Goal: Task Accomplishment & Management: Use online tool/utility

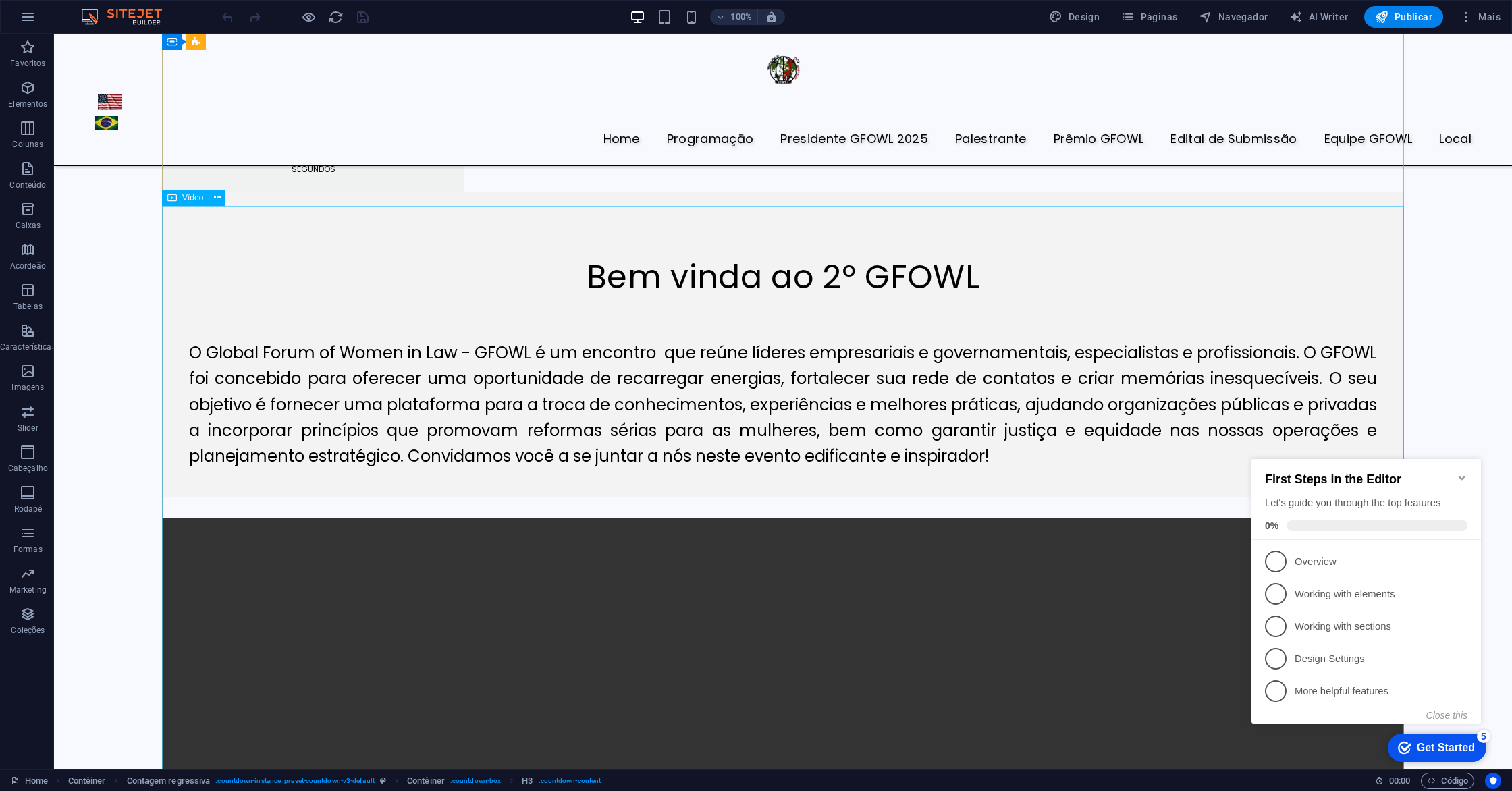
scroll to position [1208, 0]
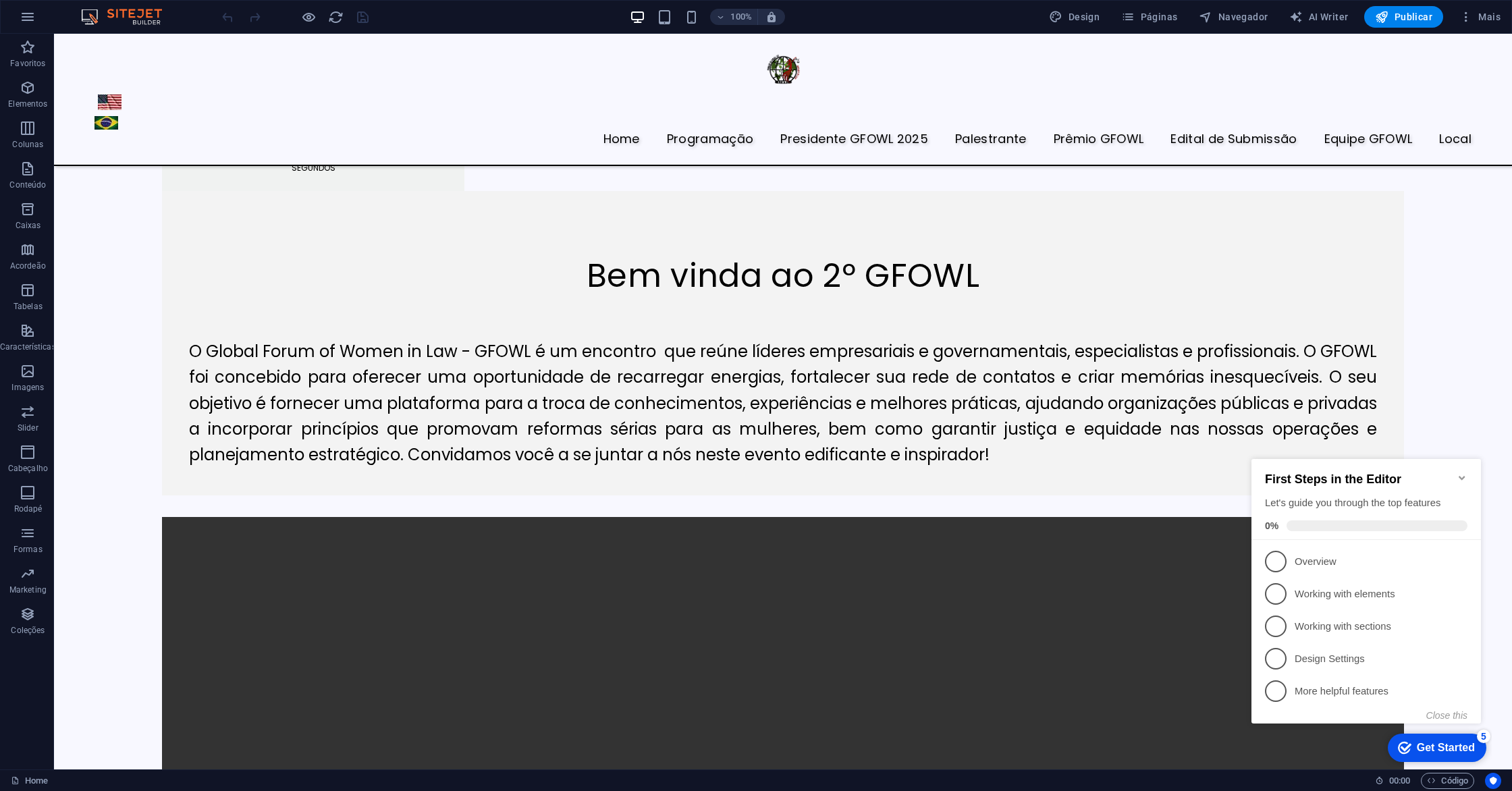
click at [1463, 472] on icon "Minimize checklist" at bounding box center [1461, 477] width 11 height 11
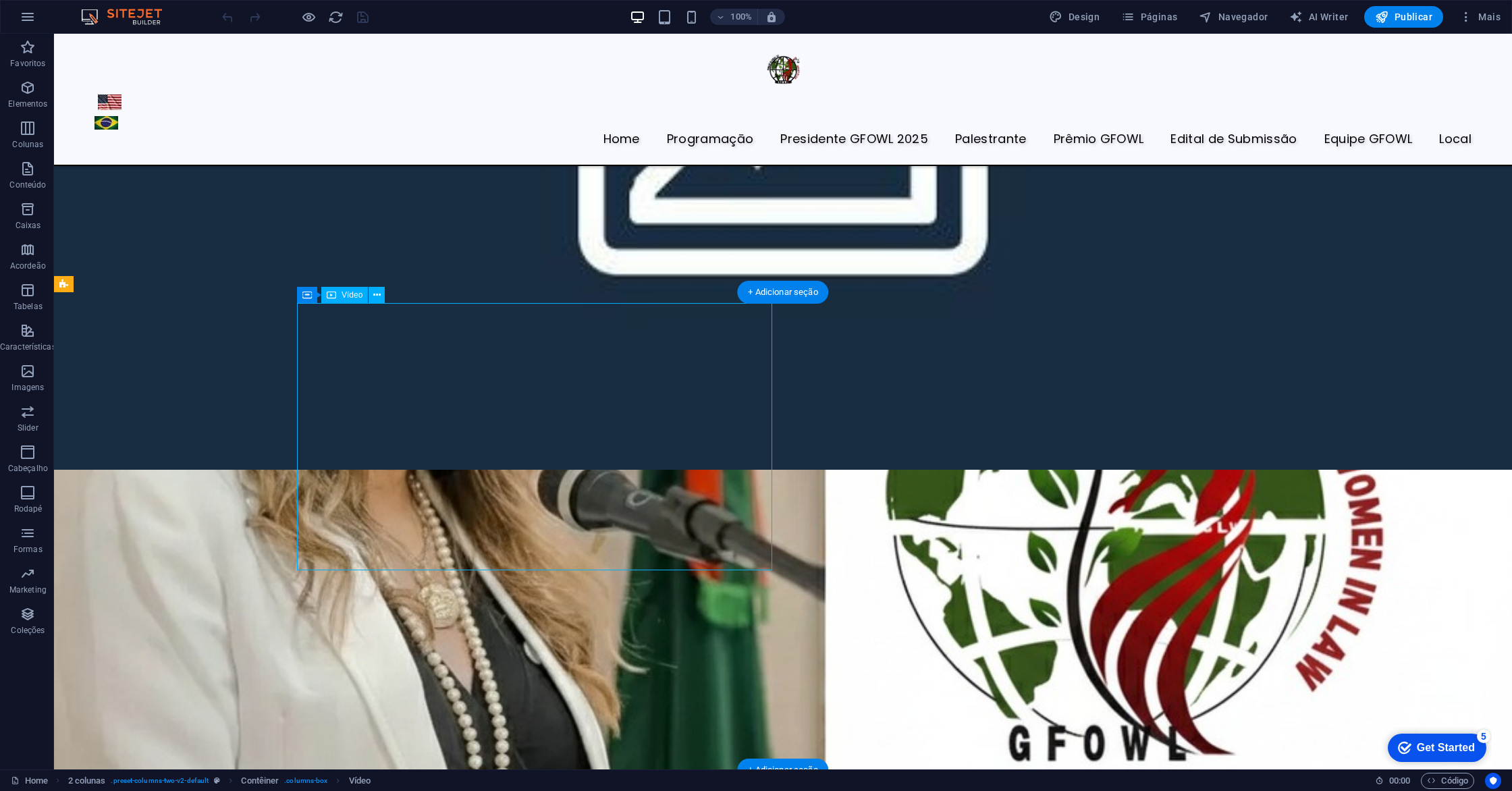
scroll to position [4372, 0]
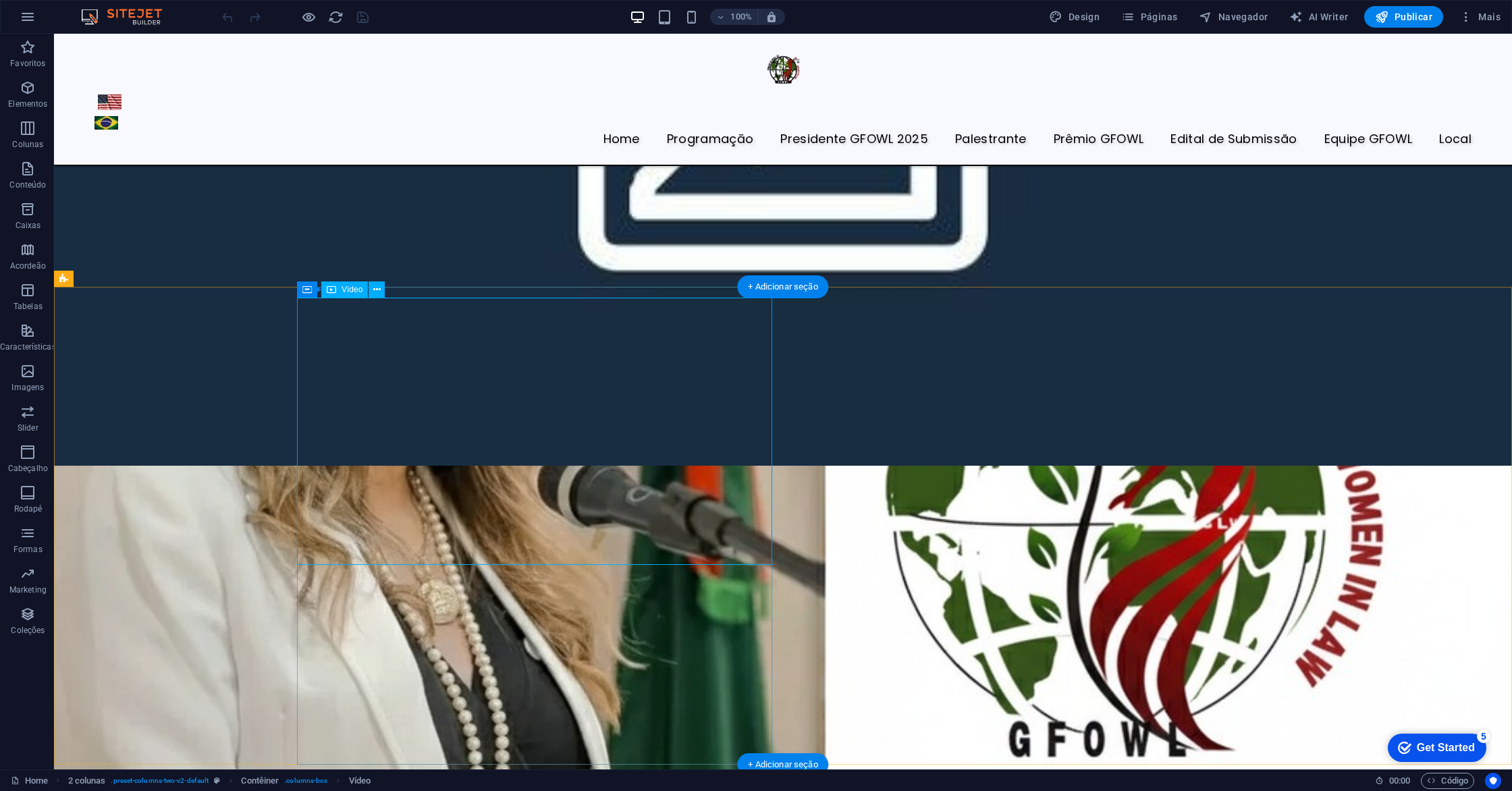
select select "%"
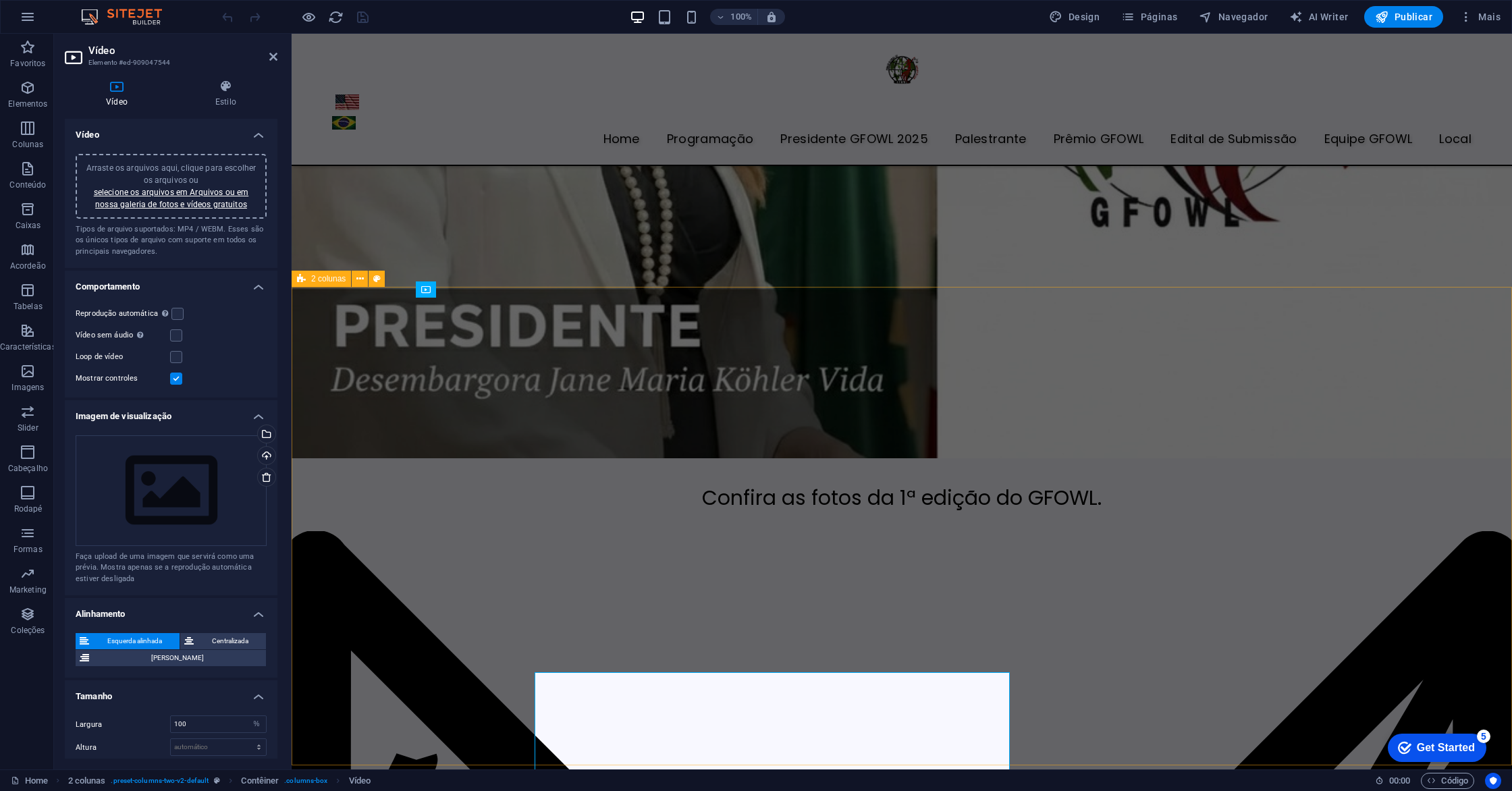
scroll to position [3998, 0]
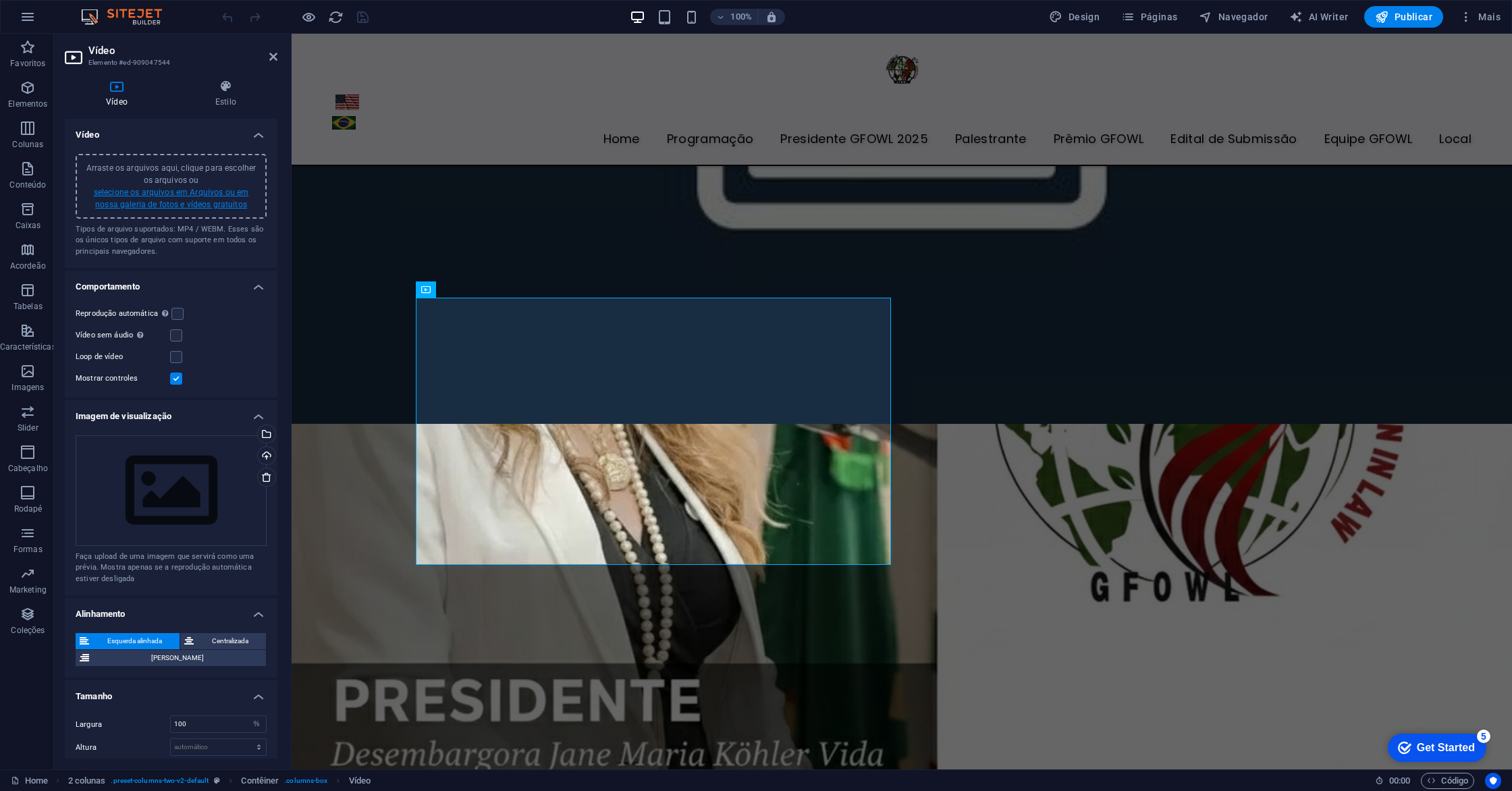
click at [210, 196] on link "selecione os arquivos em Arquivos ou em nossa galeria de fotos e vídeos gratuit…" at bounding box center [171, 198] width 155 height 22
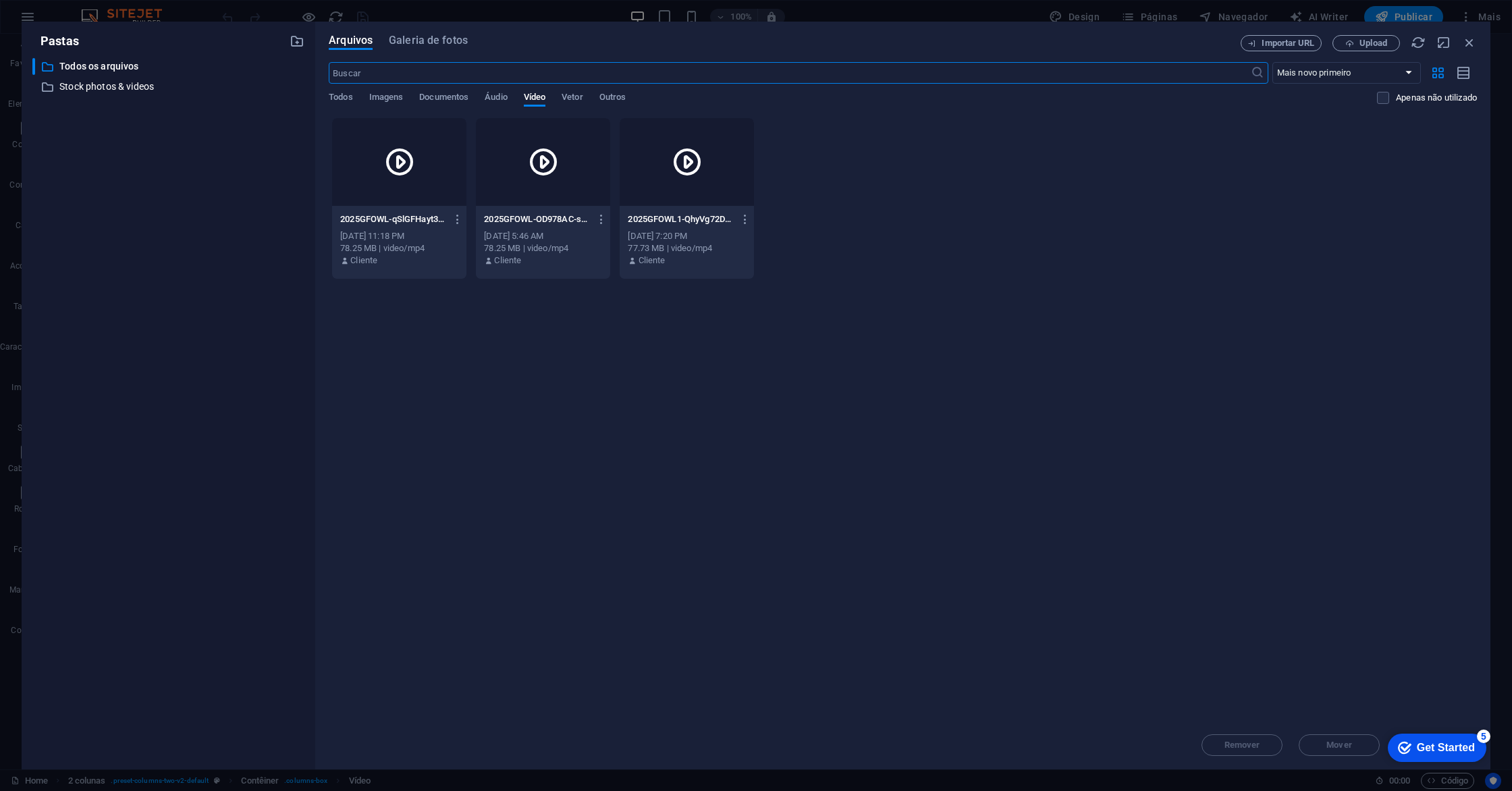
scroll to position [3640, 0]
click at [1371, 43] on span "Upload" at bounding box center [1373, 44] width 27 height 8
click at [440, 193] on div at bounding box center [399, 162] width 134 height 88
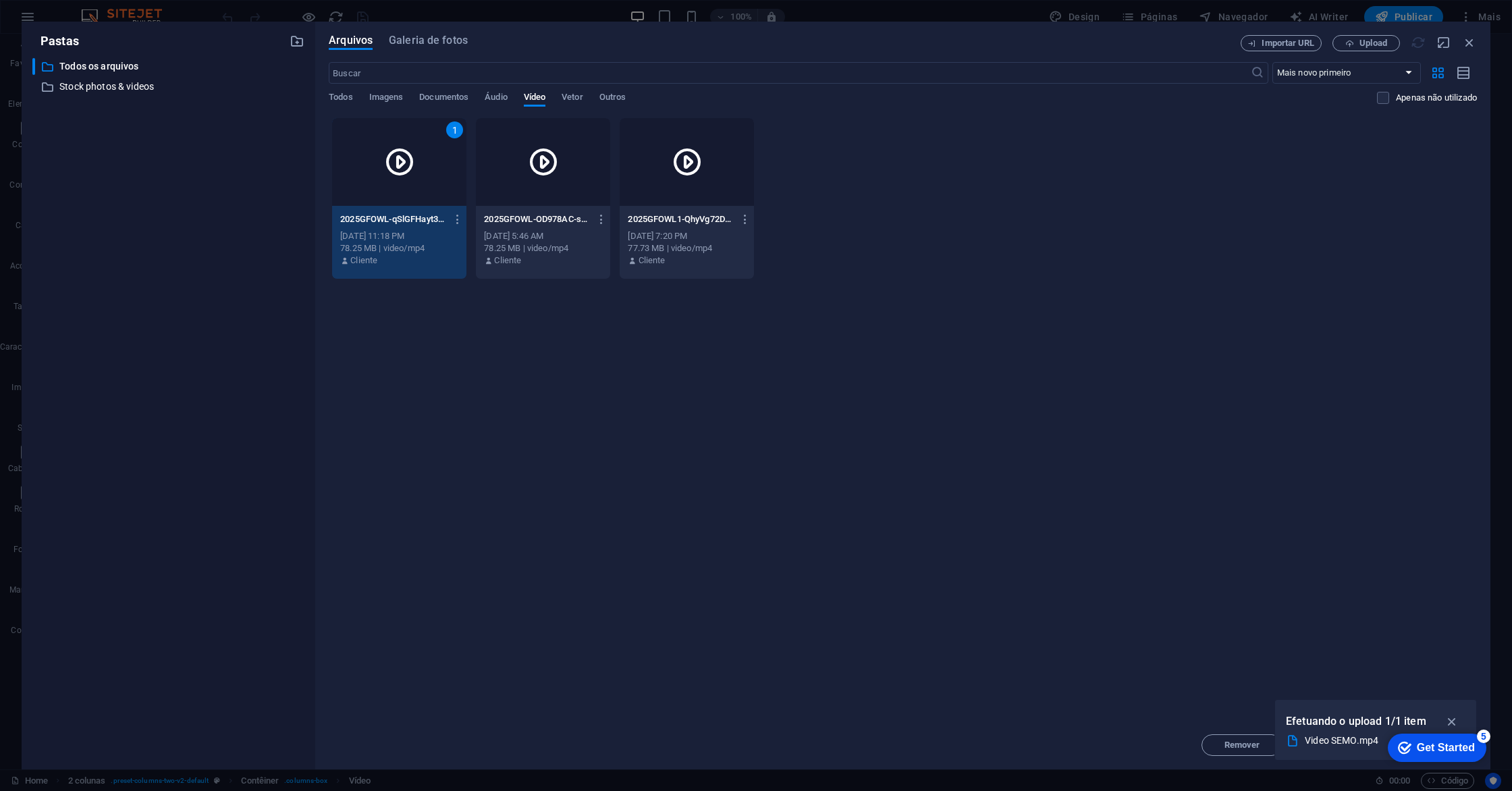
click at [440, 193] on div "1" at bounding box center [399, 162] width 134 height 88
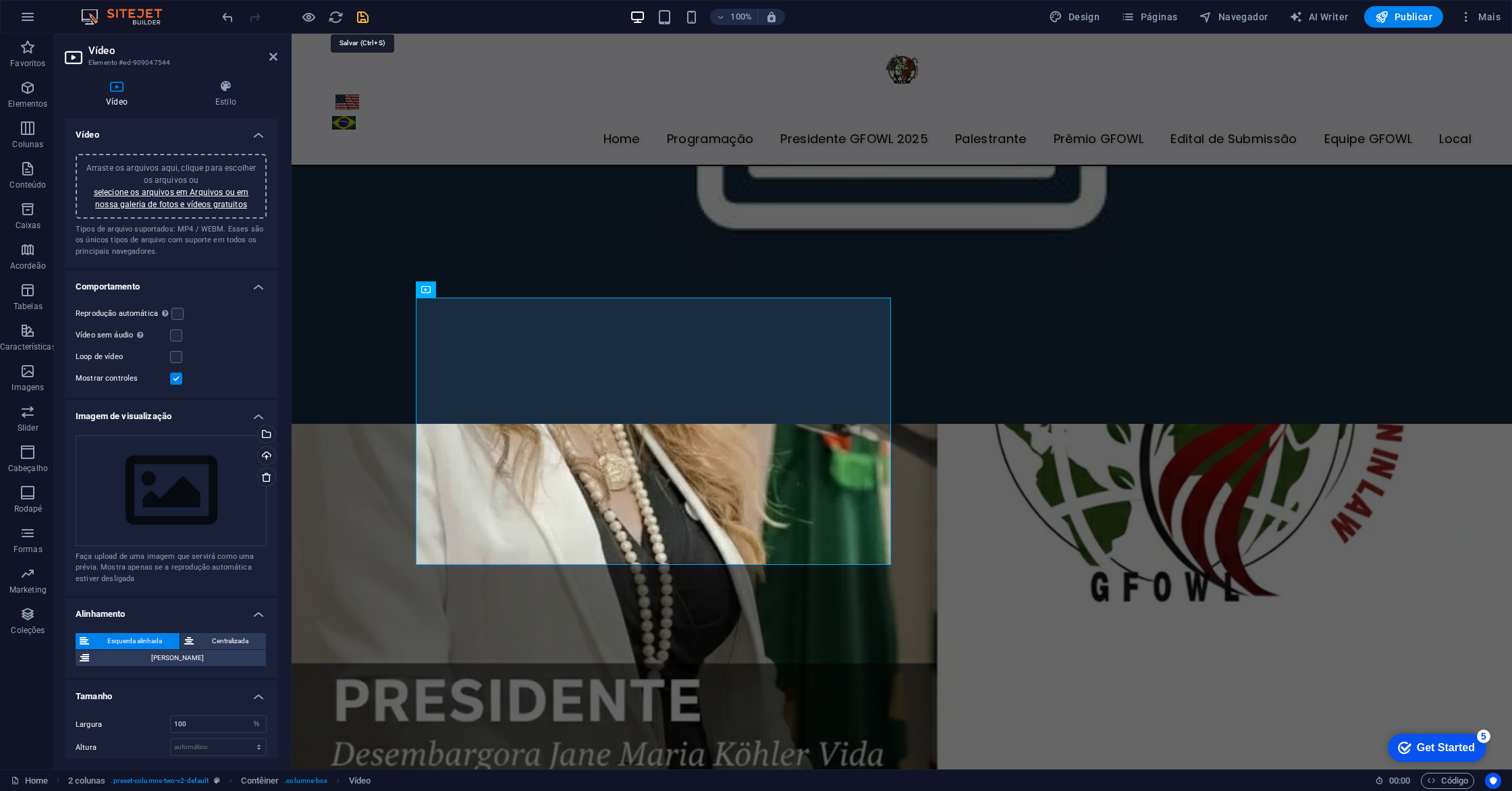
click at [0, 0] on icon "save" at bounding box center [0, 0] width 0 height 0
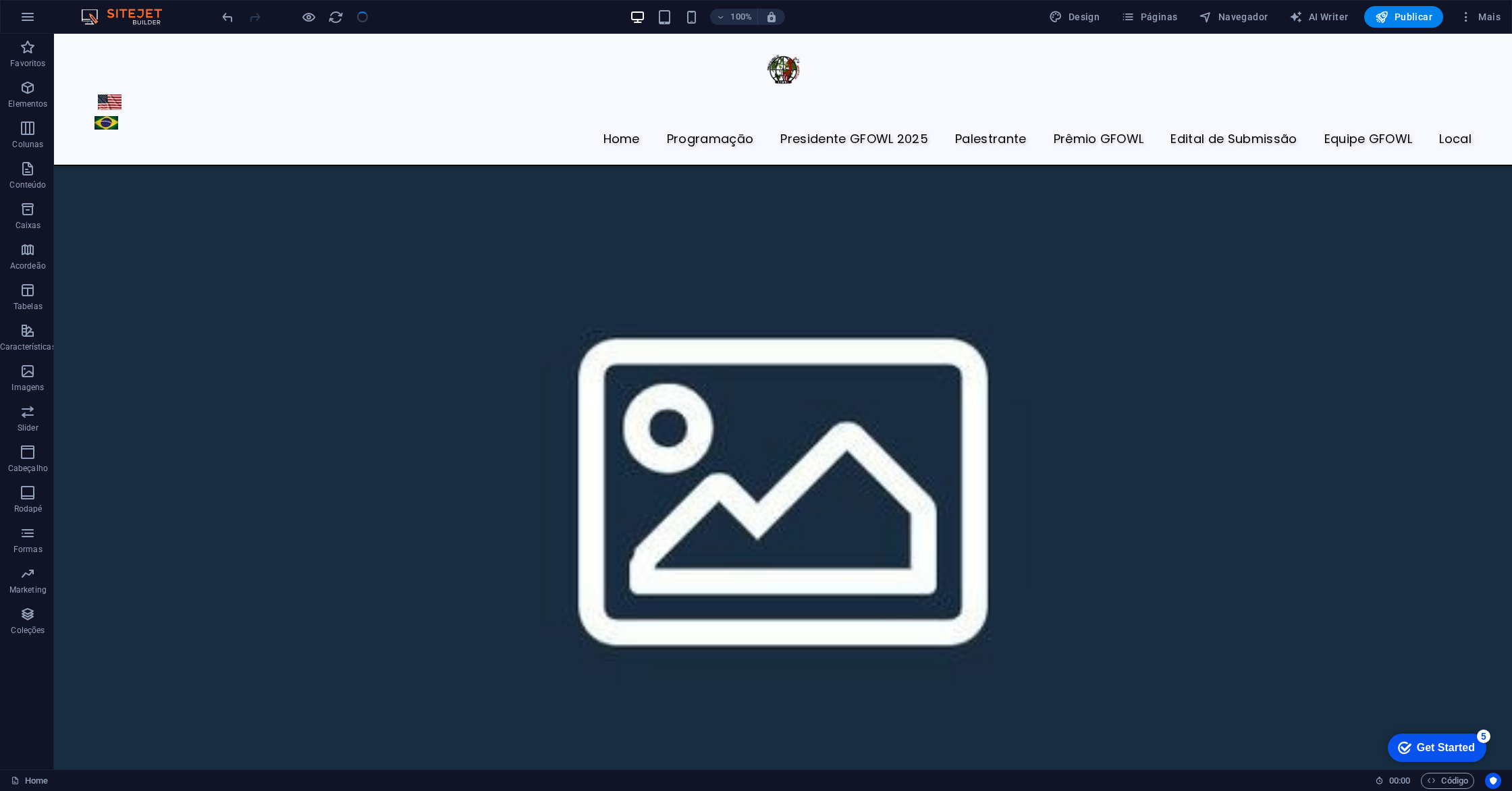
scroll to position [4372, 0]
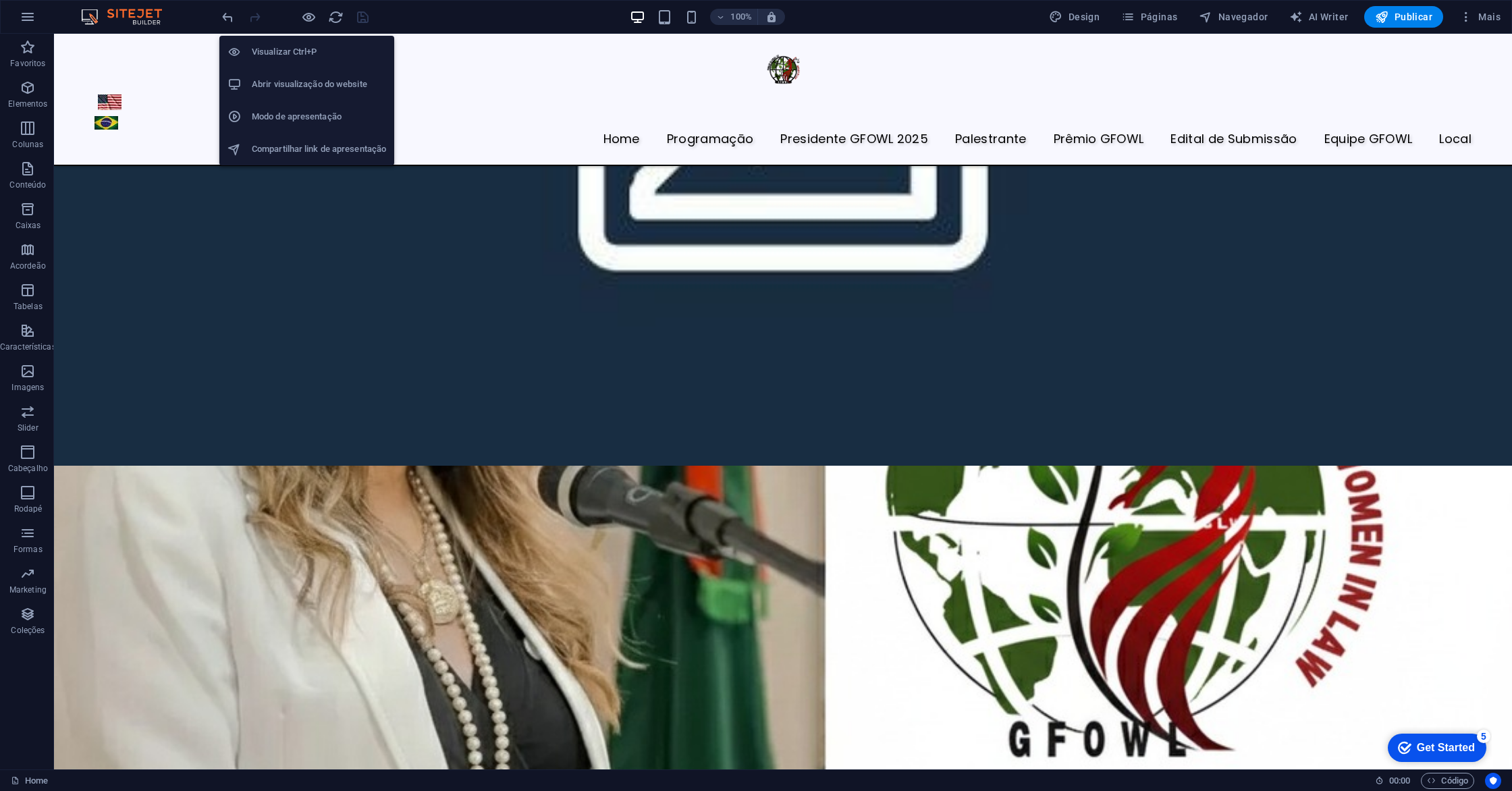
click at [307, 117] on h6 "Modo de apresentação" at bounding box center [319, 117] width 134 height 16
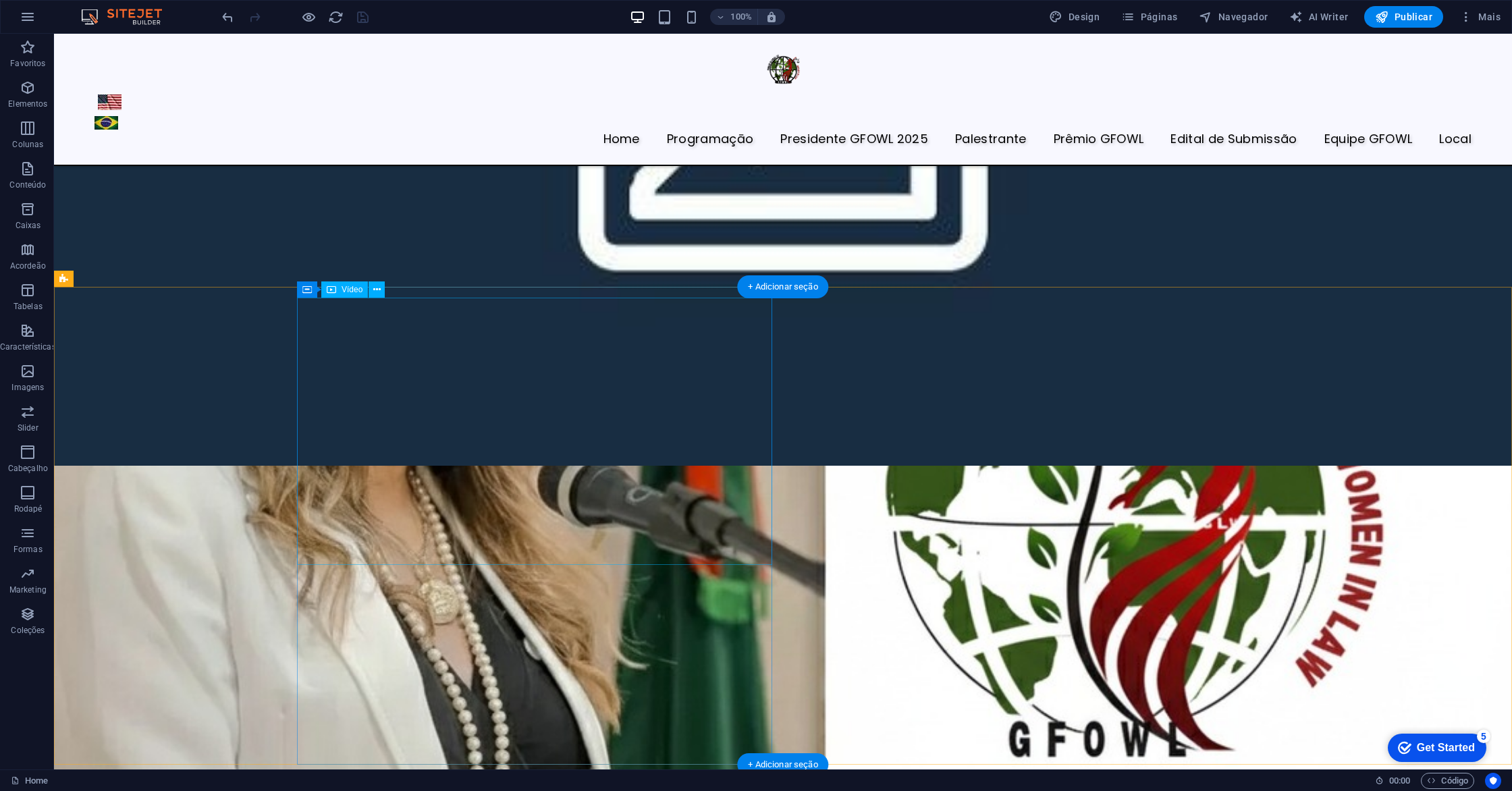
select select "%"
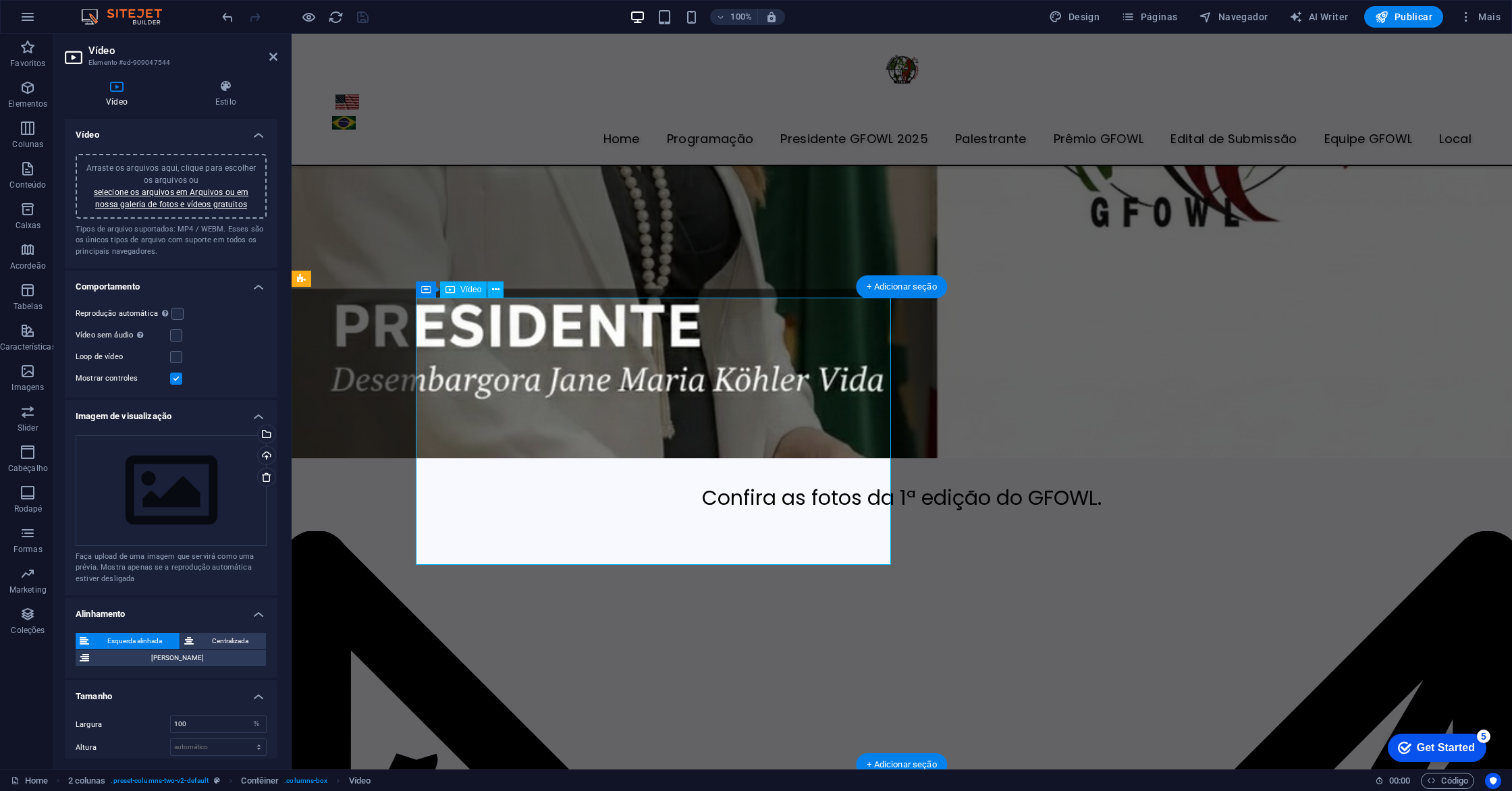
scroll to position [3998, 0]
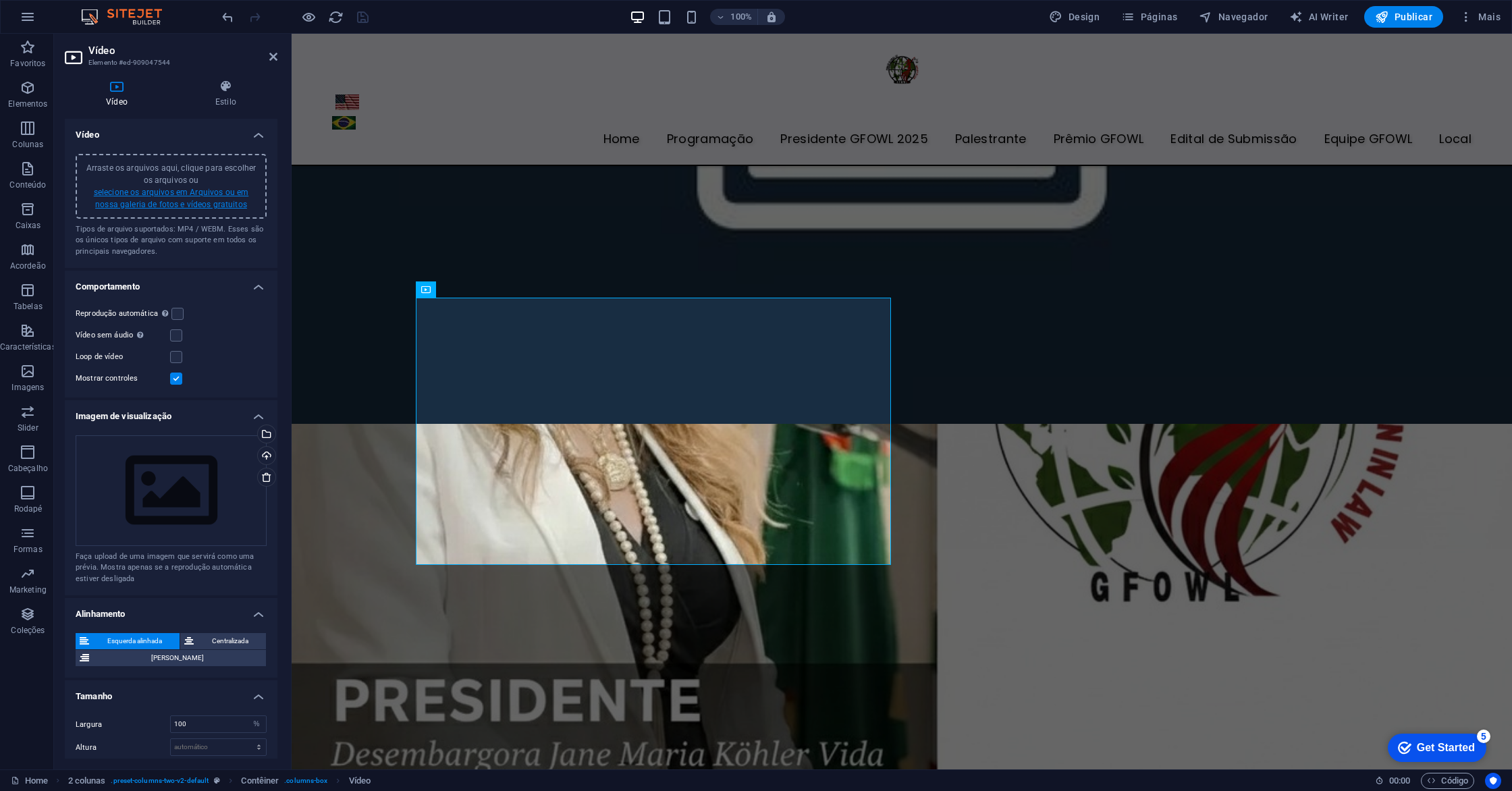
click at [218, 194] on link "selecione os arquivos em Arquivos ou em nossa galeria de fotos e vídeos gratuit…" at bounding box center [171, 198] width 155 height 22
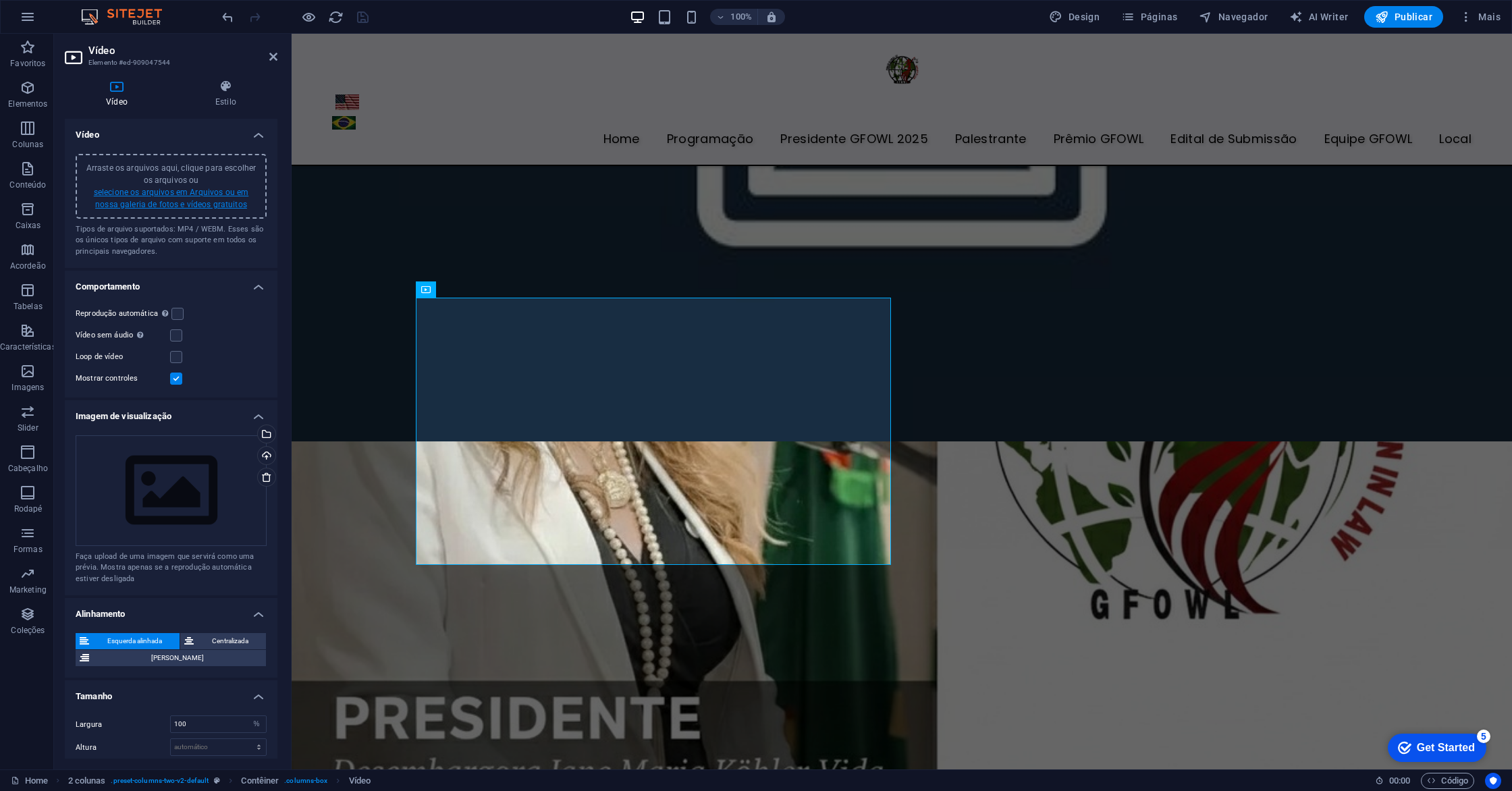
scroll to position [3640, 0]
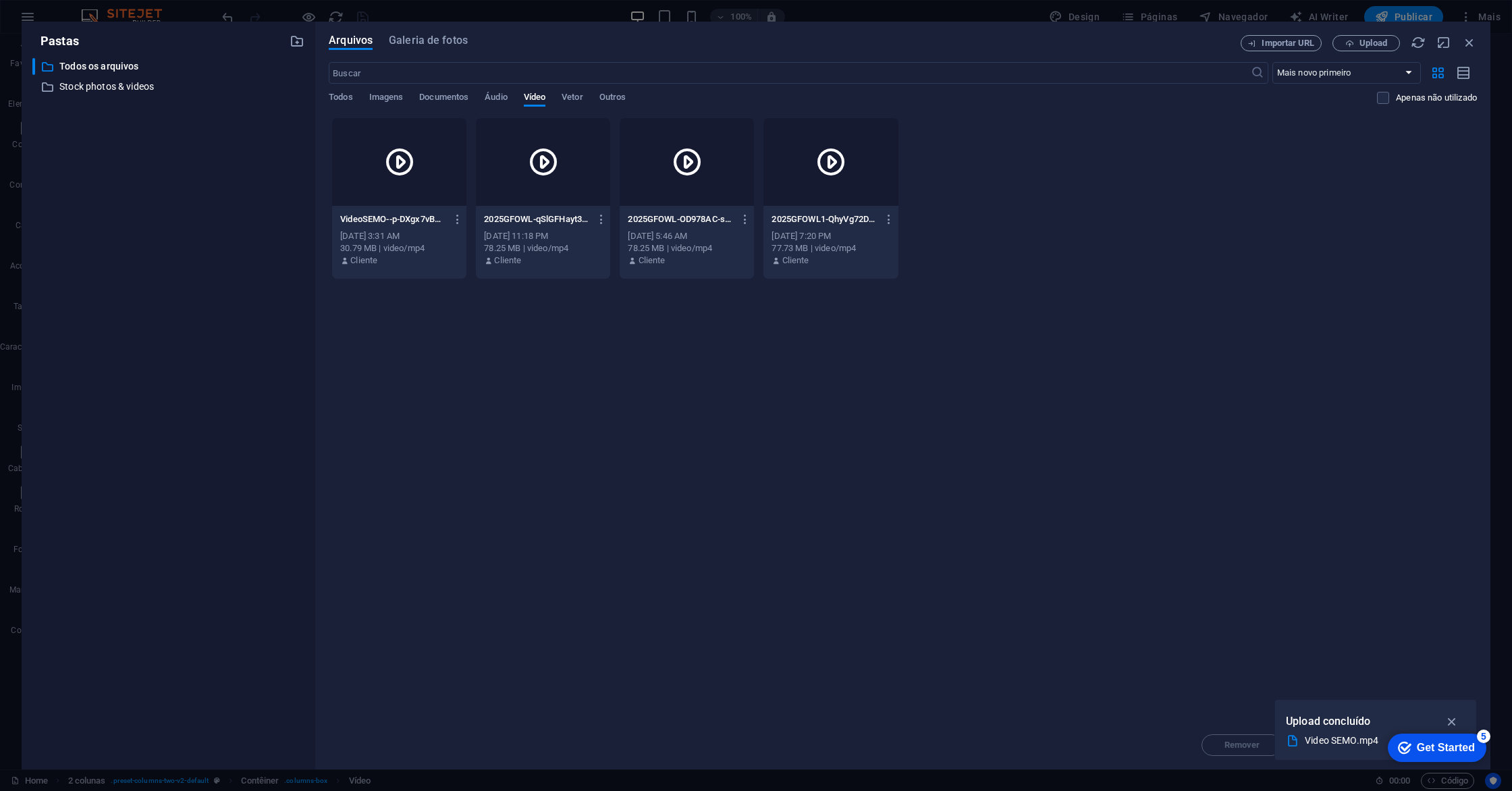
click at [377, 234] on div "[DATE] 3:31 AM" at bounding box center [399, 236] width 118 height 12
drag, startPoint x: 377, startPoint y: 234, endPoint x: 84, endPoint y: 200, distance: 295.0
click at [377, 234] on div "[DATE] 3:31 AM" at bounding box center [399, 236] width 118 height 12
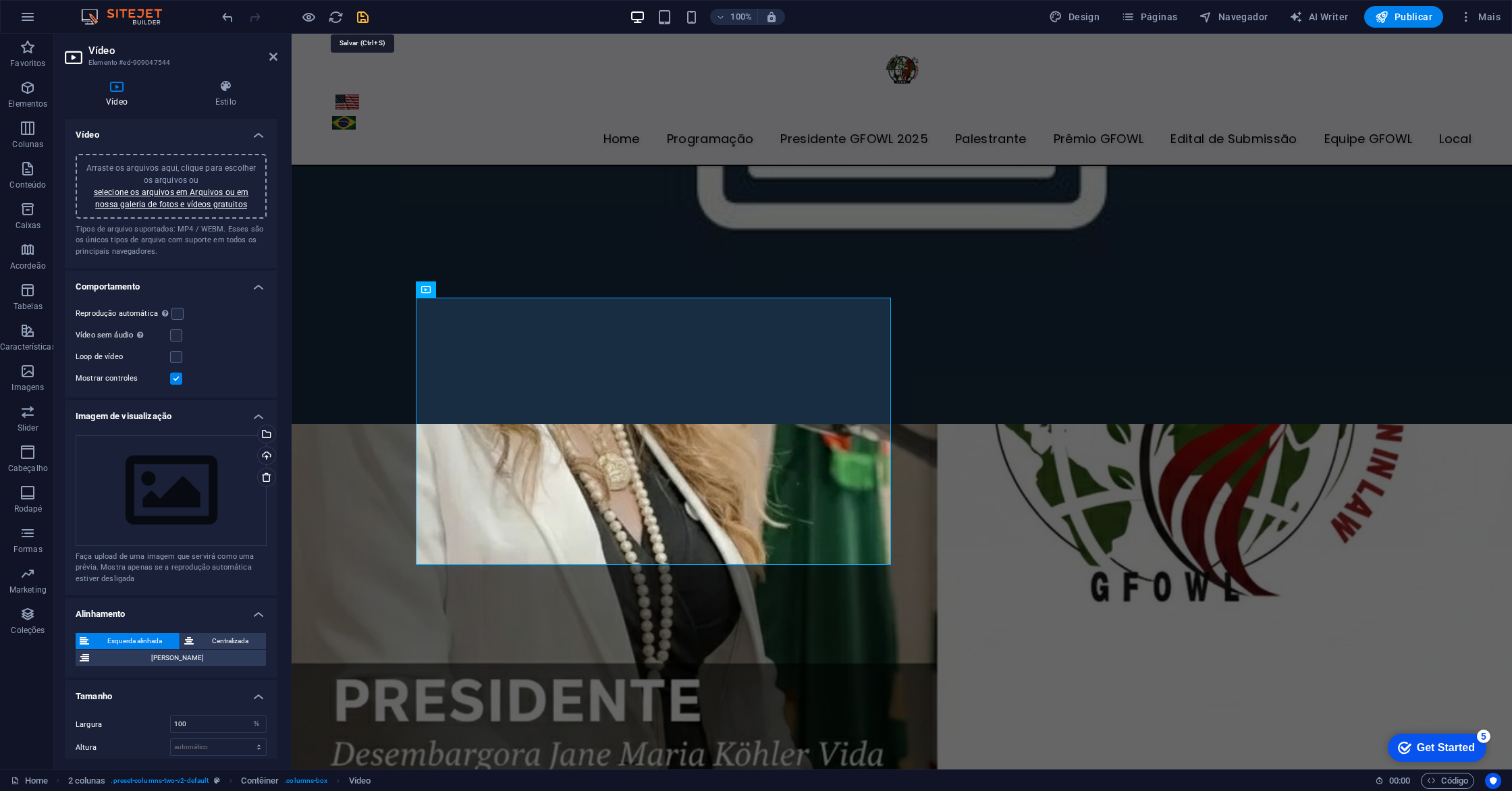
click at [363, 22] on icon "save" at bounding box center [363, 17] width 15 height 15
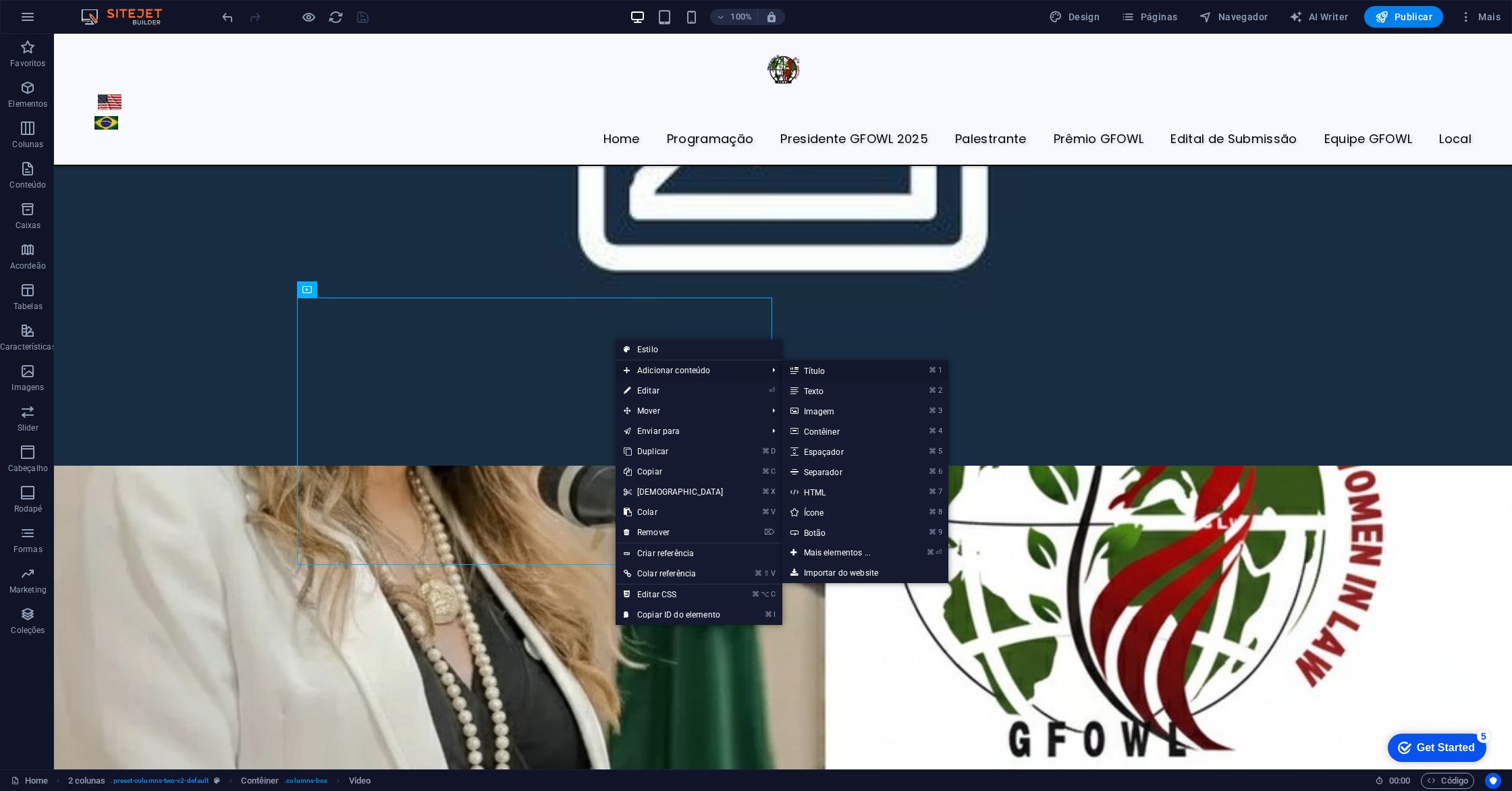
click at [797, 371] on link "⌘ 1 Título" at bounding box center [840, 371] width 116 height 20
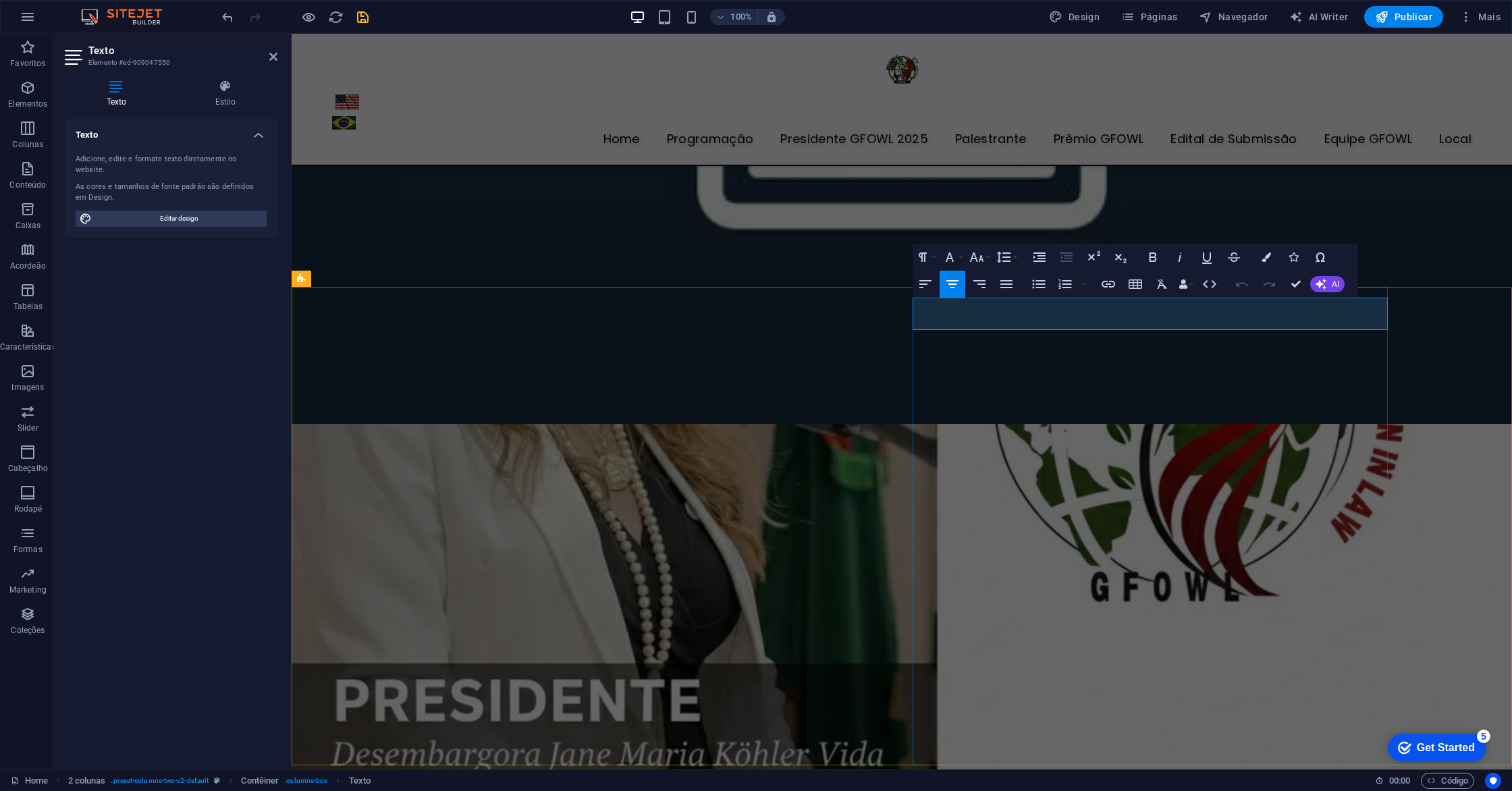
drag, startPoint x: 1378, startPoint y: 312, endPoint x: 914, endPoint y: 323, distance: 464.1
copy span "Conheça [GEOGRAPHIC_DATA][US_STATE]"
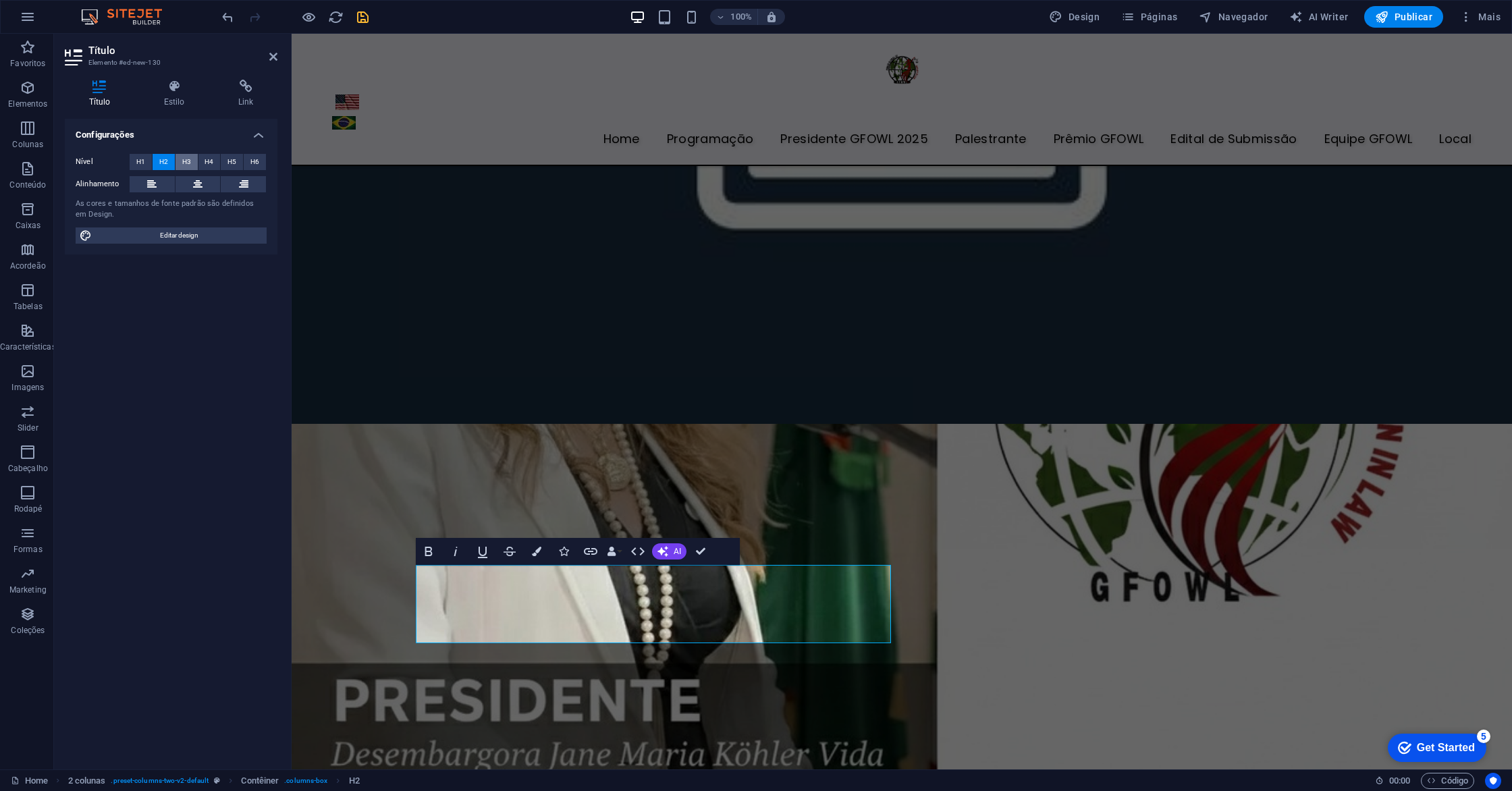
click at [188, 165] on span "H3" at bounding box center [186, 162] width 8 height 16
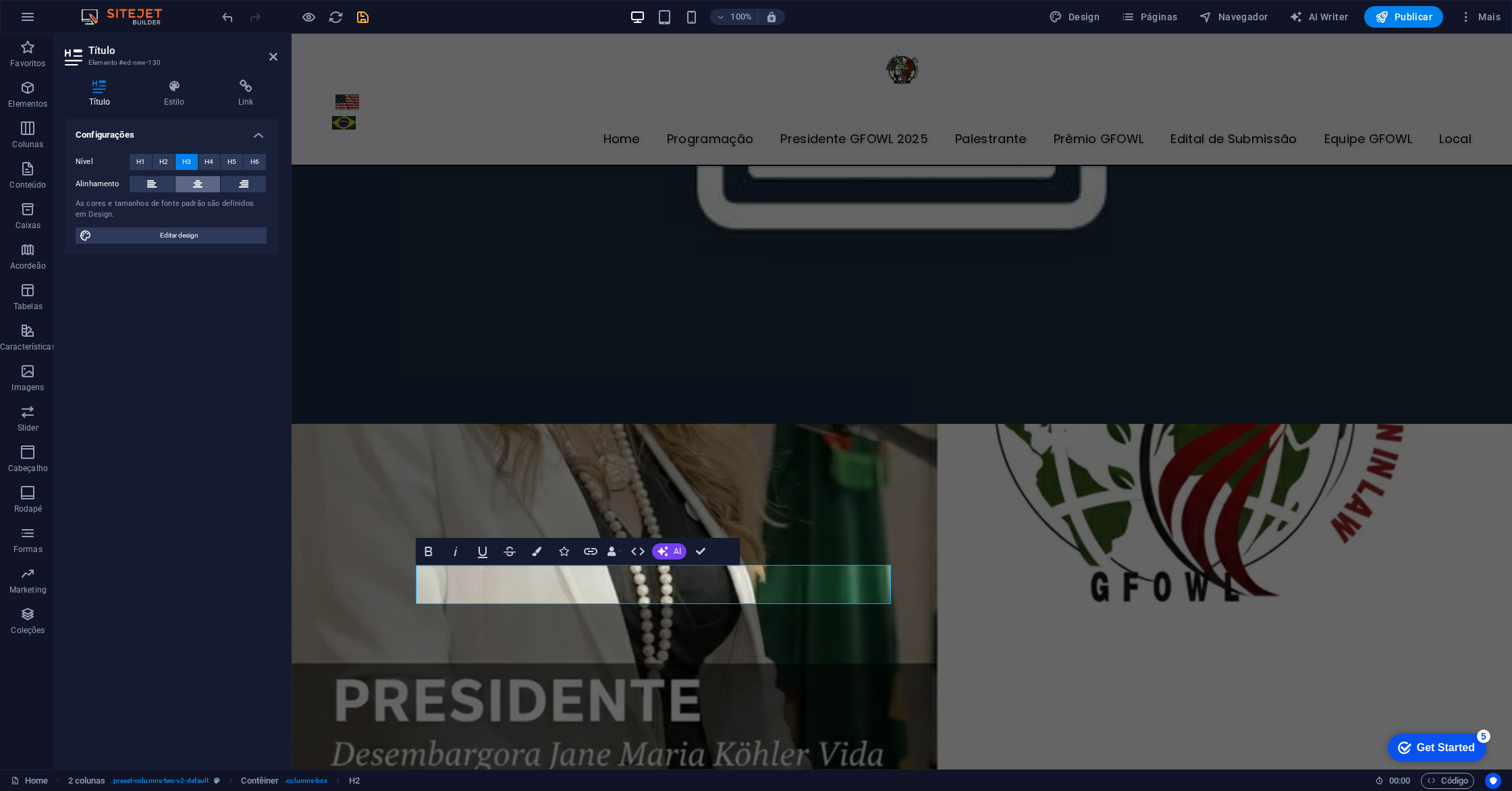
click at [193, 186] on icon at bounding box center [197, 184] width 9 height 16
click at [205, 163] on span "H4" at bounding box center [209, 162] width 8 height 16
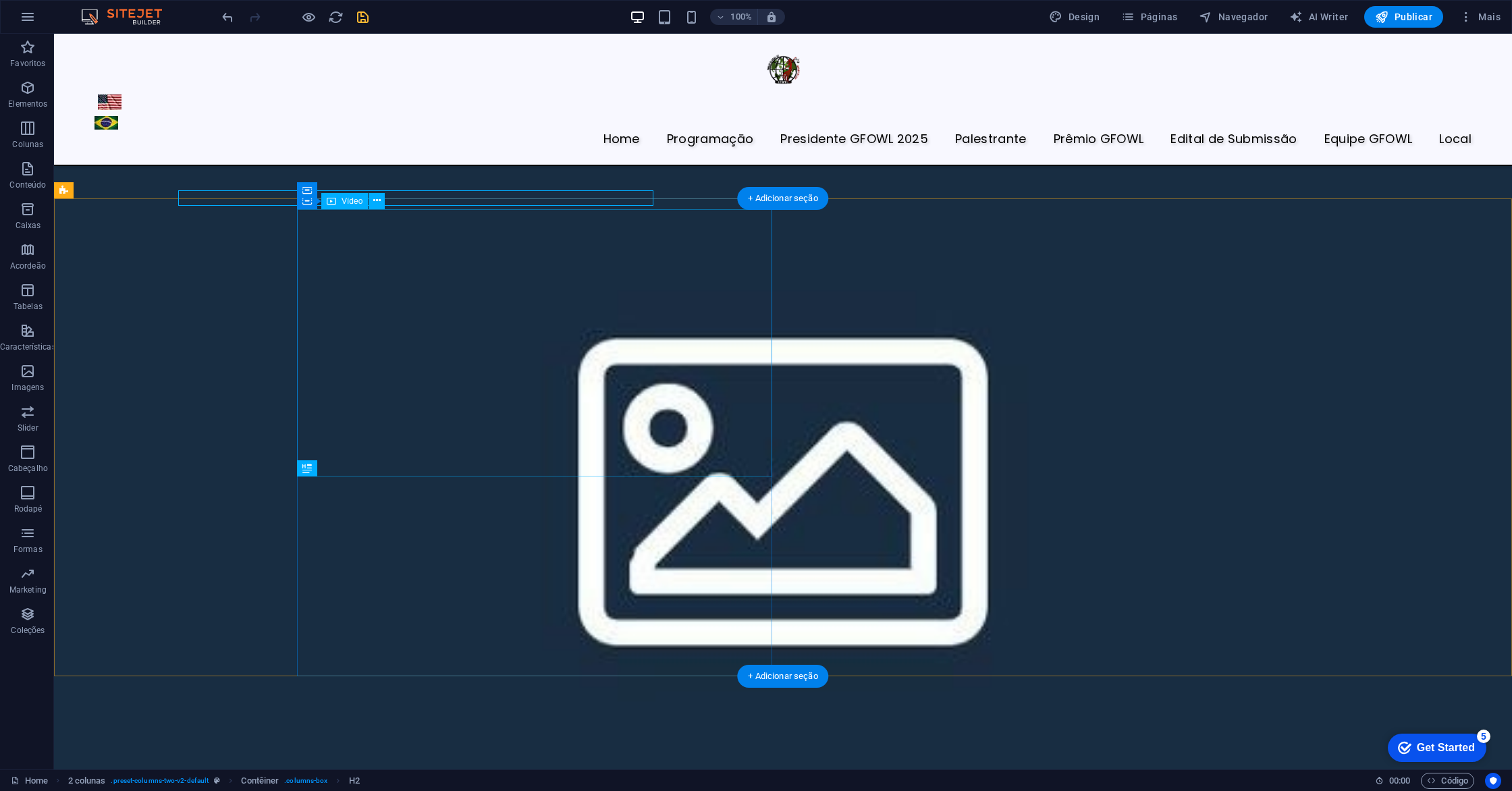
scroll to position [4372, 0]
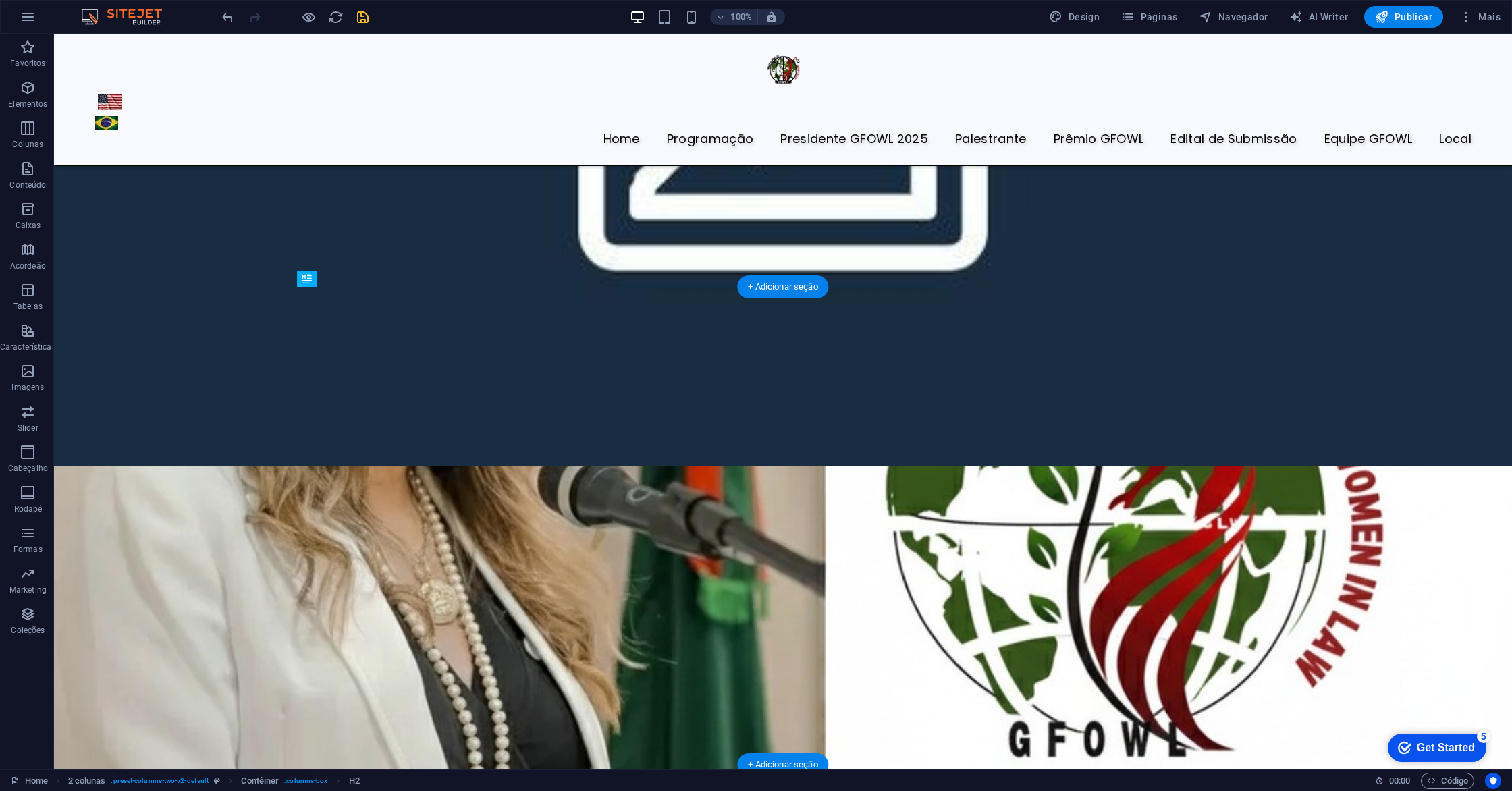
drag, startPoint x: 670, startPoint y: 574, endPoint x: 659, endPoint y: 340, distance: 234.3
click at [871, 288] on icon at bounding box center [871, 290] width 8 height 14
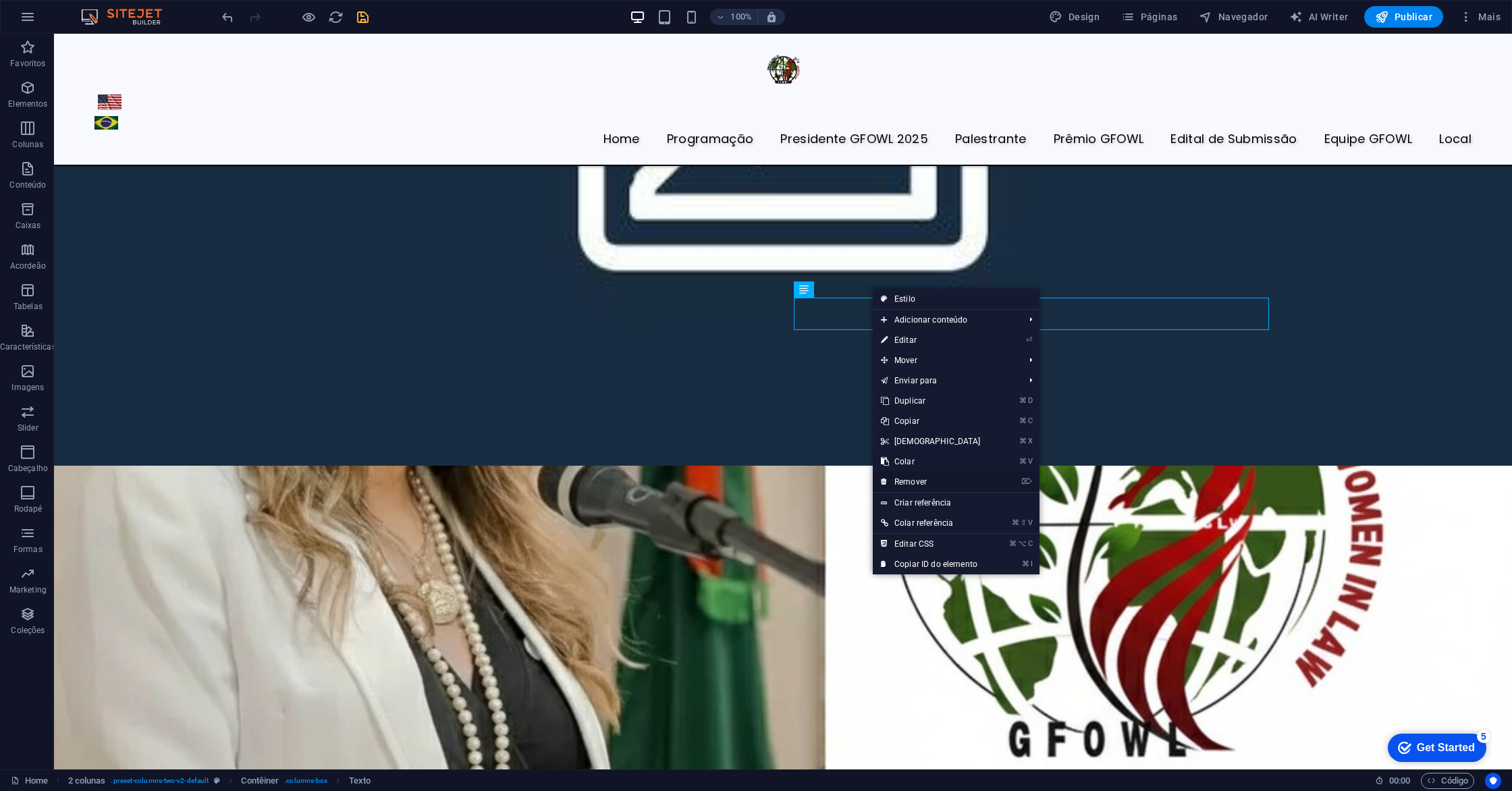
click at [923, 478] on link "⌦ Remover" at bounding box center [930, 482] width 116 height 20
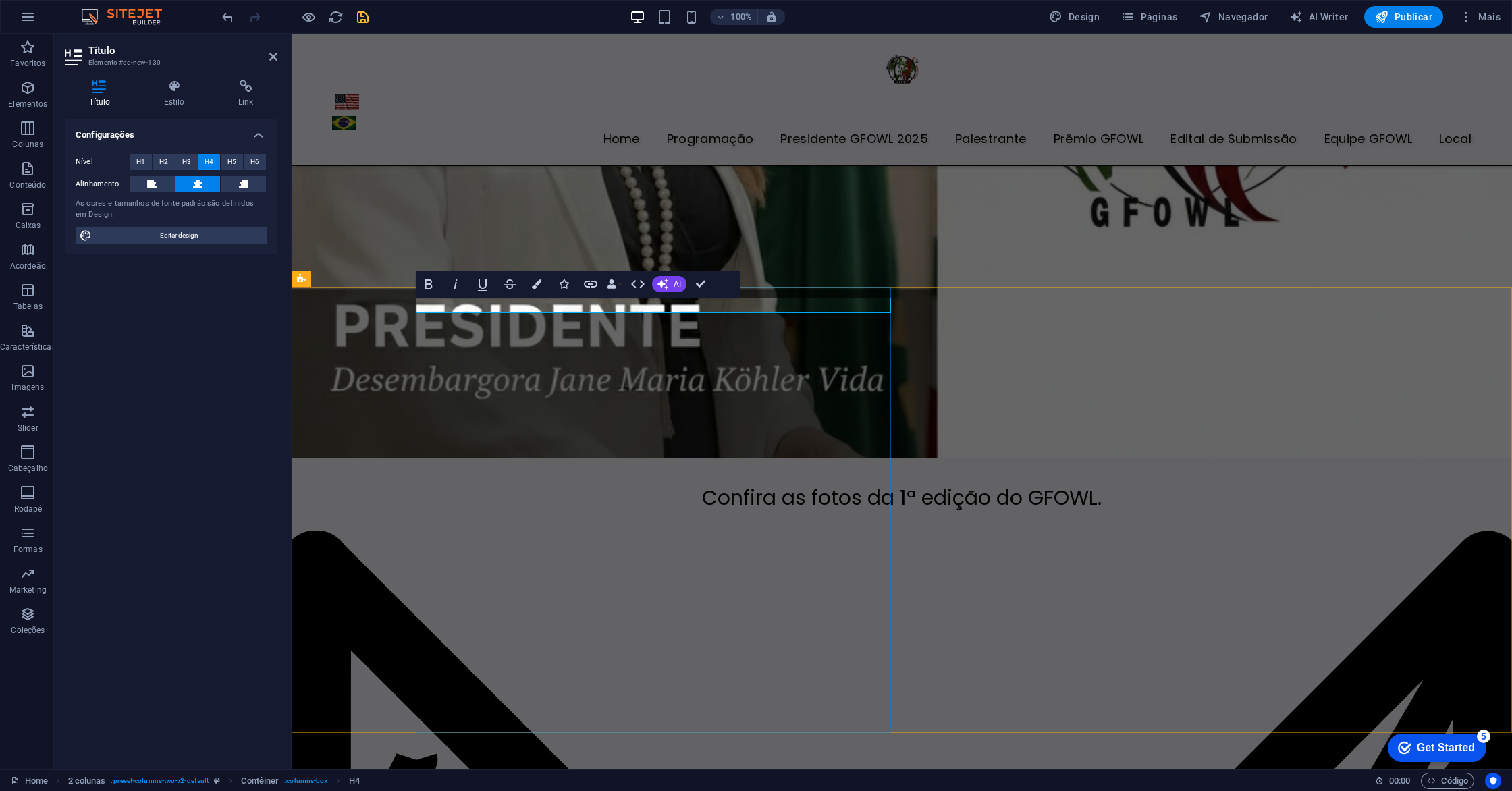
scroll to position [3998, 0]
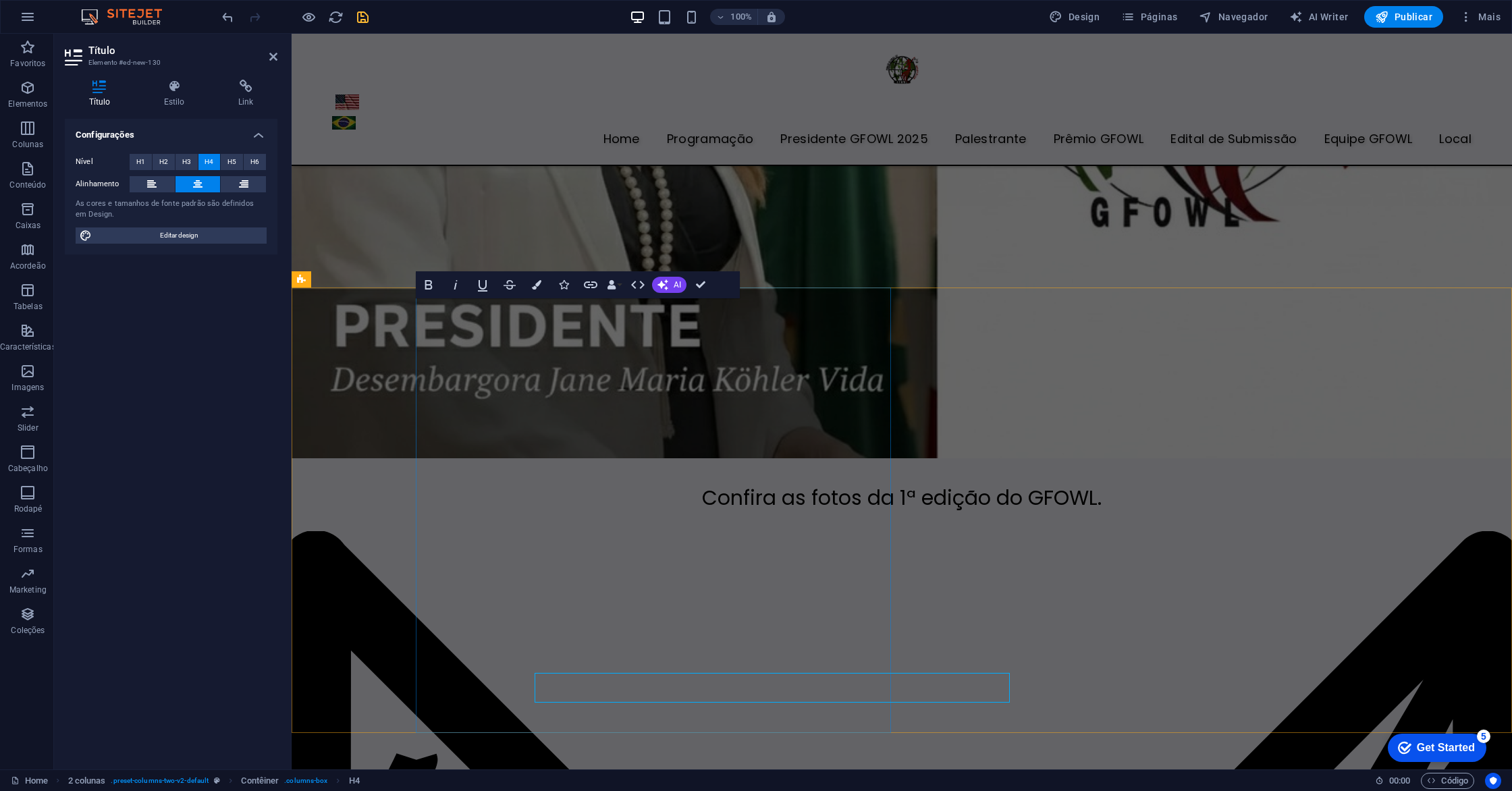
scroll to position [3998, 0]
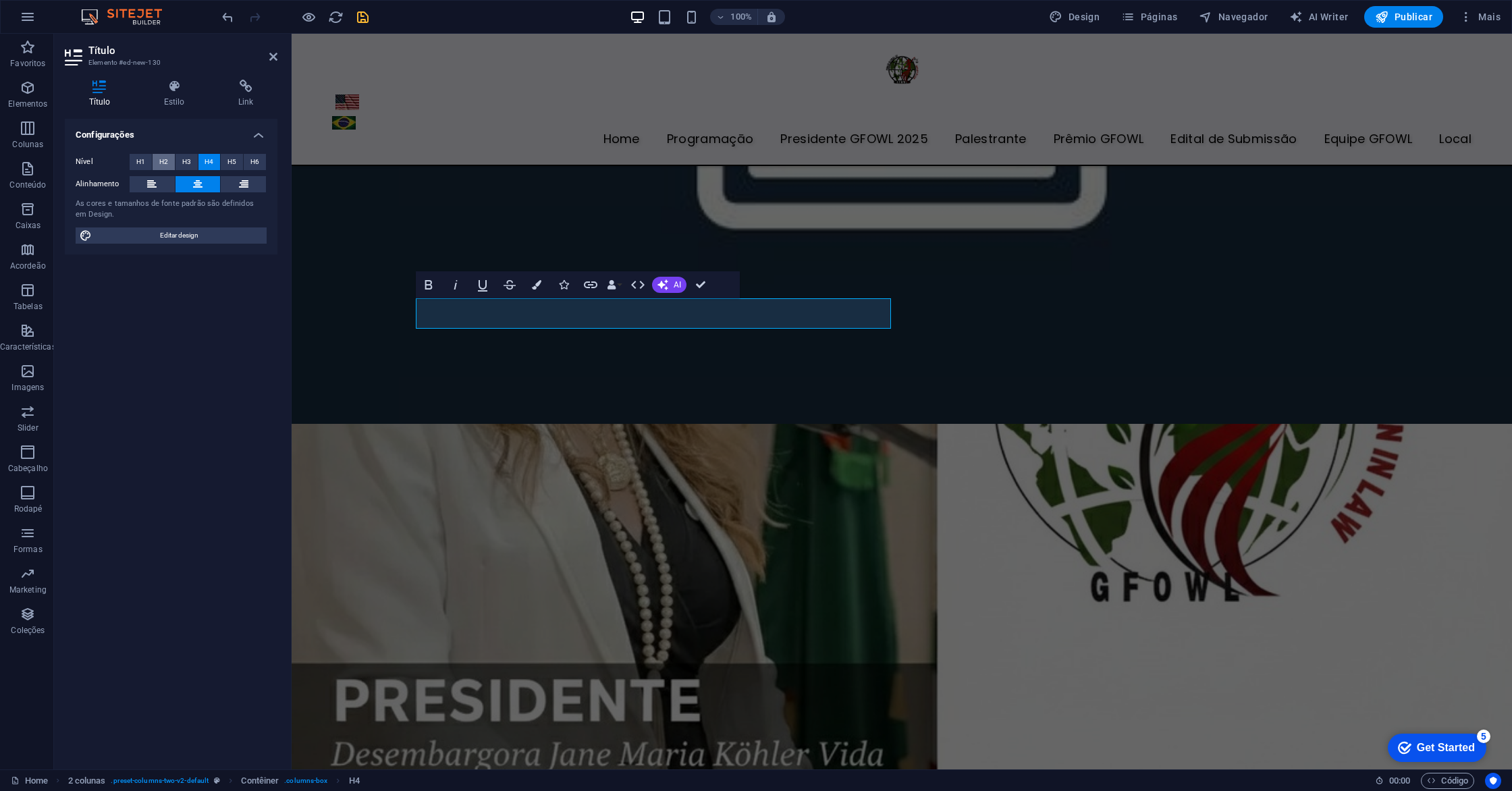
click at [167, 162] on span "H2" at bounding box center [164, 162] width 8 height 16
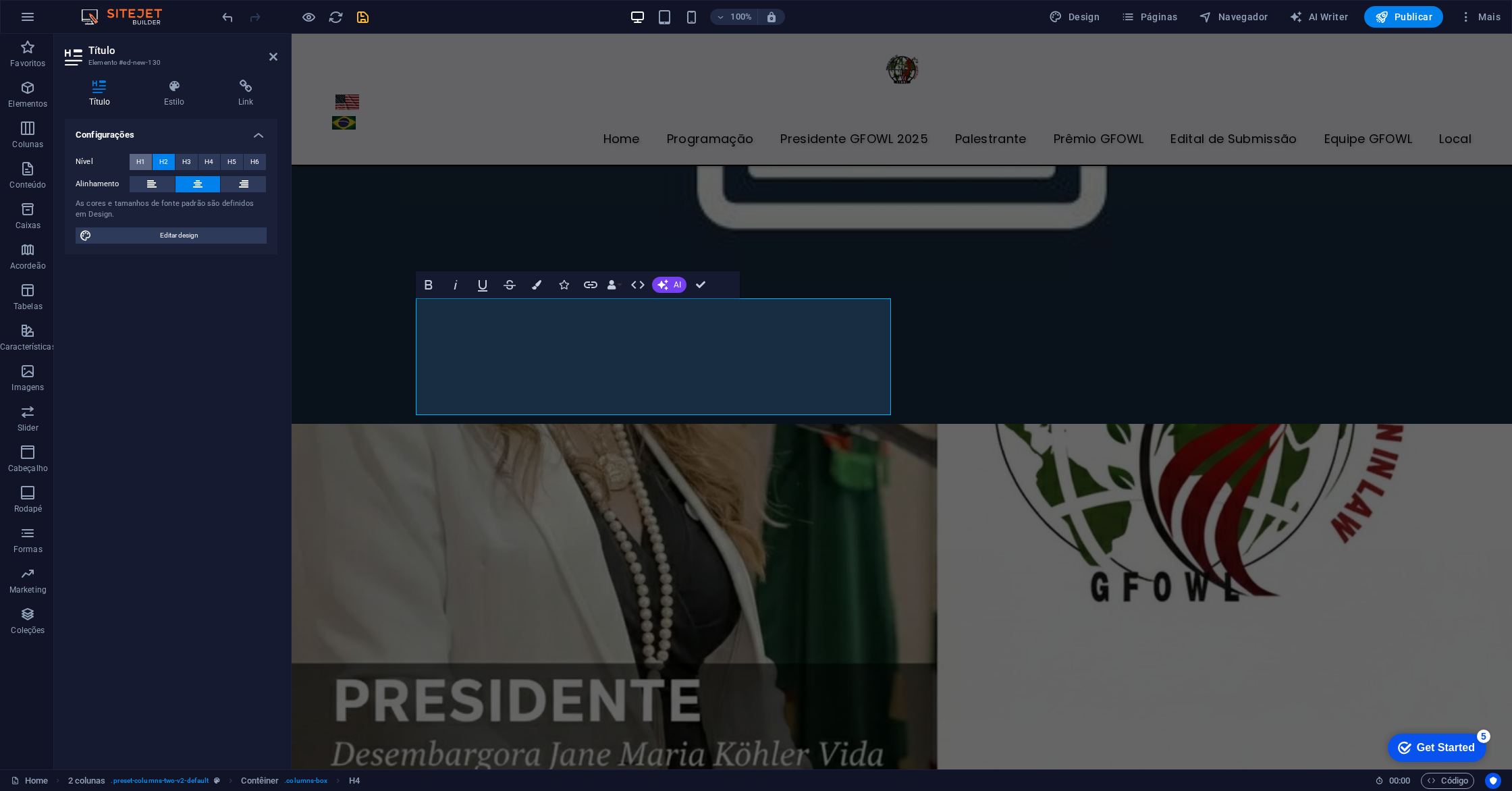
click at [133, 165] on button "H1" at bounding box center [141, 162] width 23 height 16
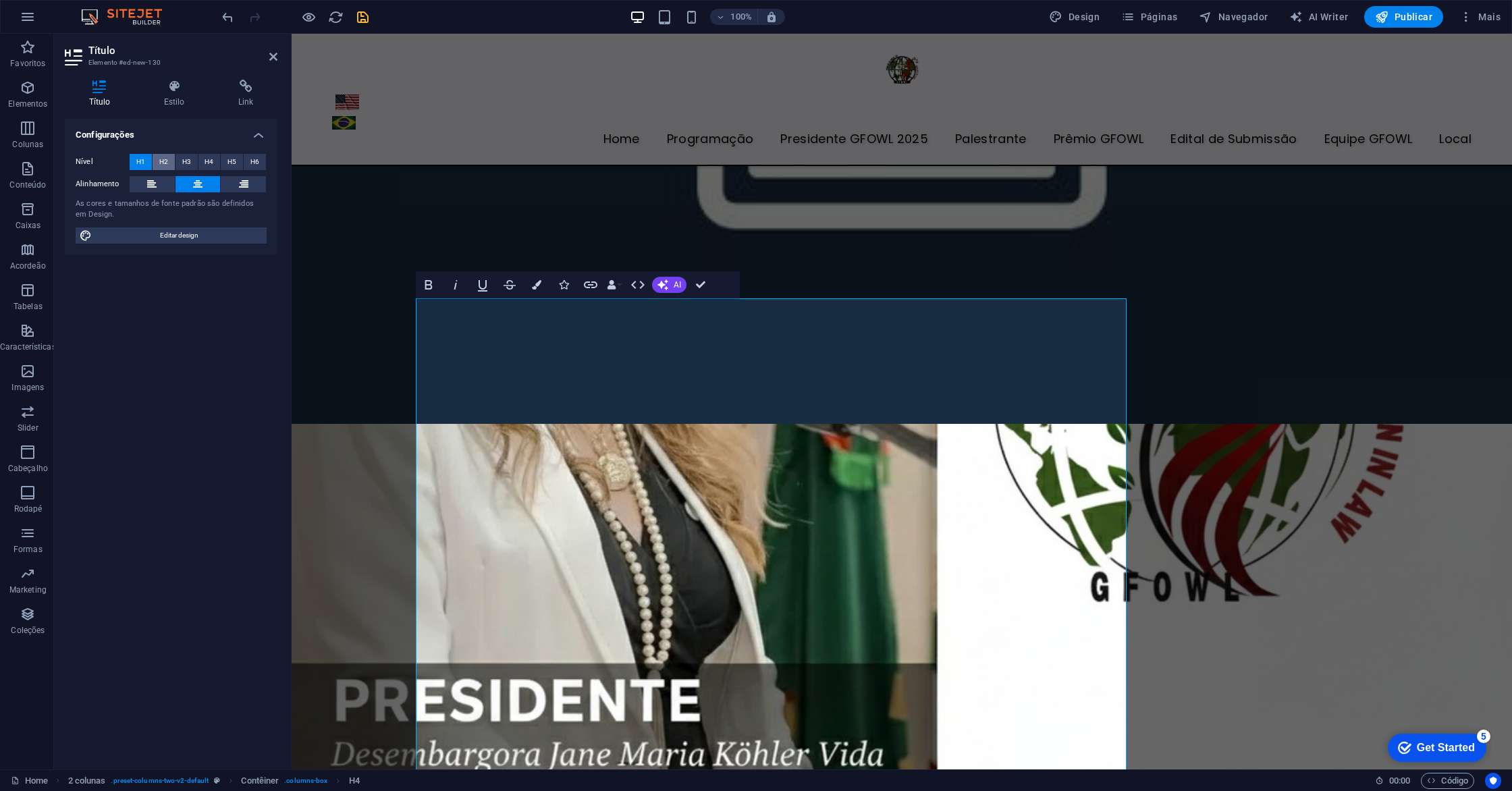
click at [164, 165] on span "H2" at bounding box center [164, 162] width 8 height 16
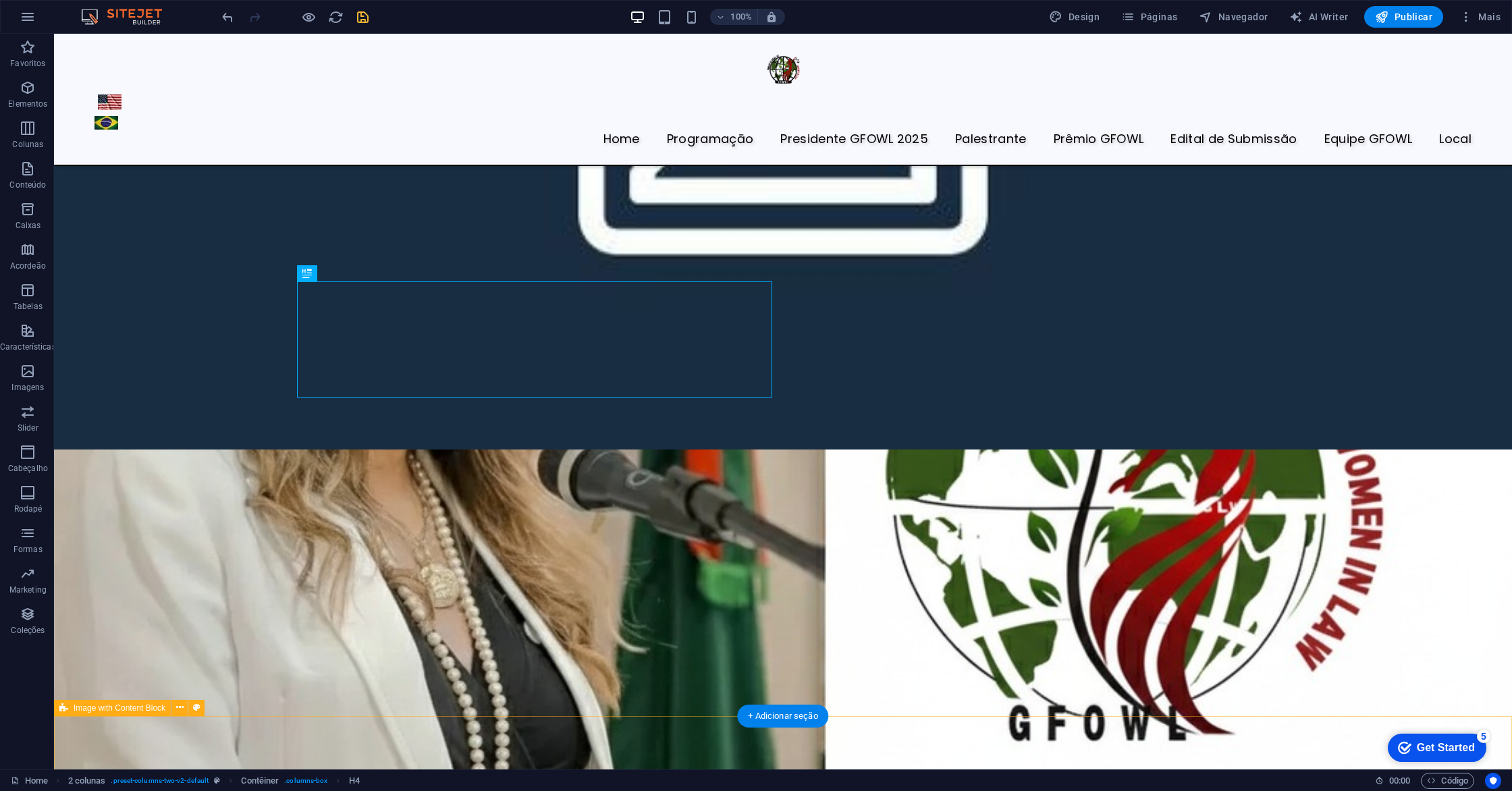
scroll to position [4387, 0]
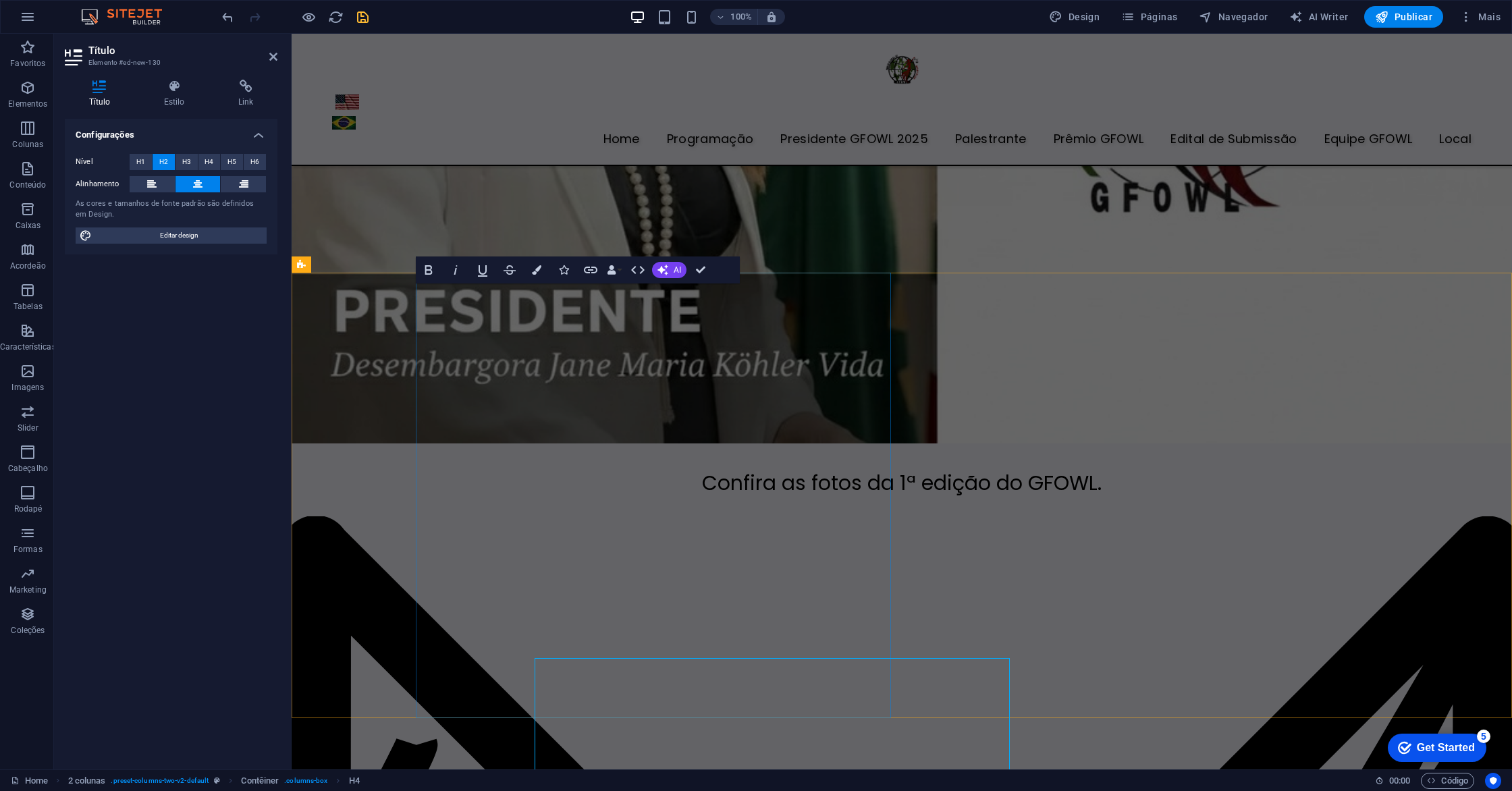
scroll to position [4013, 0]
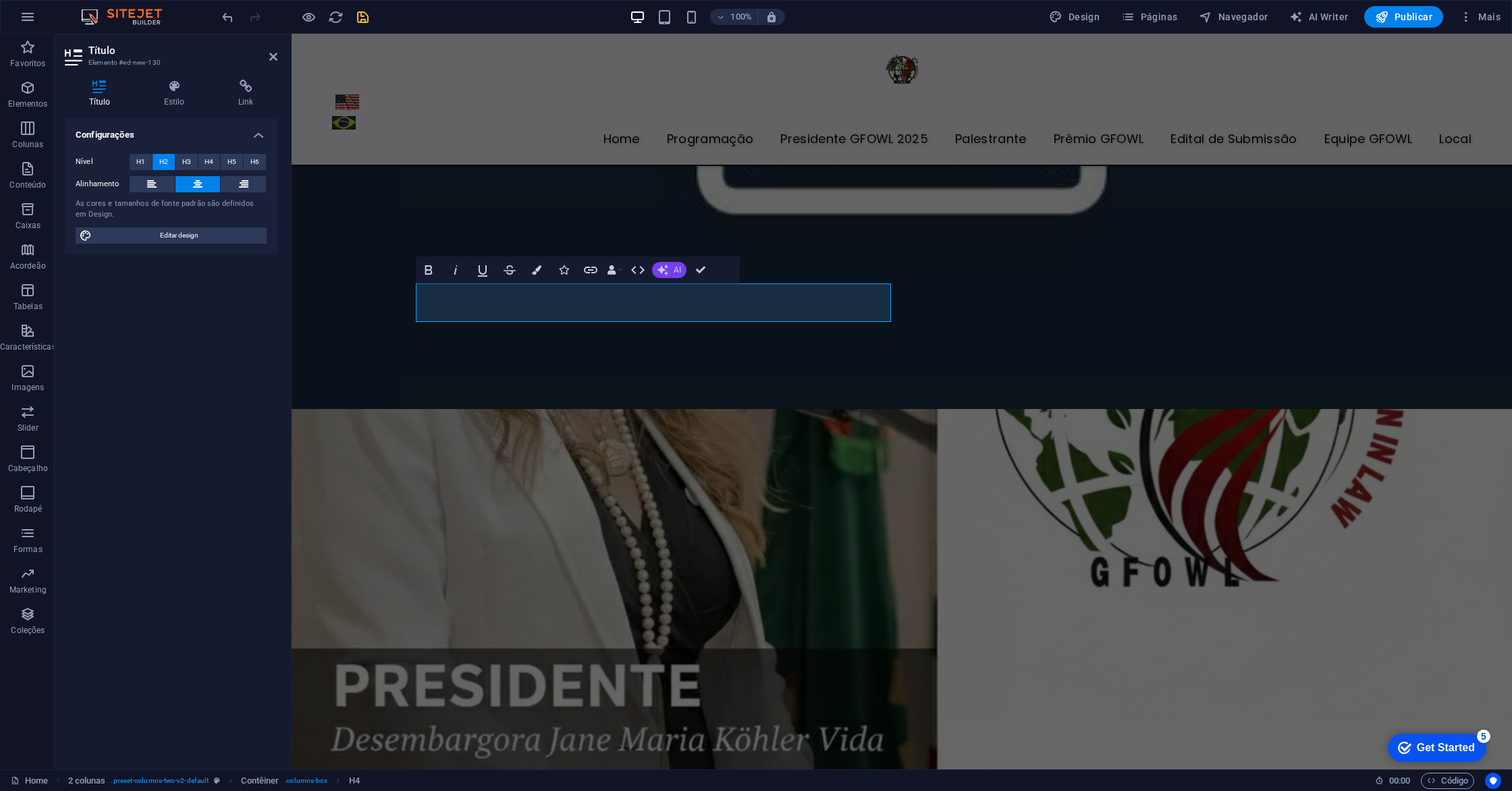
click at [660, 271] on icon "button" at bounding box center [662, 269] width 11 height 11
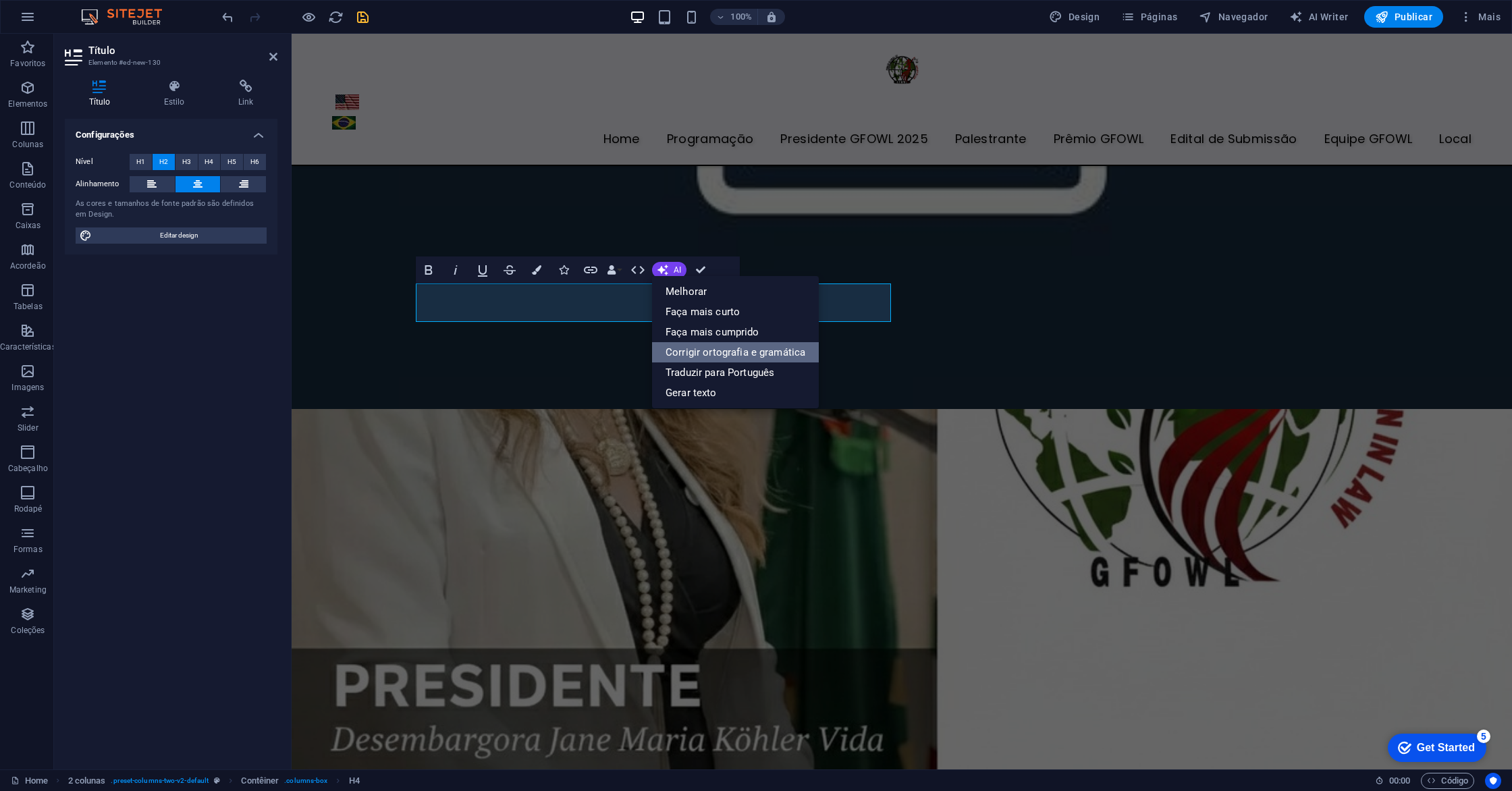
click at [754, 356] on link "Corrigir ortografia e gramática" at bounding box center [735, 352] width 167 height 20
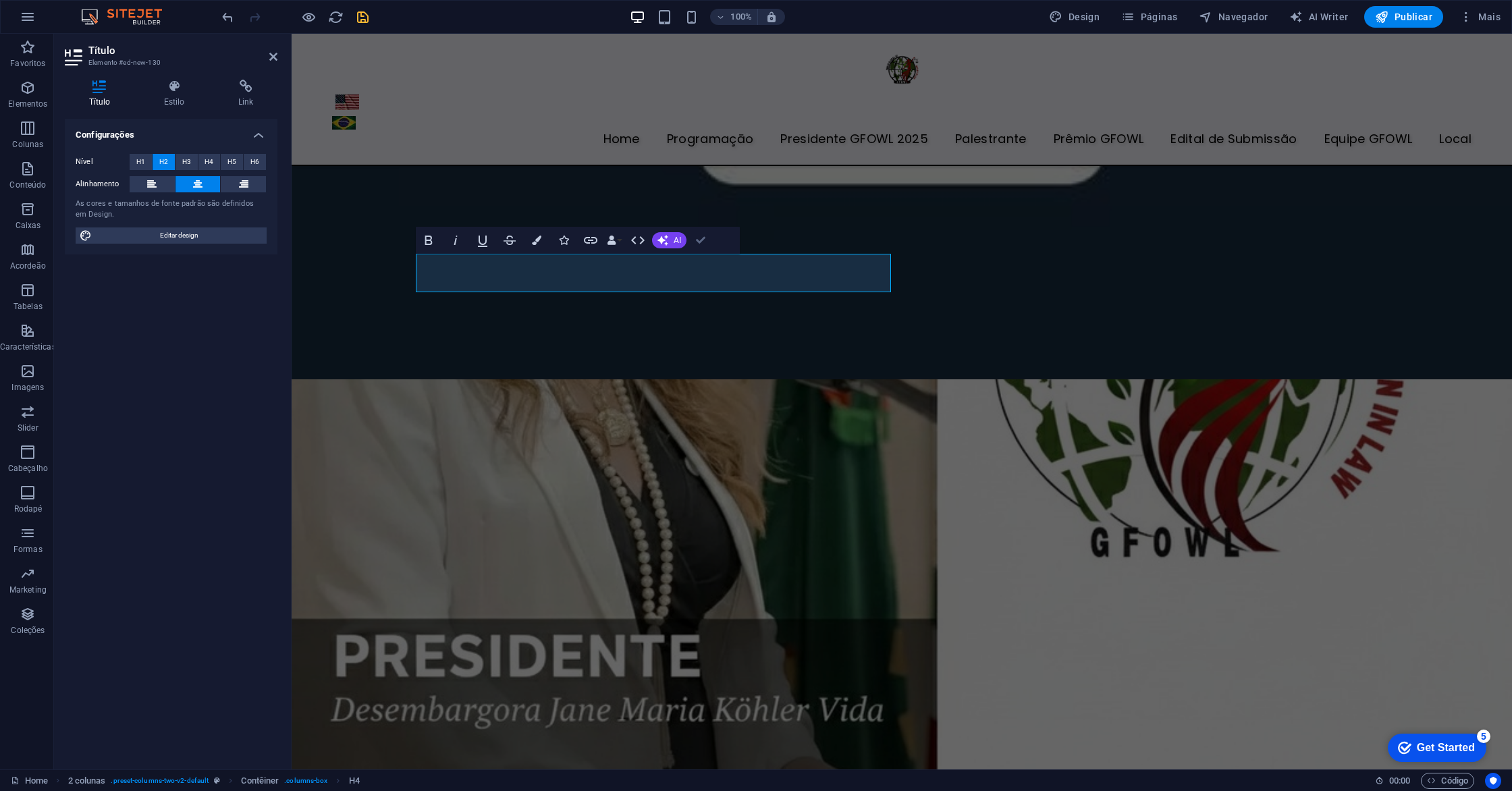
scroll to position [4416, 0]
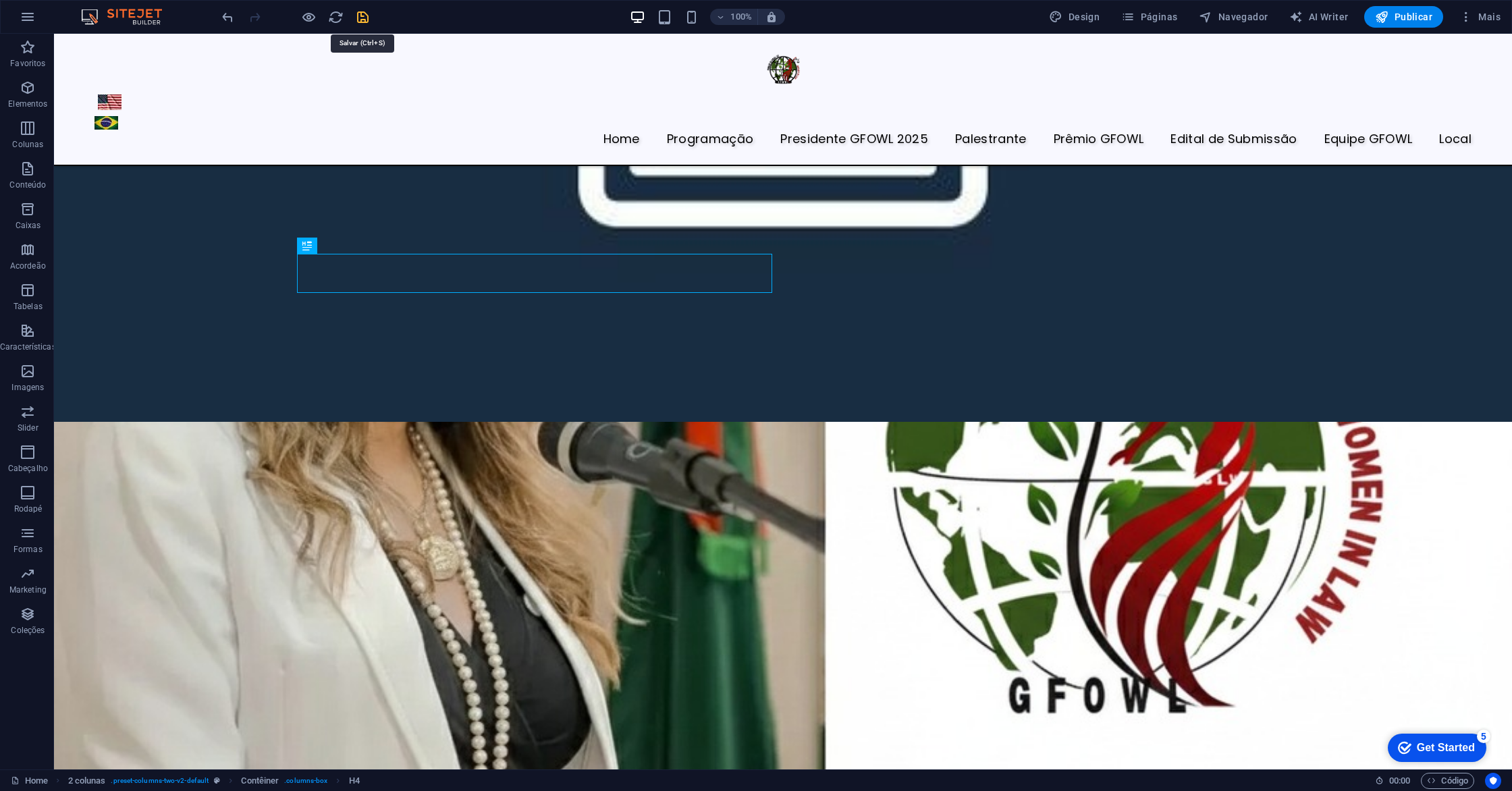
click at [363, 20] on icon "save" at bounding box center [363, 17] width 15 height 15
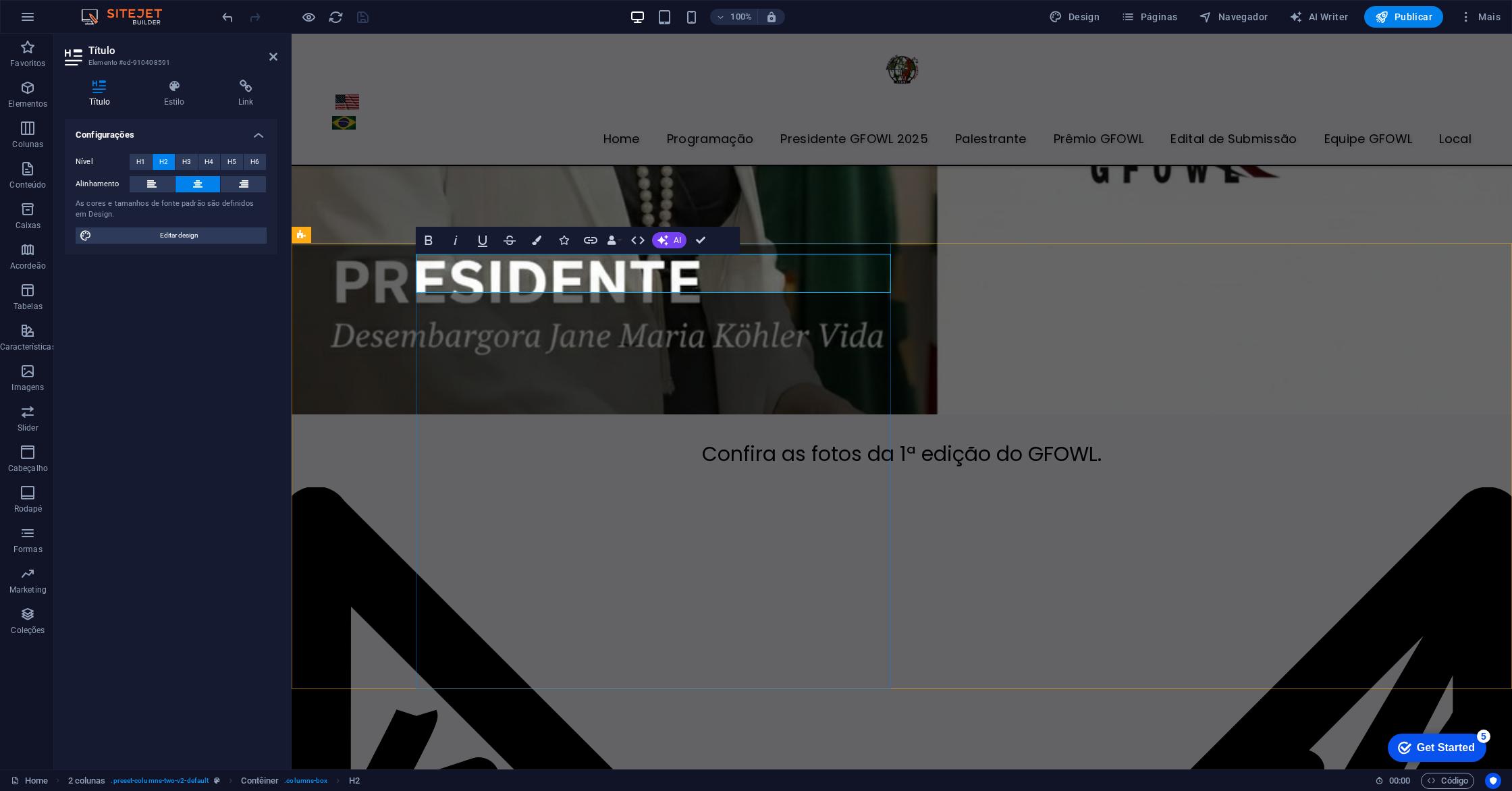
scroll to position [4041, 0]
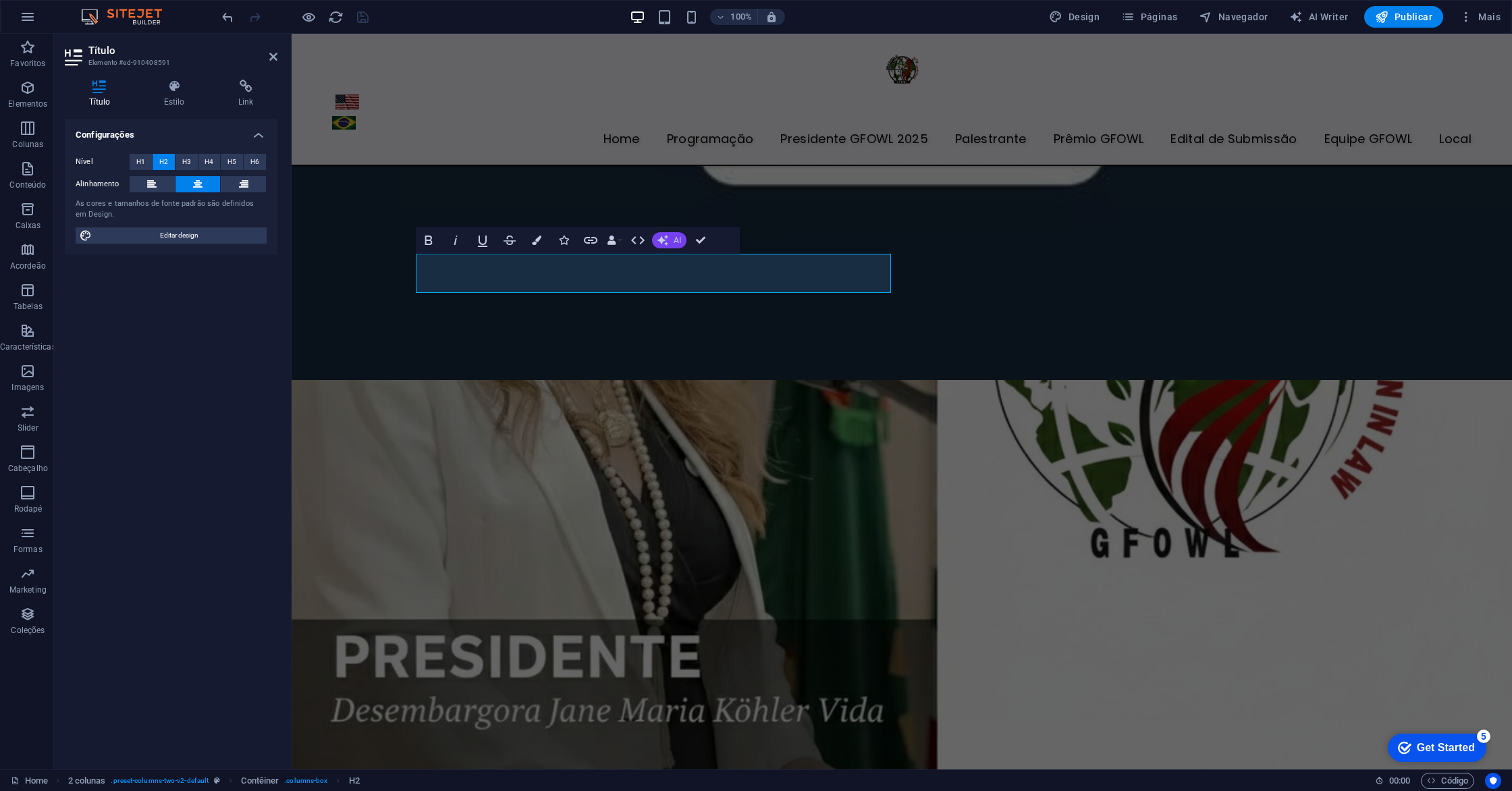
click at [672, 241] on button "AI" at bounding box center [669, 240] width 34 height 16
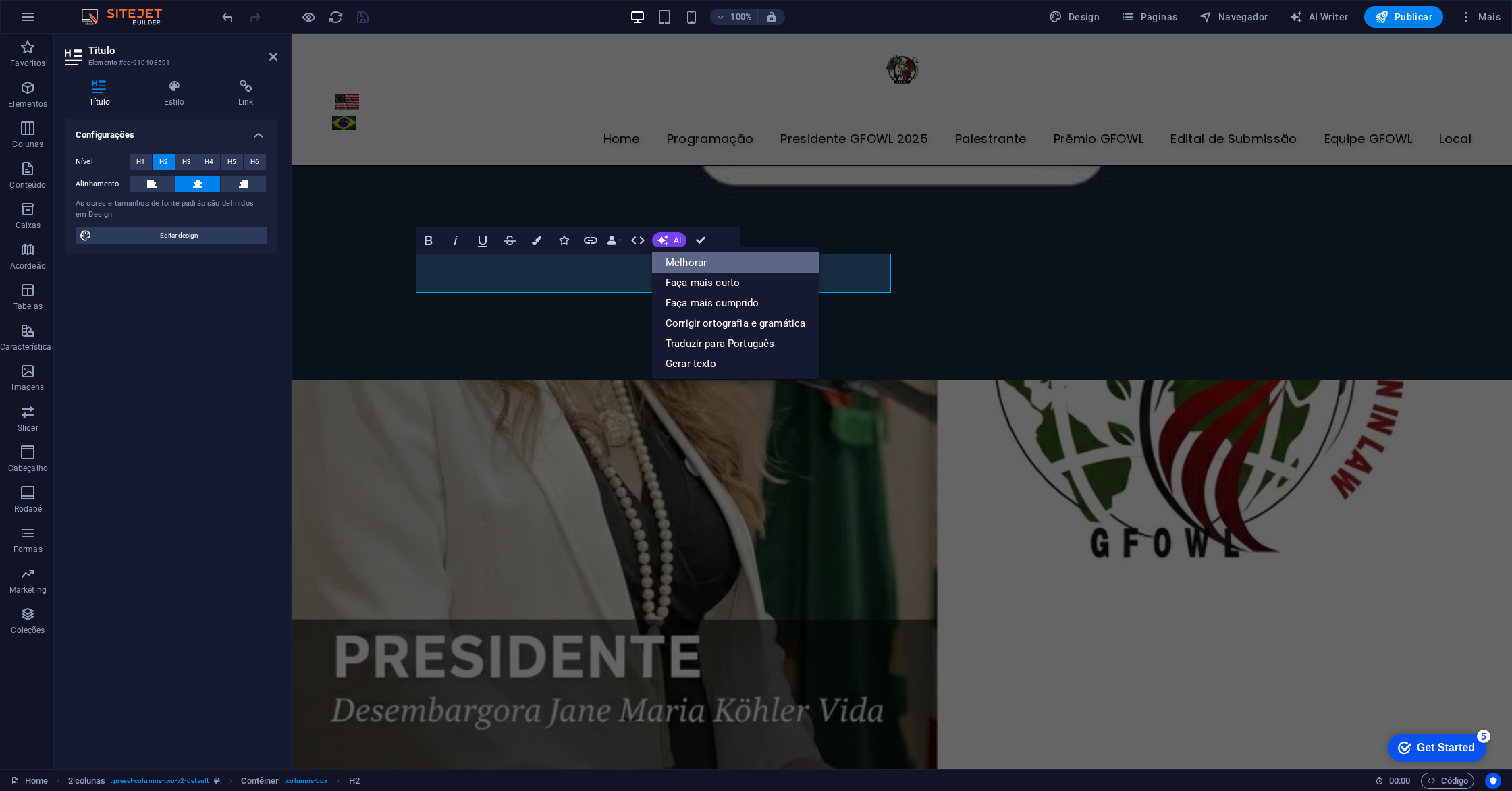
click at [699, 264] on link "Melhorar" at bounding box center [735, 262] width 167 height 20
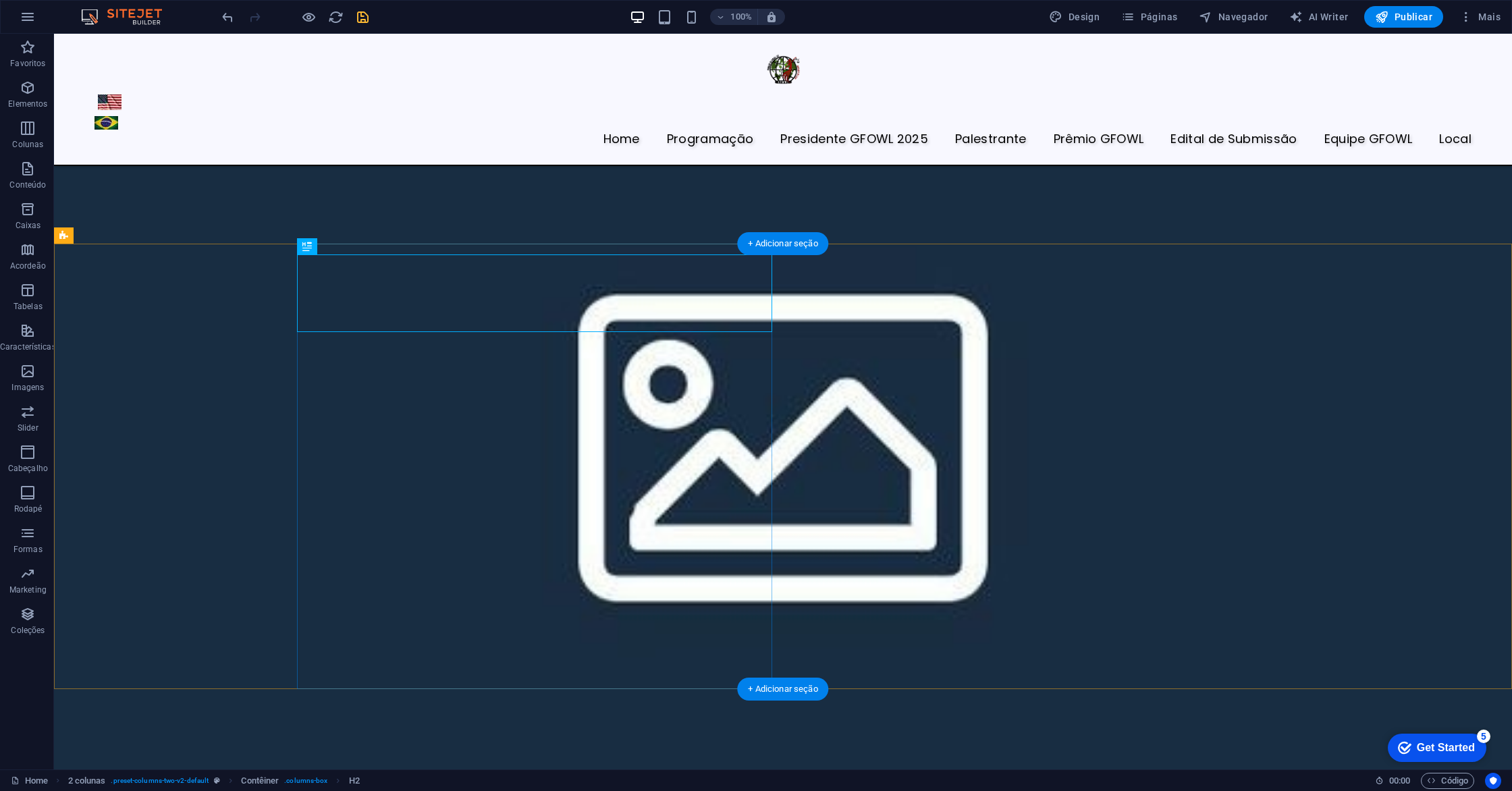
scroll to position [4416, 0]
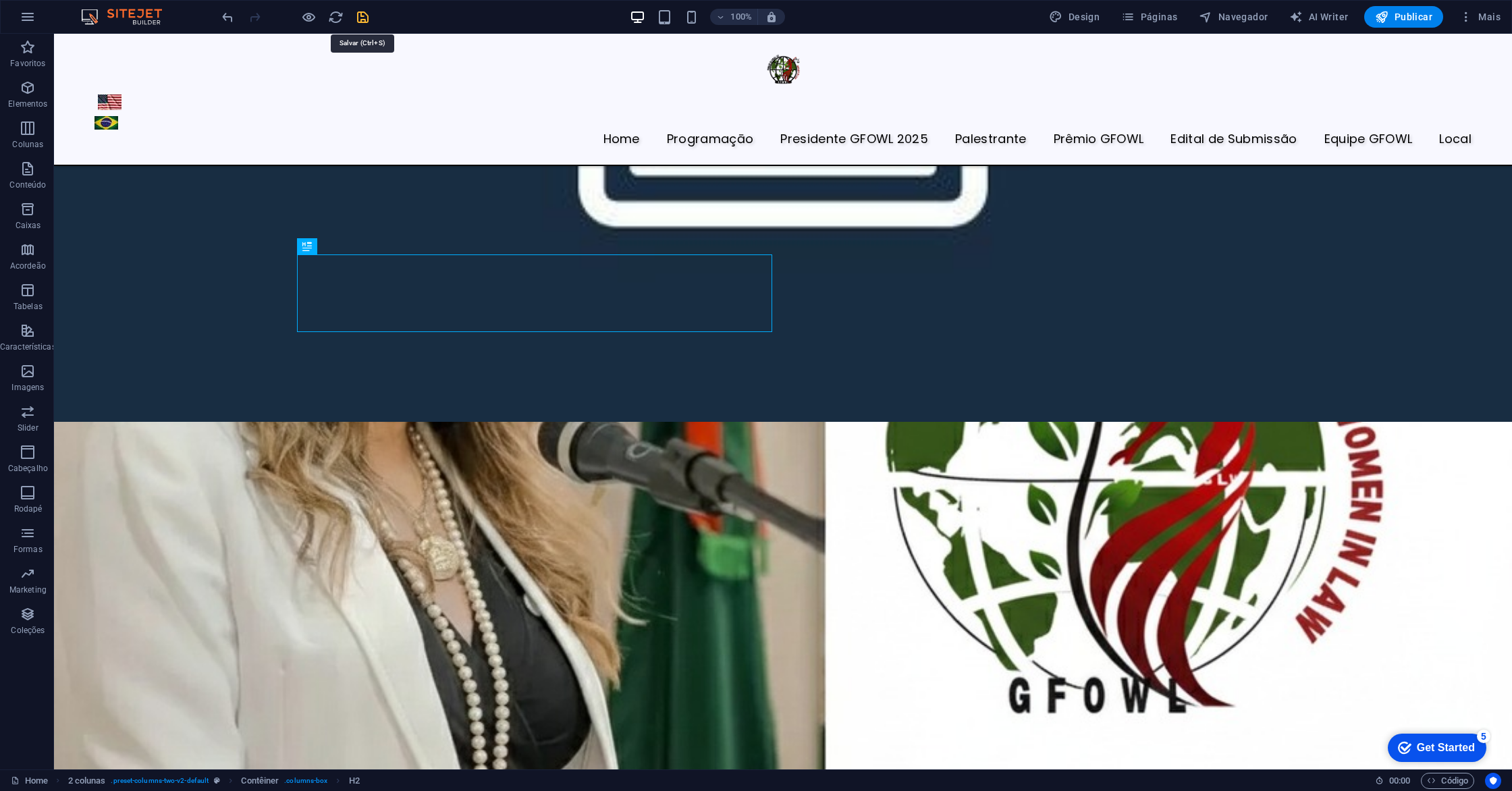
click at [363, 15] on icon "save" at bounding box center [363, 17] width 15 height 15
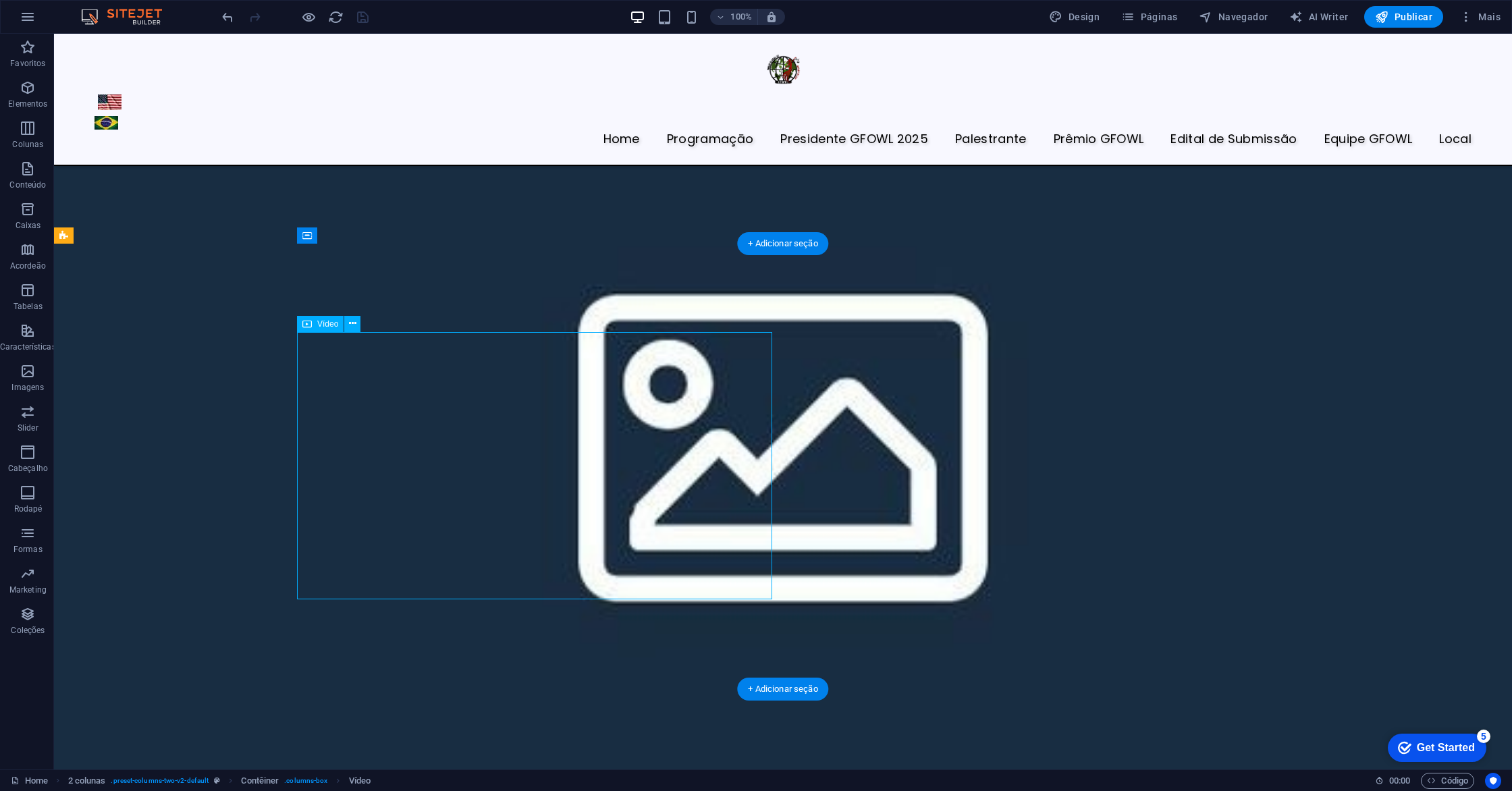
select select "%"
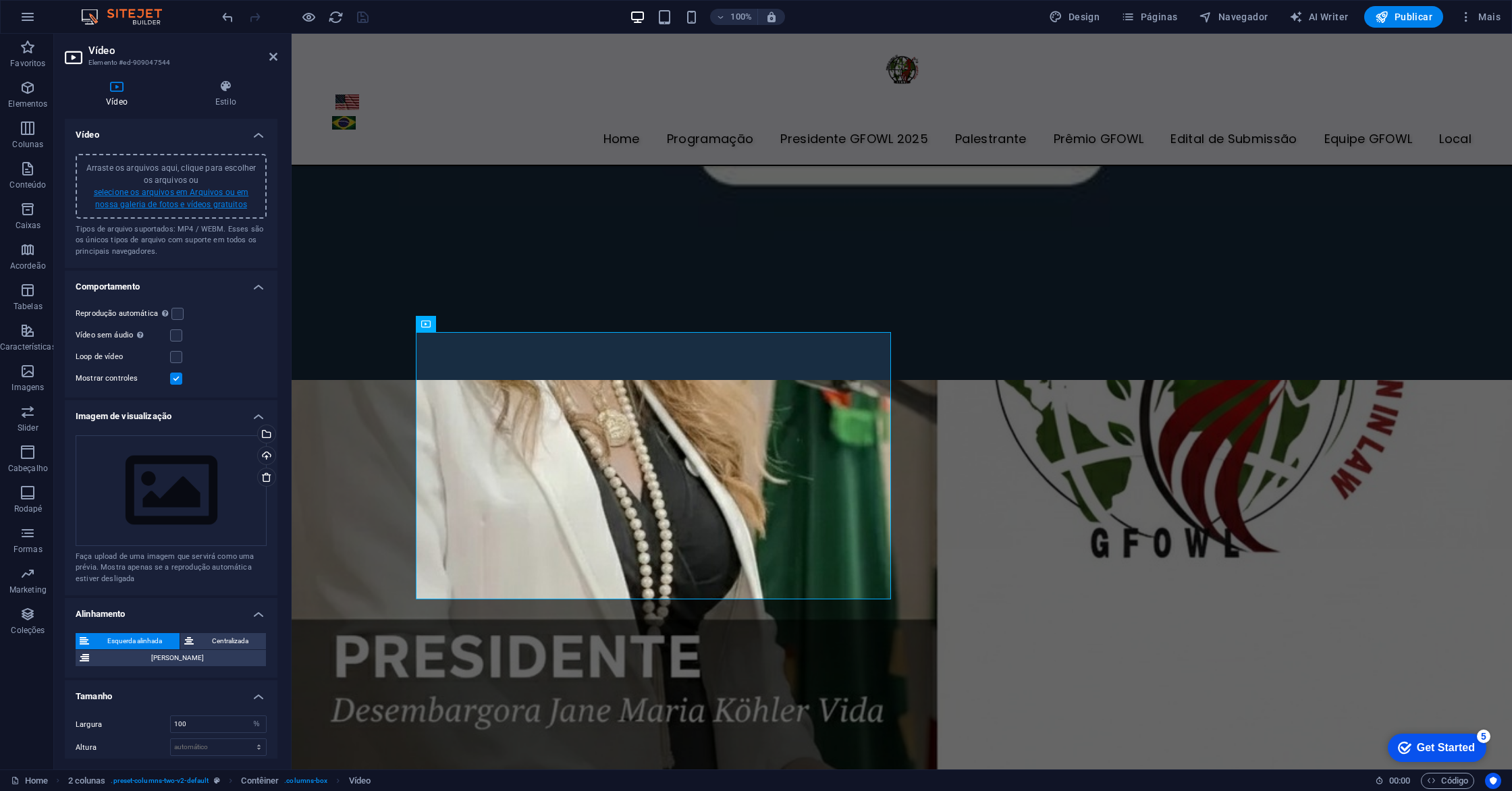
click at [202, 192] on link "selecione os arquivos em Arquivos ou em nossa galeria de fotos e vídeos gratuit…" at bounding box center [171, 198] width 155 height 22
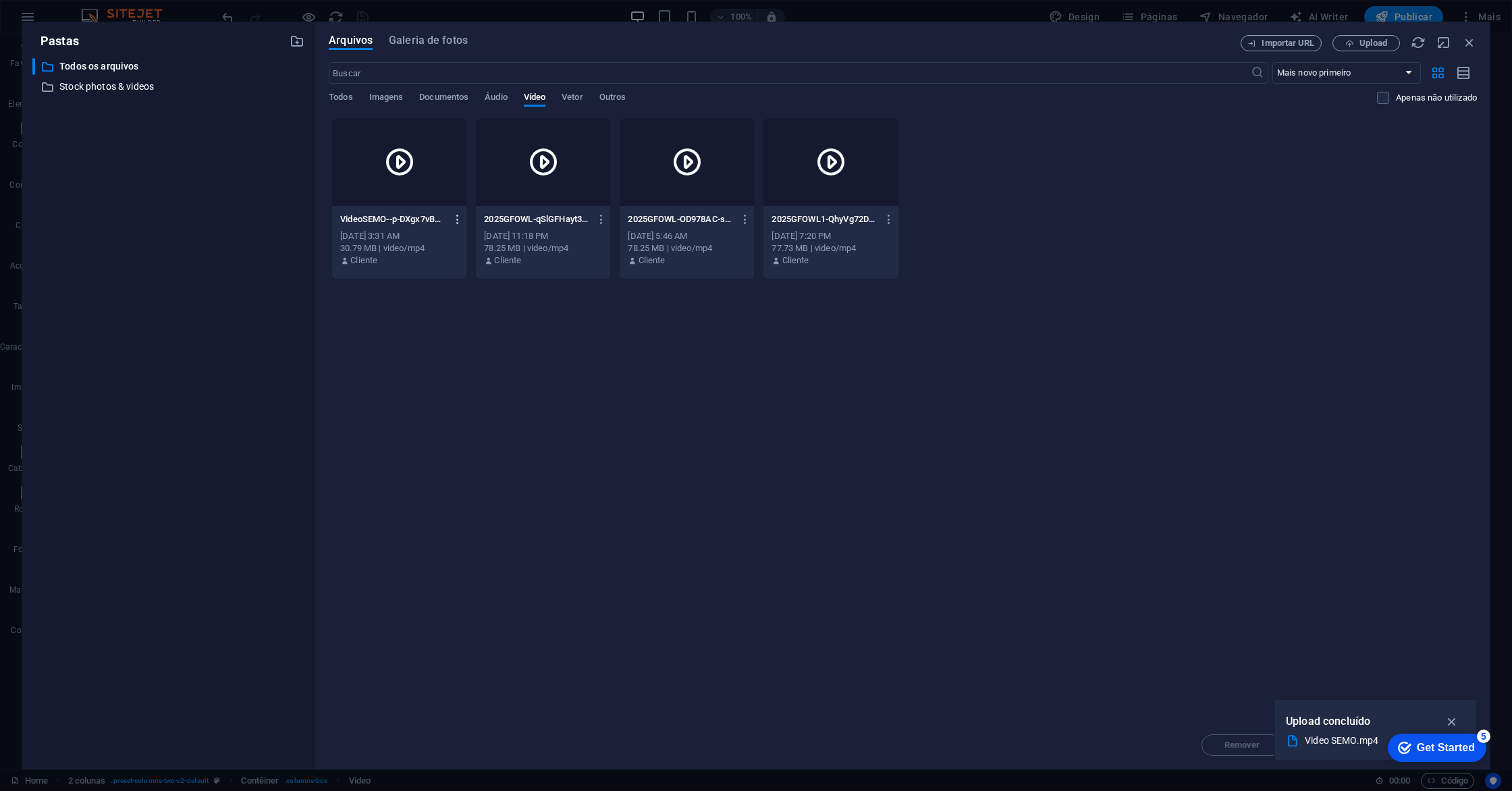
click at [458, 221] on icon "button" at bounding box center [458, 219] width 13 height 12
click at [457, 442] on h6 "Remover" at bounding box center [466, 449] width 75 height 16
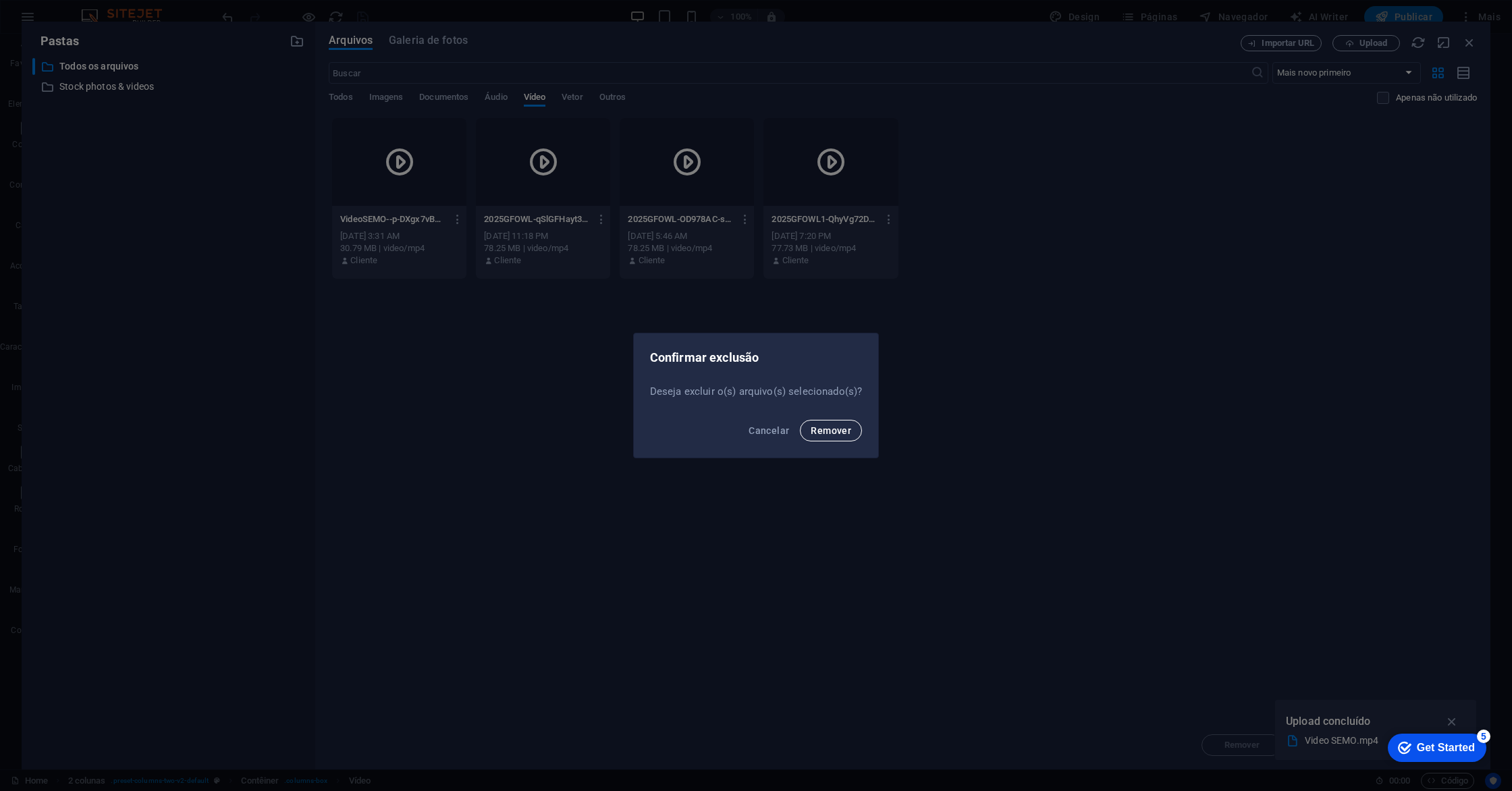
click at [826, 436] on button "Remover" at bounding box center [831, 430] width 62 height 22
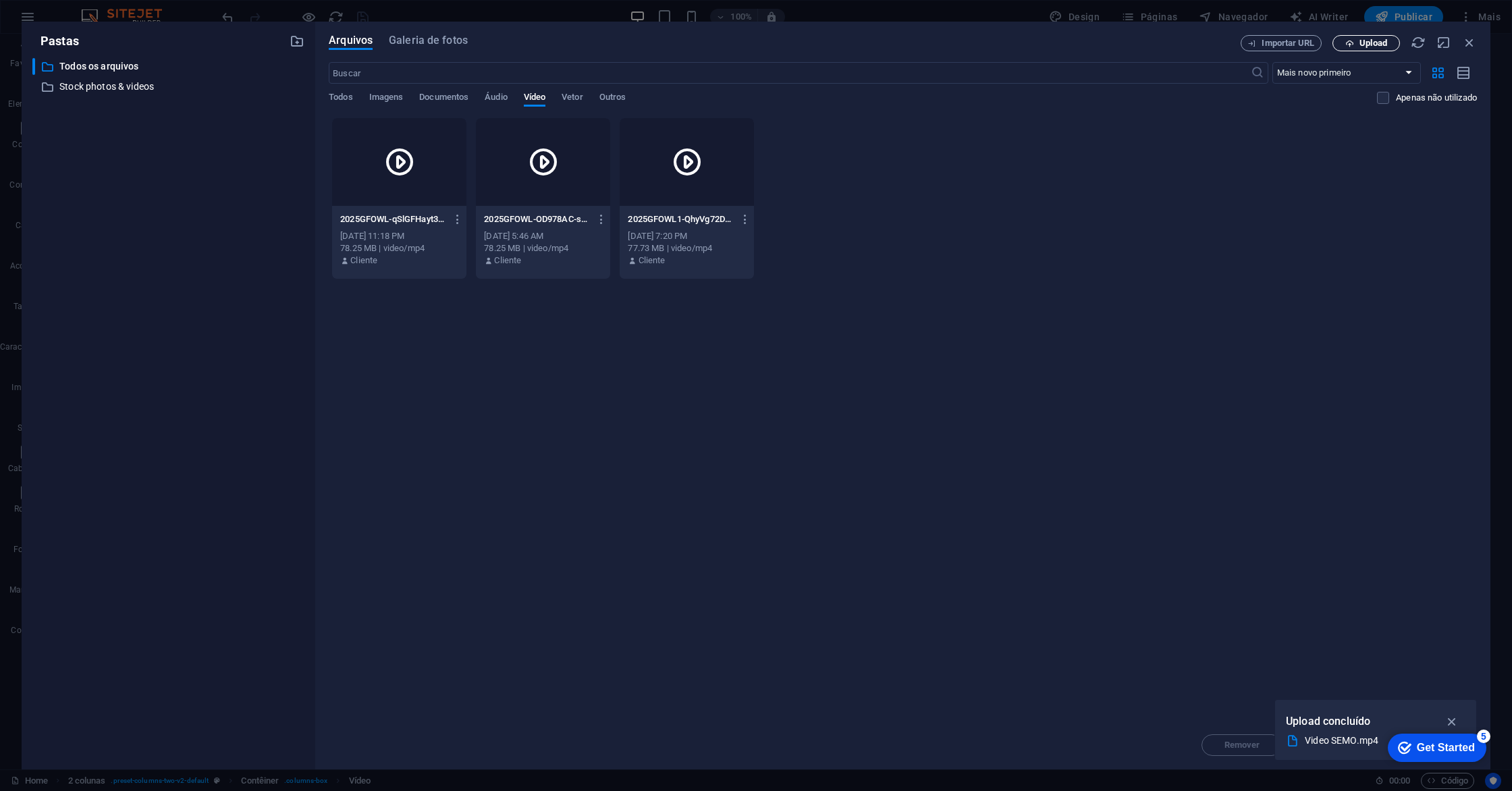
click at [1362, 41] on span "Upload" at bounding box center [1373, 44] width 27 height 8
click at [1471, 44] on icon "button" at bounding box center [1469, 42] width 15 height 15
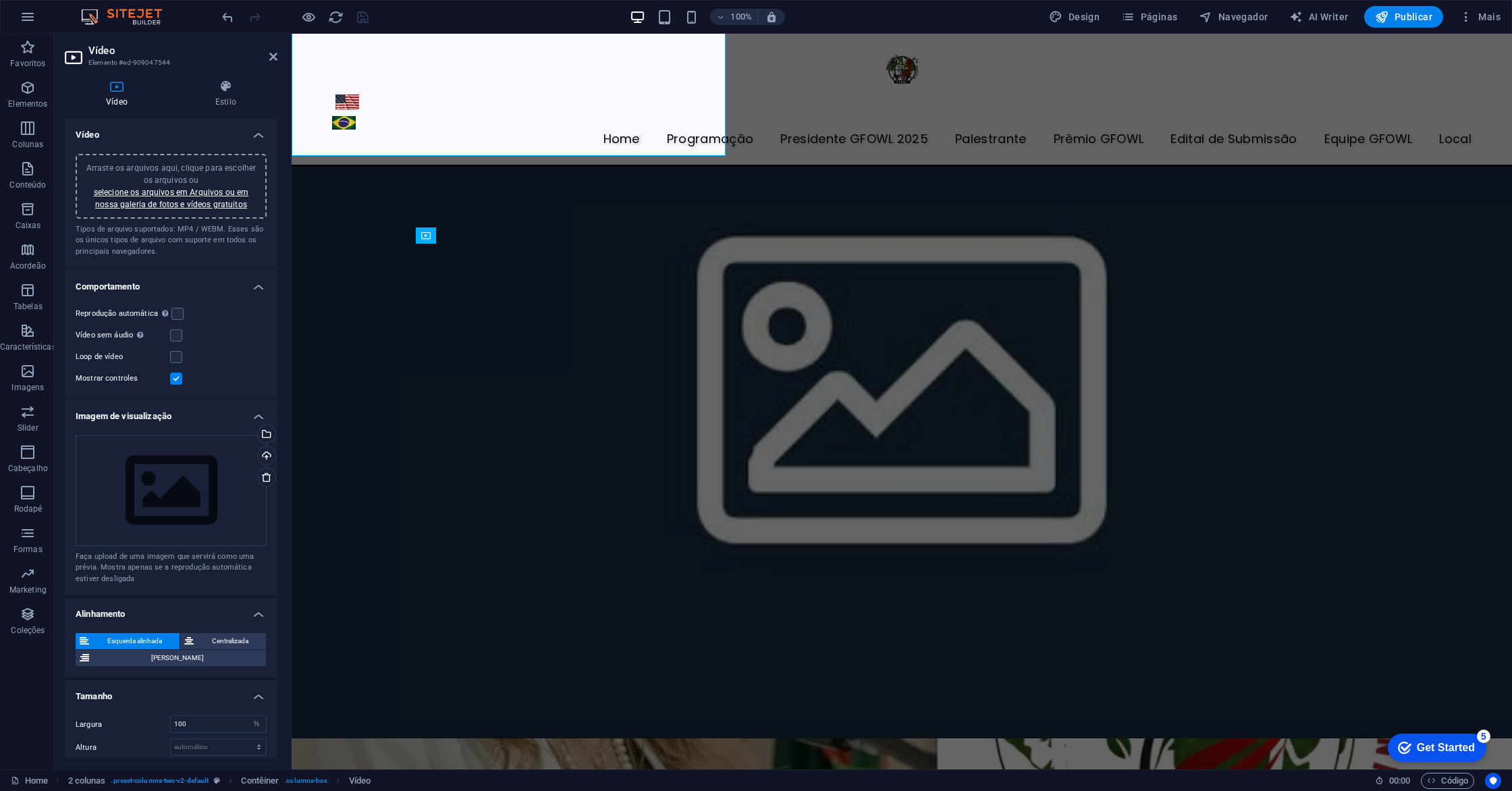
scroll to position [4041, 0]
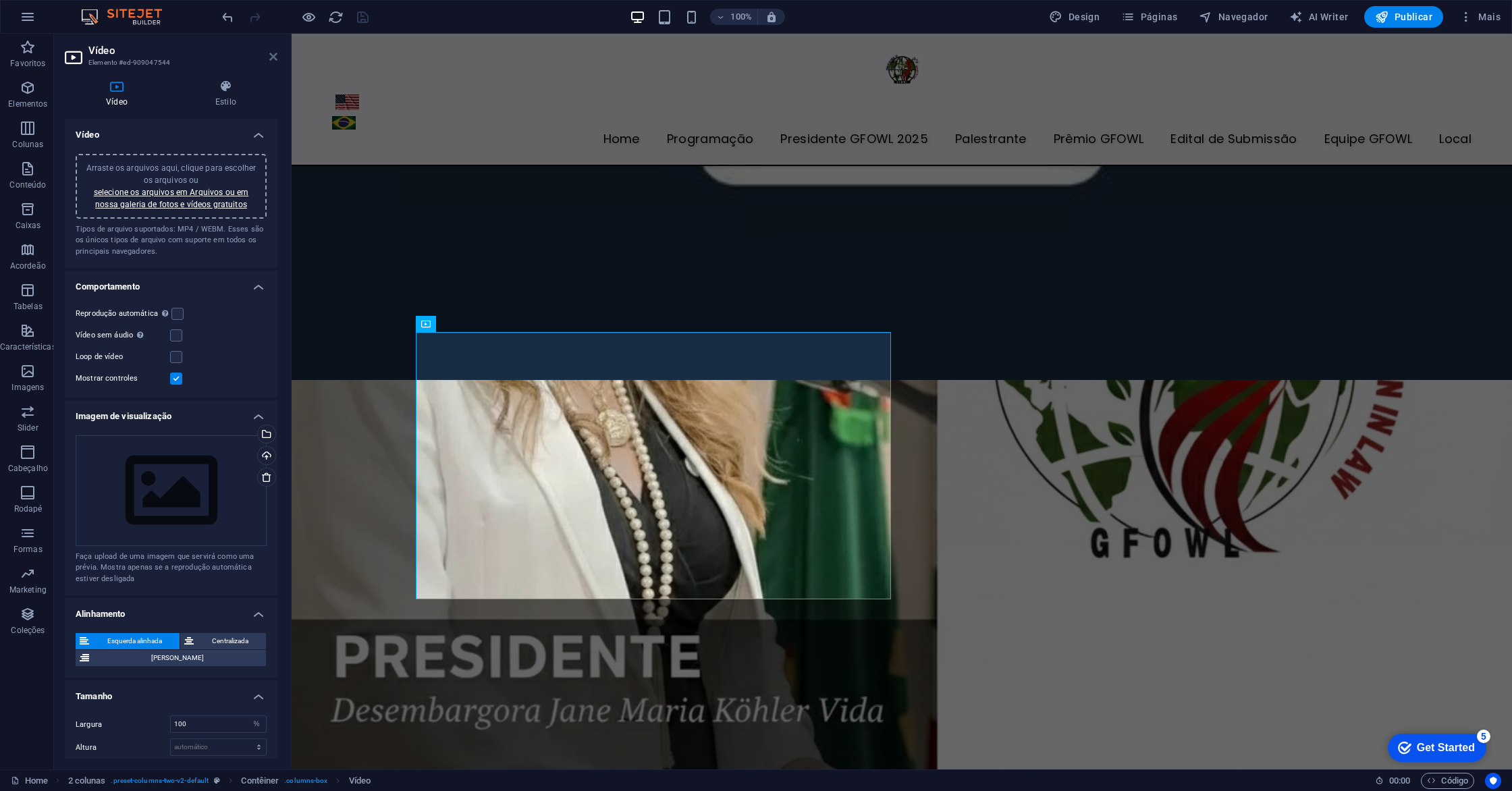
click at [274, 61] on icon at bounding box center [274, 56] width 8 height 11
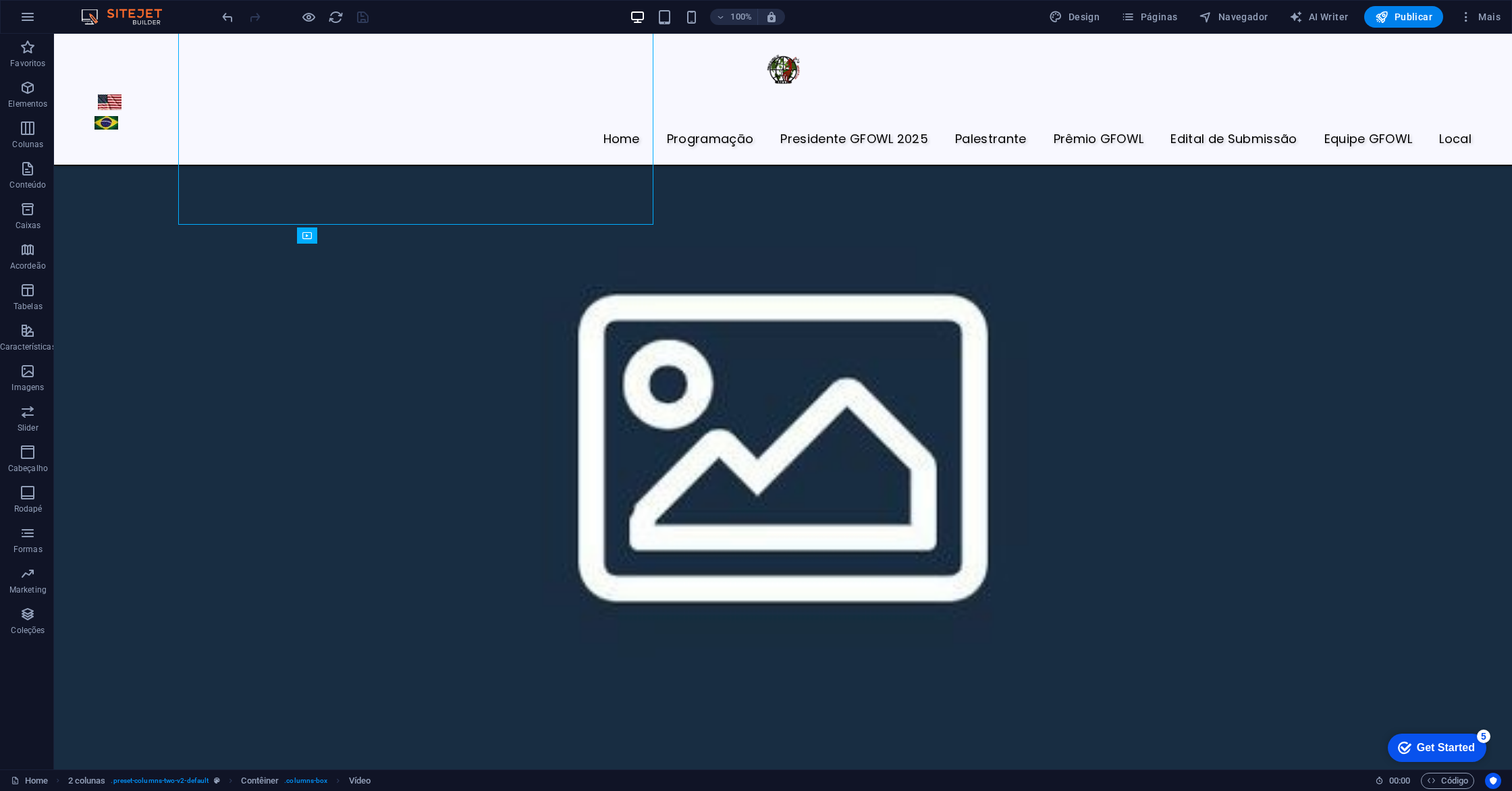
scroll to position [4416, 0]
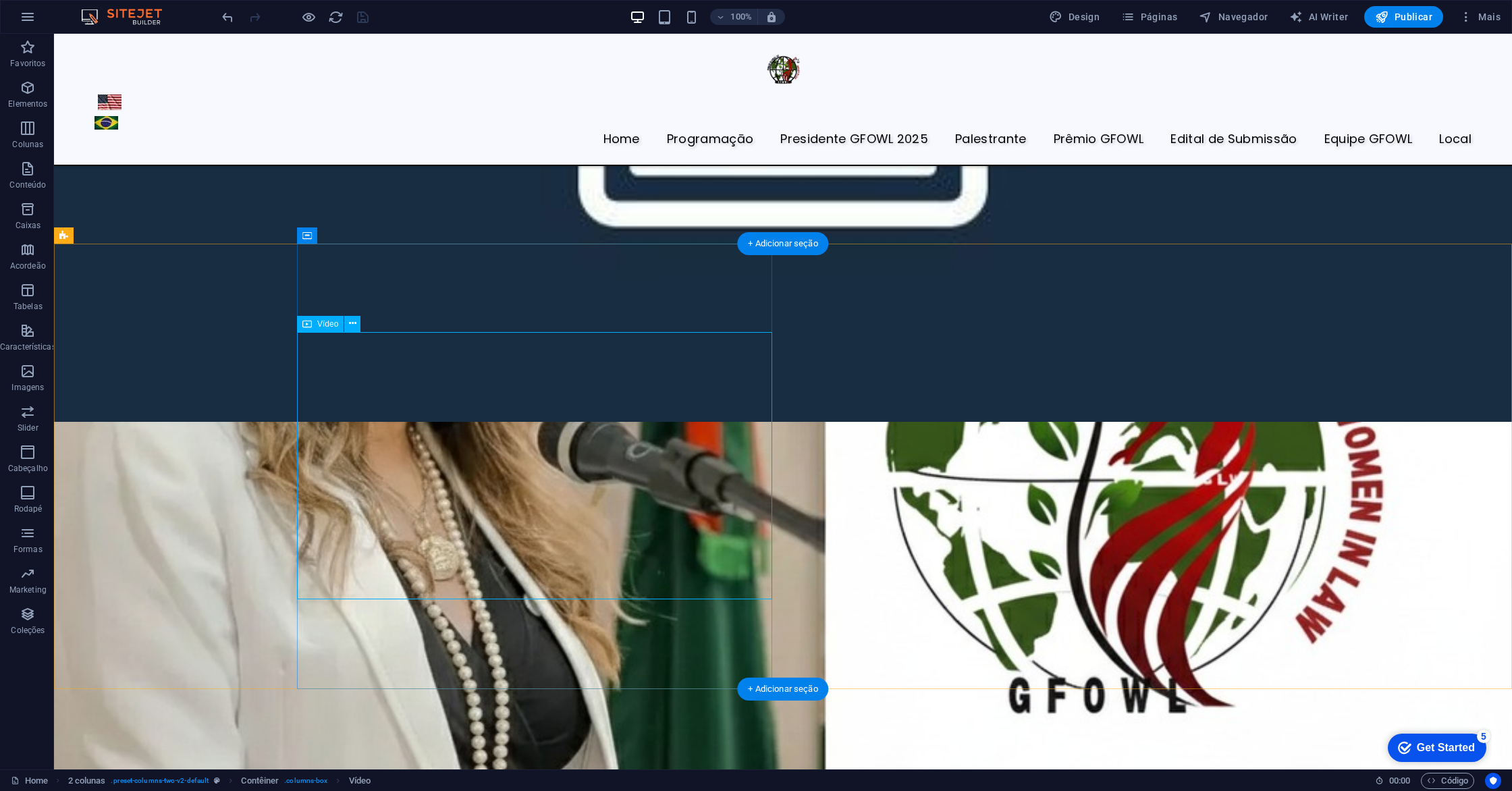
select select "%"
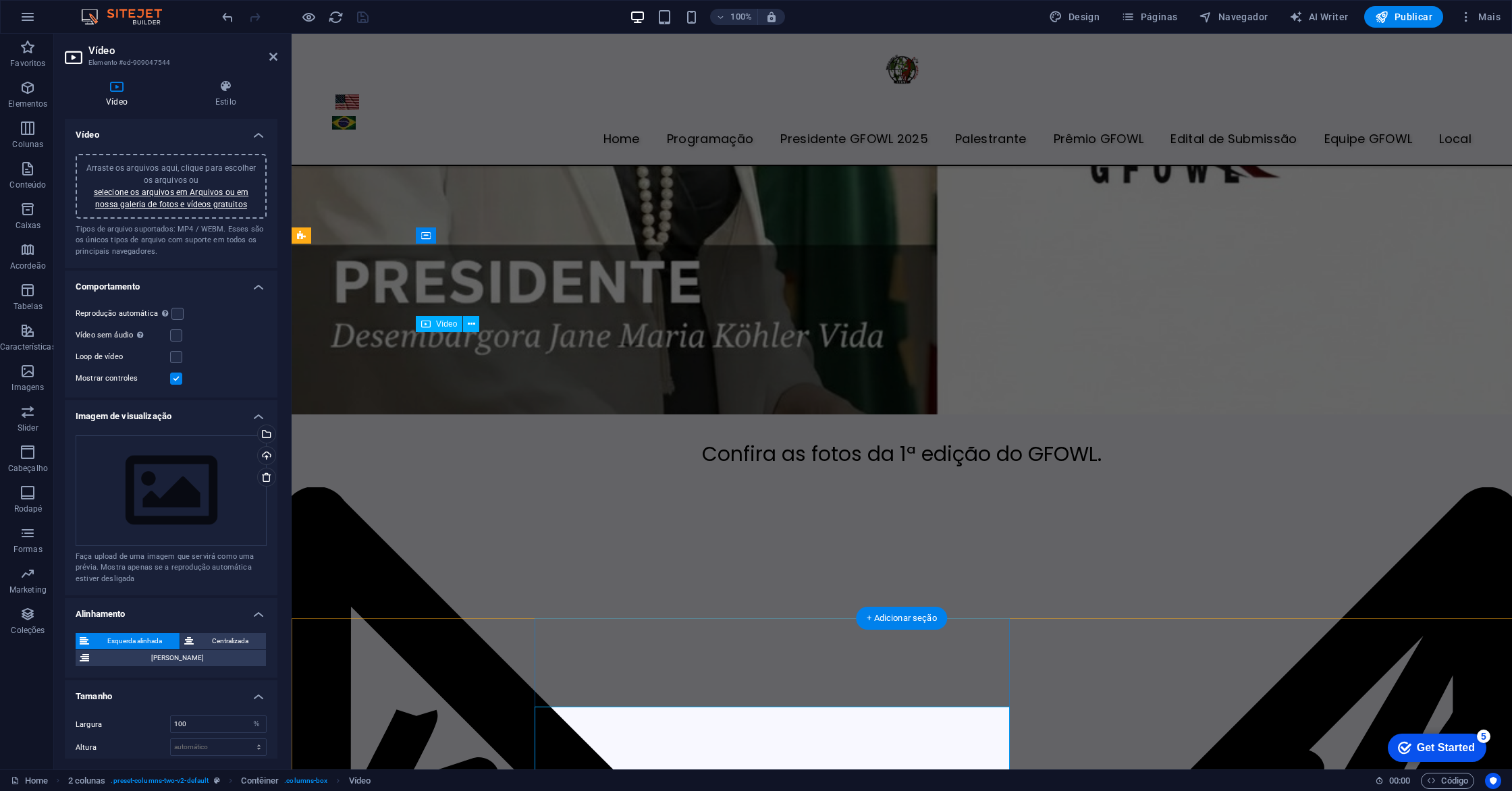
scroll to position [4041, 0]
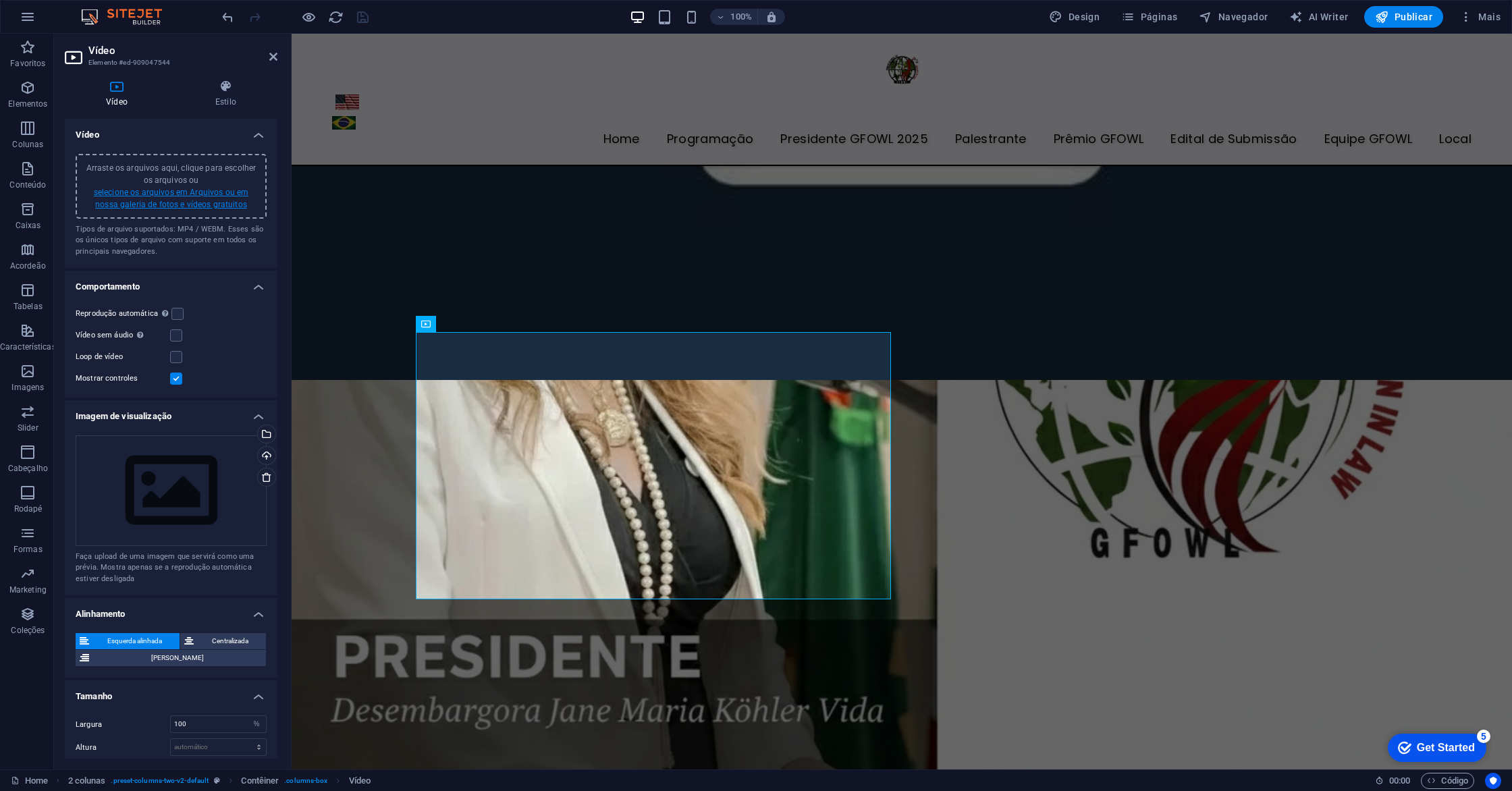
click at [203, 195] on link "selecione os arquivos em Arquivos ou em nossa galeria de fotos e vídeos gratuit…" at bounding box center [171, 198] width 155 height 22
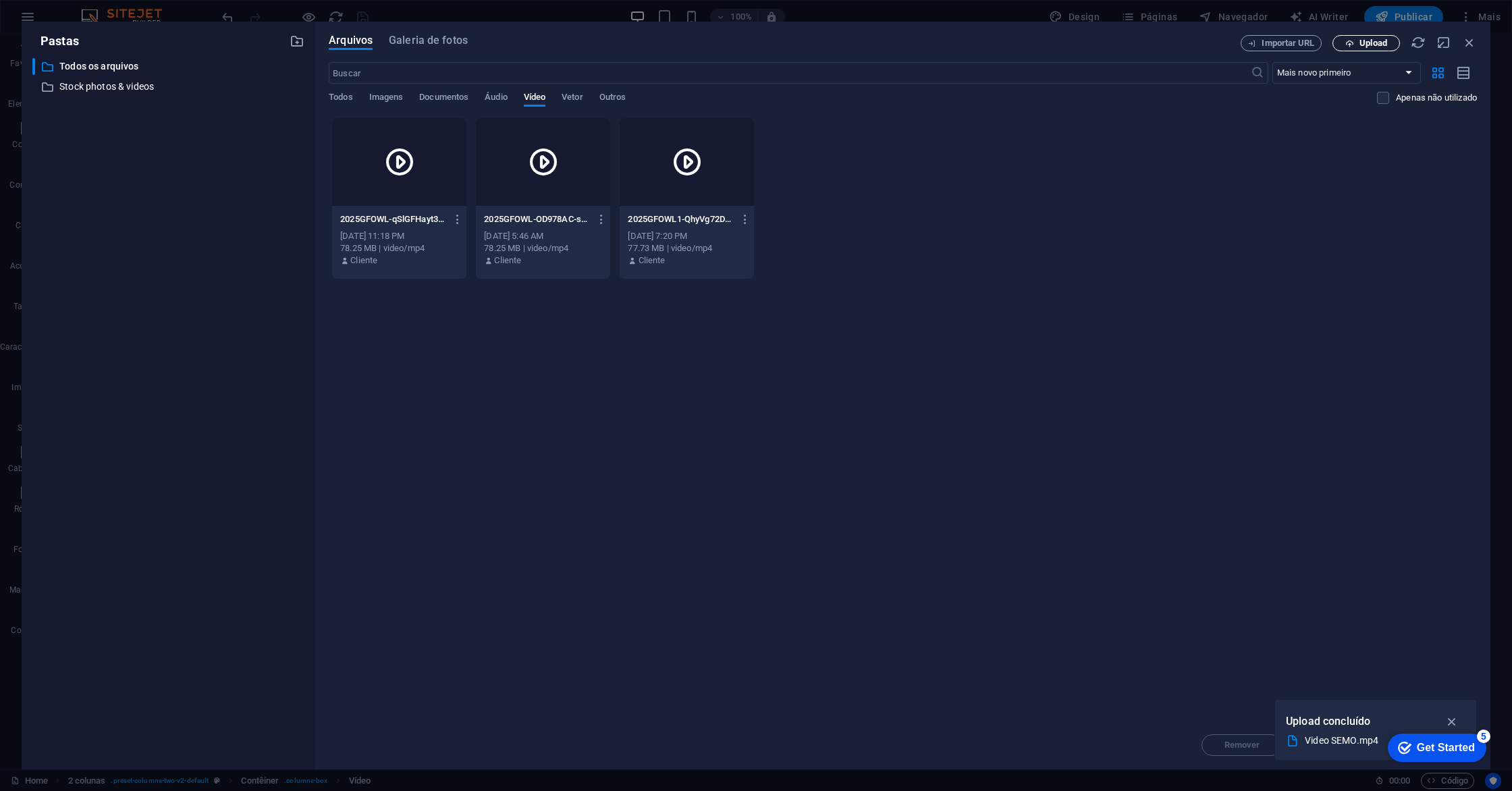
click at [1372, 41] on span "Upload" at bounding box center [1373, 44] width 27 height 8
click at [444, 160] on div at bounding box center [399, 162] width 134 height 88
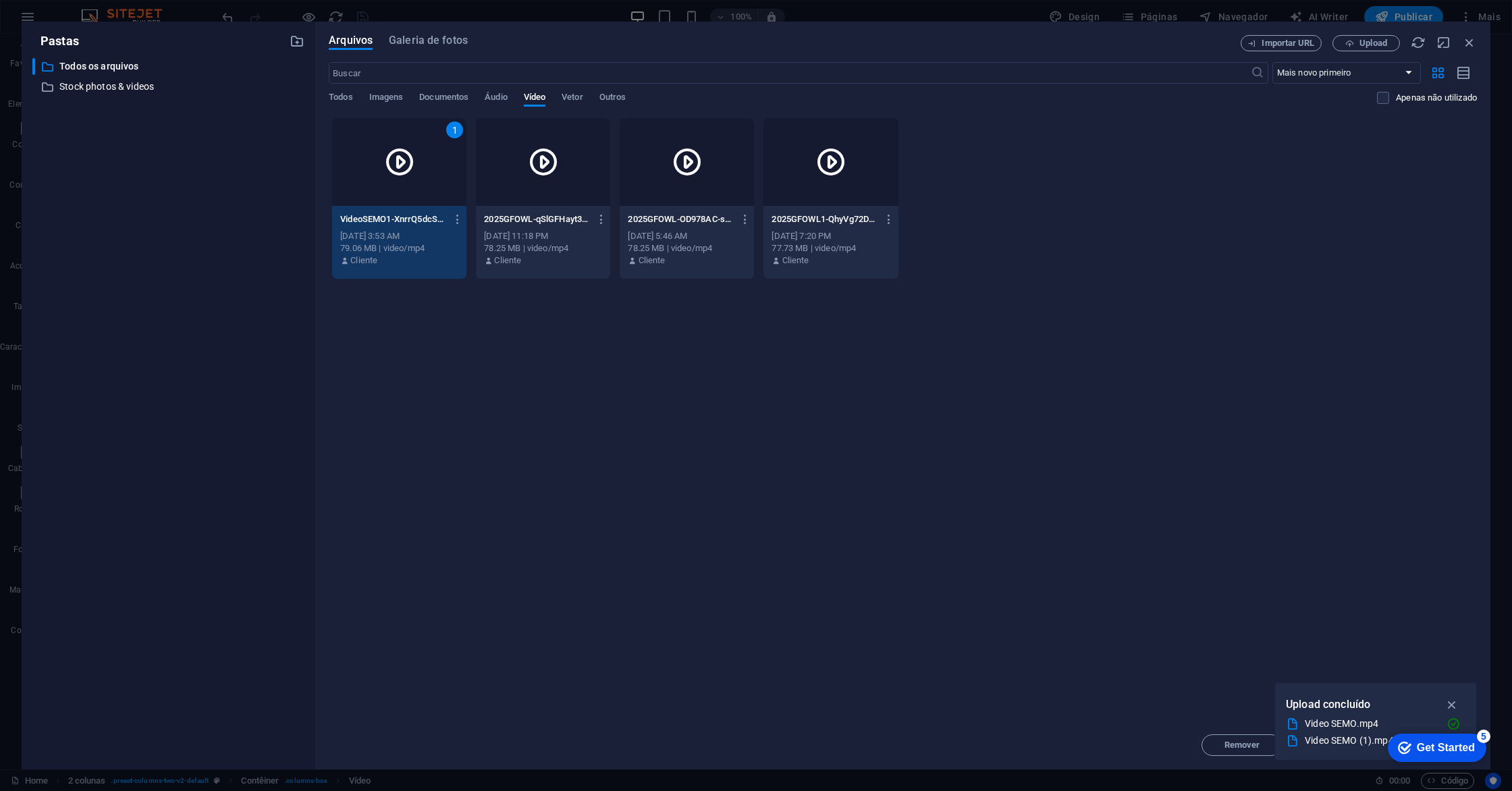
click at [444, 160] on div "1" at bounding box center [399, 162] width 134 height 88
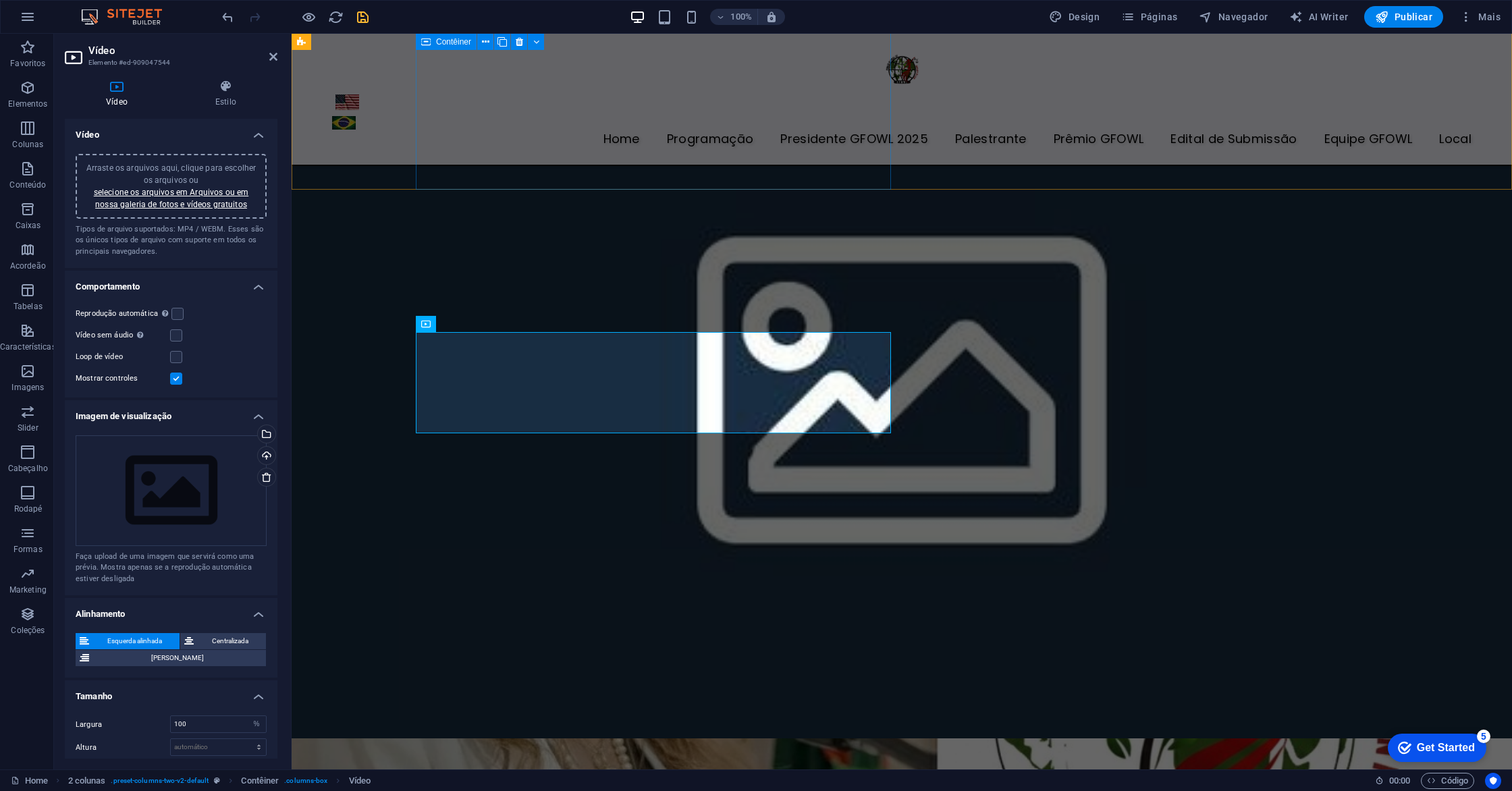
scroll to position [4041, 0]
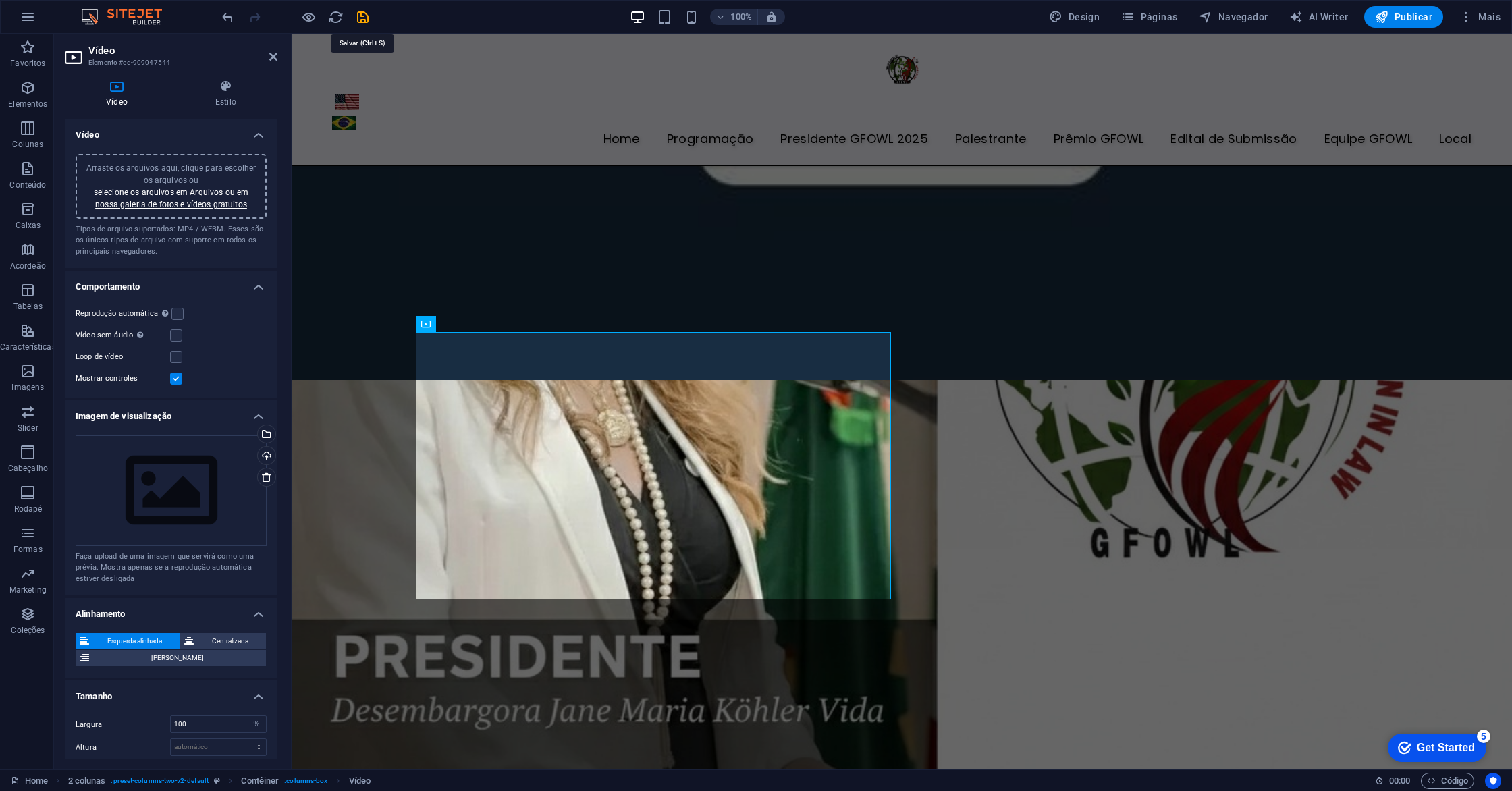
click at [365, 18] on icon "save" at bounding box center [363, 17] width 15 height 15
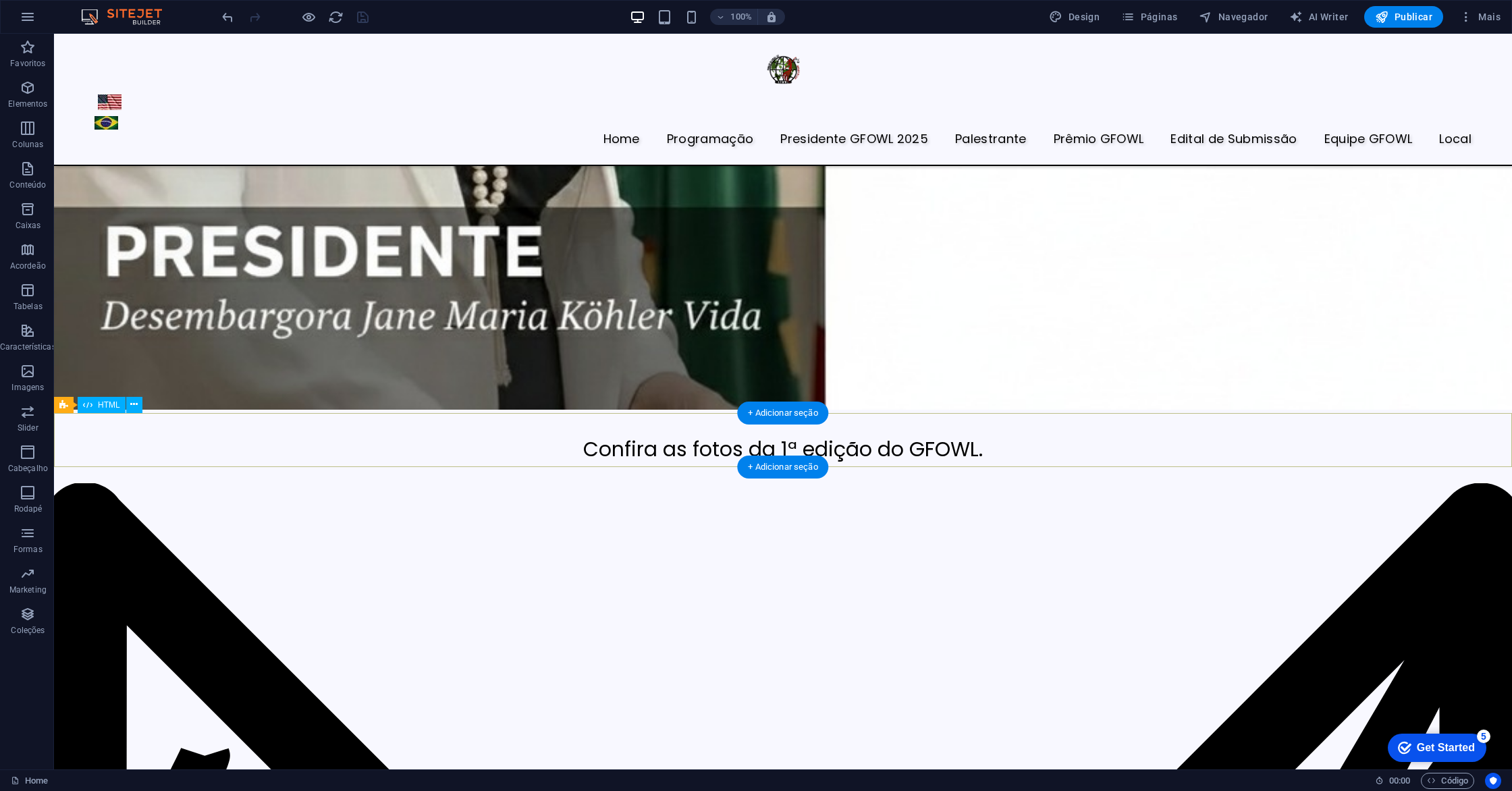
scroll to position [4987, 0]
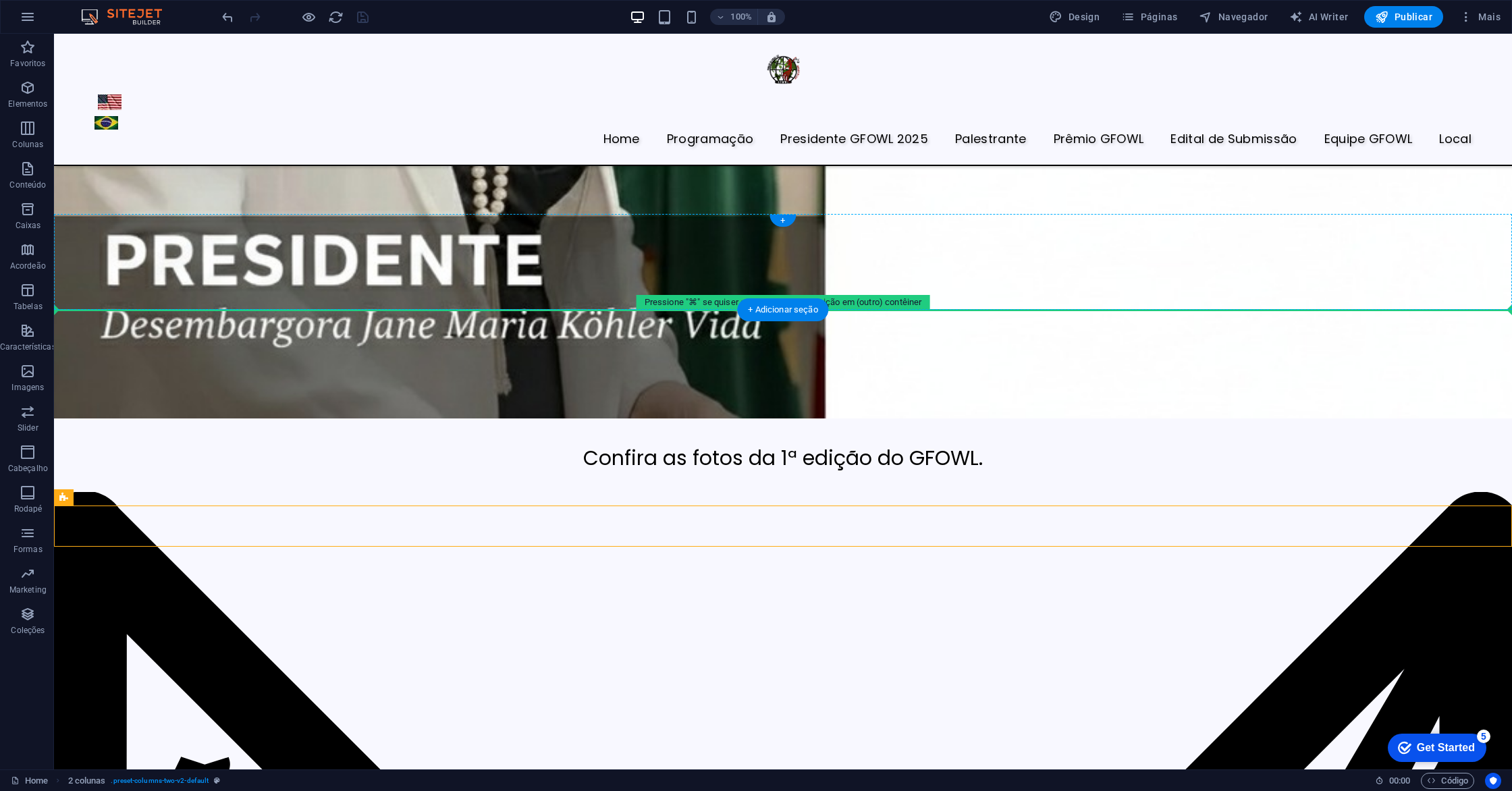
drag, startPoint x: 537, startPoint y: 530, endPoint x: 549, endPoint y: 298, distance: 232.3
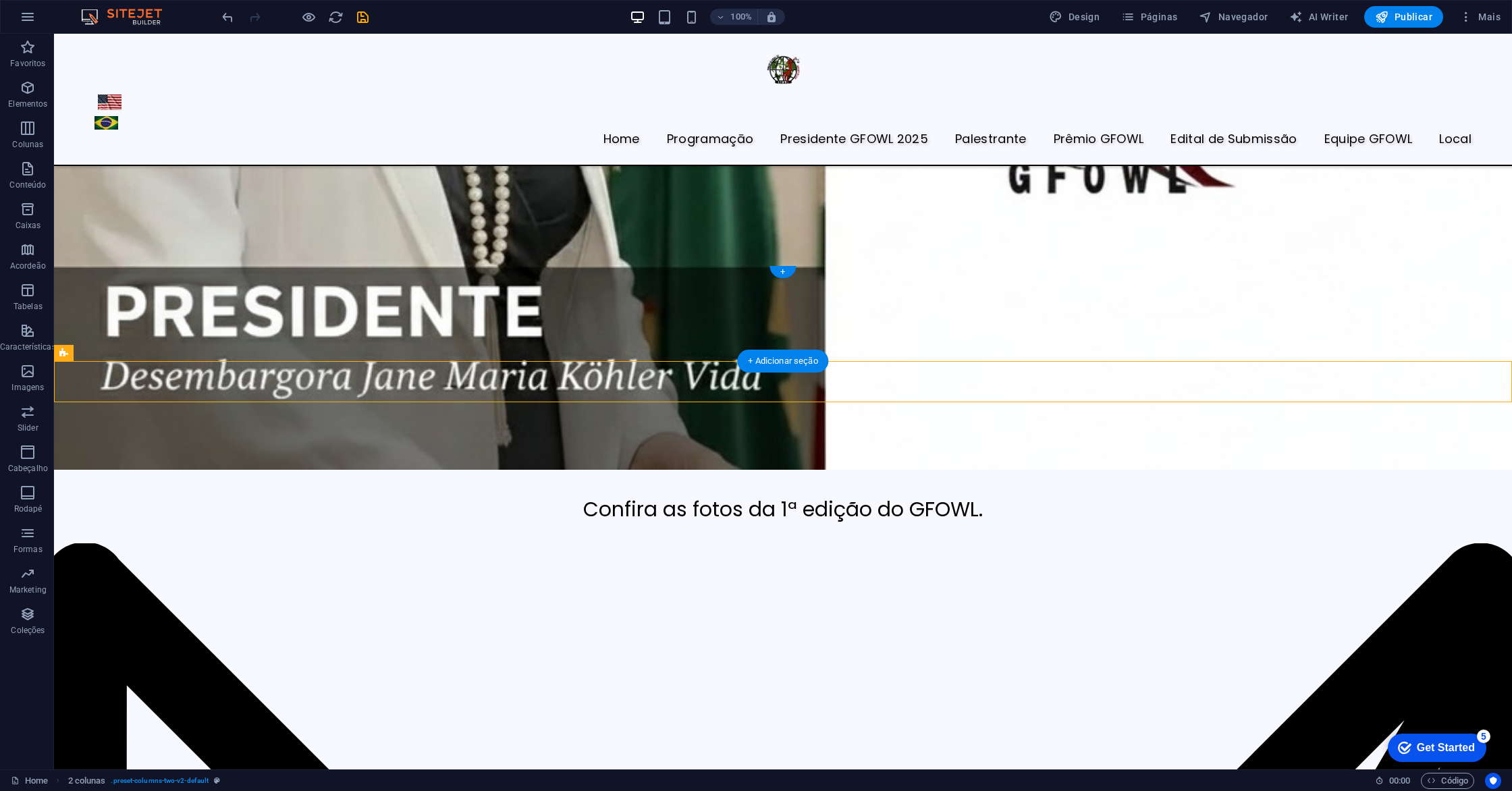
scroll to position [4934, 0]
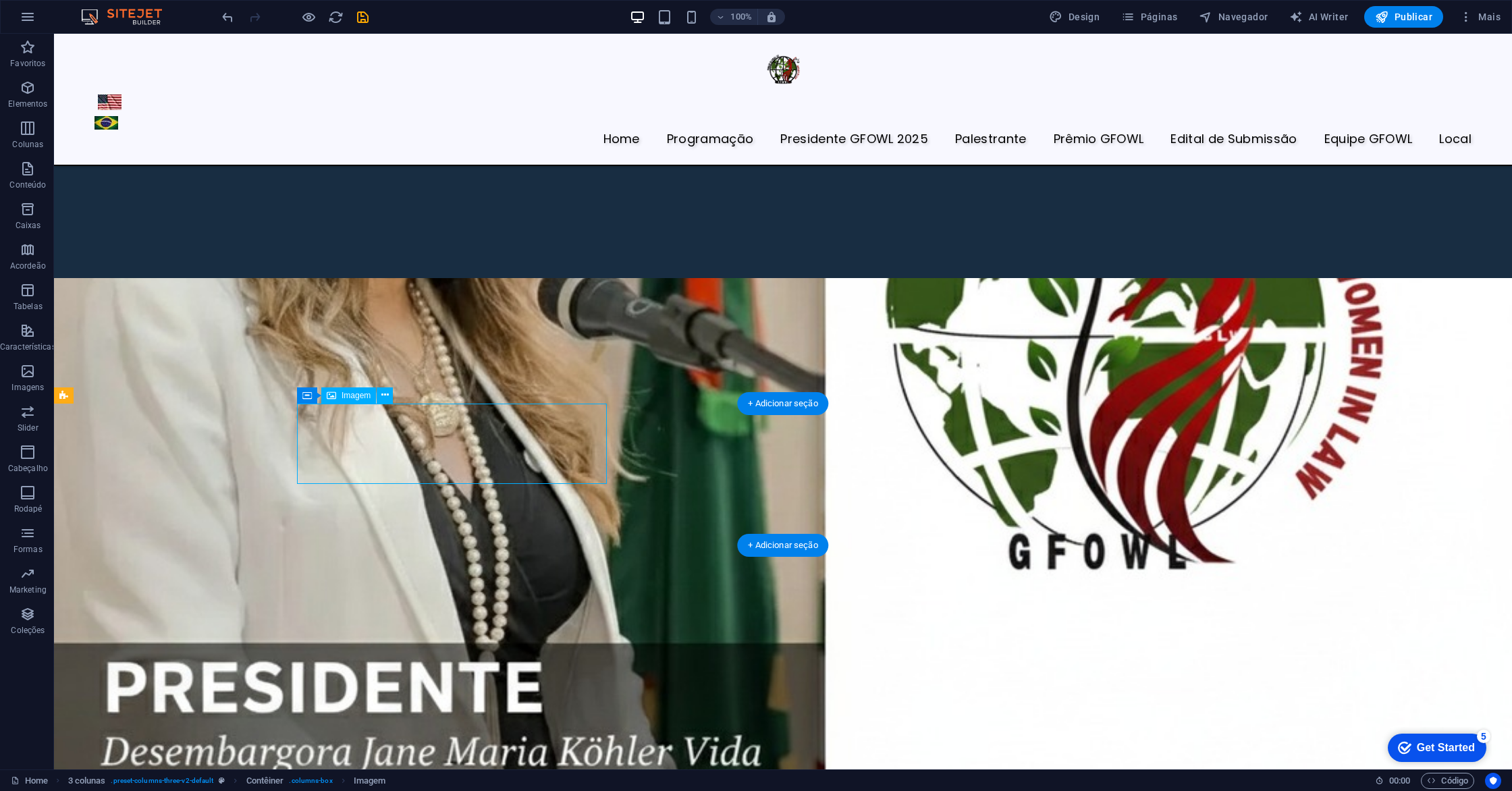
select select "px"
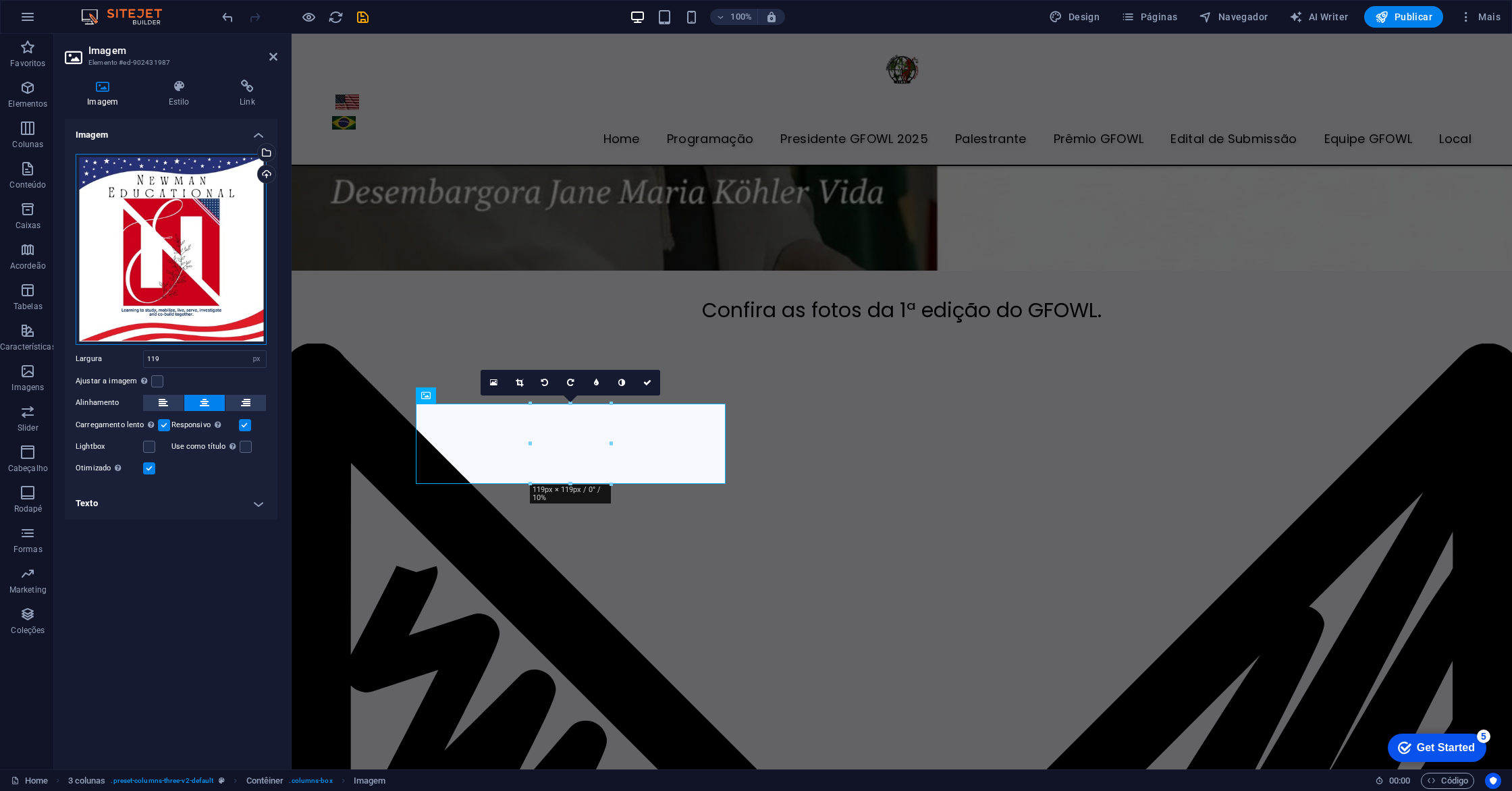
click at [177, 218] on div "Arraste os arquivos aqui, clique para escolher os arquivos ou selecione os arqu…" at bounding box center [171, 250] width 191 height 191
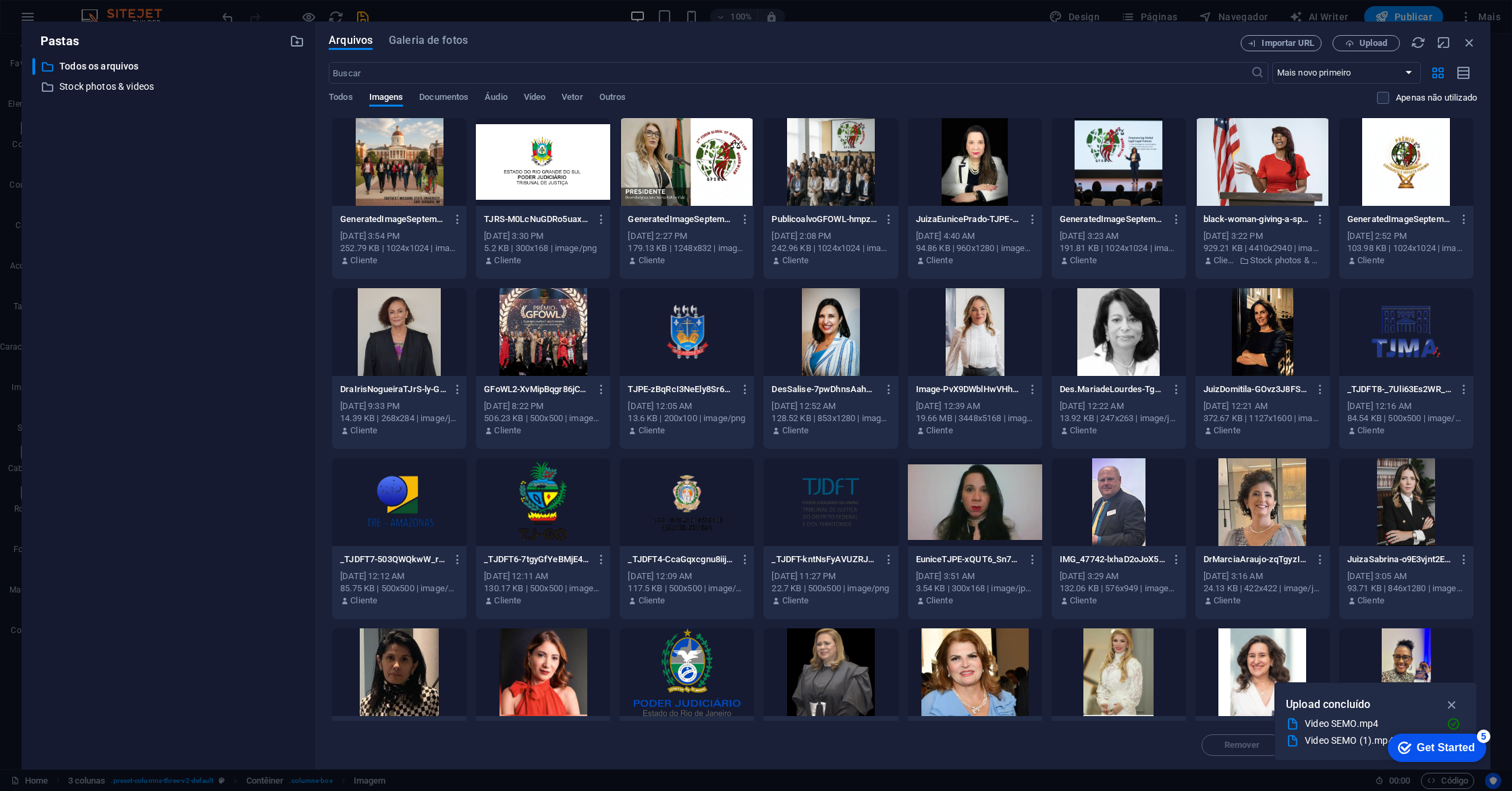
scroll to position [4140, 0]
click at [177, 218] on div "​ Todos os arquivos Todos os arquivos ​ Stock photos & videos Stock photos & vi…" at bounding box center [168, 409] width 272 height 700
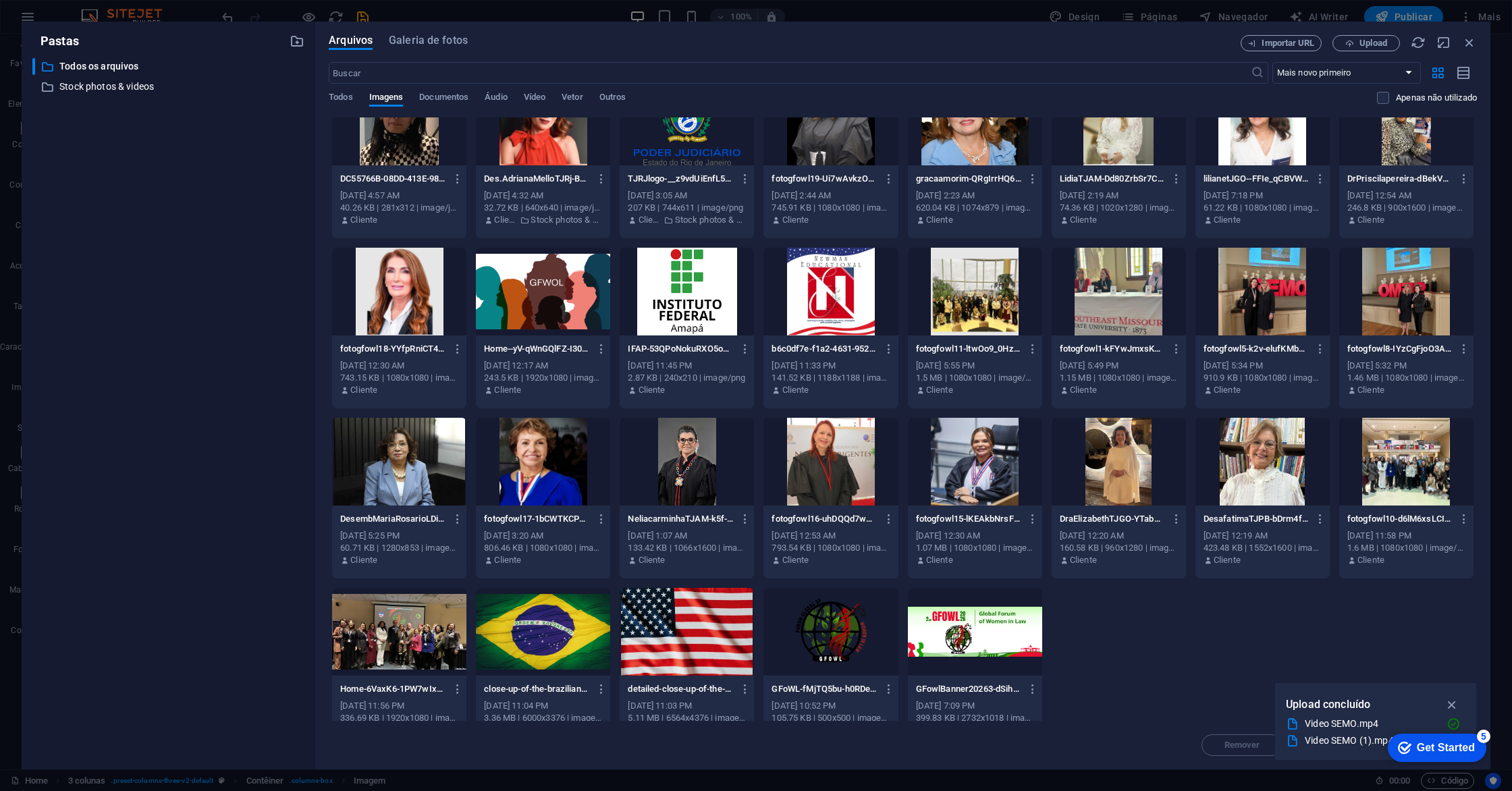
scroll to position [0, 0]
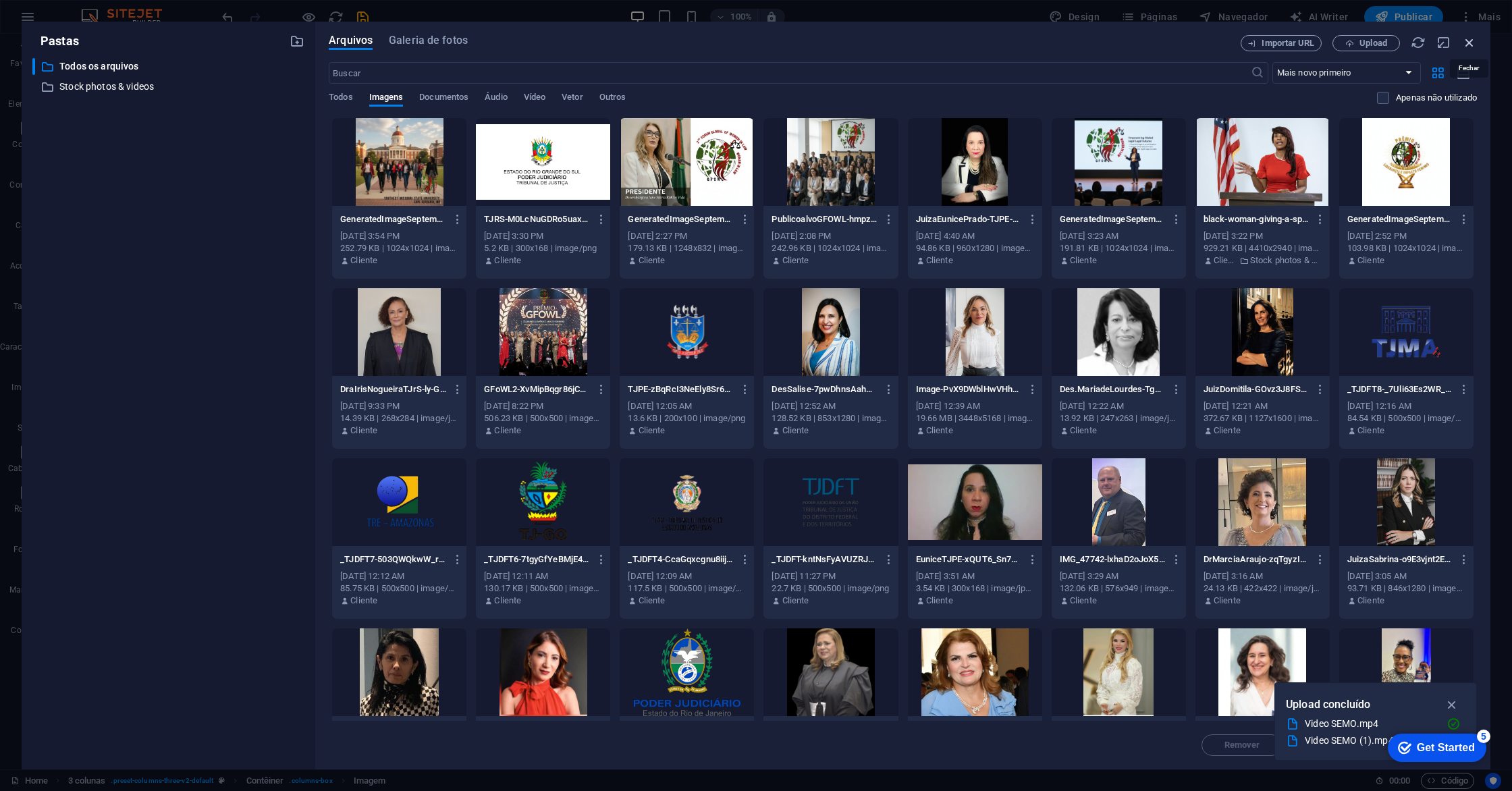
click at [1470, 43] on icon "button" at bounding box center [1469, 42] width 15 height 15
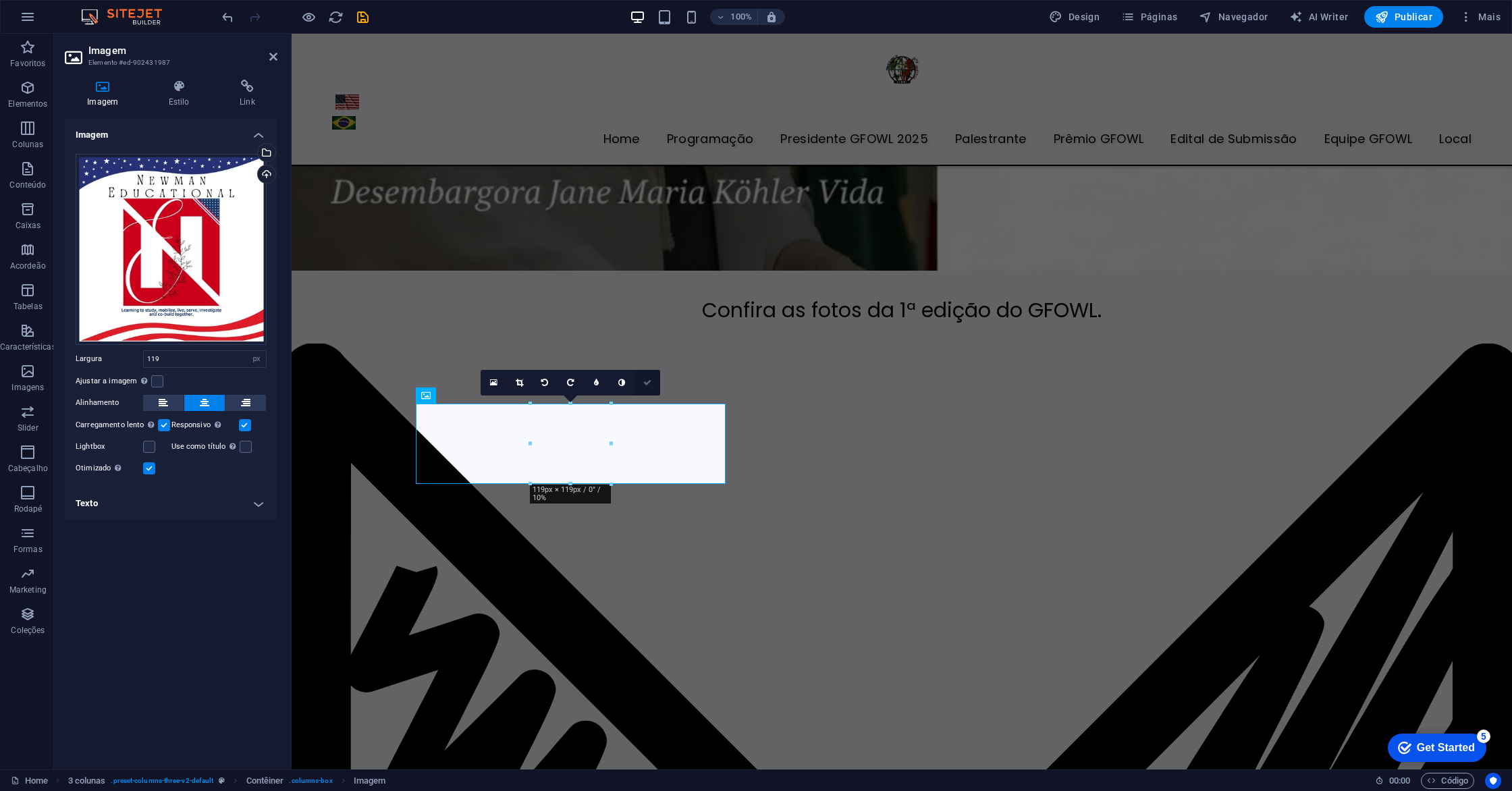
click at [650, 383] on icon at bounding box center [648, 382] width 8 height 8
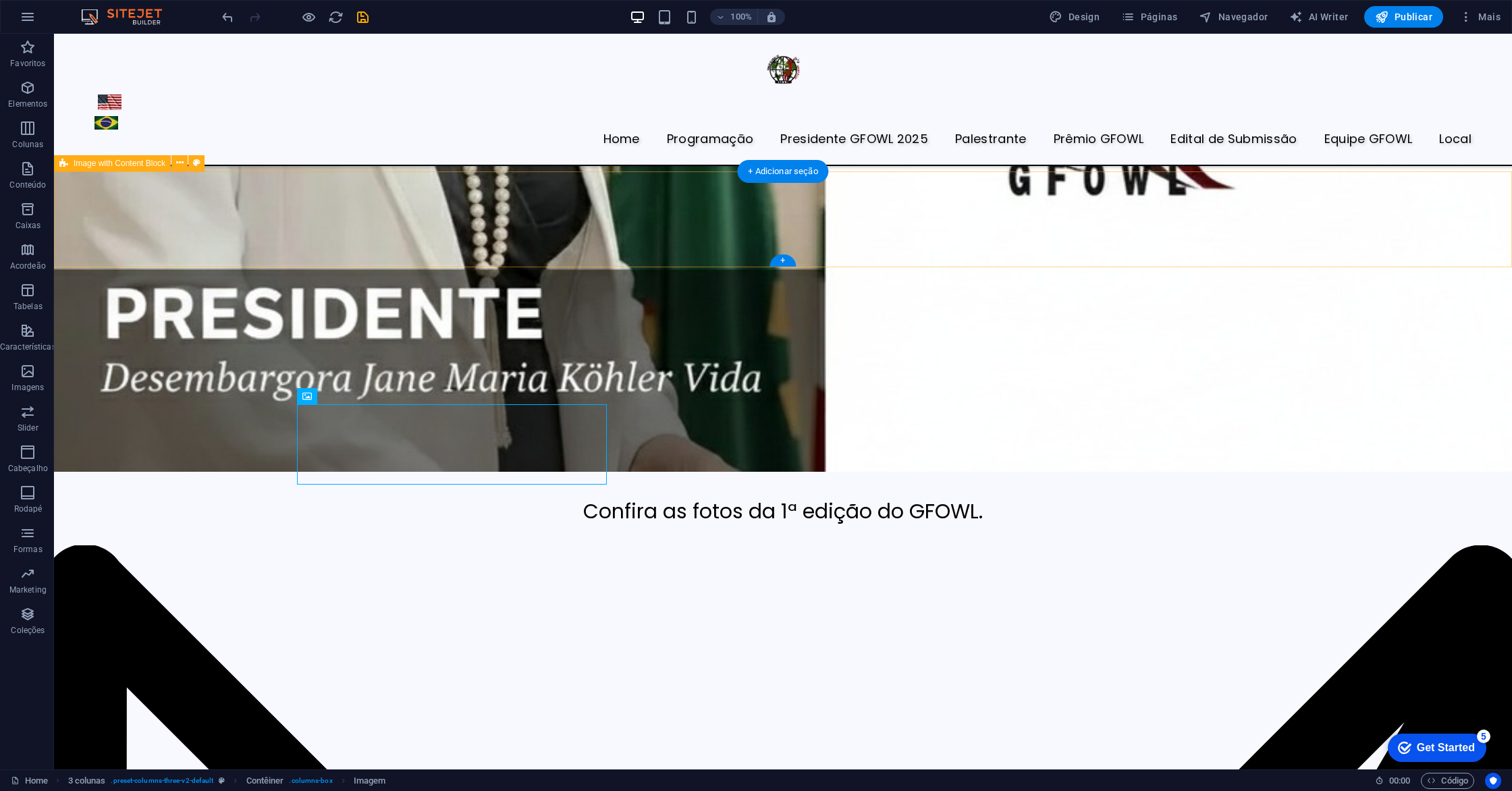
scroll to position [4932, 0]
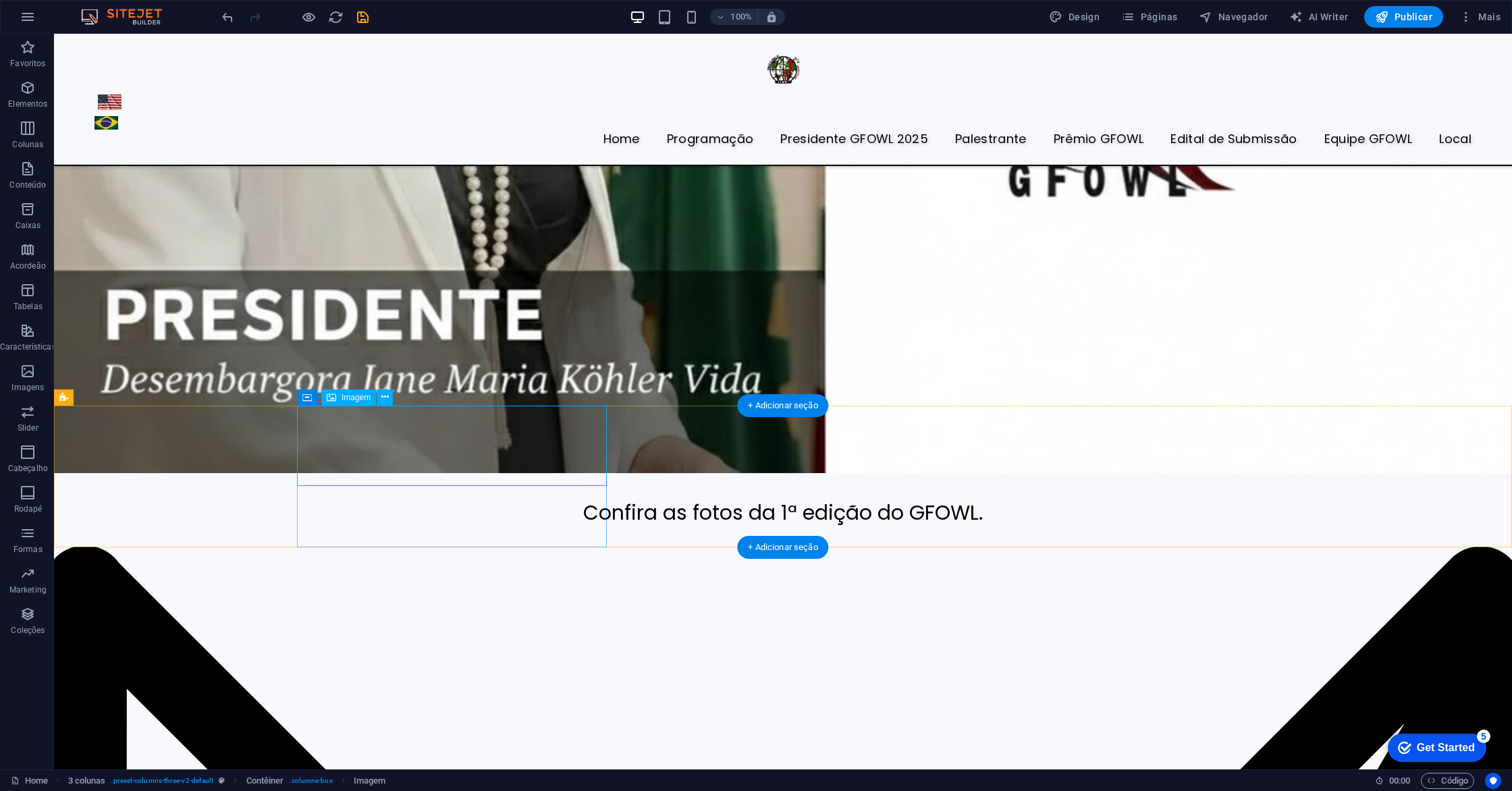
select select "px"
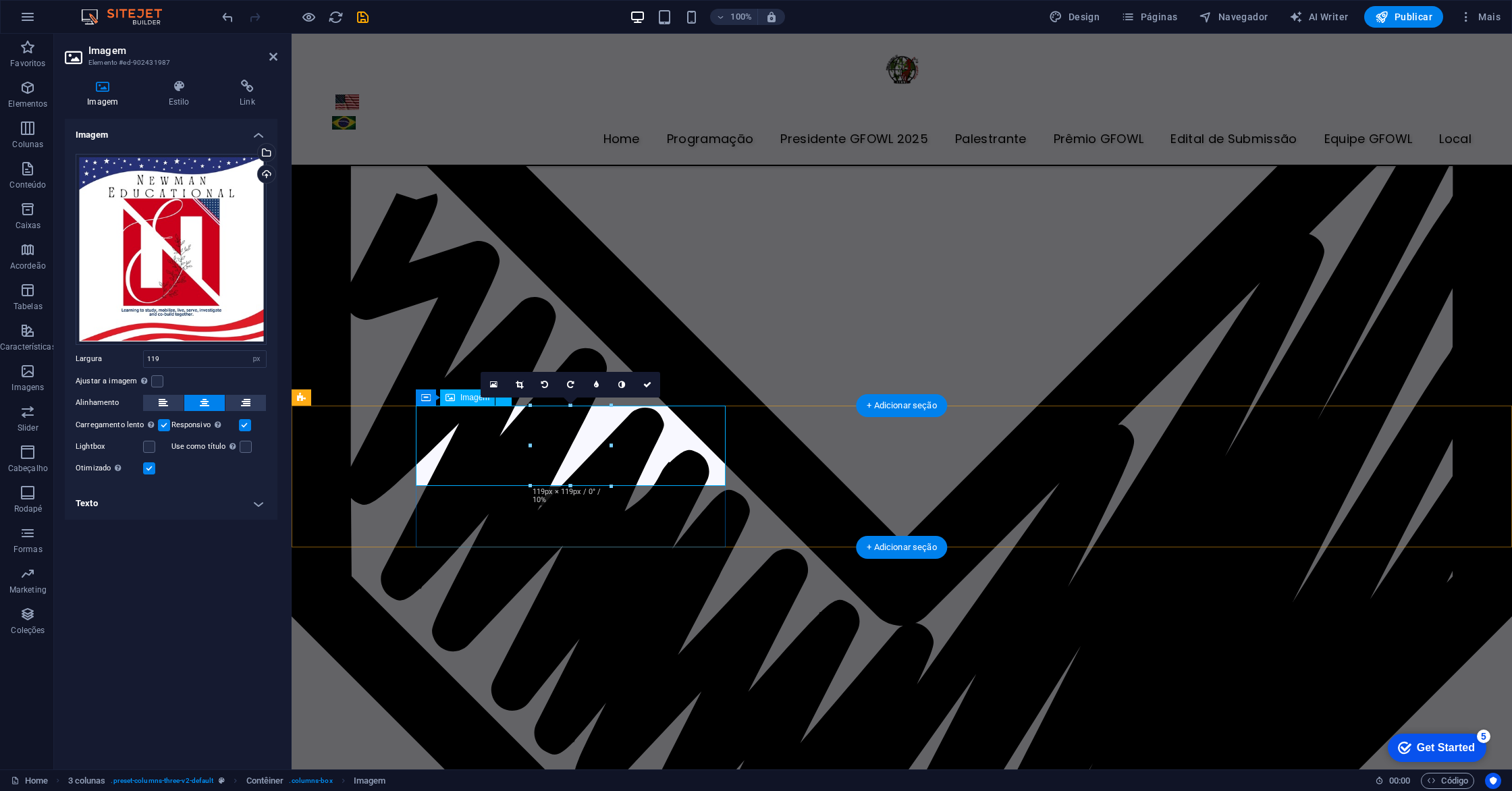
scroll to position [4558, 0]
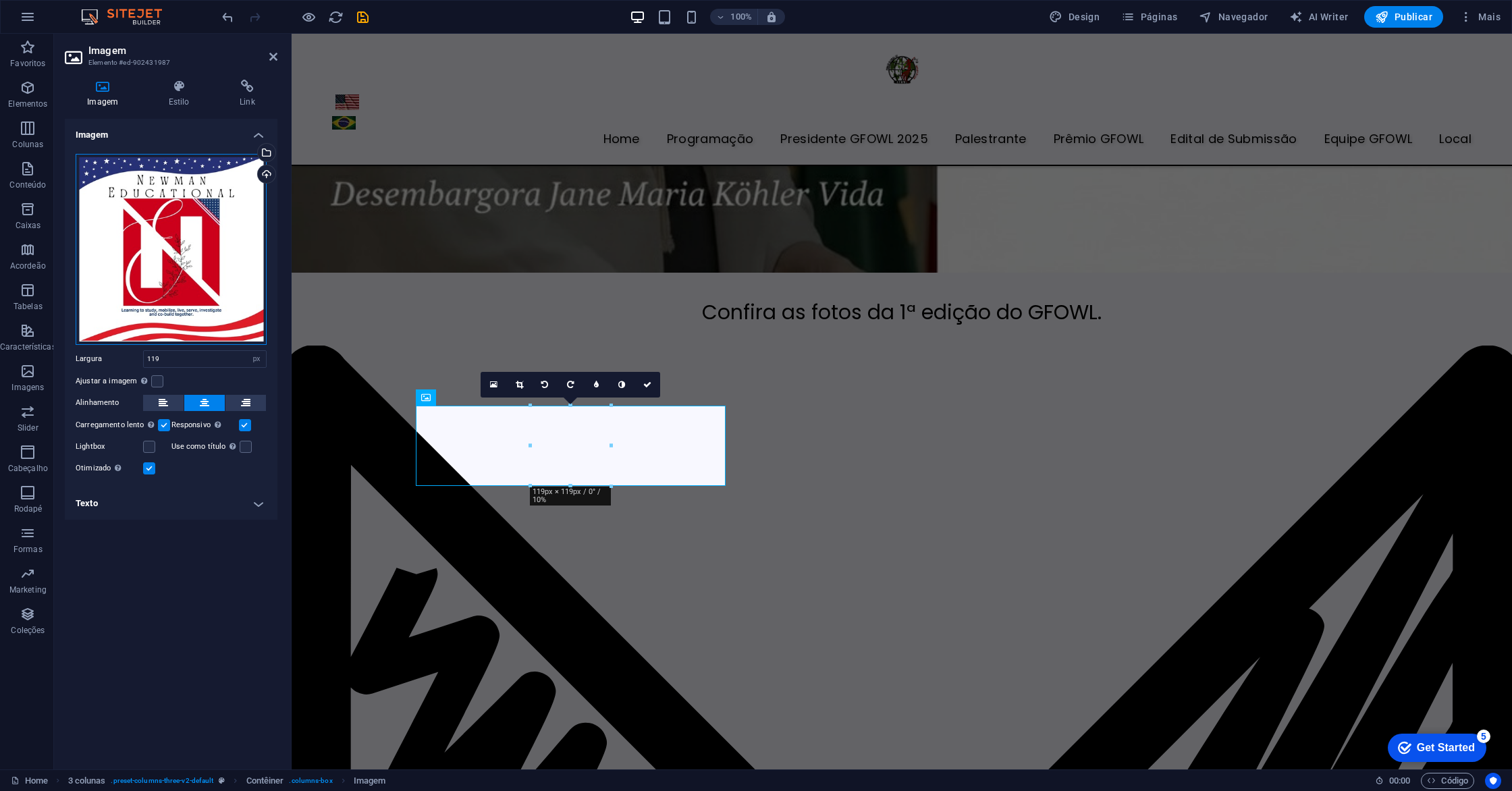
click at [203, 188] on div "Arraste os arquivos aqui, clique para escolher os arquivos ou selecione os arqu…" at bounding box center [171, 250] width 191 height 191
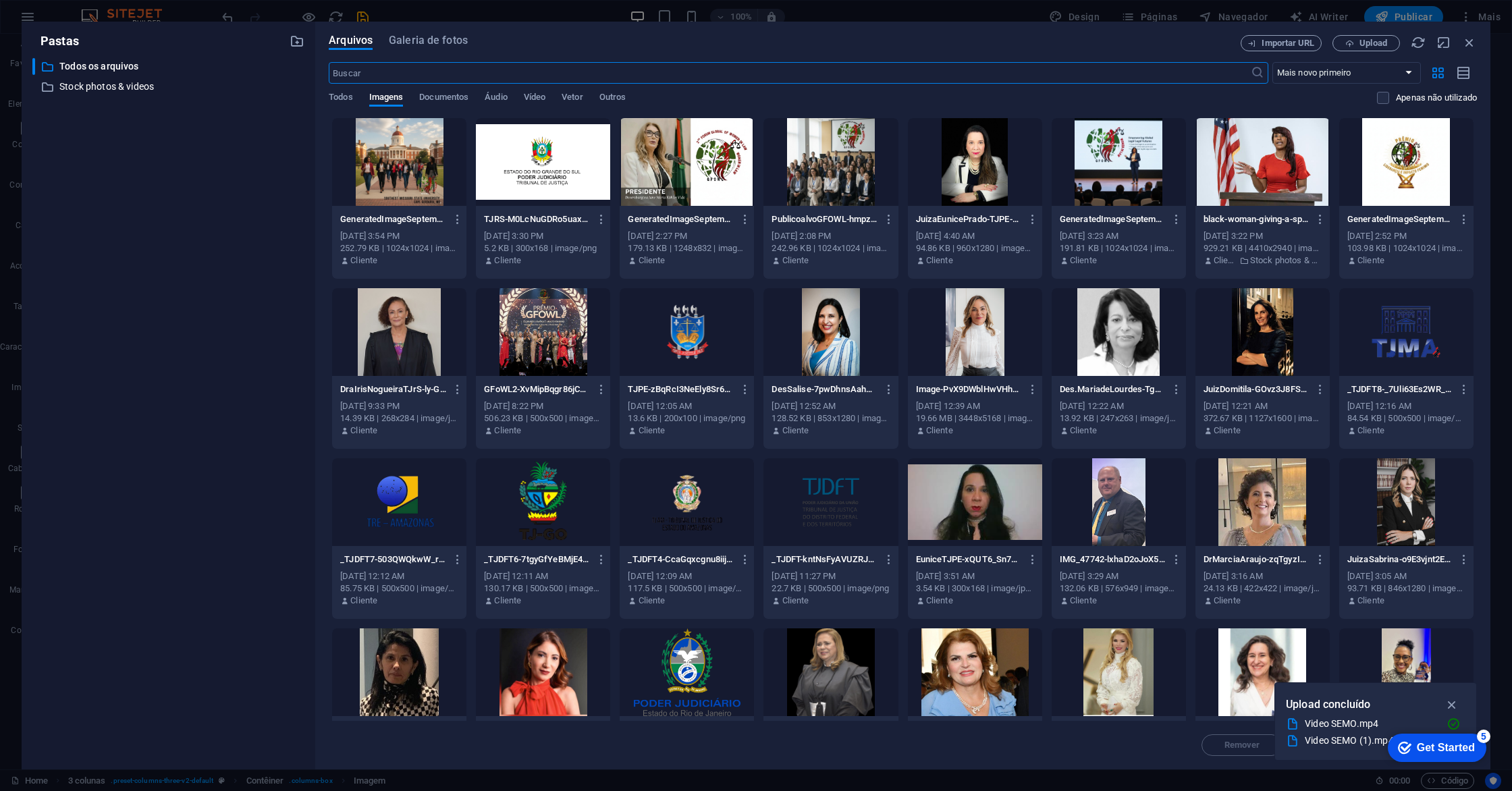
scroll to position [4138, 0]
click at [1367, 44] on span "Upload" at bounding box center [1373, 44] width 27 height 8
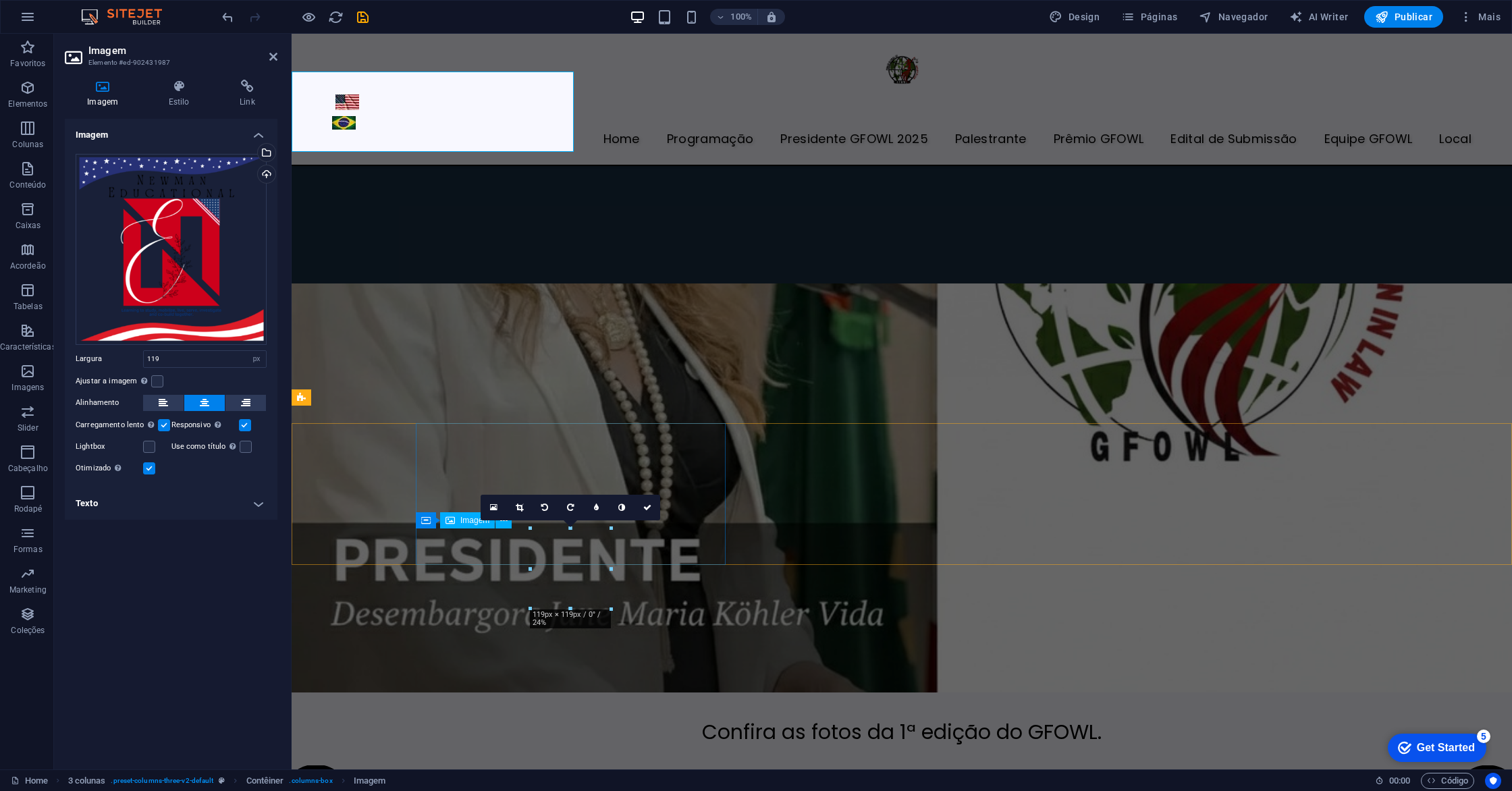
scroll to position [4558, 0]
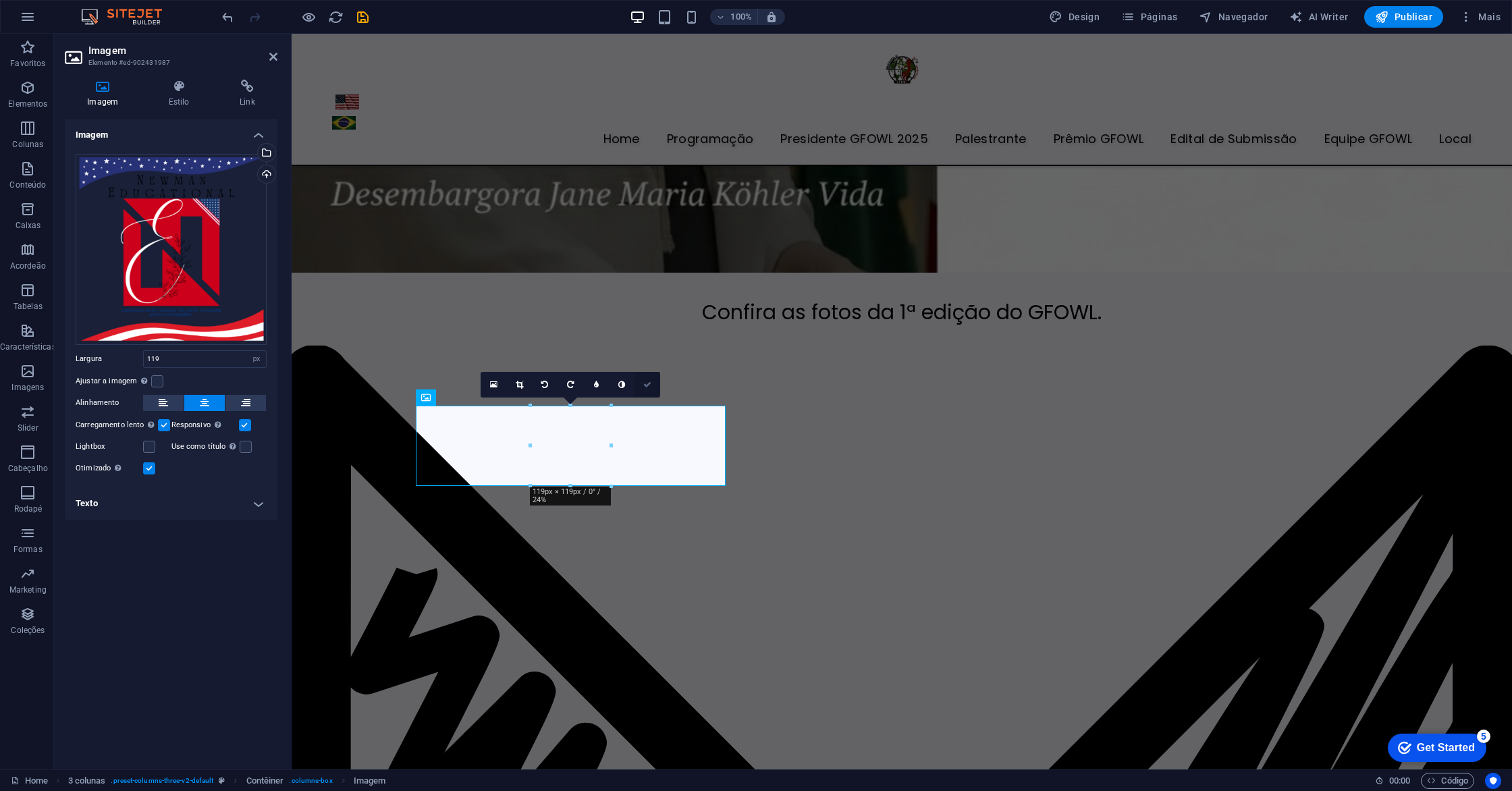
click at [646, 386] on icon at bounding box center [648, 385] width 8 height 8
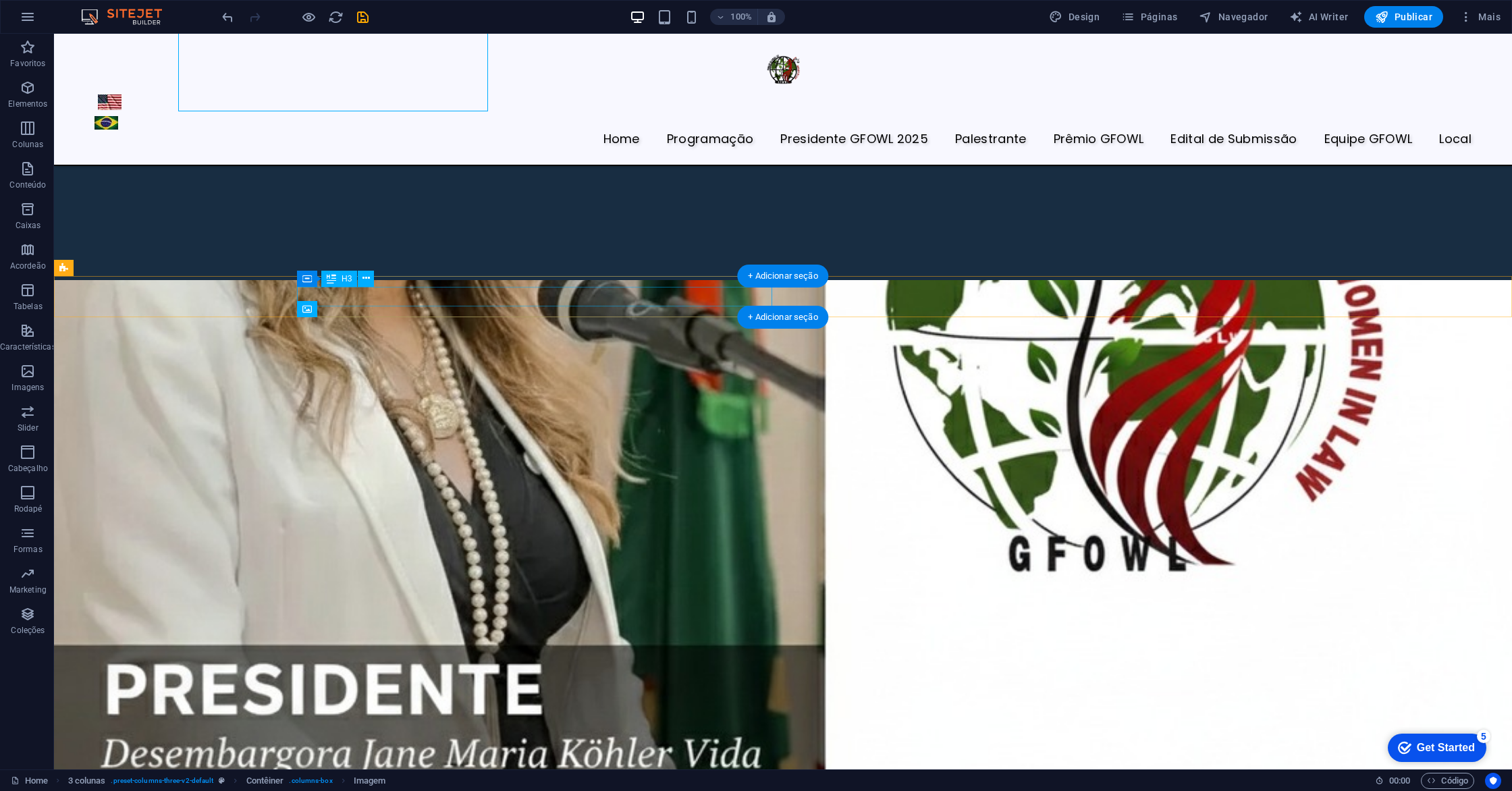
scroll to position [4932, 0]
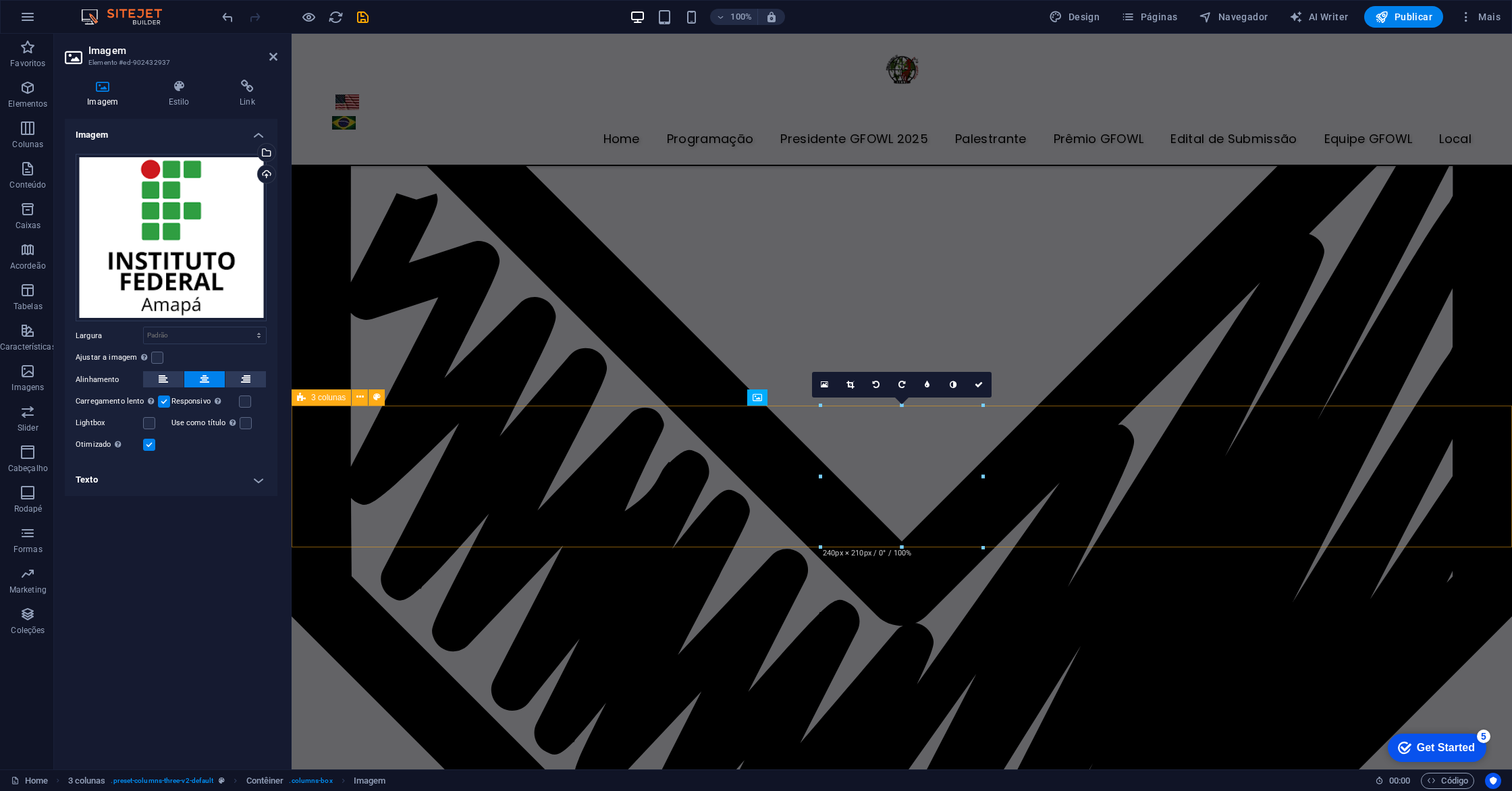
scroll to position [4558, 0]
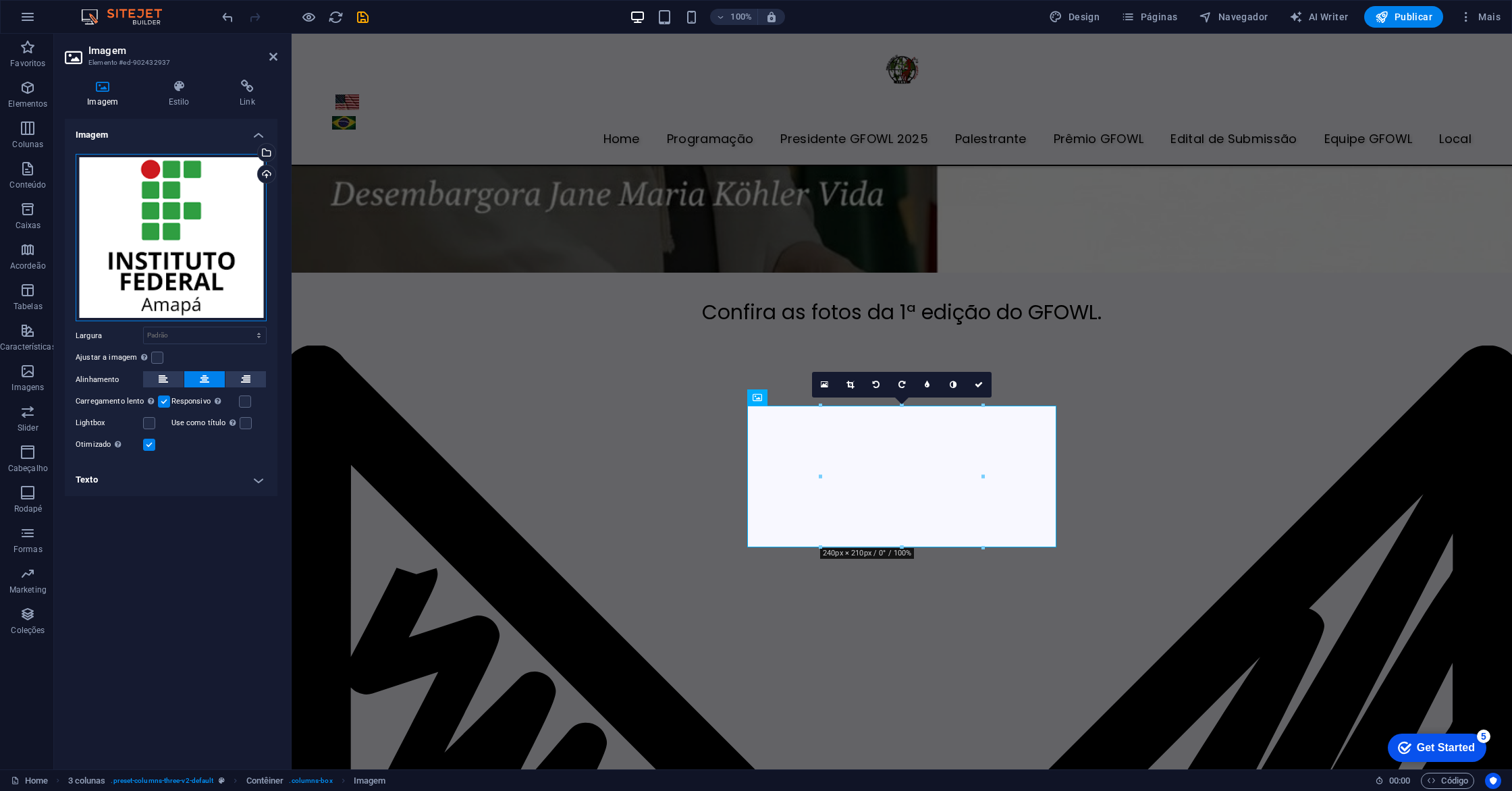
click at [200, 209] on div "Arraste os arquivos aqui, clique para escolher os arquivos ou selecione os arqu…" at bounding box center [171, 238] width 191 height 168
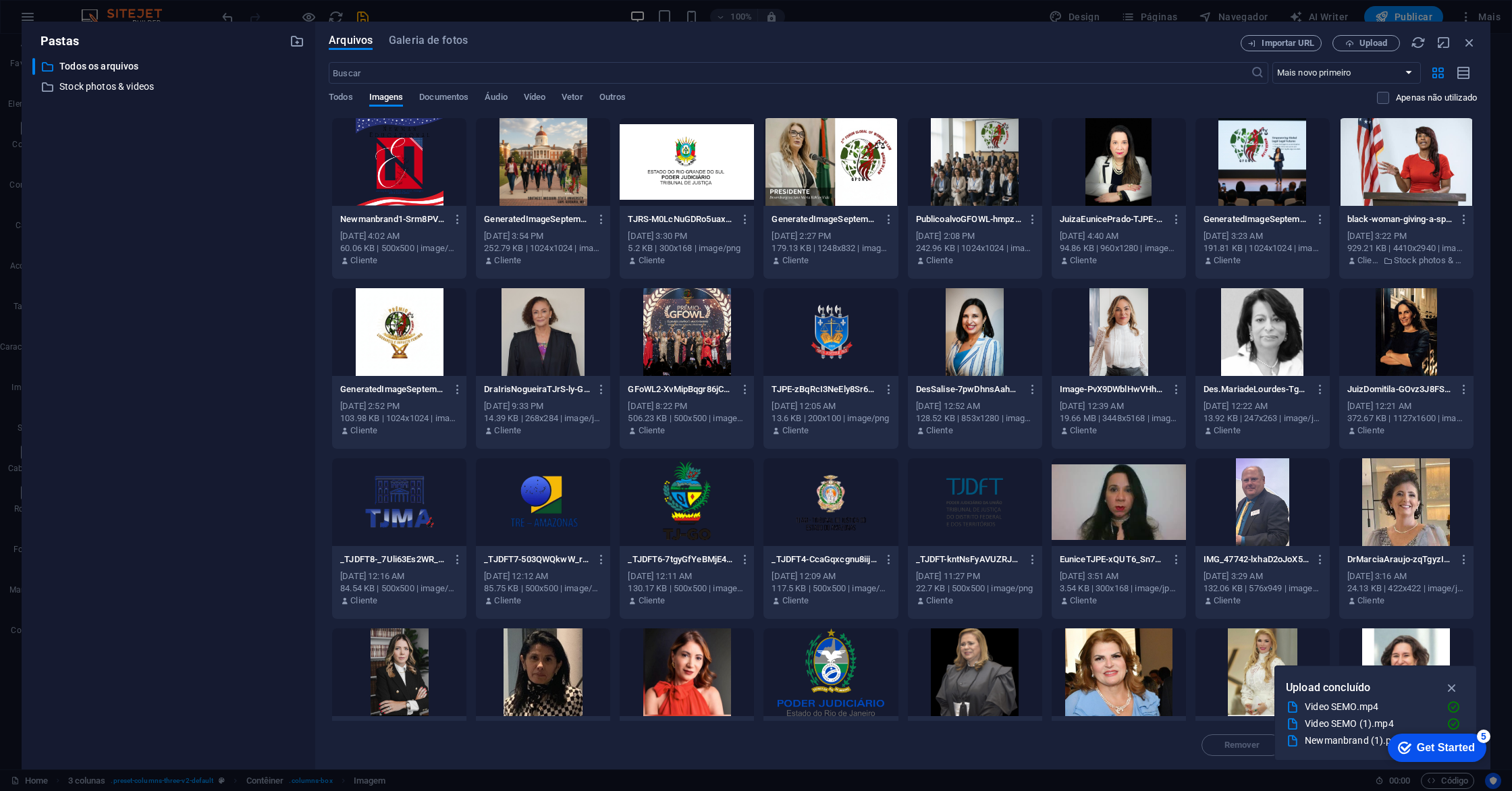
click at [200, 209] on div "​ Todos os arquivos Todos os arquivos ​ Stock photos & videos Stock photos & vi…" at bounding box center [168, 409] width 272 height 700
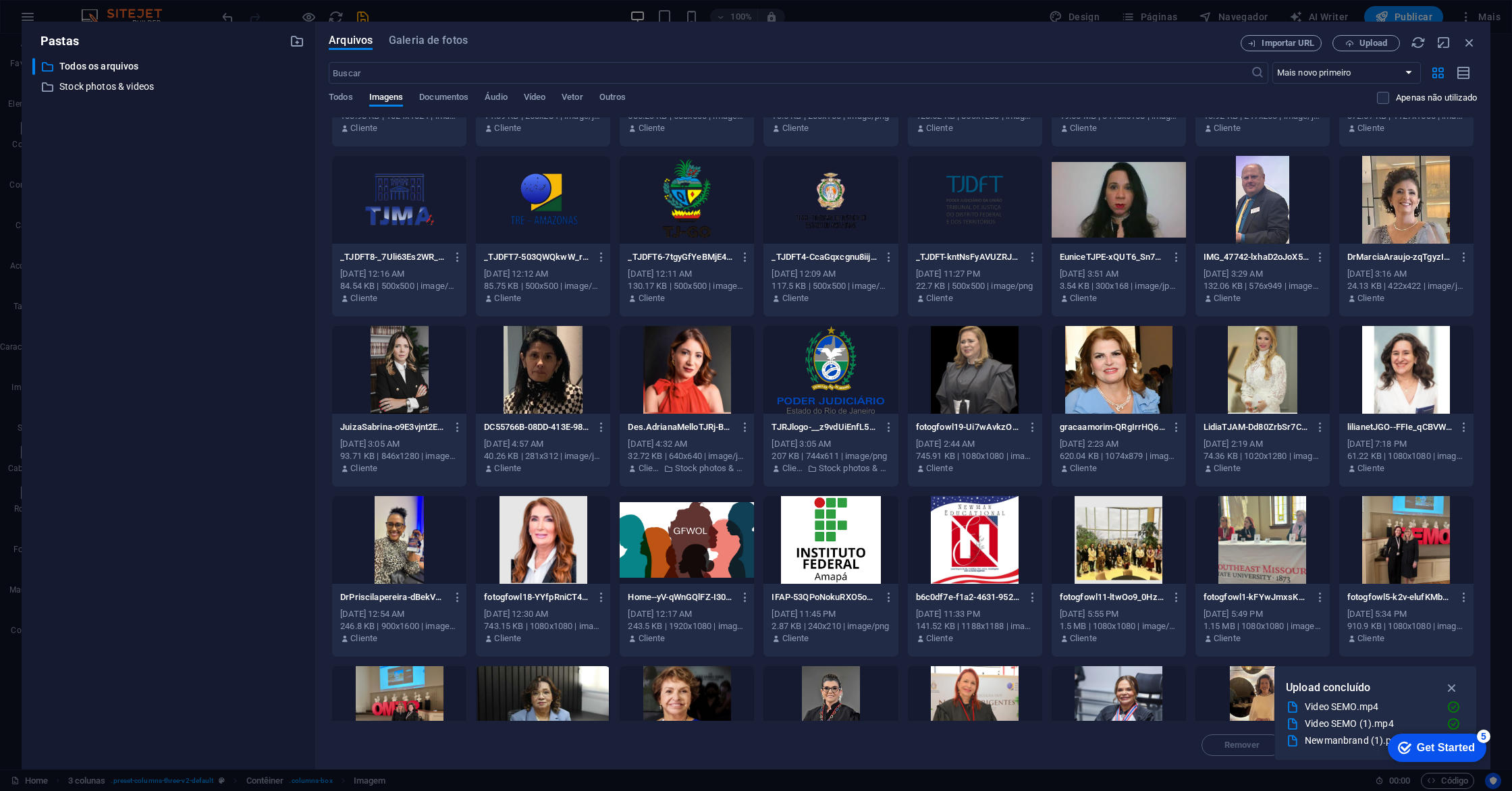
scroll to position [579, 0]
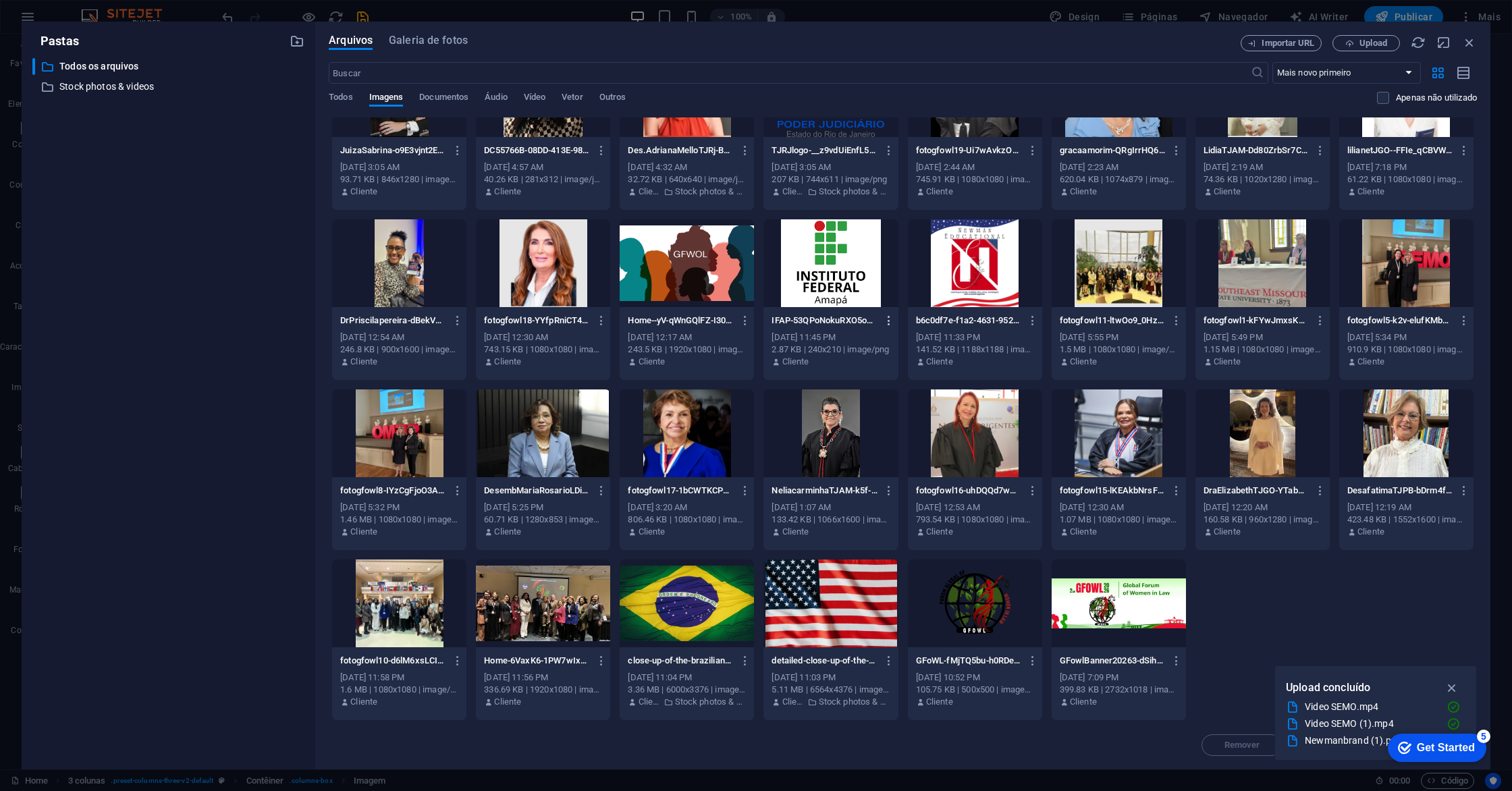
click at [890, 321] on icon "button" at bounding box center [889, 320] width 13 height 12
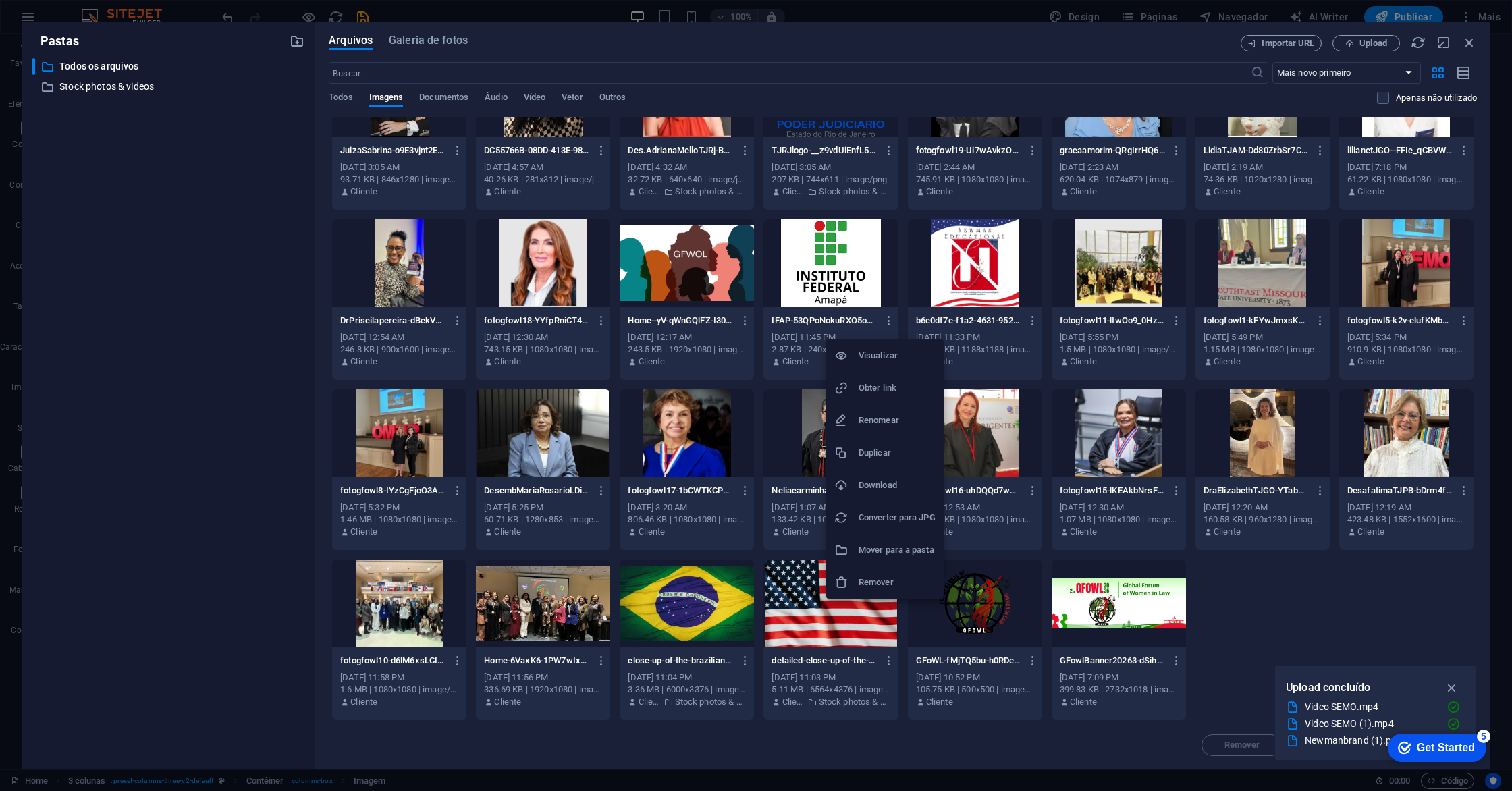
click at [878, 576] on h6 "Remover" at bounding box center [897, 582] width 77 height 16
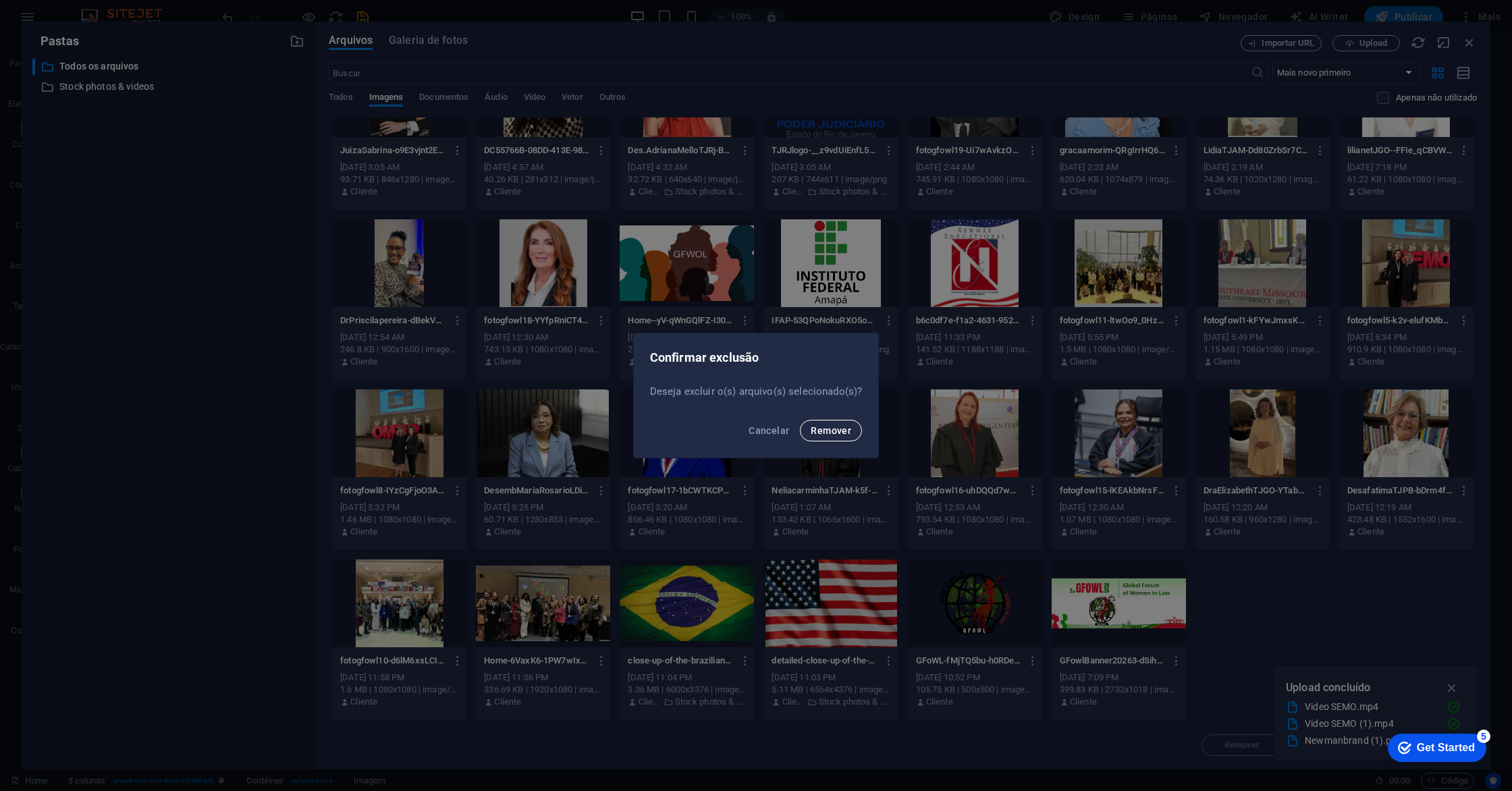
click at [842, 432] on span "Remover" at bounding box center [831, 430] width 41 height 11
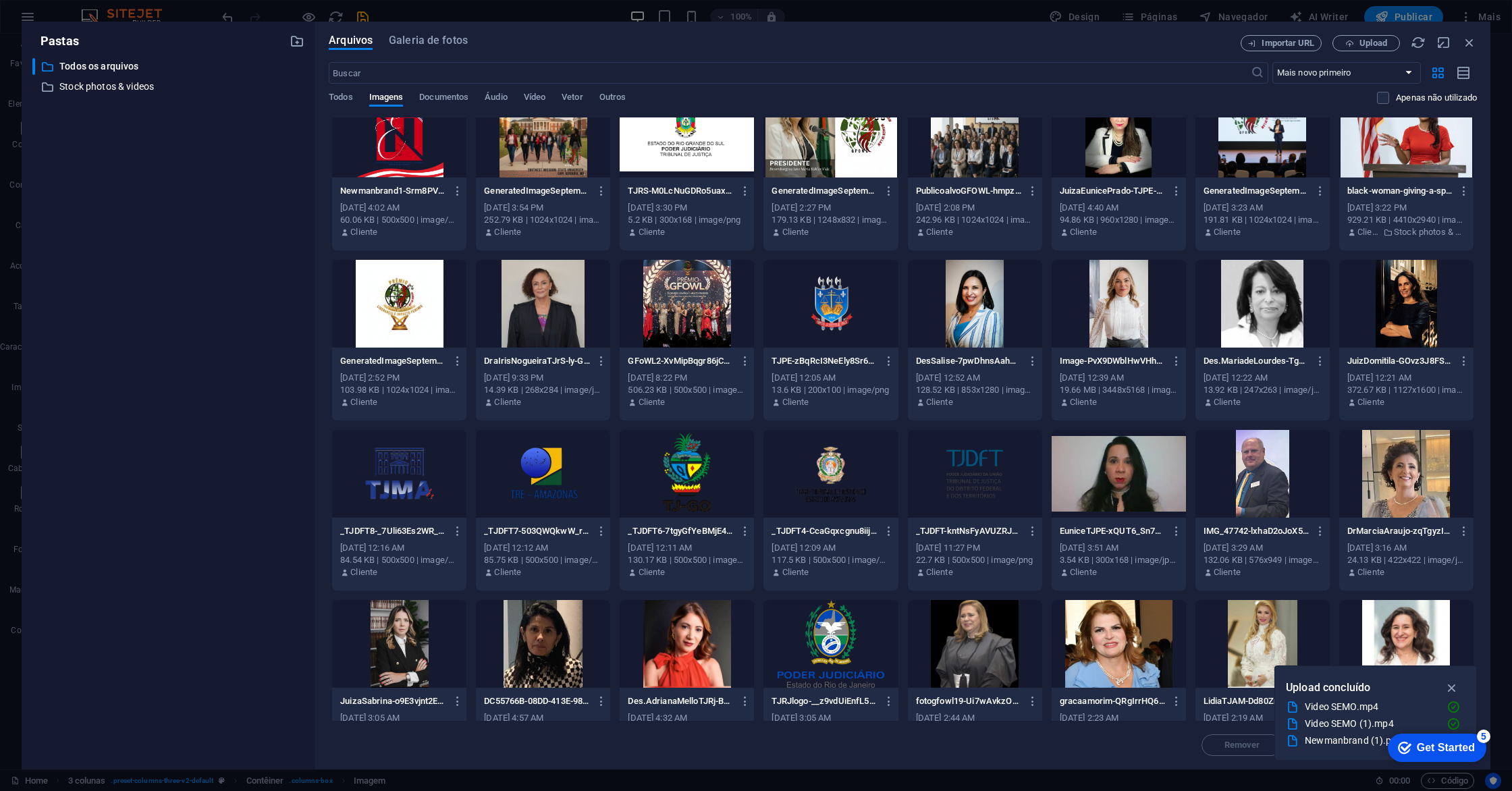
scroll to position [0, 0]
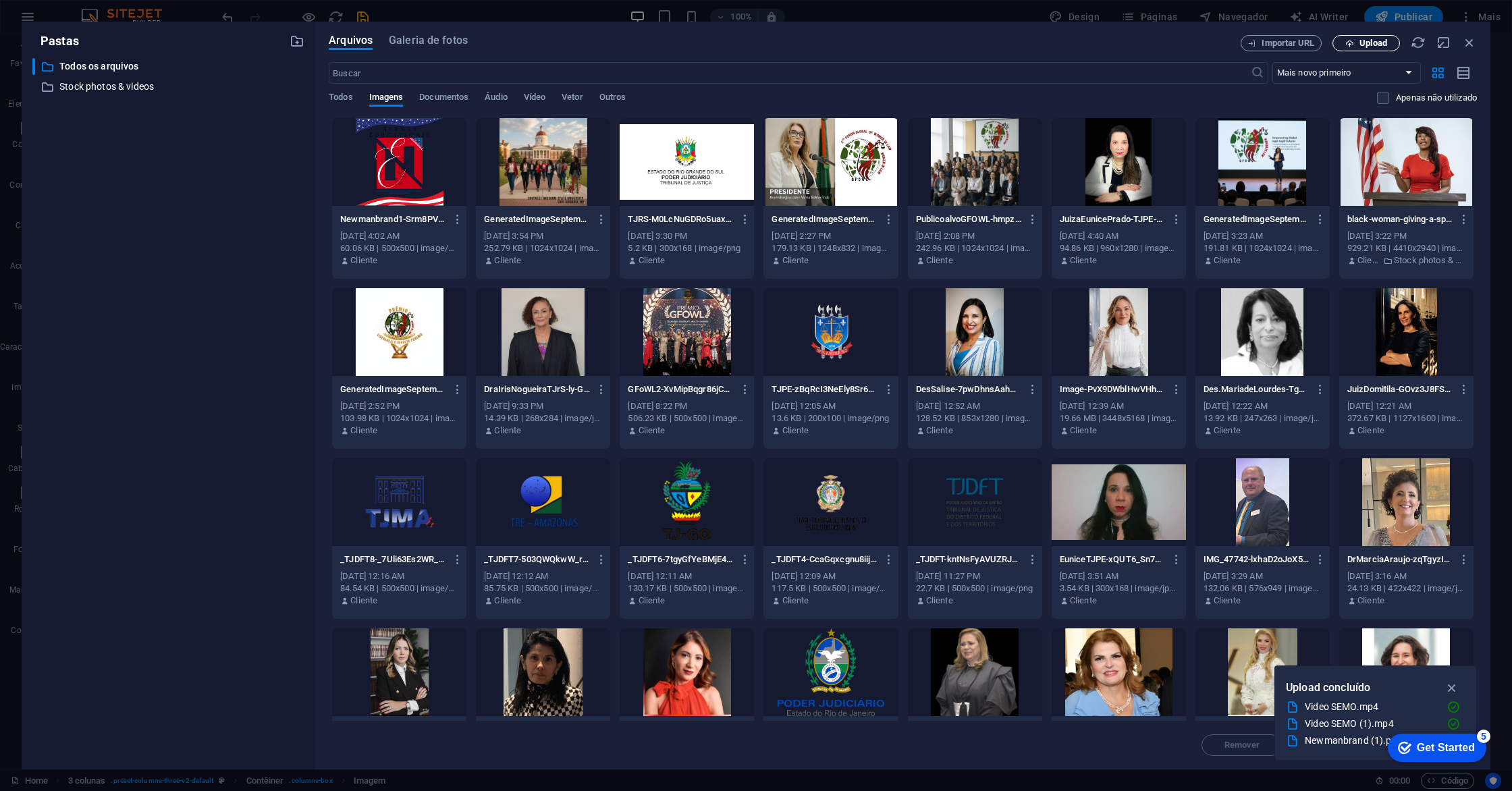
click at [1384, 41] on span "Upload" at bounding box center [1373, 44] width 27 height 8
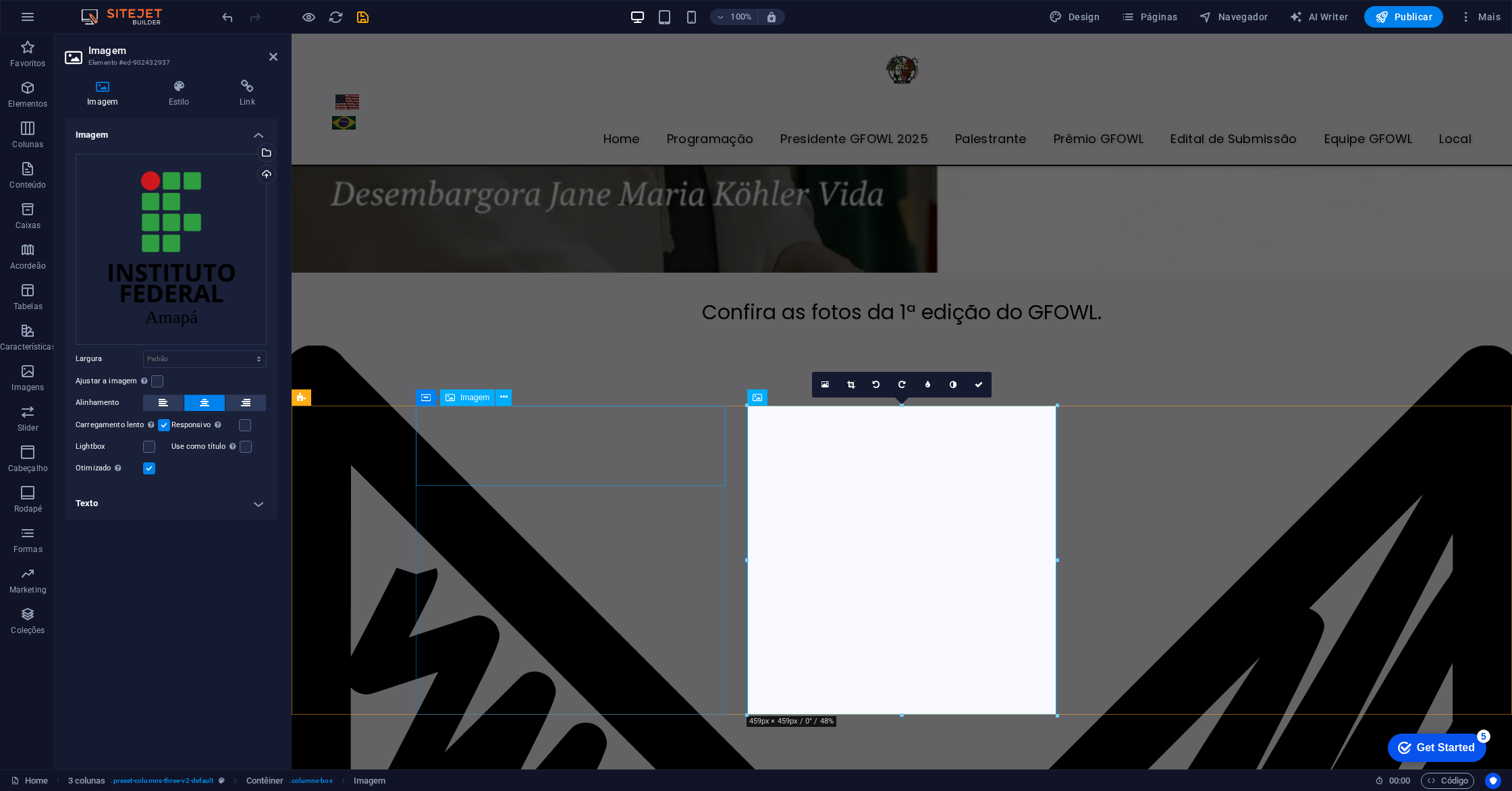
scroll to position [4559, 0]
click at [854, 387] on link at bounding box center [850, 383] width 25 height 25
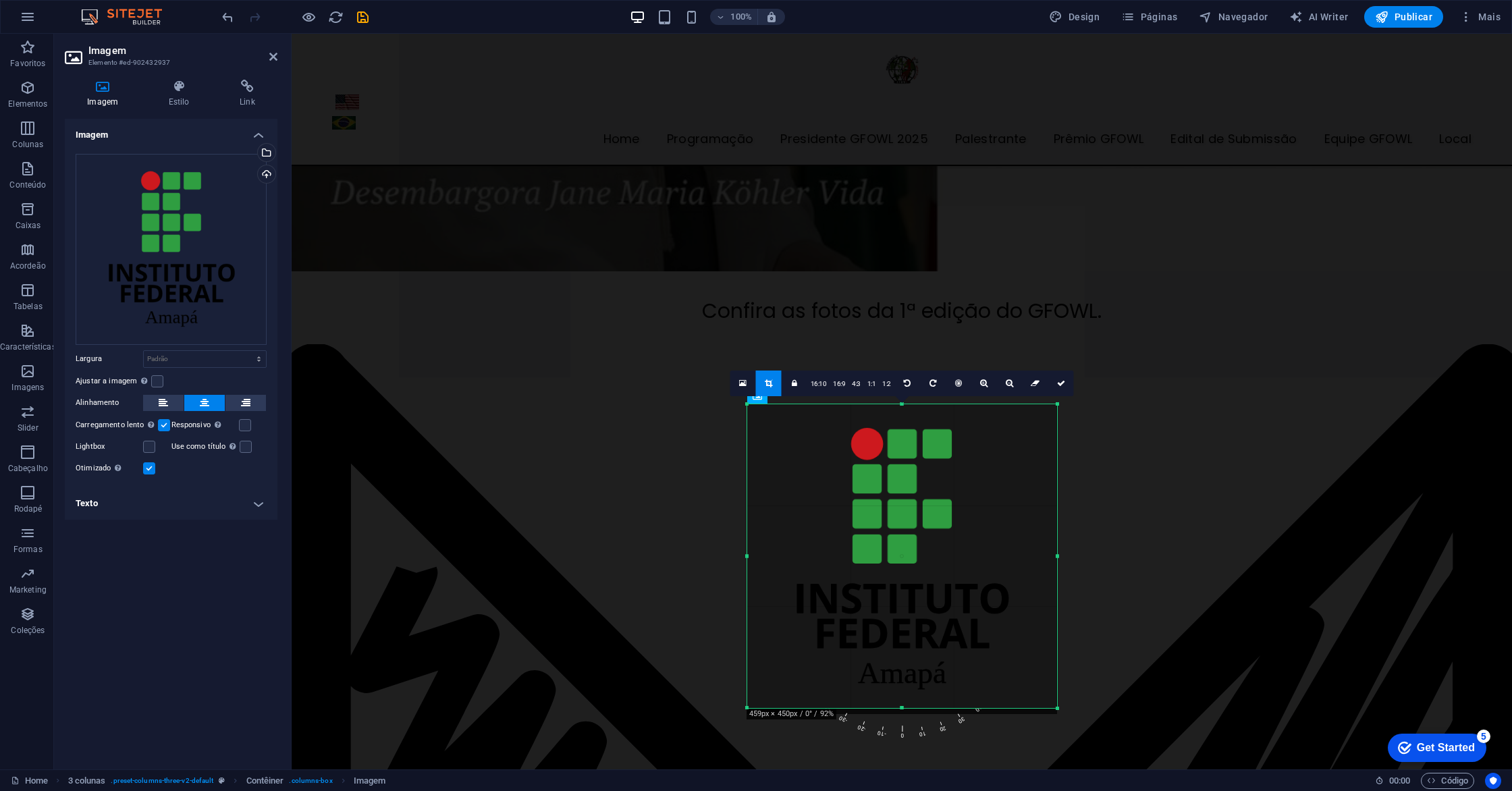
drag, startPoint x: 1057, startPoint y: 716, endPoint x: 1070, endPoint y: 710, distance: 14.3
click at [1067, 383] on link at bounding box center [1061, 383] width 25 height 25
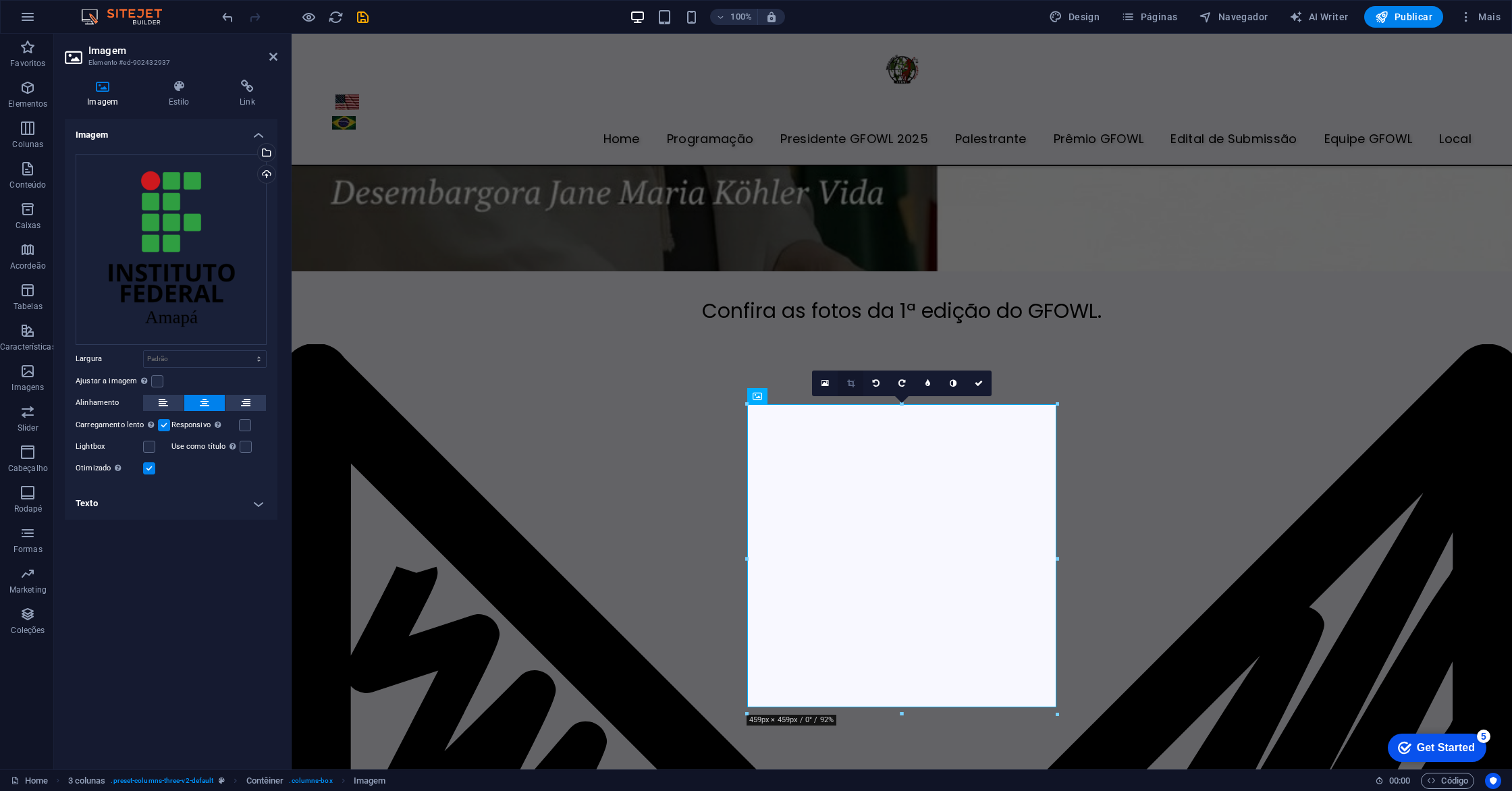
click at [851, 385] on icon at bounding box center [851, 383] width 8 height 8
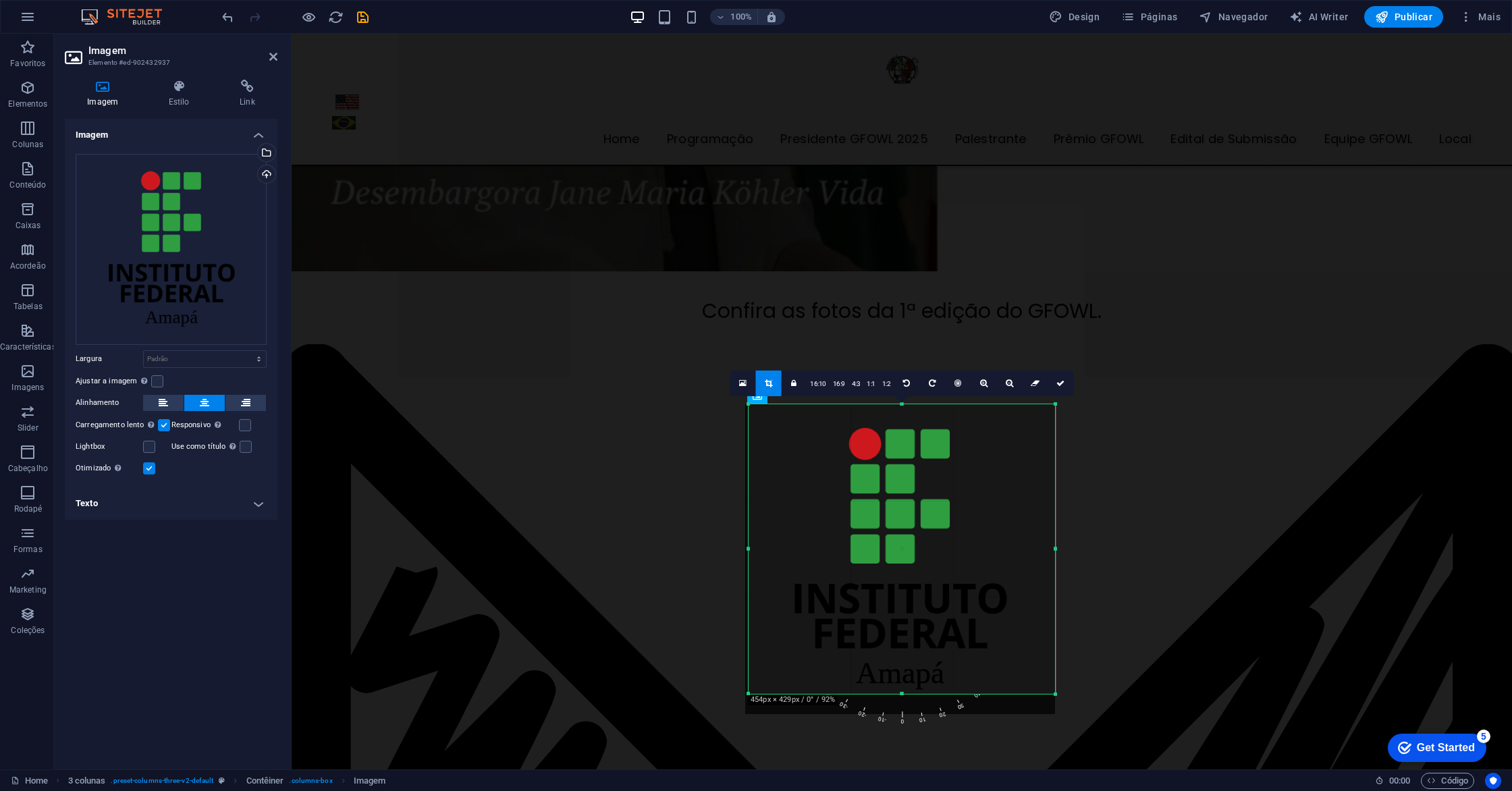
drag, startPoint x: 746, startPoint y: 707, endPoint x: 750, endPoint y: 693, distance: 14.6
click at [750, 693] on div at bounding box center [749, 693] width 6 height 6
click at [1063, 389] on link at bounding box center [1061, 383] width 25 height 25
type input "454"
select select "px"
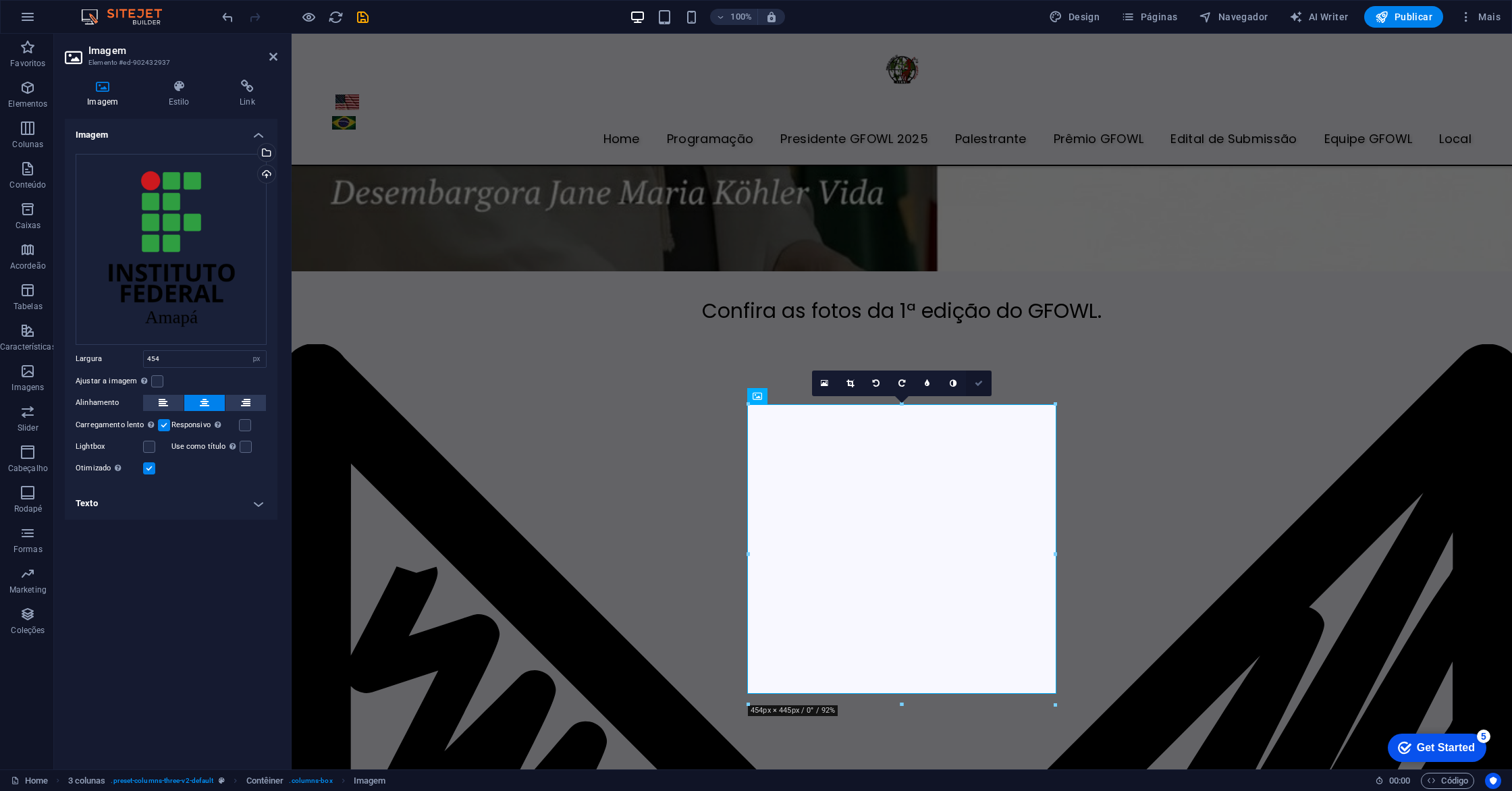
click at [980, 382] on icon at bounding box center [979, 383] width 8 height 8
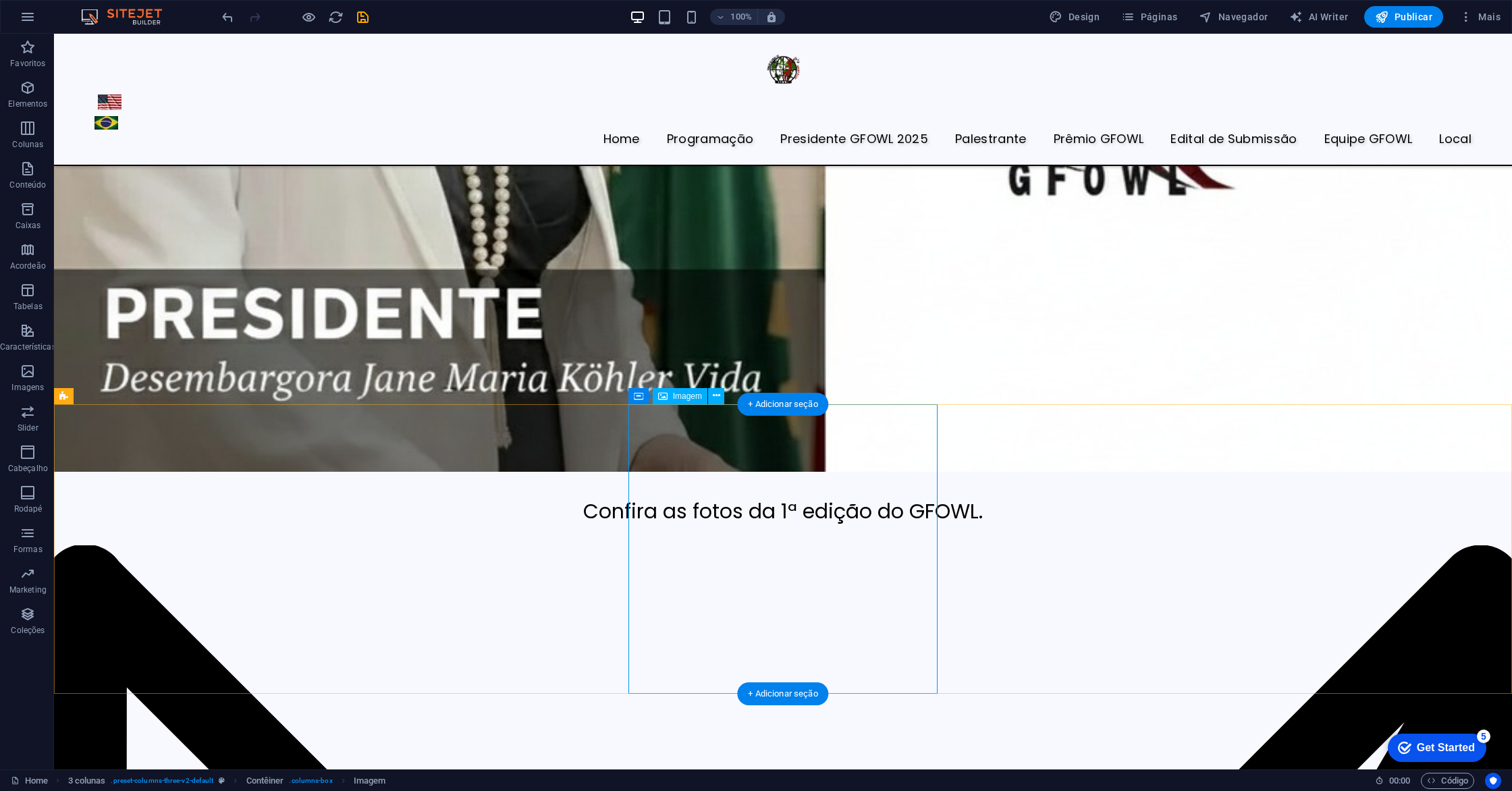
select select "px"
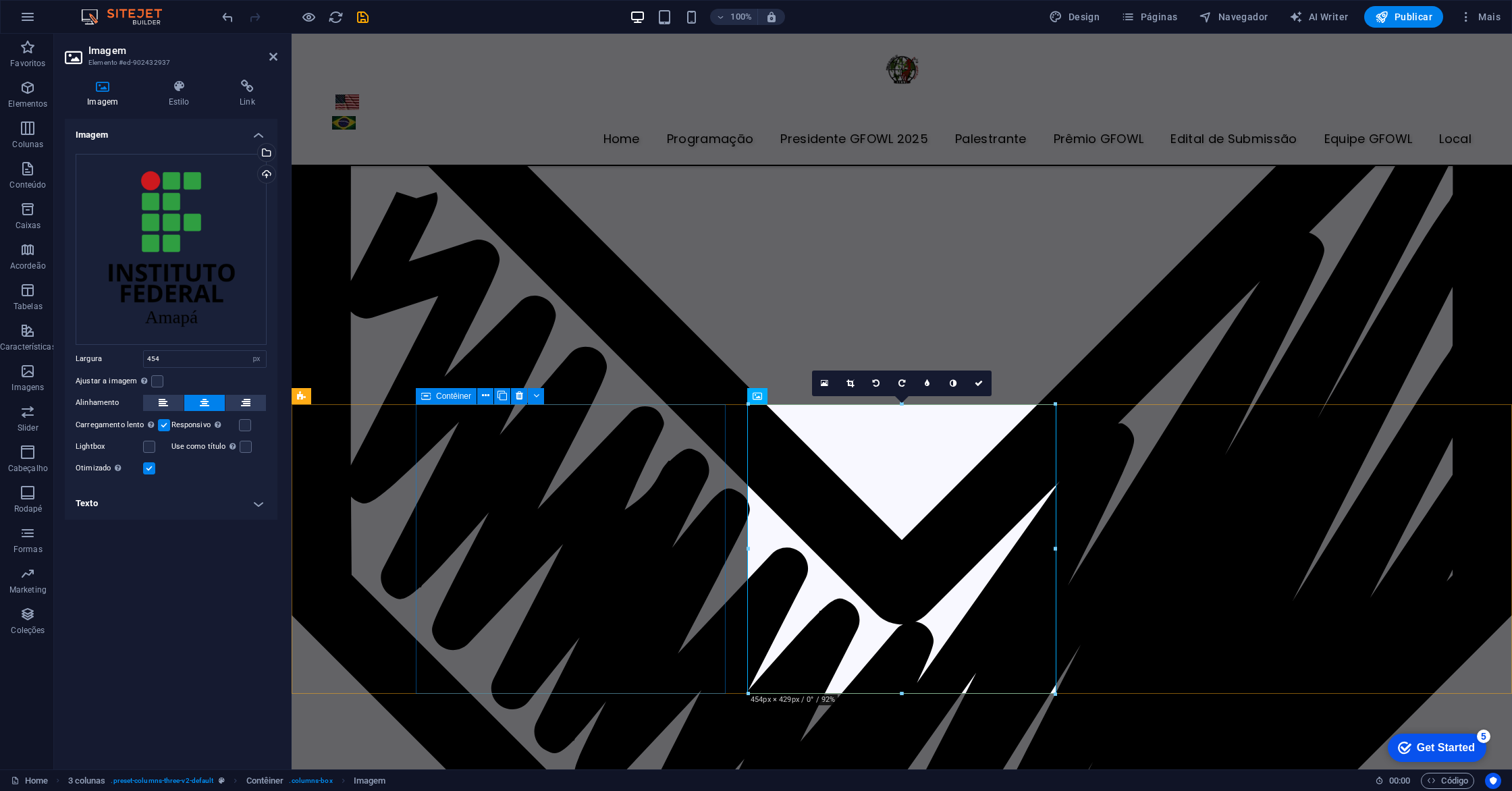
scroll to position [4559, 0]
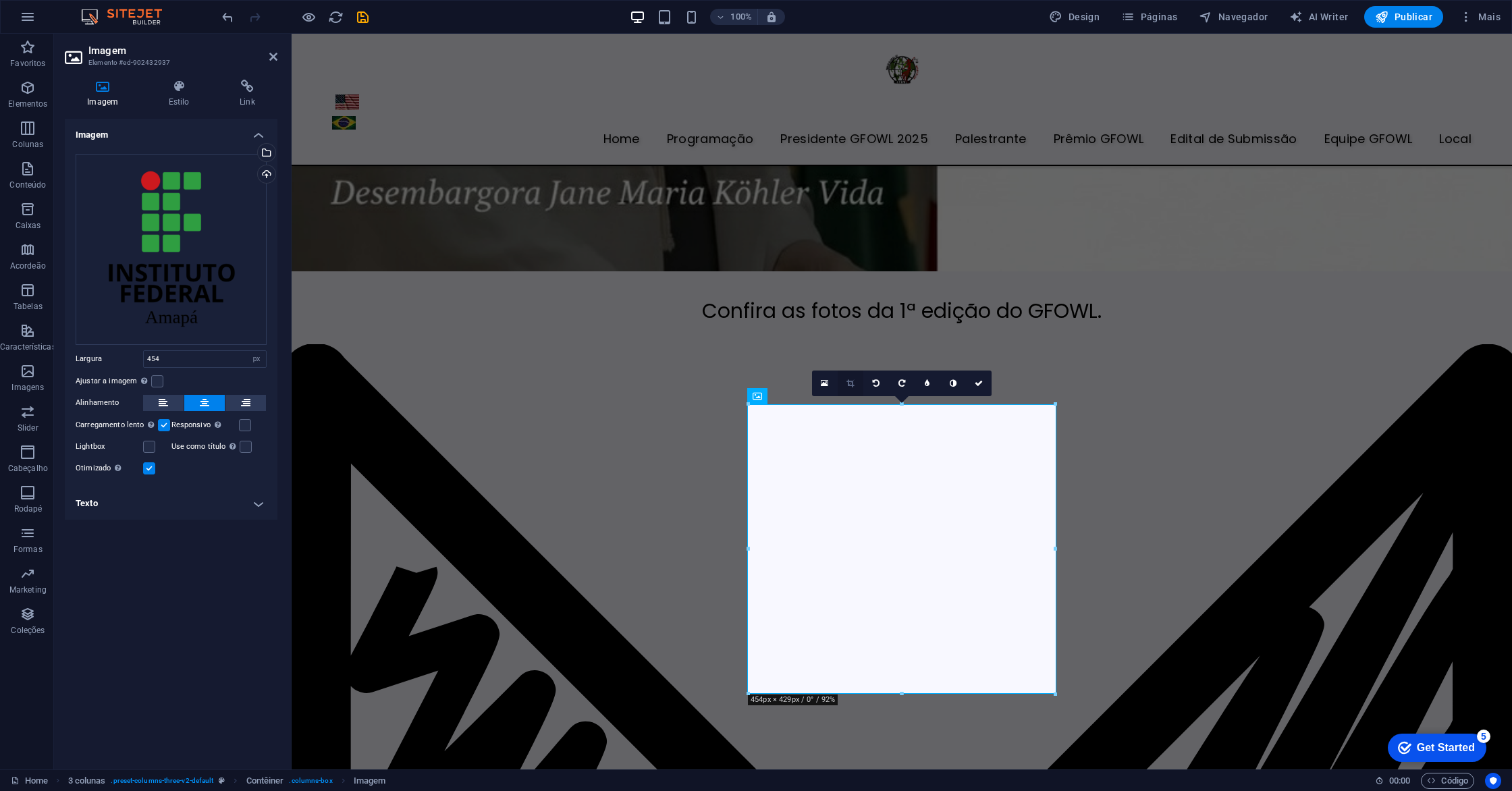
click at [852, 386] on icon at bounding box center [850, 383] width 8 height 8
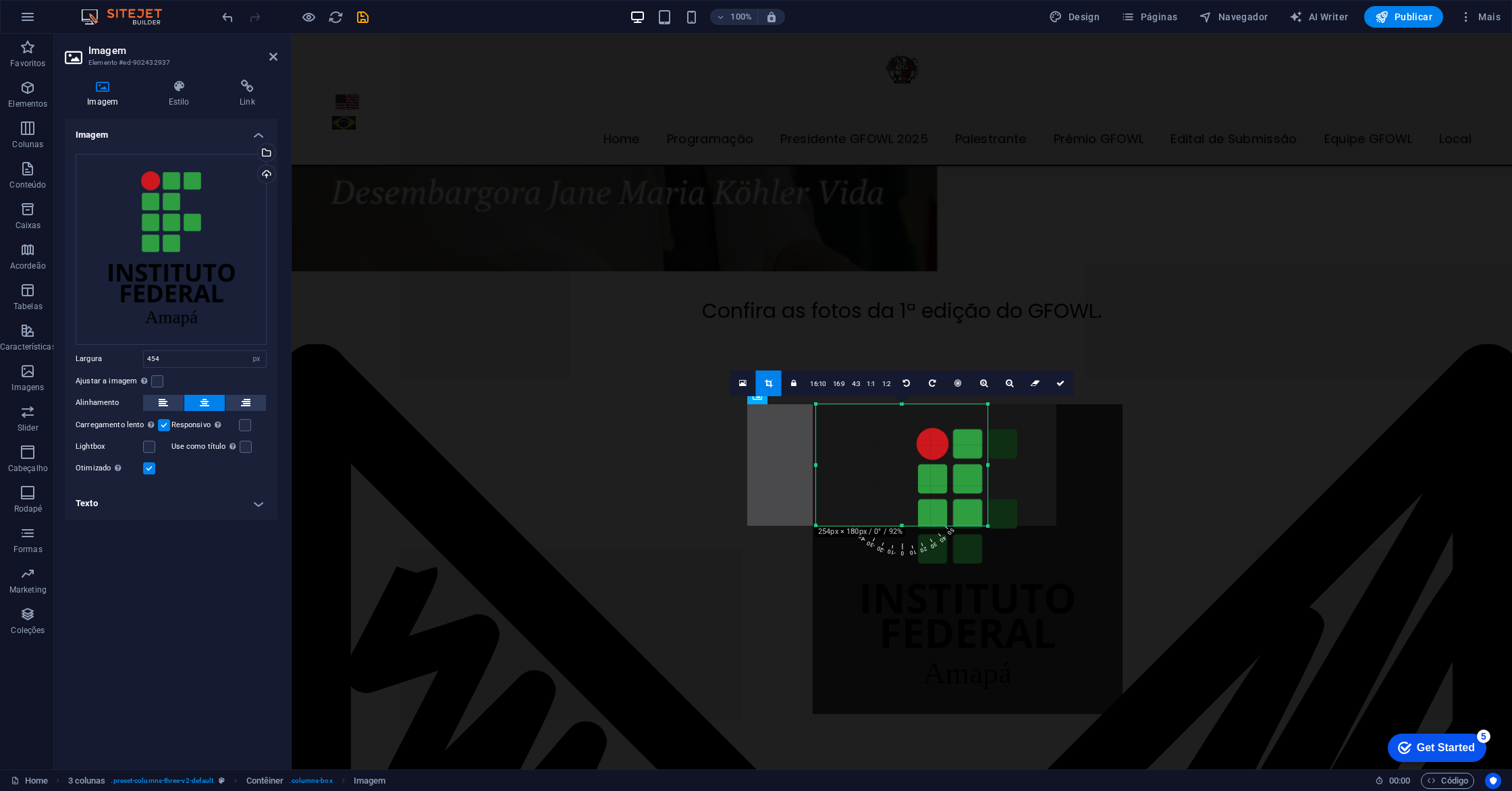
drag, startPoint x: 1054, startPoint y: 695, endPoint x: 919, endPoint y: 527, distance: 215.5
click at [919, 526] on div "180 170 160 150 140 130 120 110 100 90 80 70 60 50 40 30 20 10 0 -10 -20 -30 -4…" at bounding box center [902, 465] width 172 height 122
click at [1056, 382] on icon at bounding box center [1061, 383] width 8 height 8
type input "254"
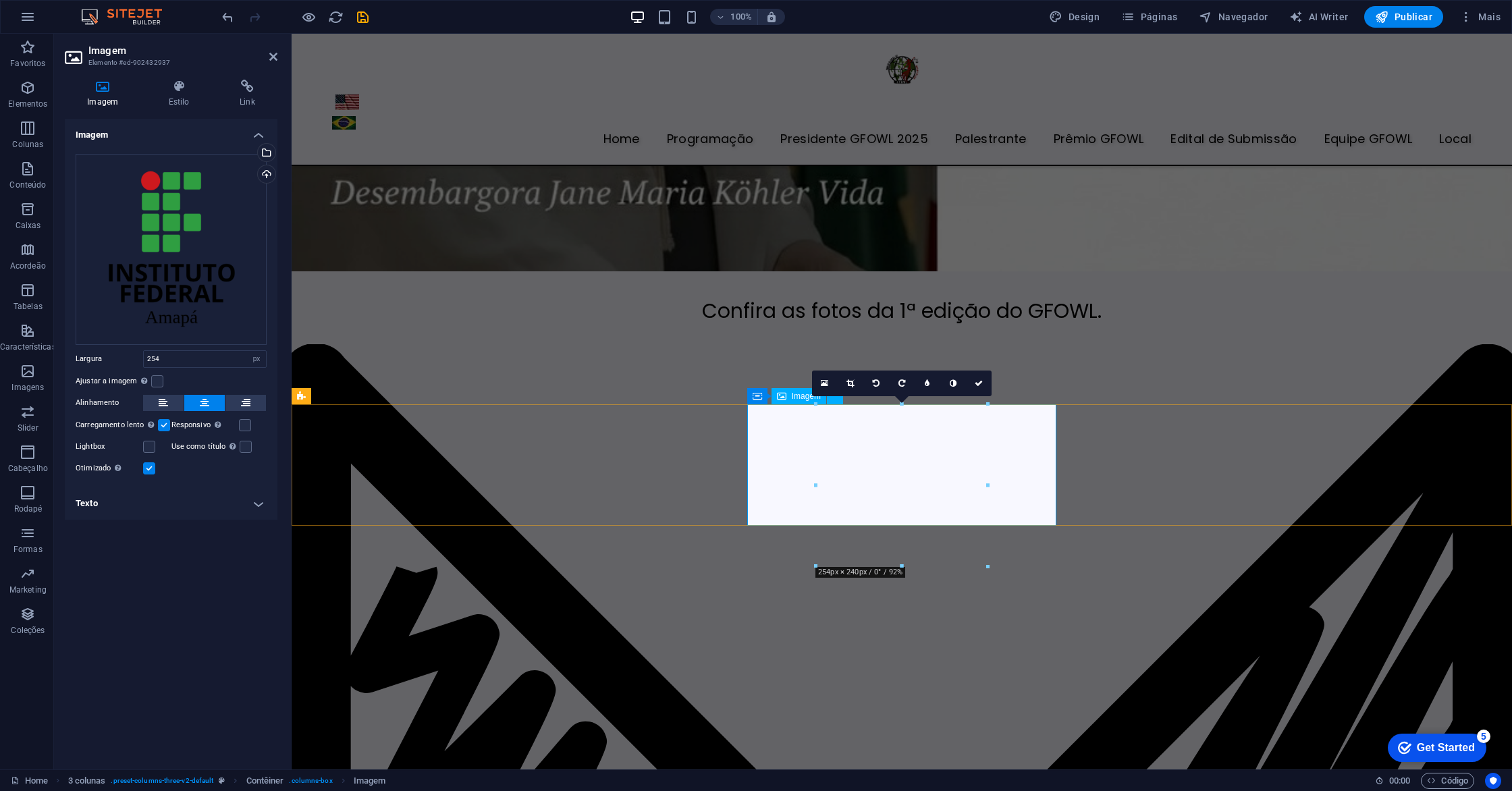
click at [982, 382] on icon at bounding box center [979, 383] width 8 height 8
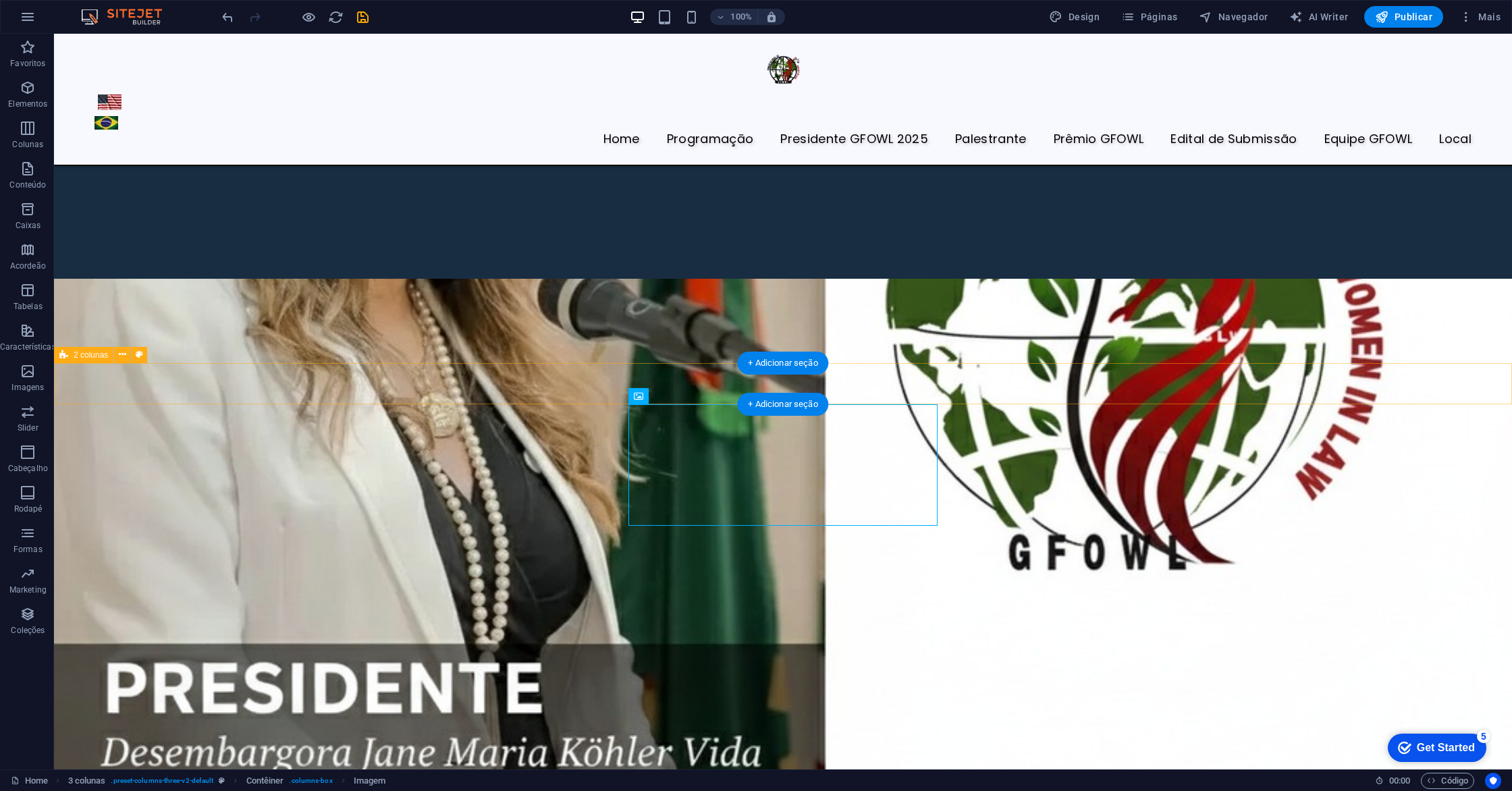
scroll to position [4934, 0]
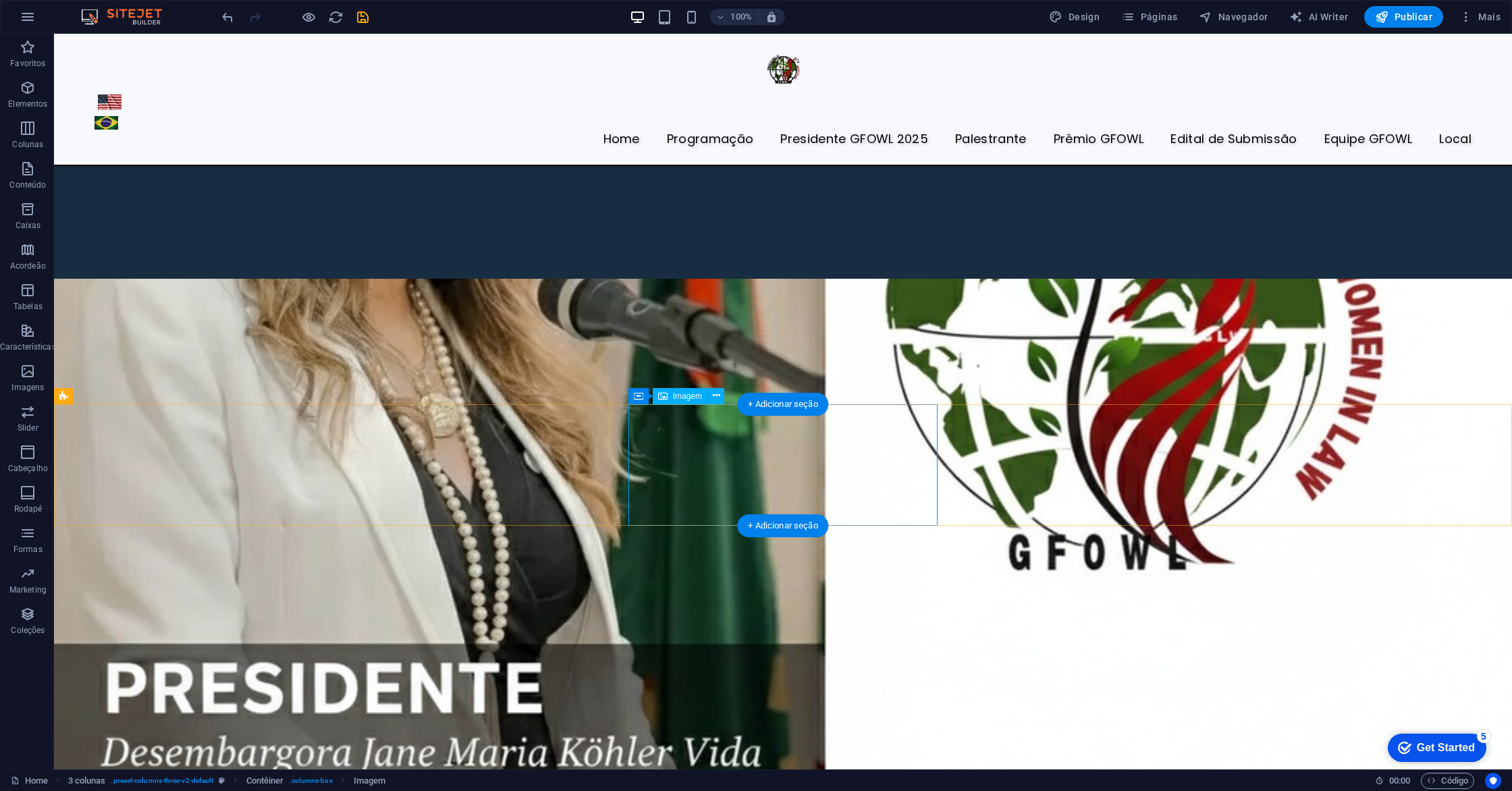
select select "px"
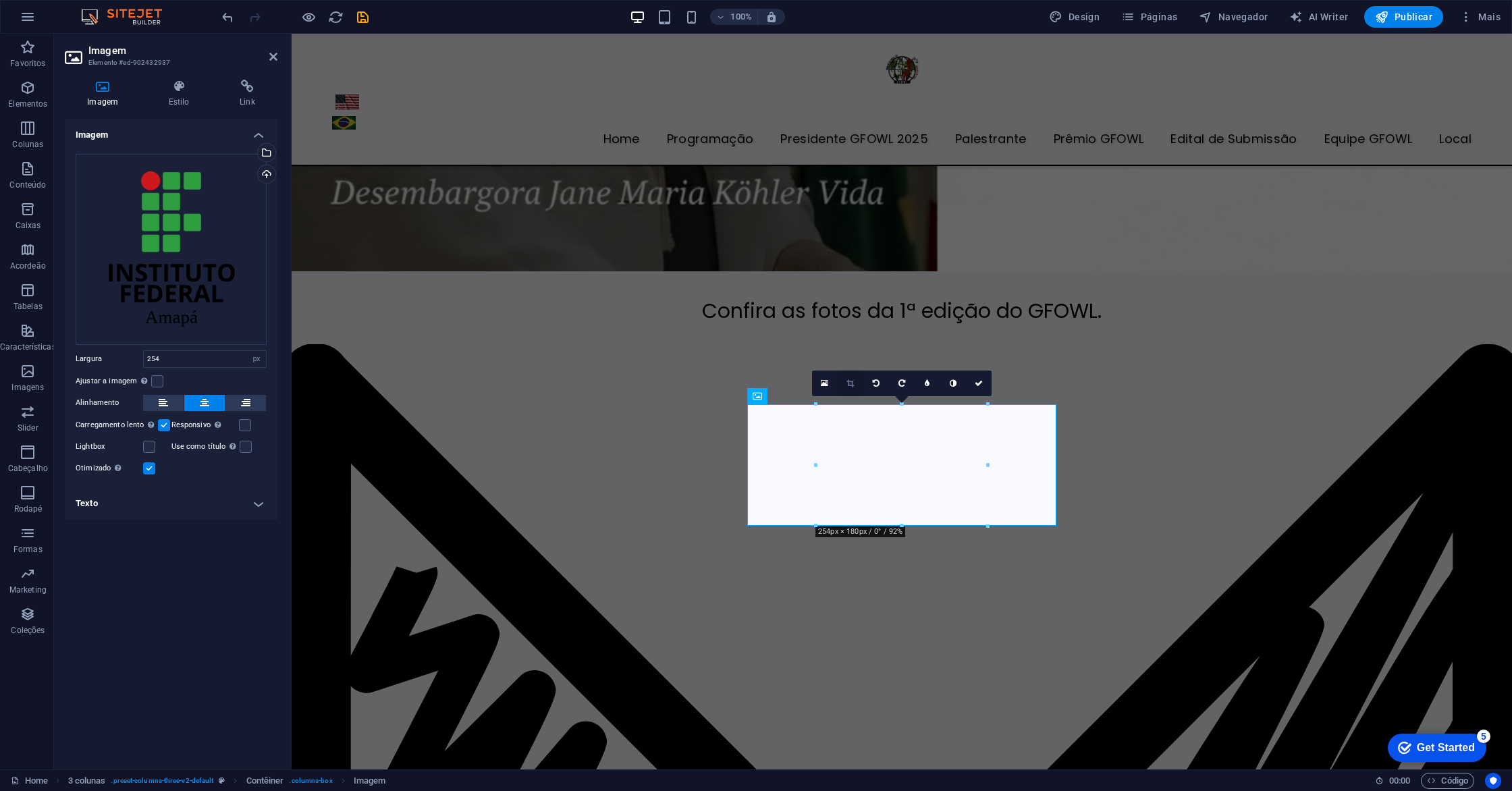
click at [850, 384] on icon at bounding box center [850, 383] width 8 height 8
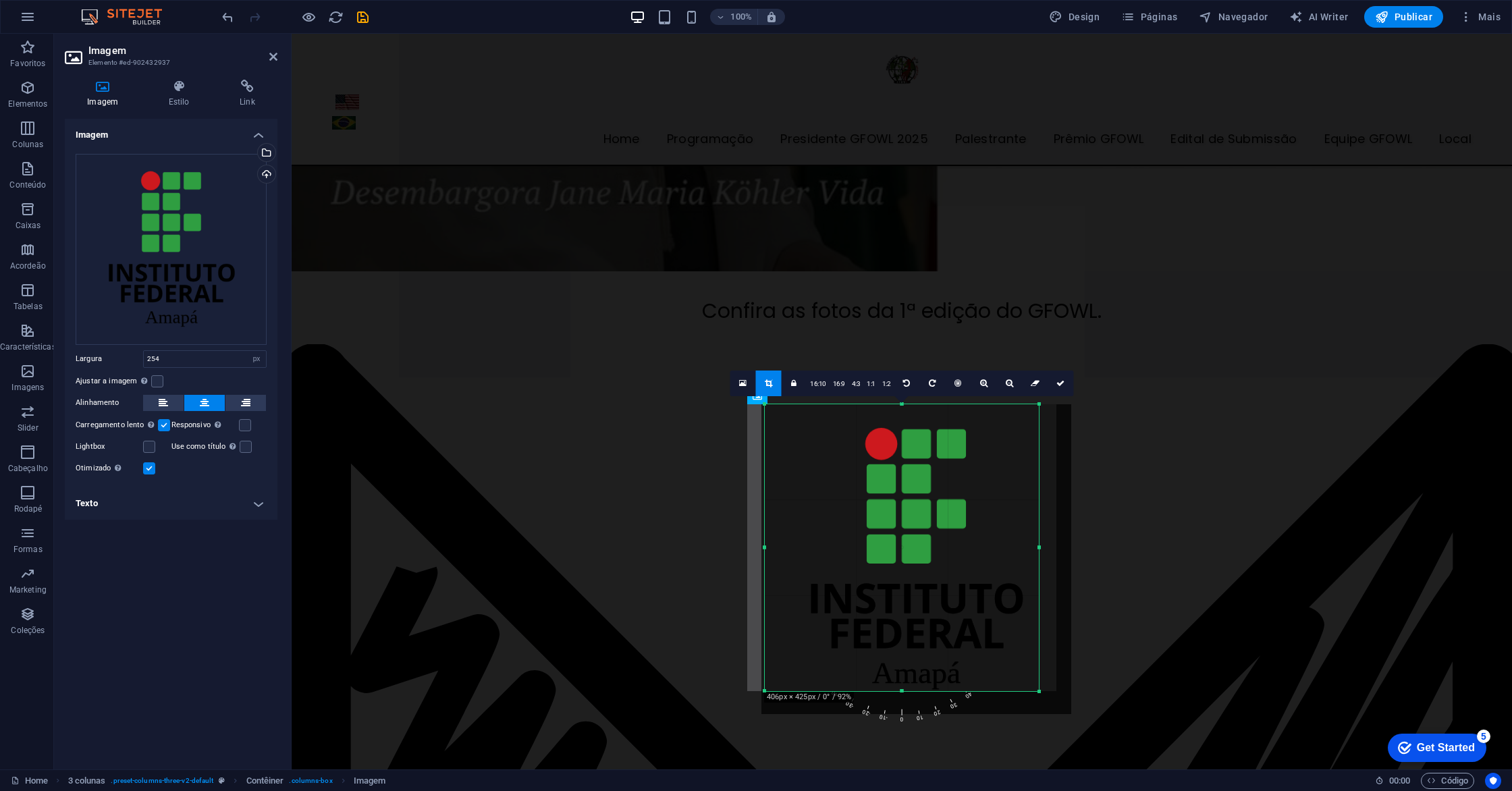
drag, startPoint x: 984, startPoint y: 524, endPoint x: 1087, endPoint y: 689, distance: 194.5
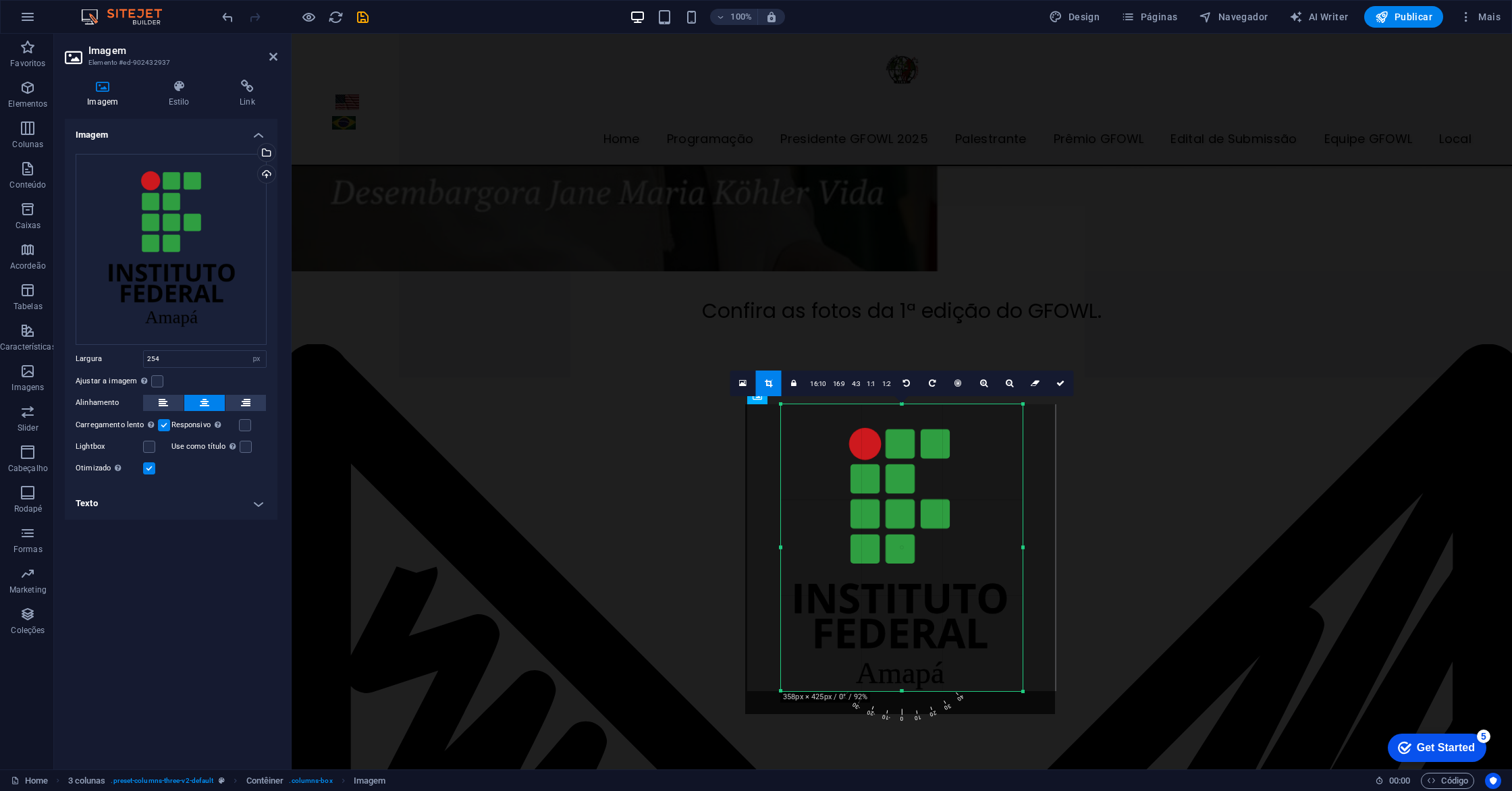
drag, startPoint x: 764, startPoint y: 544, endPoint x: 797, endPoint y: 551, distance: 33.7
click at [797, 551] on div "180 170 160 150 140 130 120 110 100 90 80 70 60 50 40 30 20 10 0 -10 -20 -30 -4…" at bounding box center [902, 548] width 242 height 287
click at [1058, 390] on link at bounding box center [1061, 383] width 25 height 25
type input "358"
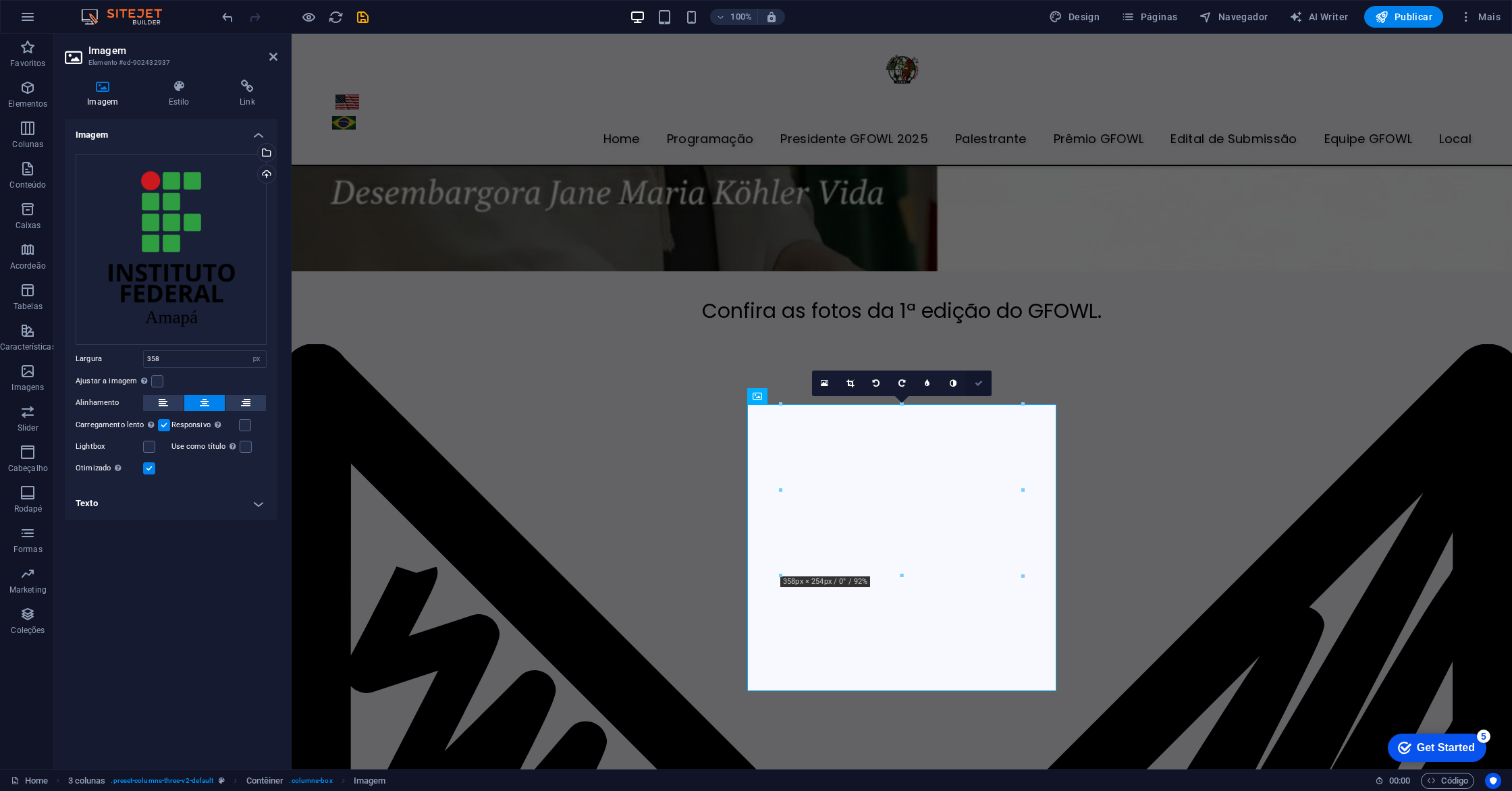
click at [981, 387] on link at bounding box center [978, 383] width 25 height 25
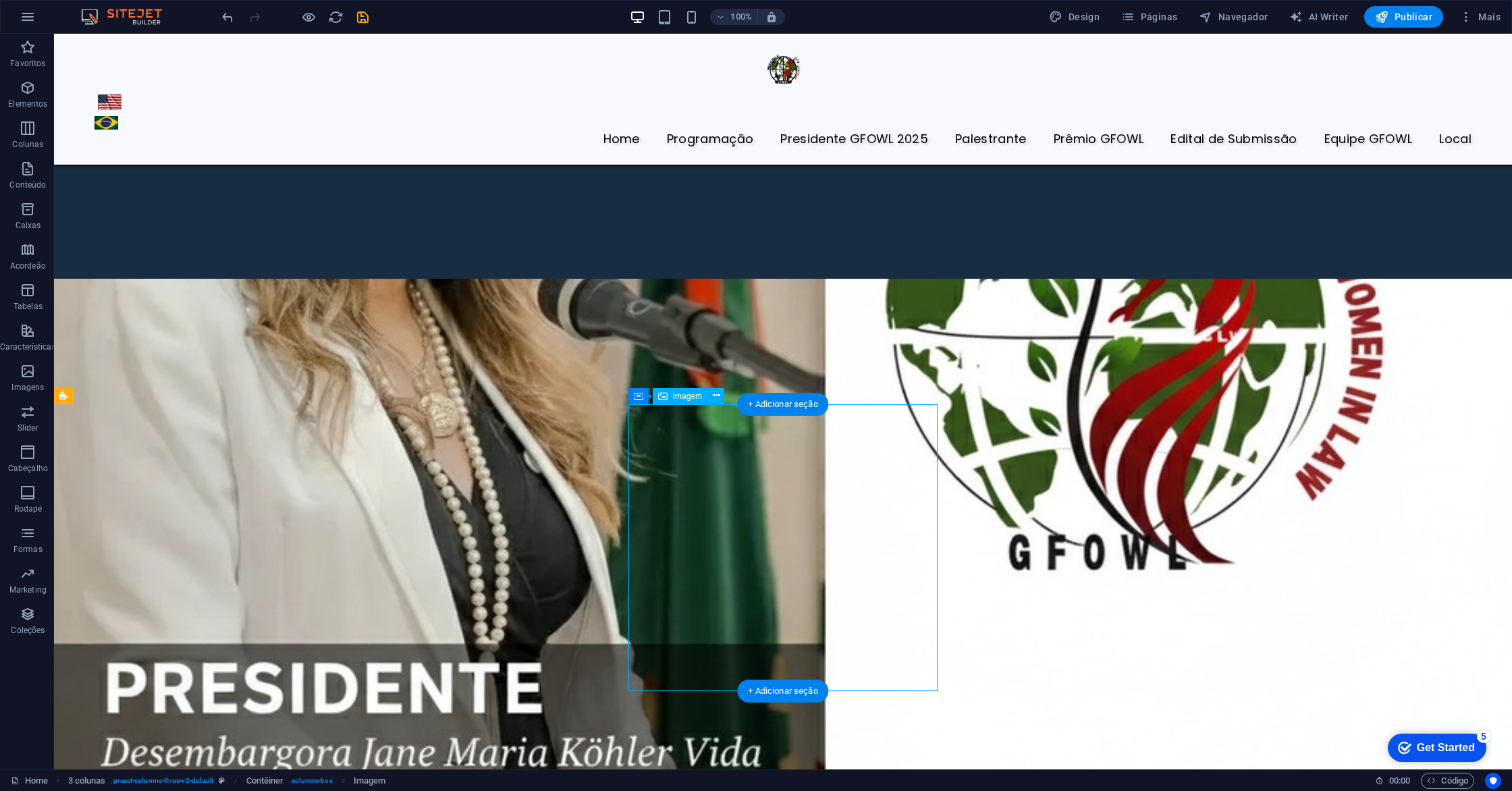
select select "px"
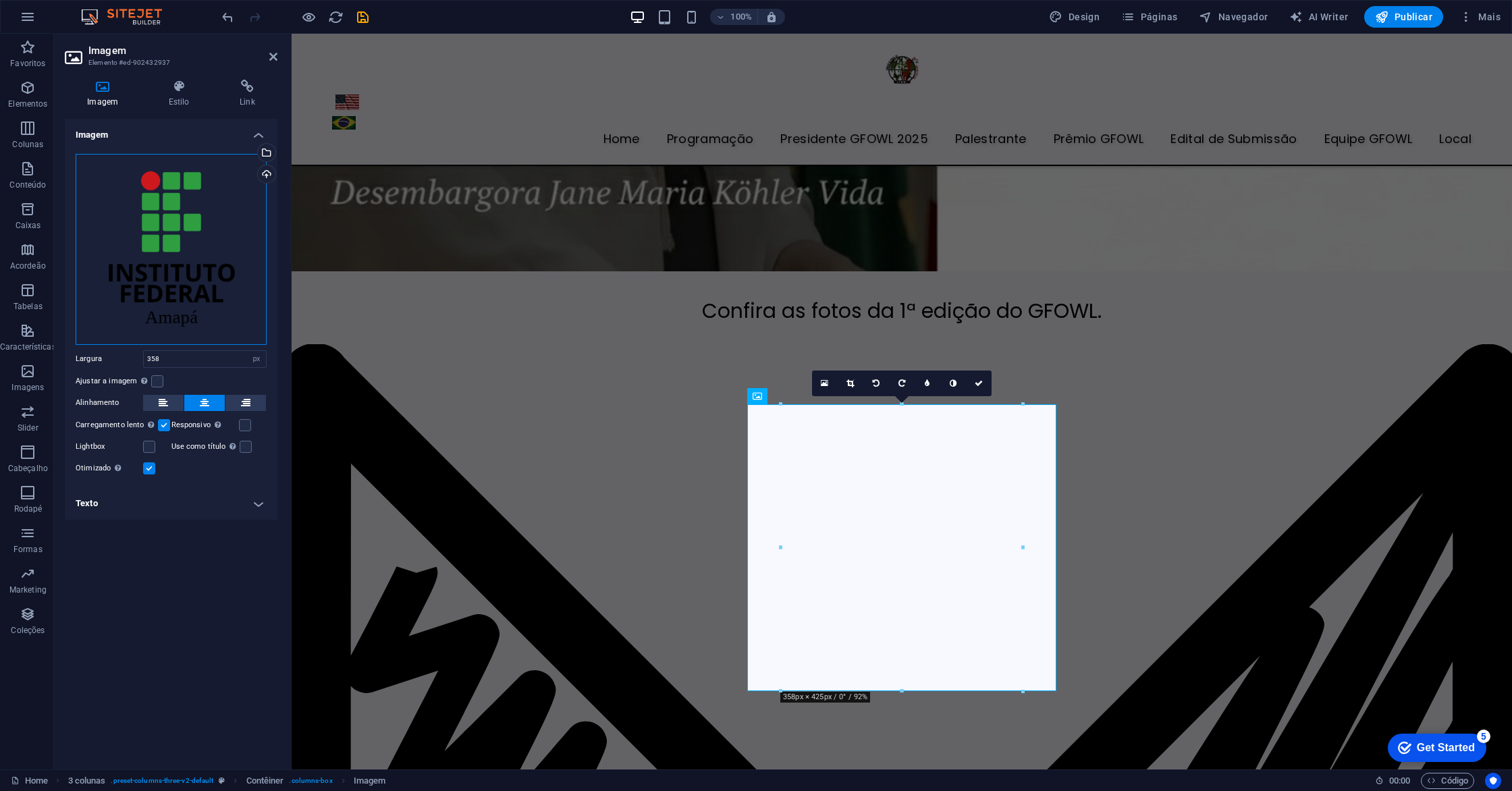
click at [211, 280] on div "Arraste os arquivos aqui, clique para escolher os arquivos ou selecione os arqu…" at bounding box center [171, 250] width 191 height 191
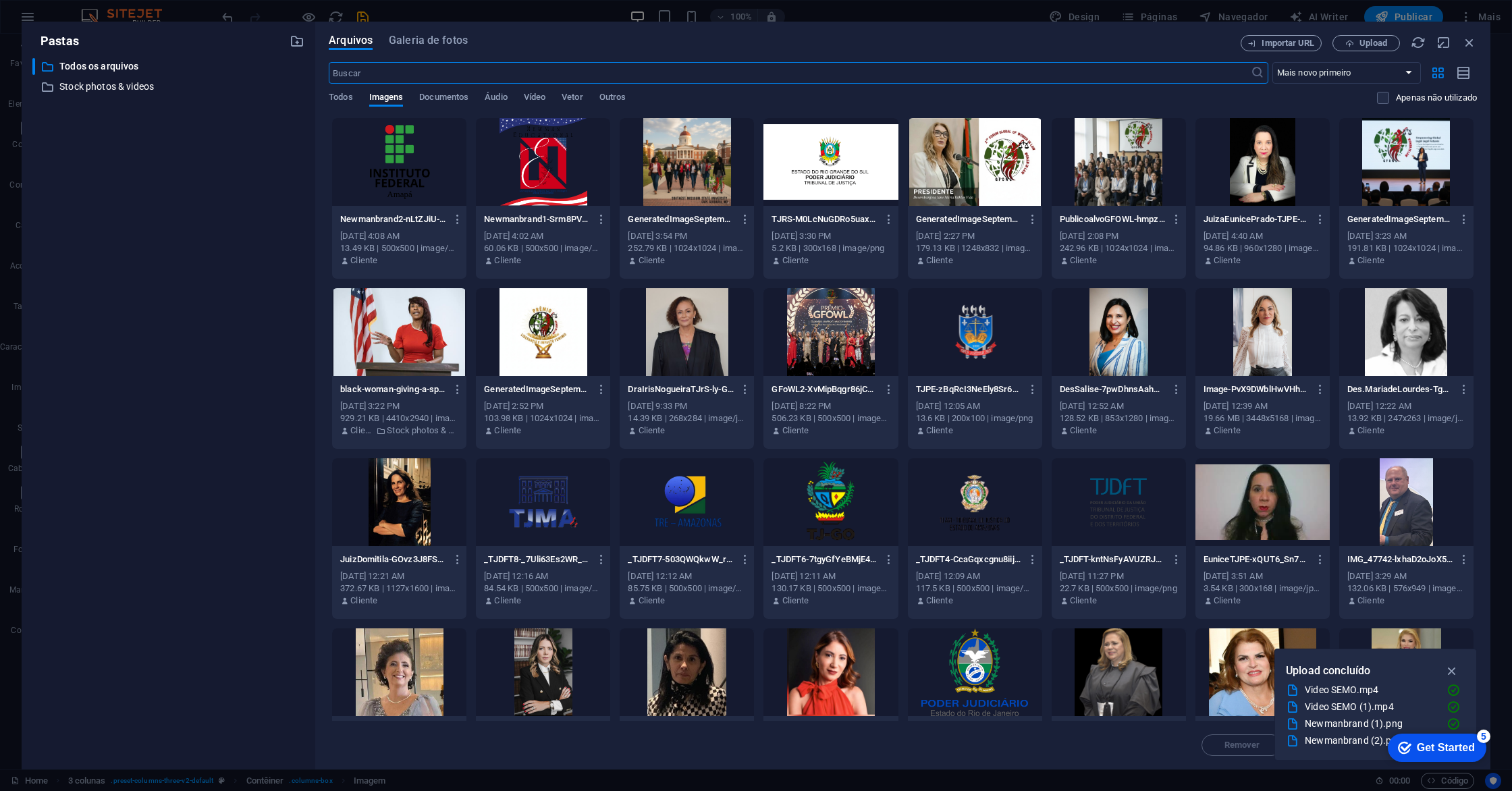
scroll to position [4139, 0]
click at [449, 158] on div at bounding box center [399, 162] width 134 height 88
click at [449, 158] on div "1" at bounding box center [399, 162] width 134 height 88
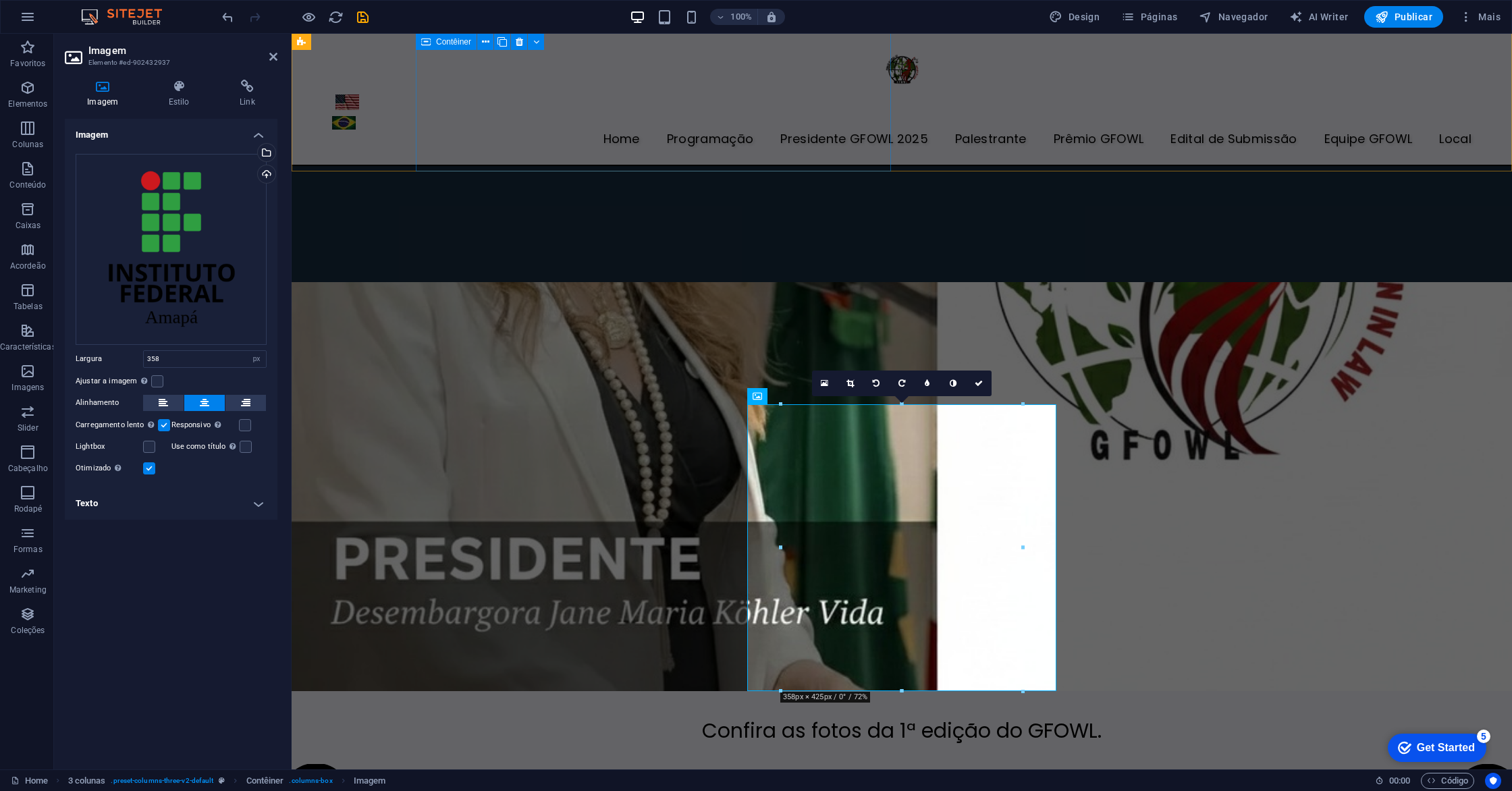
scroll to position [4559, 0]
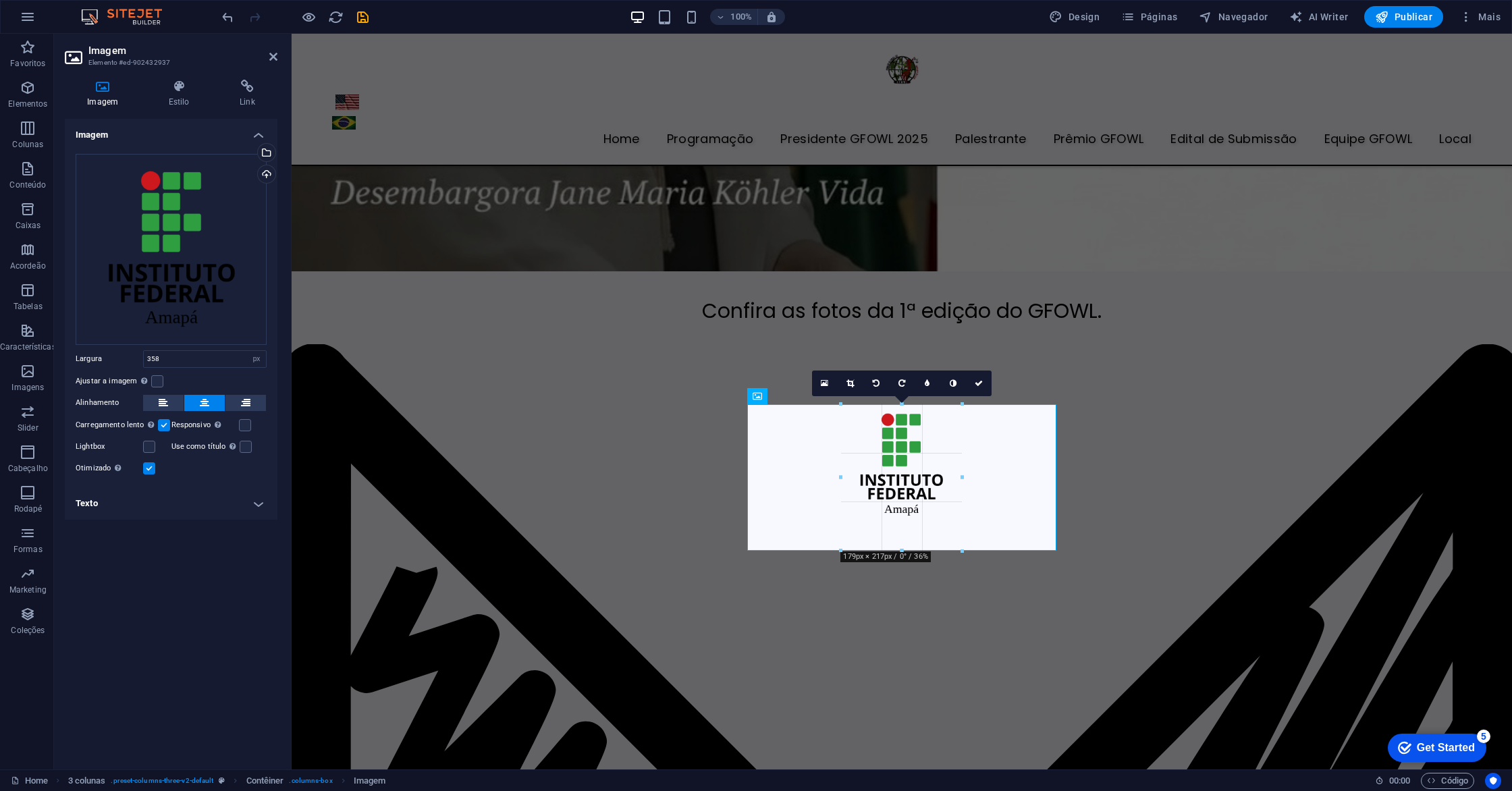
drag, startPoint x: 1022, startPoint y: 689, endPoint x: 899, endPoint y: 450, distance: 268.8
type input "182"
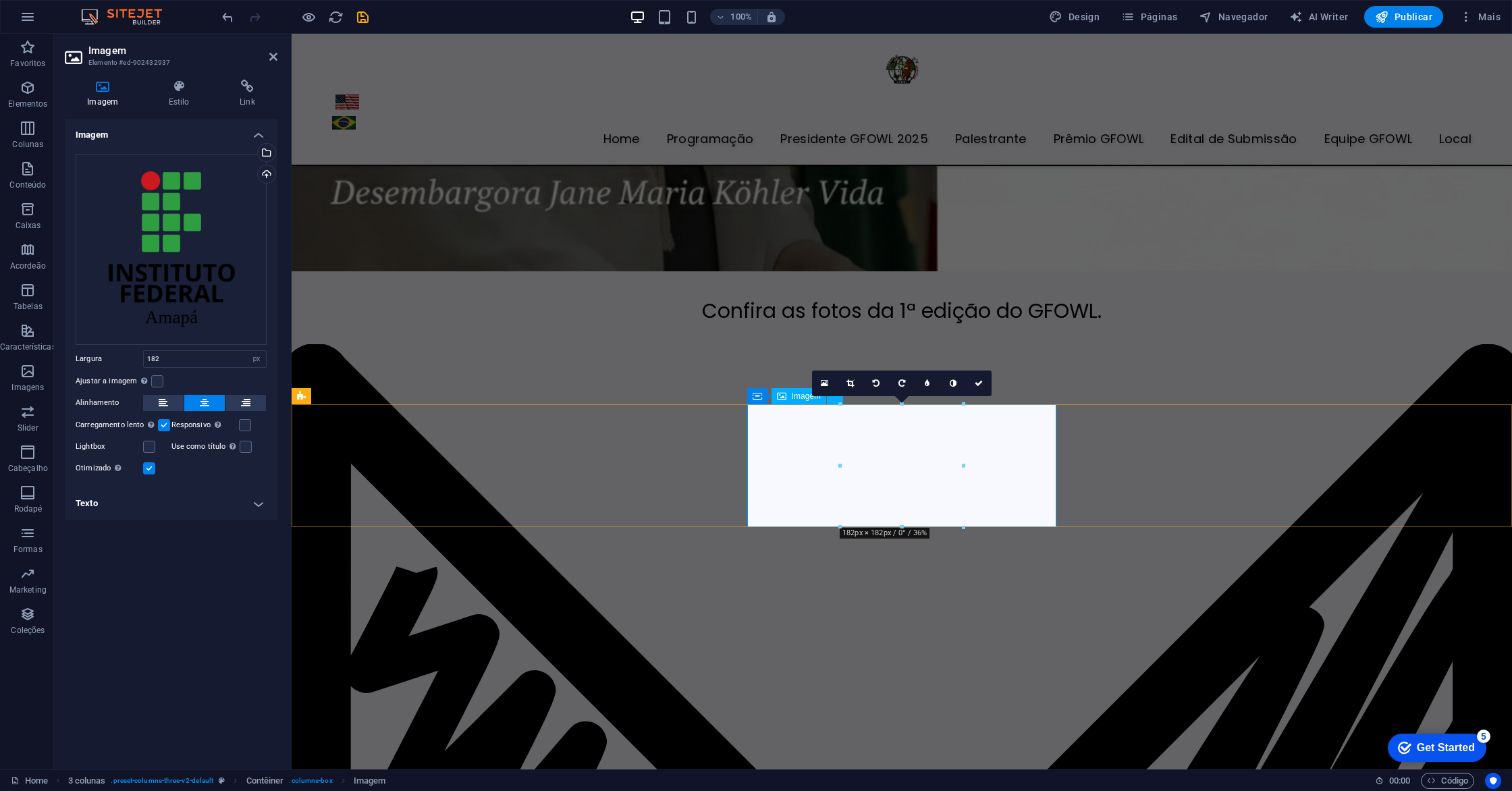
drag, startPoint x: 1252, startPoint y: 498, endPoint x: 1025, endPoint y: 468, distance: 229.0
click at [980, 383] on icon at bounding box center [979, 383] width 8 height 8
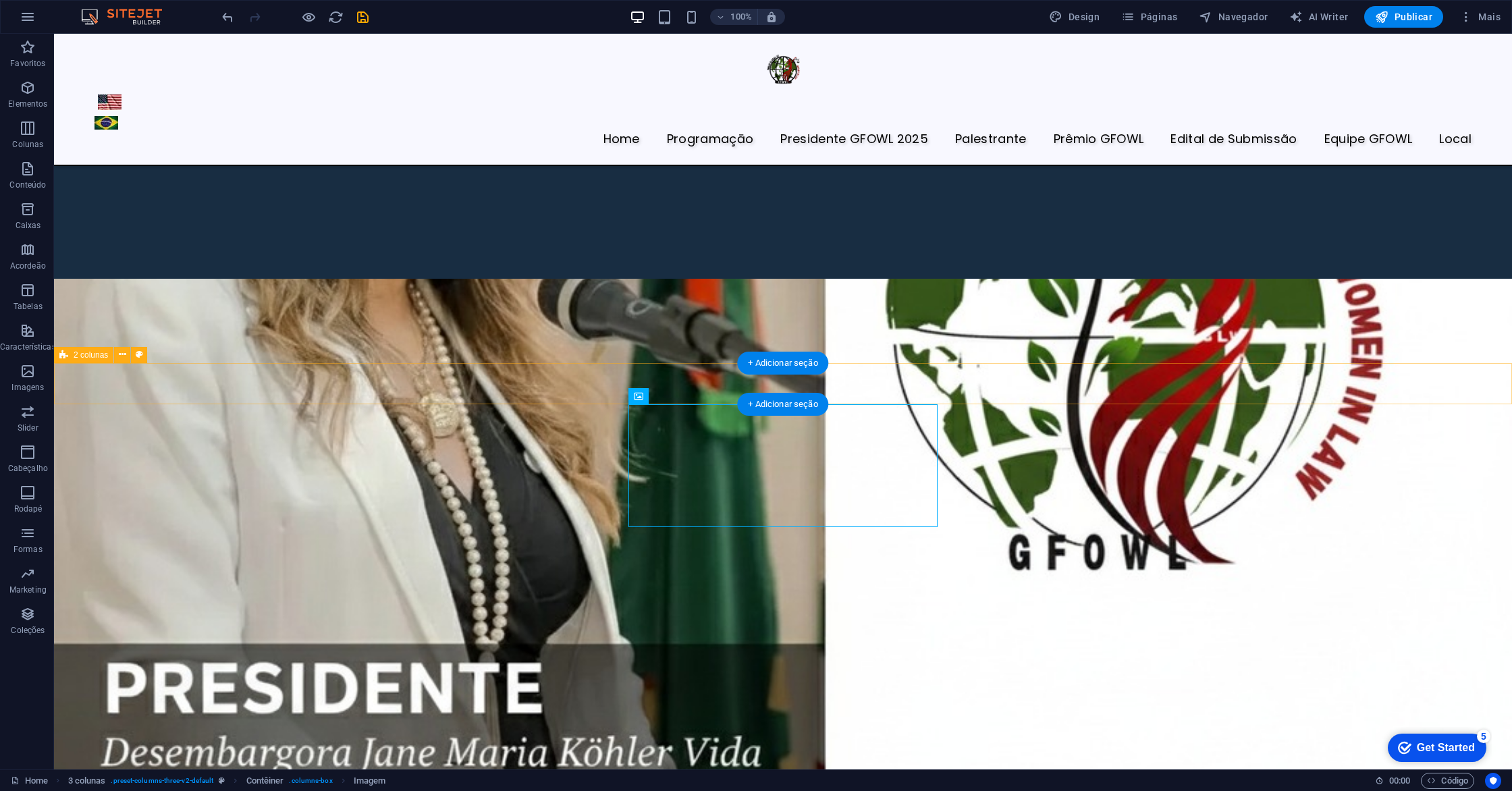
scroll to position [4934, 0]
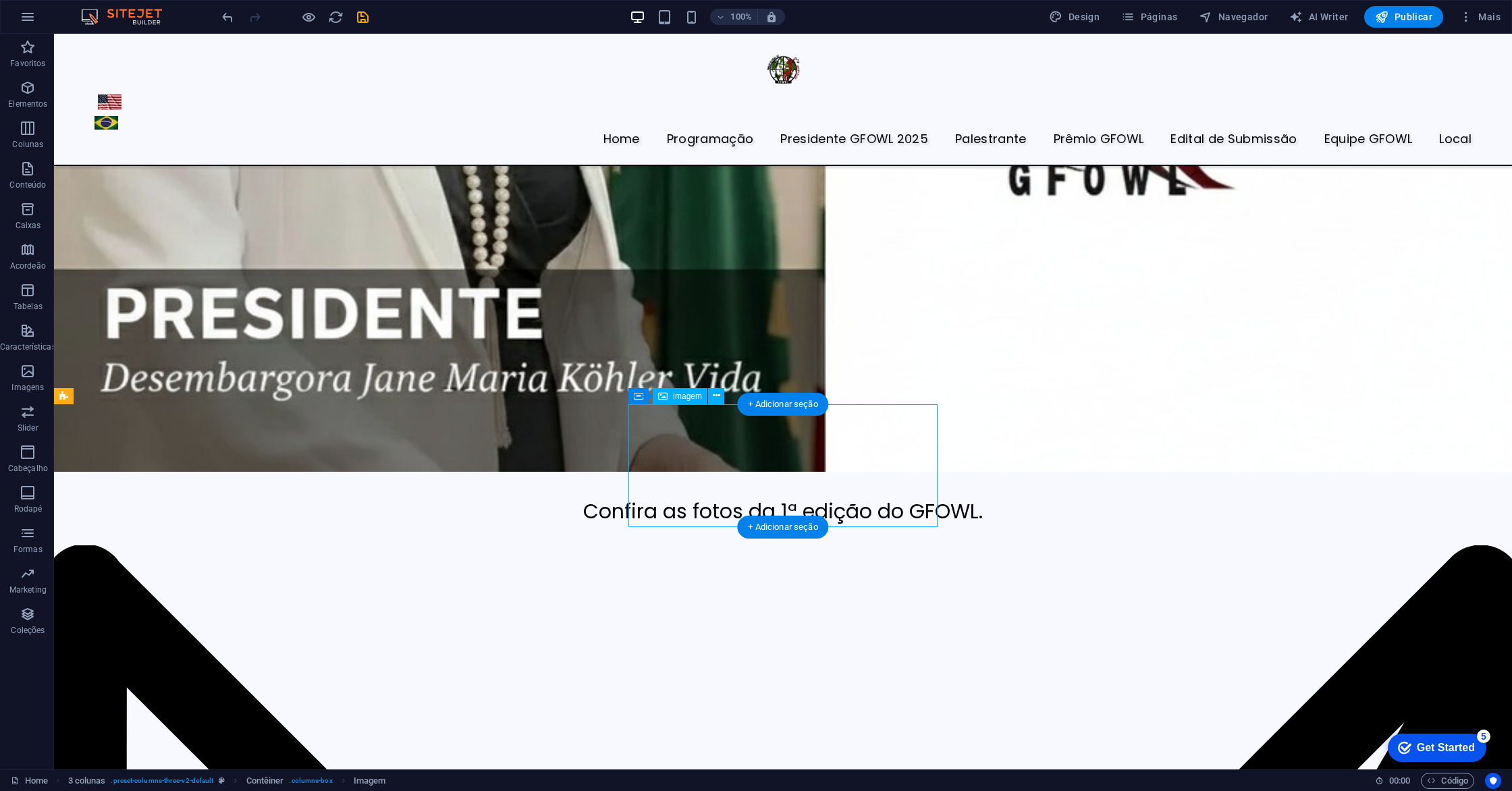
scroll to position [4559, 0]
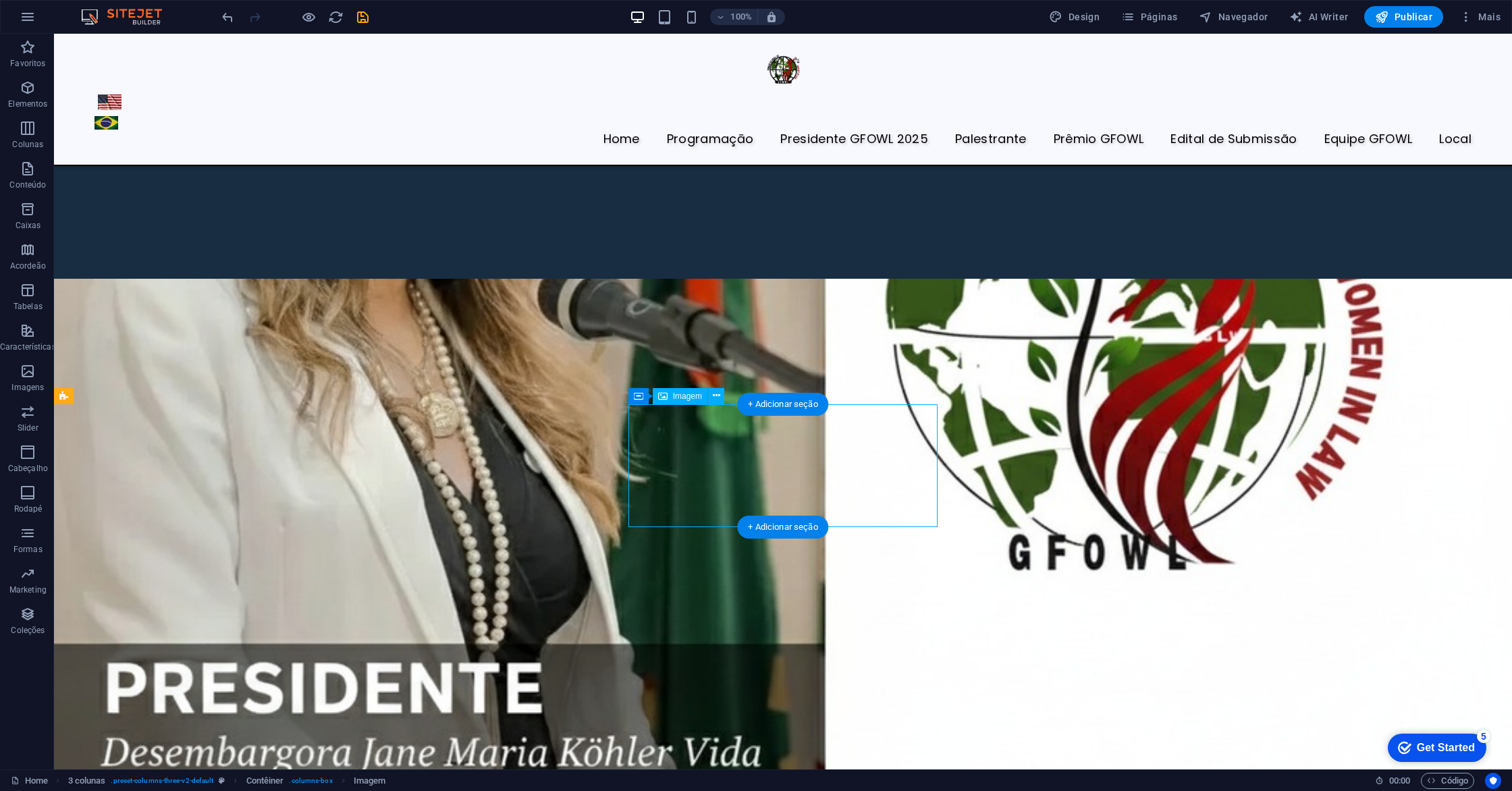
select select "px"
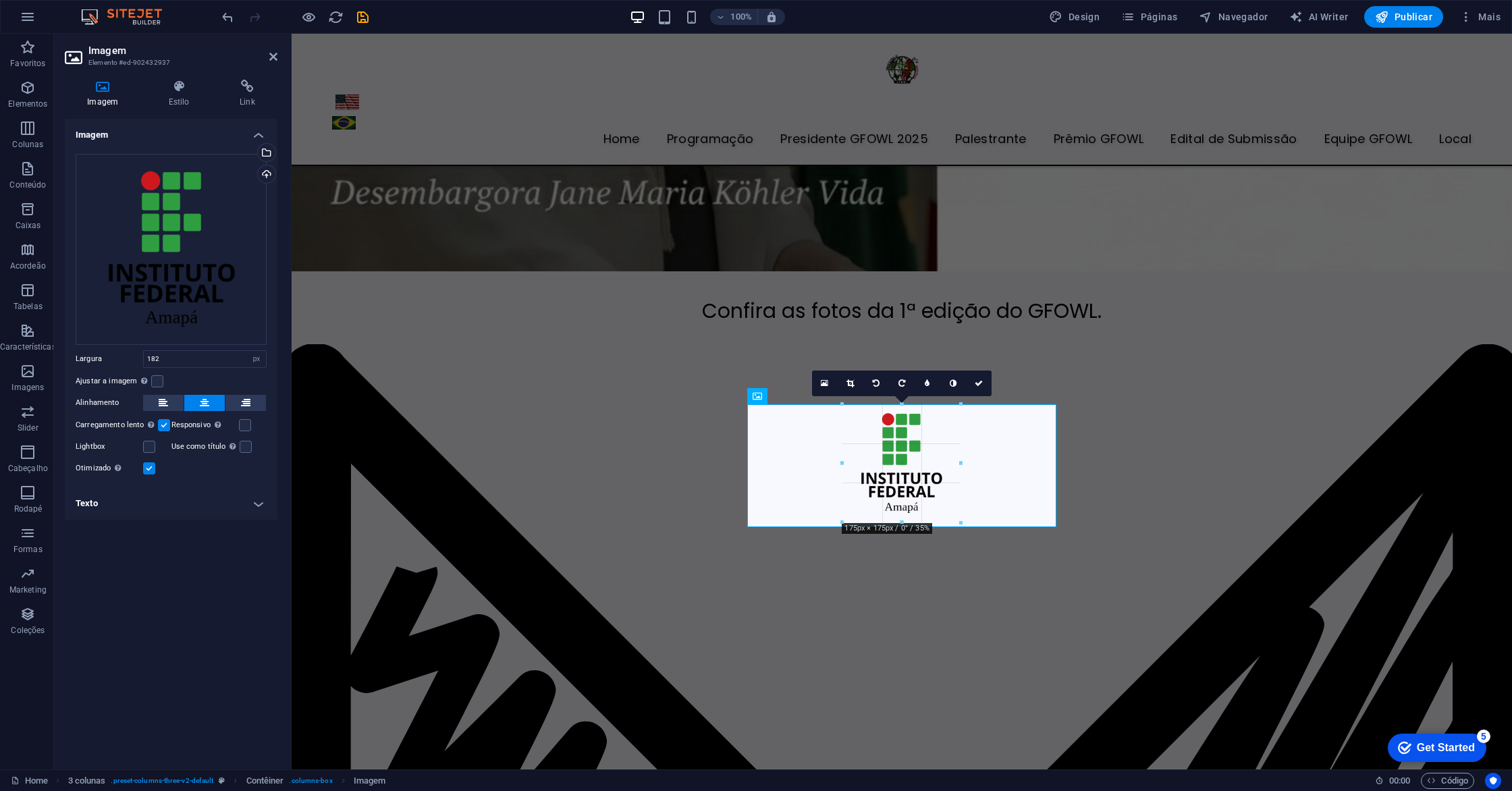
drag, startPoint x: 963, startPoint y: 527, endPoint x: 959, endPoint y: 517, distance: 10.8
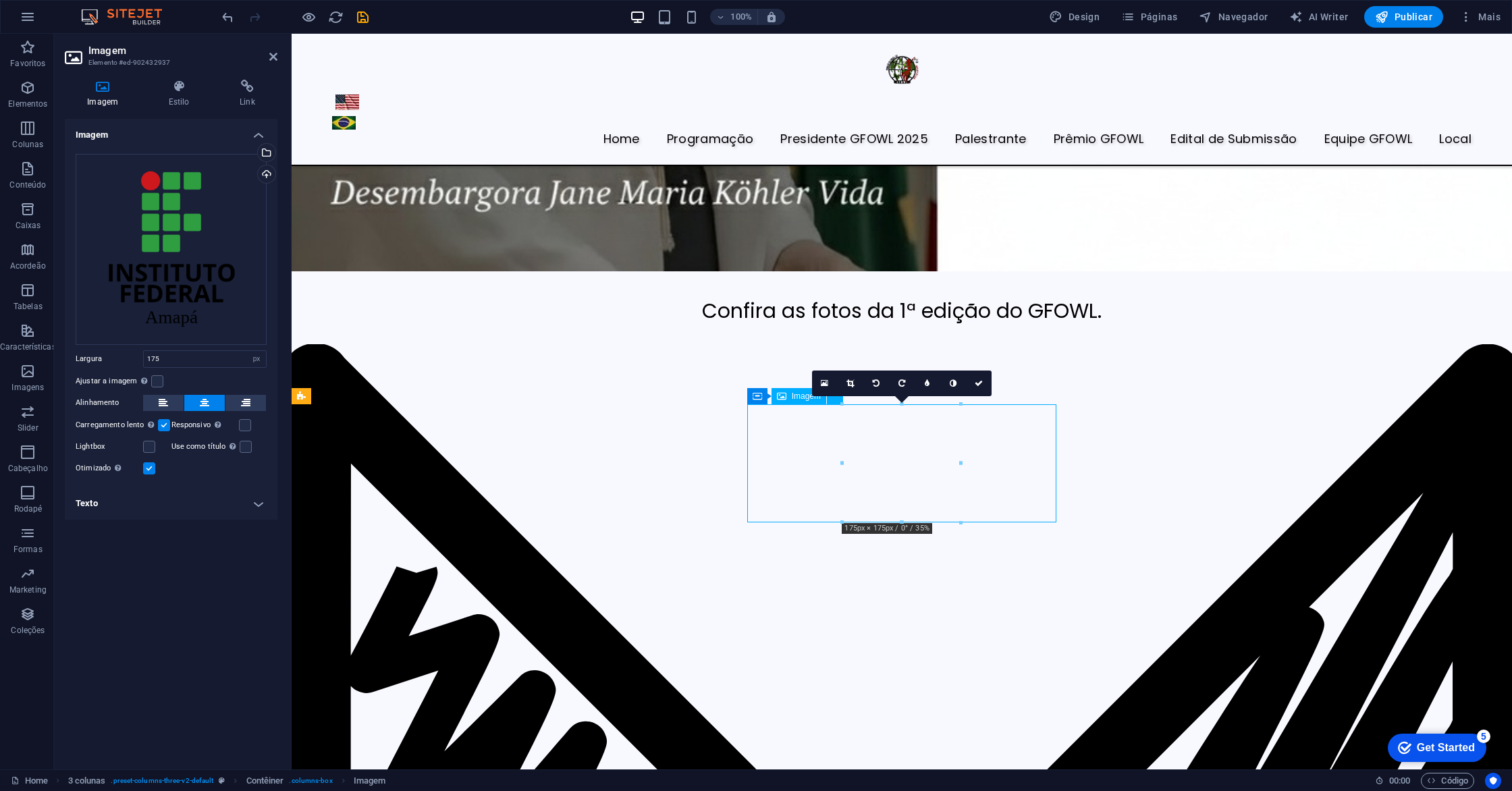
drag, startPoint x: 1033, startPoint y: 493, endPoint x: 1002, endPoint y: 489, distance: 31.3
click at [847, 380] on icon at bounding box center [850, 383] width 8 height 8
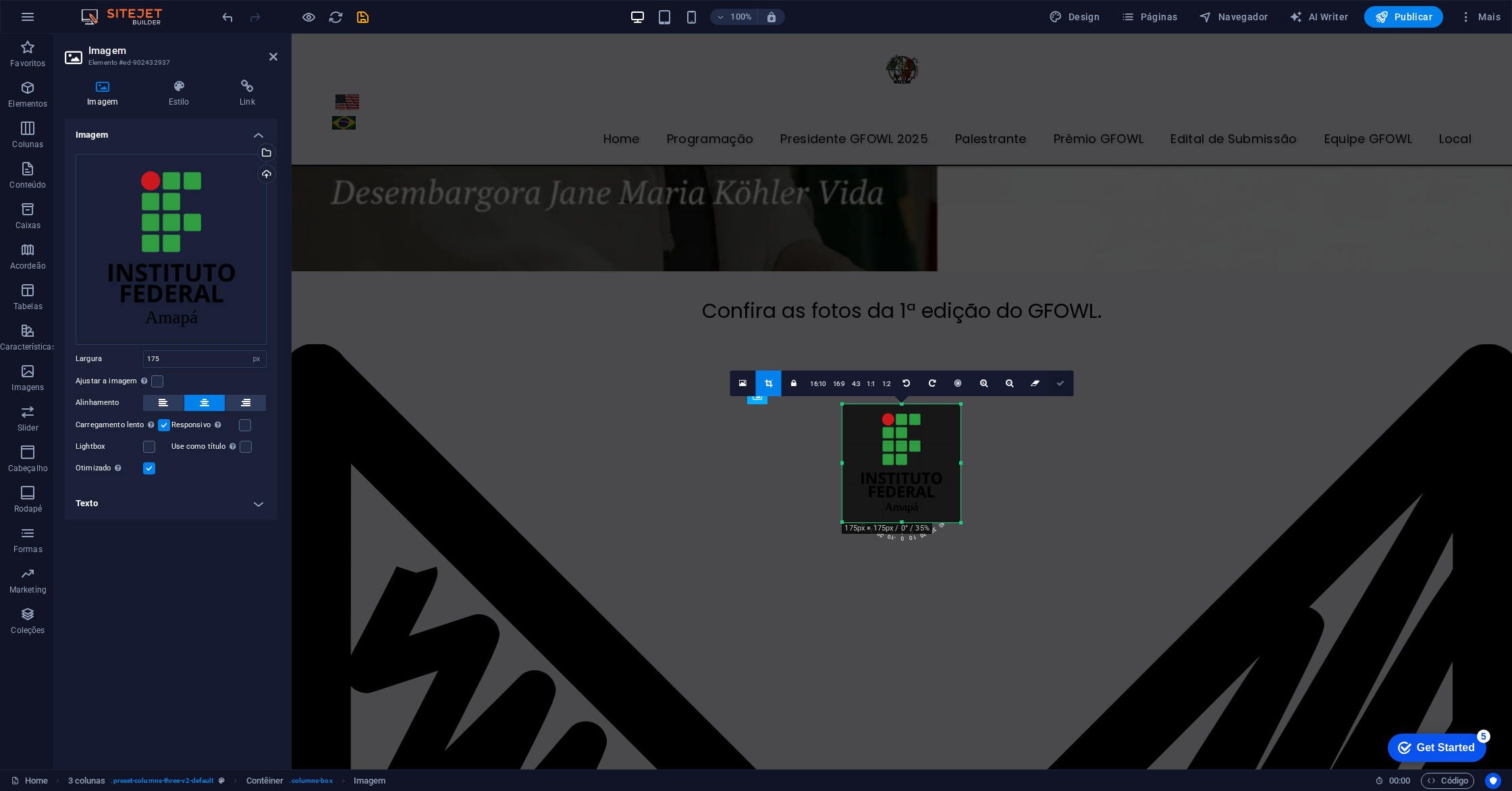
click at [1063, 384] on icon at bounding box center [1061, 383] width 8 height 8
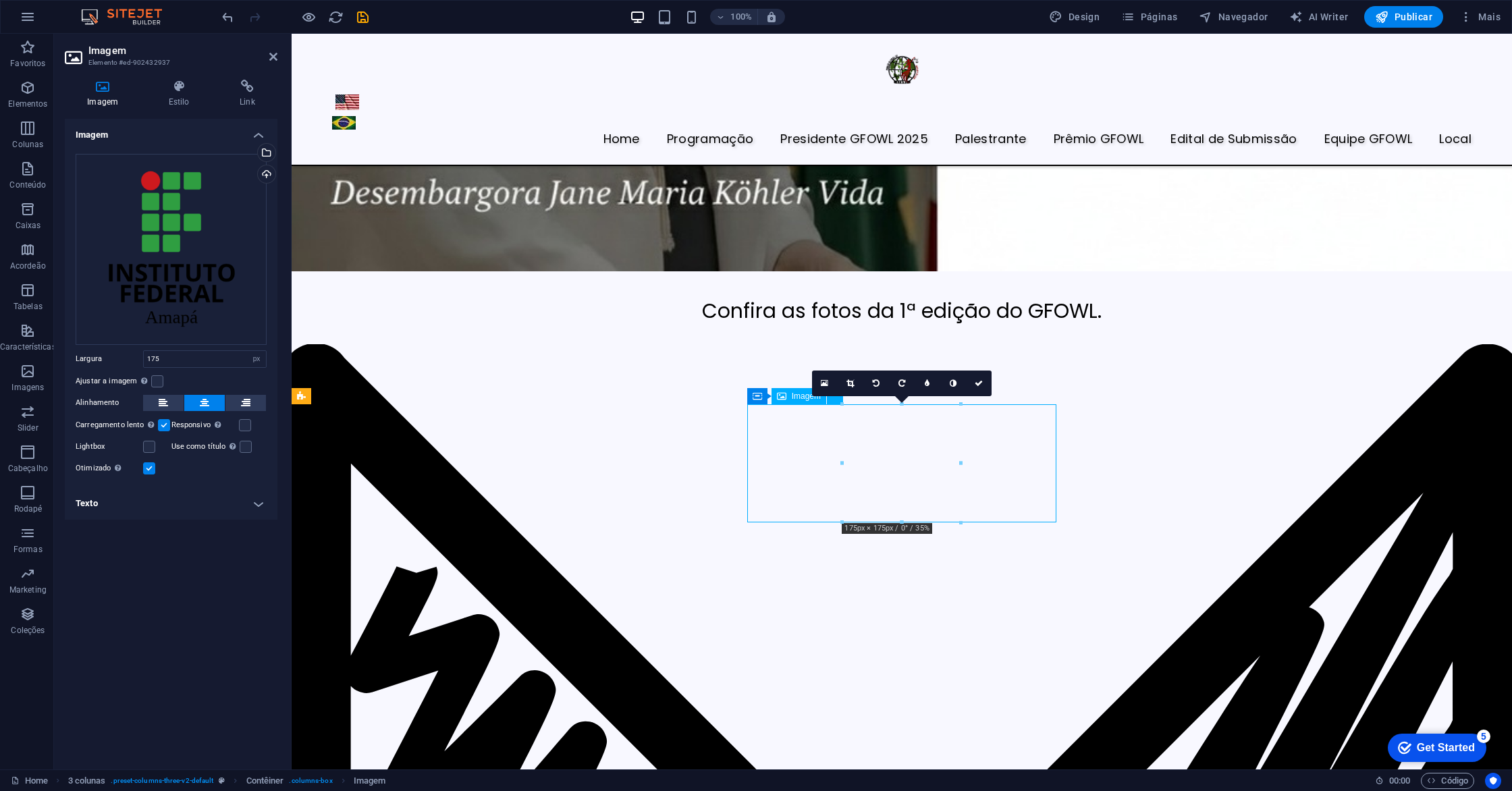
drag, startPoint x: 1027, startPoint y: 484, endPoint x: 992, endPoint y: 472, distance: 37.0
click at [845, 380] on link at bounding box center [850, 383] width 25 height 25
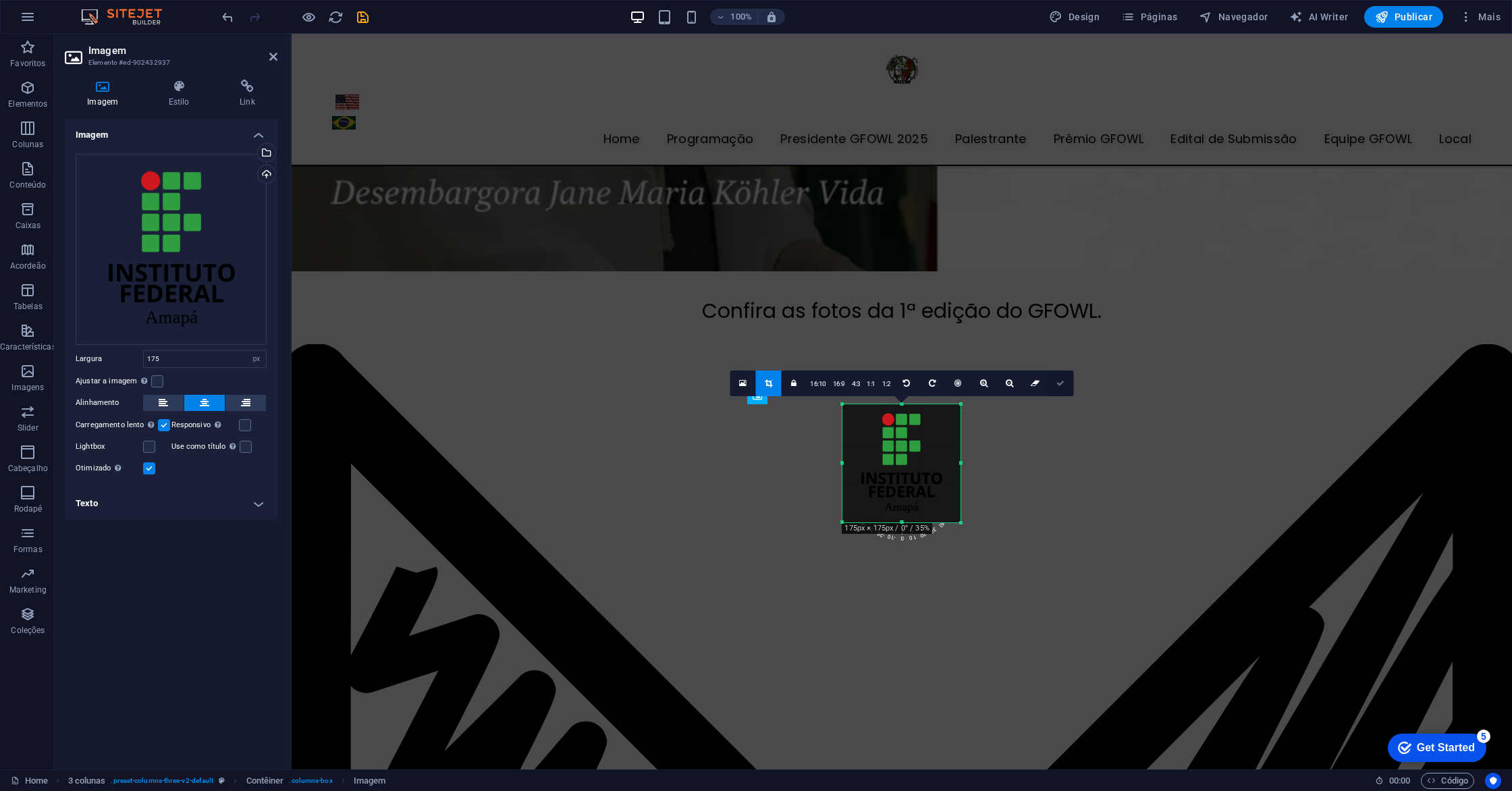
click at [1058, 382] on icon at bounding box center [1061, 383] width 8 height 8
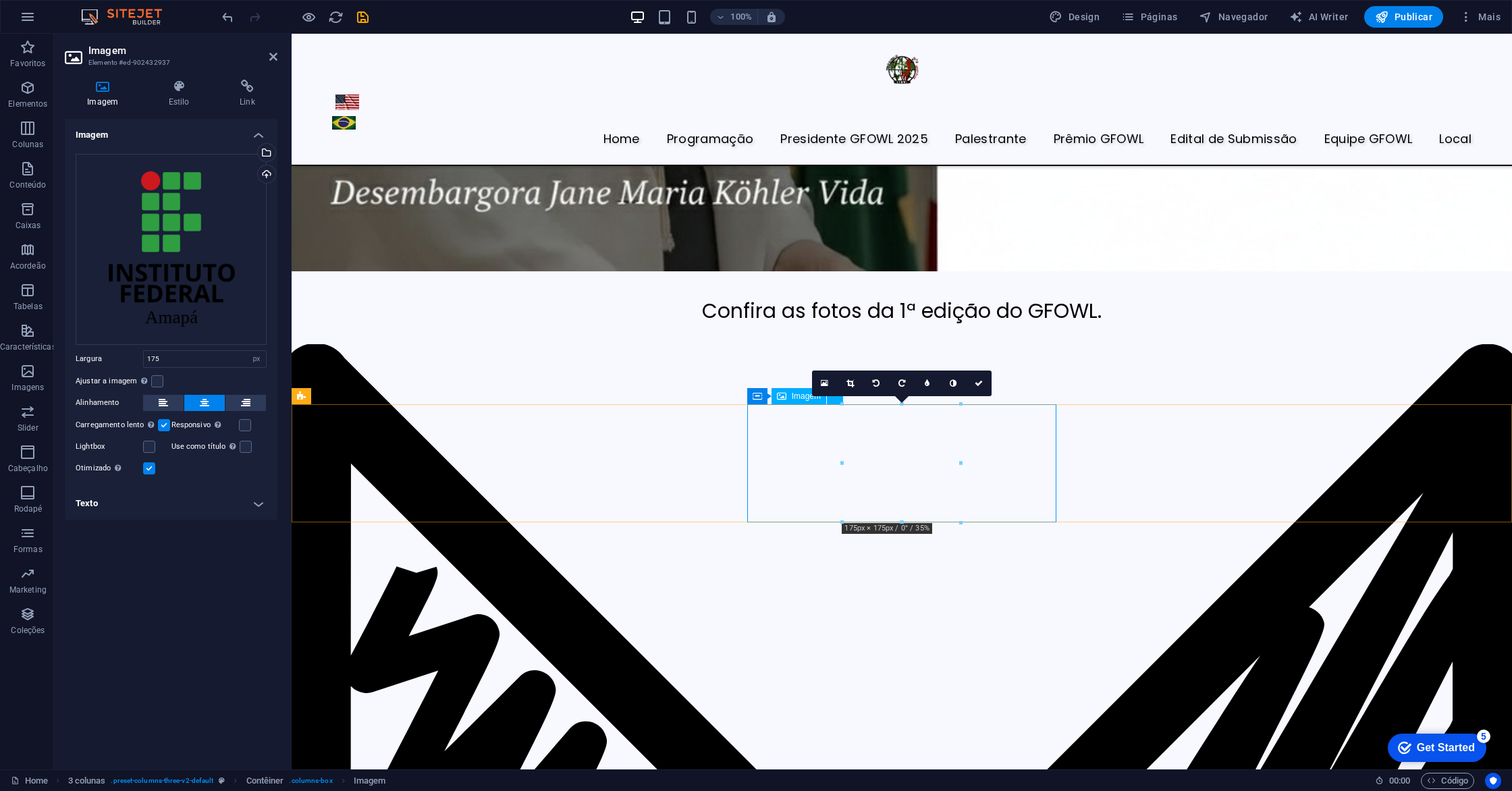
drag, startPoint x: 1048, startPoint y: 485, endPoint x: 998, endPoint y: 487, distance: 50.0
drag, startPoint x: 959, startPoint y: 522, endPoint x: 952, endPoint y: 510, distance: 13.9
drag, startPoint x: 900, startPoint y: 517, endPoint x: 897, endPoint y: 477, distance: 40.1
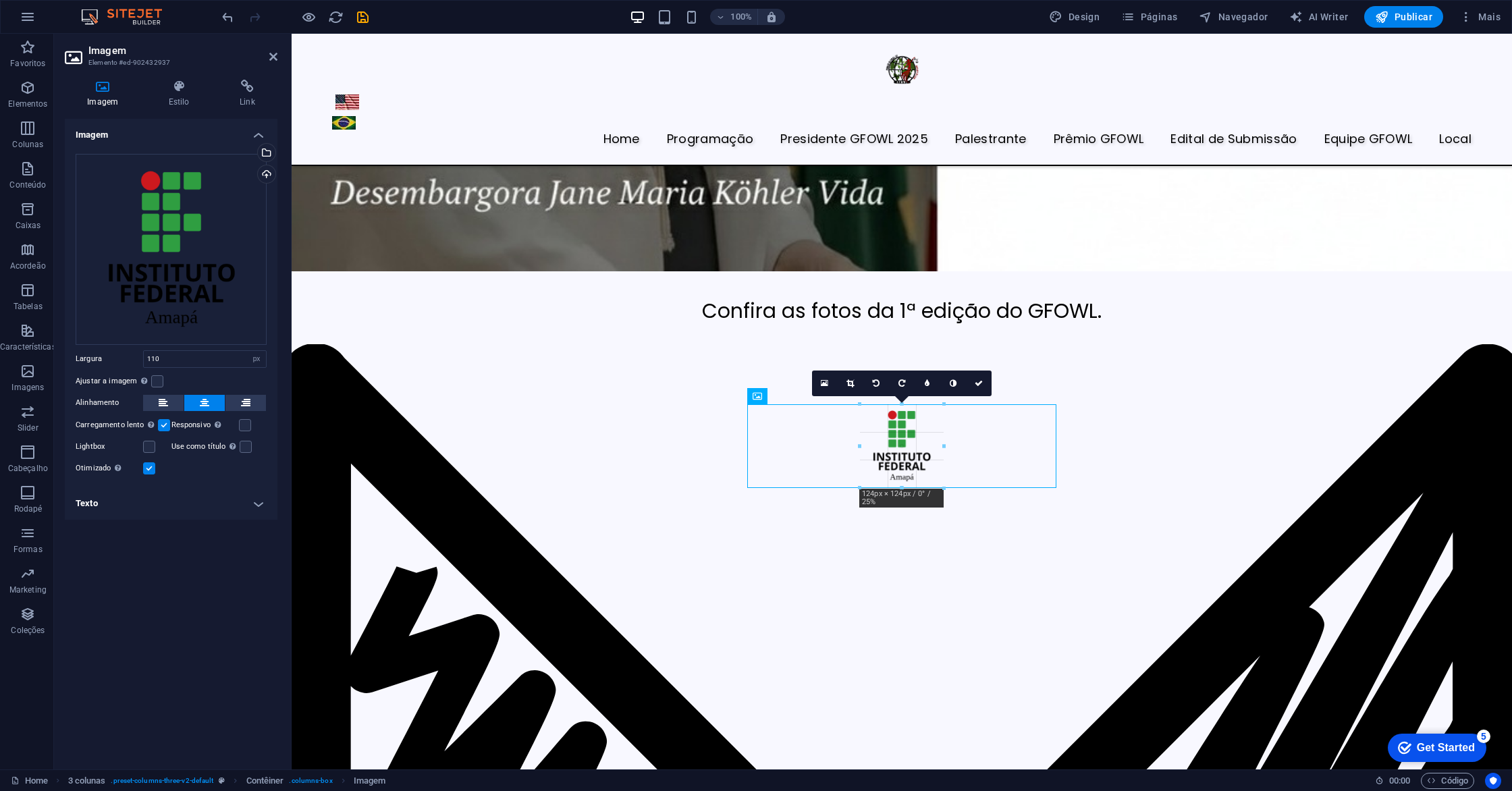
drag, startPoint x: 937, startPoint y: 478, endPoint x: 942, endPoint y: 491, distance: 13.9
type input "124"
click at [850, 385] on icon at bounding box center [850, 383] width 8 height 8
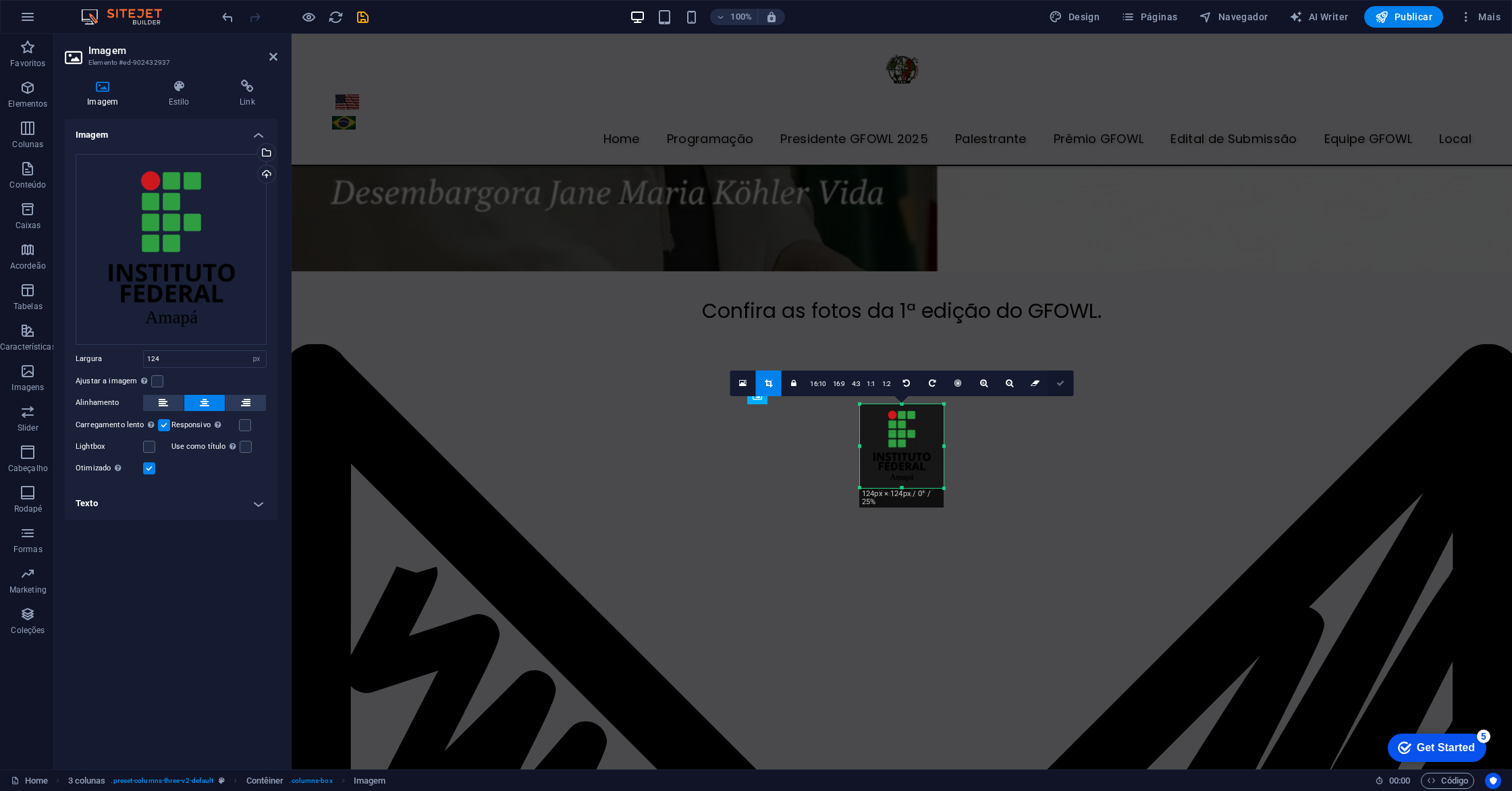
click at [1059, 386] on icon at bounding box center [1061, 383] width 8 height 8
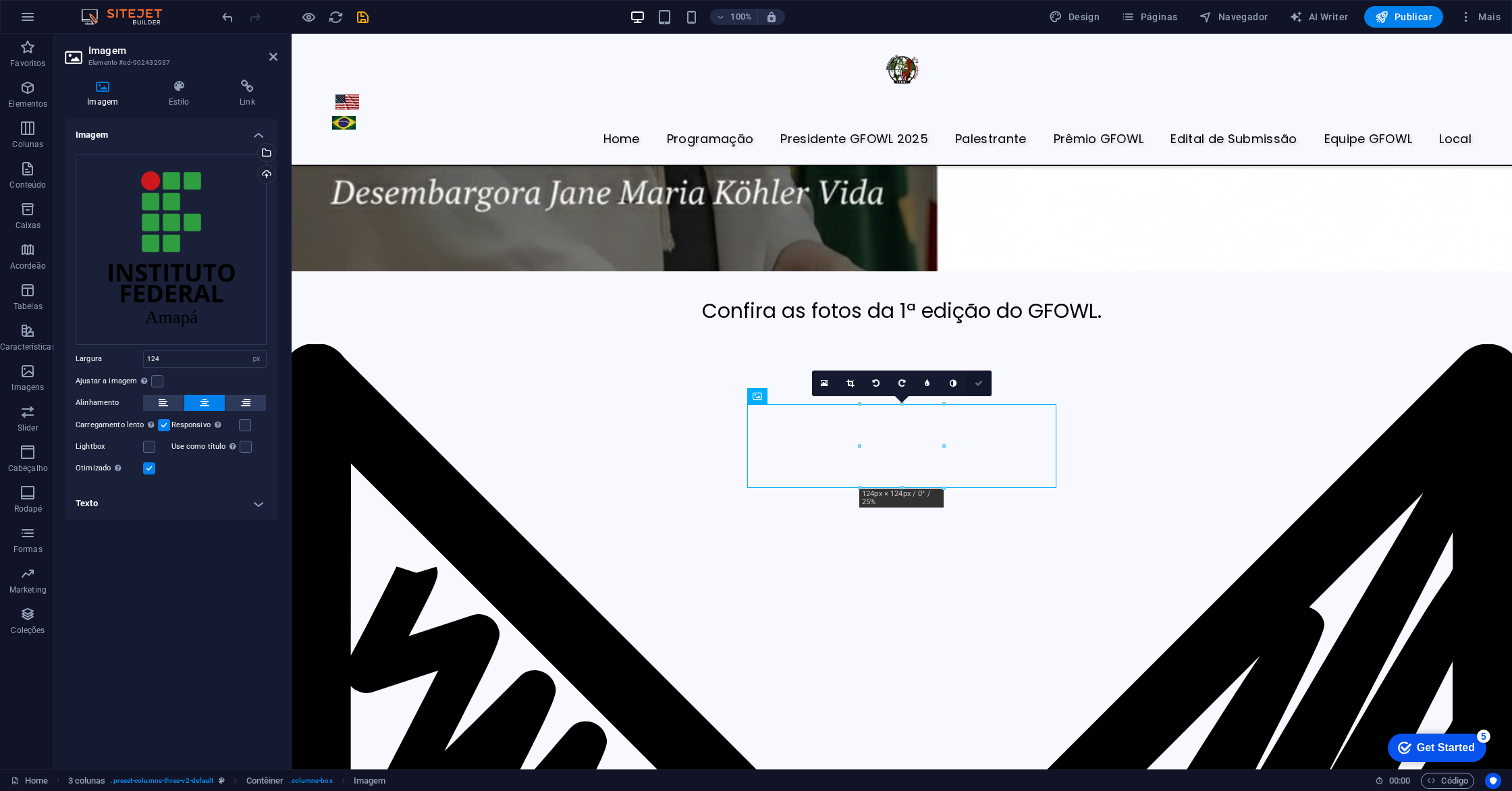
click at [975, 385] on icon at bounding box center [979, 383] width 8 height 8
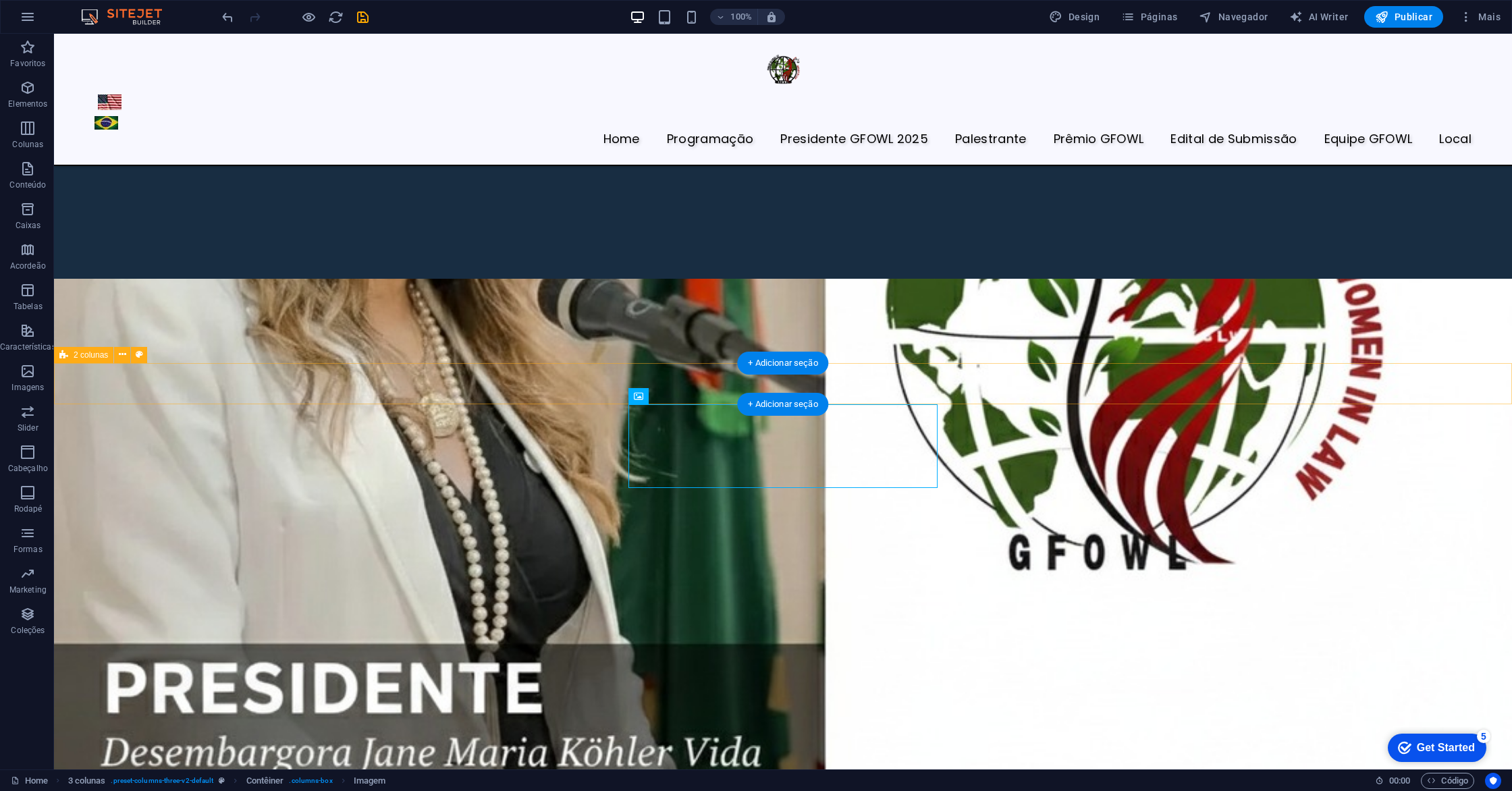
scroll to position [4934, 0]
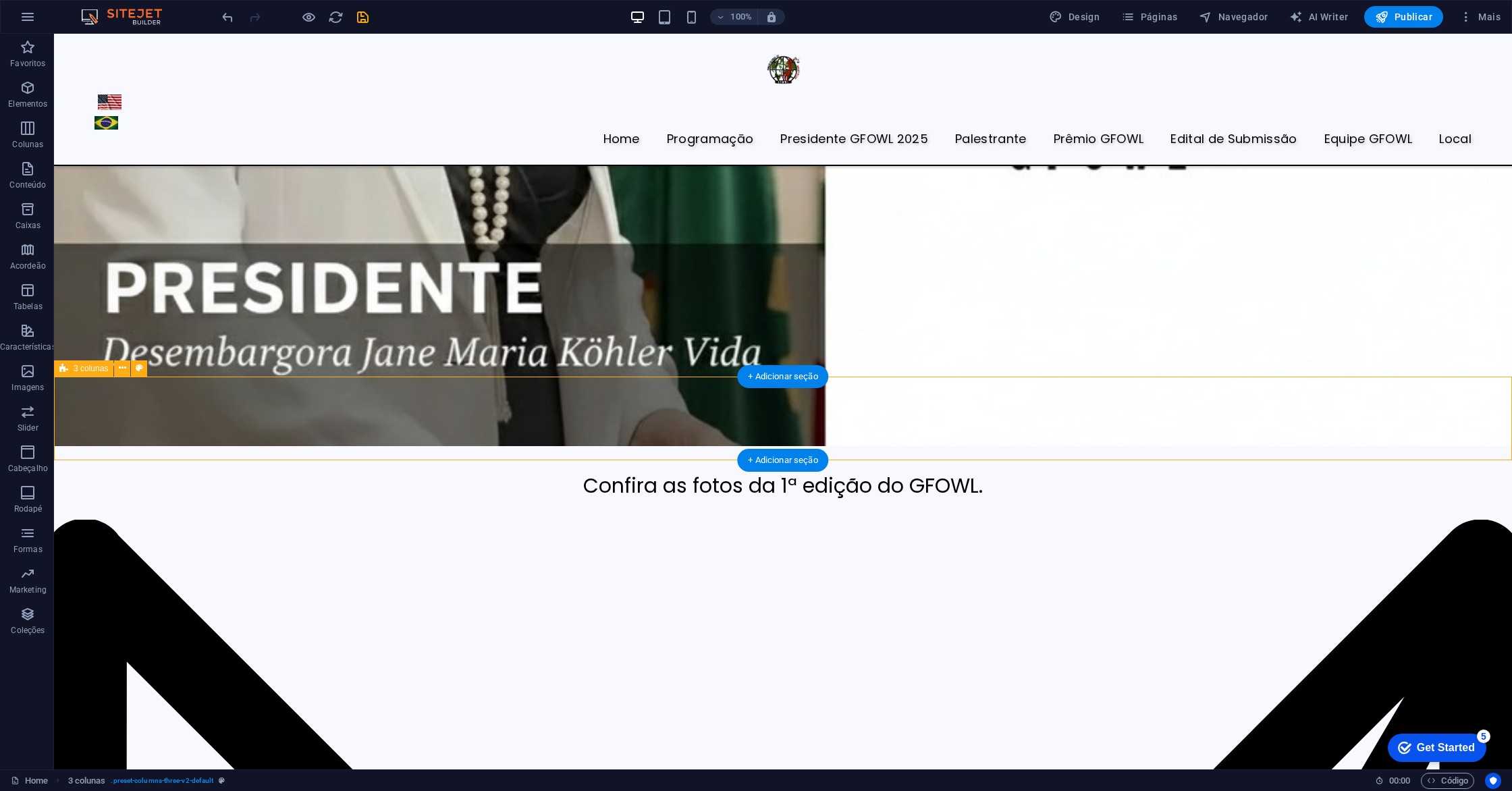
scroll to position [4962, 0]
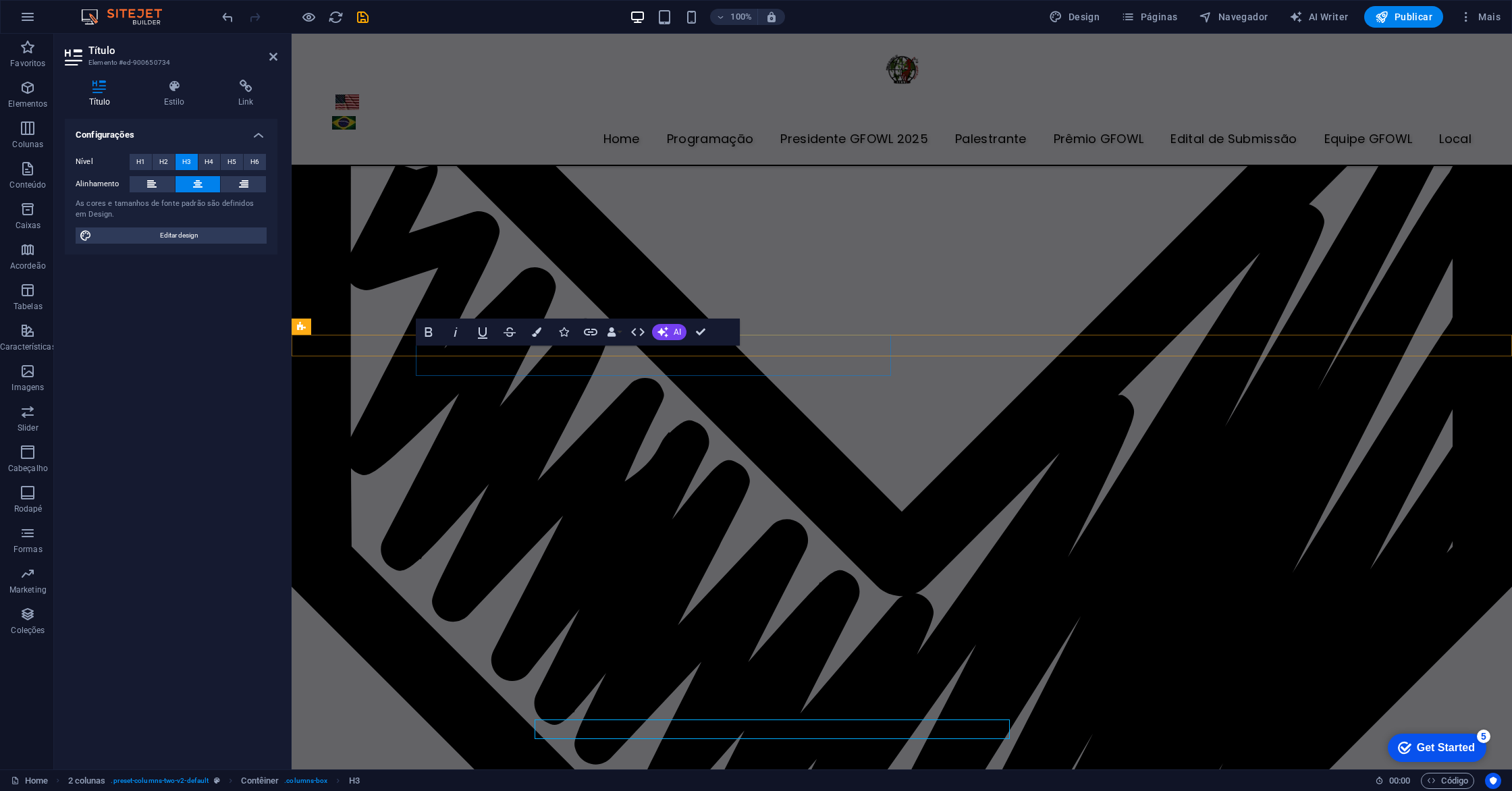
scroll to position [4587, 0]
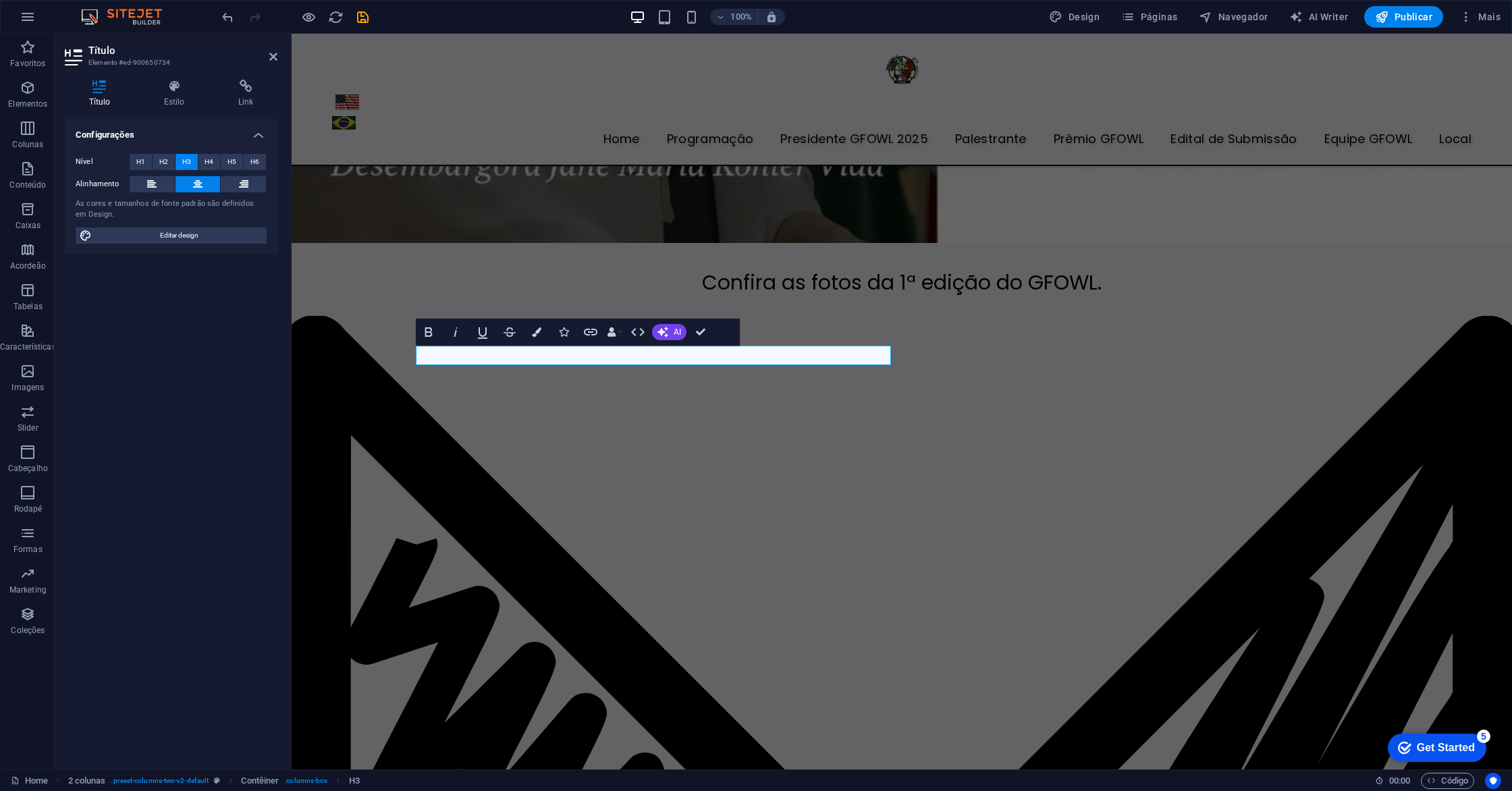
click at [207, 186] on button at bounding box center [198, 184] width 45 height 16
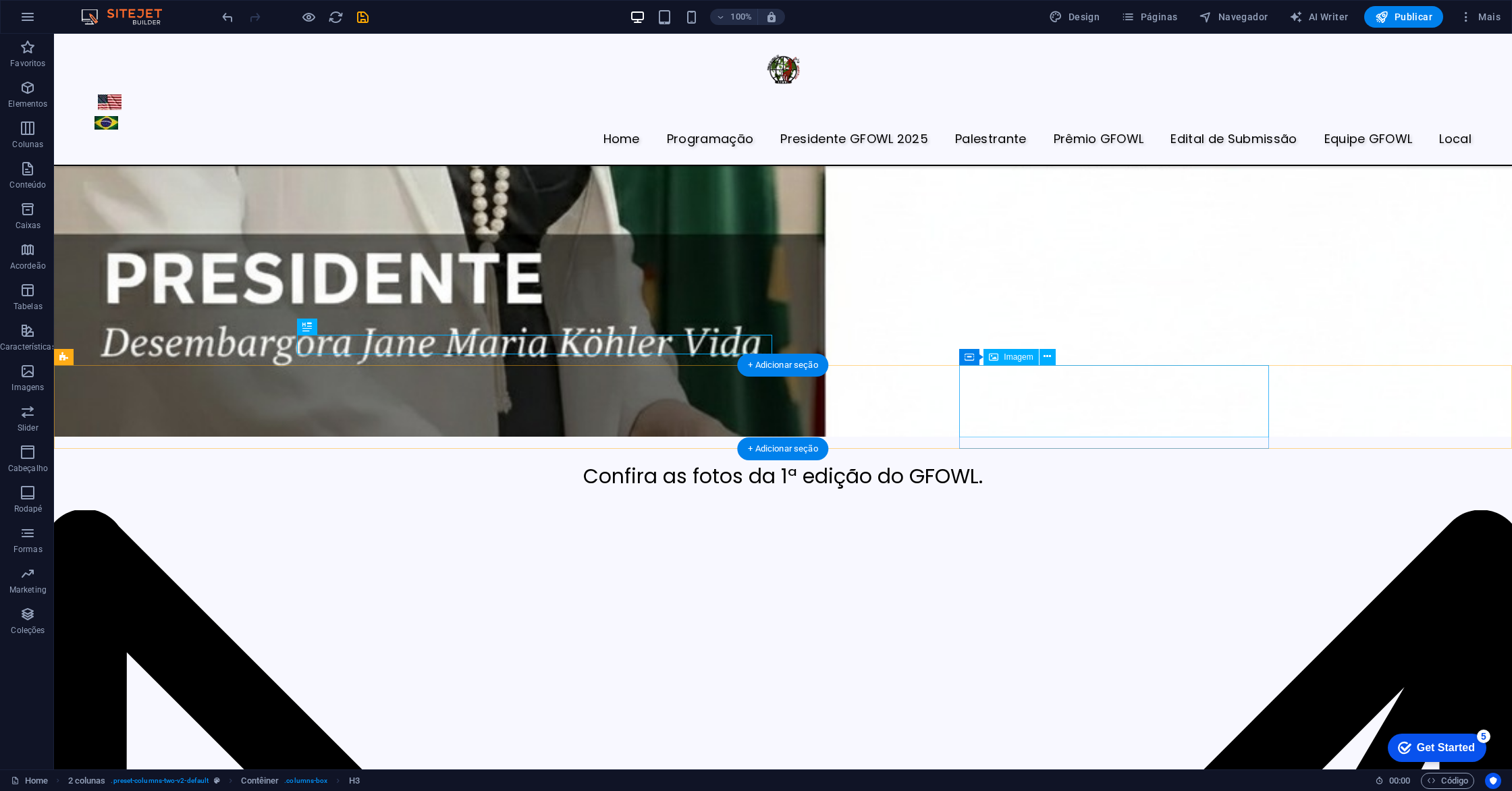
scroll to position [4972, 0]
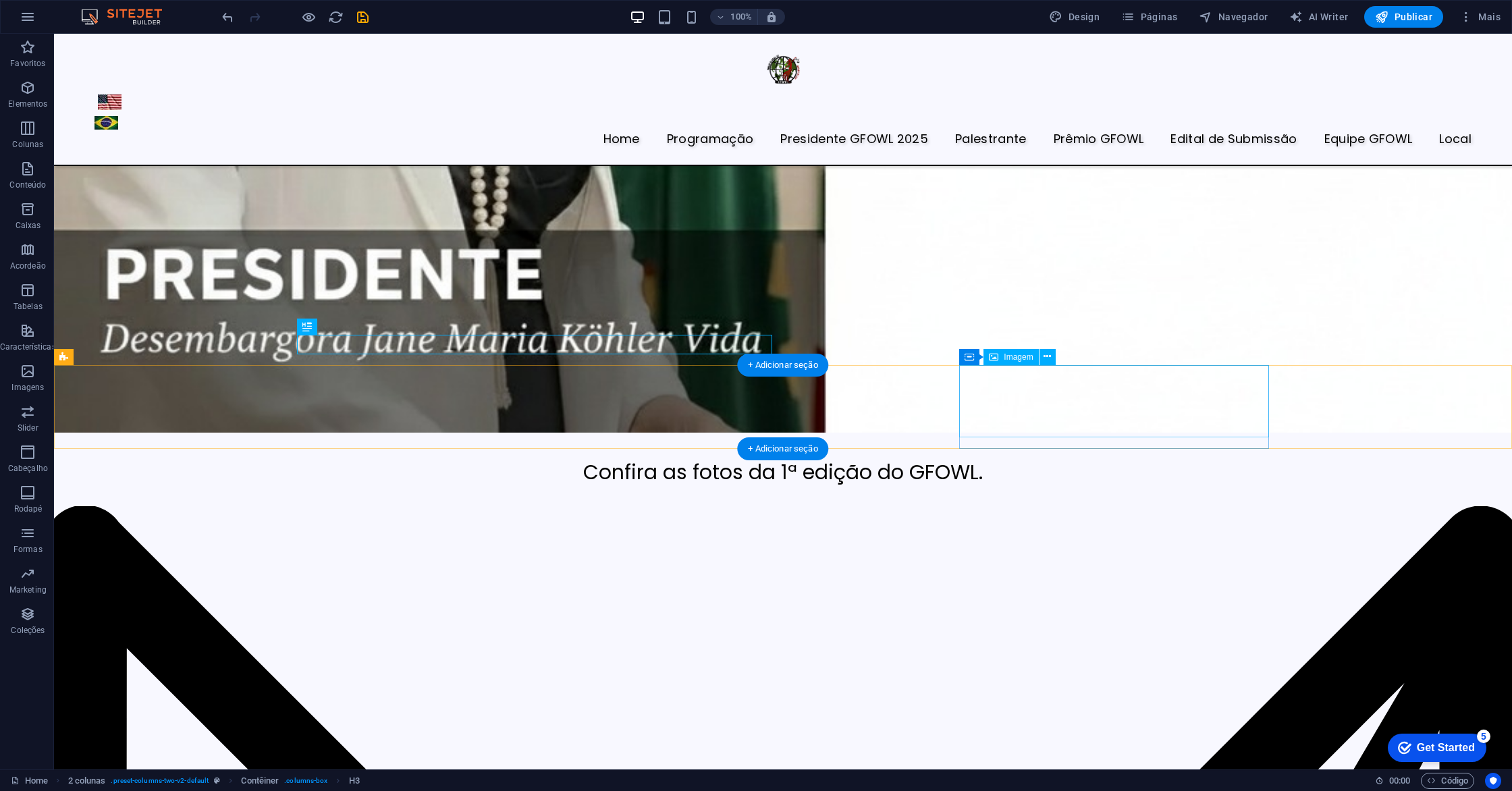
select select "px"
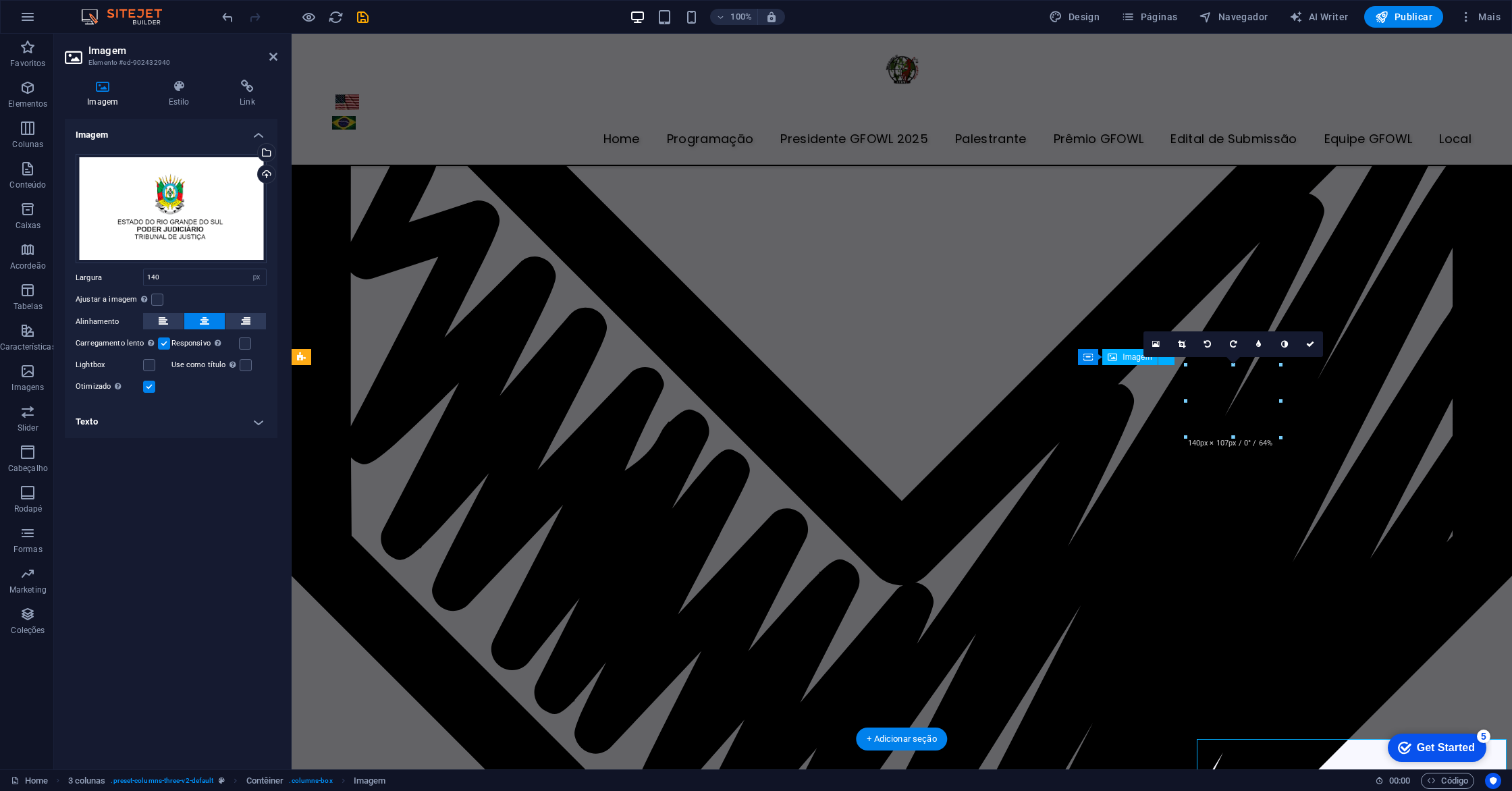
scroll to position [4598, 0]
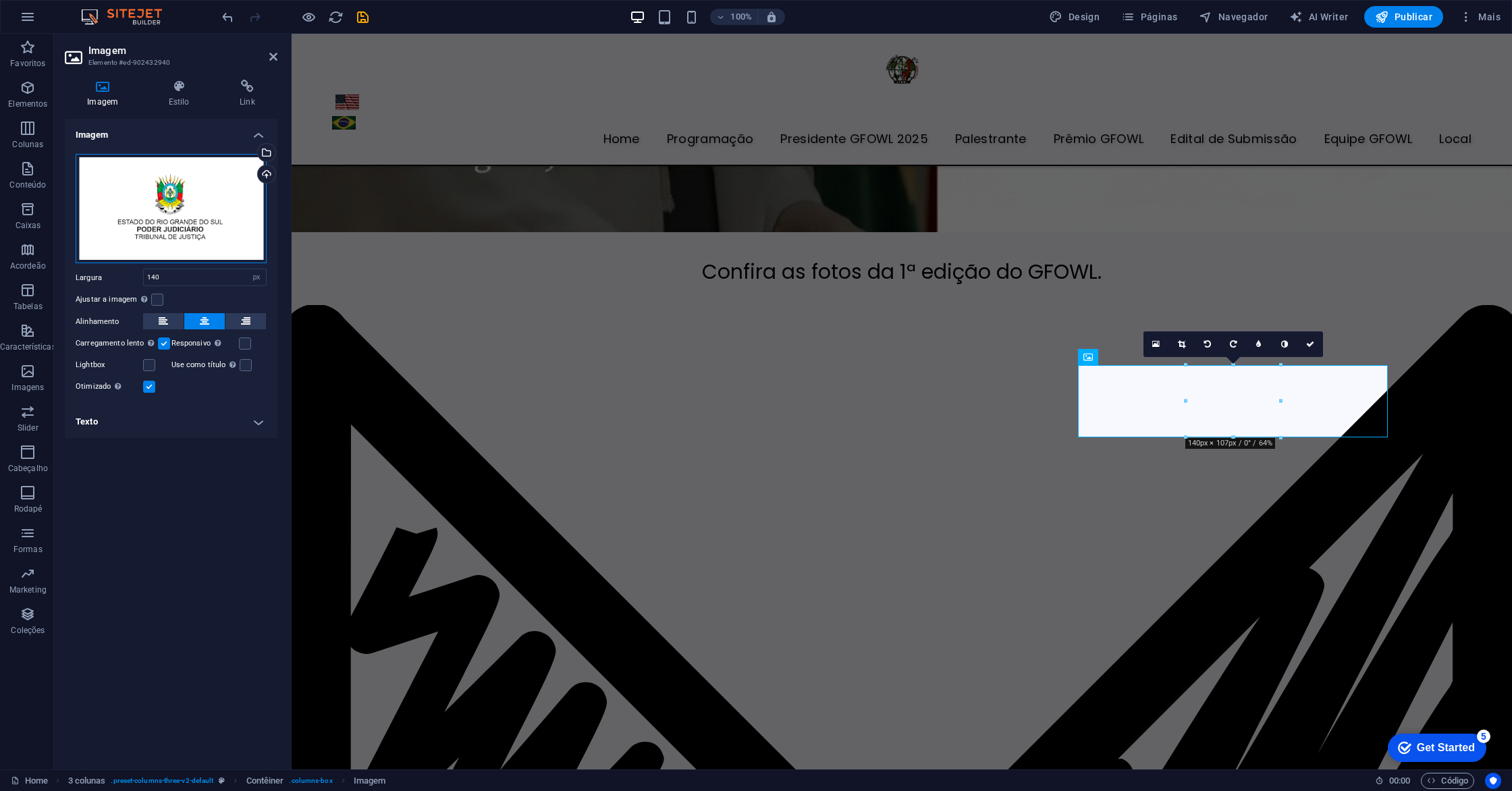
click at [180, 203] on div "Arraste os arquivos aqui, clique para escolher os arquivos ou selecione os arqu…" at bounding box center [171, 209] width 191 height 110
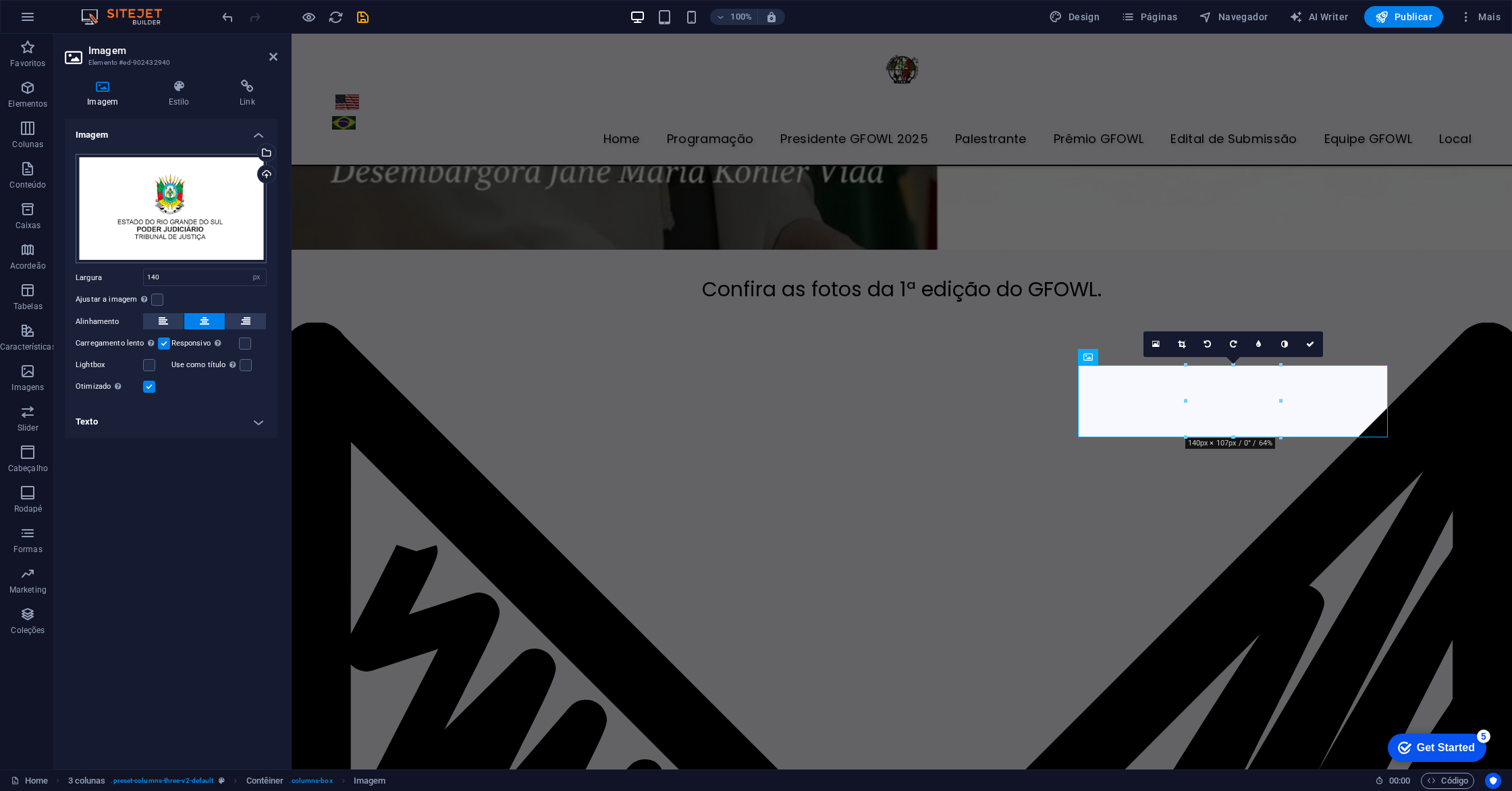
scroll to position [4179, 0]
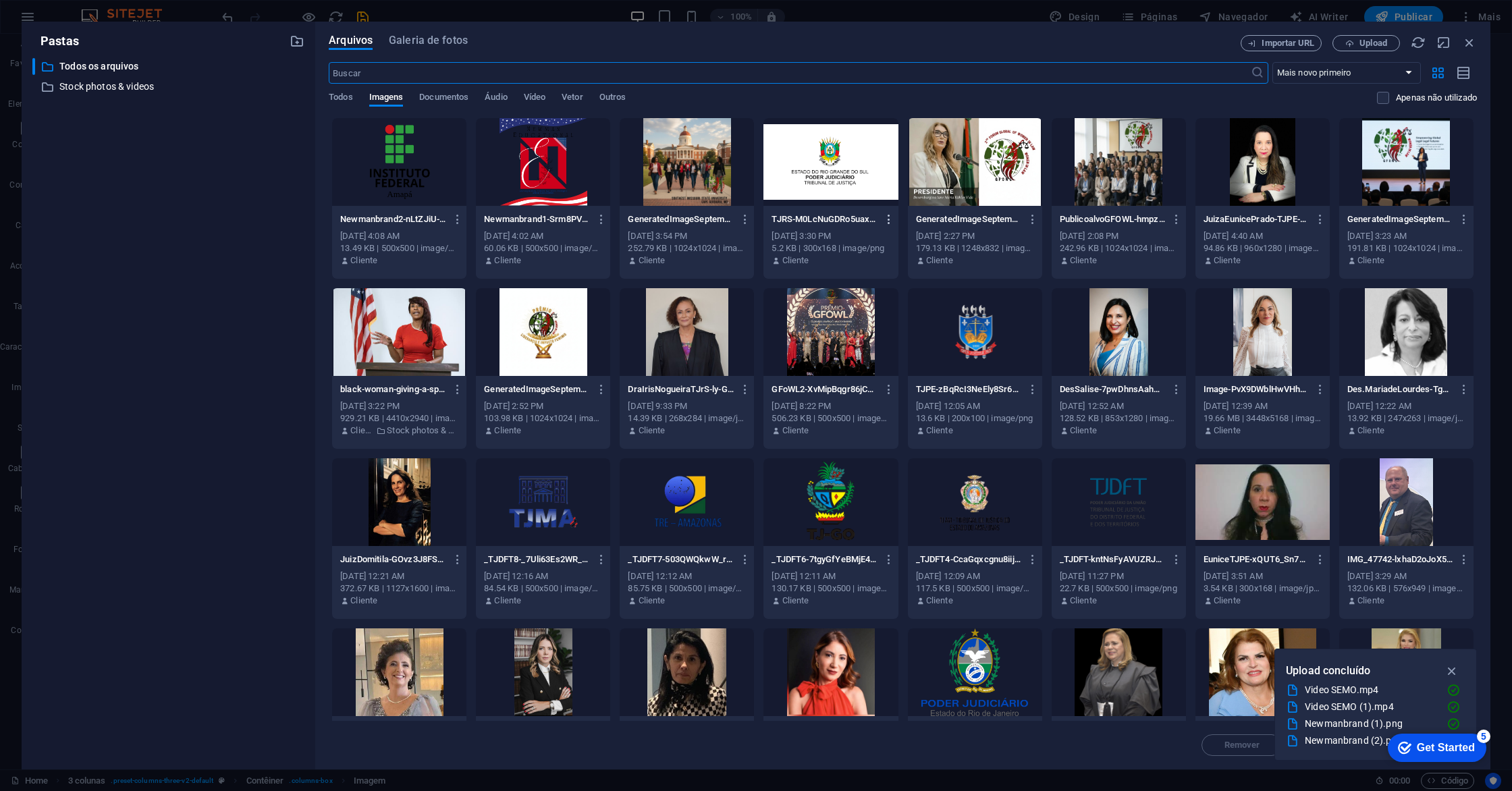
click at [887, 219] on icon "button" at bounding box center [889, 219] width 13 height 12
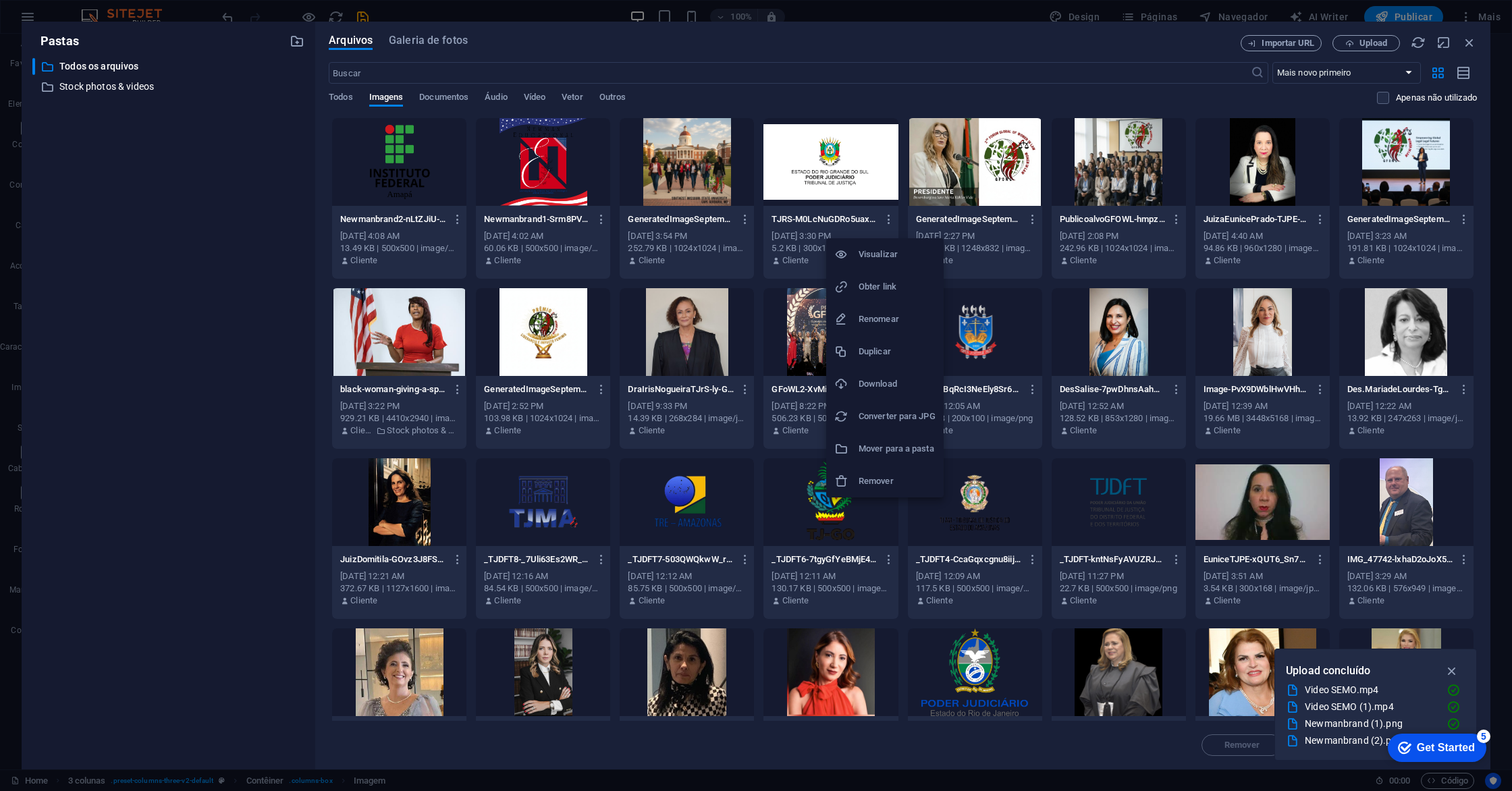
click at [883, 481] on h6 "Remover" at bounding box center [897, 481] width 77 height 16
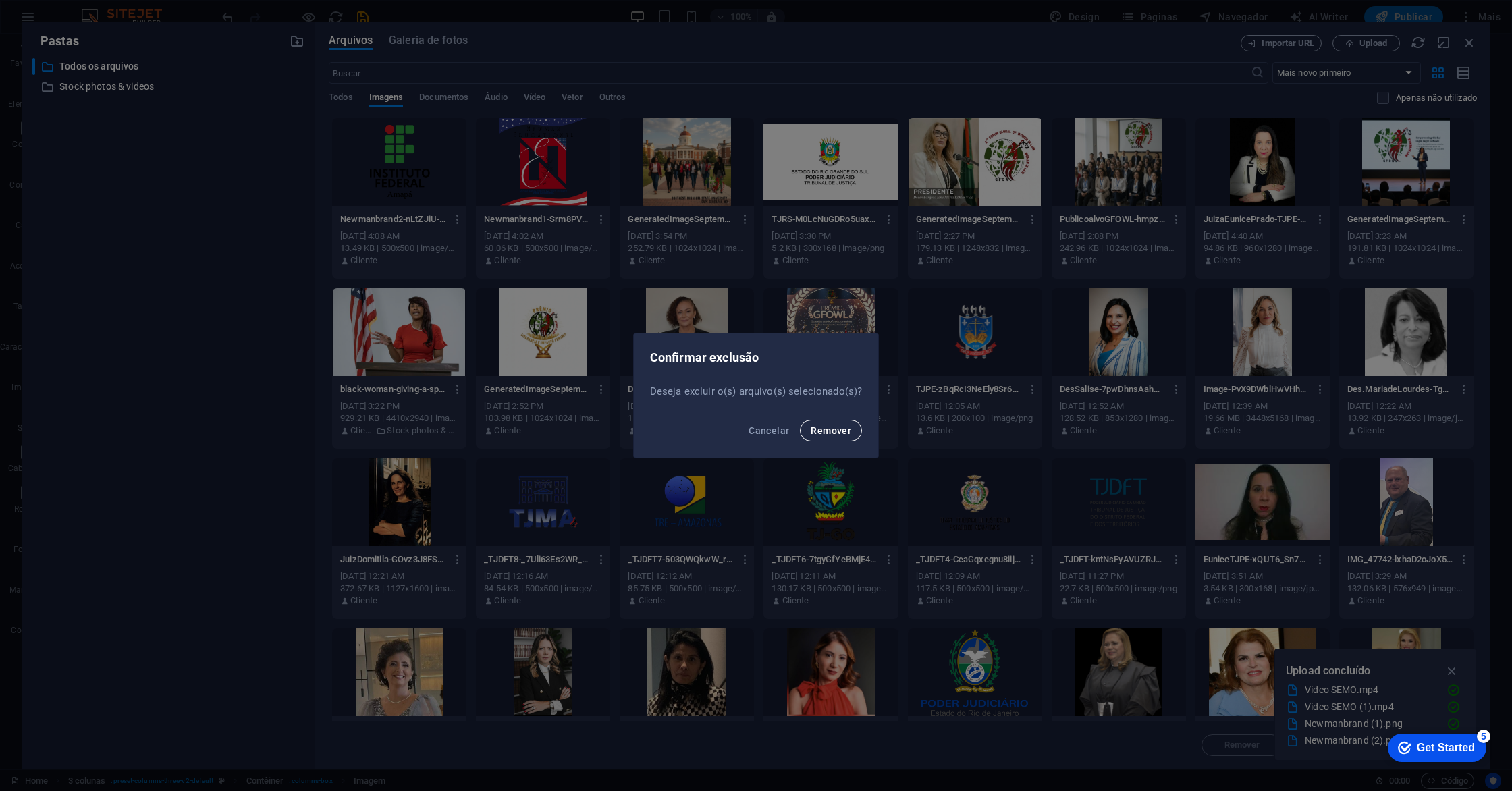
click at [831, 426] on span "Remover" at bounding box center [831, 430] width 41 height 11
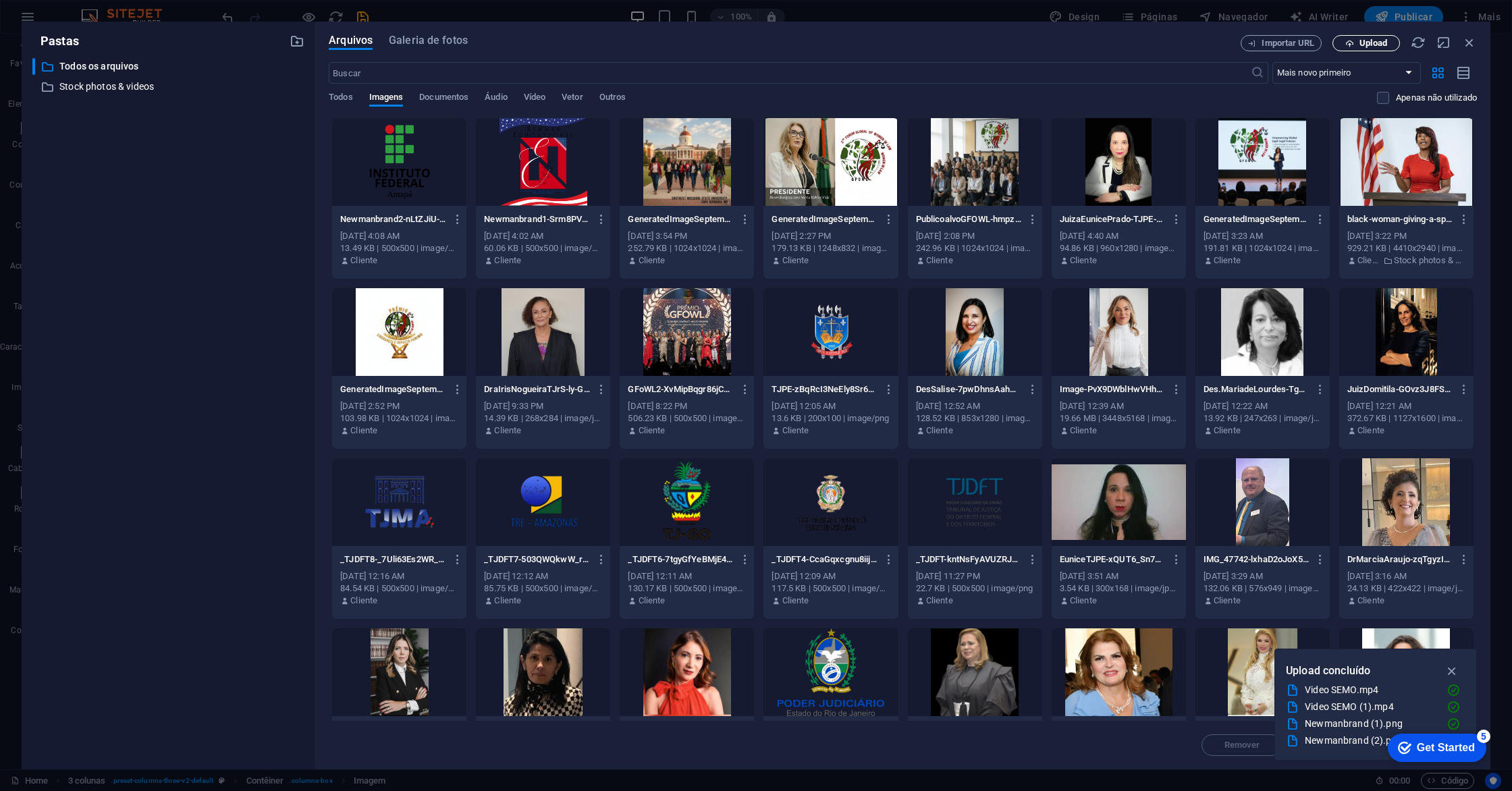
click at [1380, 42] on span "Upload" at bounding box center [1373, 44] width 27 height 8
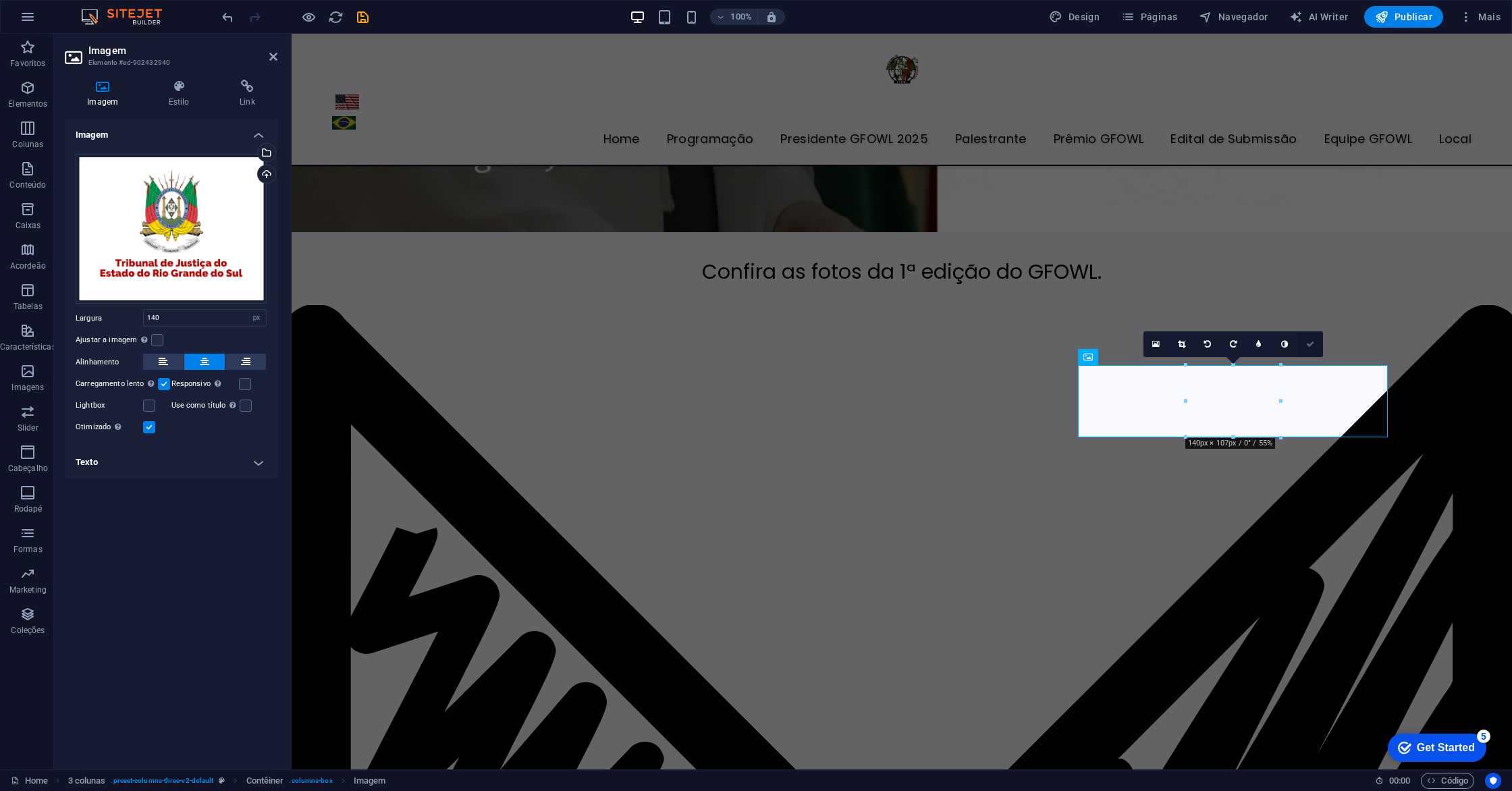
click at [1302, 340] on link at bounding box center [1310, 344] width 25 height 25
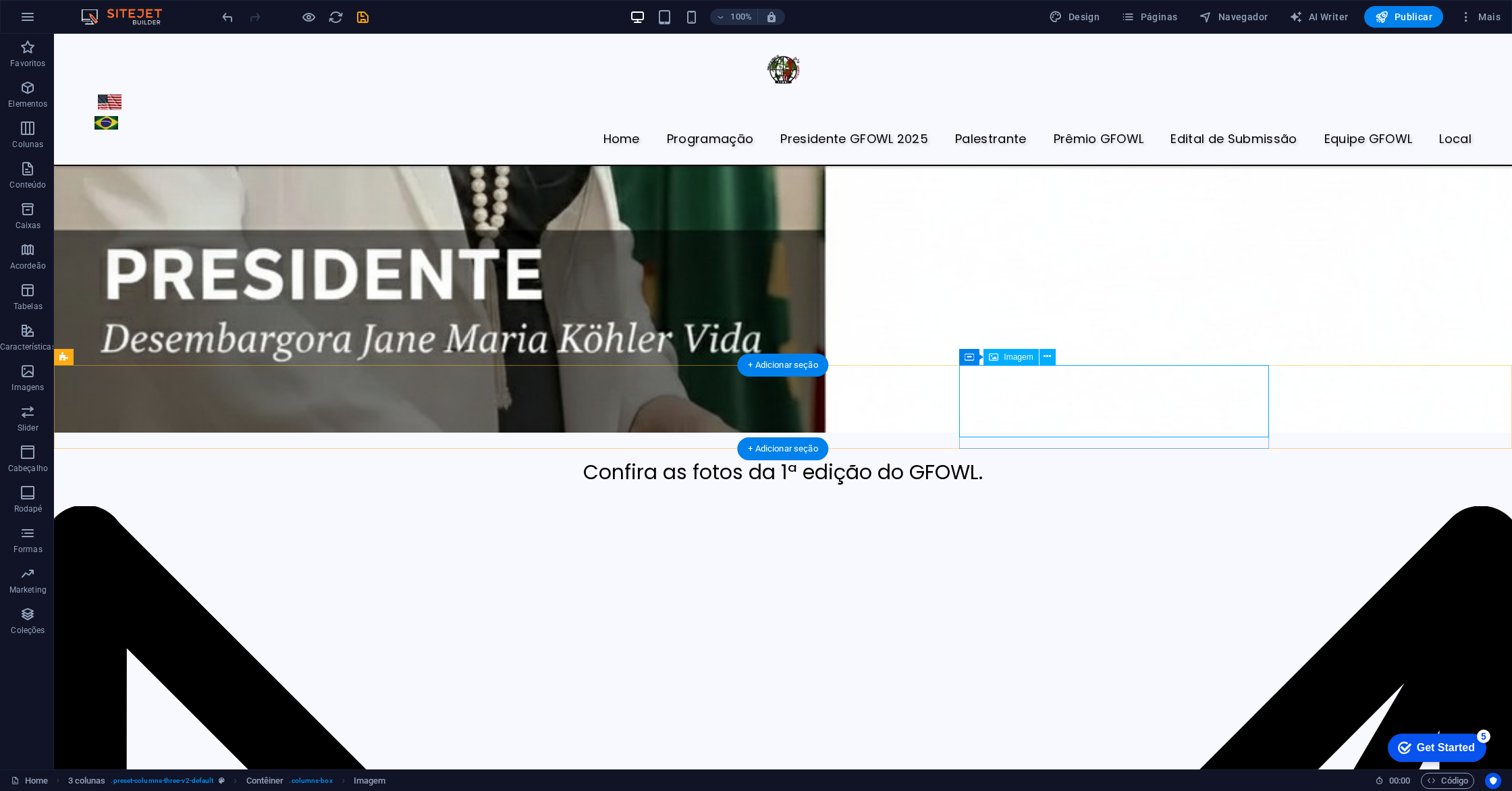
select select "px"
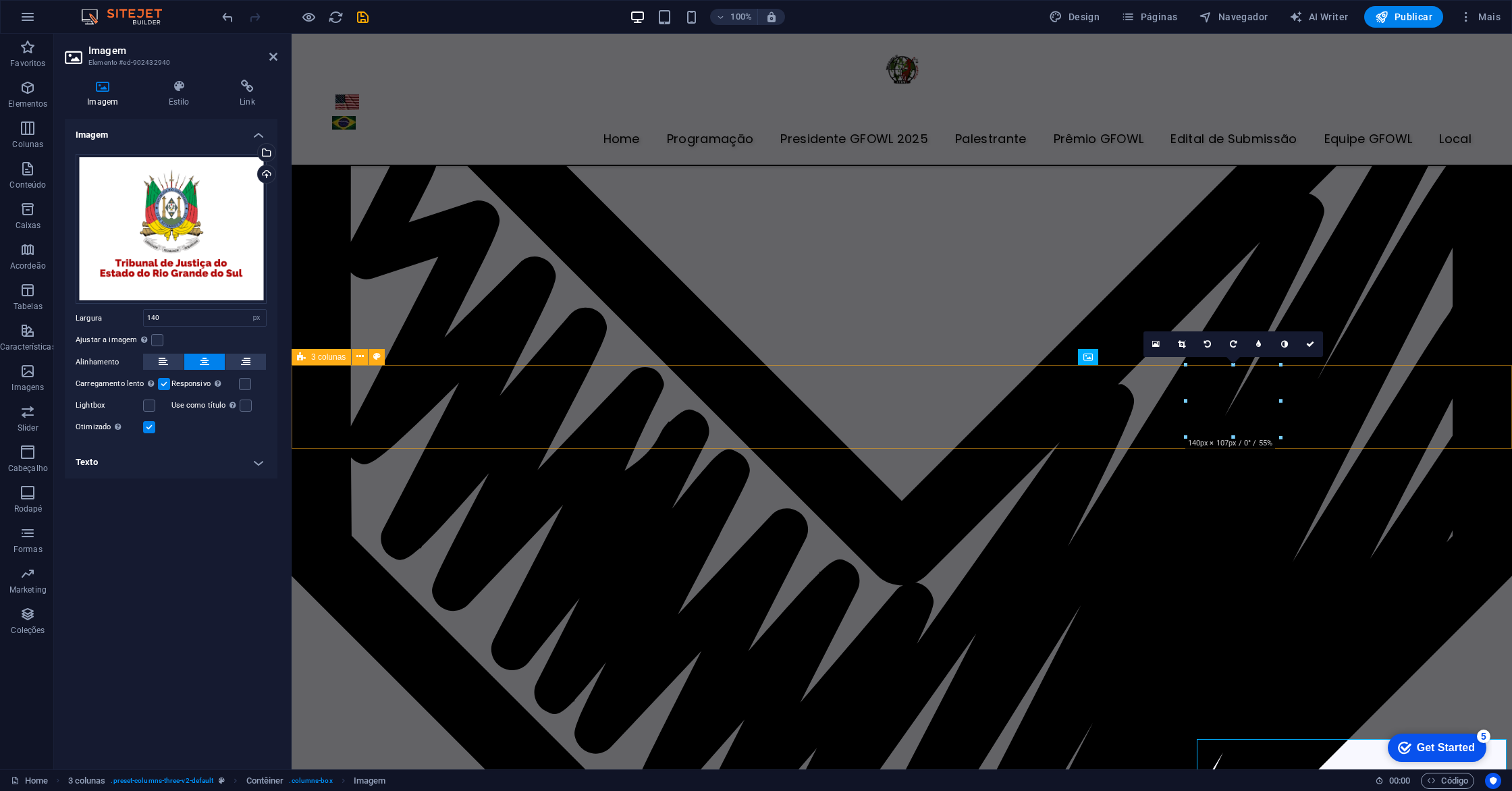
scroll to position [4598, 0]
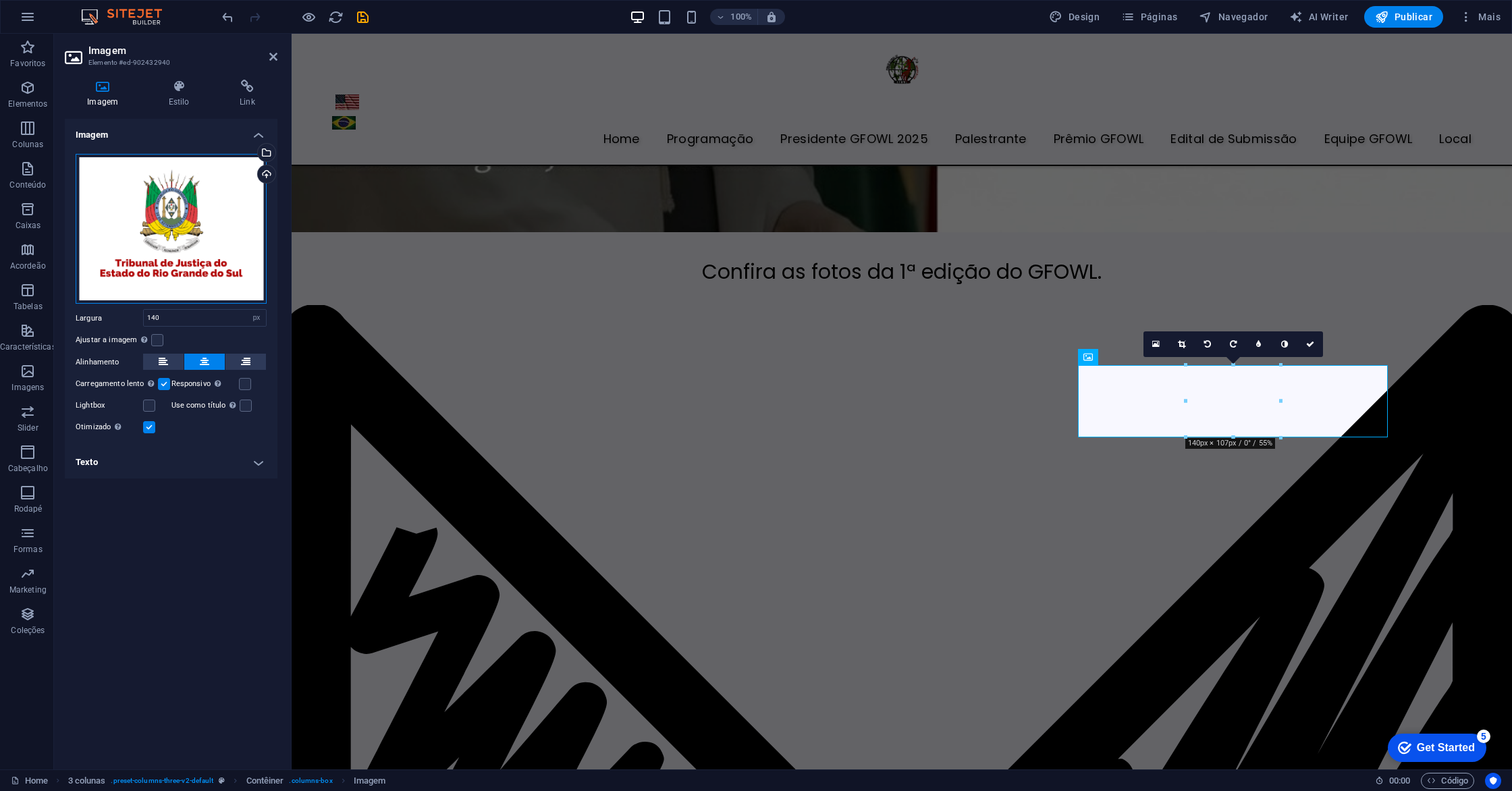
click at [244, 188] on div "Arraste os arquivos aqui, clique para escolher os arquivos ou selecione os arqu…" at bounding box center [171, 229] width 191 height 150
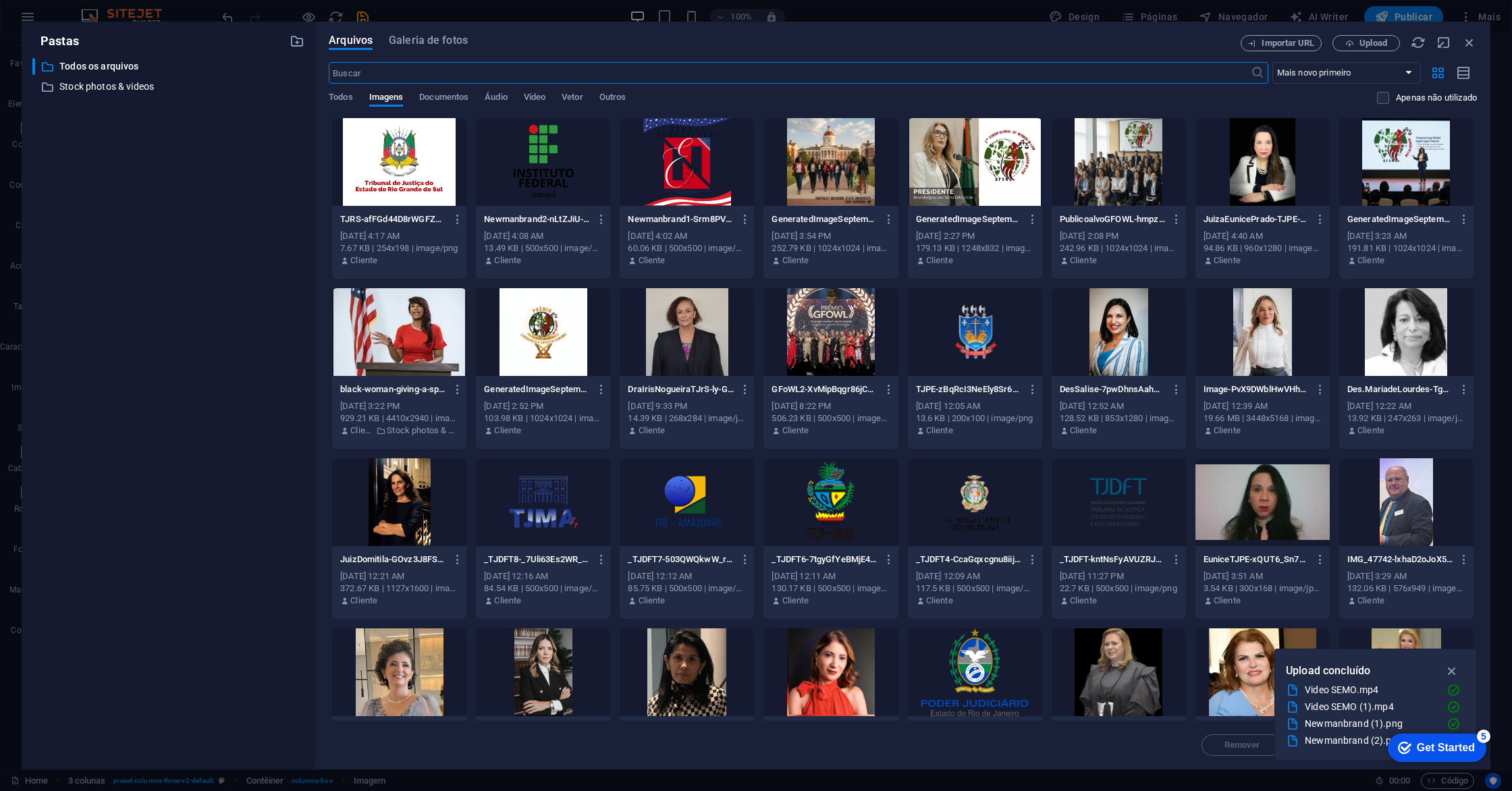
scroll to position [4179, 0]
click at [458, 217] on icon "button" at bounding box center [458, 219] width 13 height 12
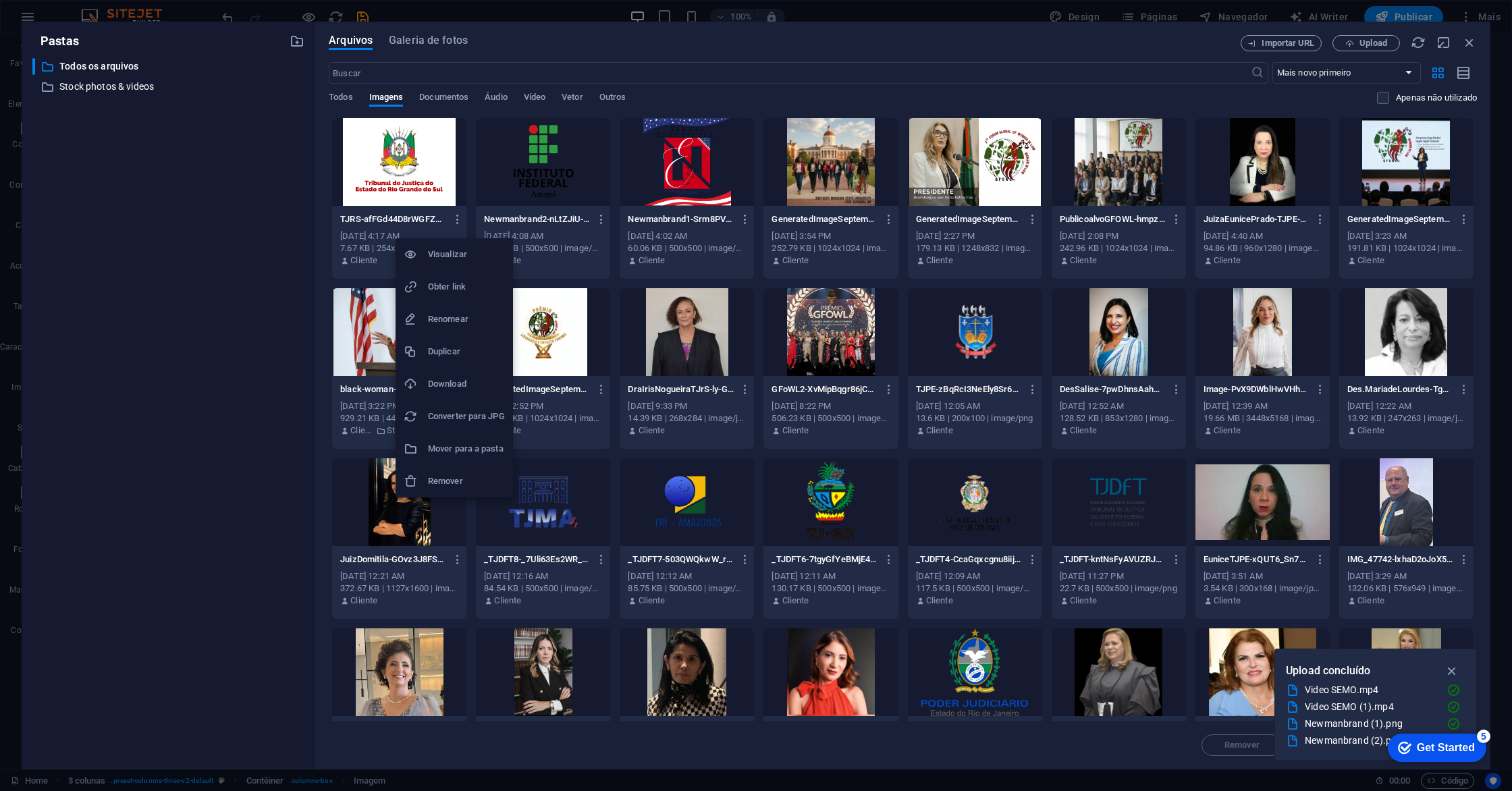
click at [444, 479] on h6 "Remover" at bounding box center [466, 481] width 77 height 16
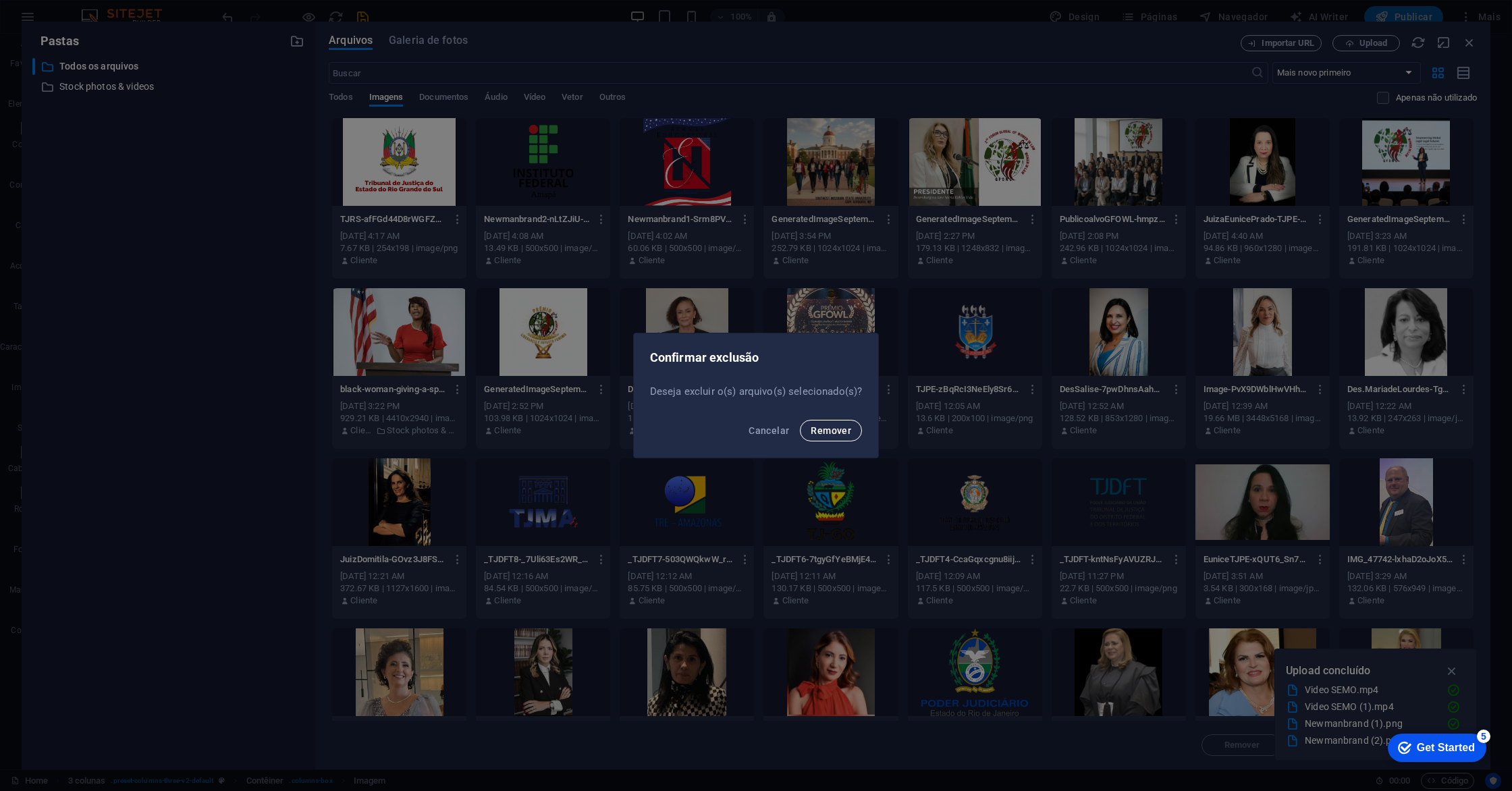
click at [833, 431] on span "Remover" at bounding box center [831, 430] width 41 height 11
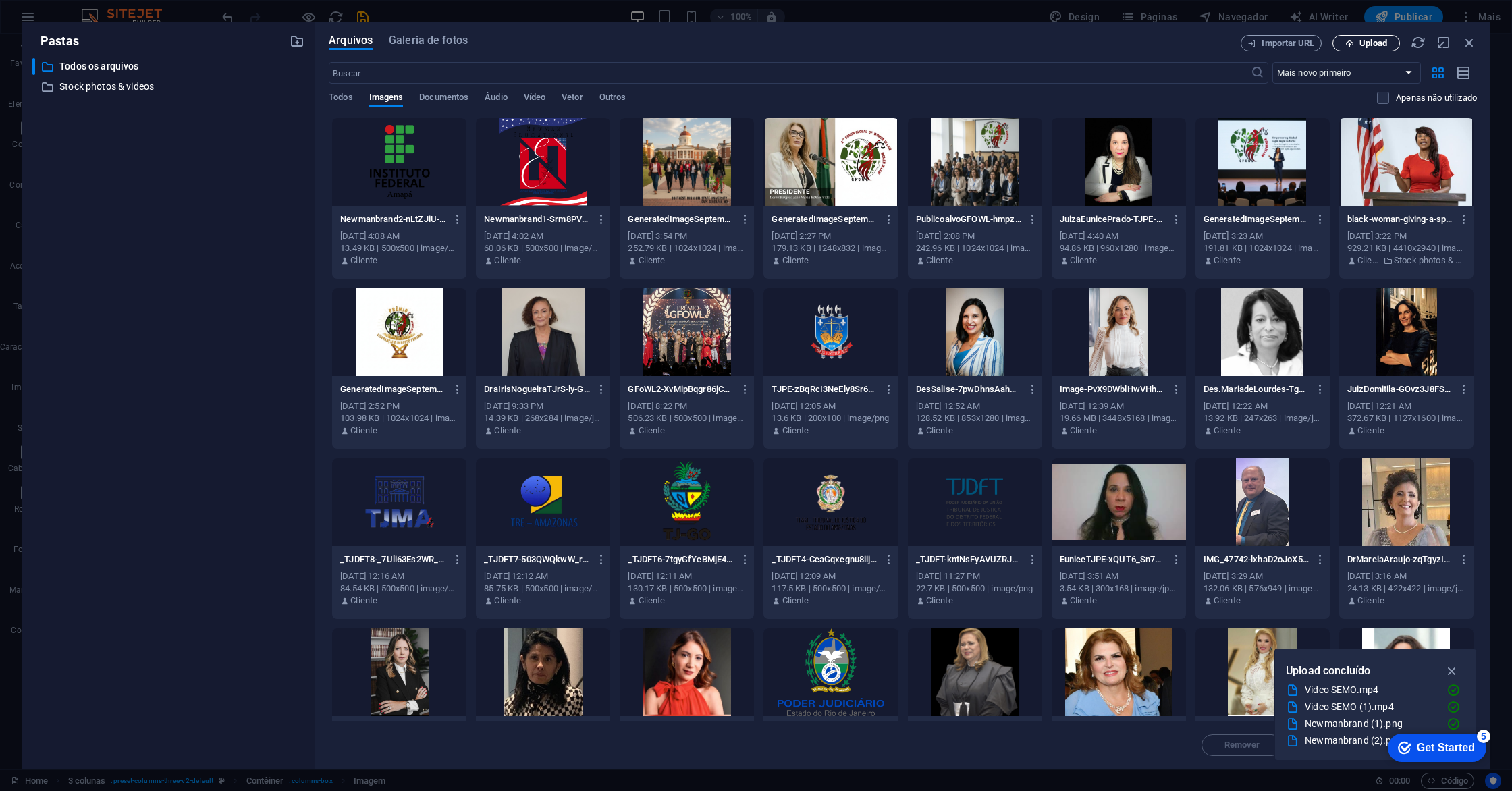
click at [1374, 42] on span "Upload" at bounding box center [1373, 44] width 27 height 8
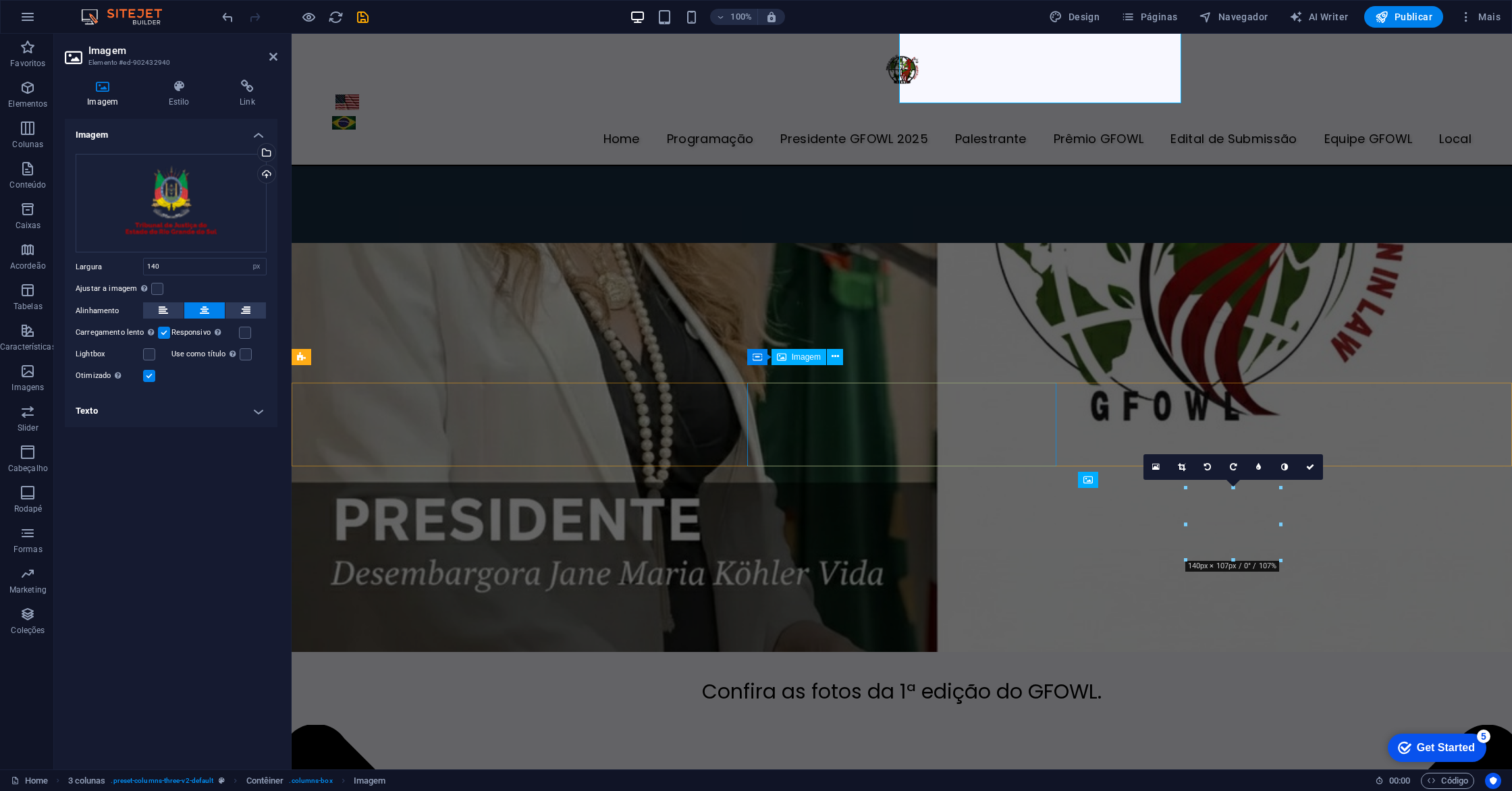
scroll to position [4598, 0]
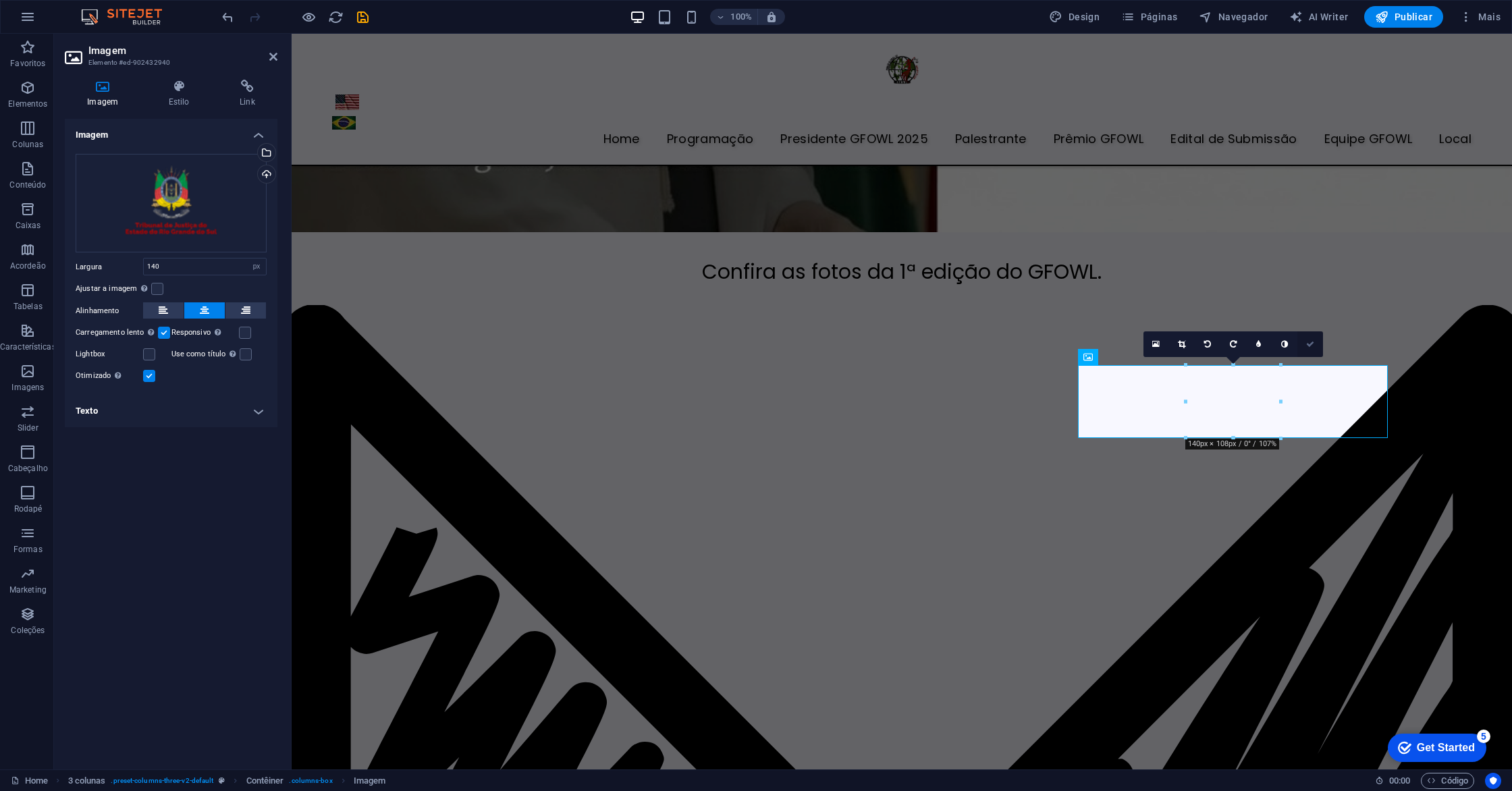
click at [1306, 342] on icon at bounding box center [1310, 345] width 8 height 8
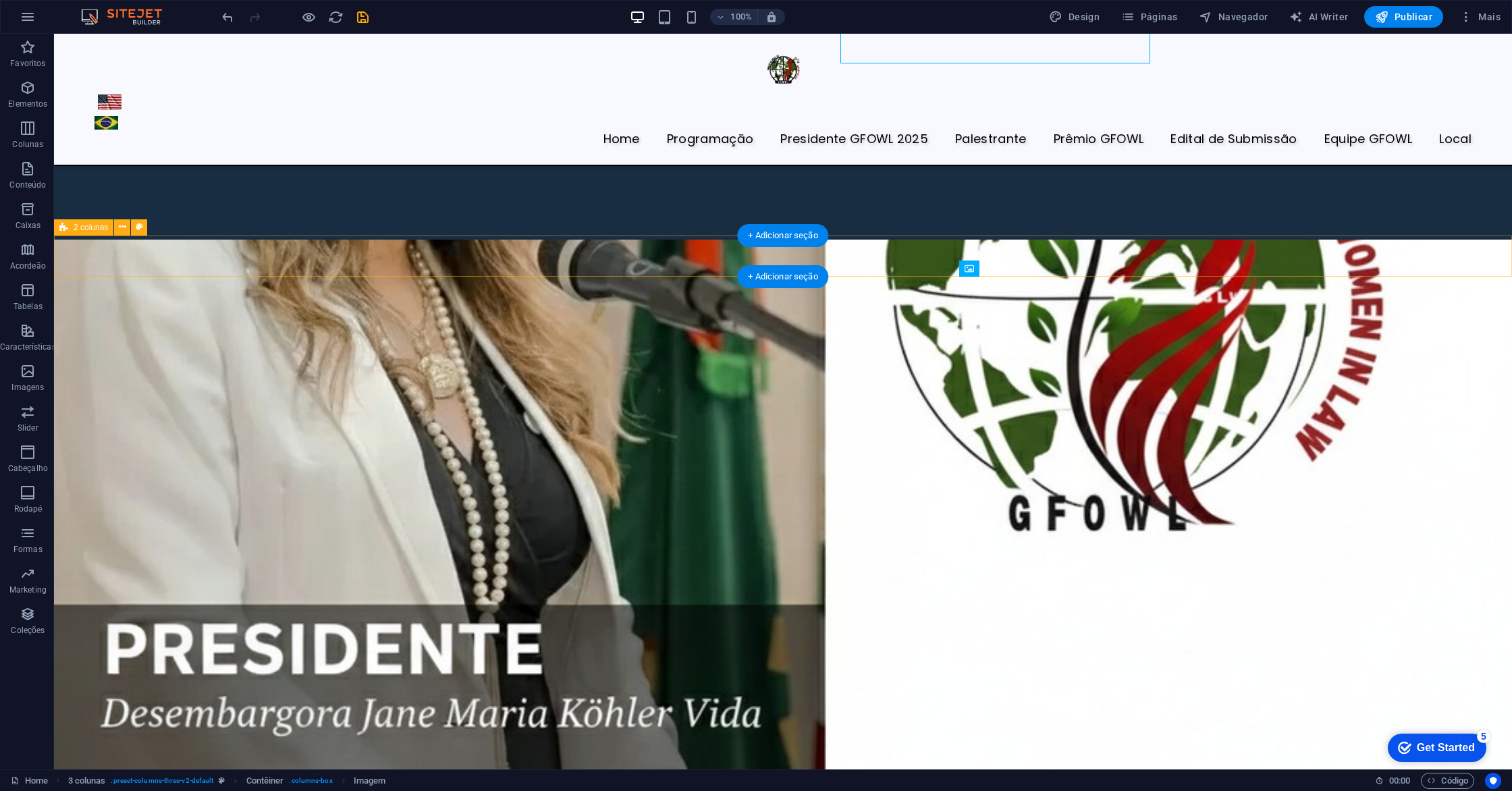
scroll to position [4972, 0]
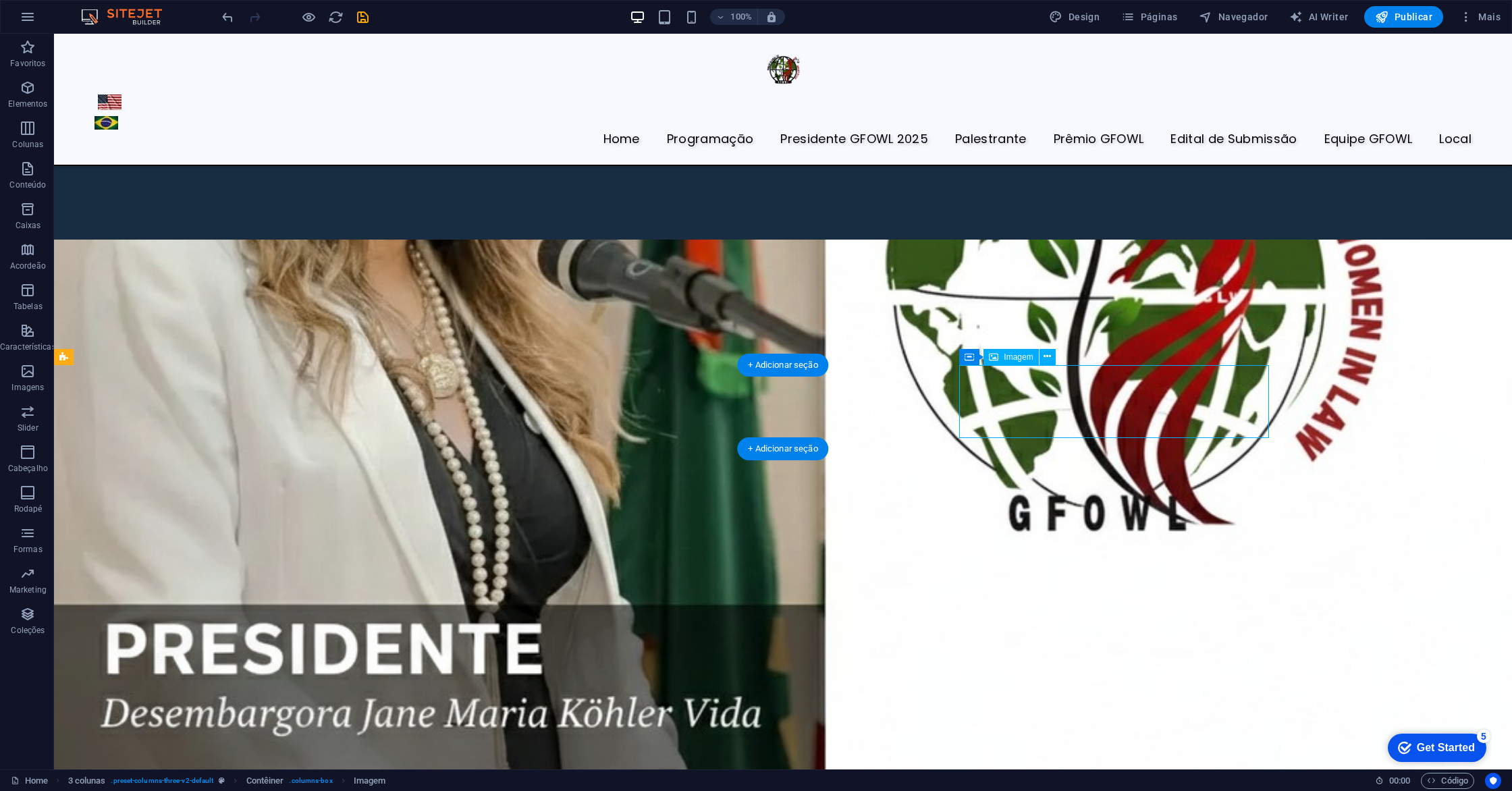
select select "px"
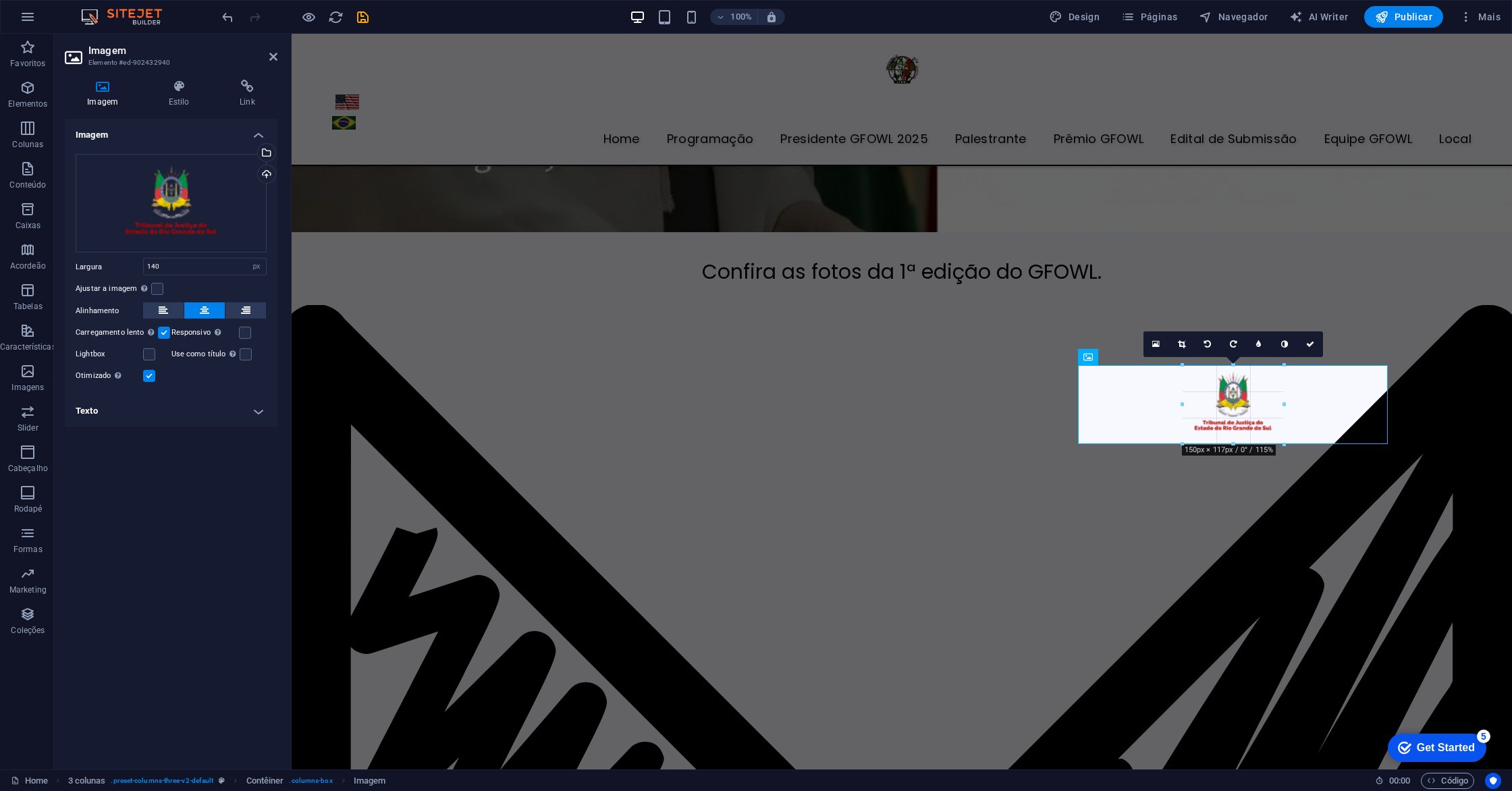
drag, startPoint x: 1188, startPoint y: 437, endPoint x: 1181, endPoint y: 446, distance: 11.4
drag, startPoint x: 1283, startPoint y: 441, endPoint x: 1286, endPoint y: 453, distance: 12.4
type input "167"
click at [1305, 347] on link at bounding box center [1310, 344] width 25 height 25
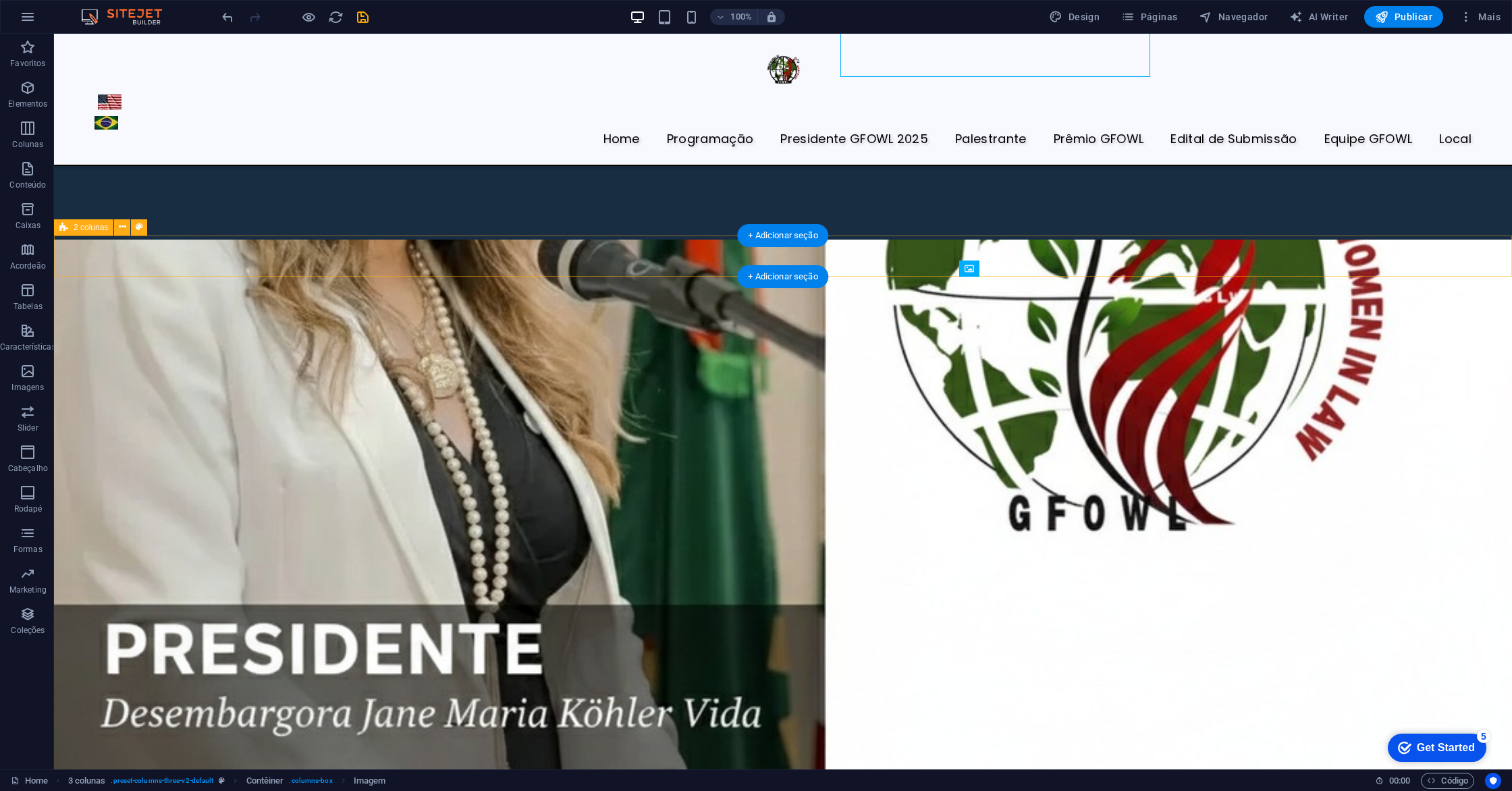
scroll to position [4972, 0]
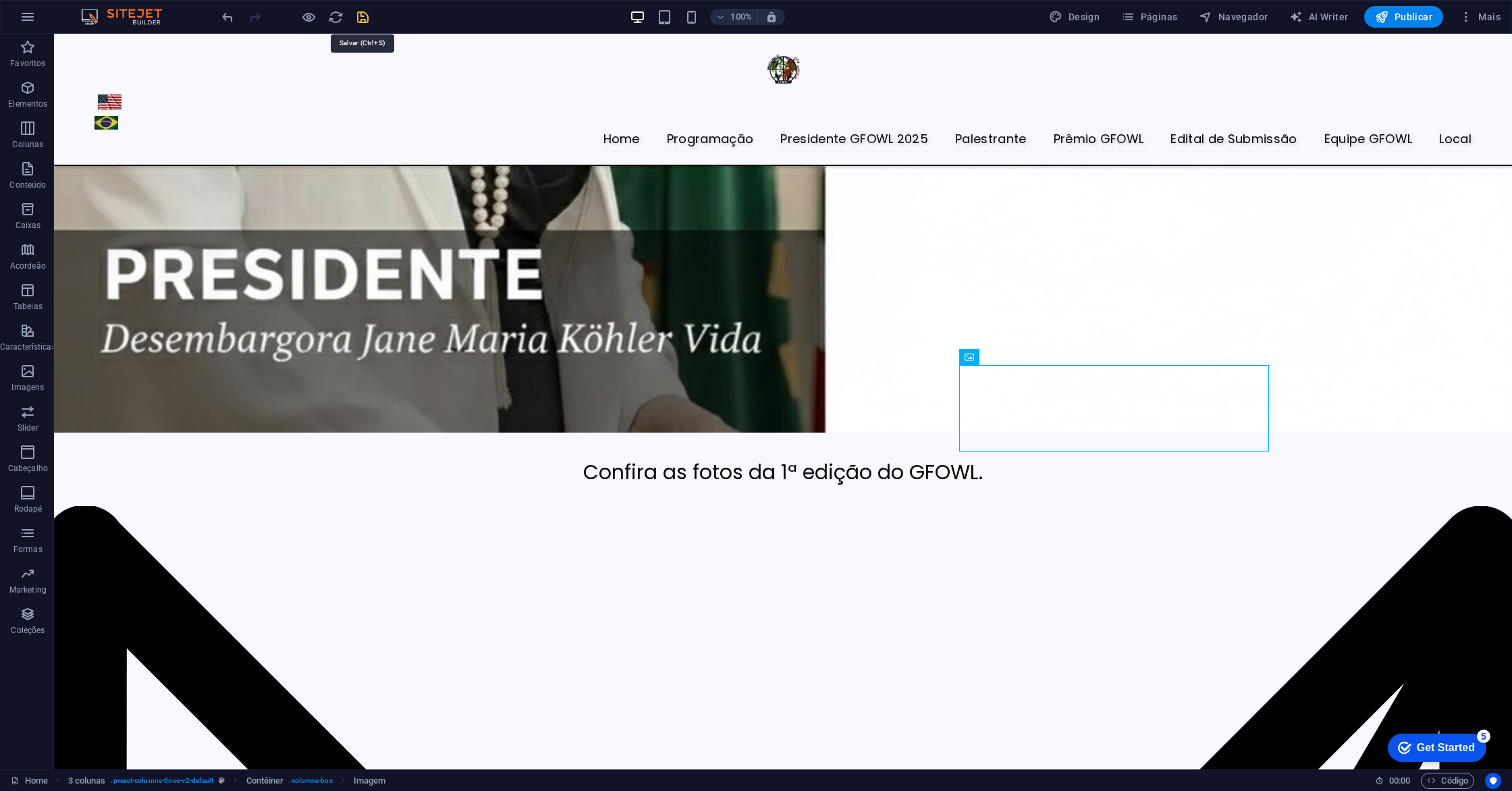
click at [359, 23] on icon "save" at bounding box center [363, 17] width 15 height 15
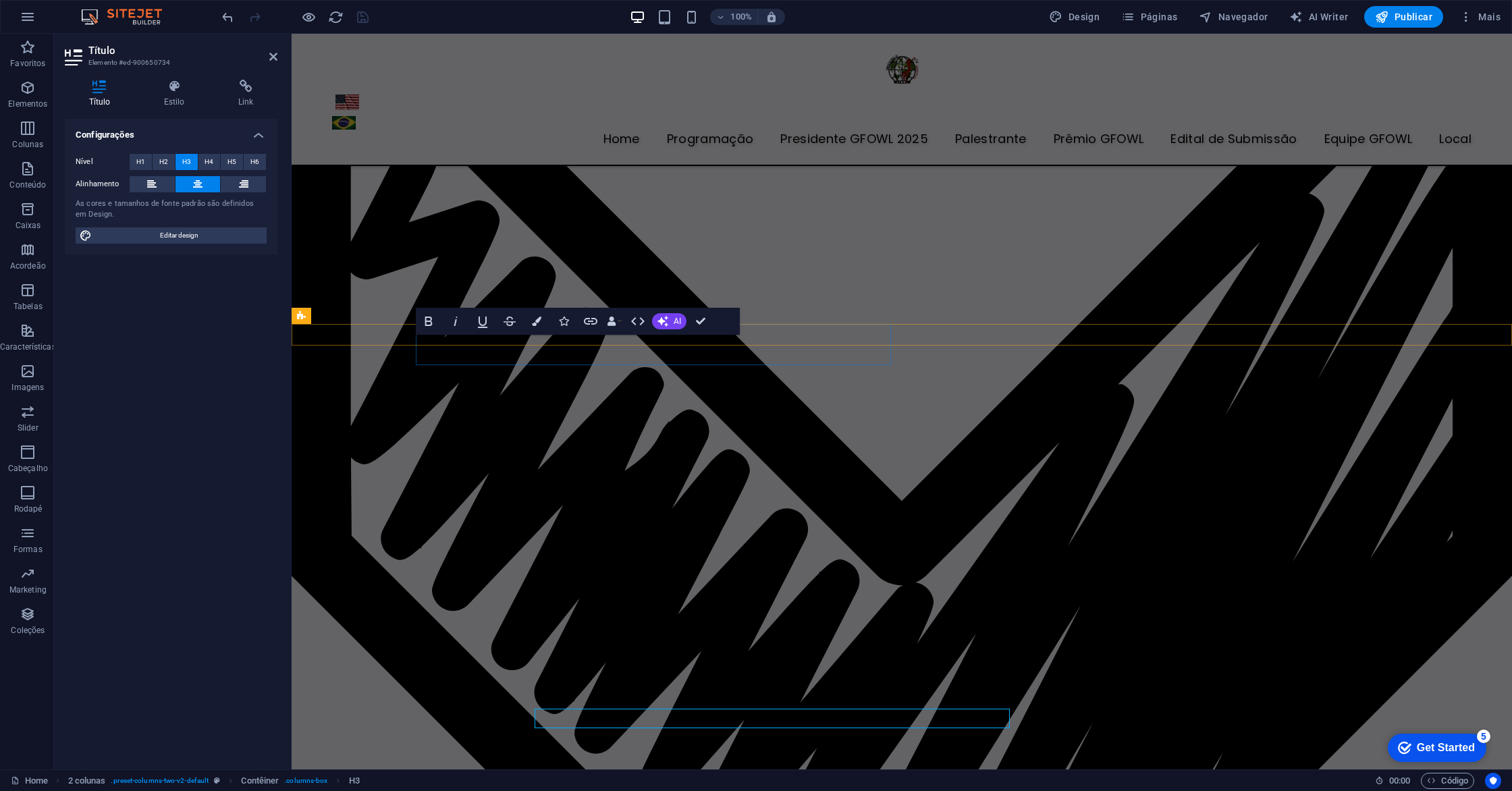
scroll to position [4598, 0]
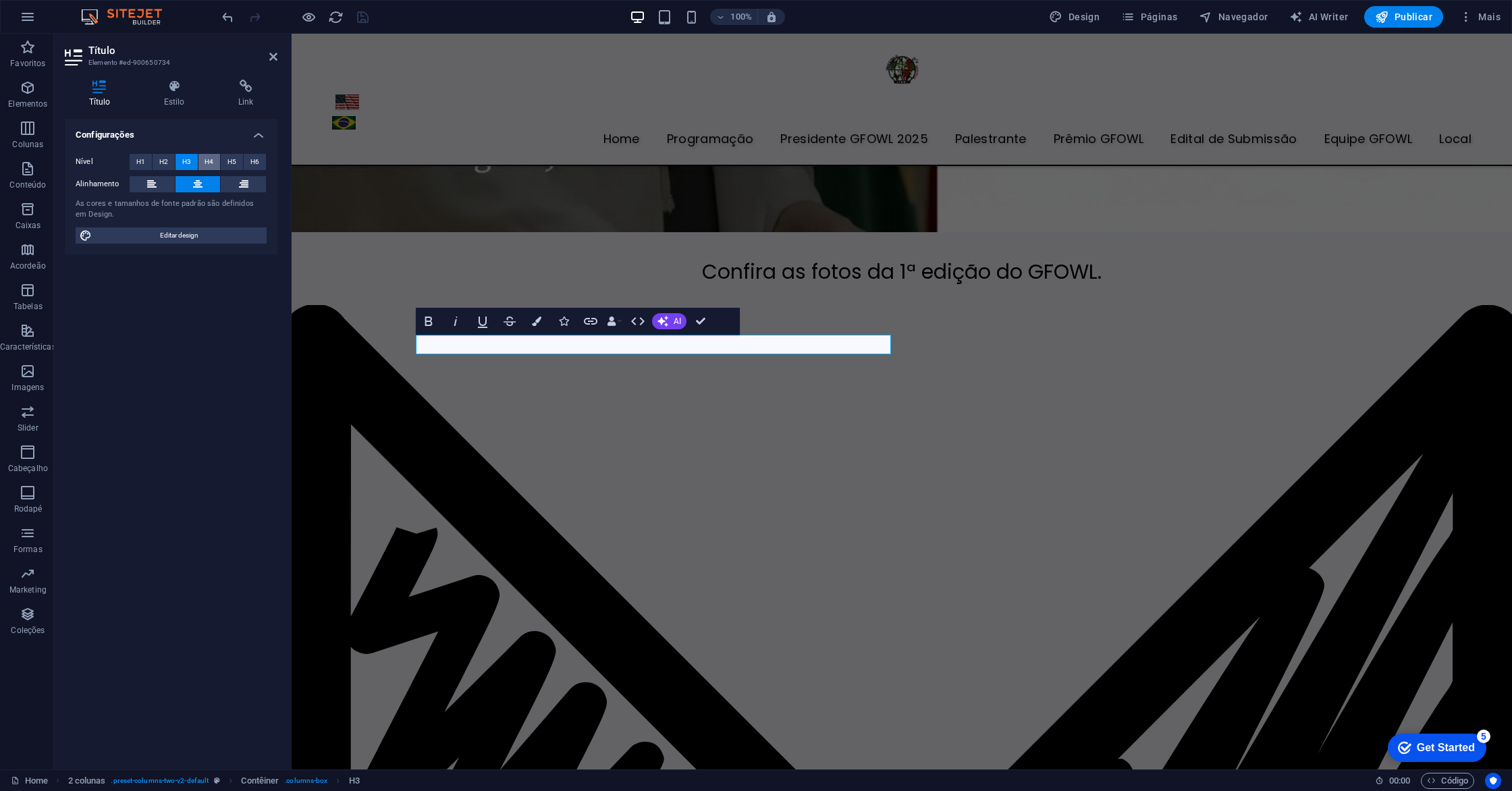
click at [199, 165] on button "H4" at bounding box center [210, 162] width 23 height 16
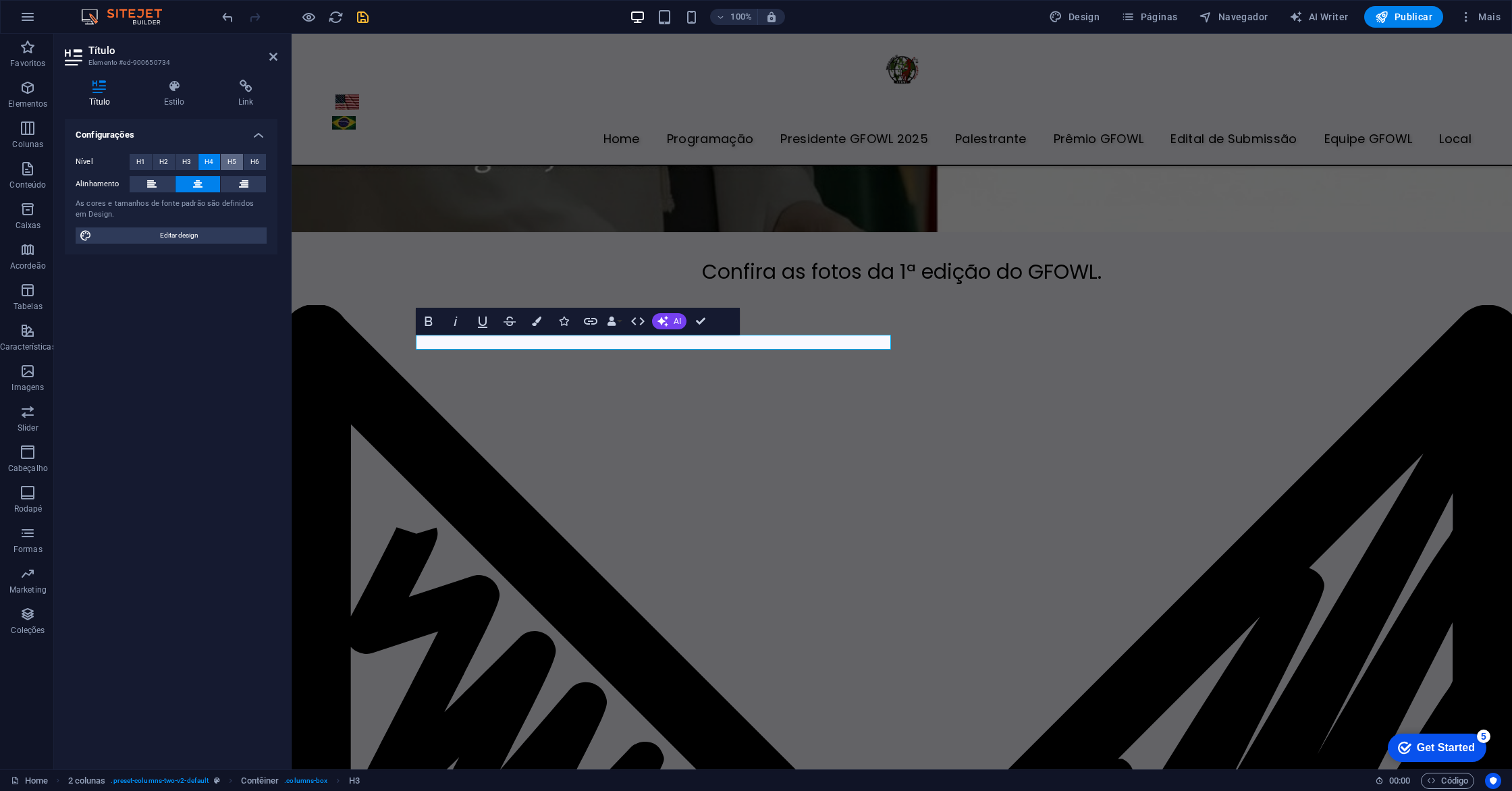
click at [227, 163] on span "H5" at bounding box center [231, 162] width 8 height 16
click at [147, 179] on icon at bounding box center [151, 184] width 9 height 16
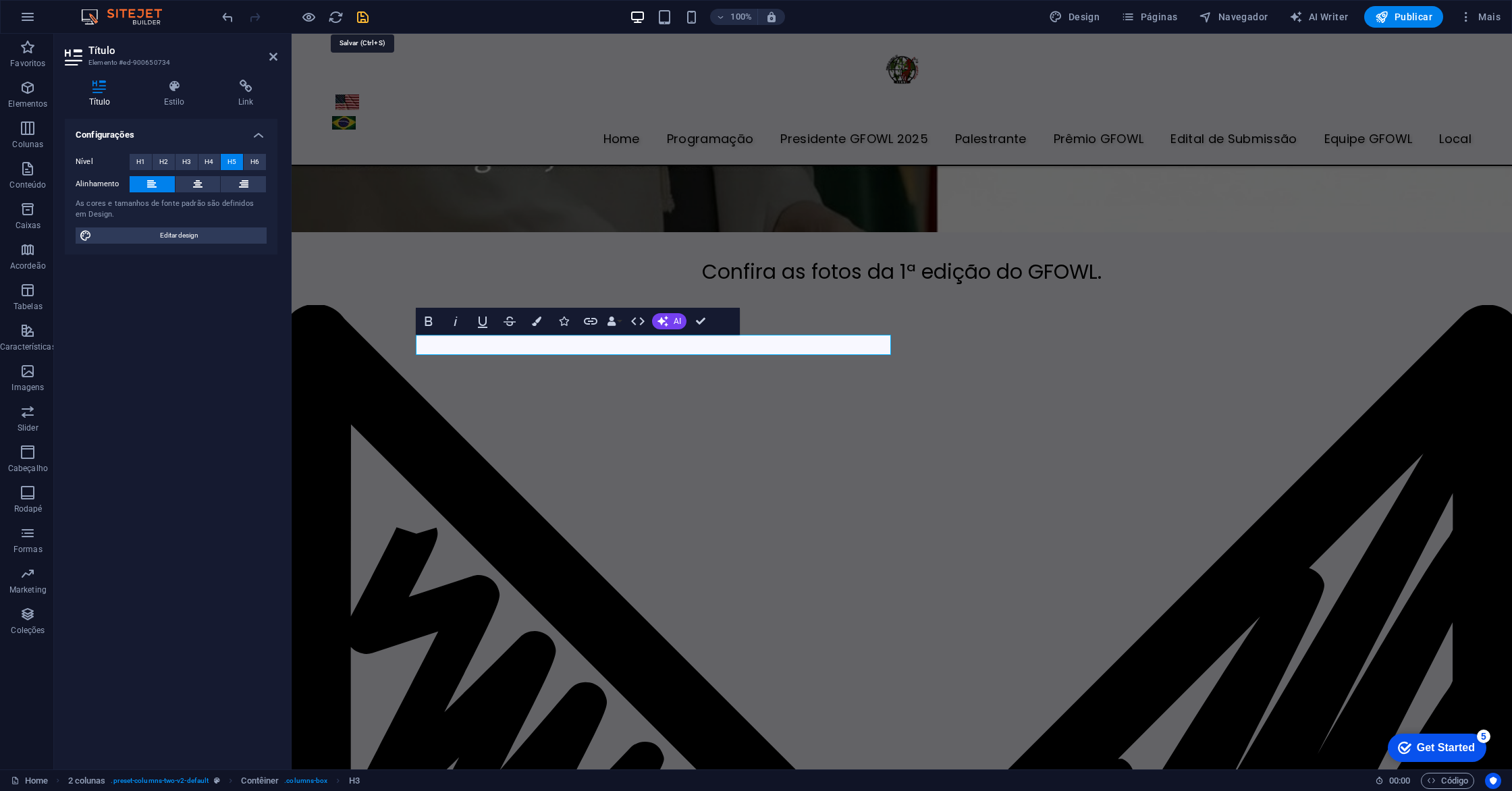
click at [359, 18] on icon "save" at bounding box center [363, 17] width 15 height 15
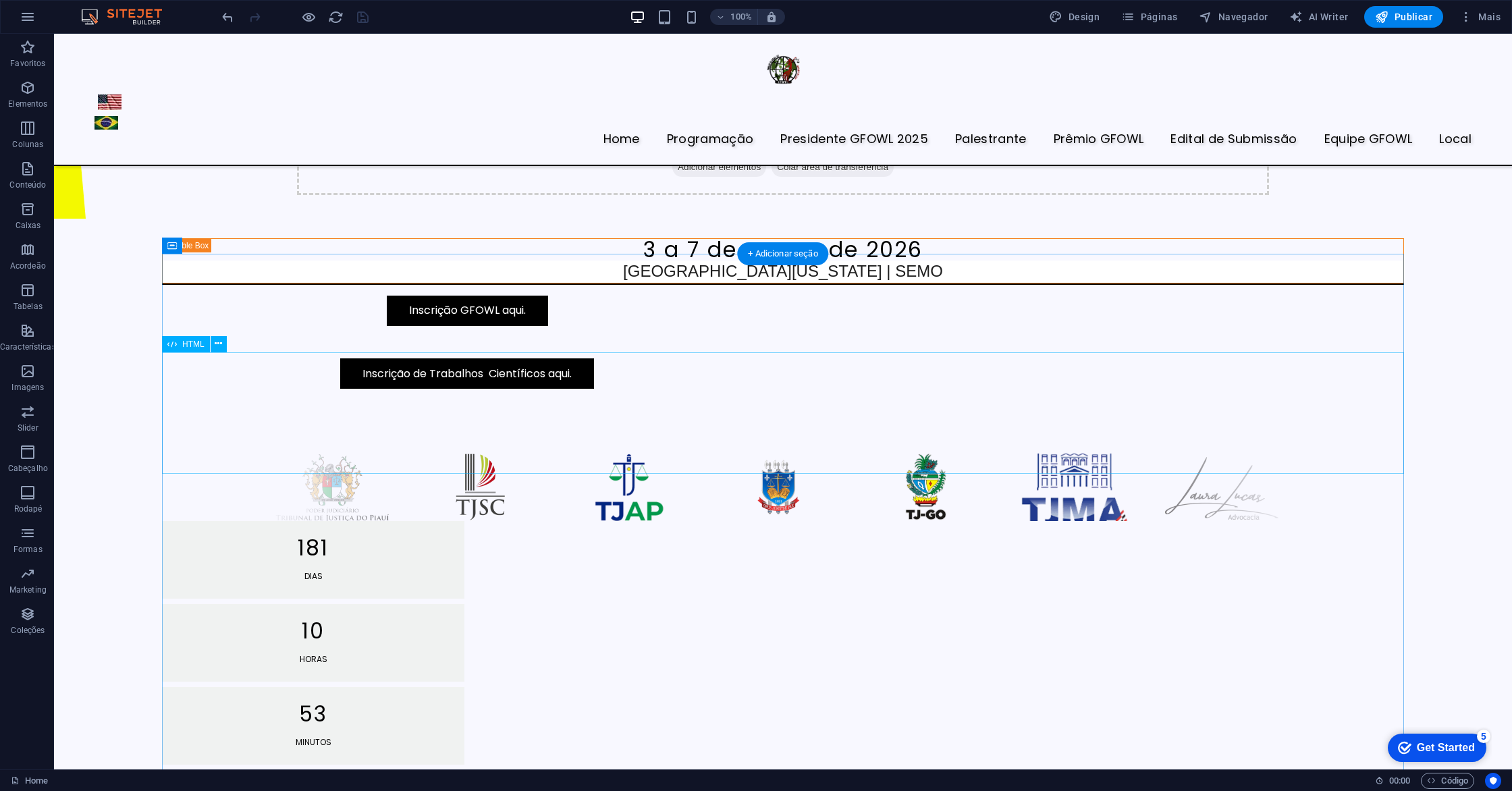
scroll to position [517, 0]
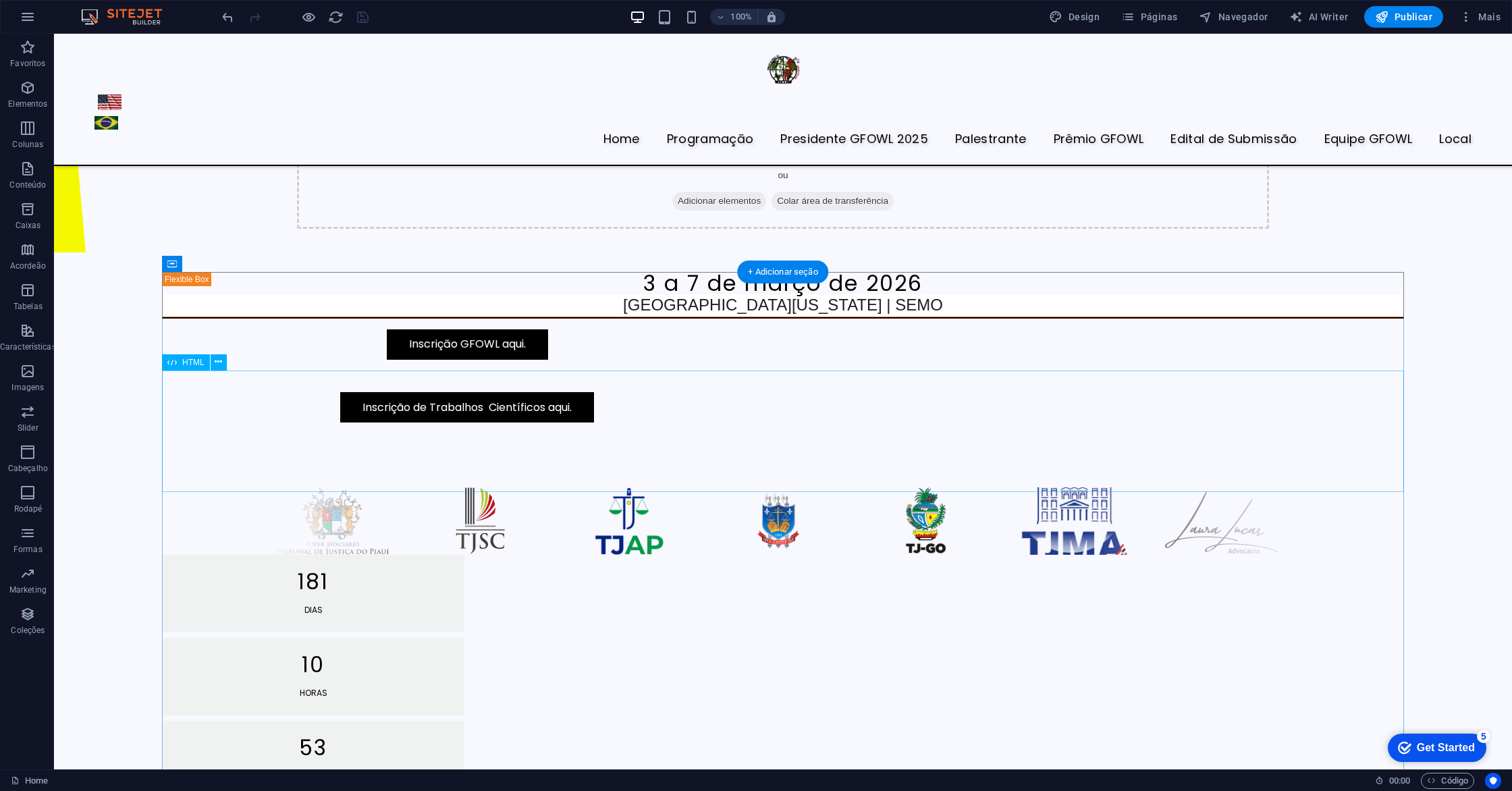
click at [302, 487] on div at bounding box center [783, 521] width 1242 height 67
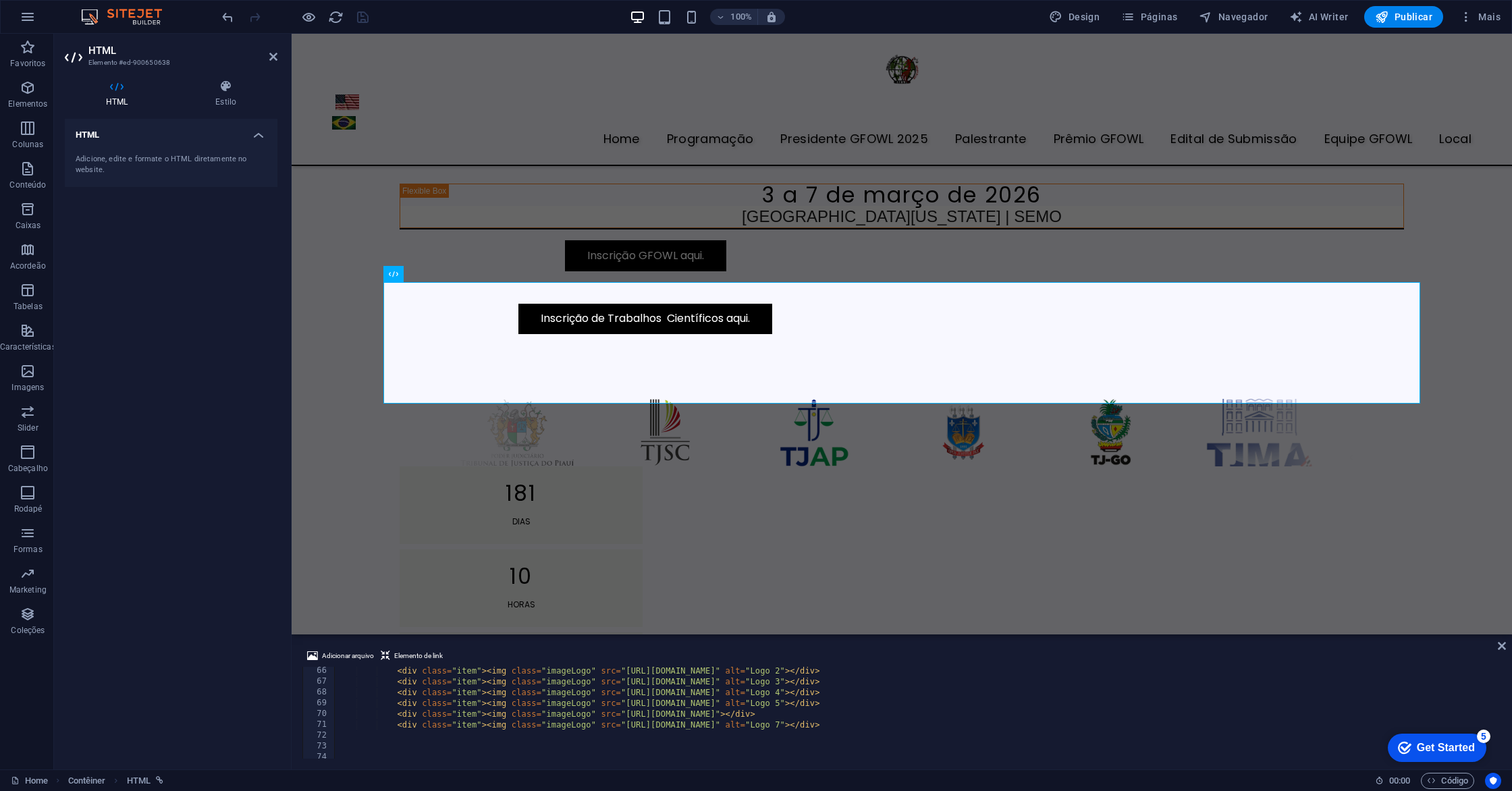
scroll to position [703, 0]
click at [276, 58] on icon at bounding box center [274, 56] width 8 height 11
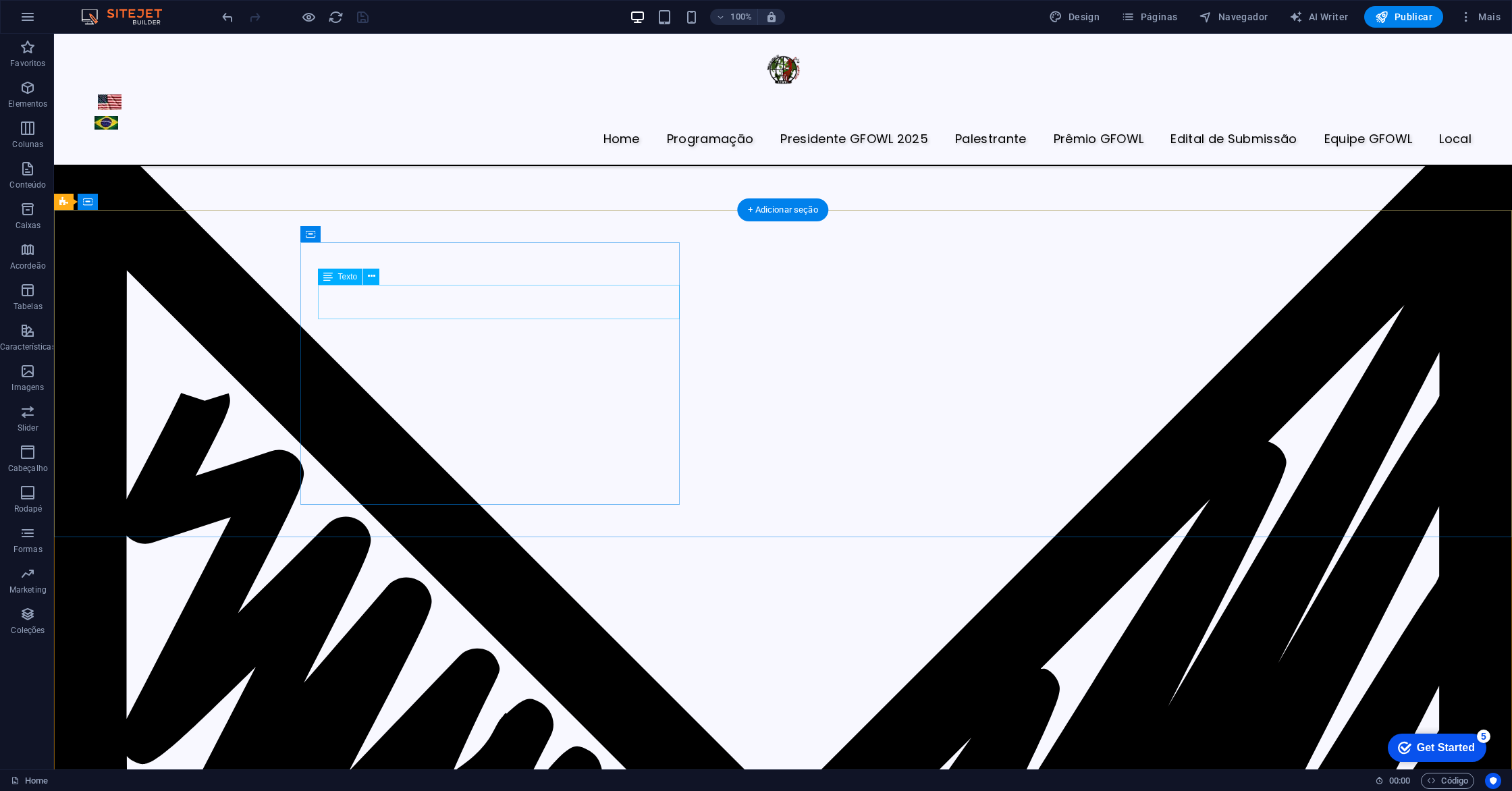
scroll to position [5343, 0]
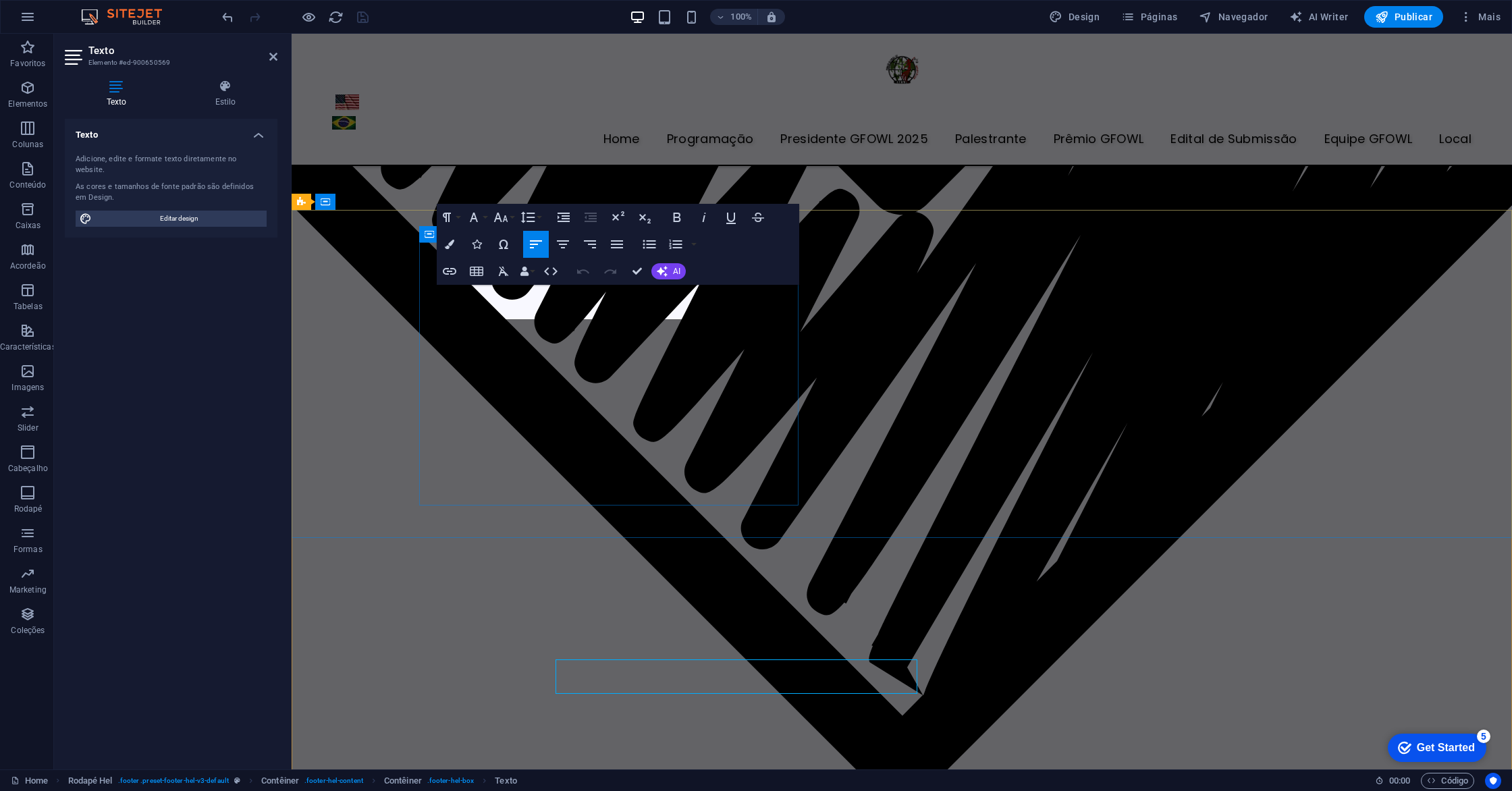
scroll to position [4969, 0]
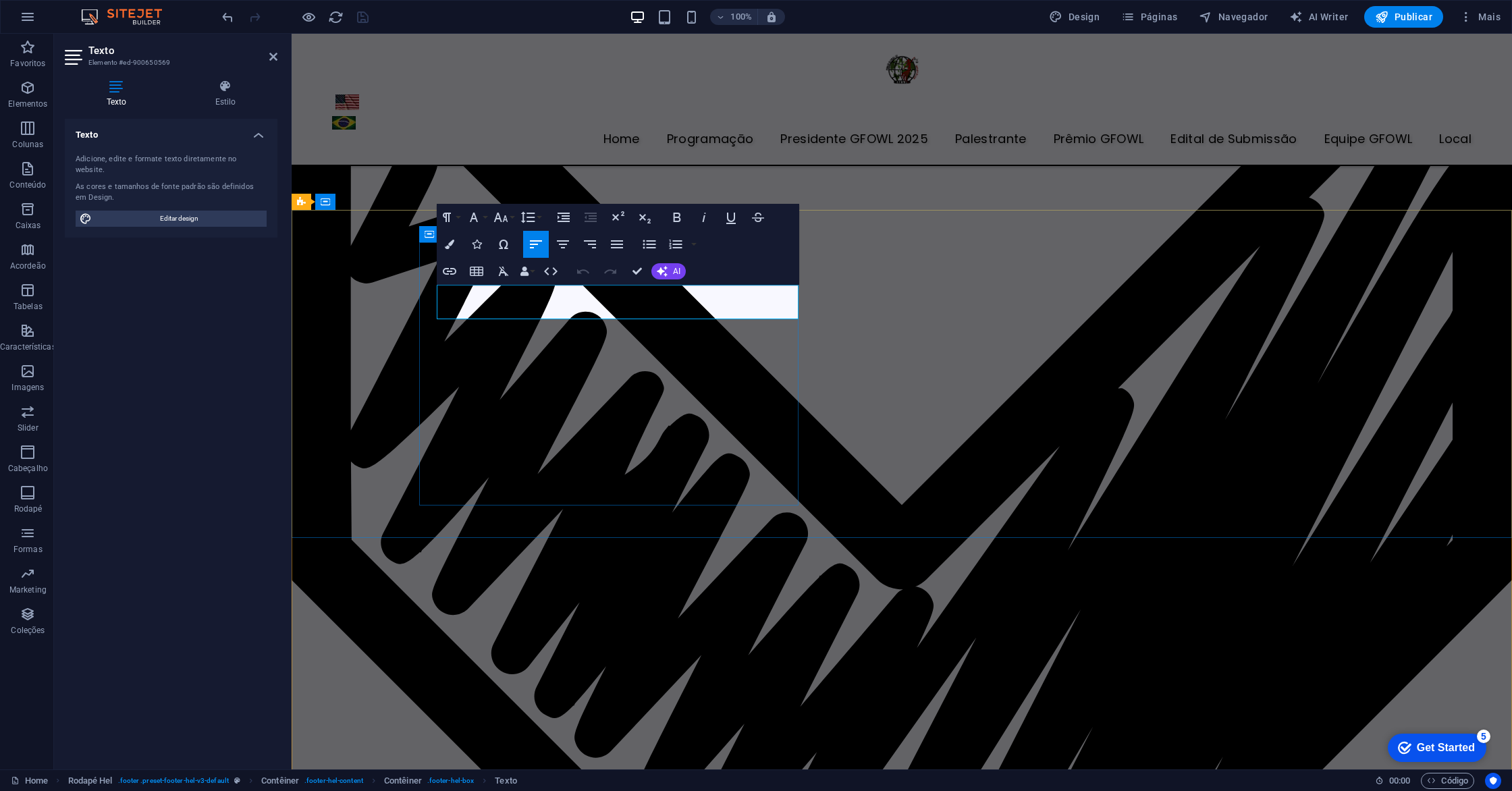
drag, startPoint x: 501, startPoint y: 305, endPoint x: 438, endPoint y: 292, distance: 64.3
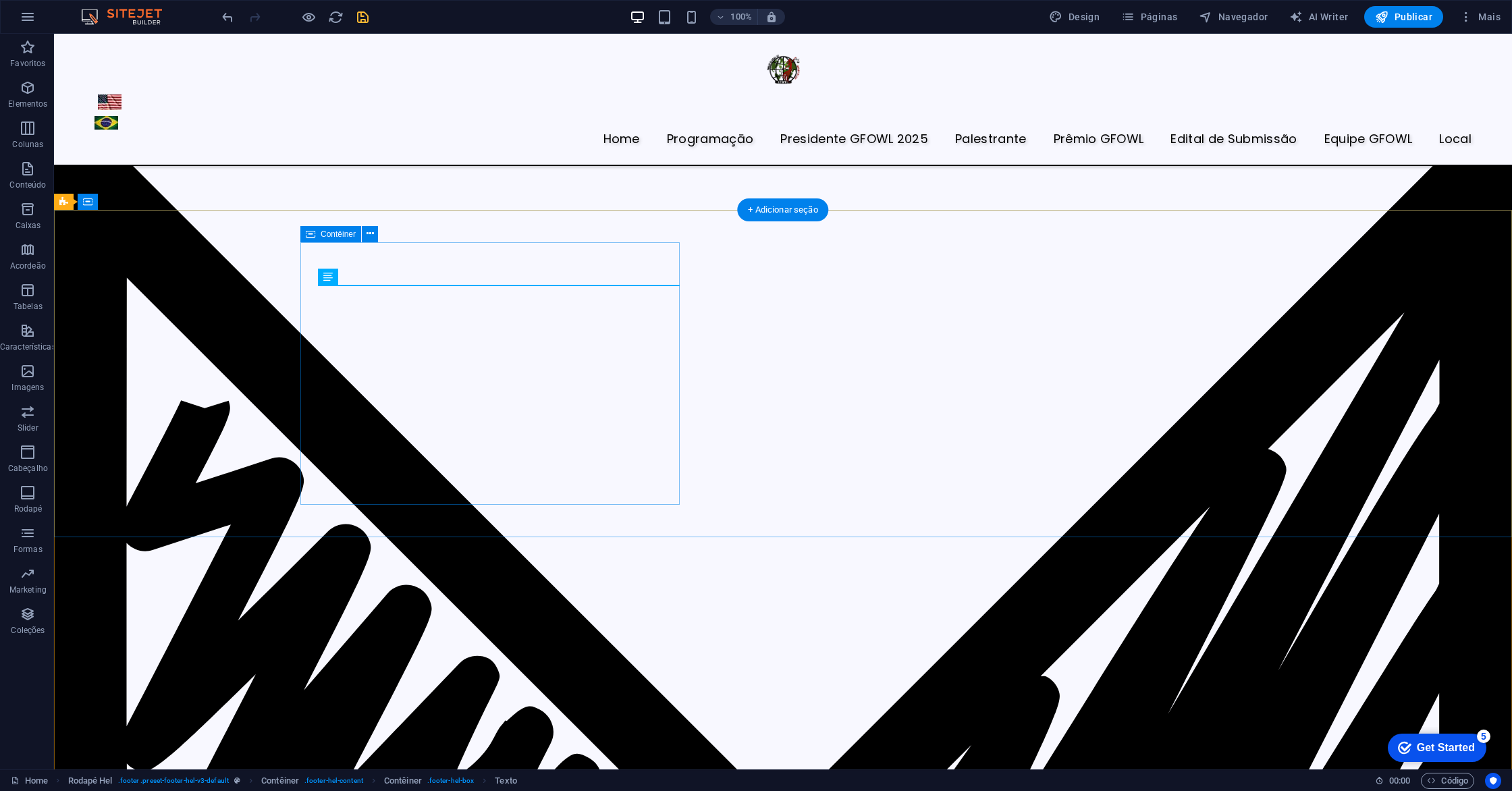
scroll to position [5342, 0]
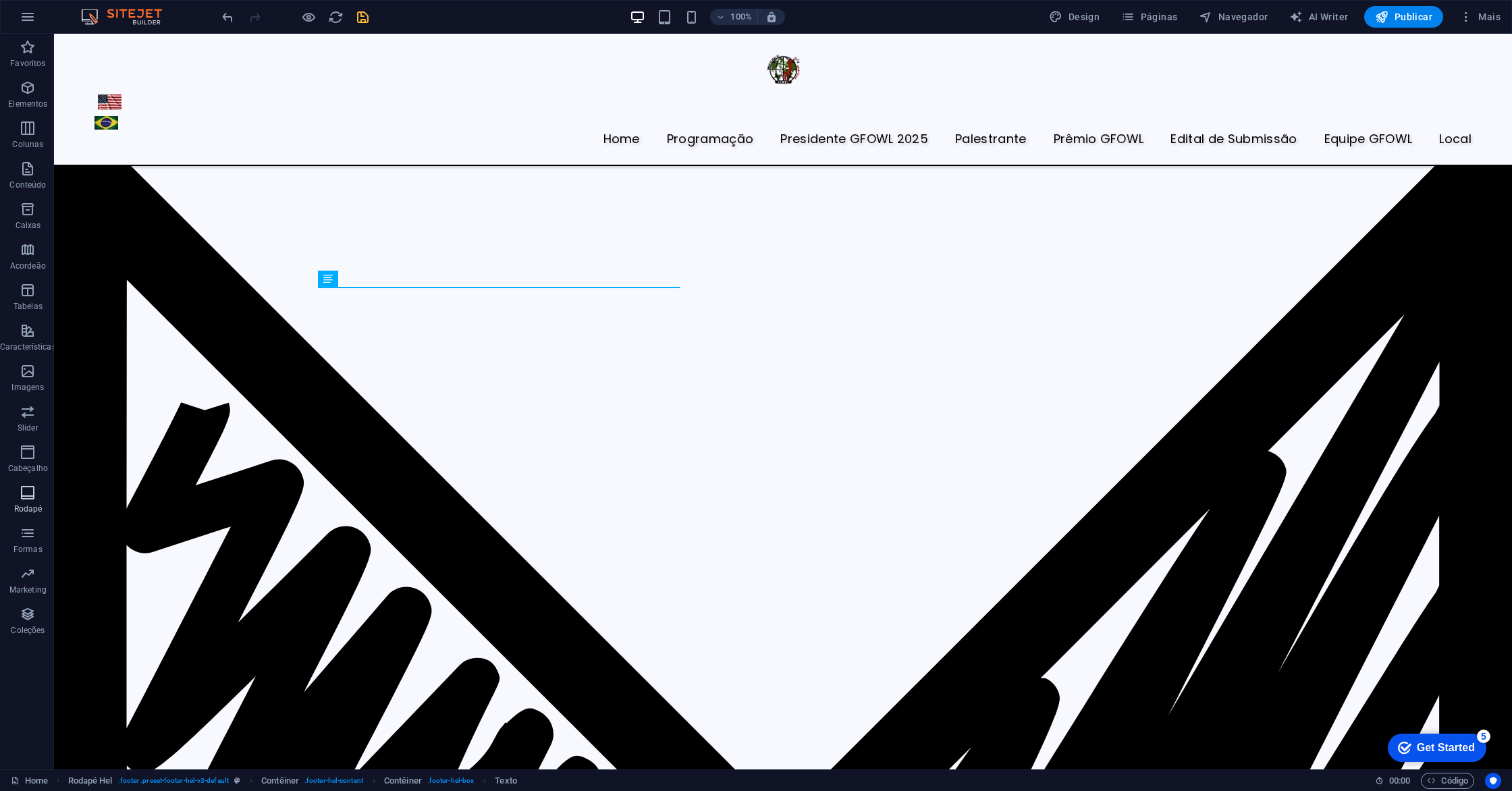
click at [31, 502] on span "Rodapé" at bounding box center [28, 501] width 56 height 32
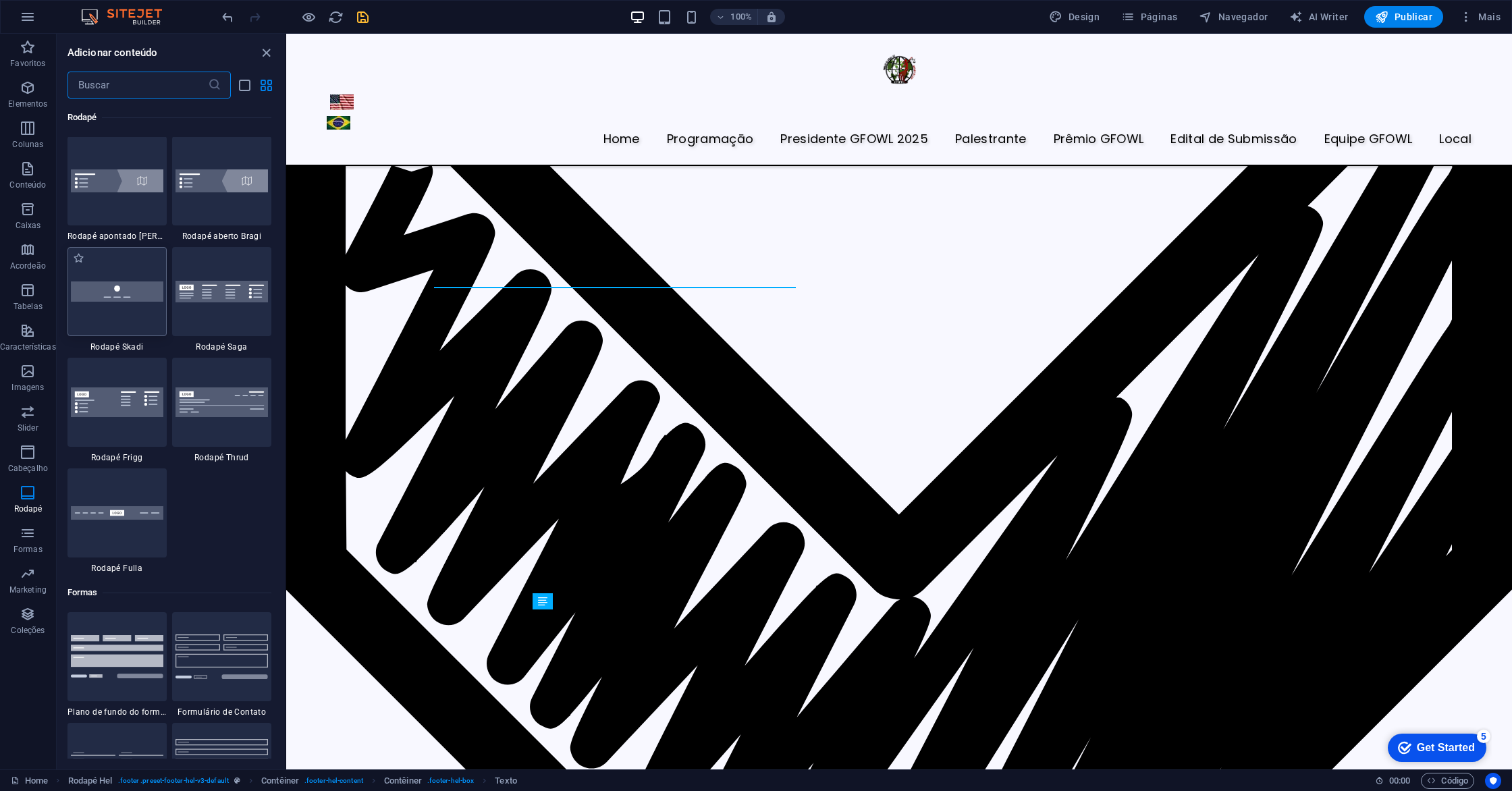
scroll to position [9320, 0]
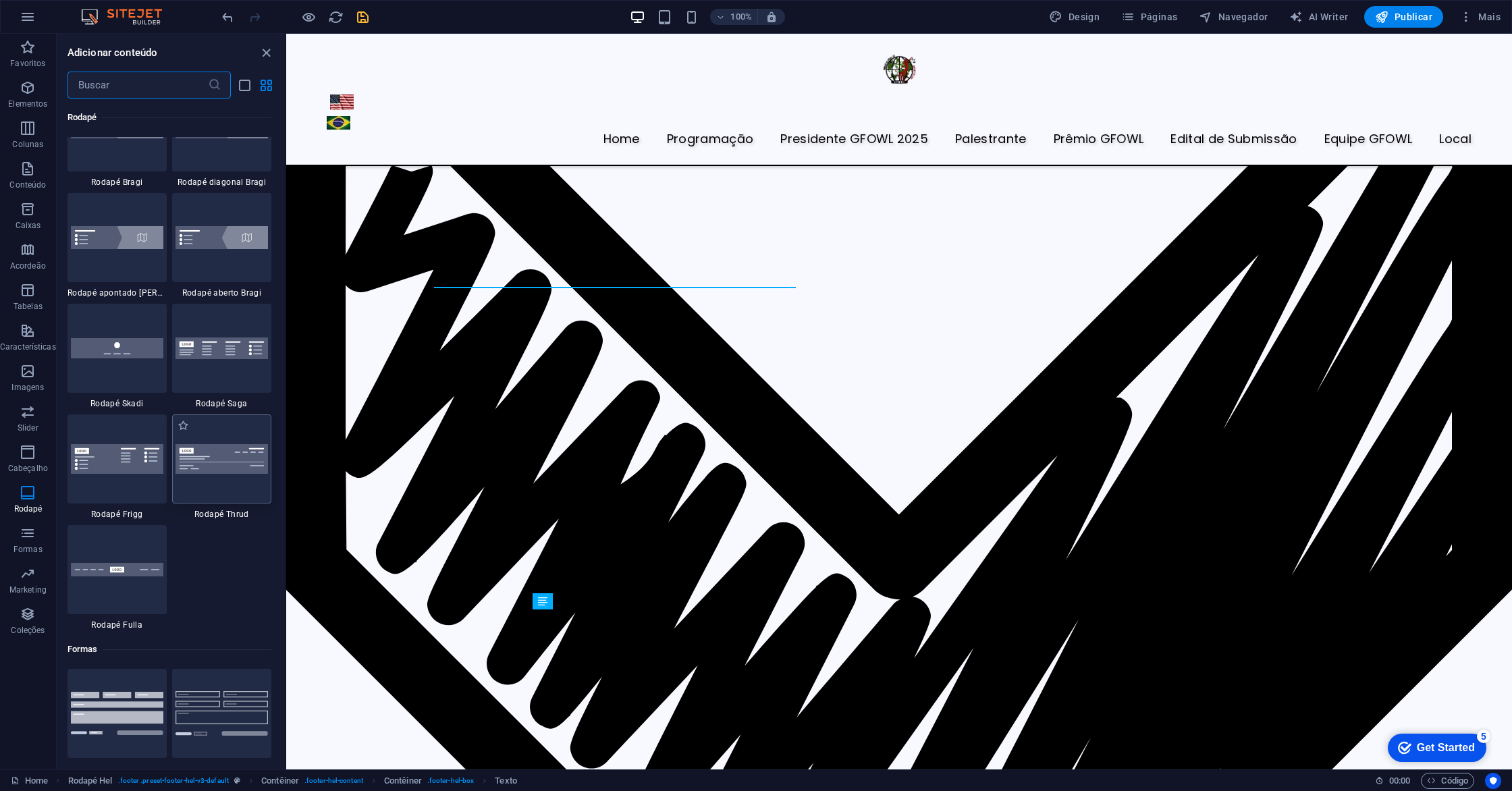
click at [228, 470] on img at bounding box center [222, 459] width 92 height 30
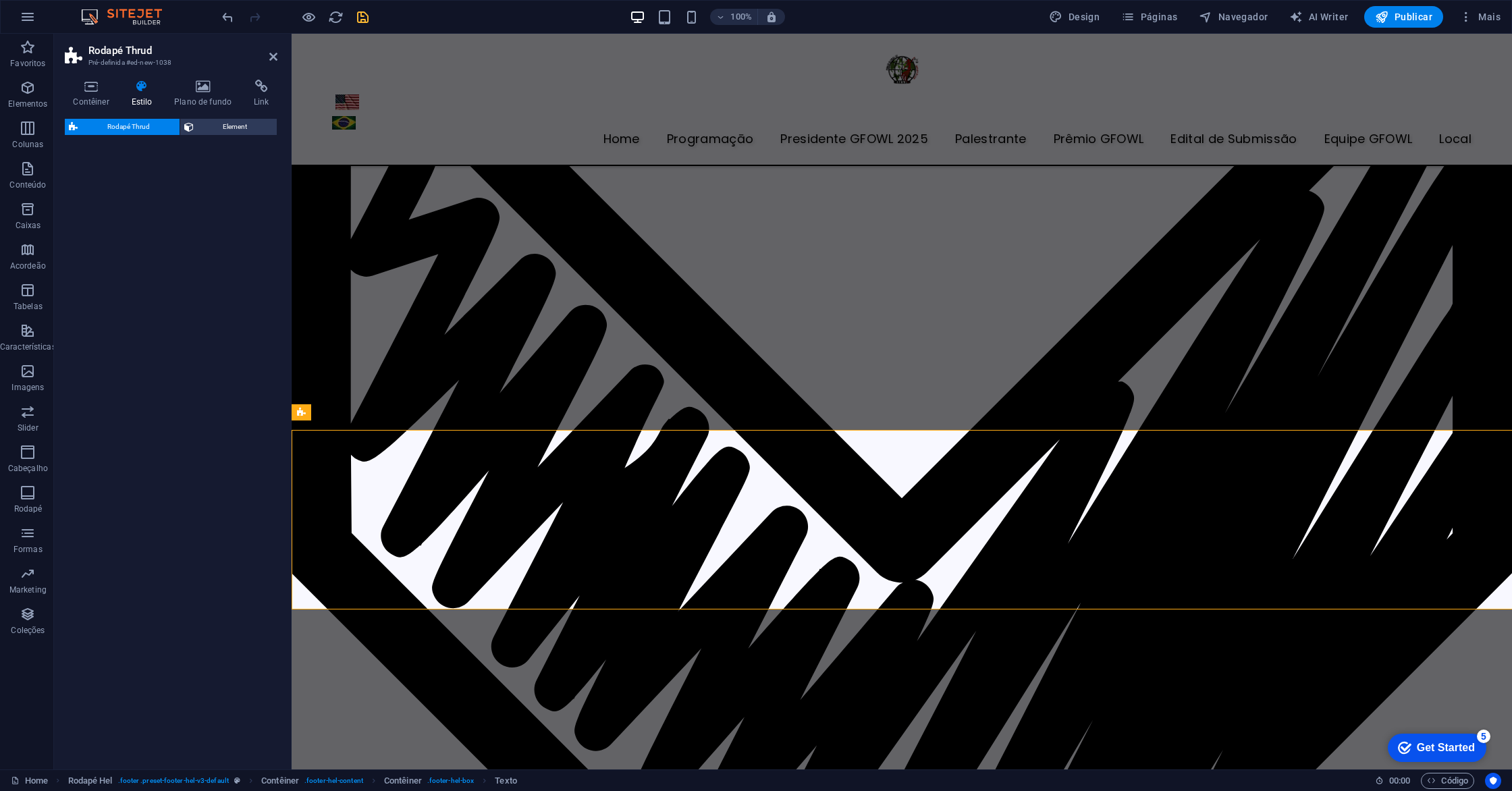
scroll to position [5328, 0]
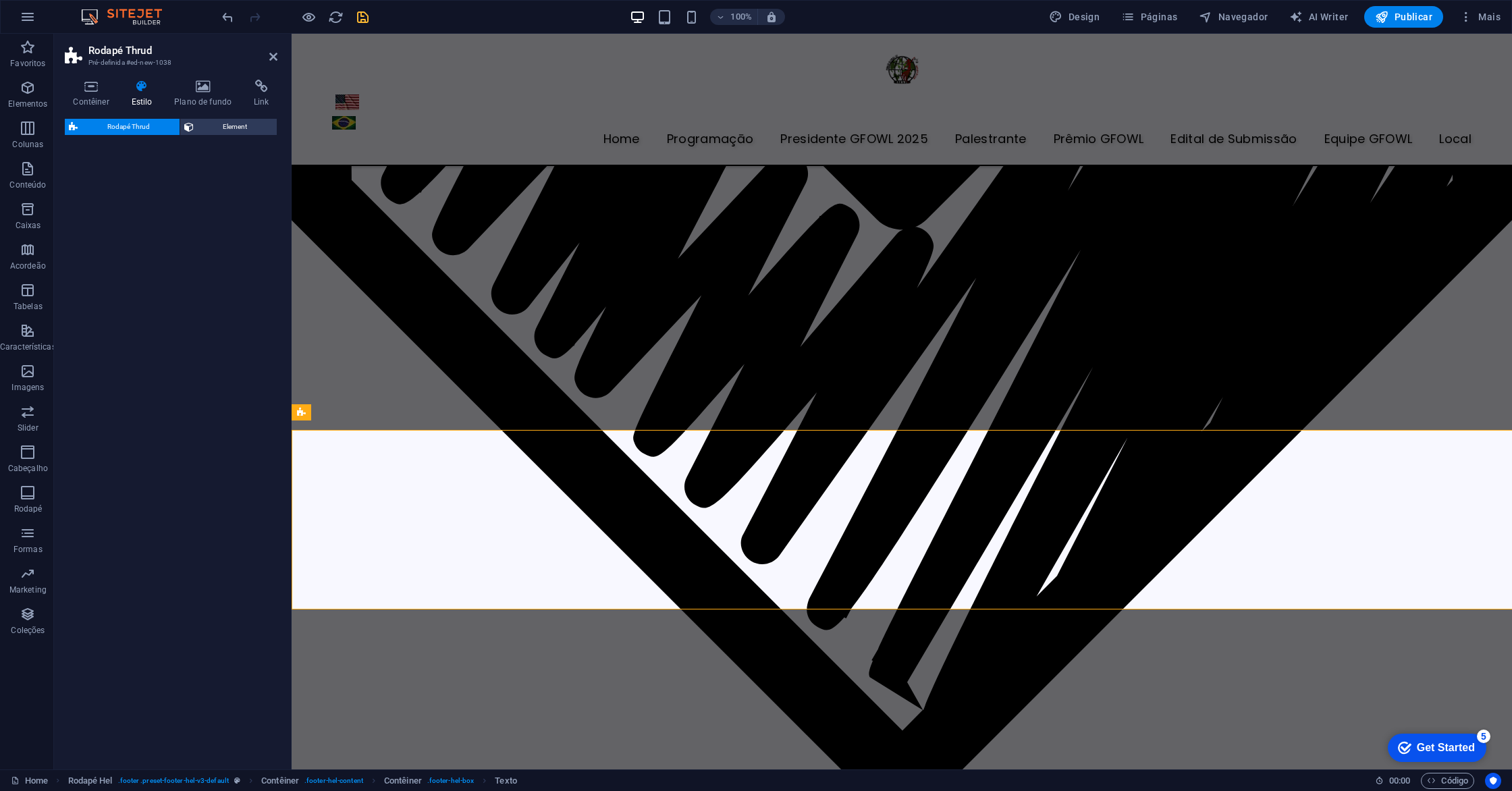
select select "rem"
select select "preset-footer-thrud-v3-default"
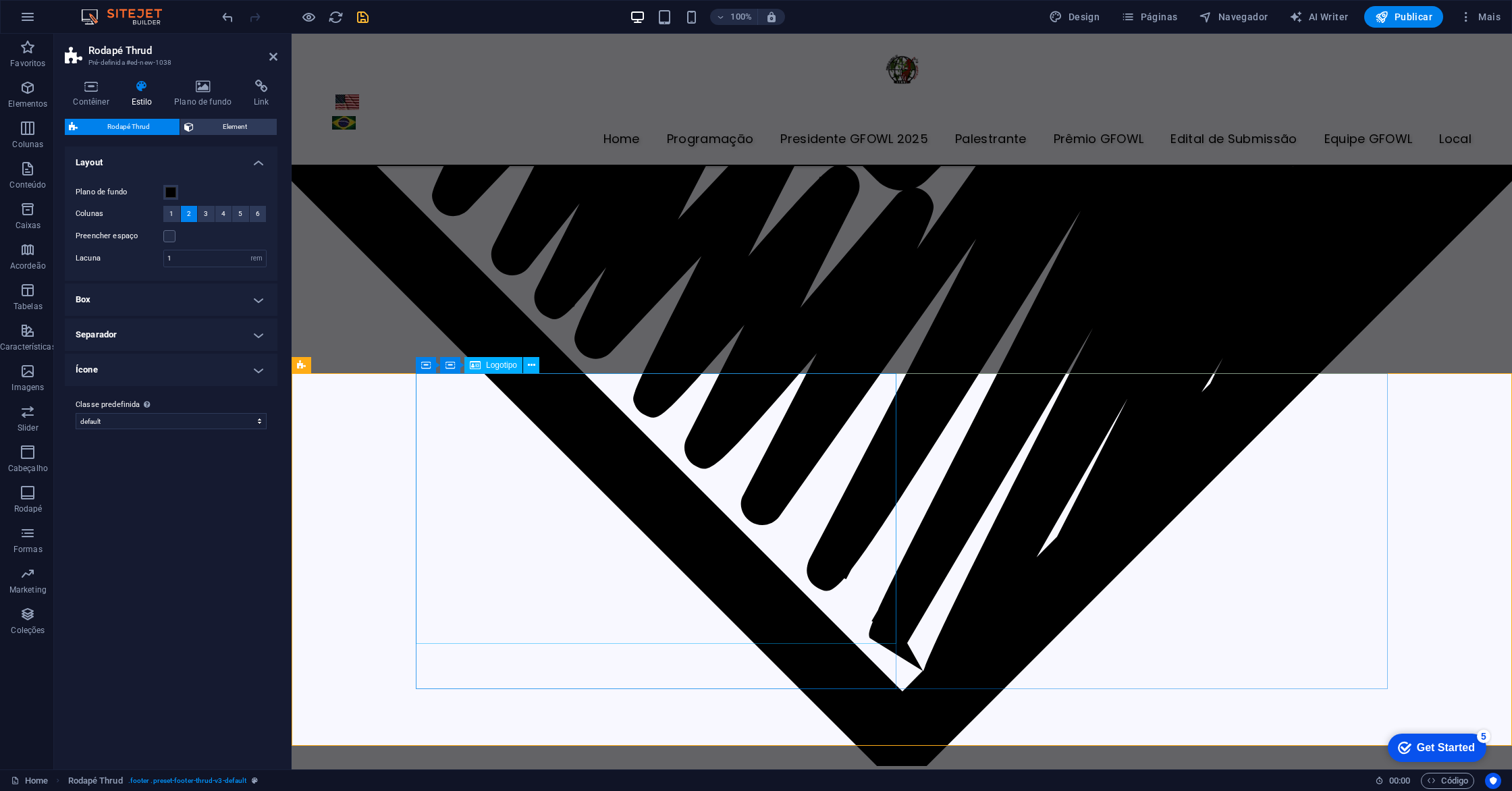
scroll to position [5367, 0]
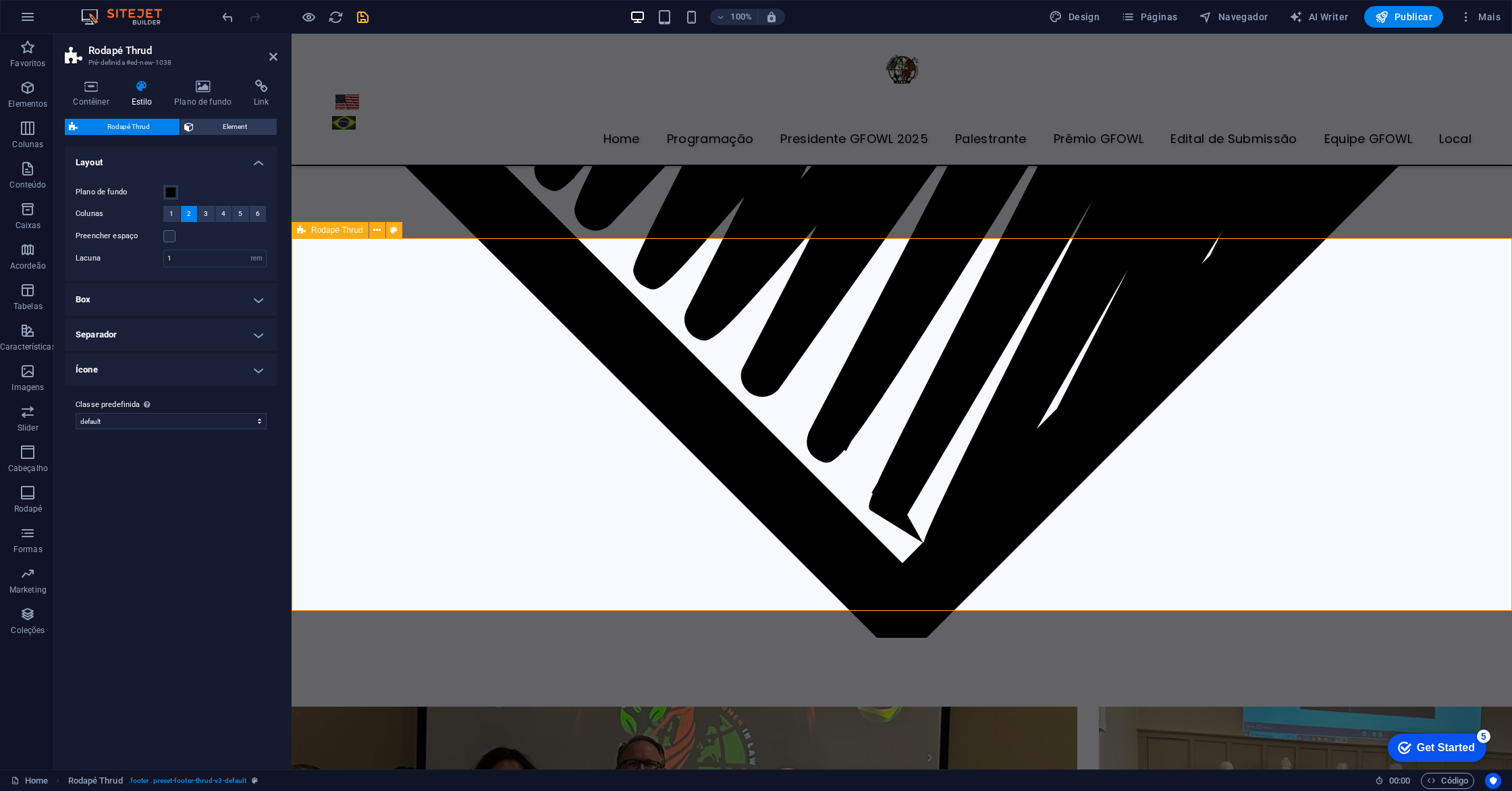
scroll to position [5521, 0]
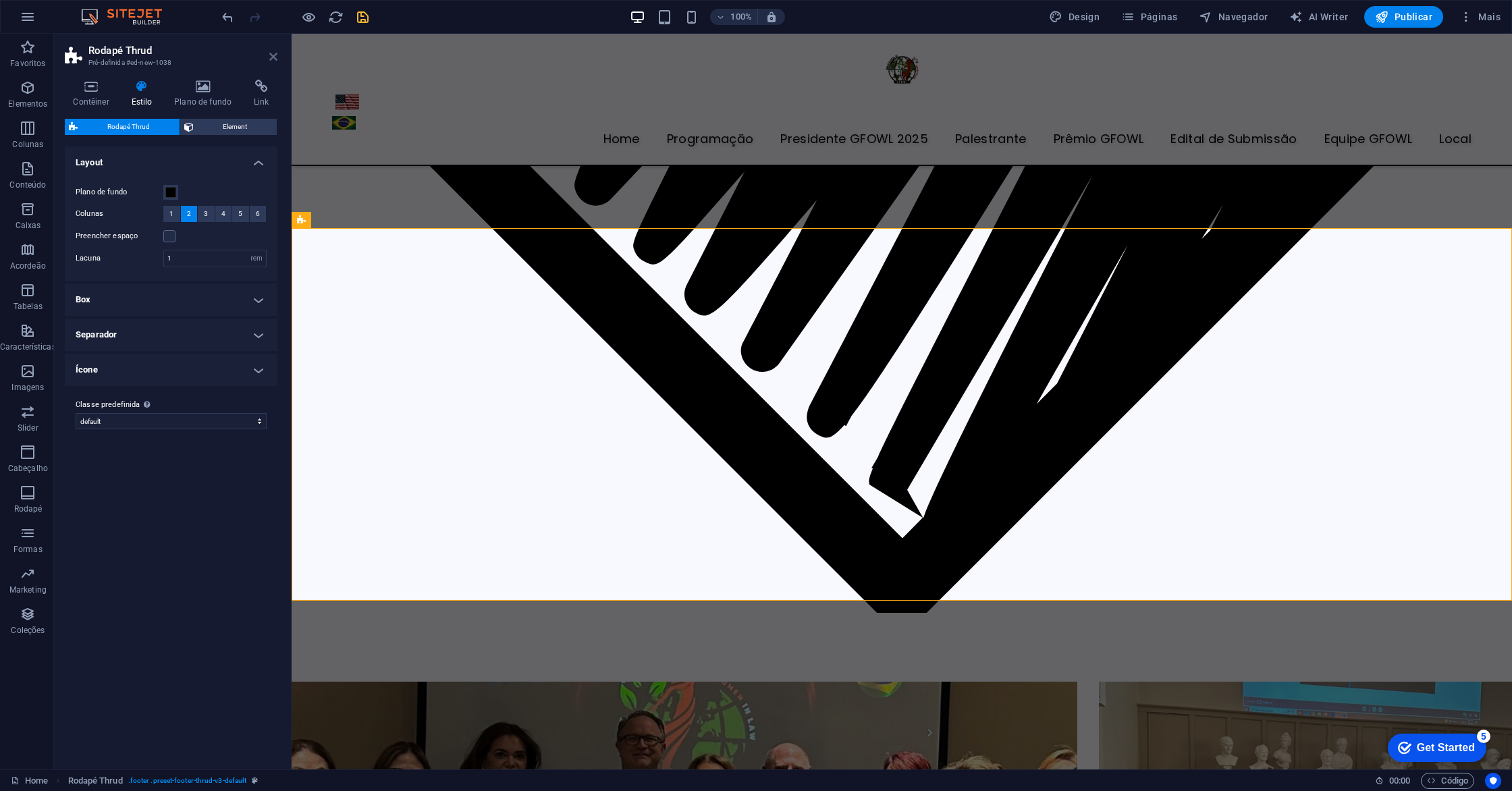
click at [270, 58] on icon at bounding box center [274, 56] width 8 height 11
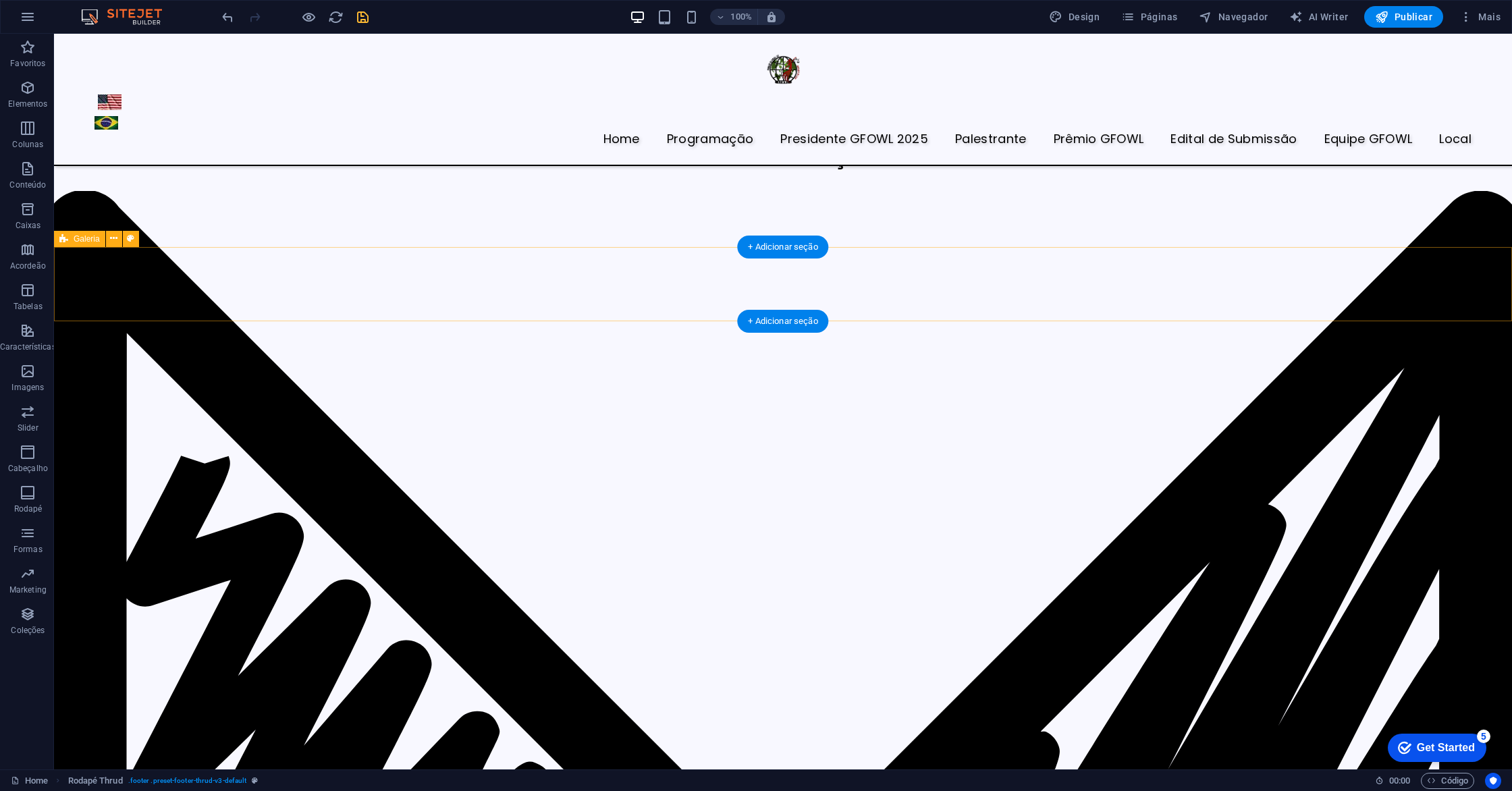
scroll to position [5188, 0]
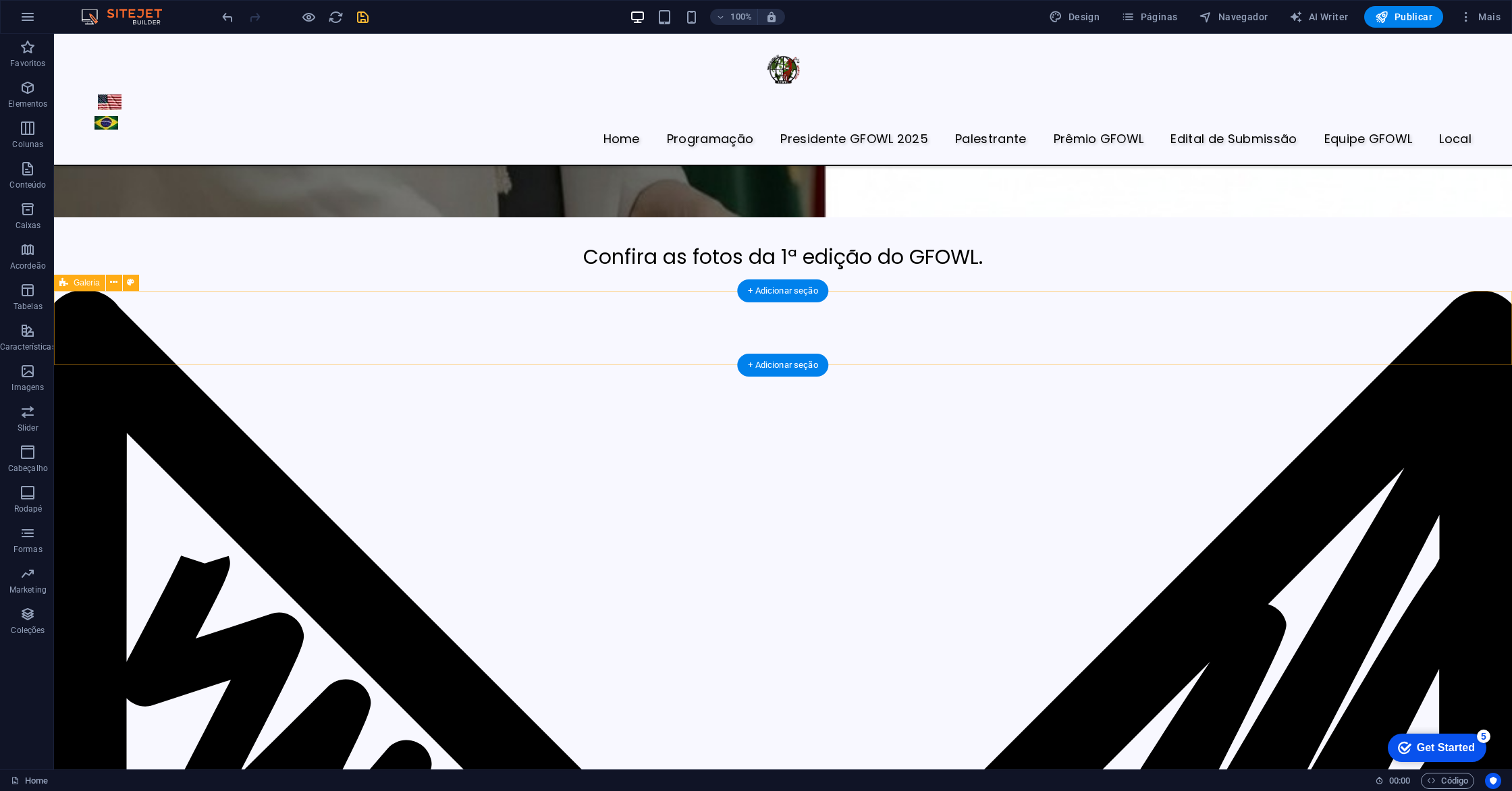
click at [112, 283] on icon at bounding box center [113, 283] width 8 height 14
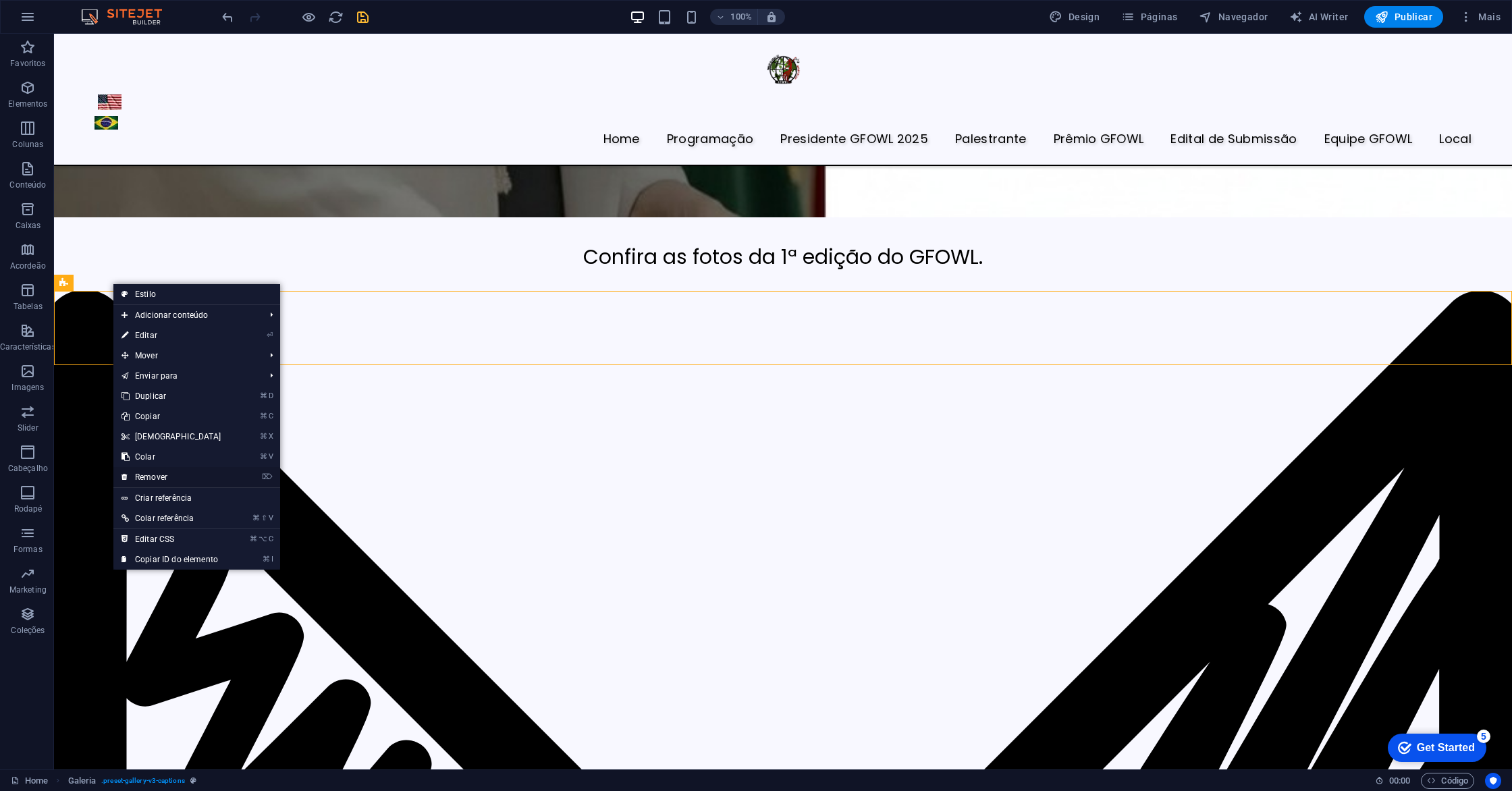
click at [156, 477] on link "⌦ Remover" at bounding box center [171, 477] width 116 height 20
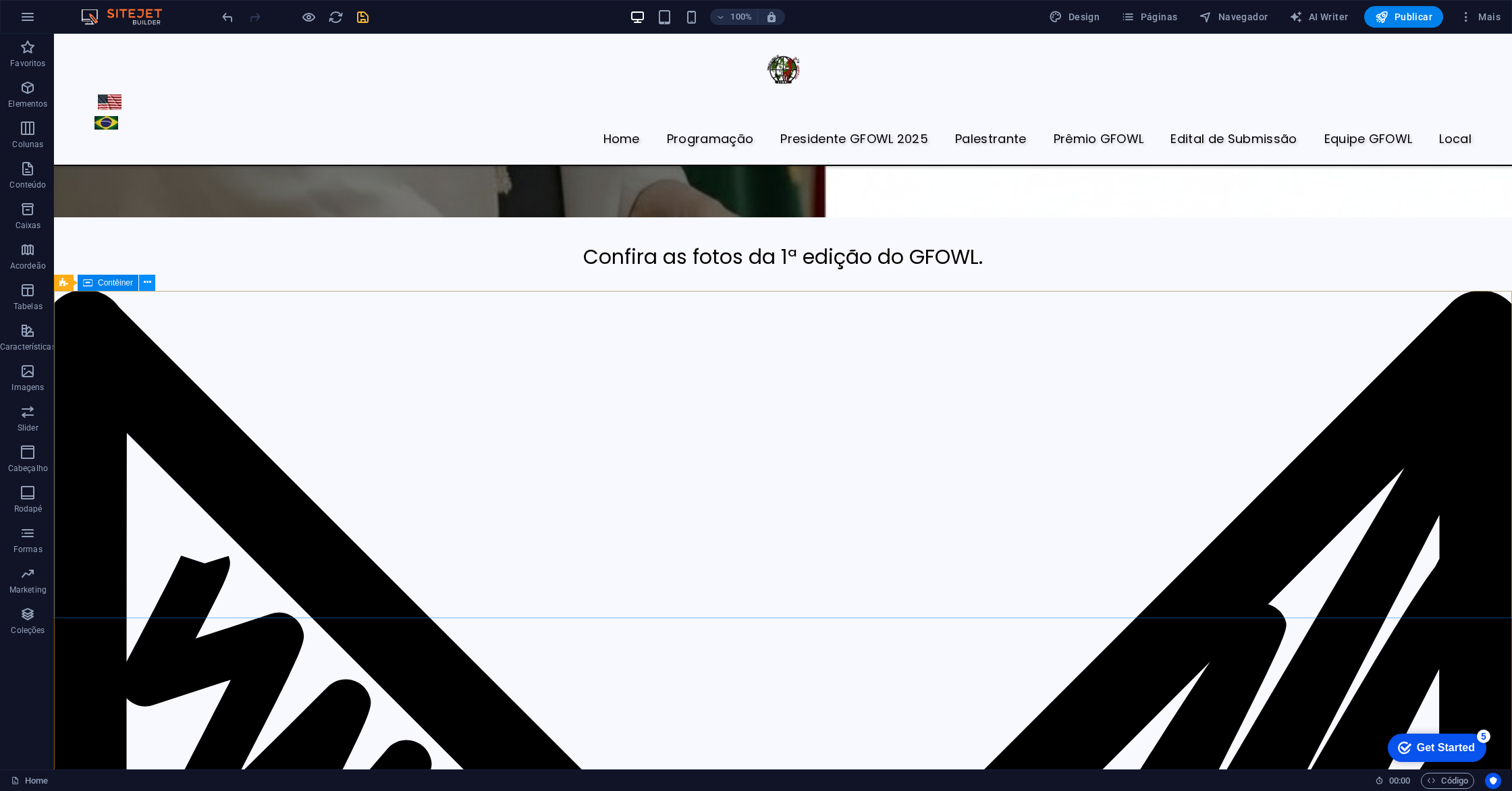
click at [148, 280] on icon at bounding box center [147, 283] width 8 height 14
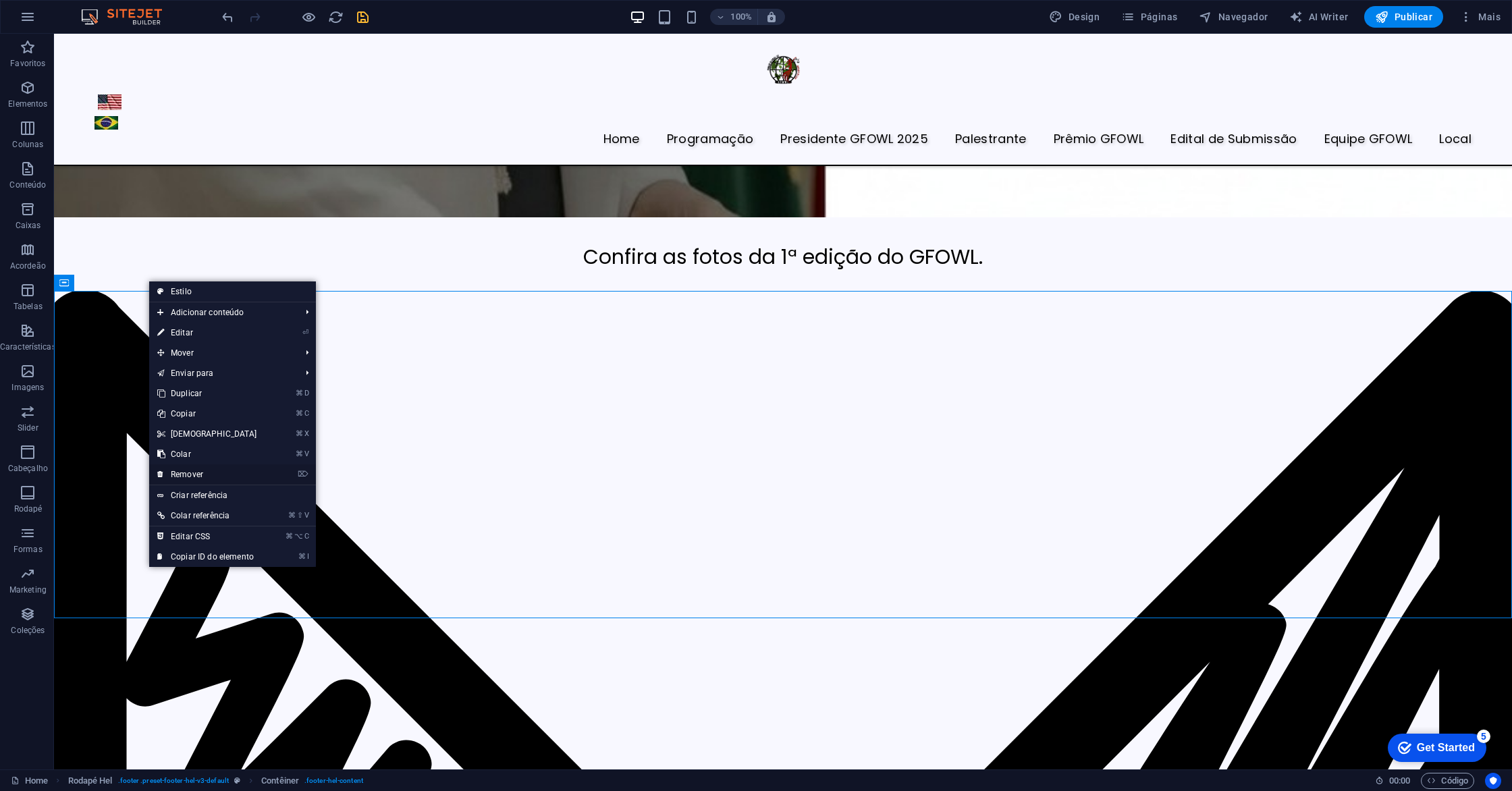
click at [194, 476] on link "⌦ Remover" at bounding box center [207, 474] width 116 height 20
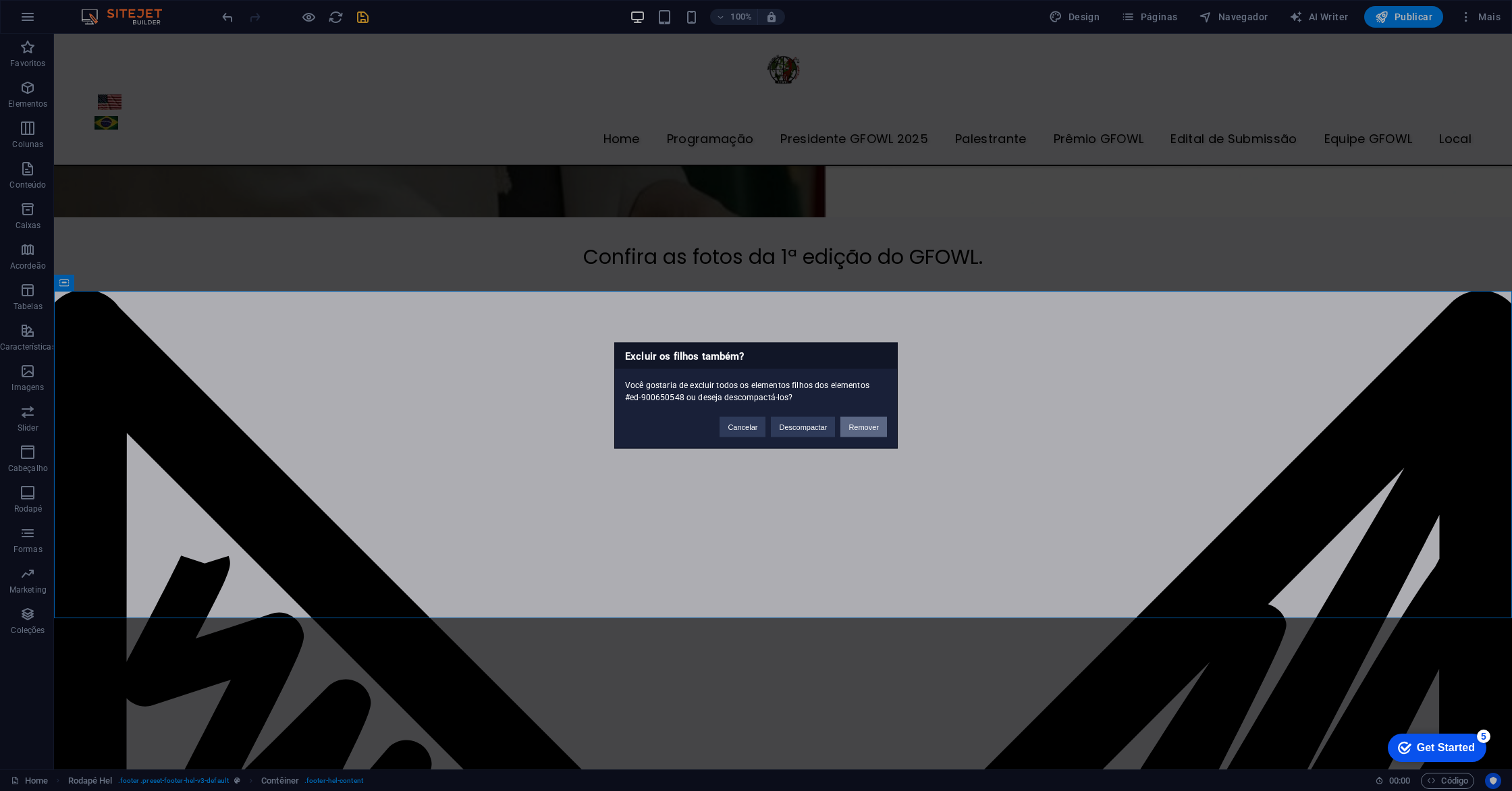
click at [876, 426] on button "Remover" at bounding box center [864, 427] width 46 height 20
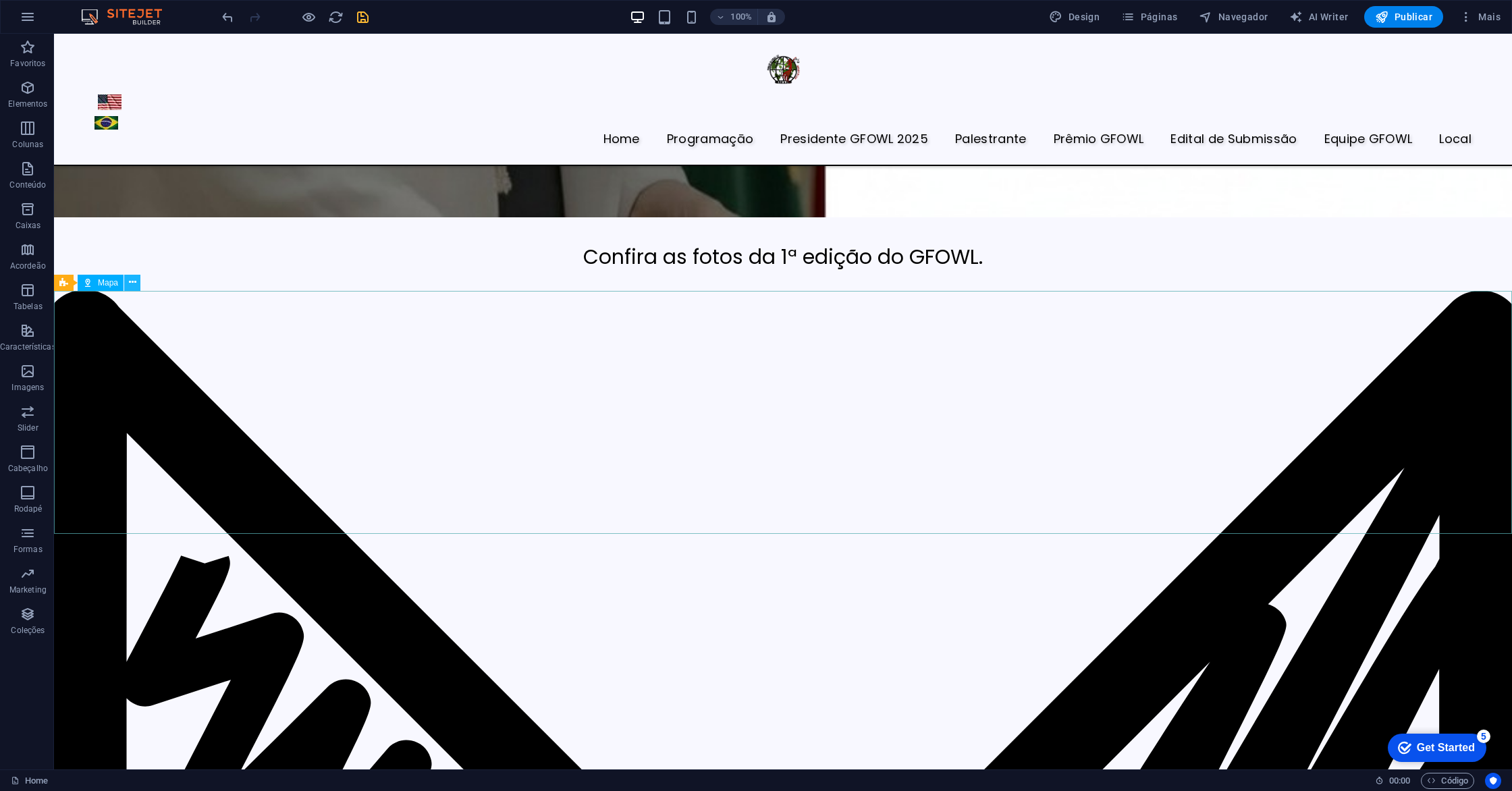
click at [131, 281] on icon at bounding box center [132, 283] width 8 height 14
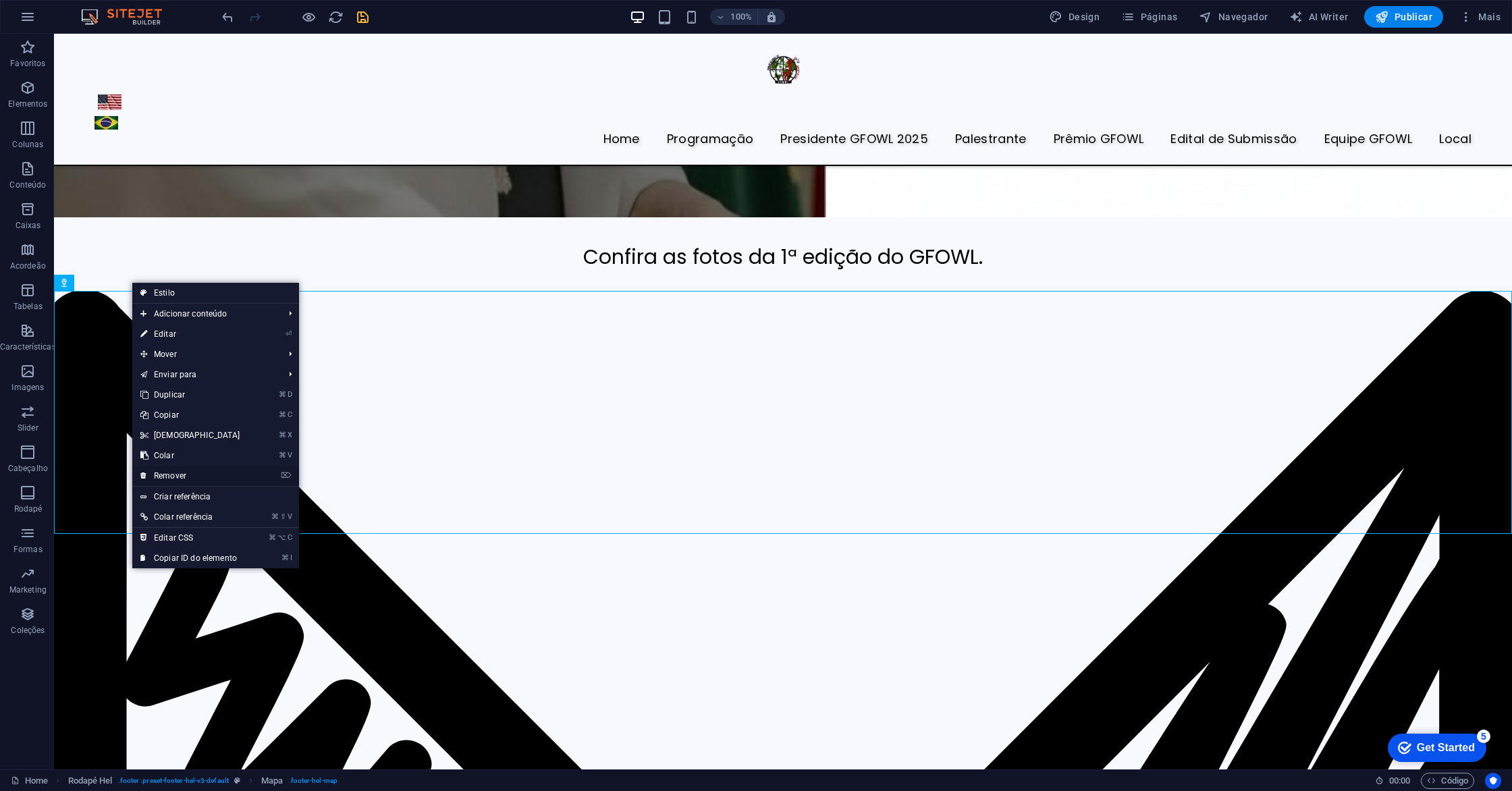
click at [188, 473] on link "⌦ Remover" at bounding box center [190, 475] width 116 height 20
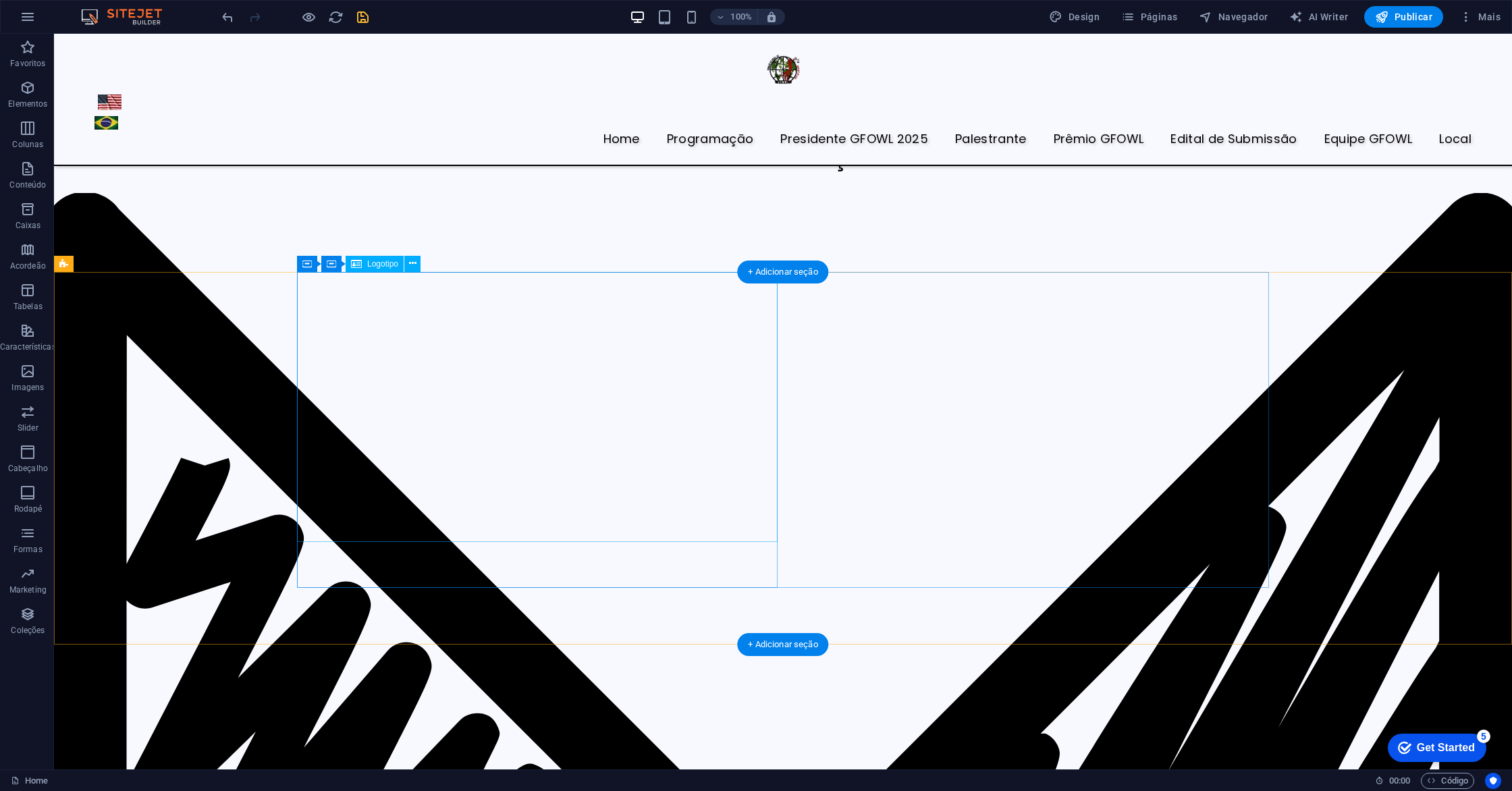
scroll to position [5346, 0]
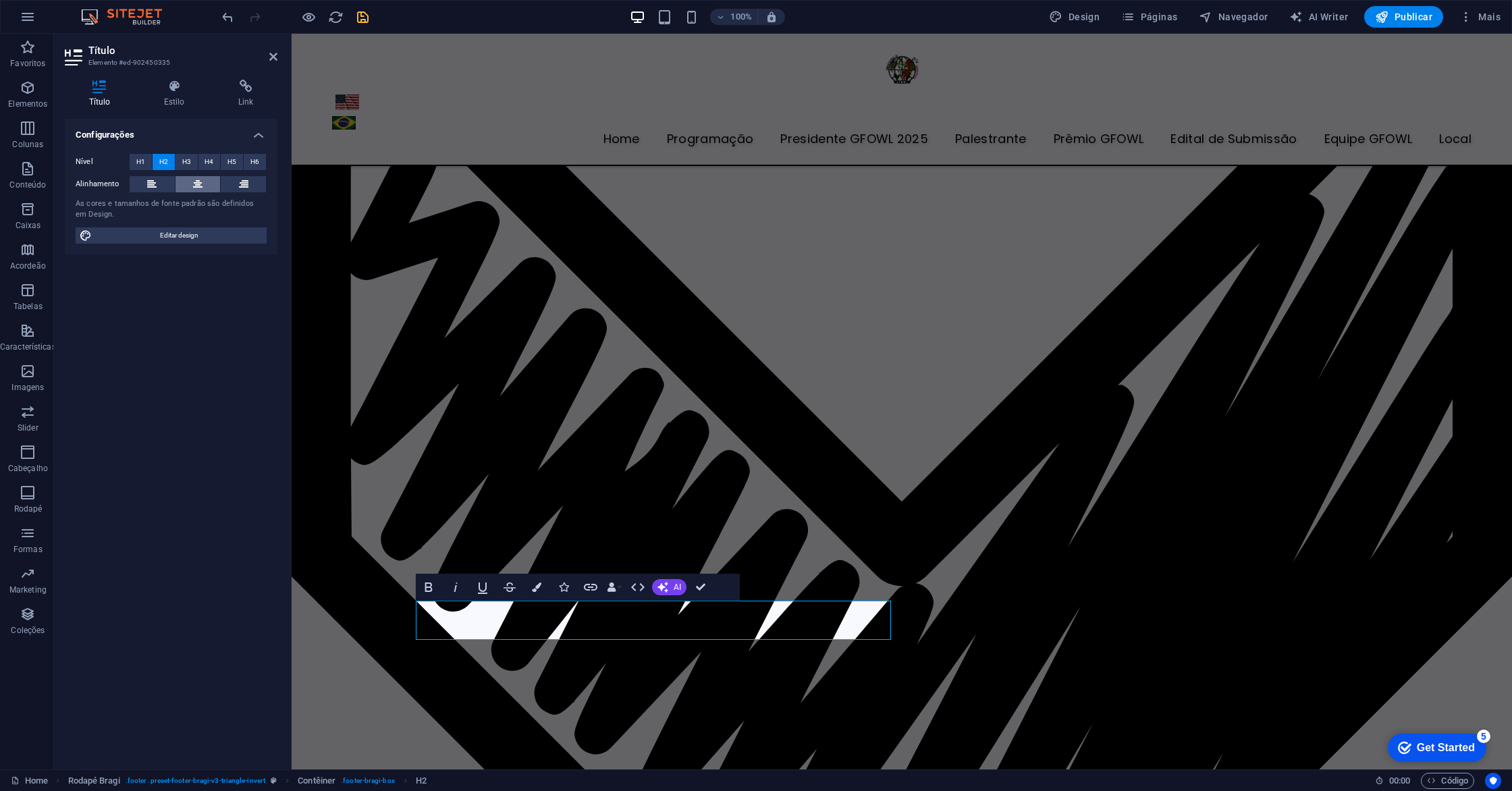
click at [196, 188] on icon at bounding box center [197, 184] width 9 height 16
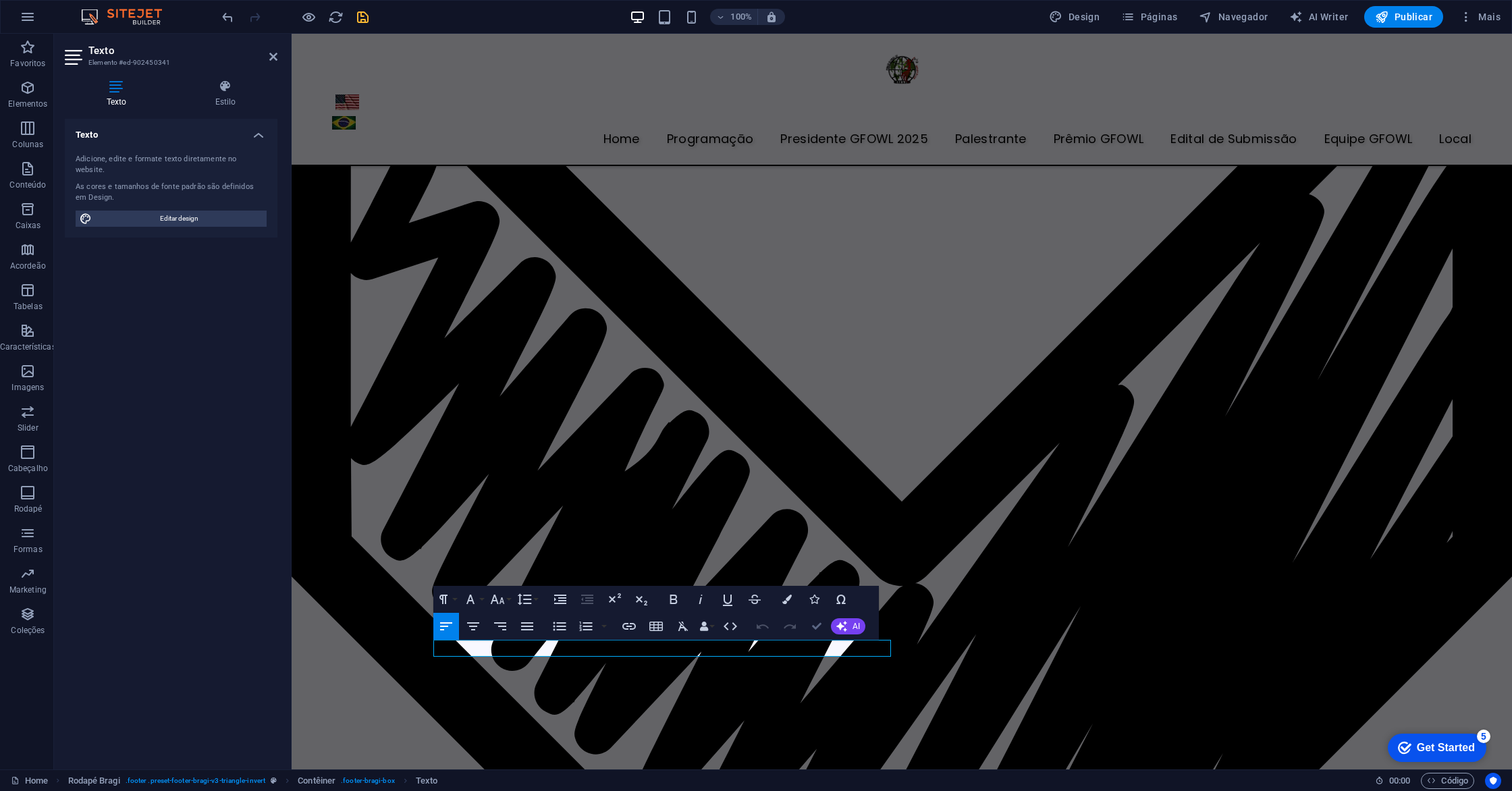
scroll to position [5346, 0]
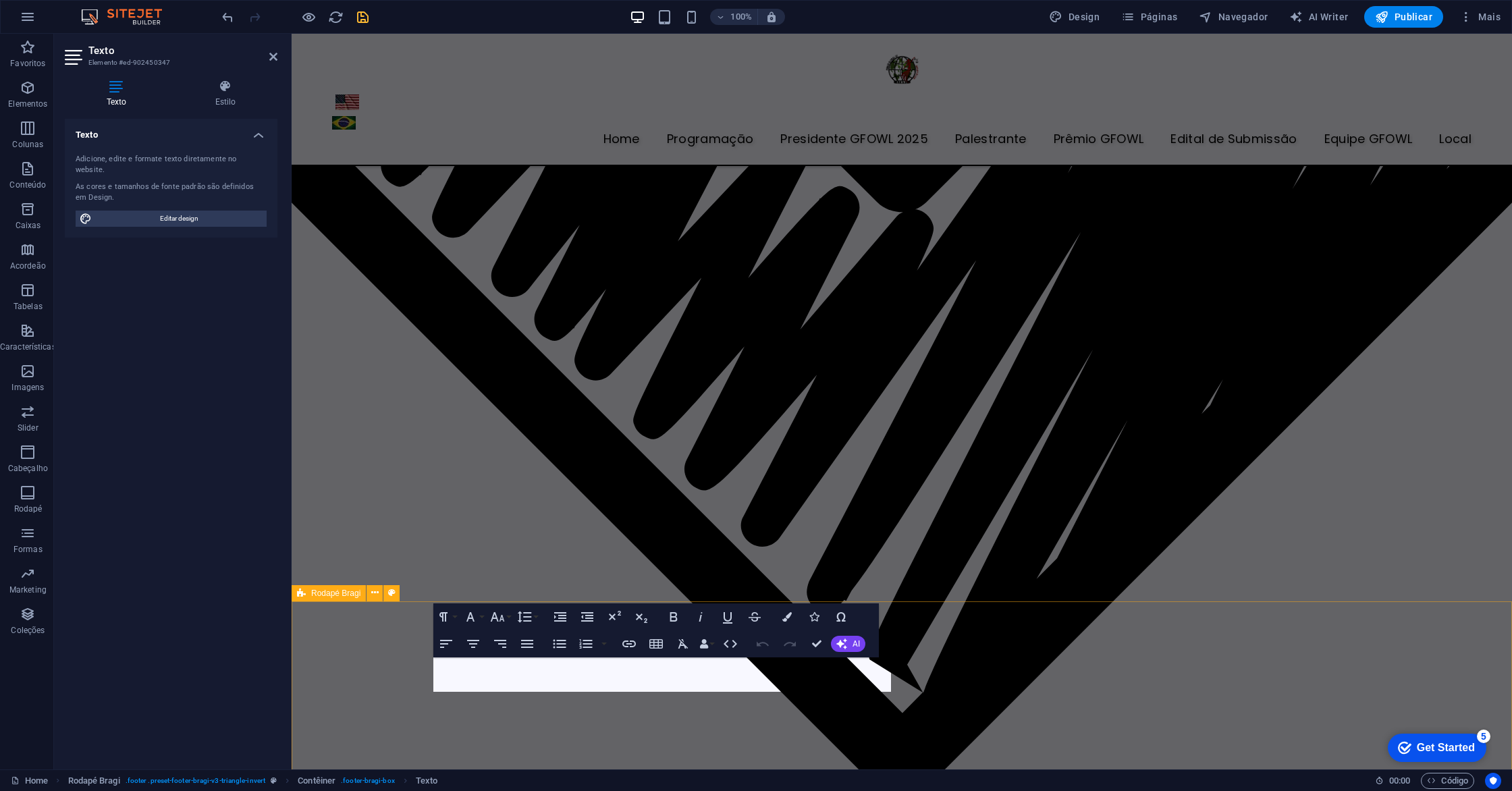
scroll to position [4972, 0]
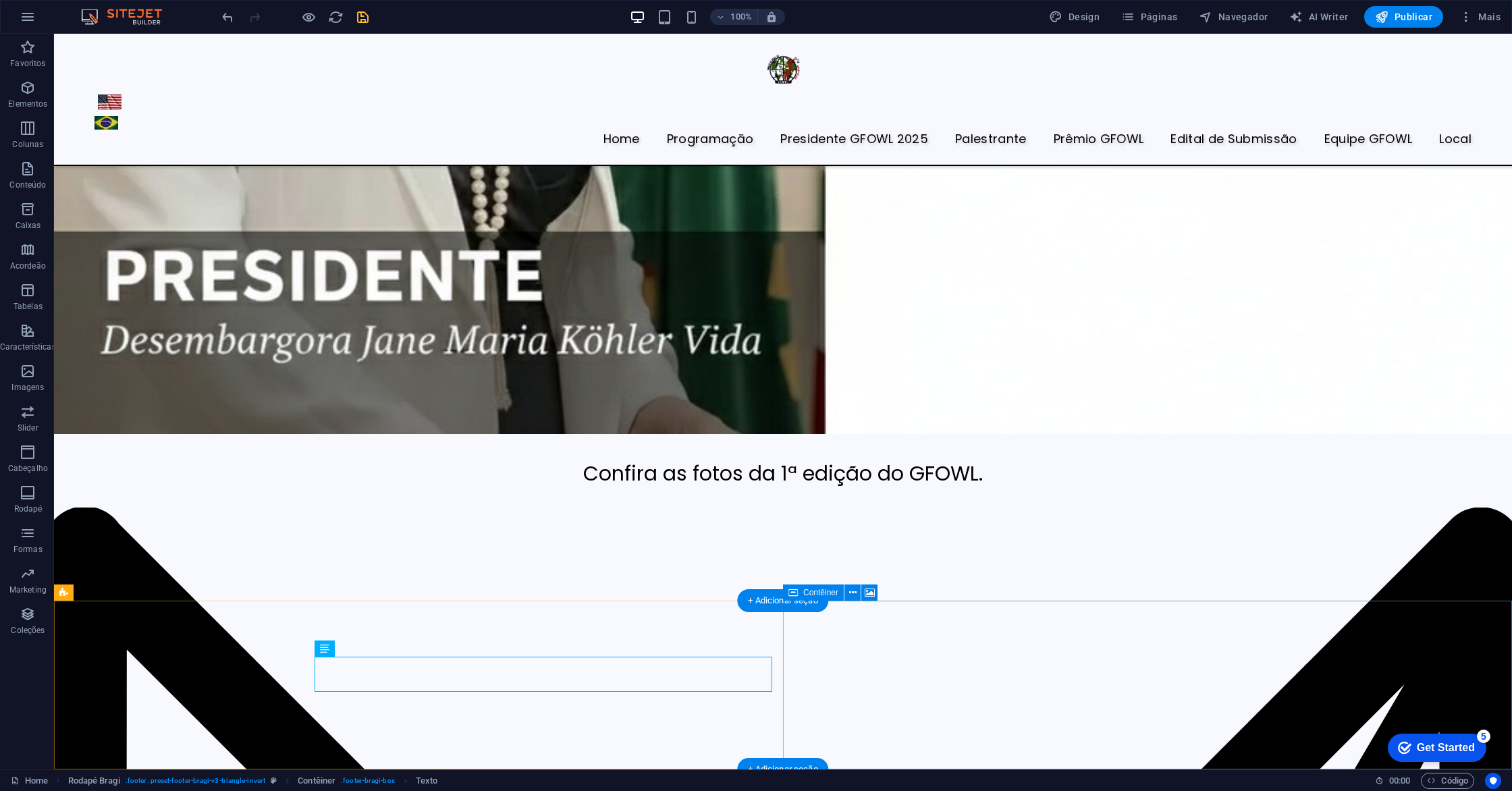
scroll to position [5346, 0]
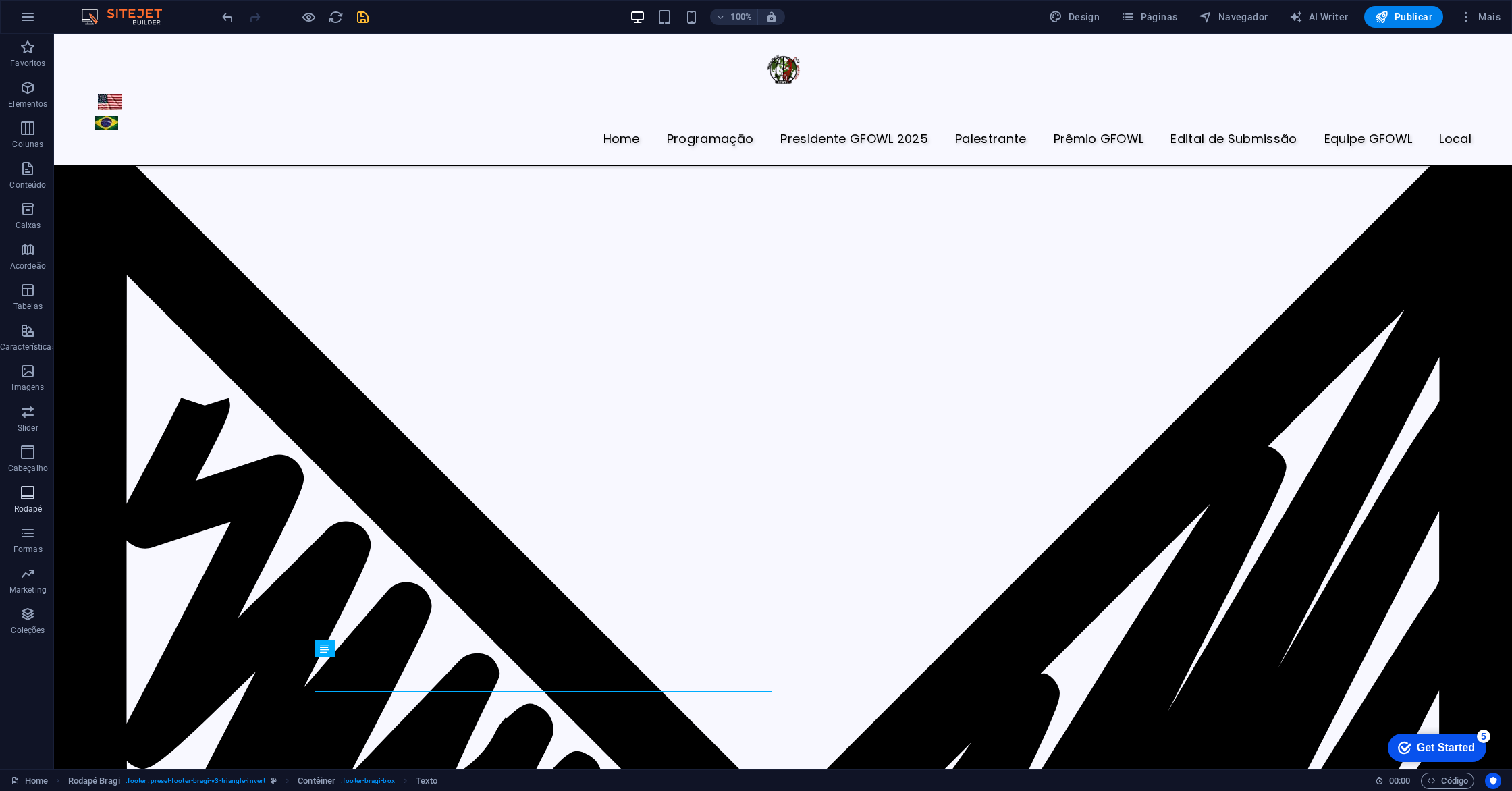
click at [30, 502] on span "Rodapé" at bounding box center [28, 501] width 56 height 32
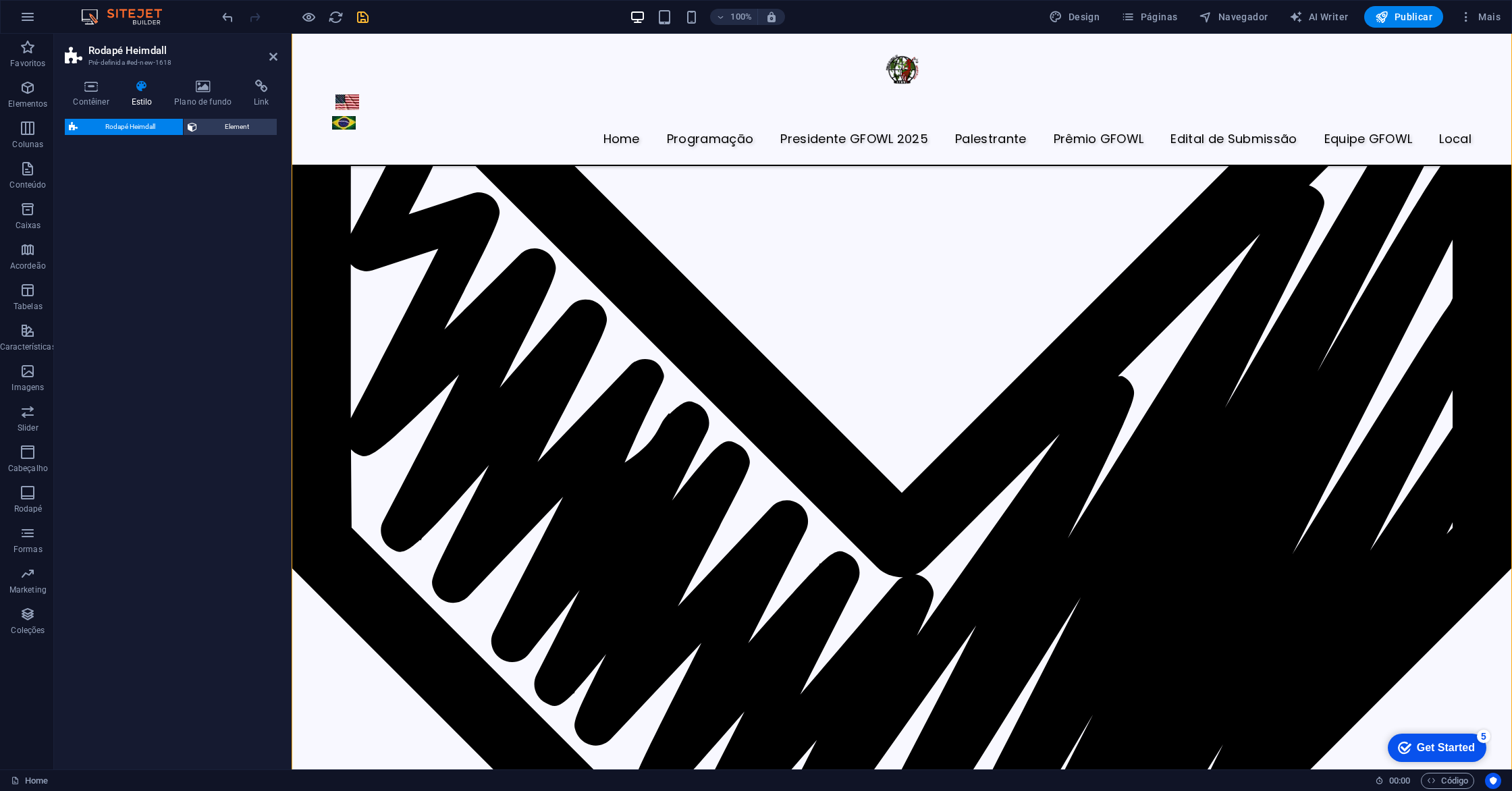
scroll to position [7039, 0]
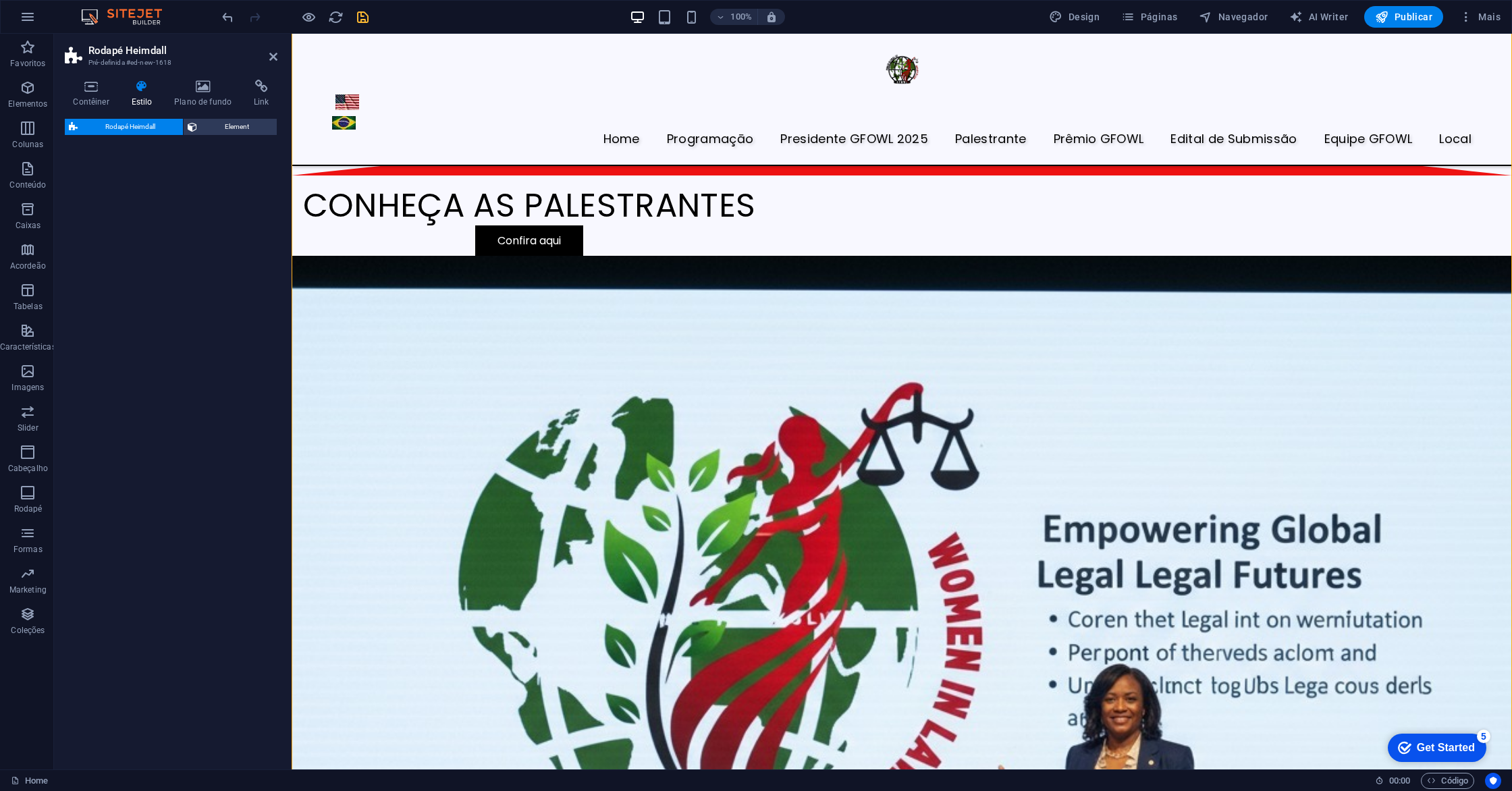
select select "rem"
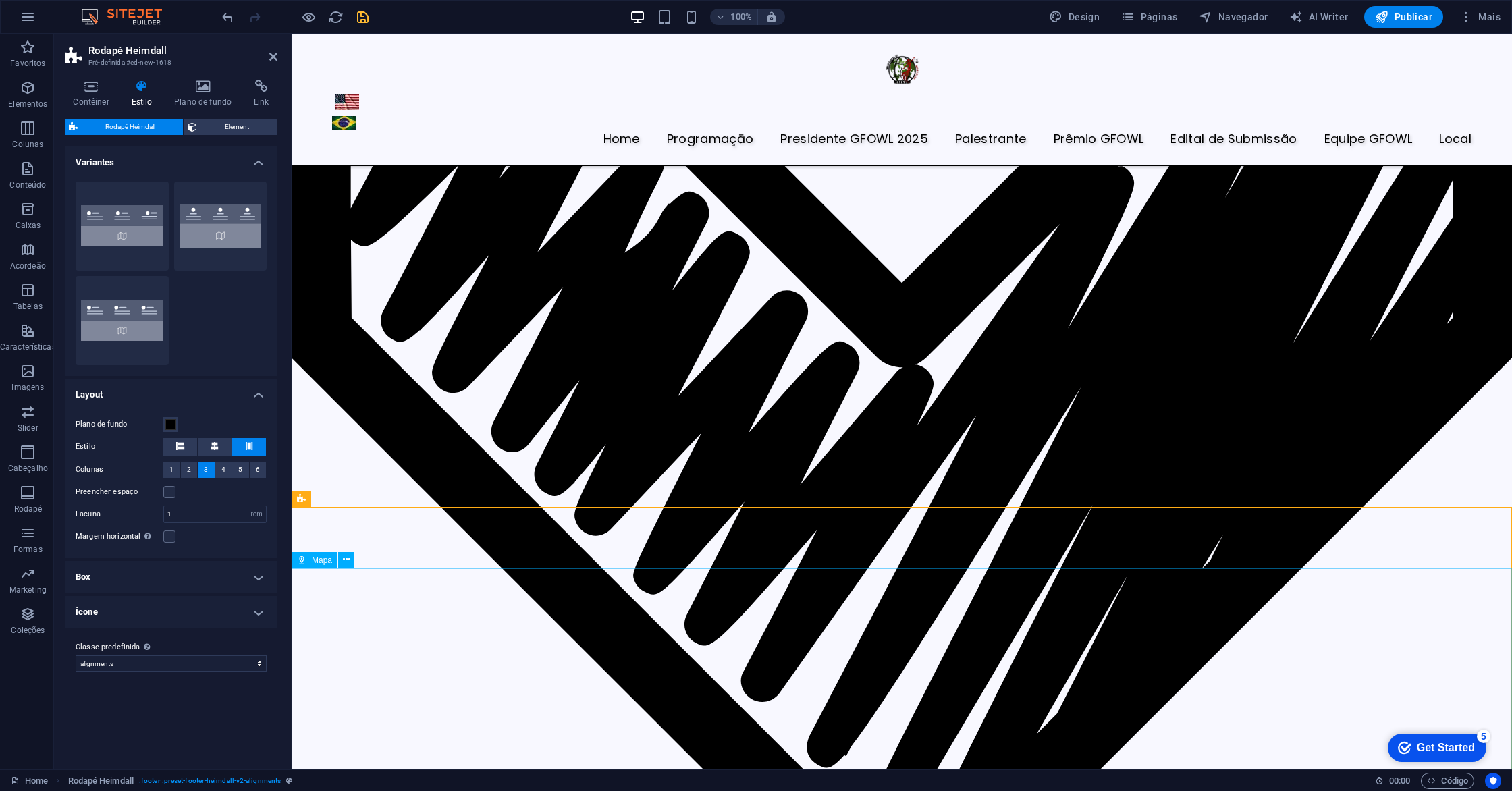
scroll to position [5276, 0]
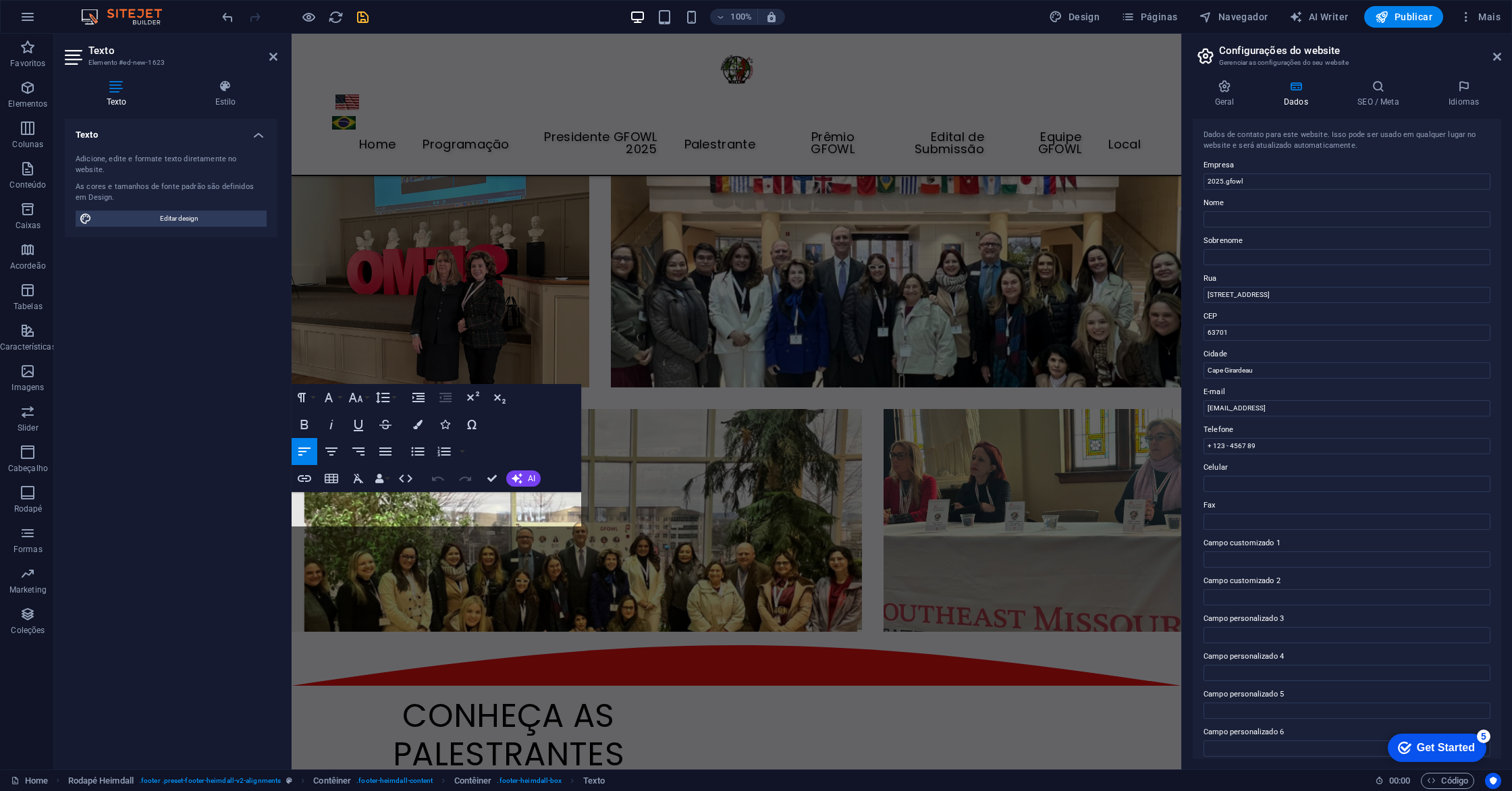
scroll to position [4797, 0]
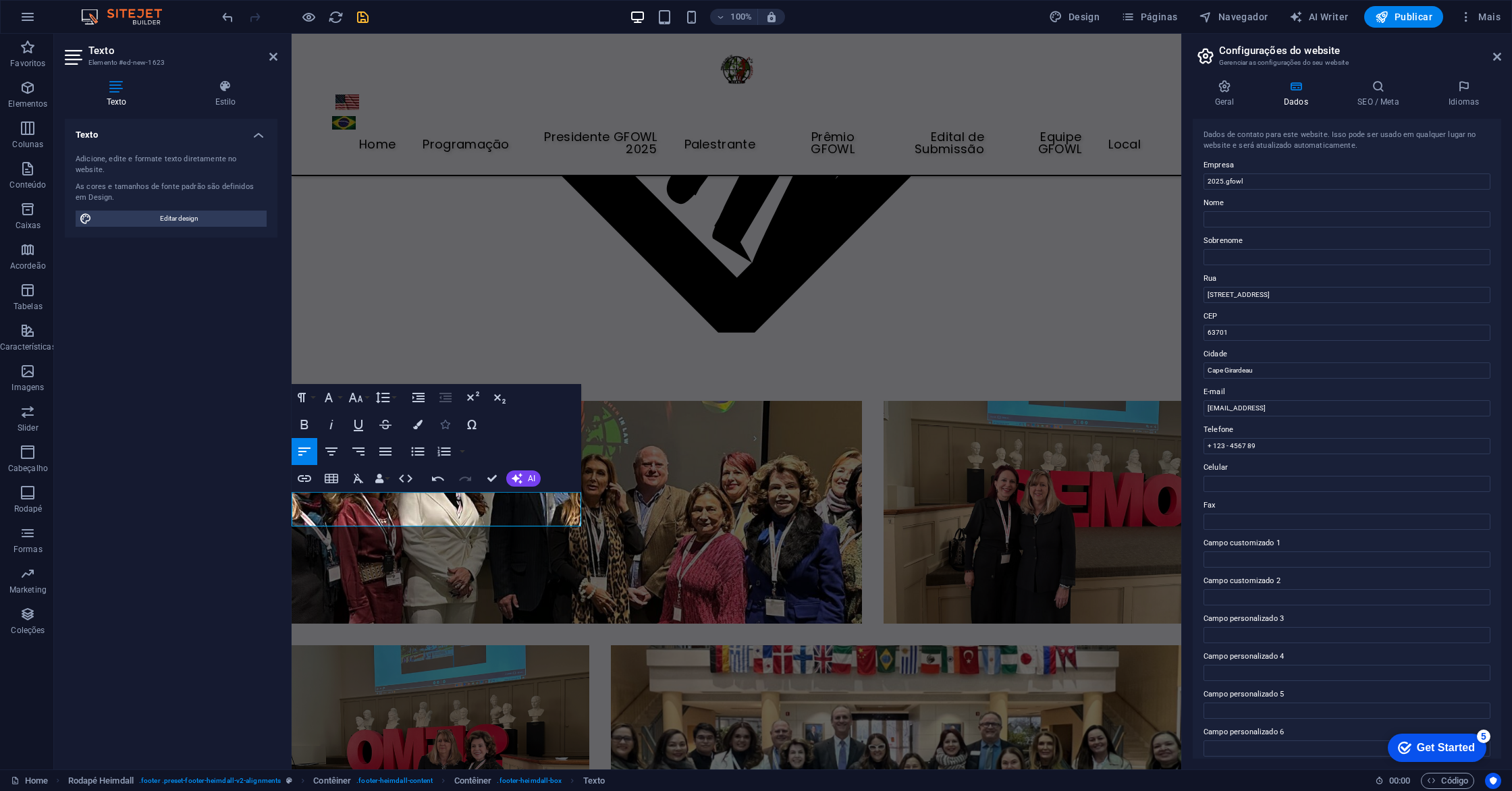
click at [444, 427] on icon "button" at bounding box center [444, 424] width 9 height 9
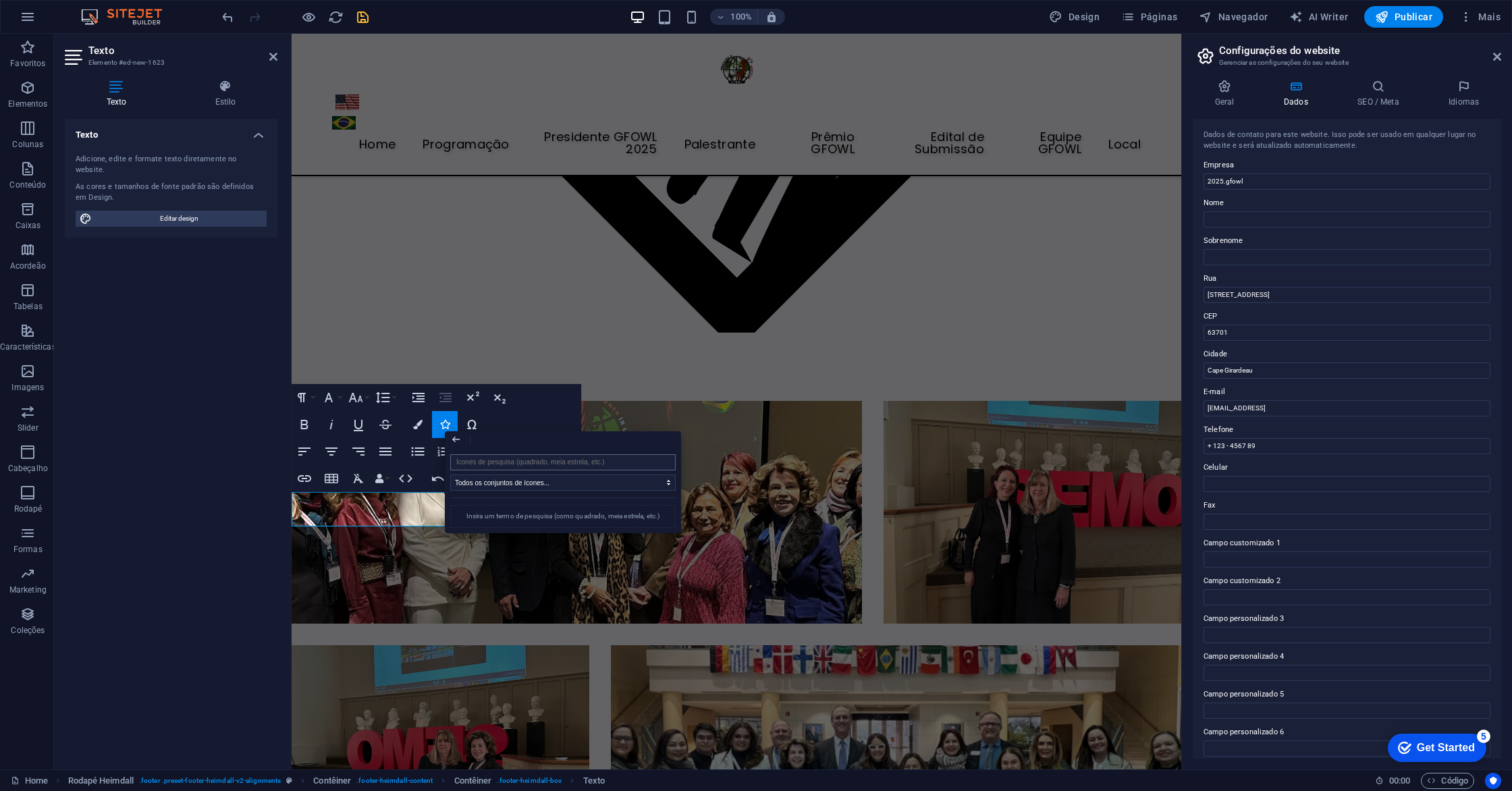
click at [548, 467] on input "search" at bounding box center [563, 462] width 226 height 16
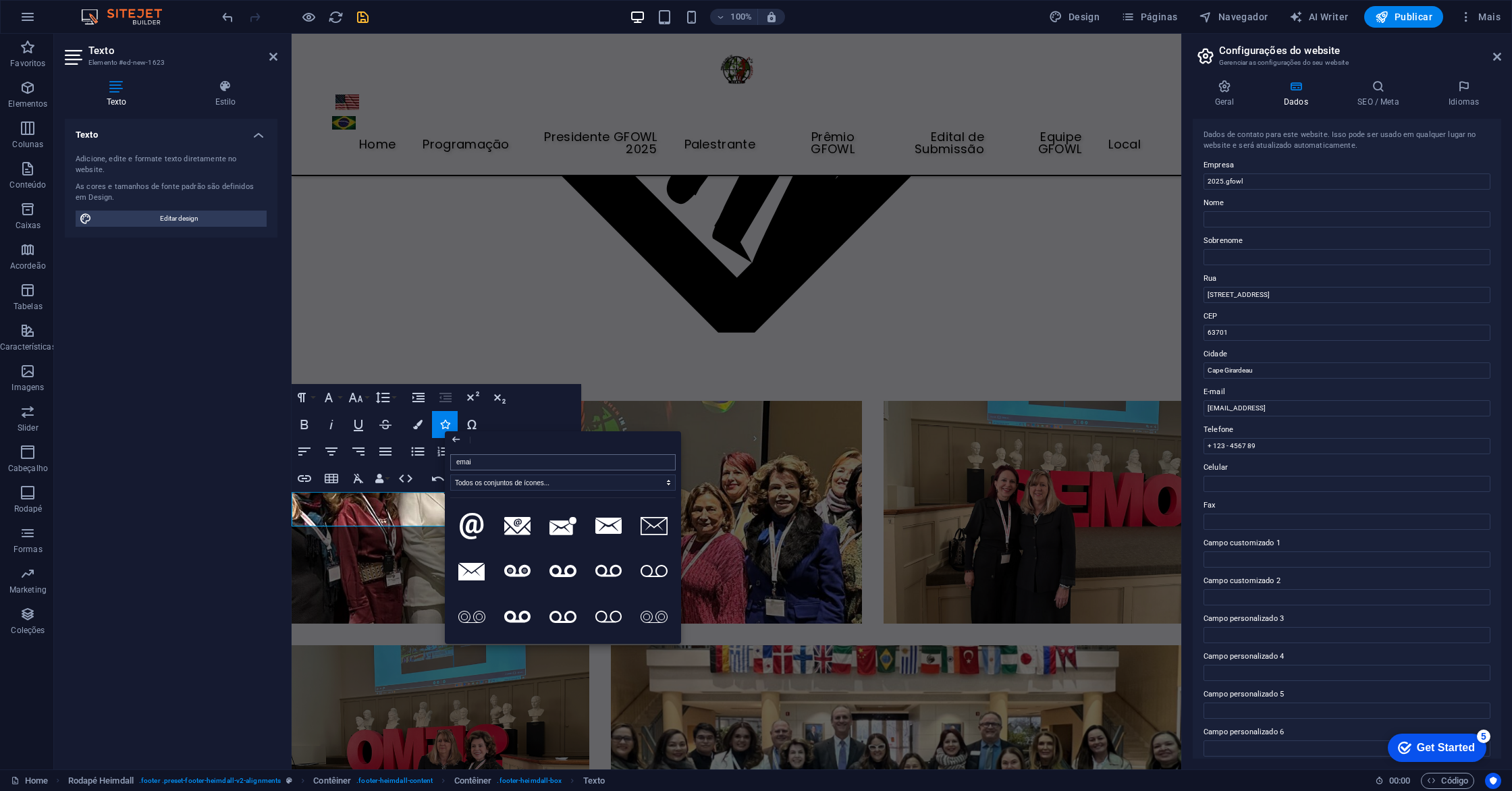
type input "email"
click at [514, 529] on icon at bounding box center [518, 526] width 27 height 18
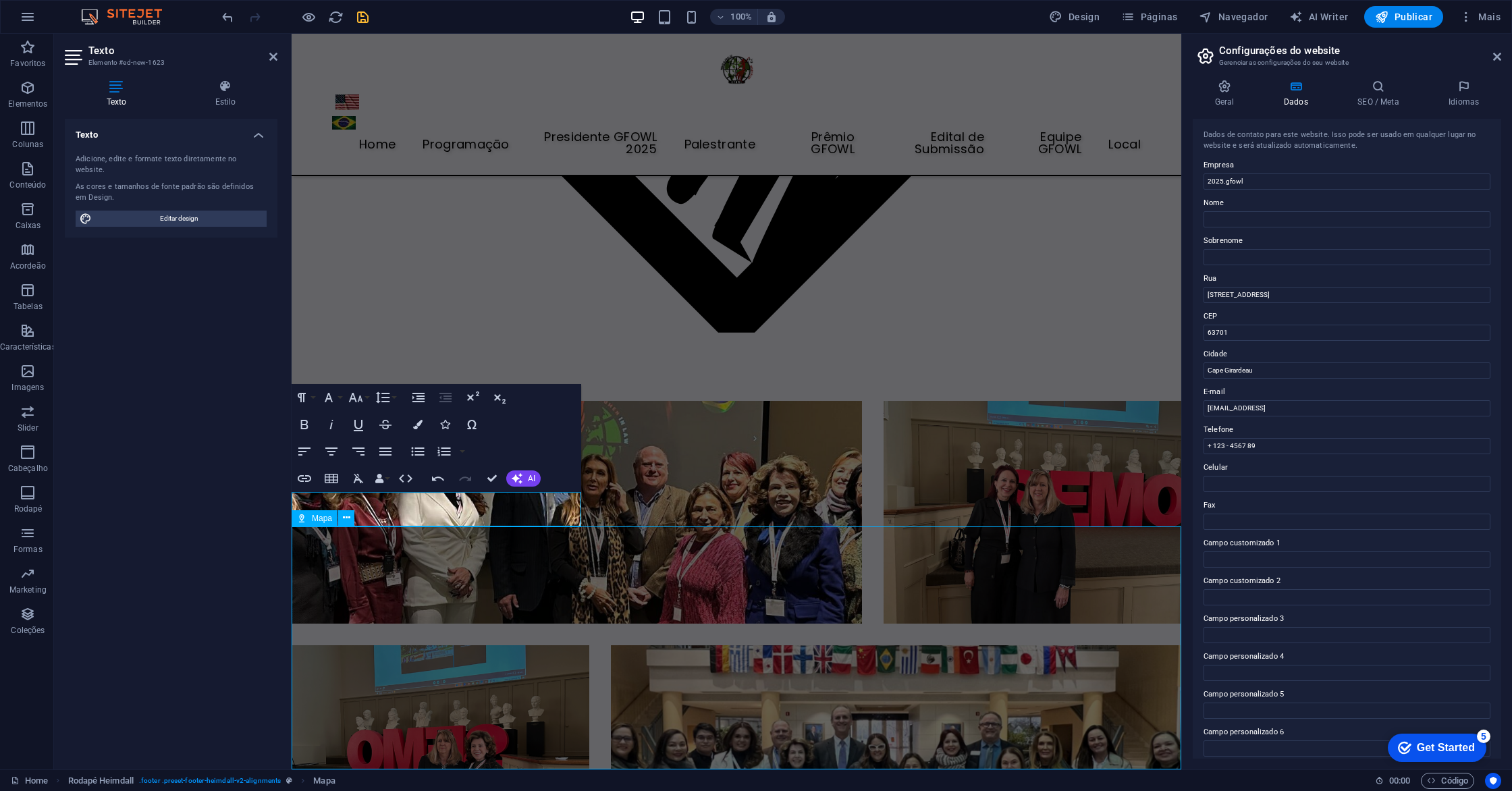
scroll to position [5123, 0]
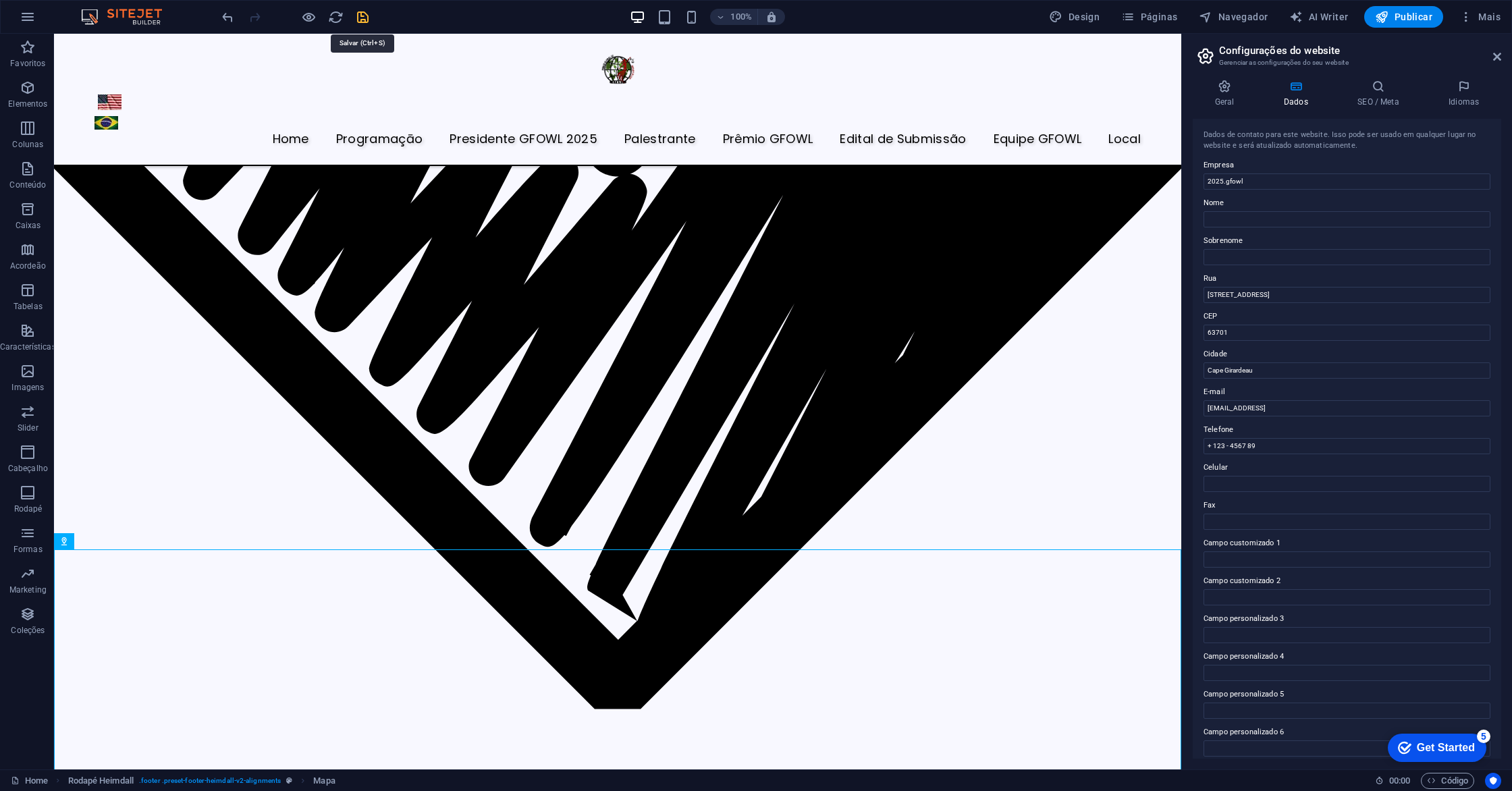
click at [363, 18] on icon "save" at bounding box center [363, 17] width 15 height 15
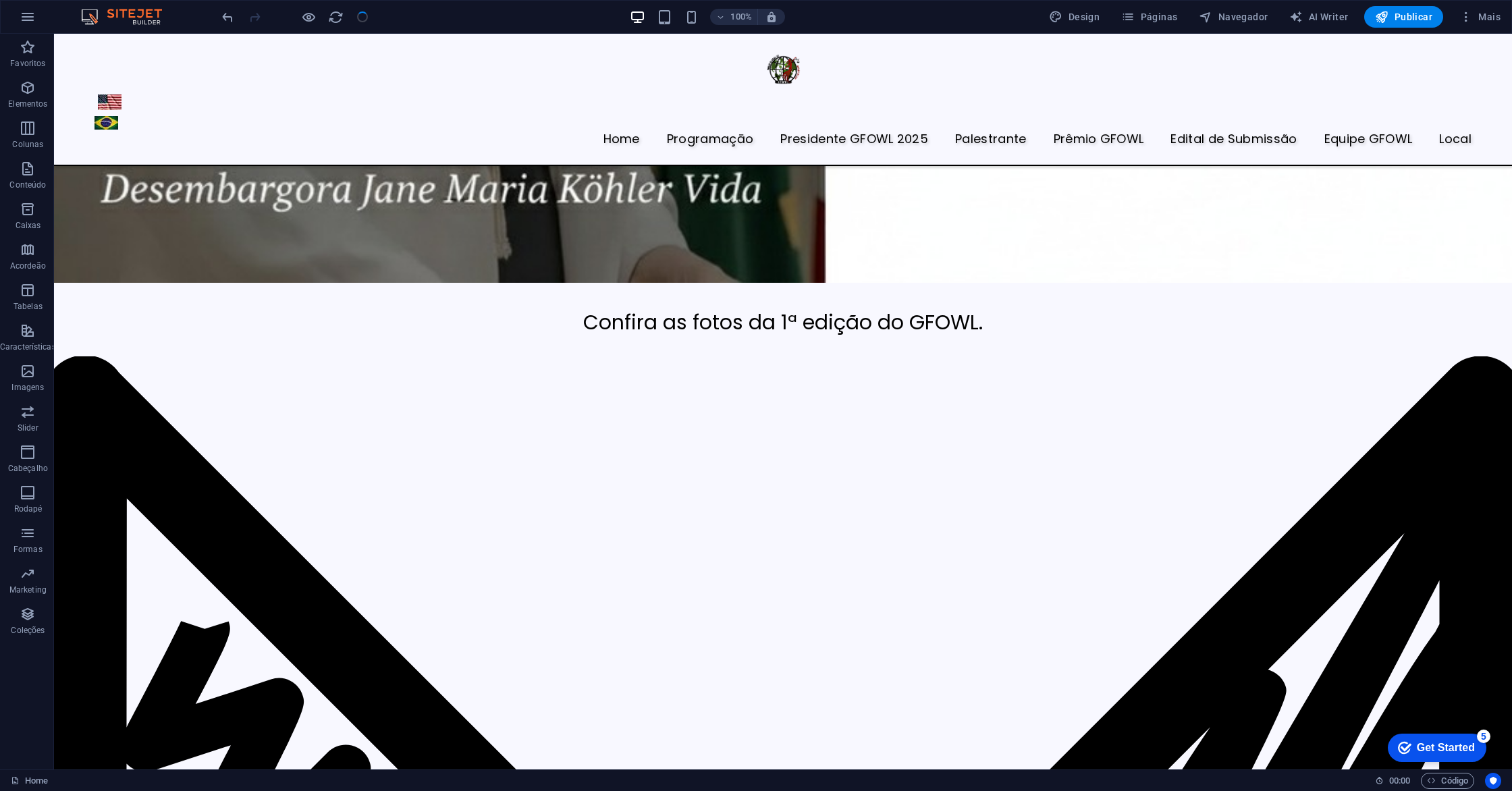
scroll to position [5628, 0]
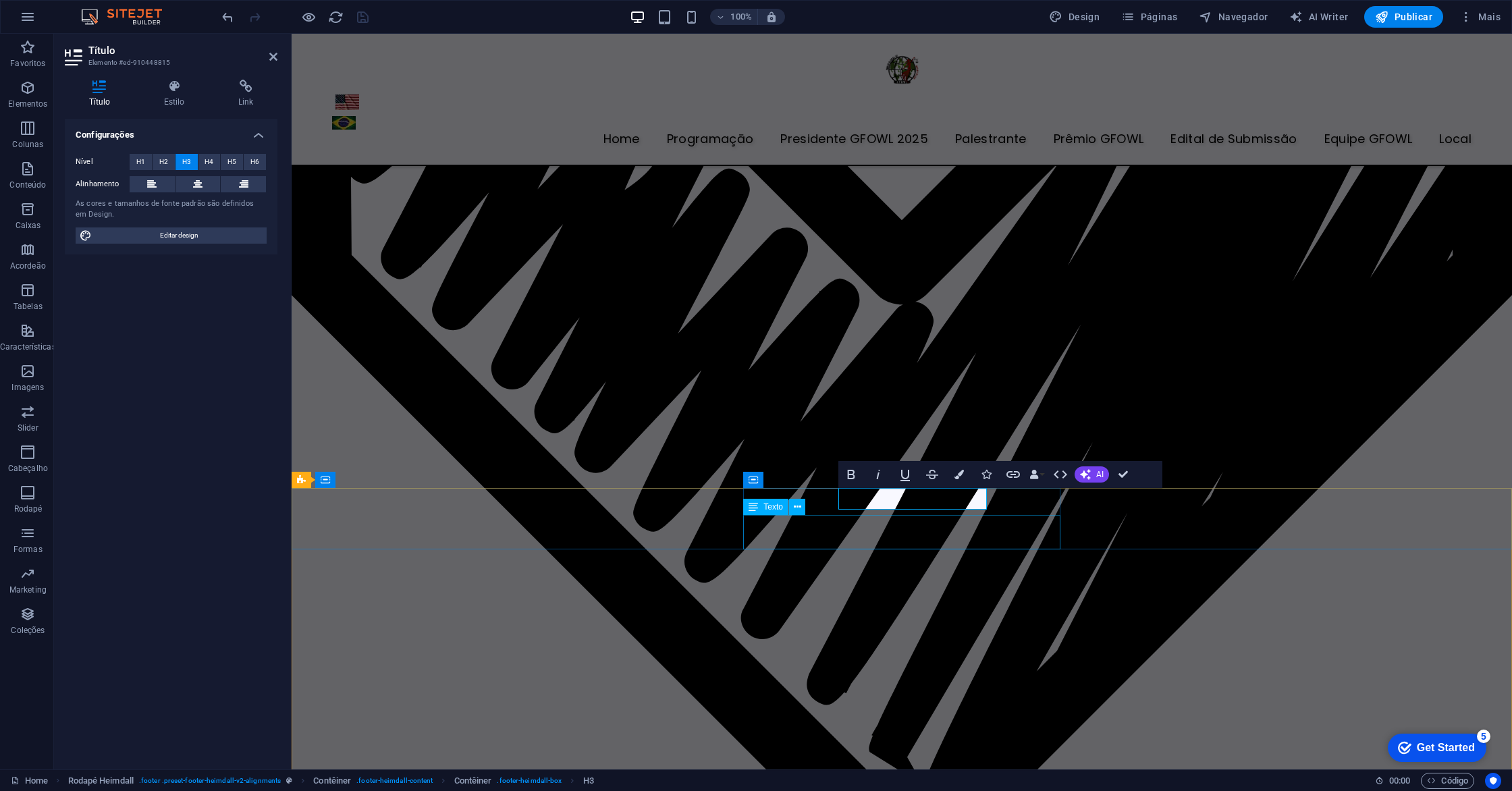
scroll to position [5276, 0]
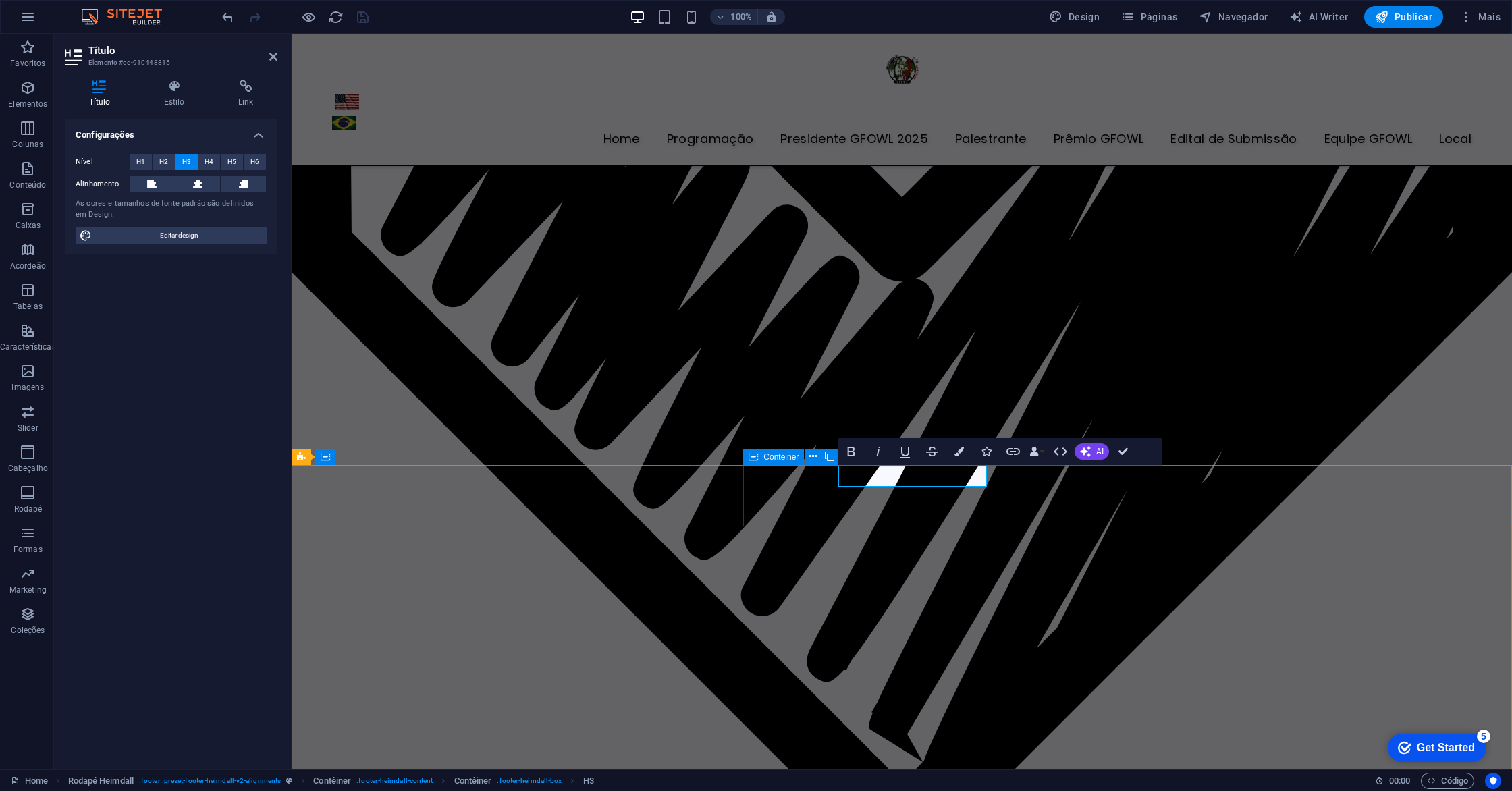
drag, startPoint x: 963, startPoint y: 477, endPoint x: 838, endPoint y: 477, distance: 125.0
click at [1091, 449] on icon "button" at bounding box center [1085, 451] width 11 height 11
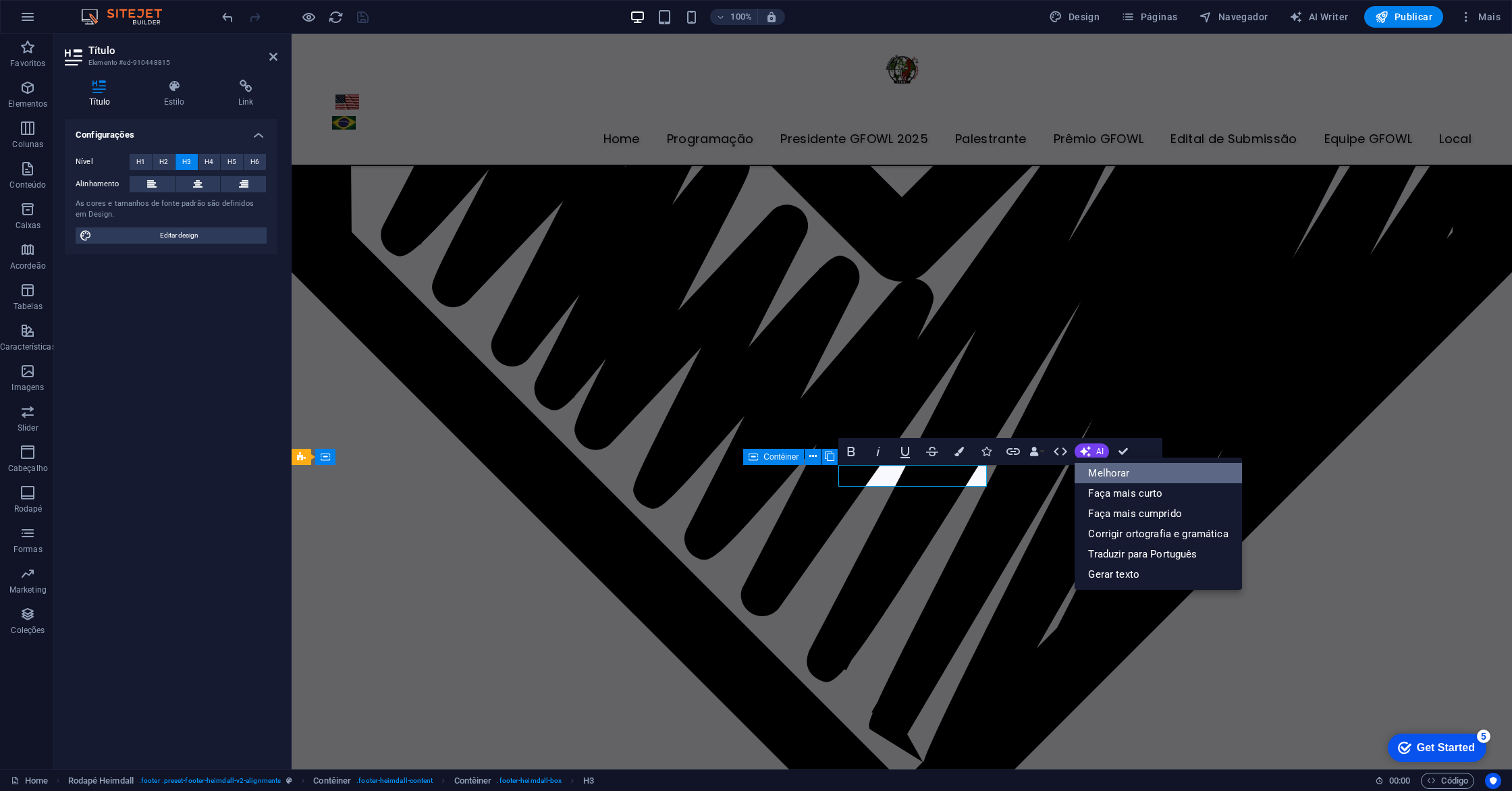
click at [1112, 478] on link "Melhorar" at bounding box center [1158, 472] width 167 height 20
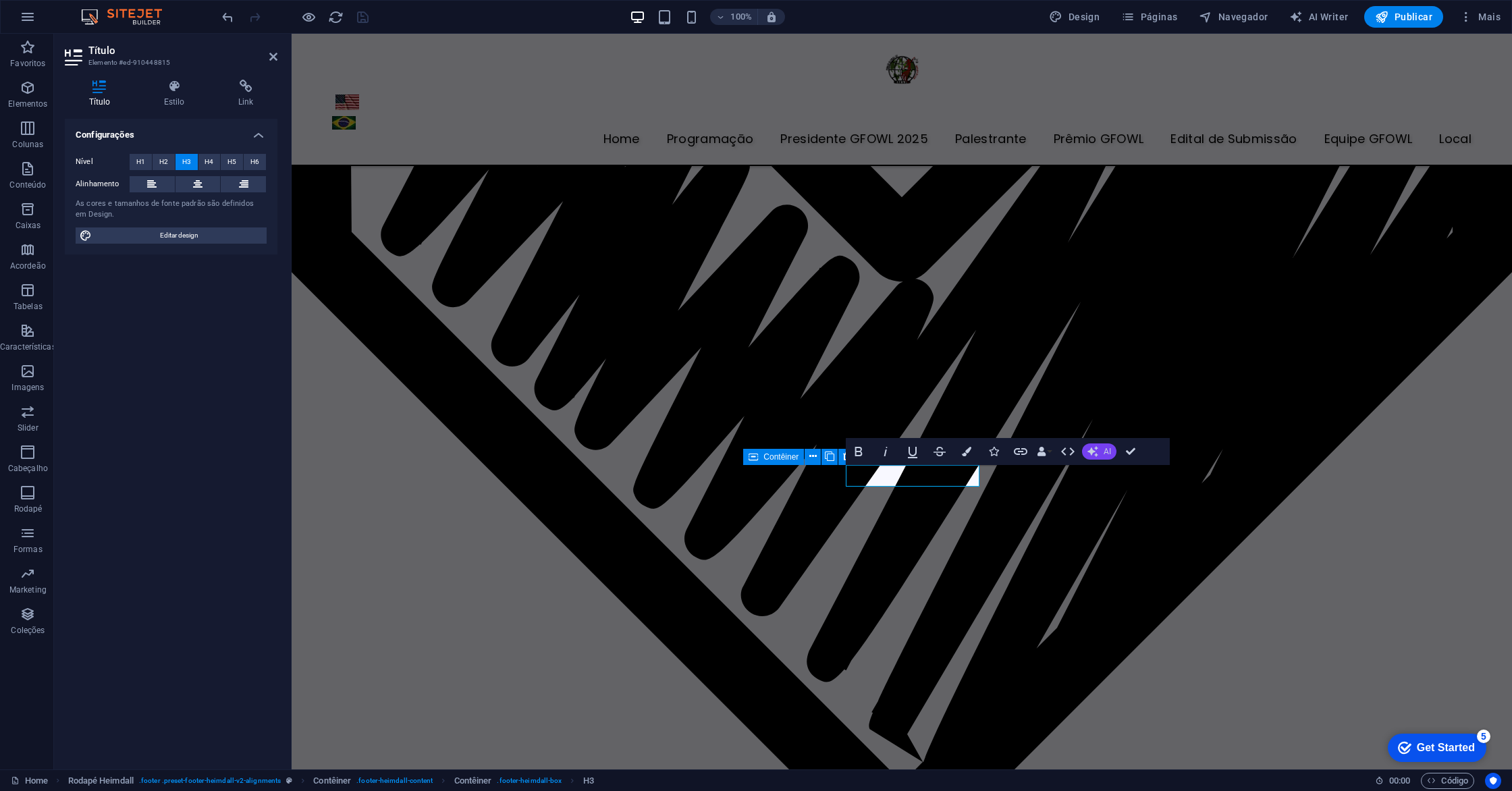
click at [1103, 452] on span "AI" at bounding box center [1107, 451] width 8 height 8
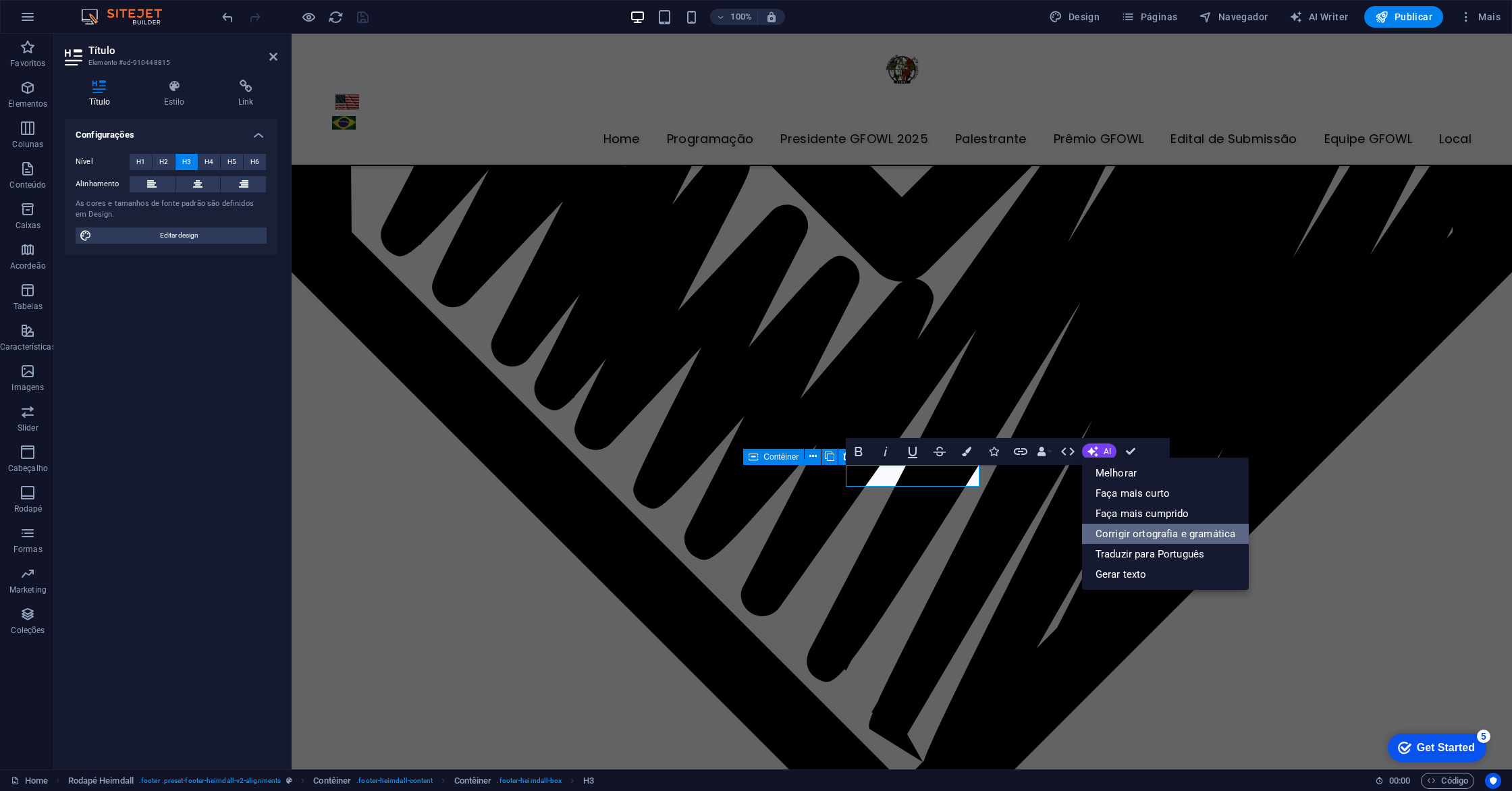
click at [1123, 532] on link "Corrigir ortografia e gramática" at bounding box center [1165, 534] width 167 height 20
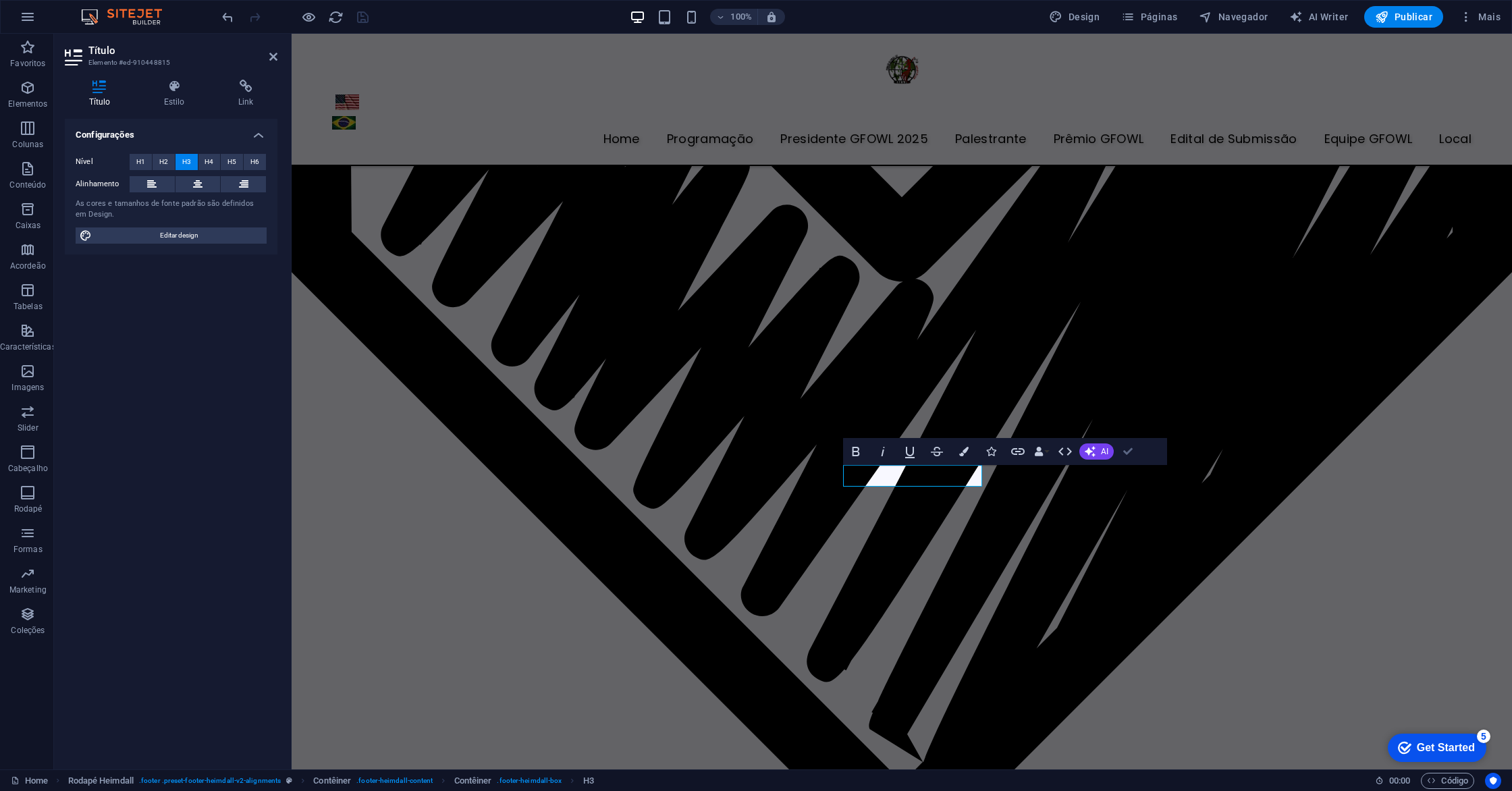
scroll to position [5651, 0]
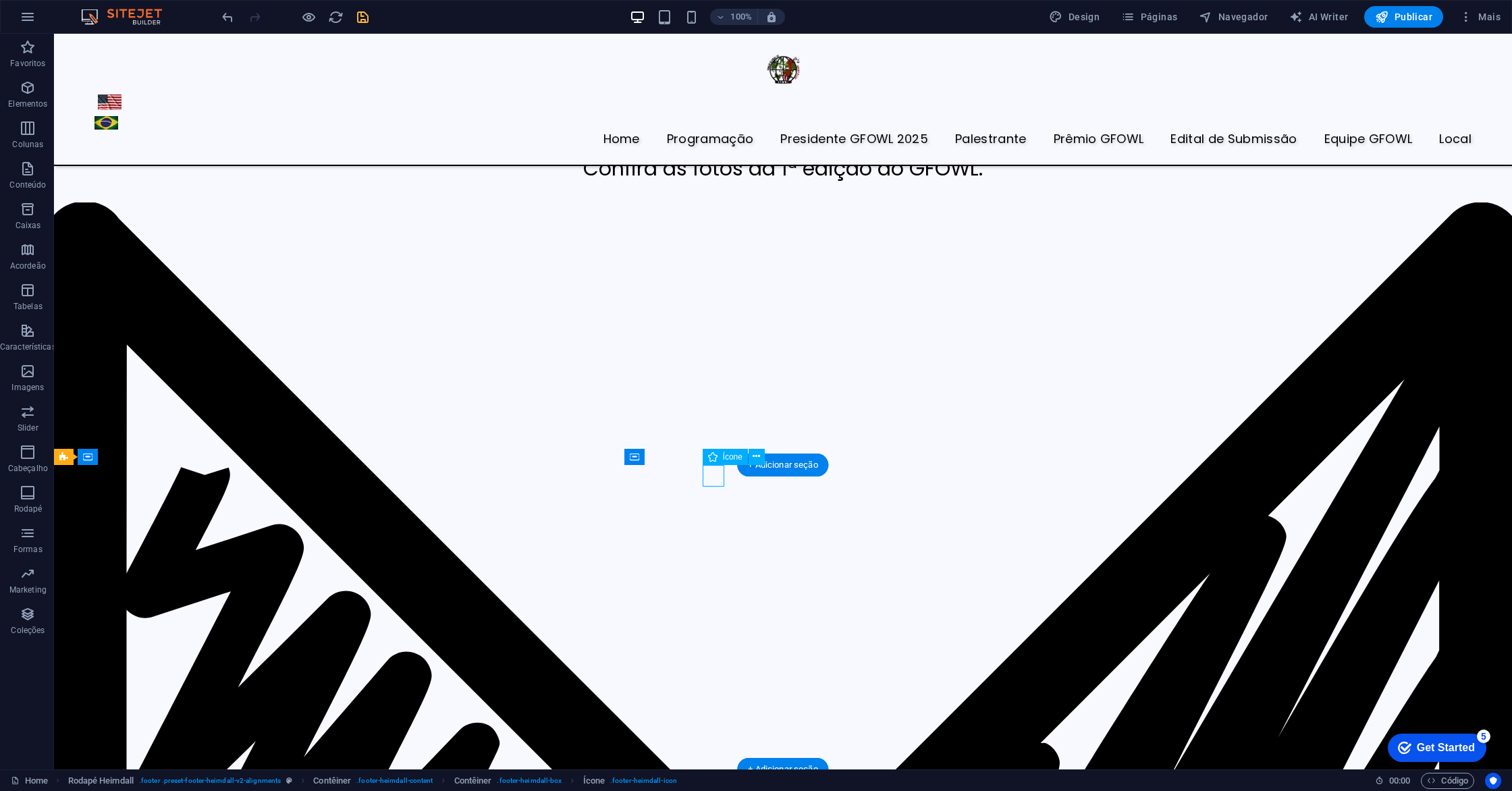
select select "xMidYMid"
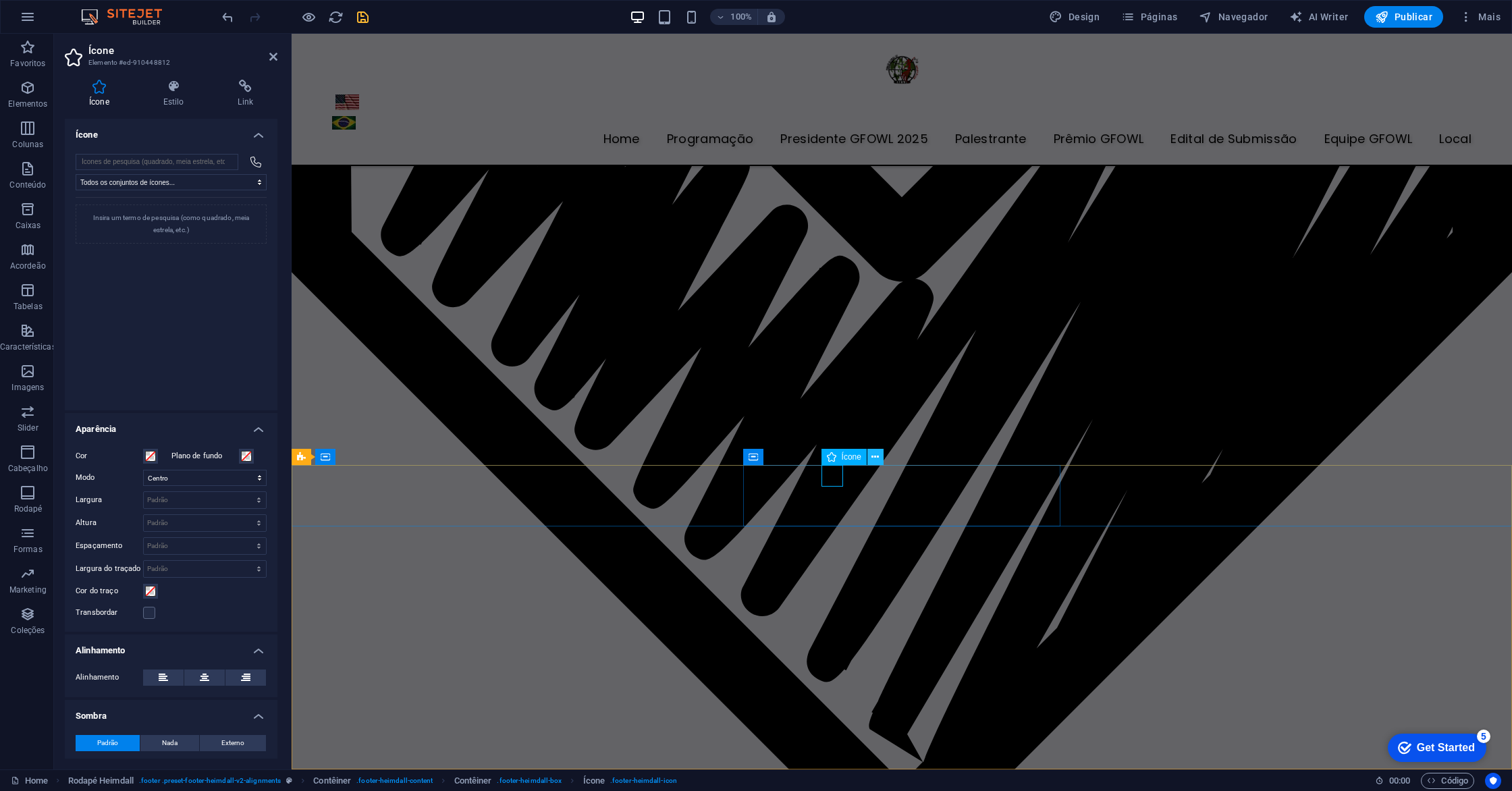
click at [880, 456] on button at bounding box center [875, 456] width 16 height 16
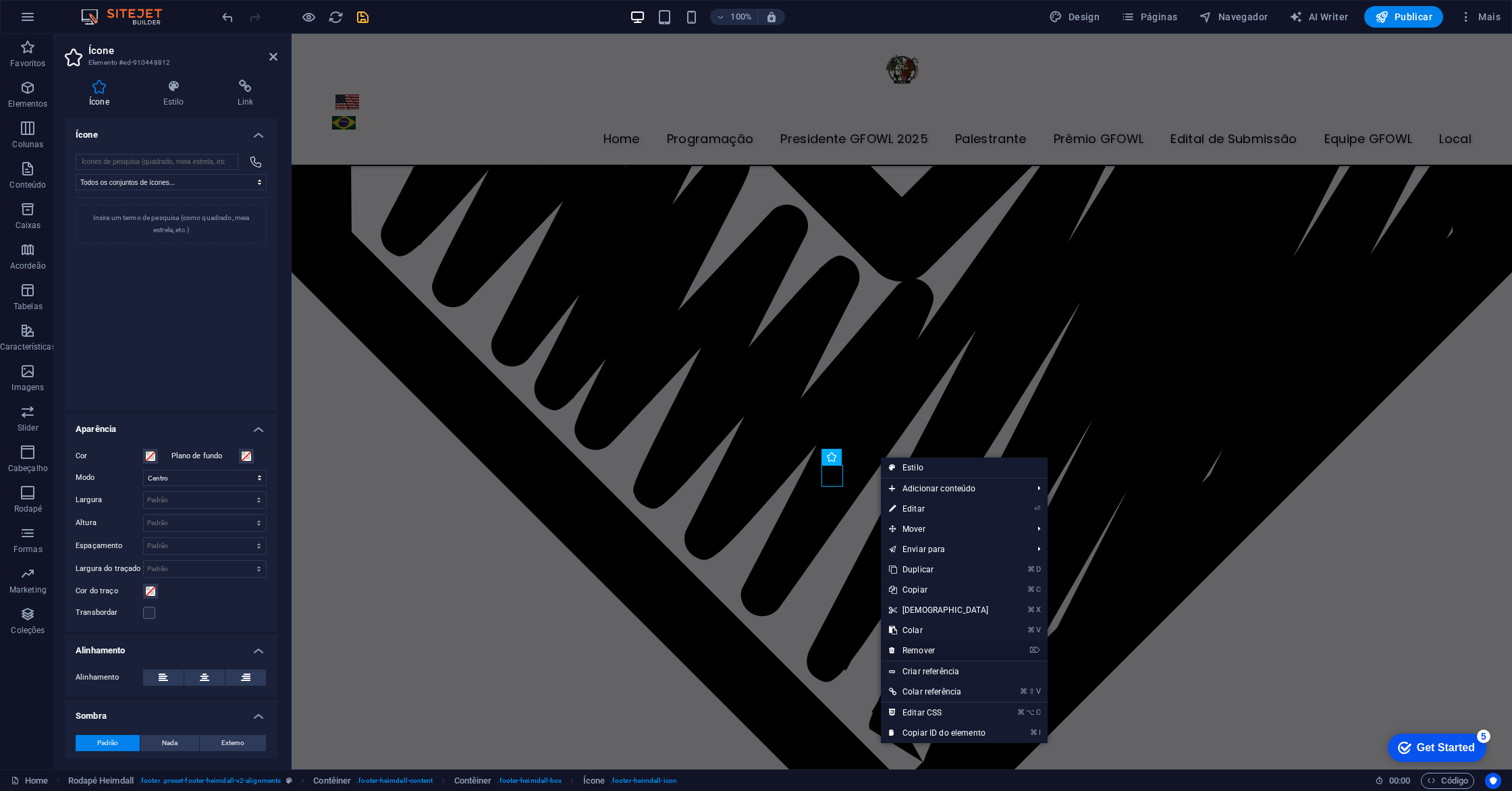
click at [931, 649] on link "⌦ Remover" at bounding box center [938, 650] width 116 height 20
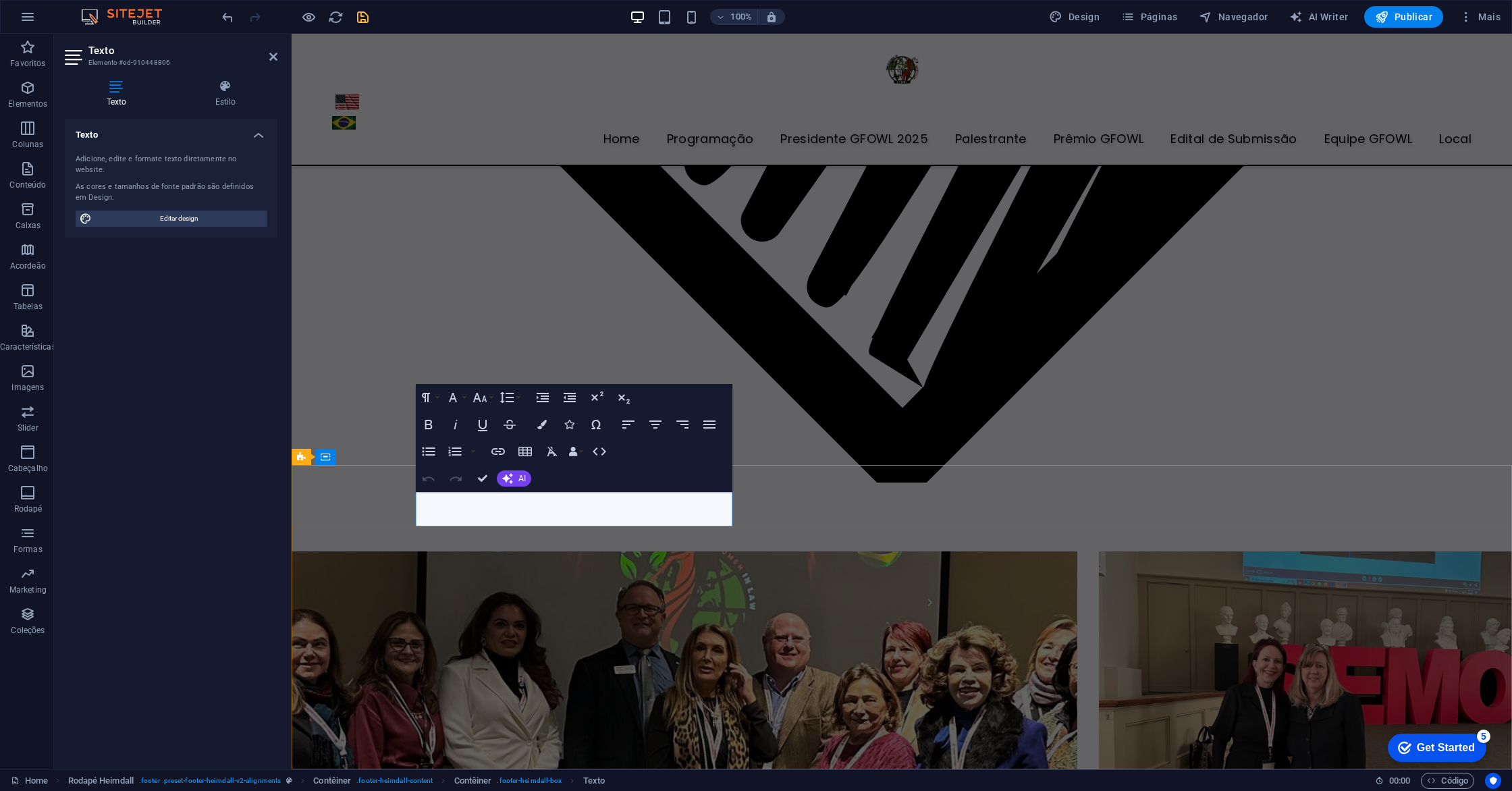
scroll to position [5276, 0]
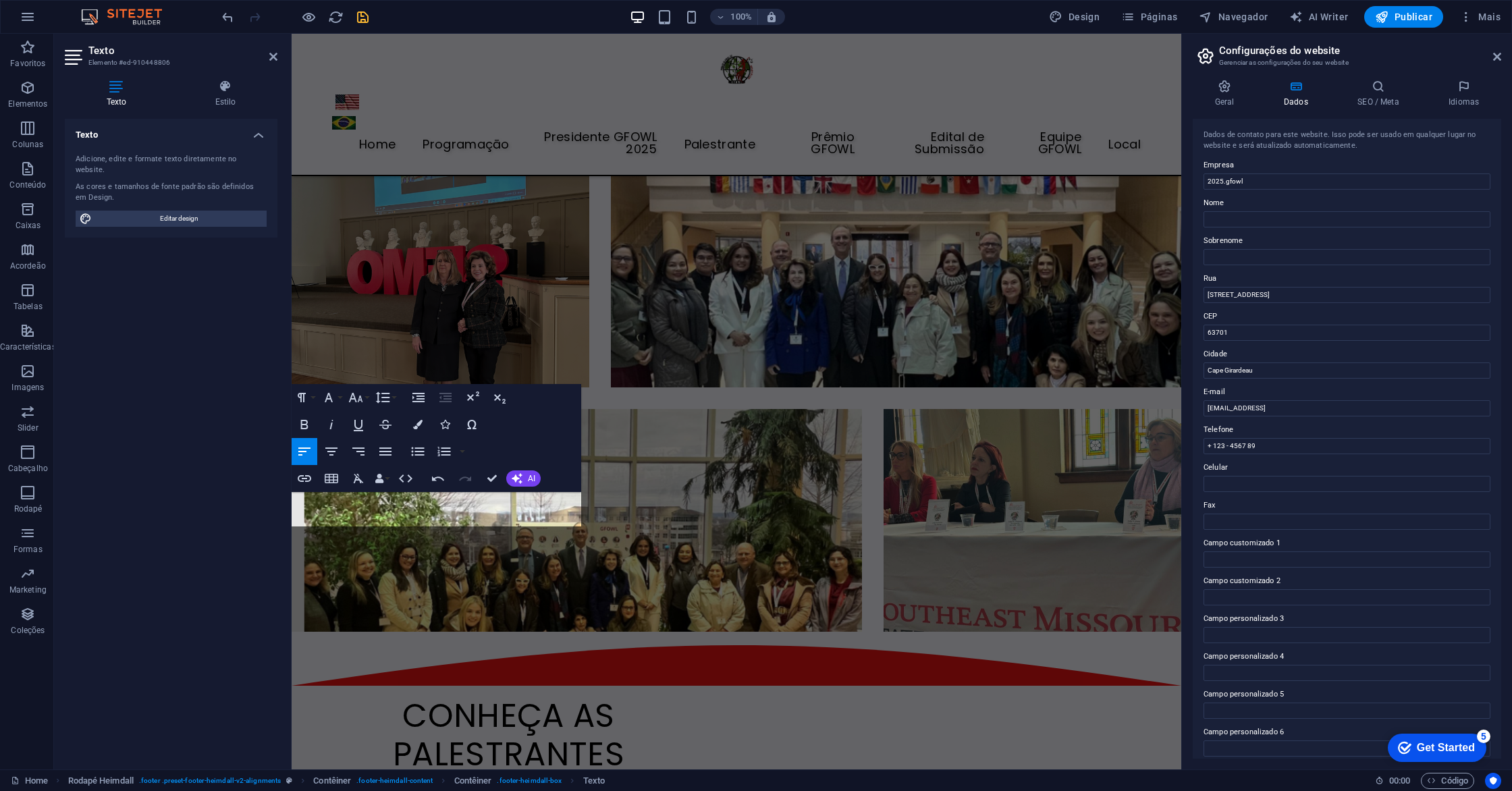
scroll to position [4796, 0]
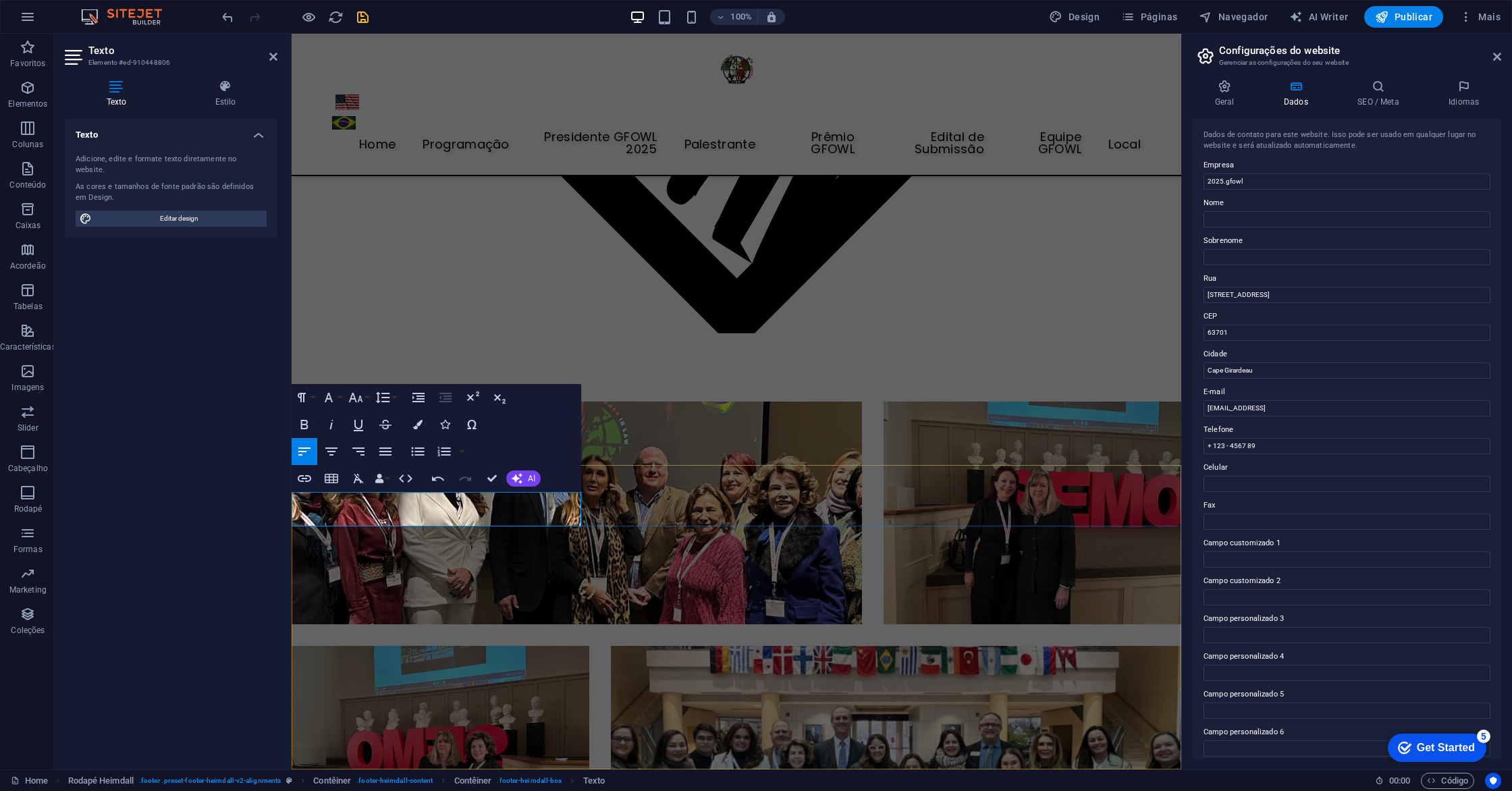
click at [449, 426] on icon "button" at bounding box center [444, 424] width 9 height 9
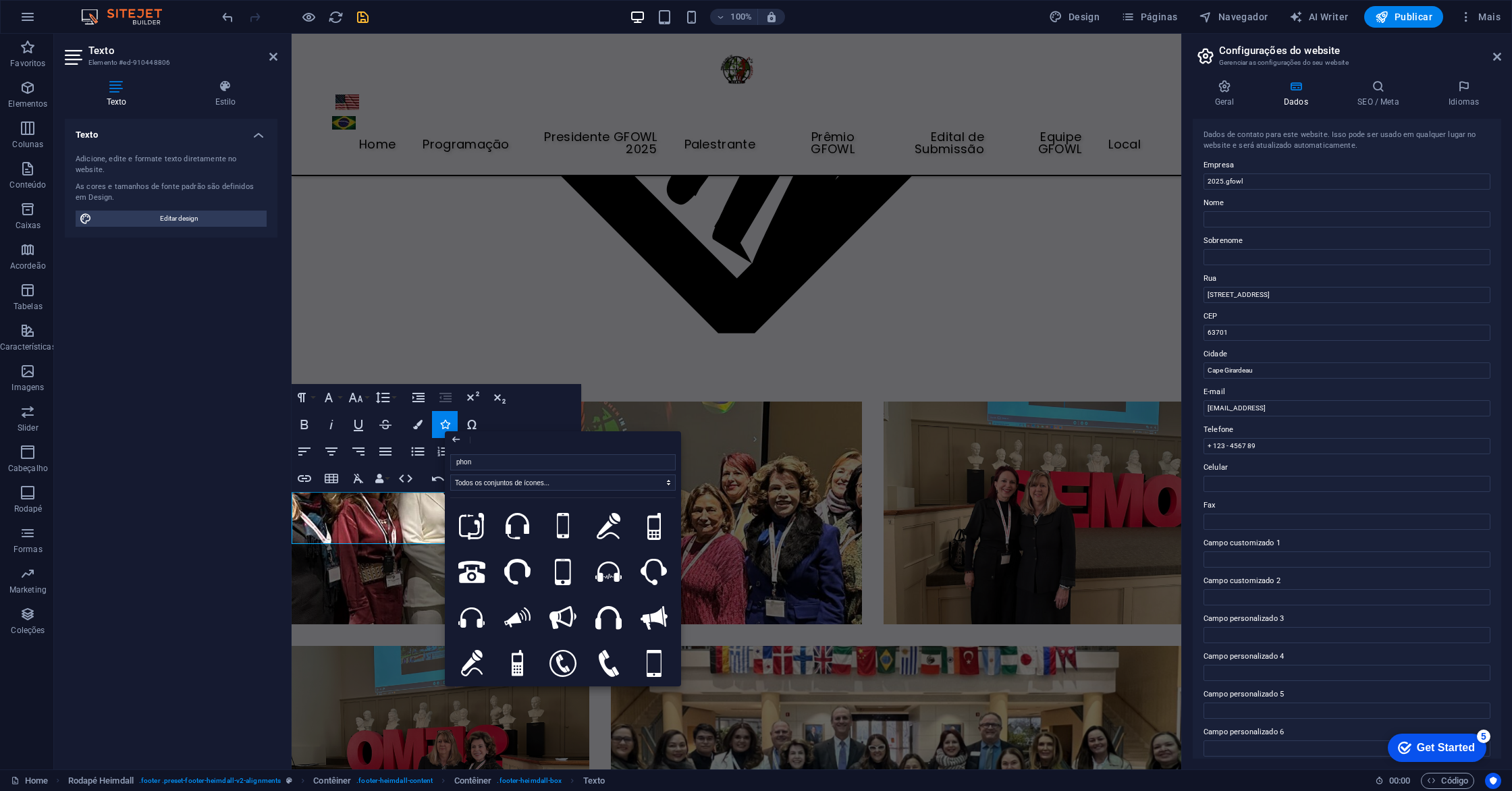
type input "phone"
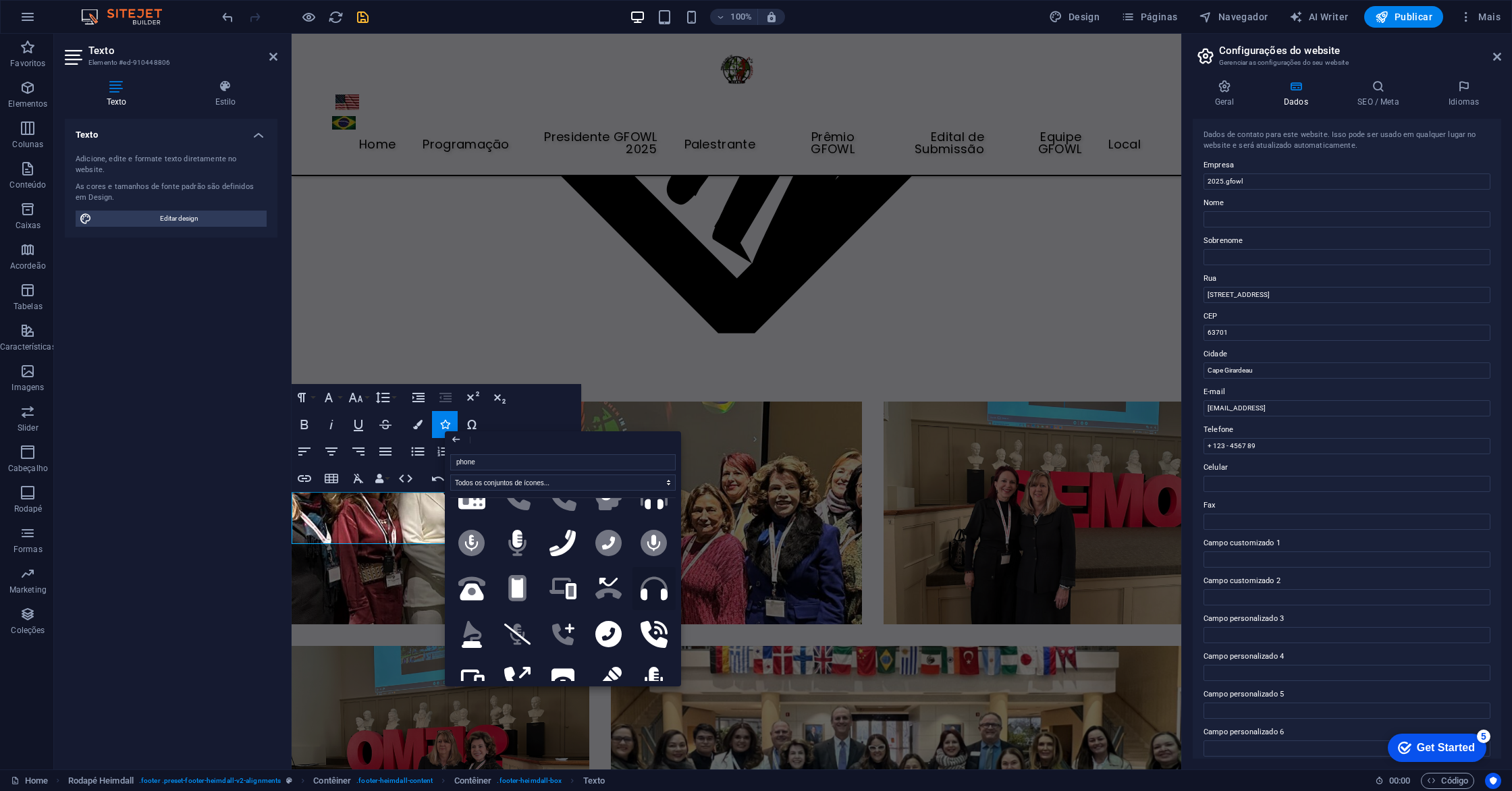
scroll to position [495, 0]
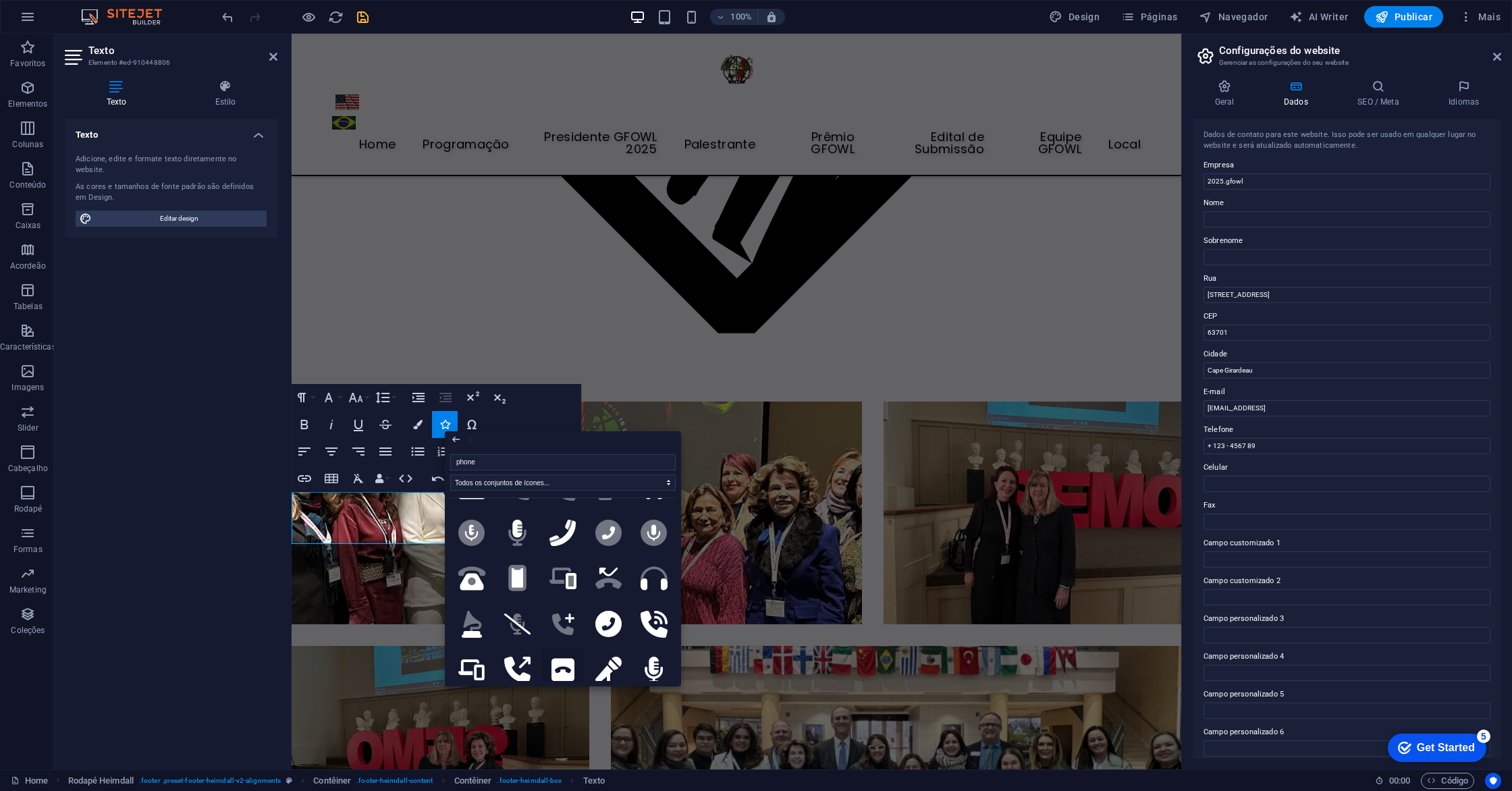
click at [558, 662] on icon at bounding box center [563, 670] width 24 height 27
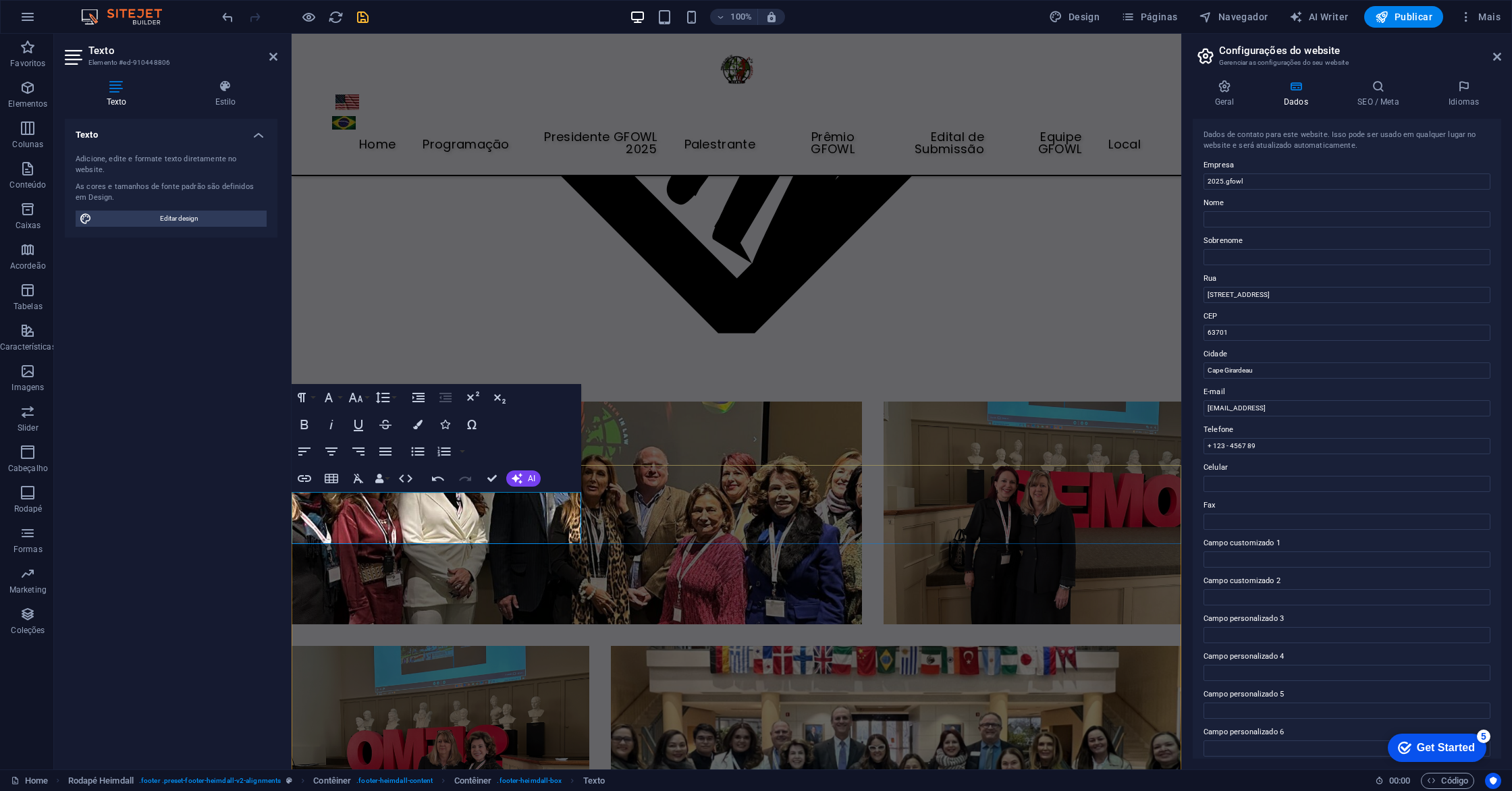
click at [445, 427] on icon "button" at bounding box center [444, 424] width 9 height 9
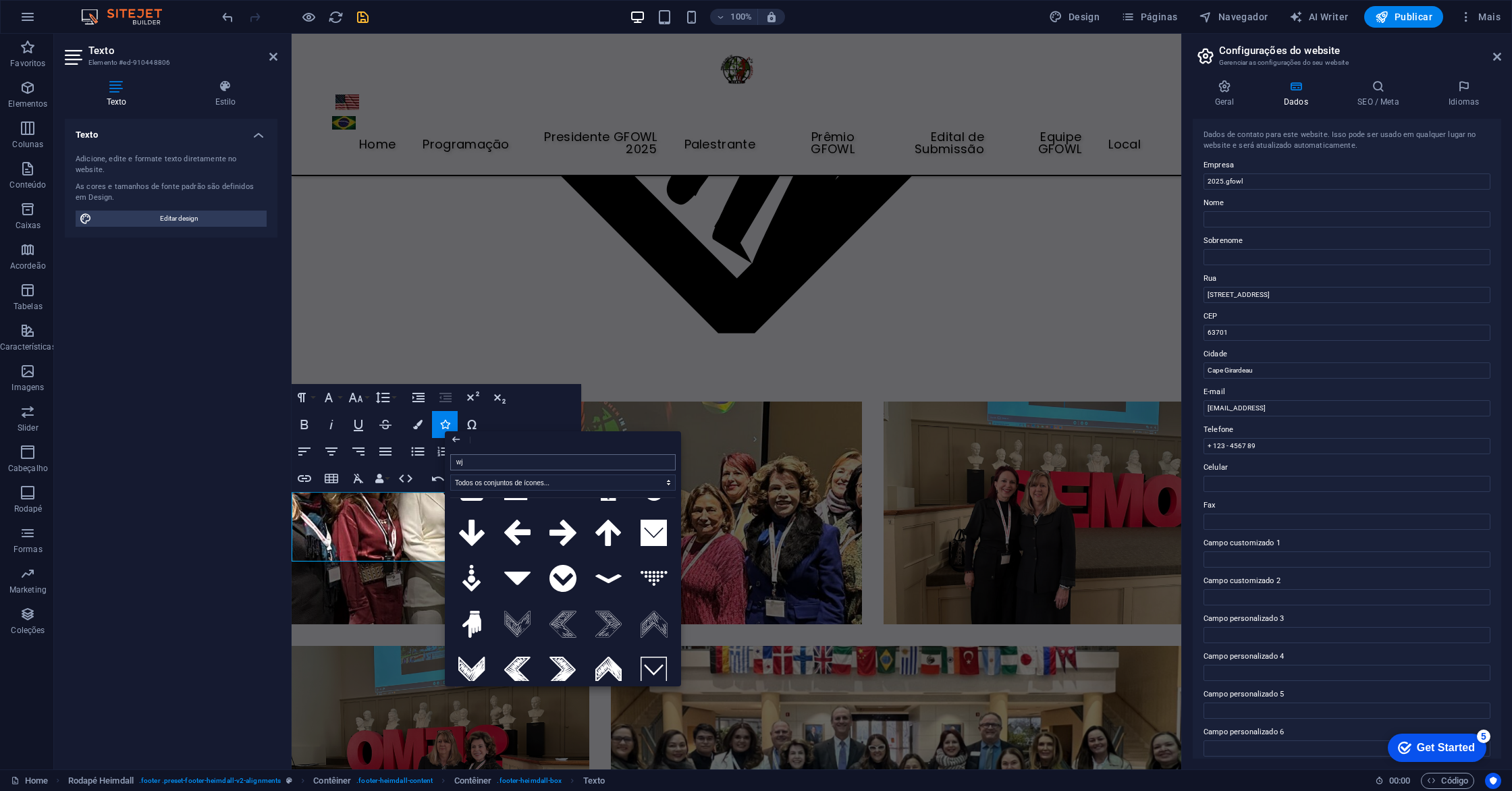
scroll to position [0, 0]
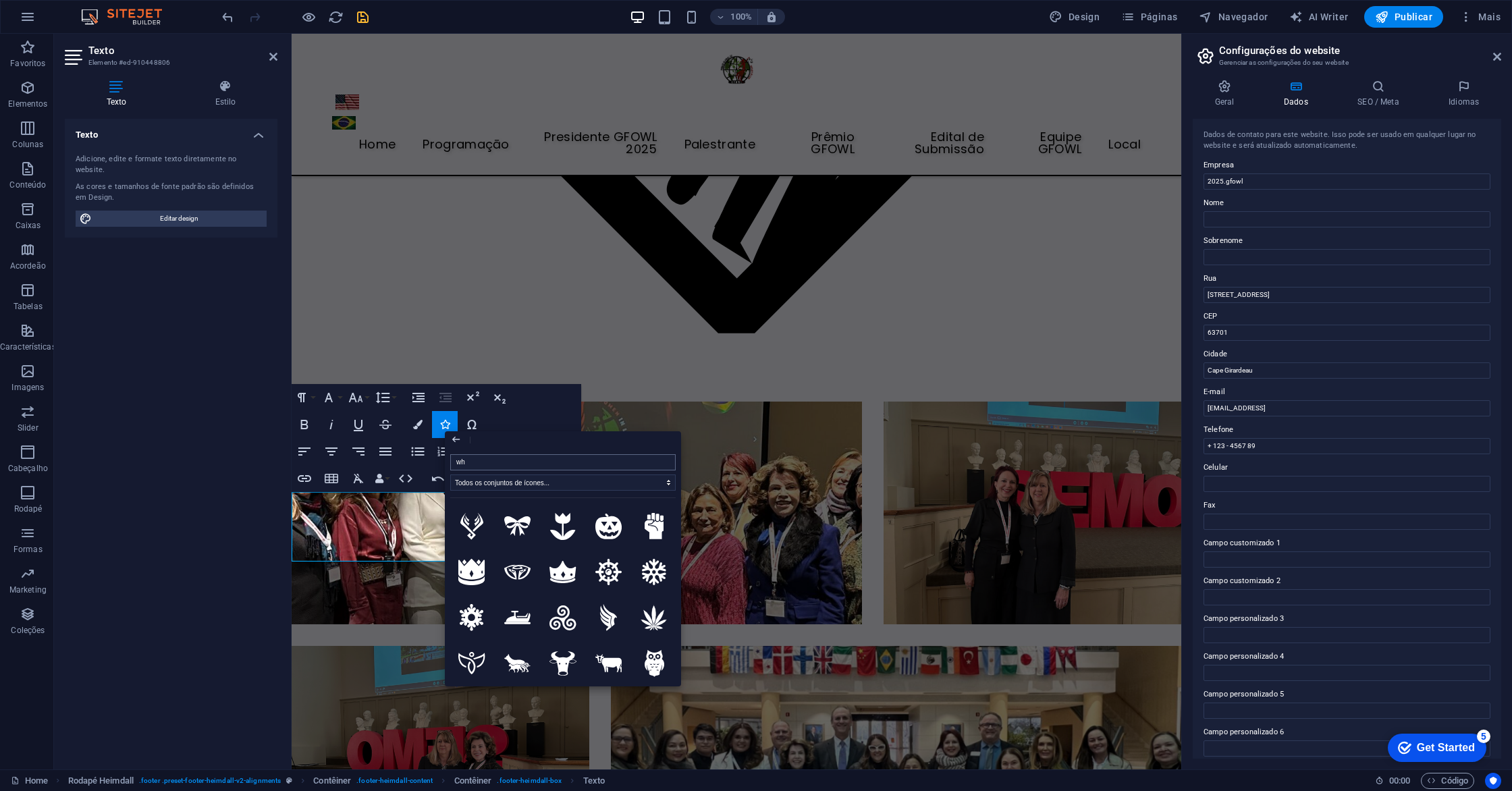
type input "wha"
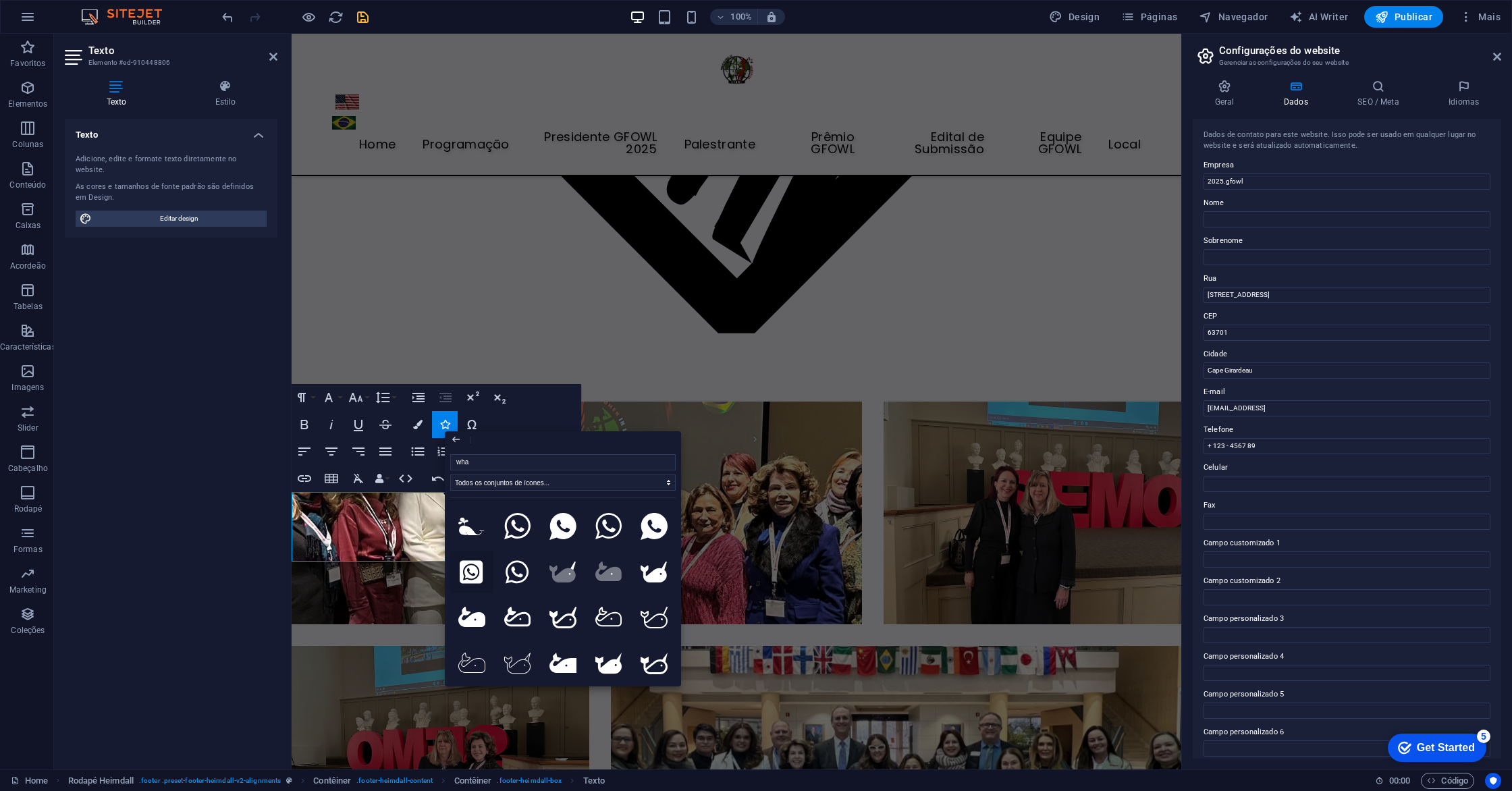
click at [473, 564] on icon at bounding box center [472, 572] width 24 height 27
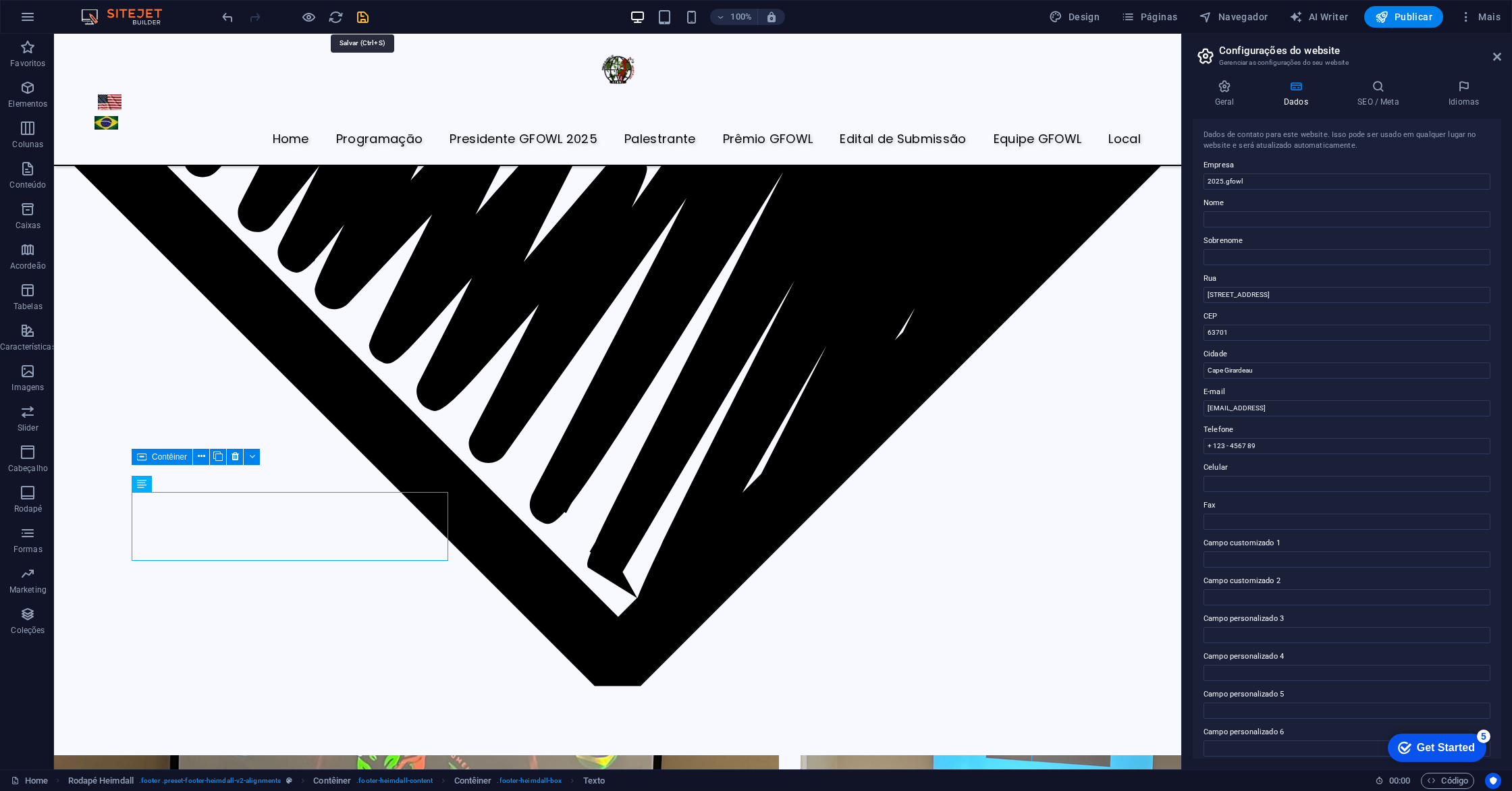
click at [364, 17] on icon "save" at bounding box center [363, 17] width 15 height 15
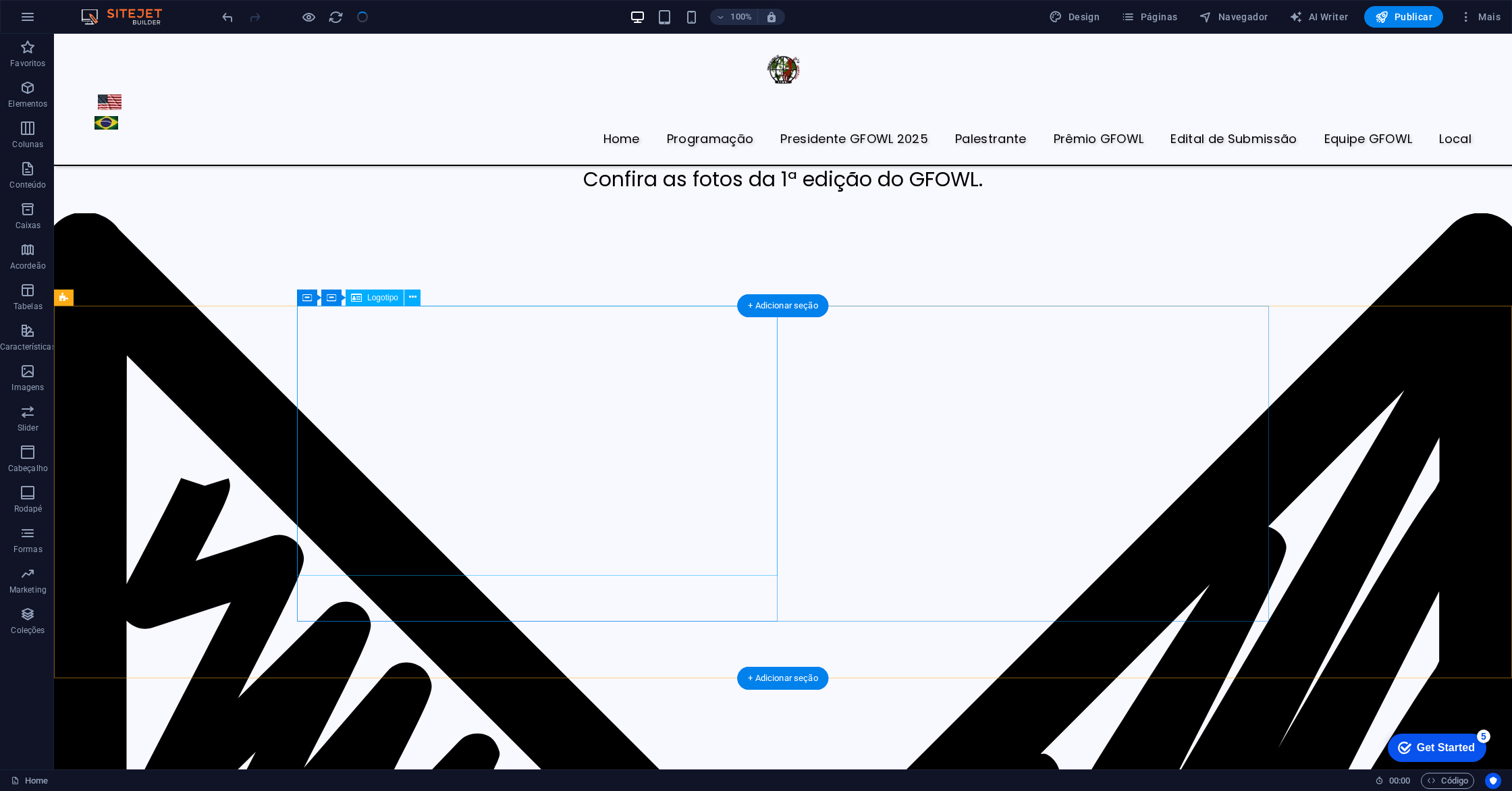
scroll to position [5277, 0]
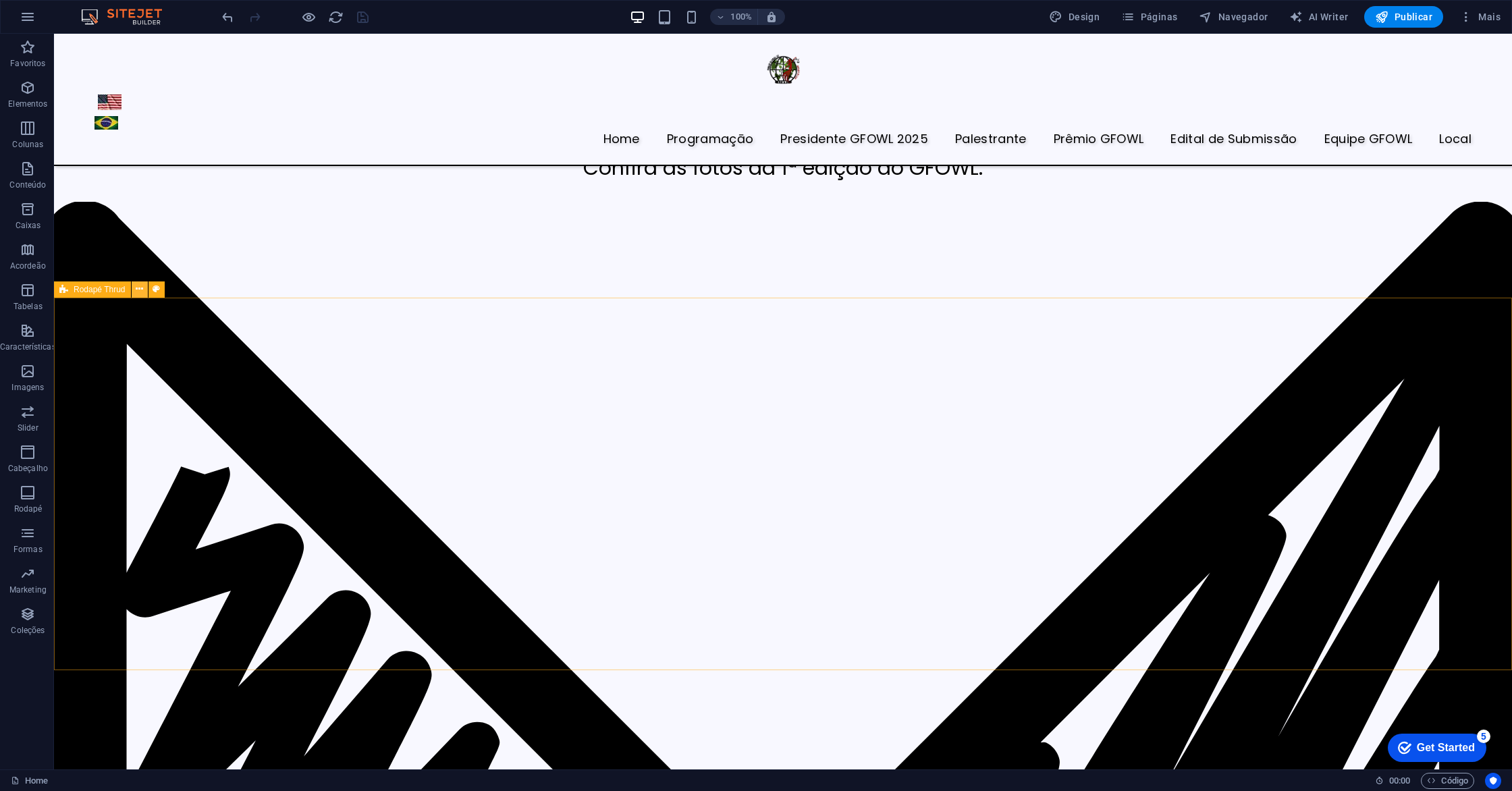
click at [140, 292] on icon at bounding box center [139, 289] width 8 height 14
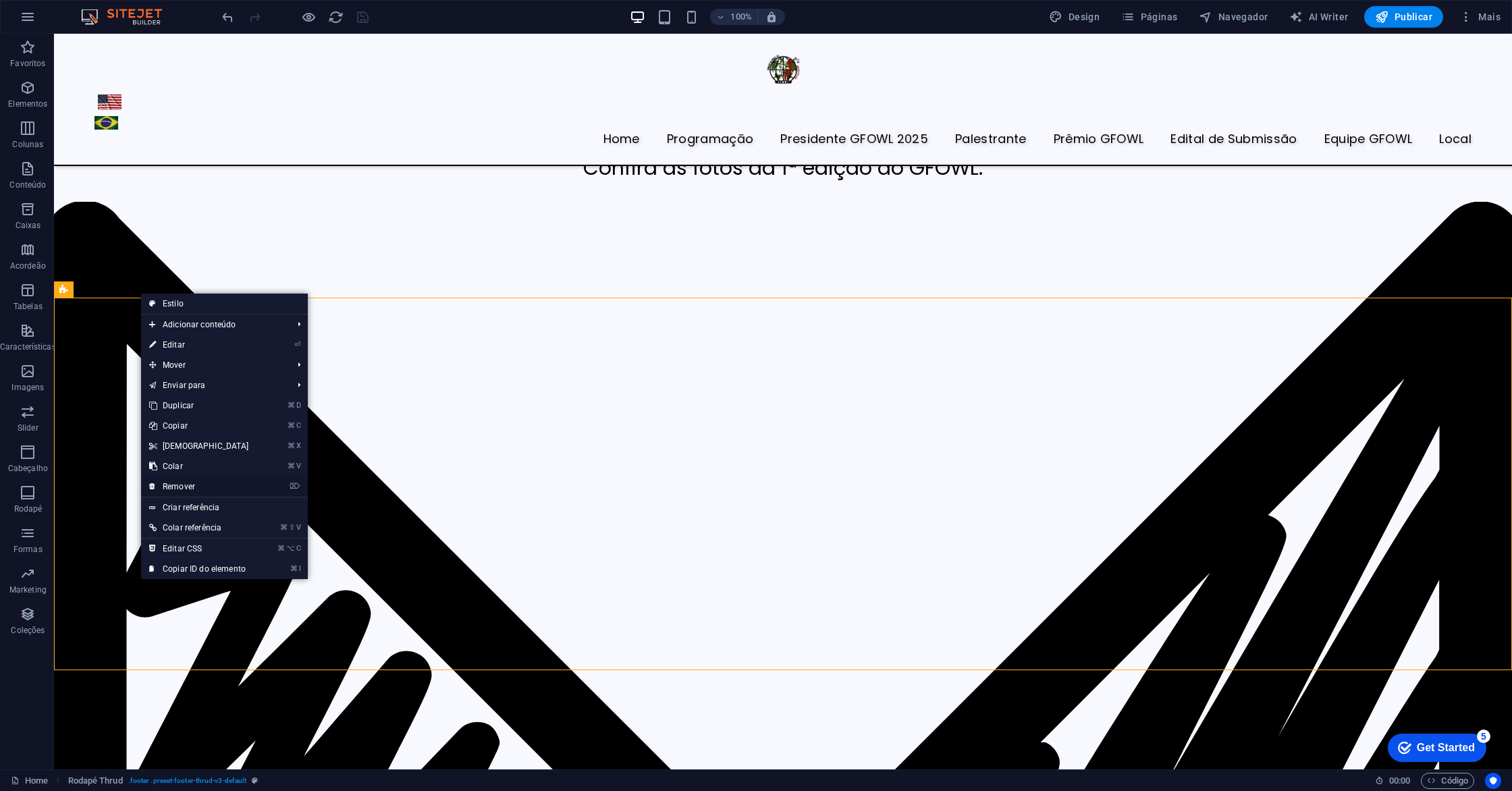
click at [193, 485] on link "⌦ Remover" at bounding box center [199, 487] width 116 height 20
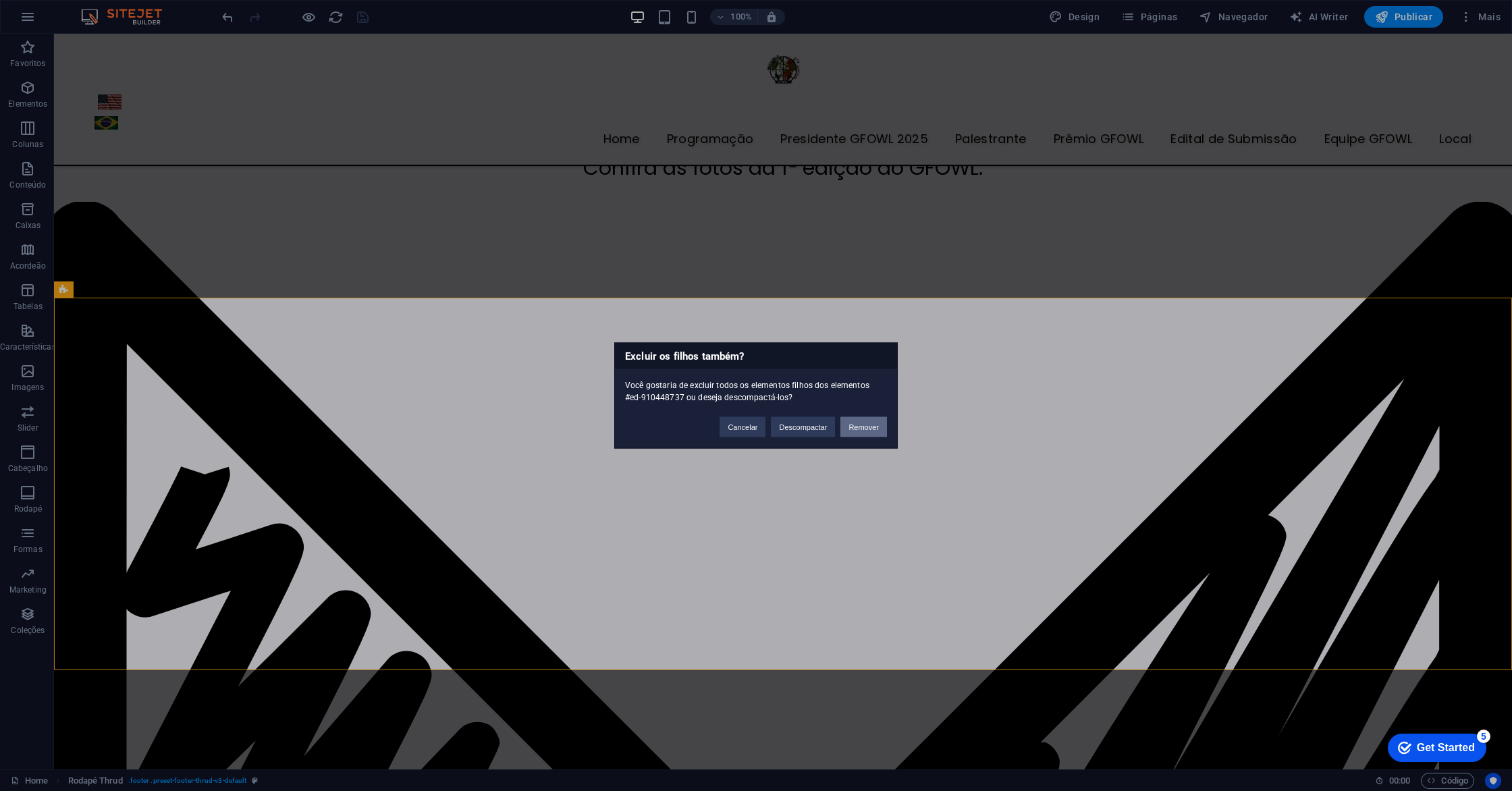
click at [857, 428] on button "Remover" at bounding box center [864, 427] width 46 height 20
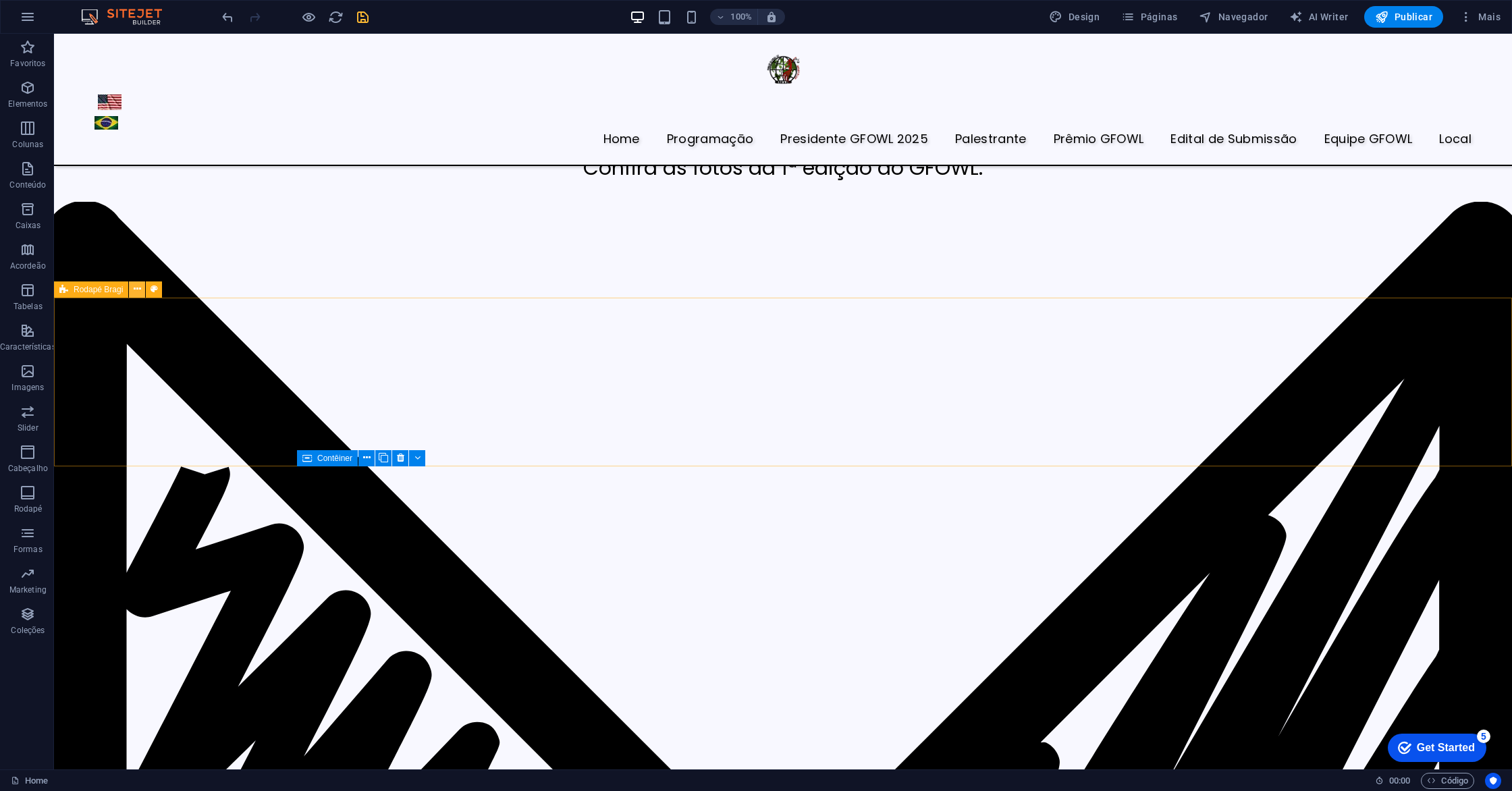
click at [138, 288] on icon at bounding box center [137, 289] width 8 height 14
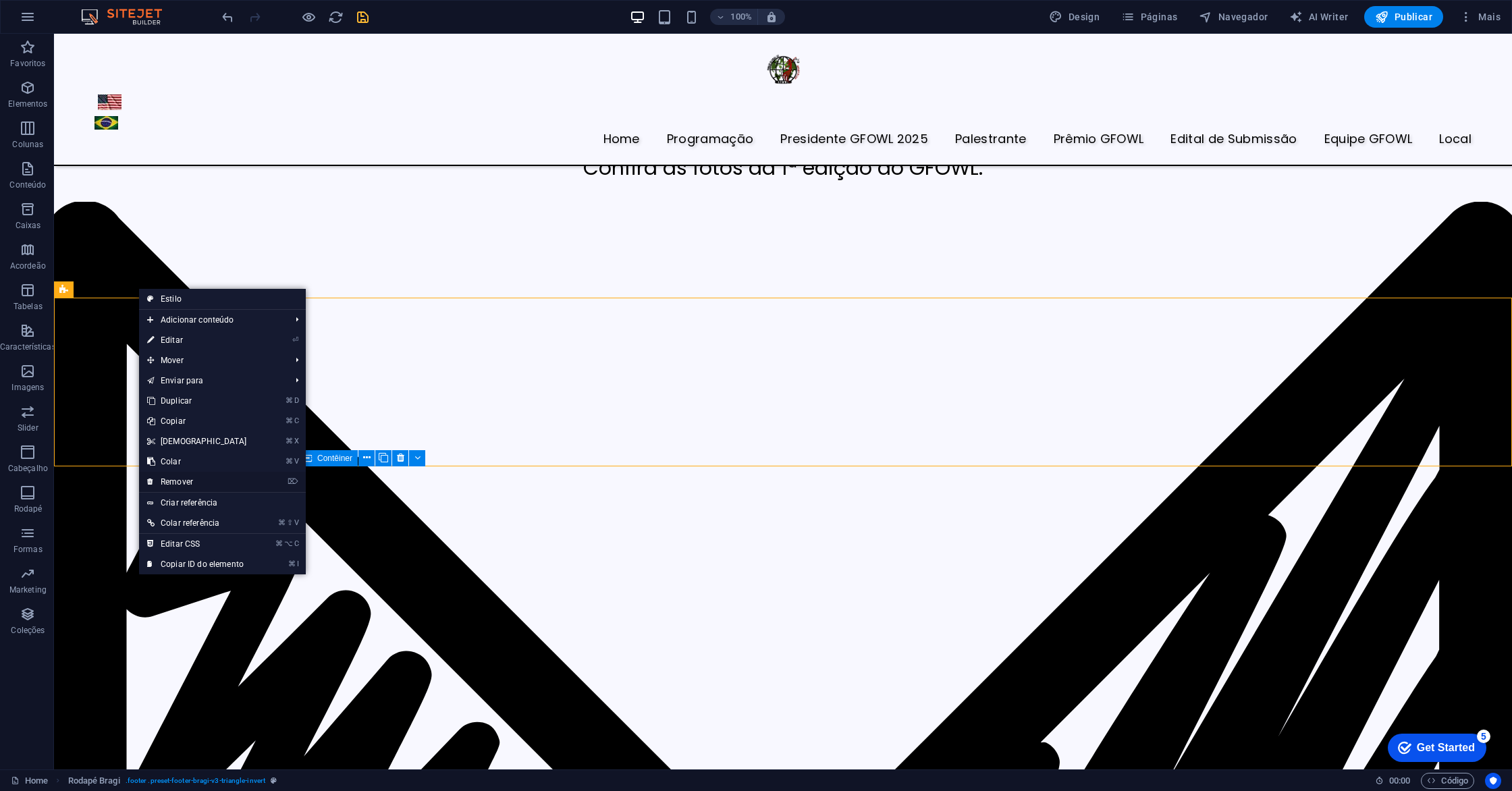
click at [194, 483] on link "⌦ Remover" at bounding box center [197, 482] width 116 height 20
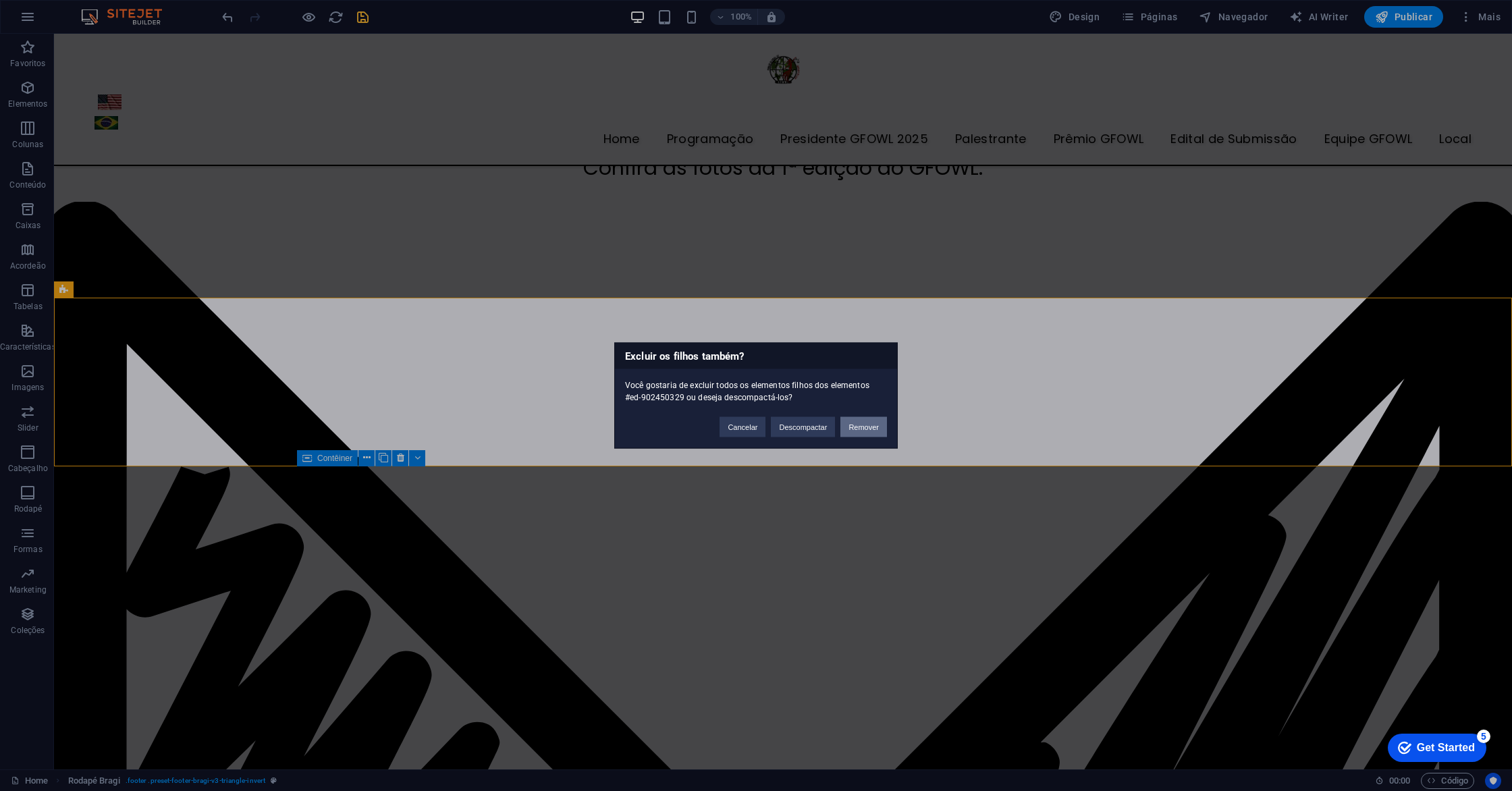
click at [863, 427] on button "Remover" at bounding box center [864, 427] width 46 height 20
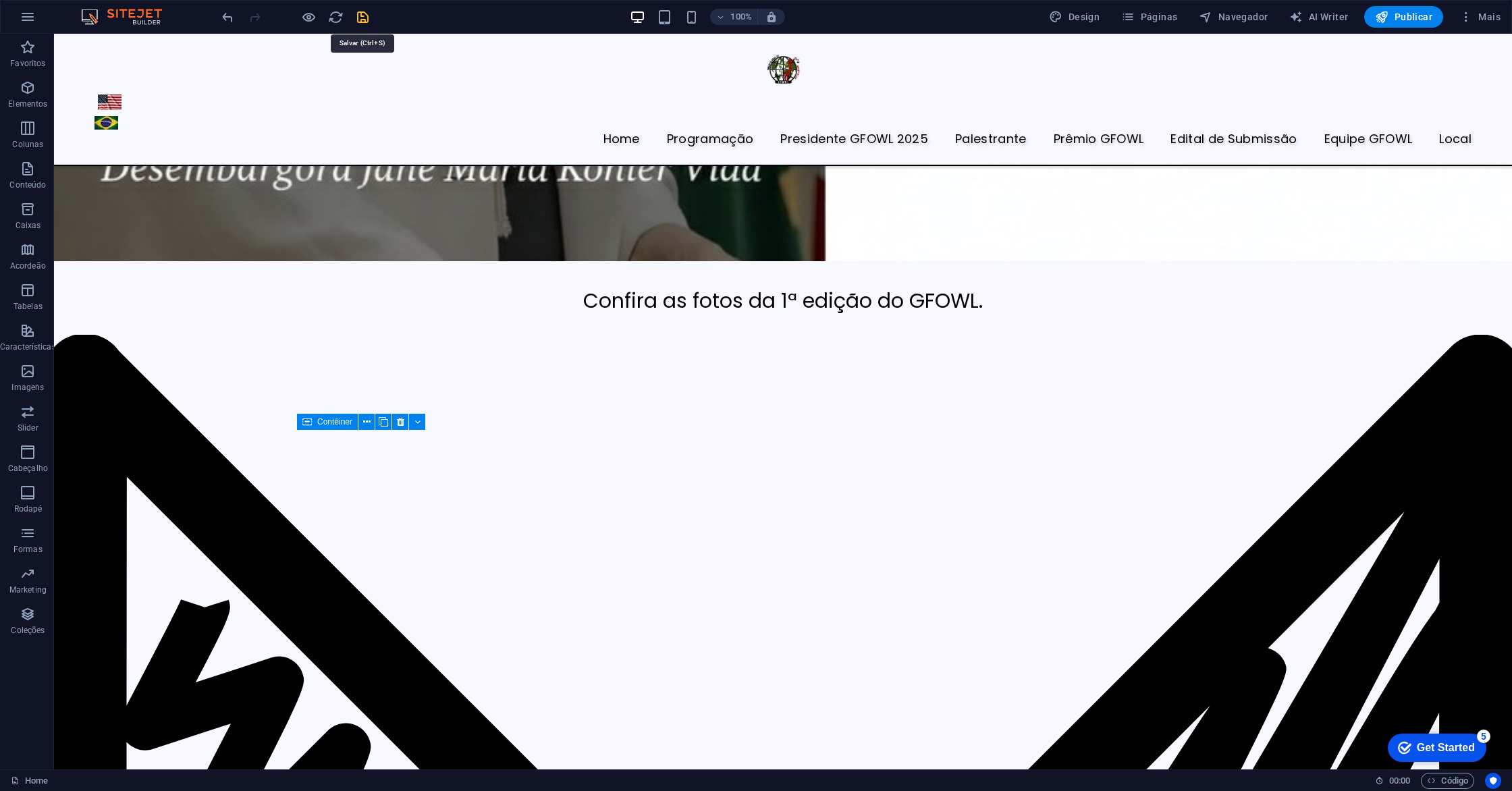
click at [364, 20] on icon "save" at bounding box center [363, 17] width 15 height 15
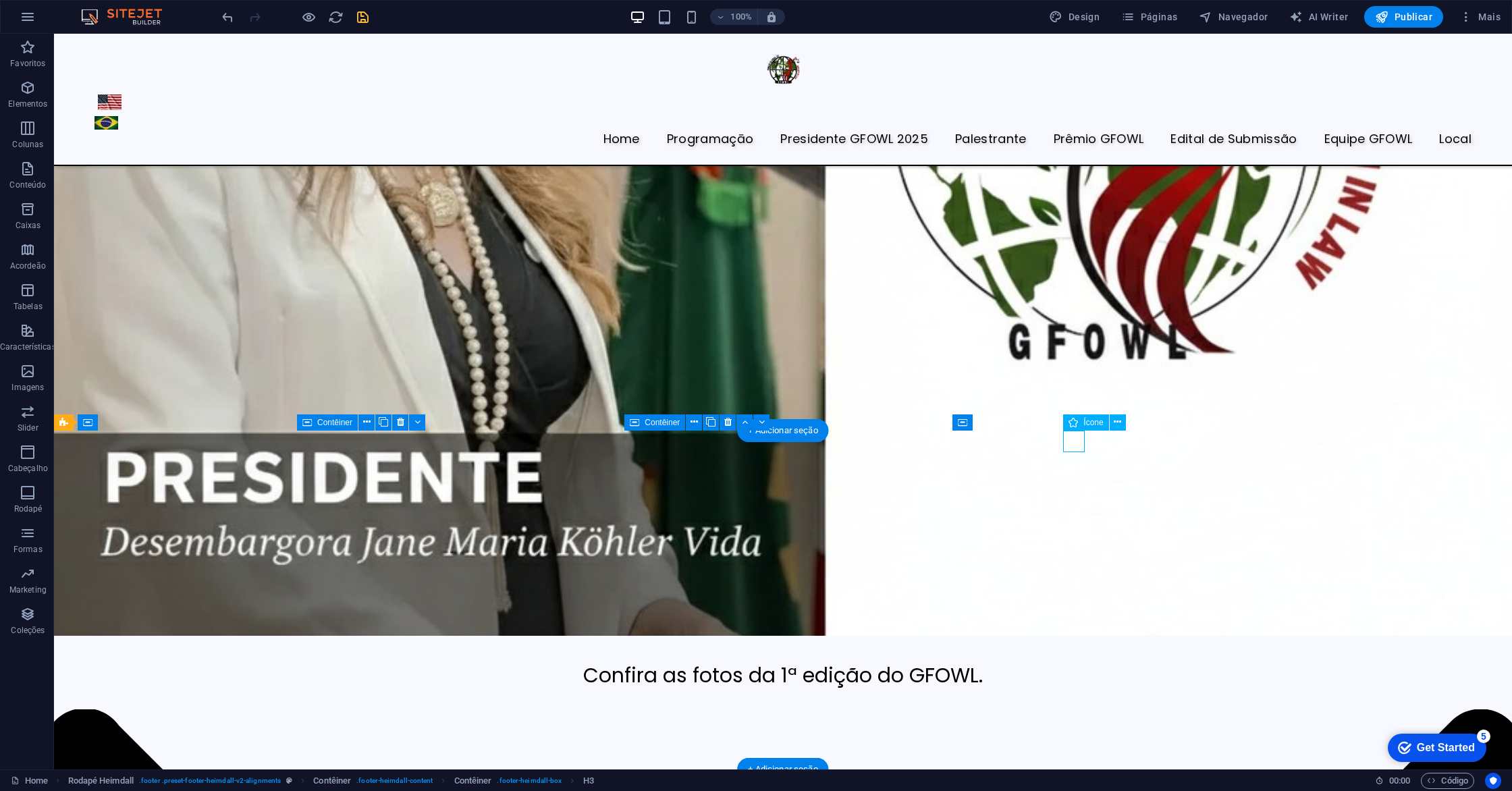
select select "xMidYMid"
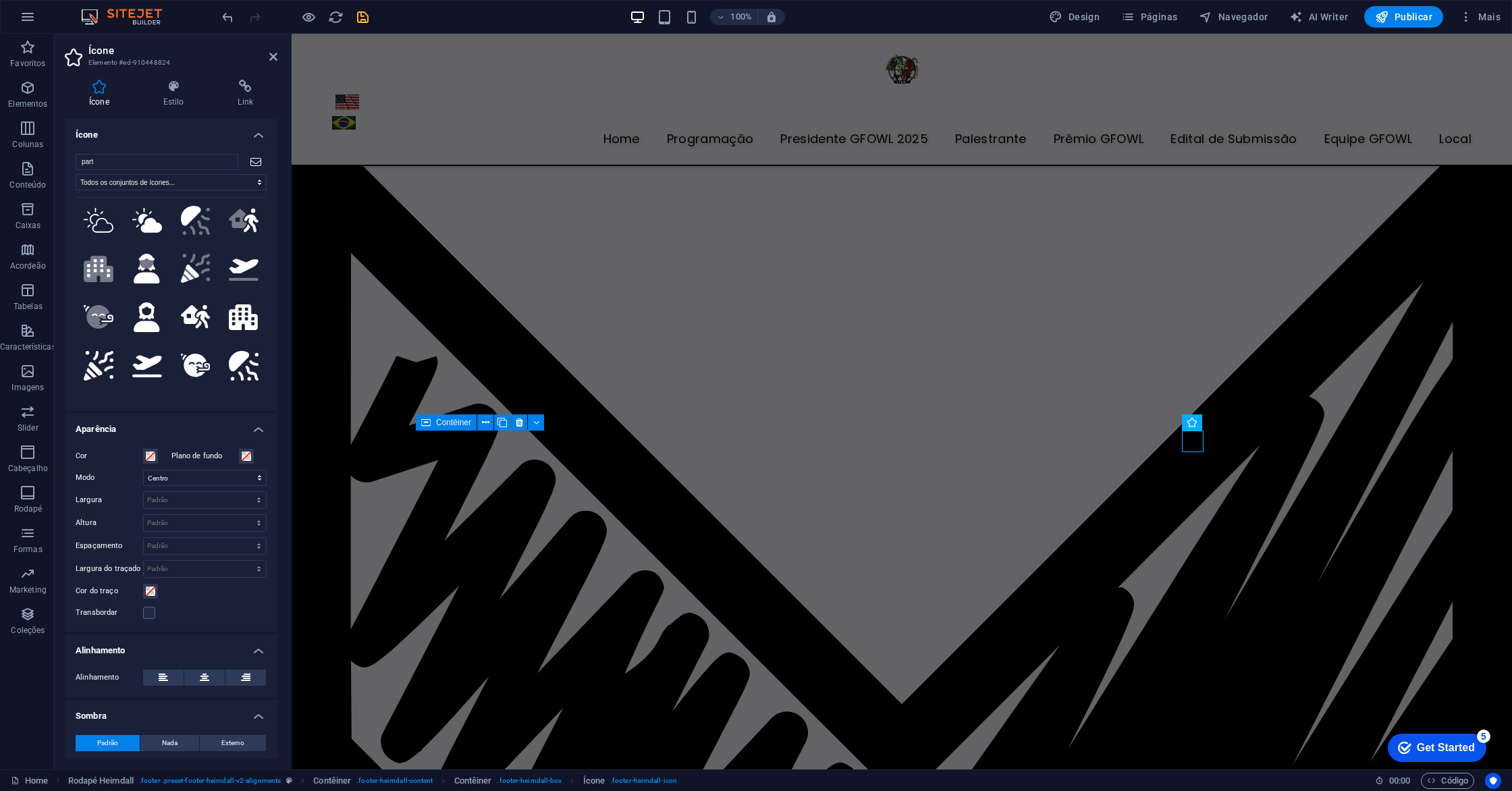
scroll to position [0, 0]
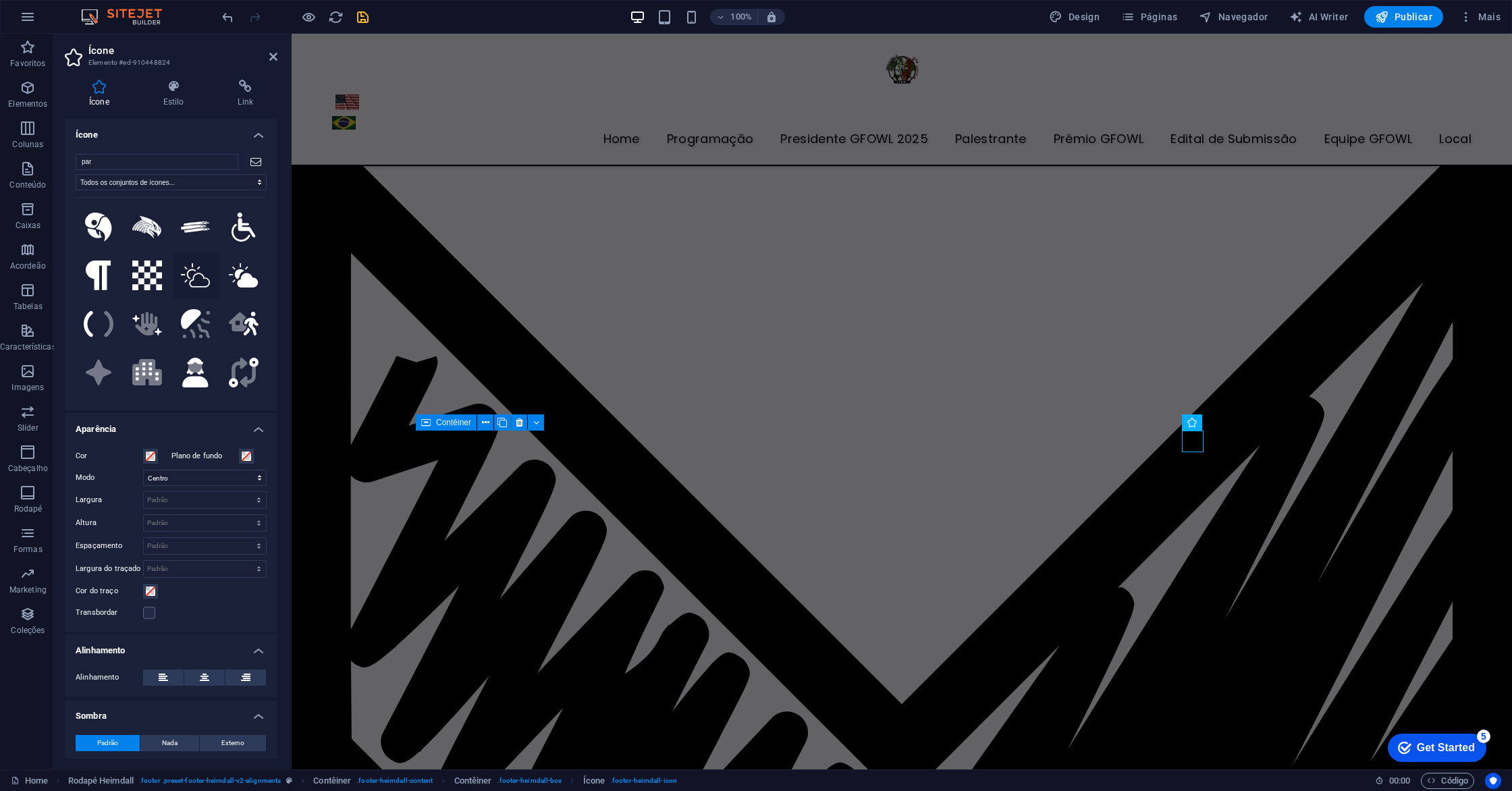
type input "par"
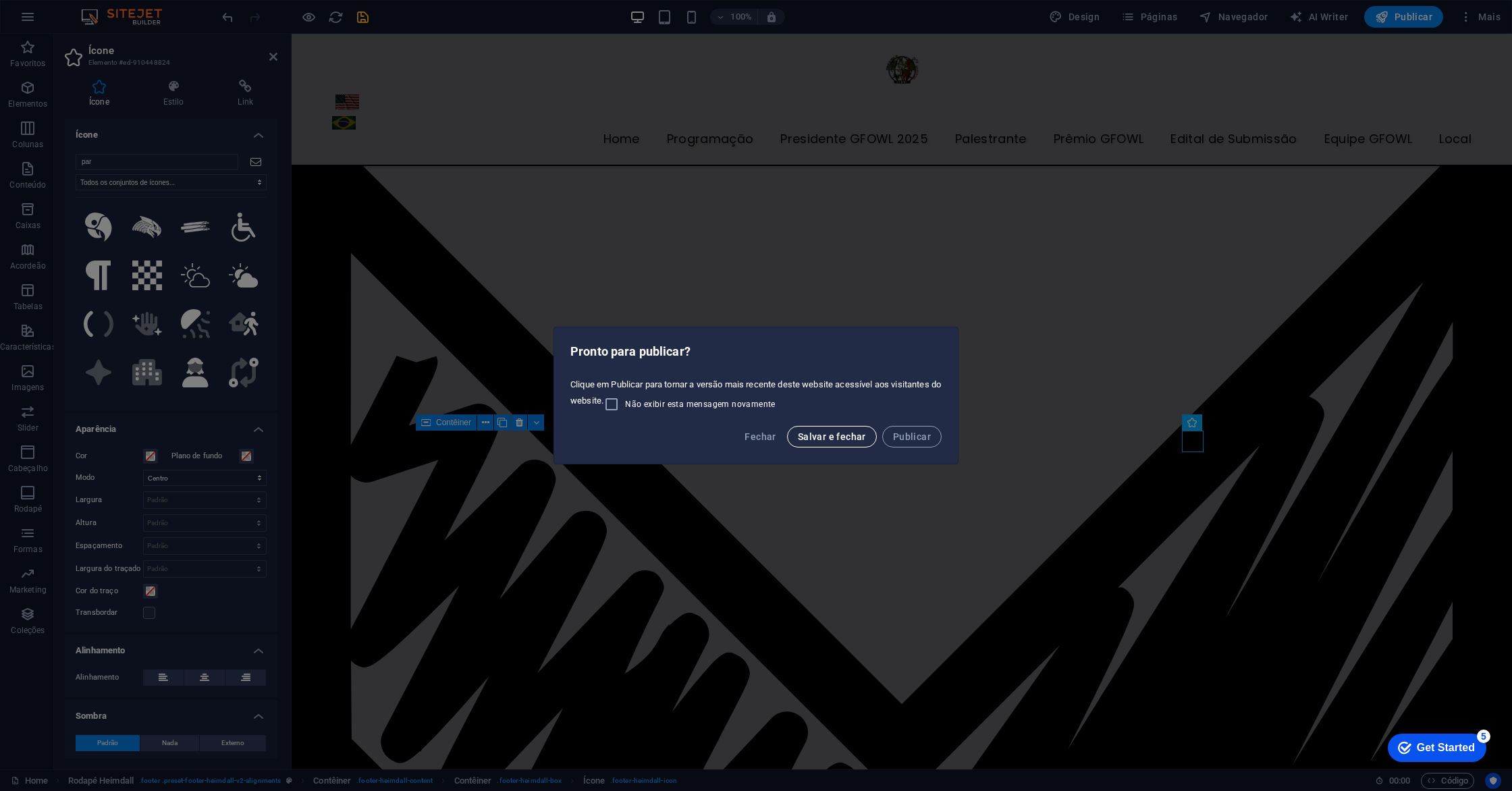
click at [850, 442] on span "Salvar e fechar" at bounding box center [831, 436] width 68 height 11
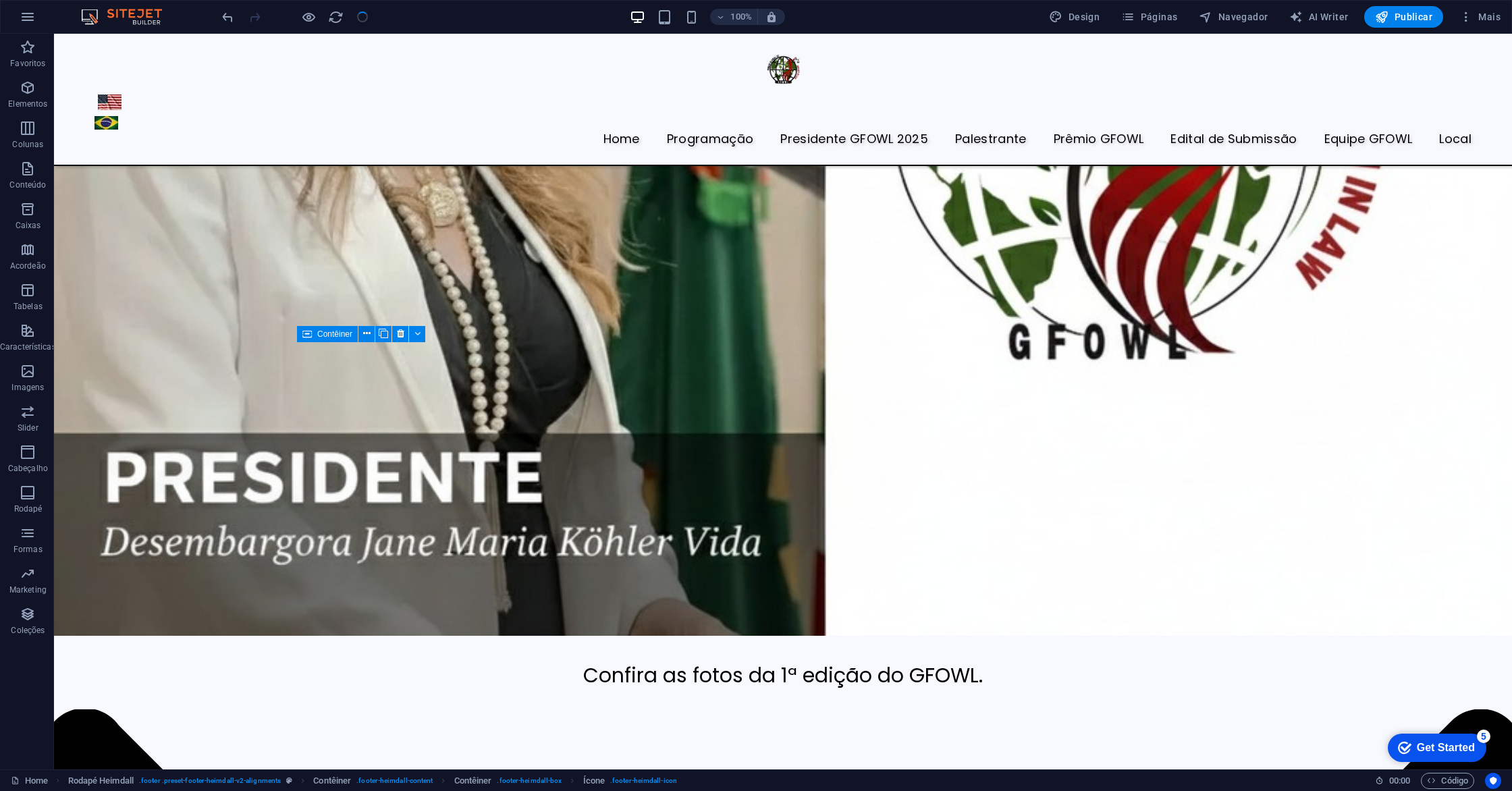
scroll to position [5144, 0]
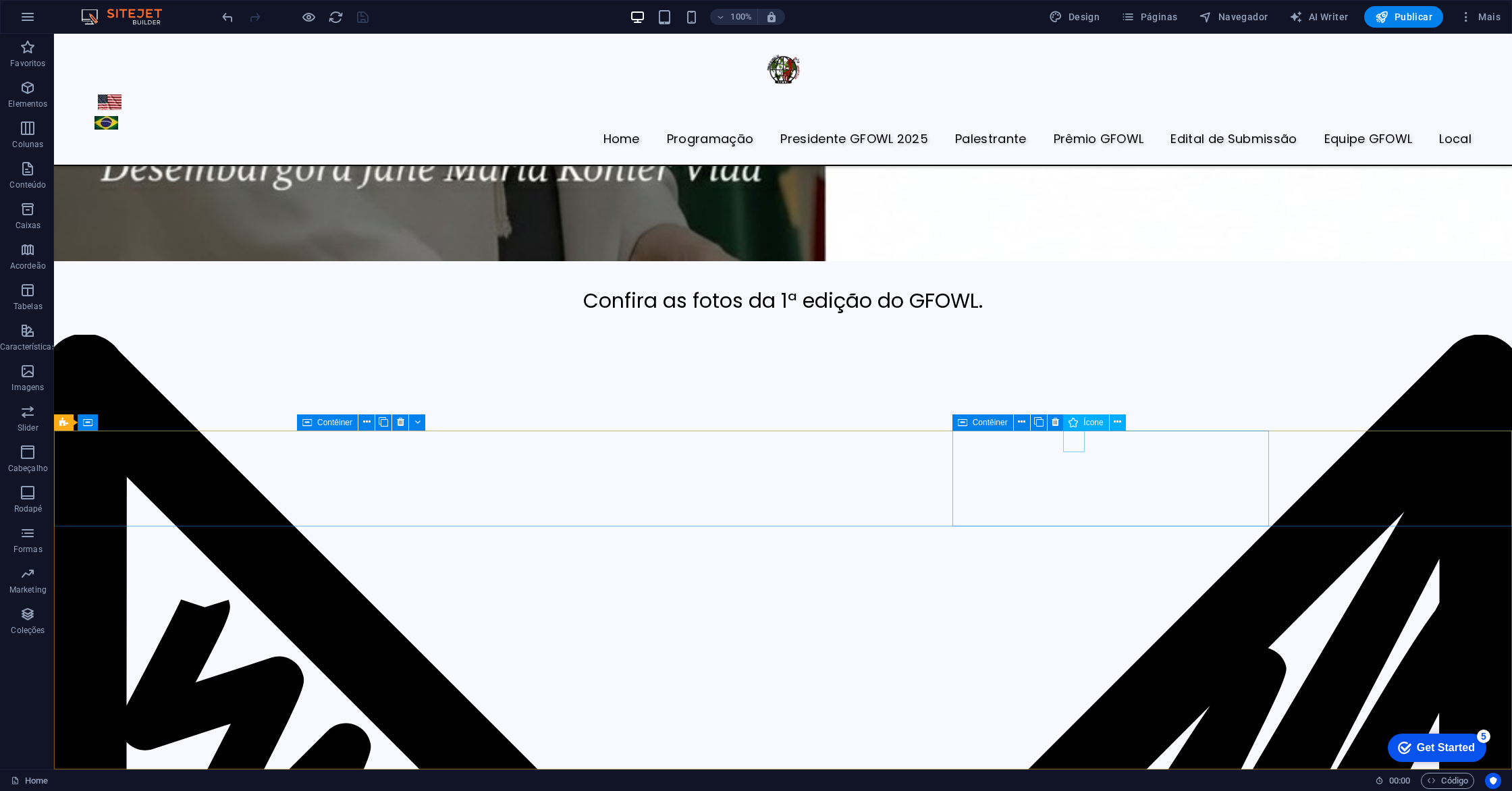
click at [1074, 421] on icon at bounding box center [1072, 422] width 9 height 16
click at [1085, 424] on span "Ícone" at bounding box center [1093, 423] width 20 height 8
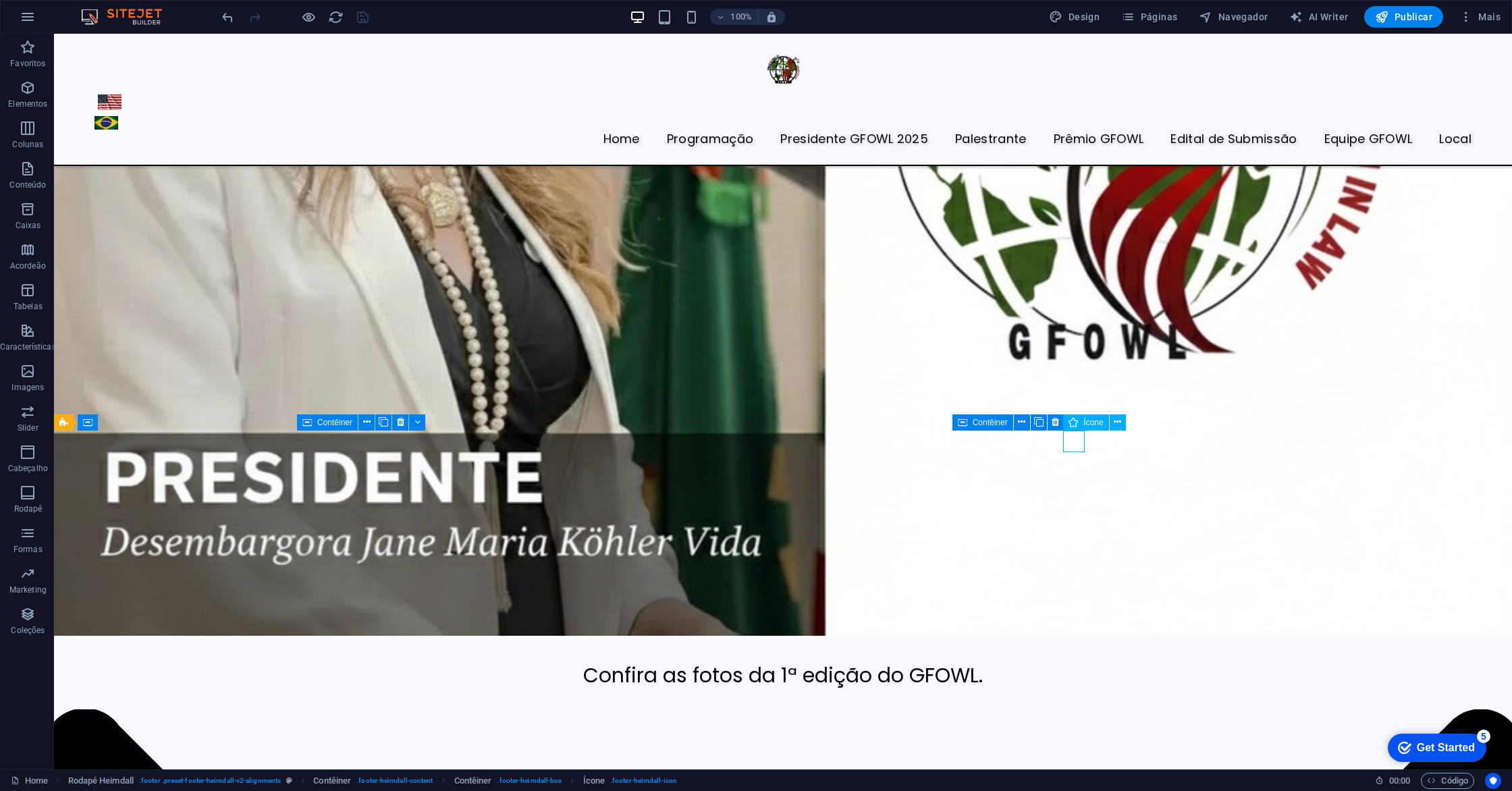
select select "xMidYMid"
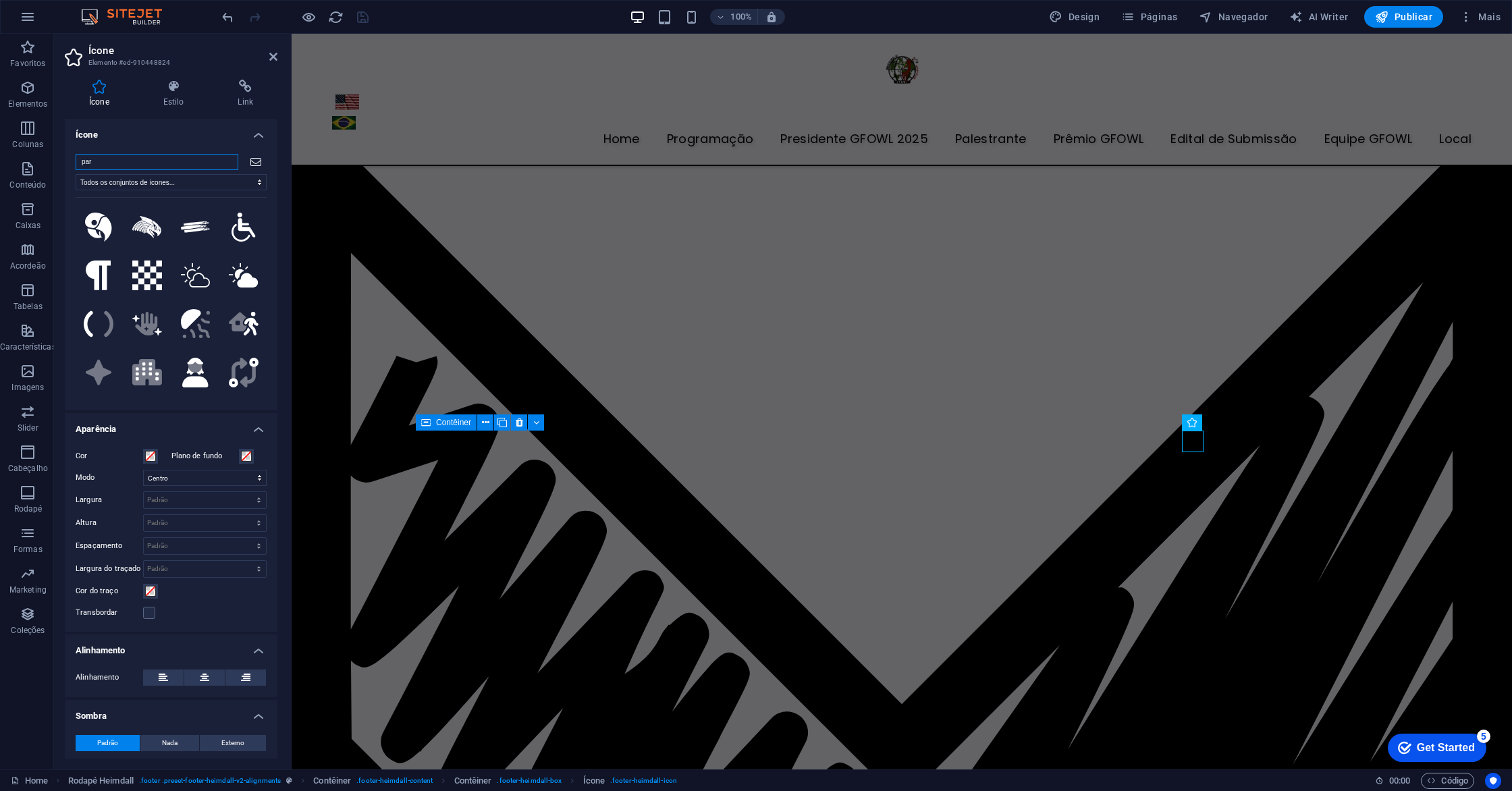
click at [146, 165] on input "par" at bounding box center [156, 162] width 162 height 16
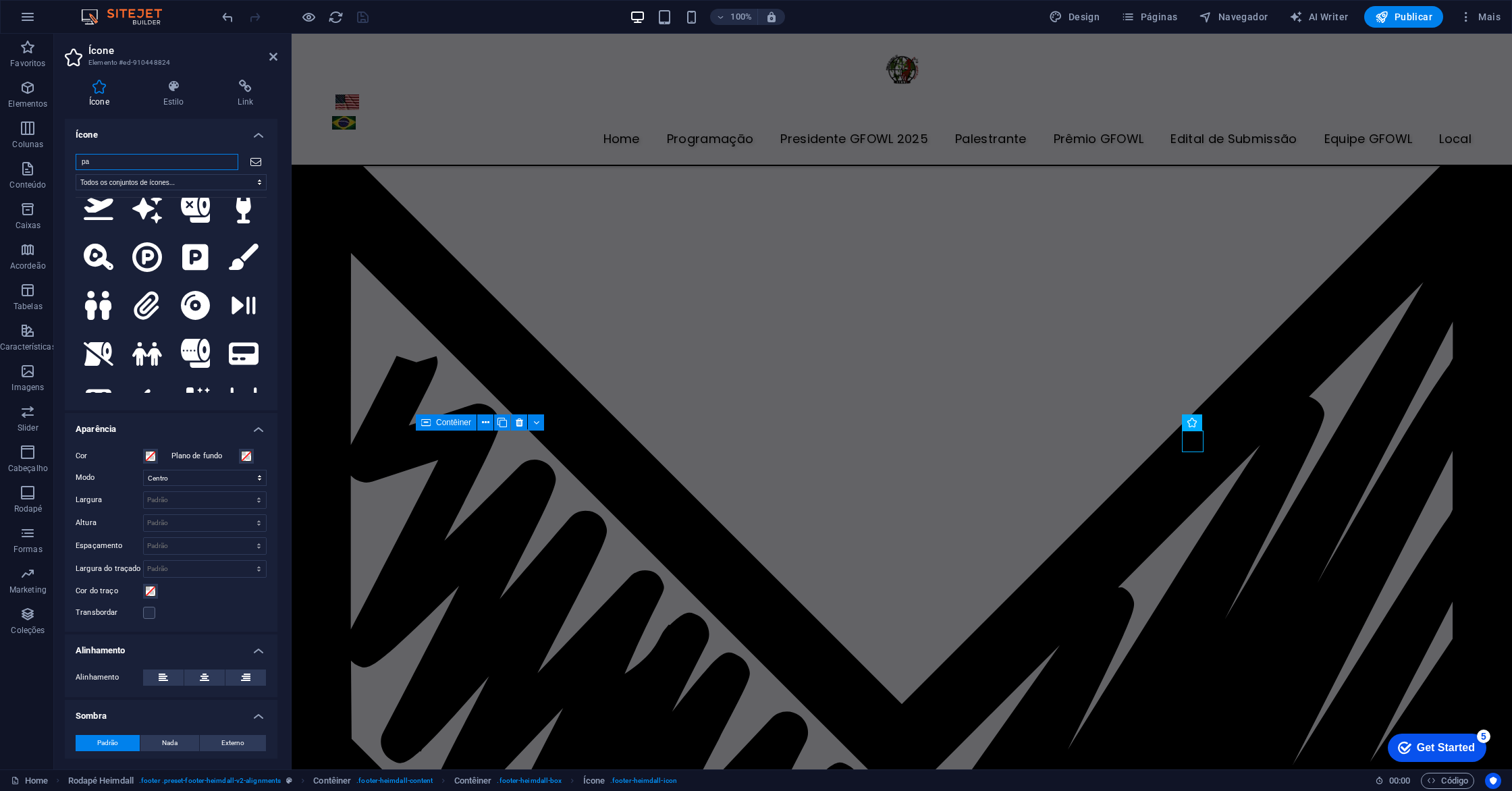
scroll to position [3409, 0]
type input "p"
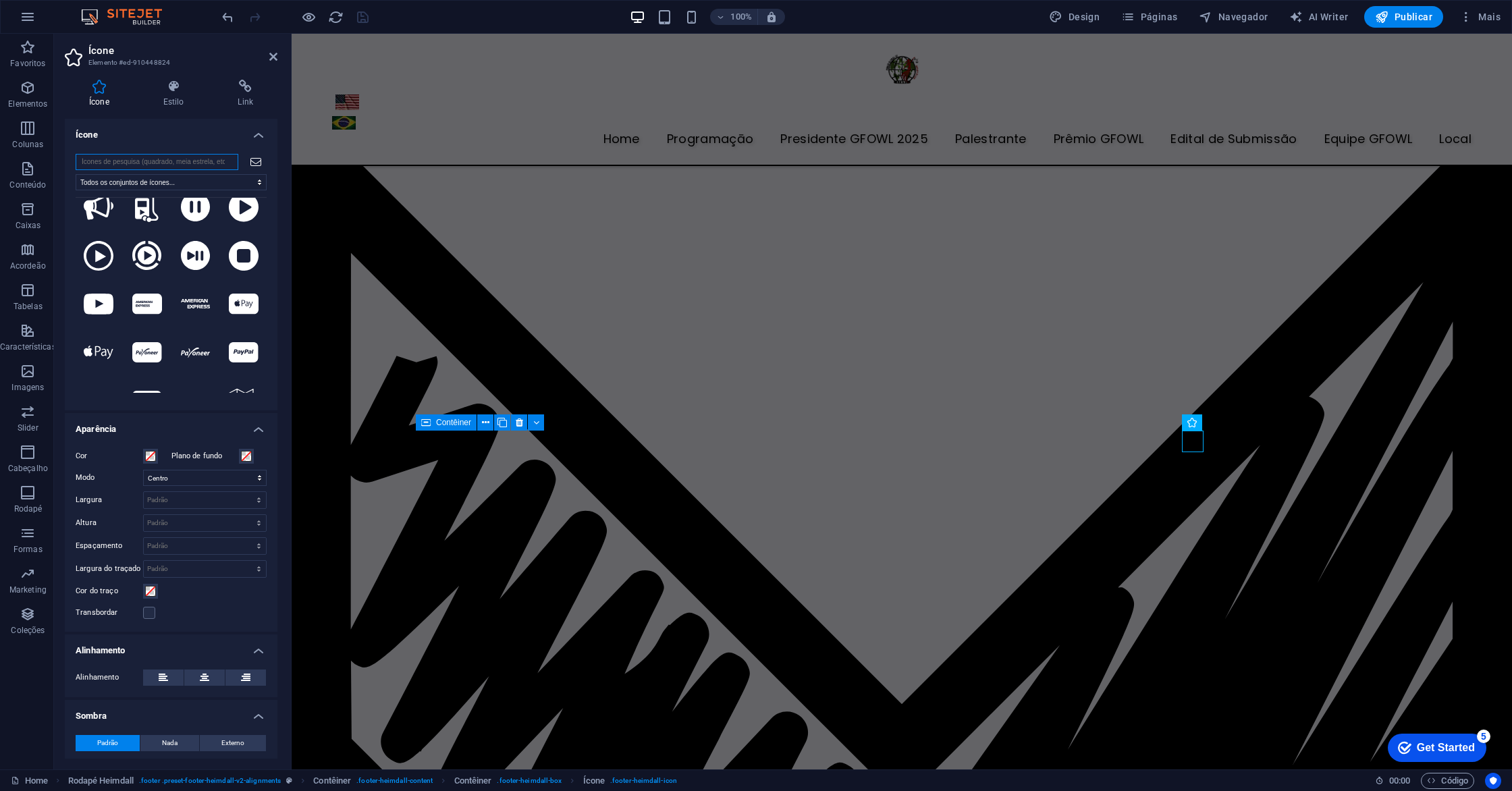
scroll to position [0, 0]
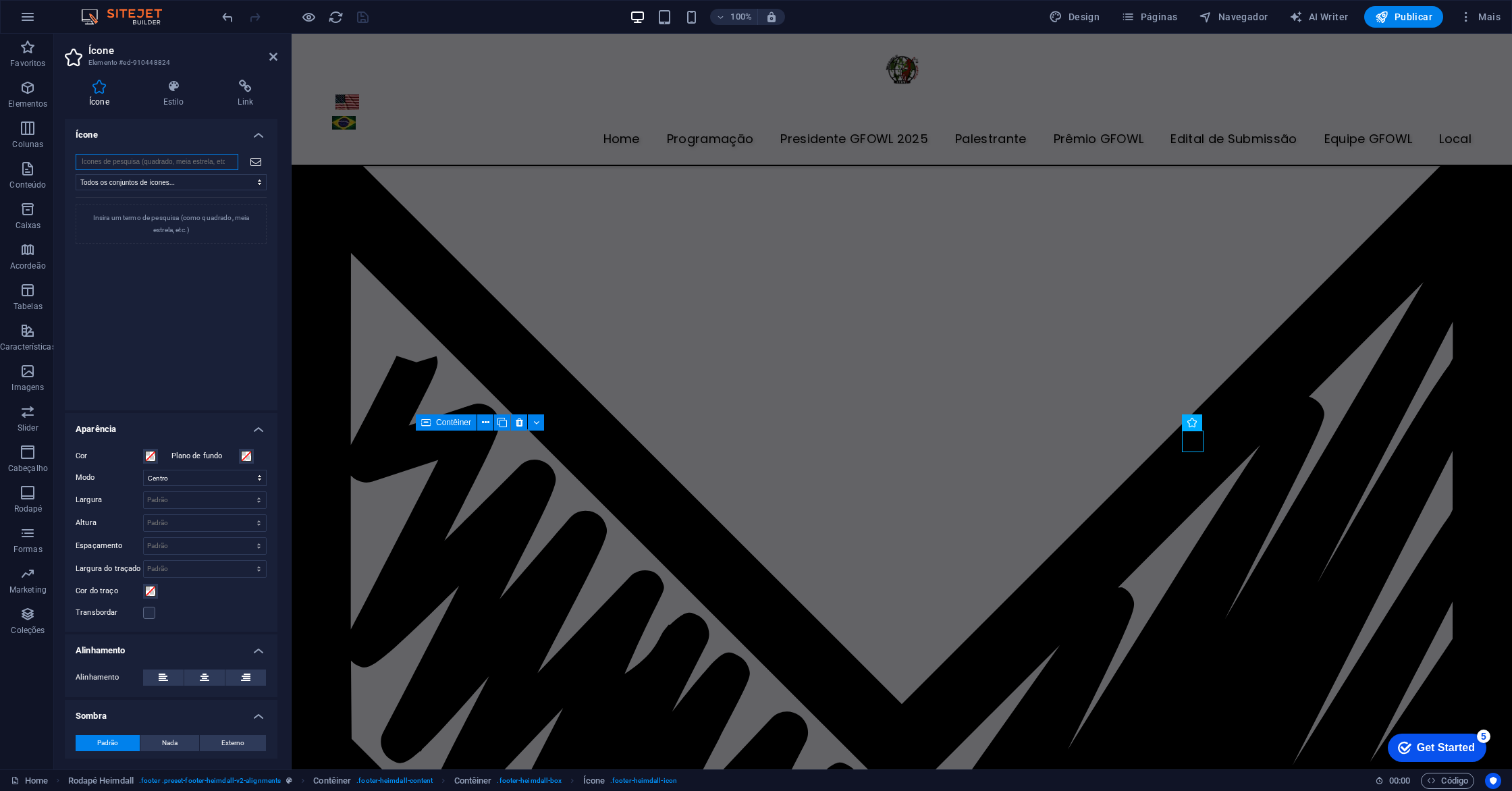
type input "a"
type input "b"
type input "c"
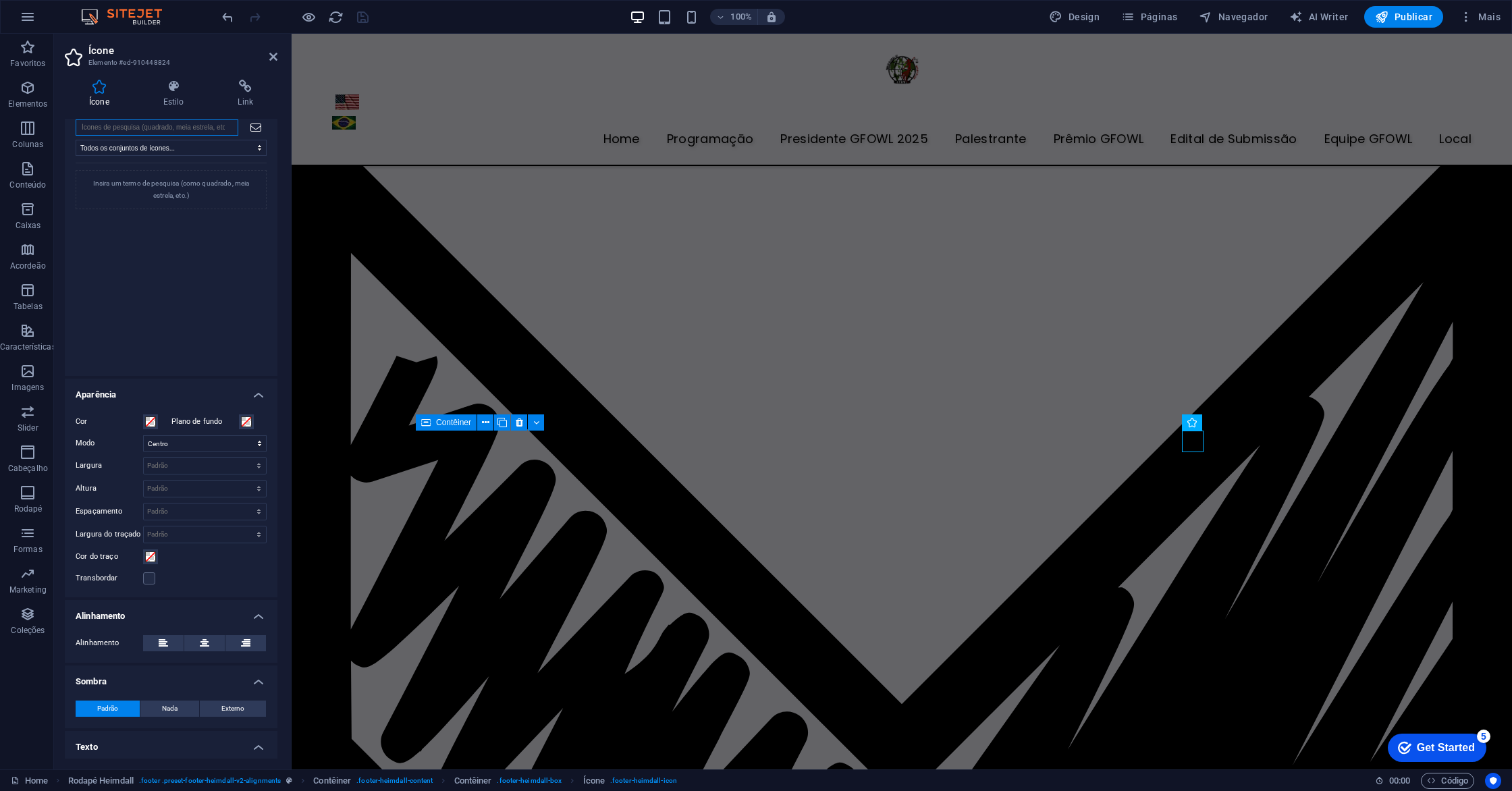
type input "d"
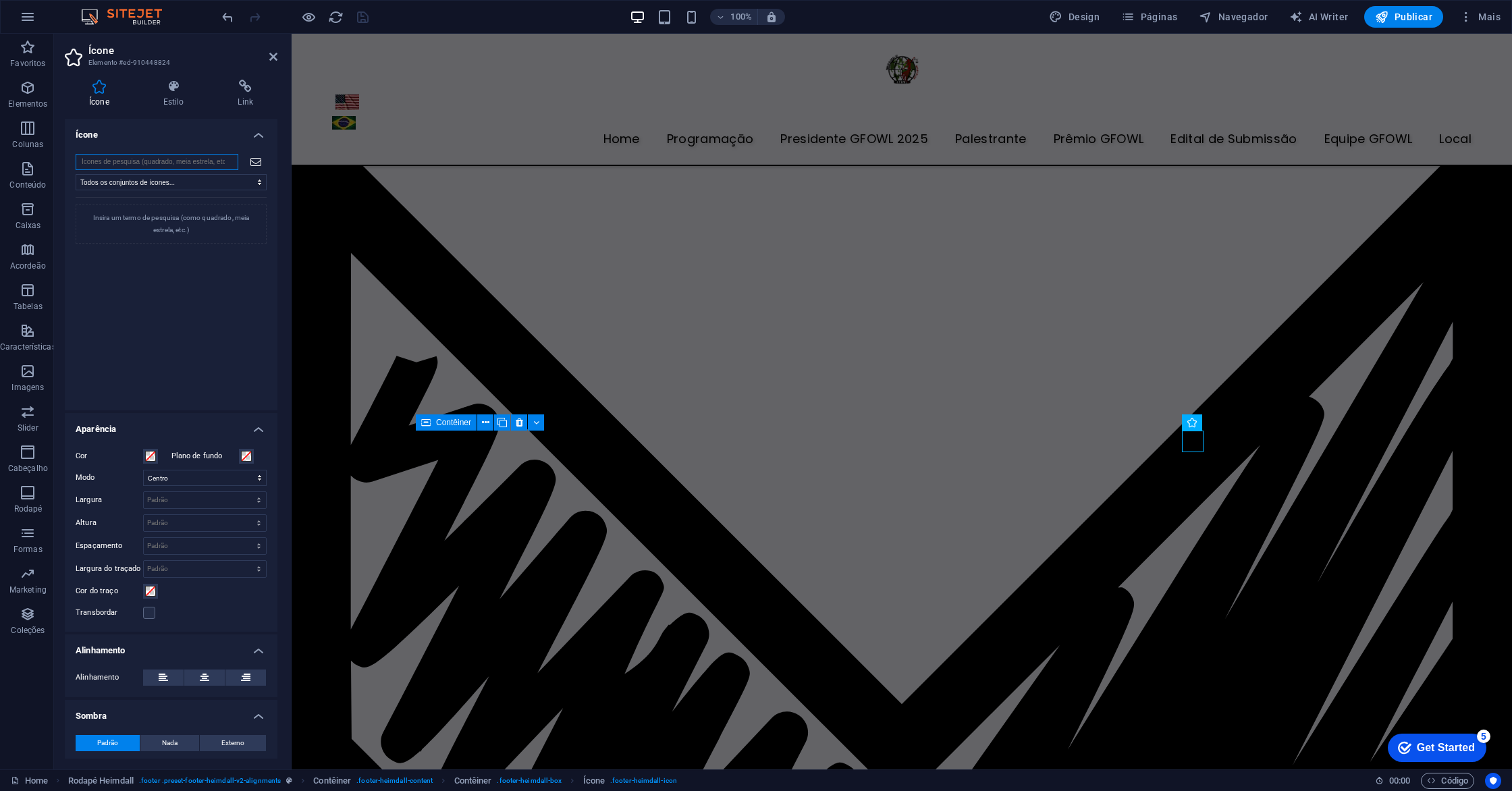
type input "e"
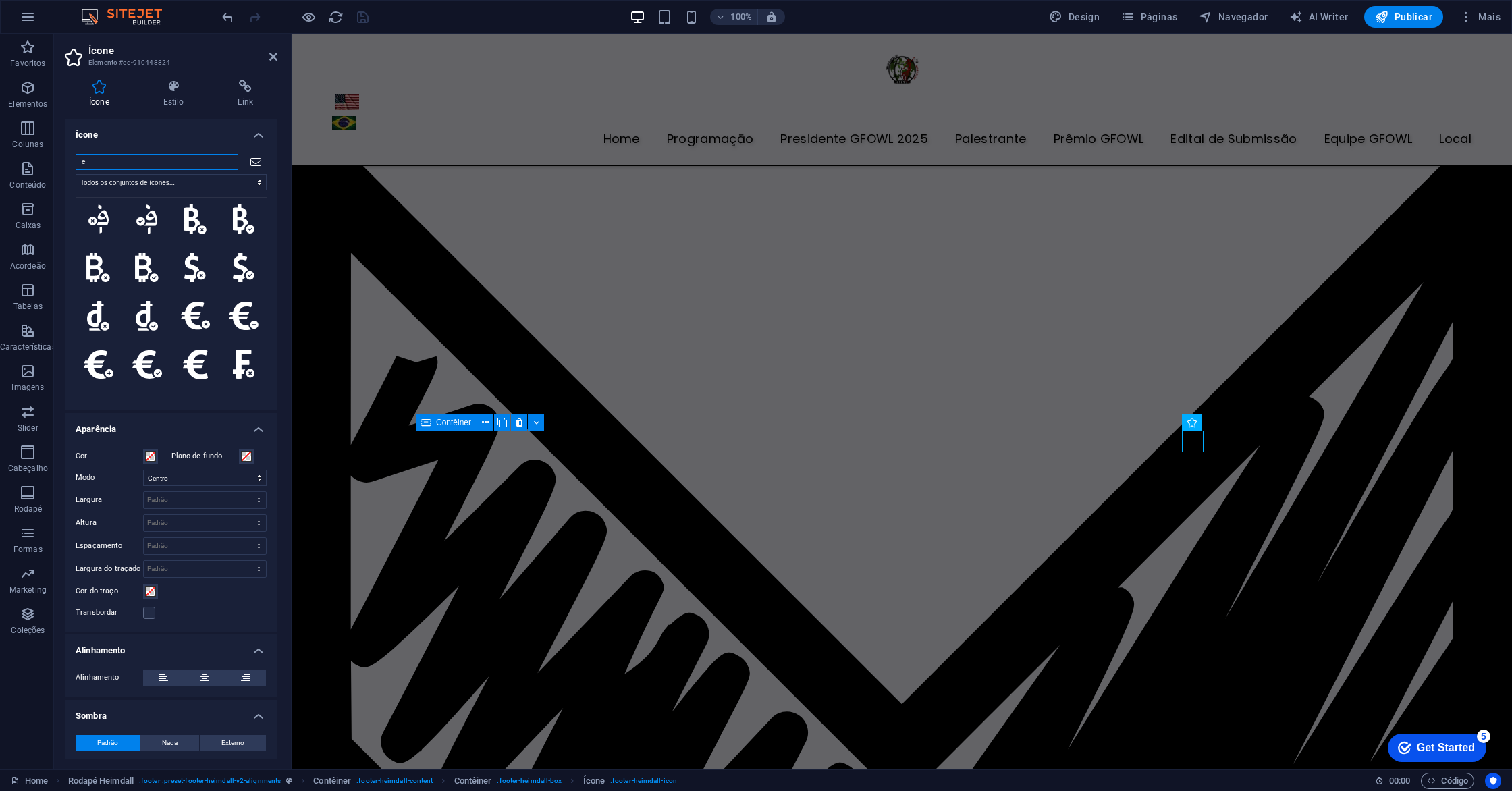
scroll to position [2479, 0]
click at [226, 162] on input "e" at bounding box center [156, 162] width 162 height 16
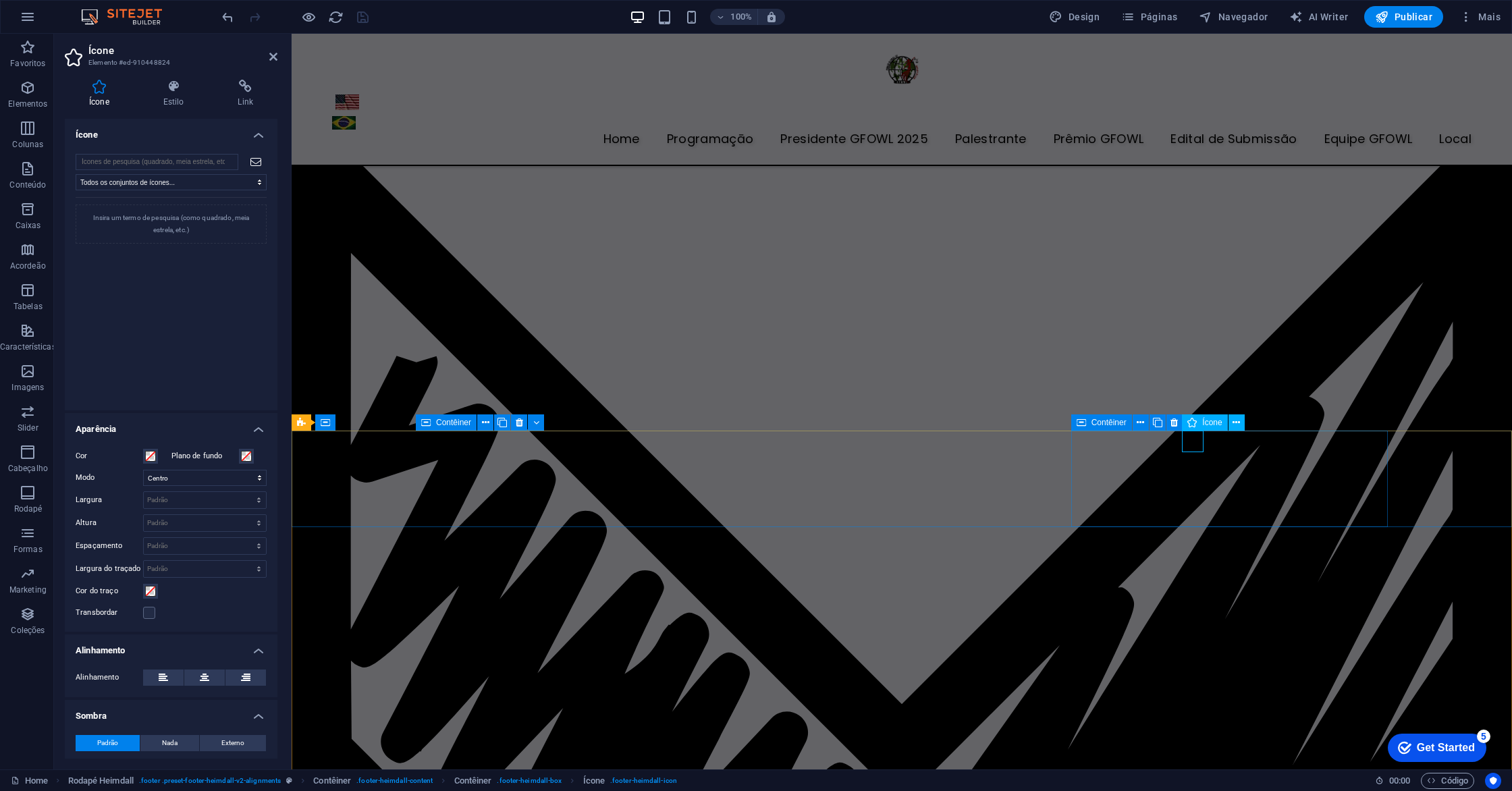
click at [1172, 420] on icon at bounding box center [1174, 423] width 8 height 14
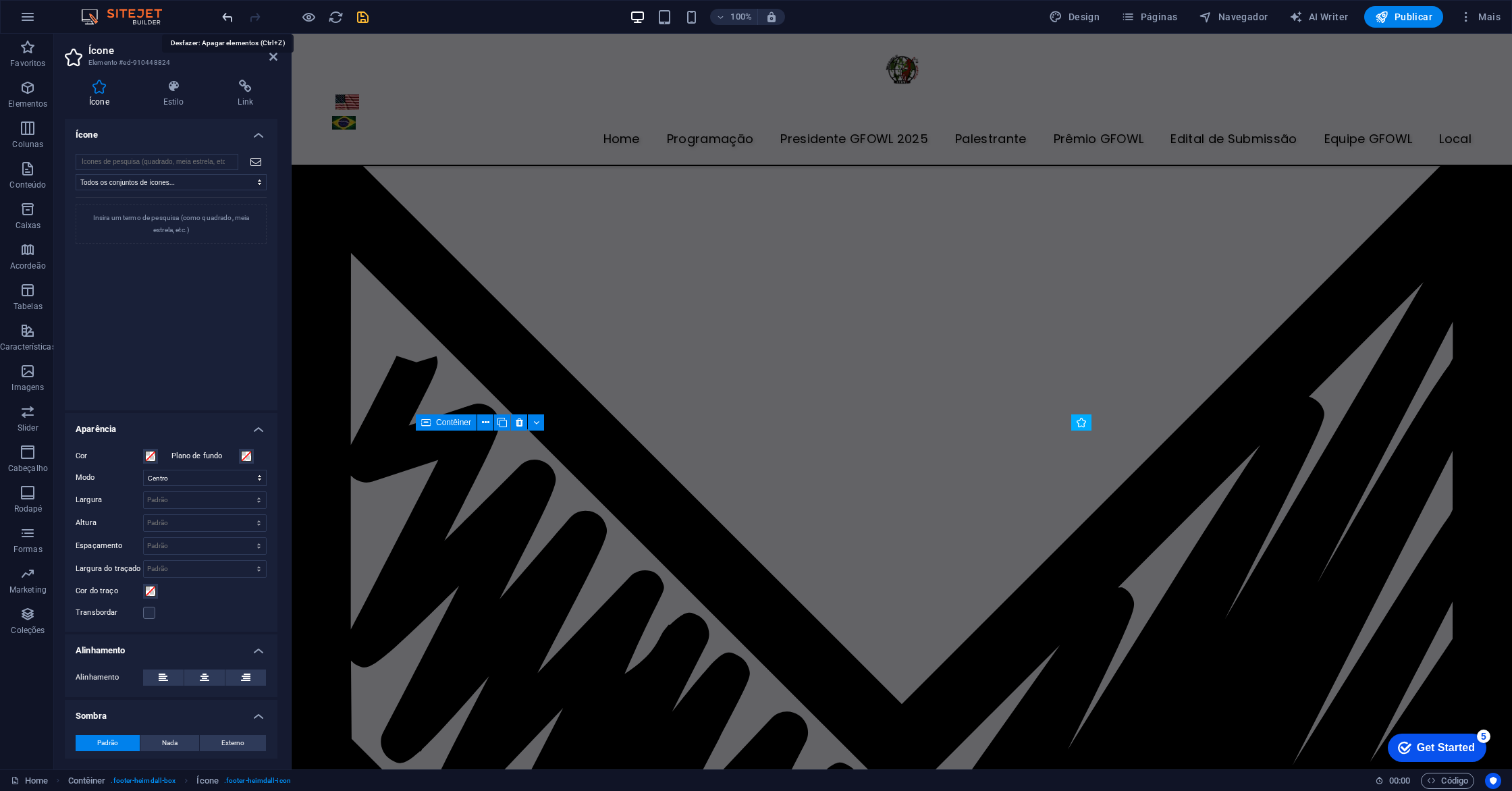
click at [226, 22] on icon "undo" at bounding box center [228, 17] width 15 height 15
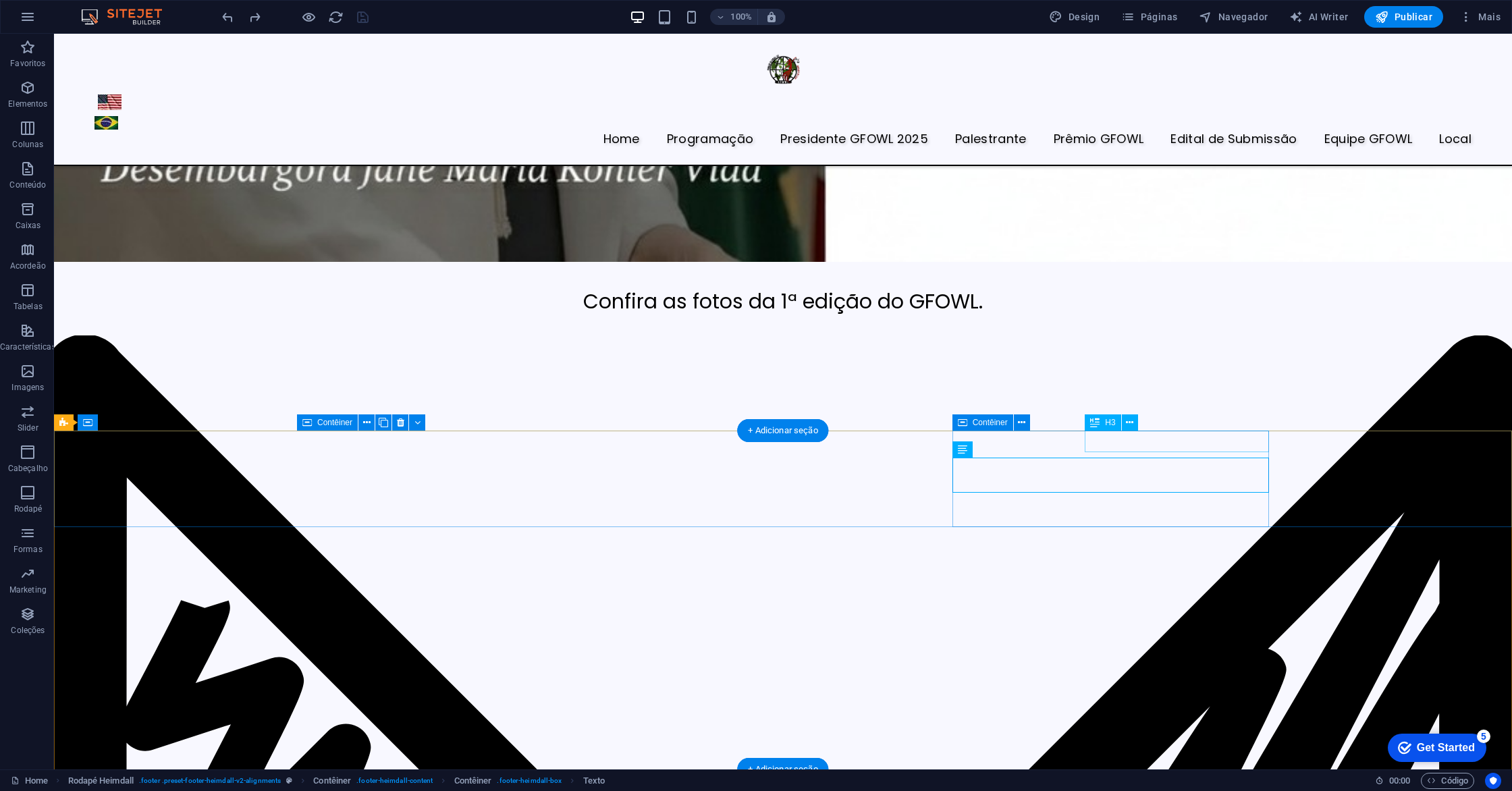
drag, startPoint x: 1149, startPoint y: 446, endPoint x: 1140, endPoint y: 445, distance: 9.1
select select "xMidYMid"
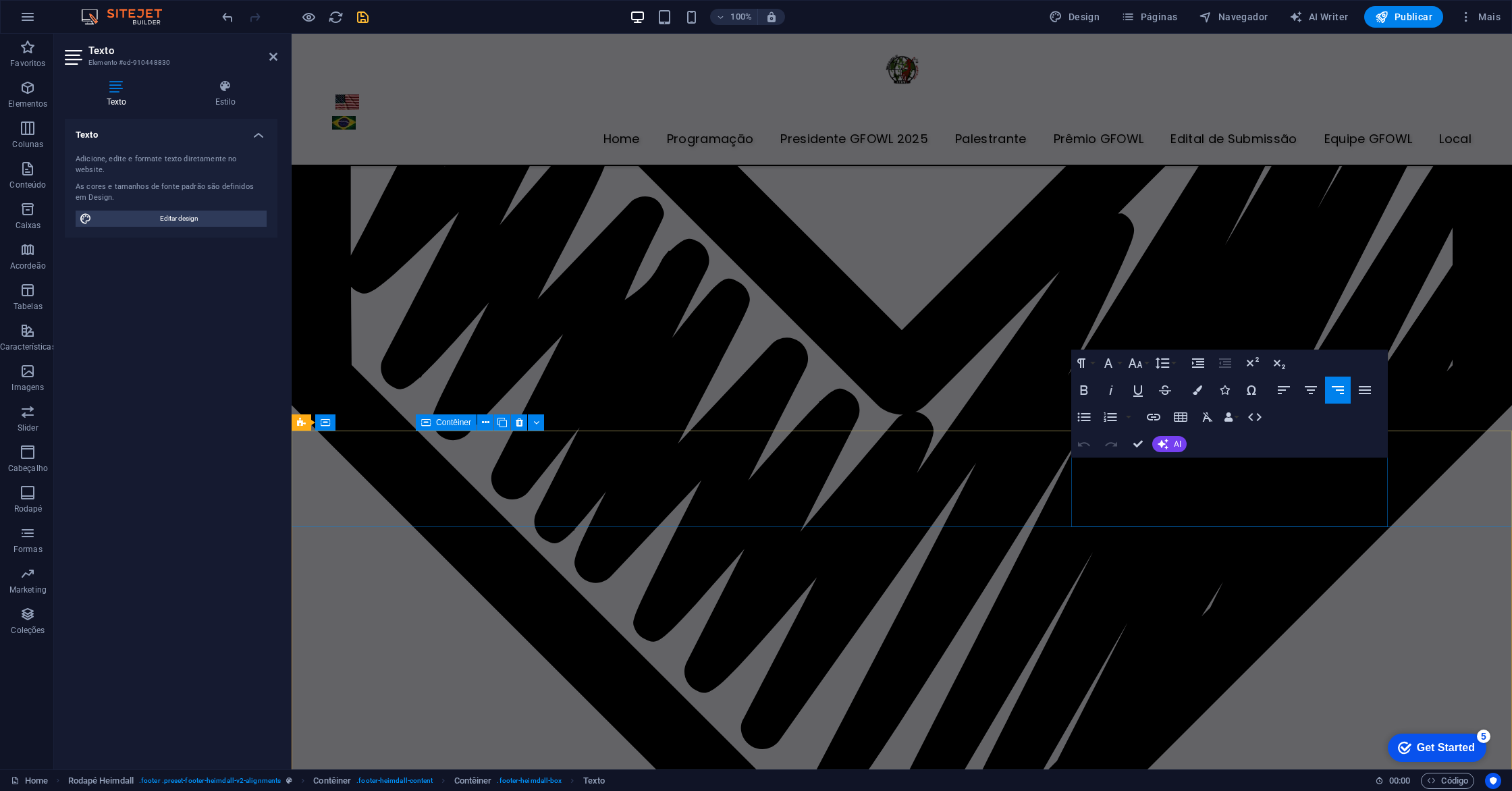
scroll to position [4770, 0]
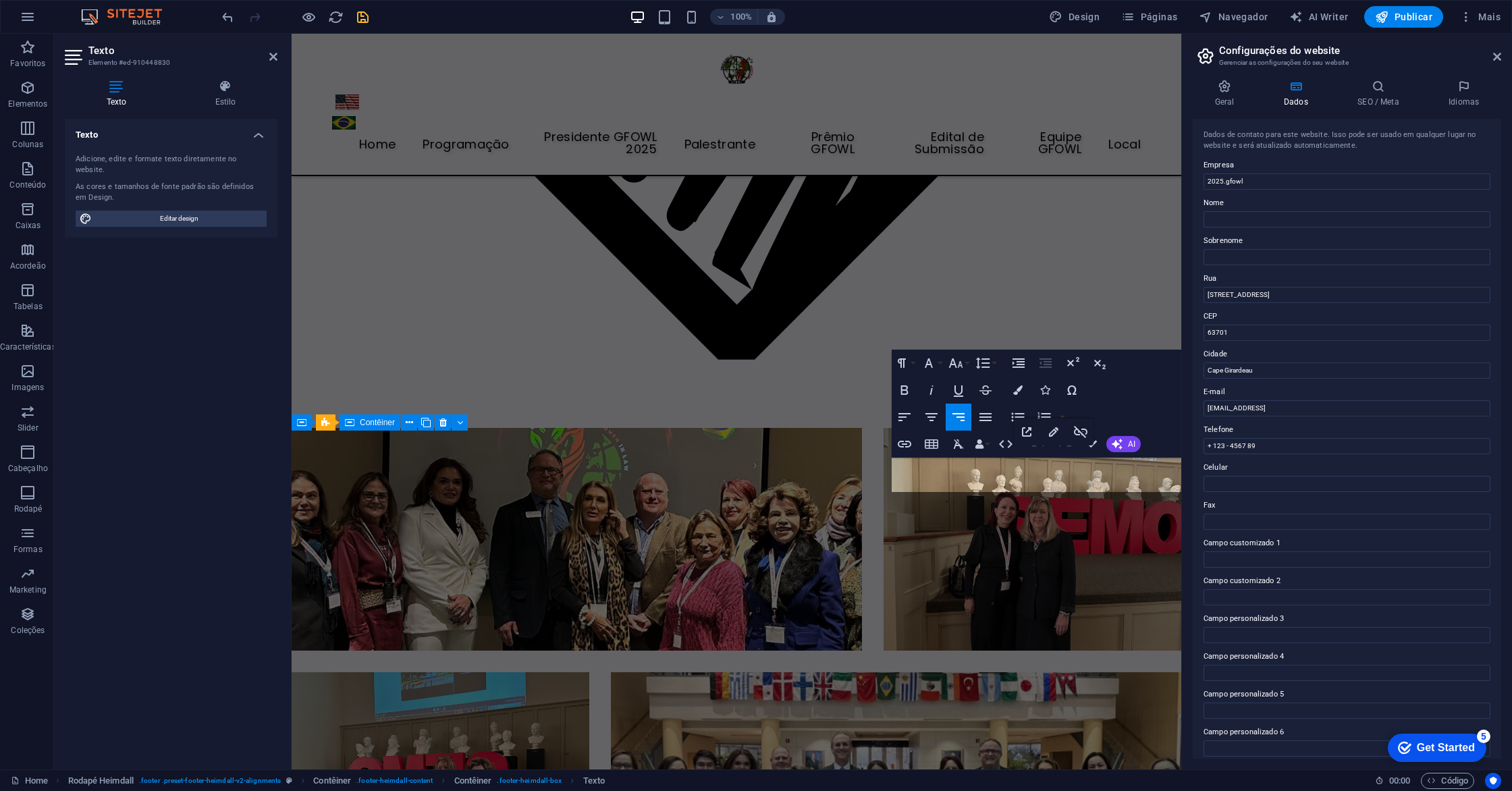
scroll to position [4313, 0]
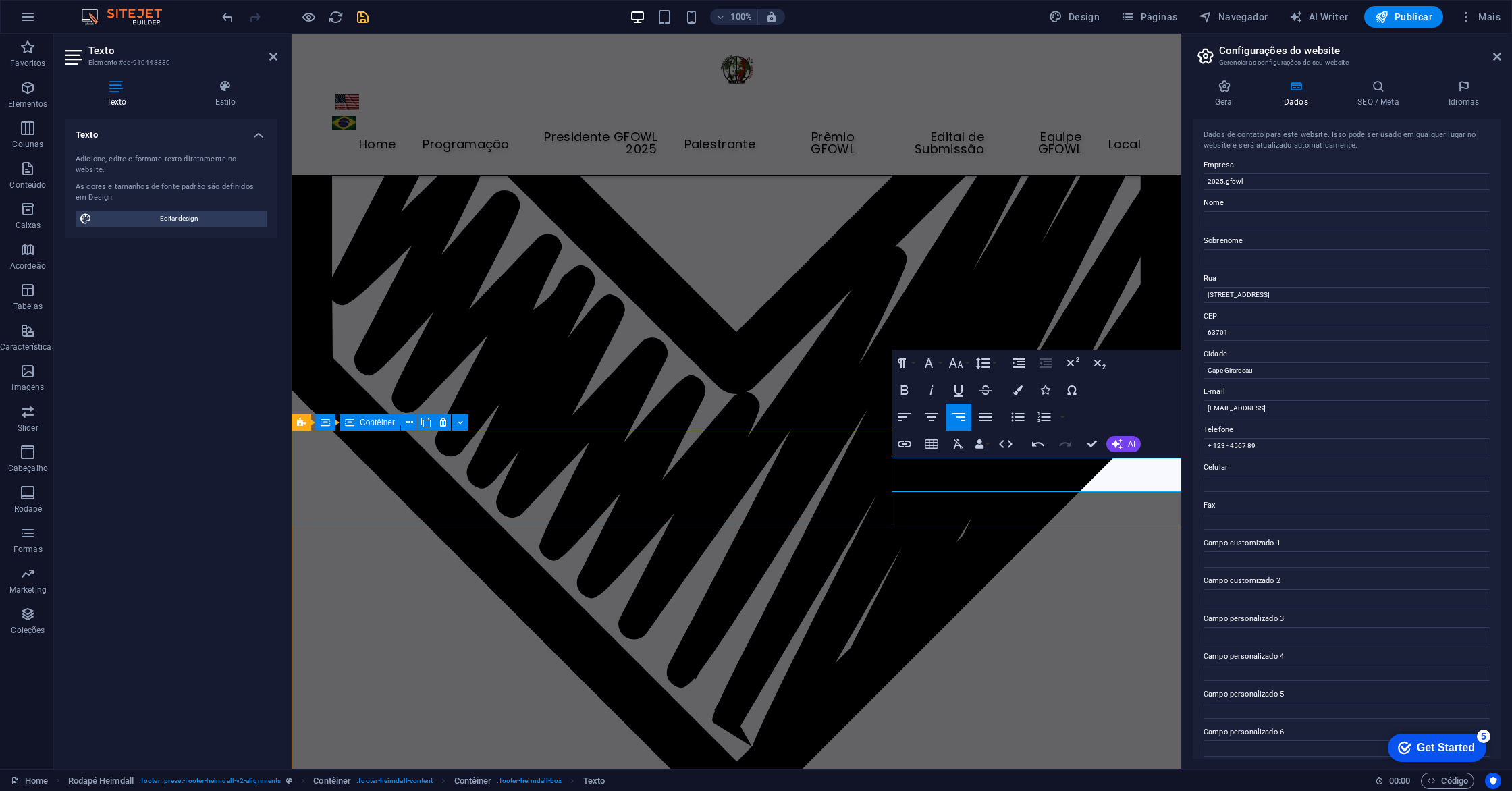
drag, startPoint x: 965, startPoint y: 484, endPoint x: 1179, endPoint y: 484, distance: 214.0
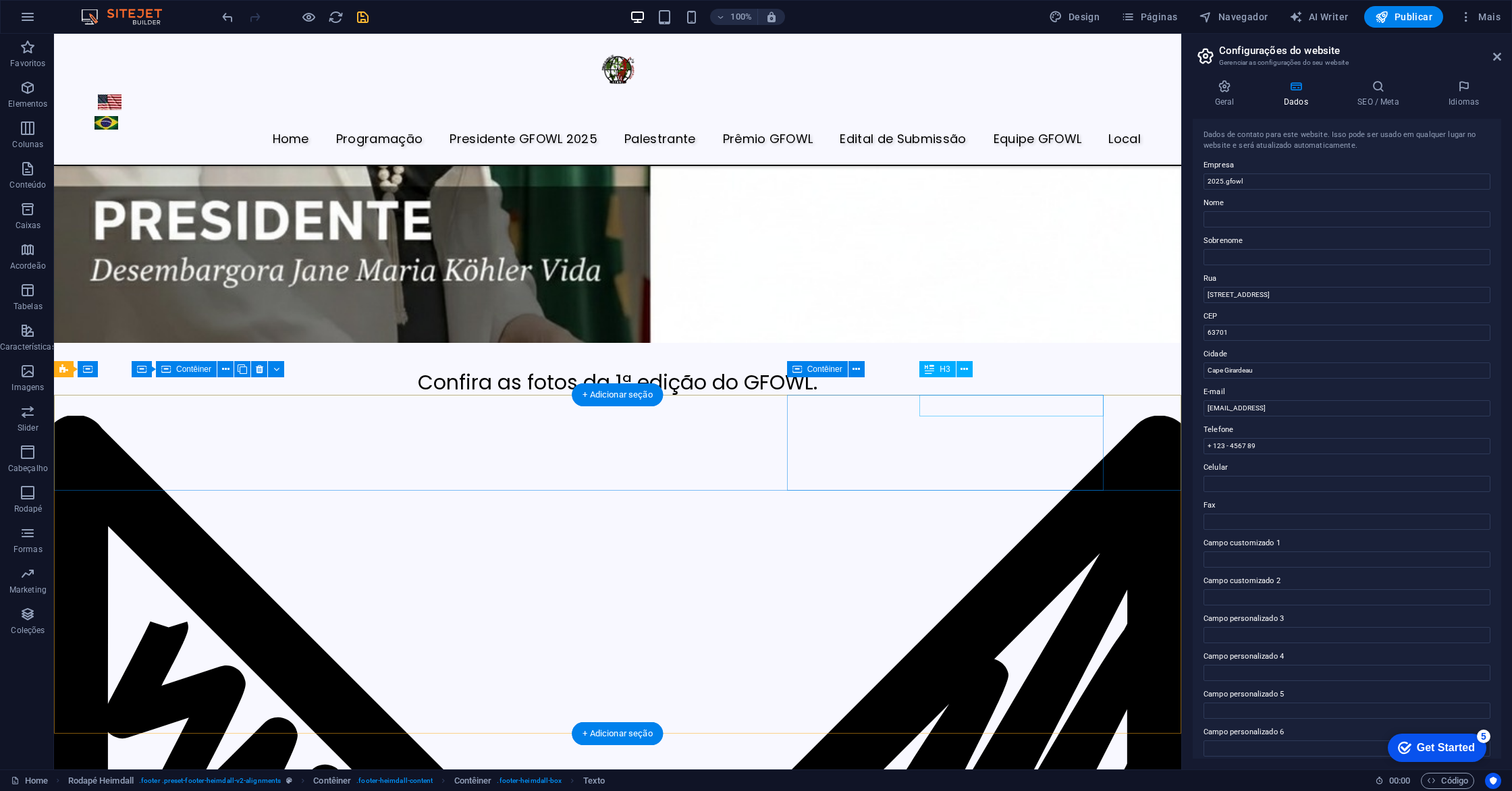
scroll to position [4603, 0]
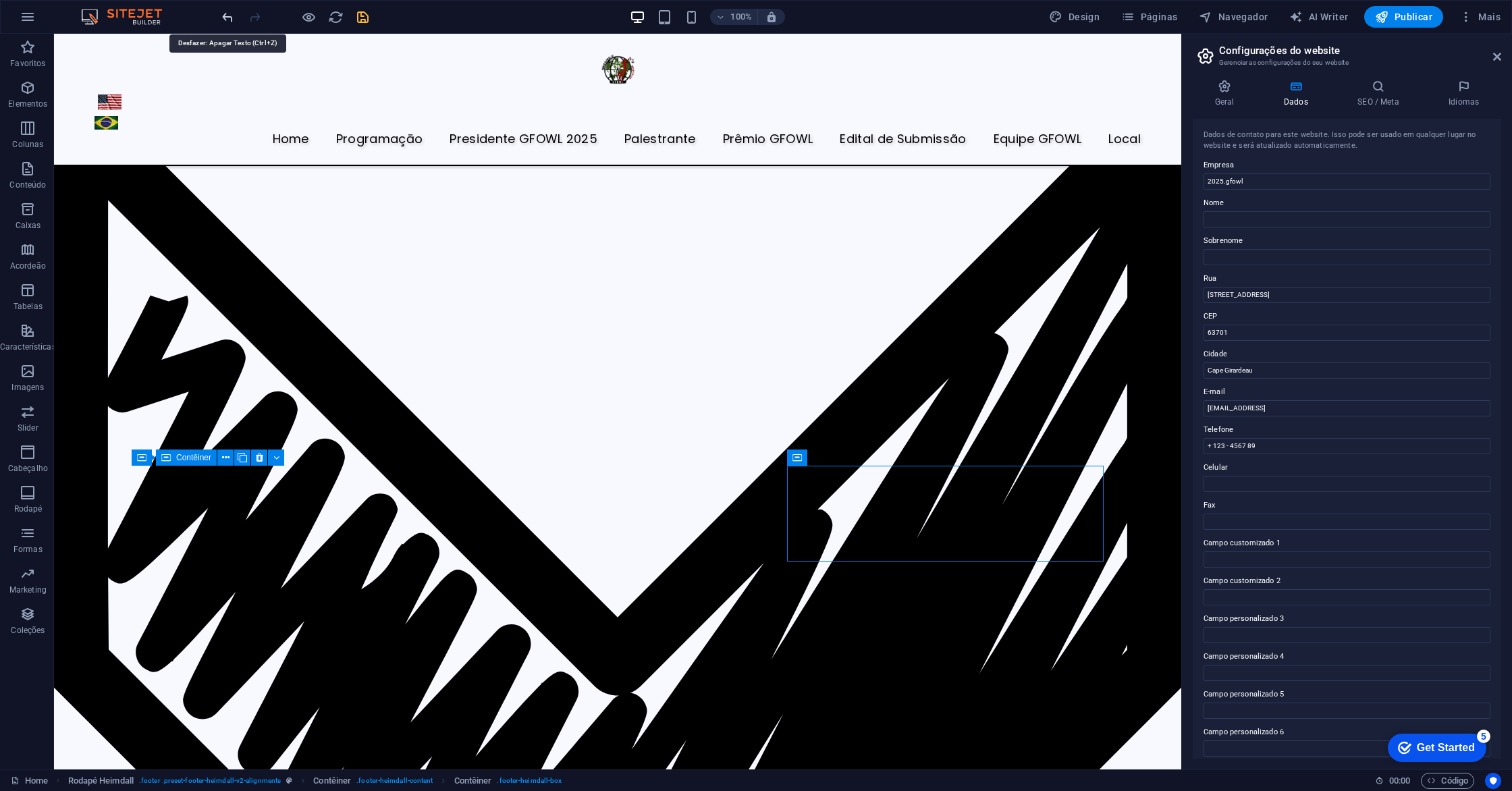
click at [227, 18] on icon "undo" at bounding box center [228, 17] width 15 height 15
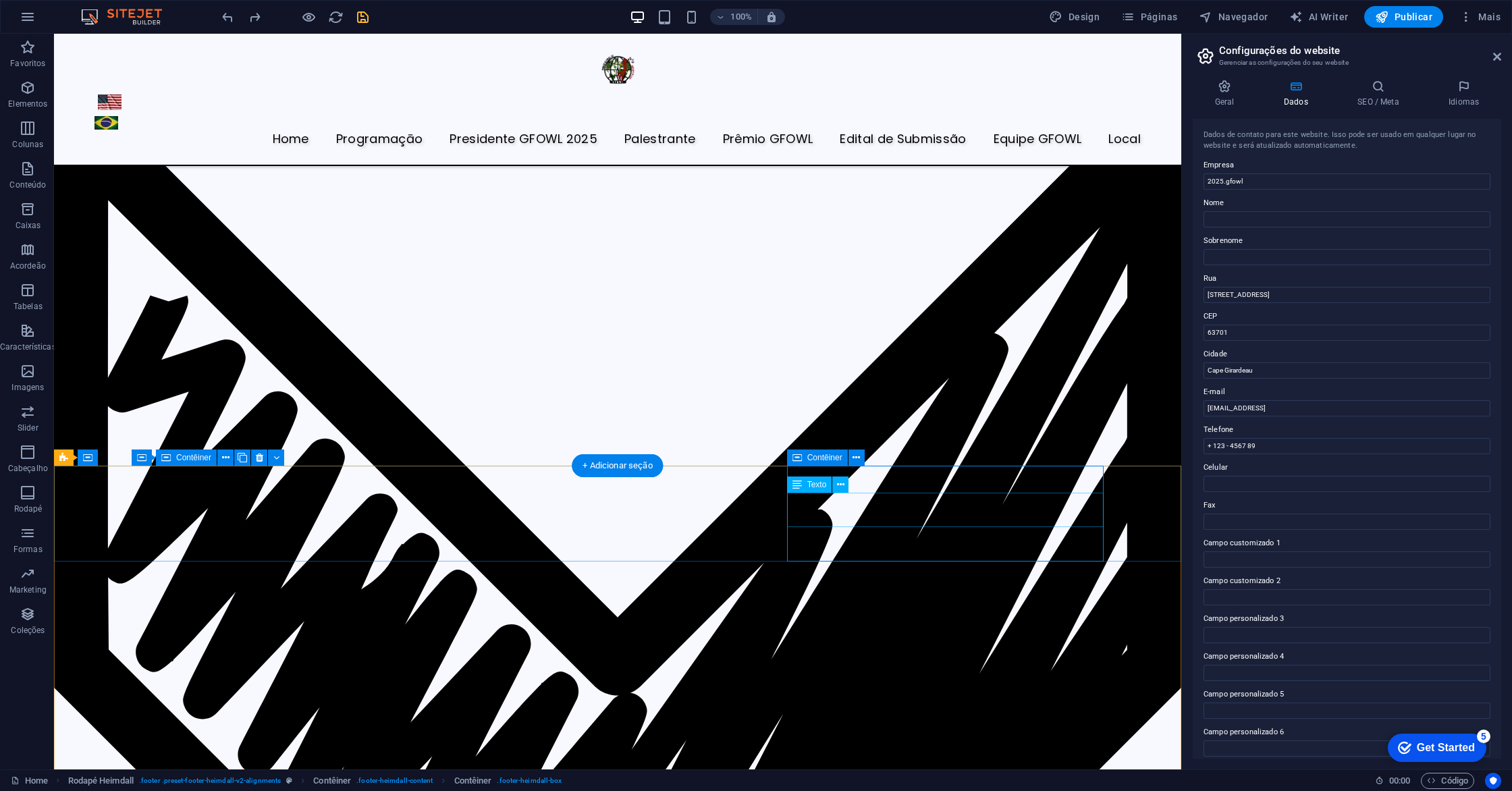
drag, startPoint x: 835, startPoint y: 496, endPoint x: 893, endPoint y: 501, distance: 58.2
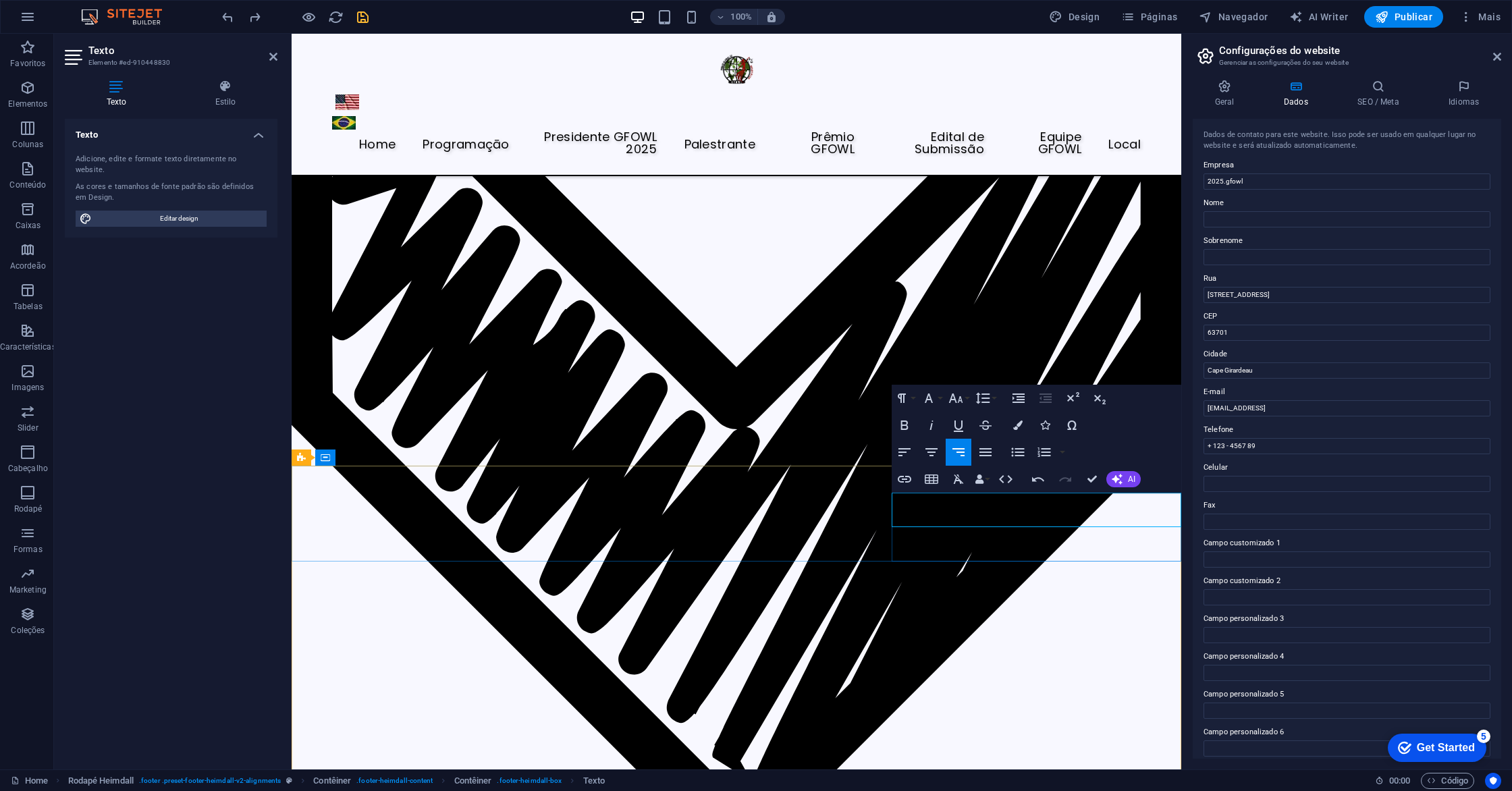
drag, startPoint x: 983, startPoint y: 518, endPoint x: 1167, endPoint y: 513, distance: 184.1
click at [360, 17] on icon "save" at bounding box center [363, 17] width 15 height 15
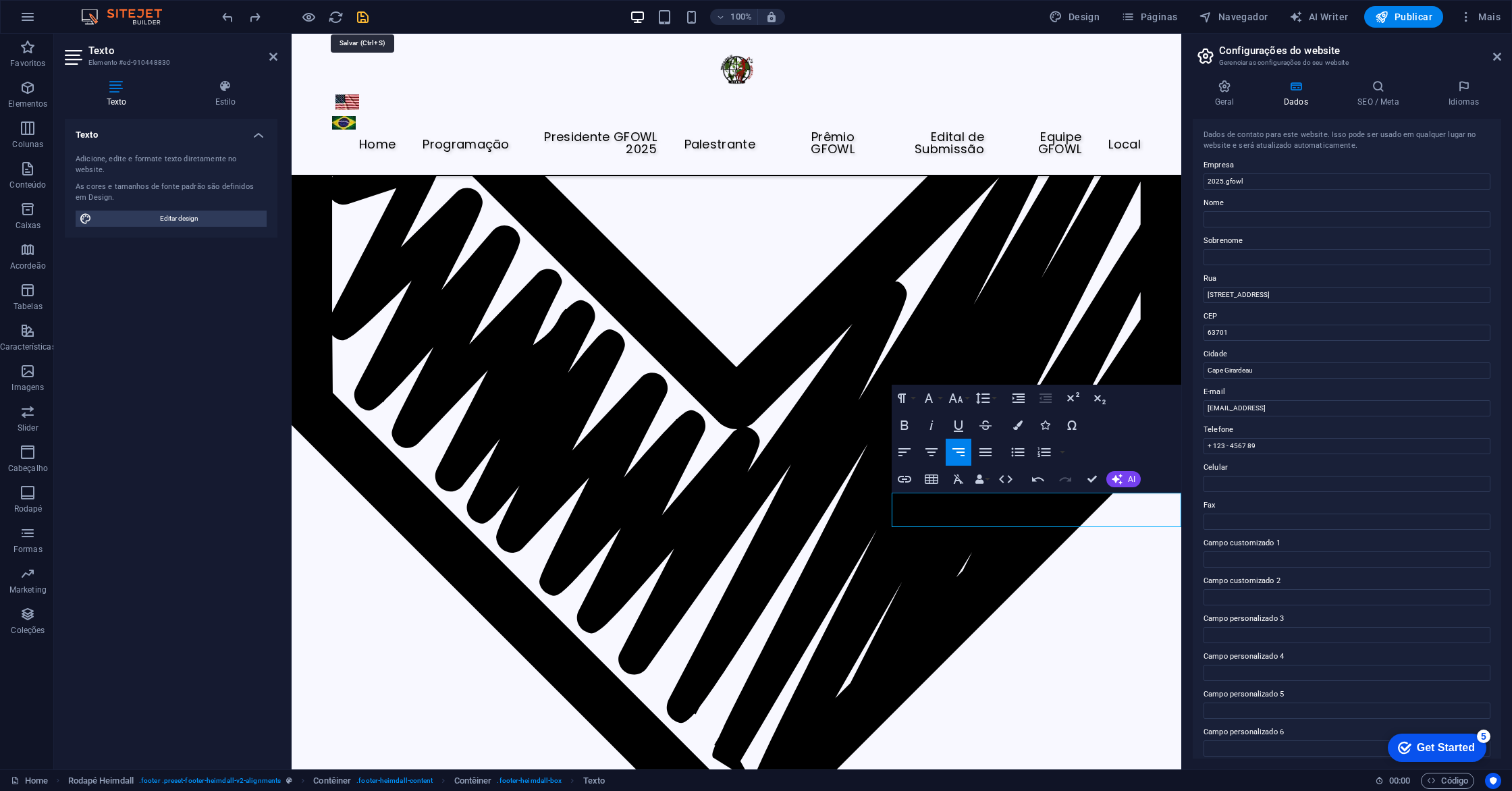
scroll to position [5109, 0]
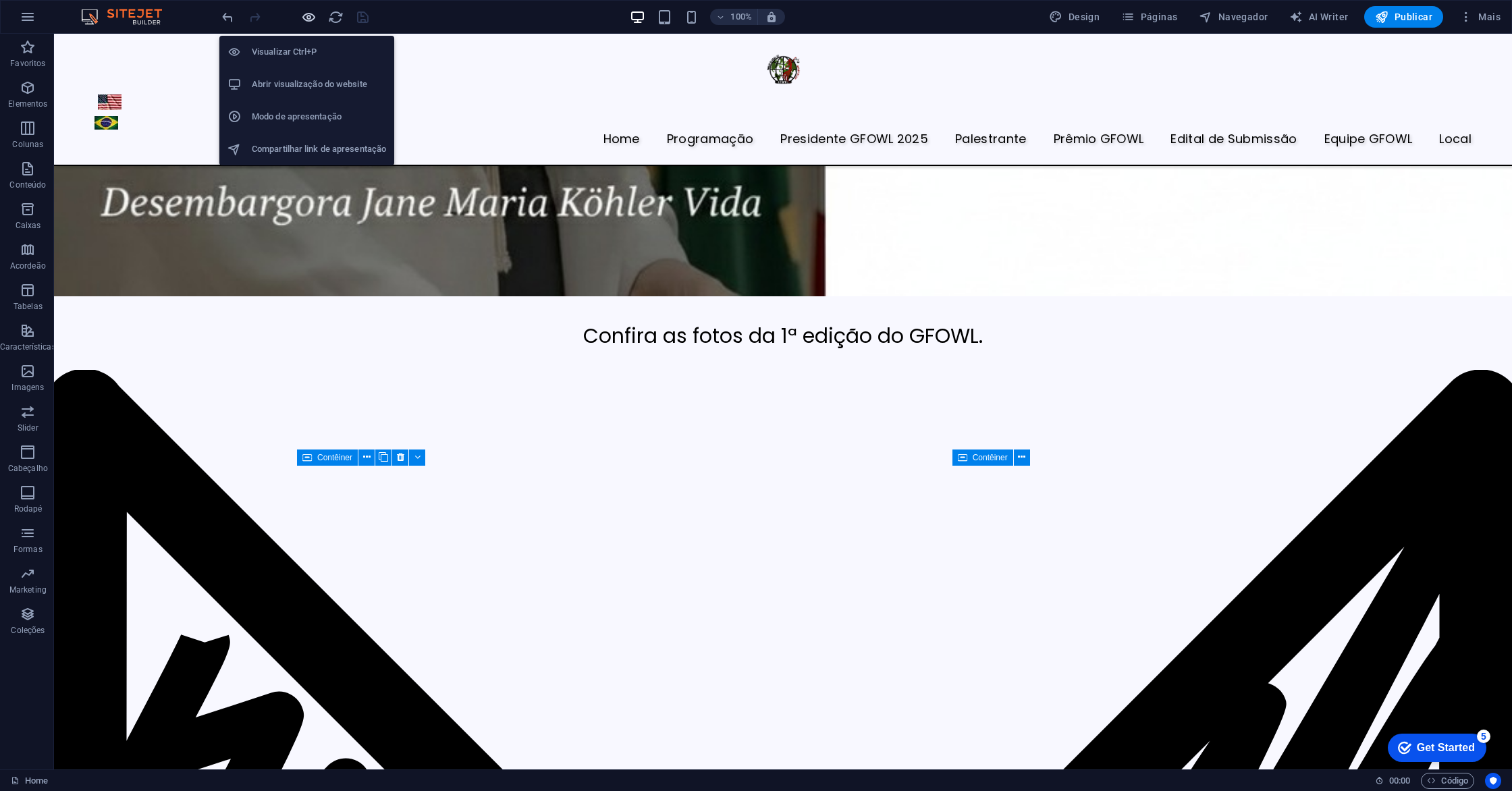
click at [306, 16] on icon "button" at bounding box center [309, 17] width 15 height 15
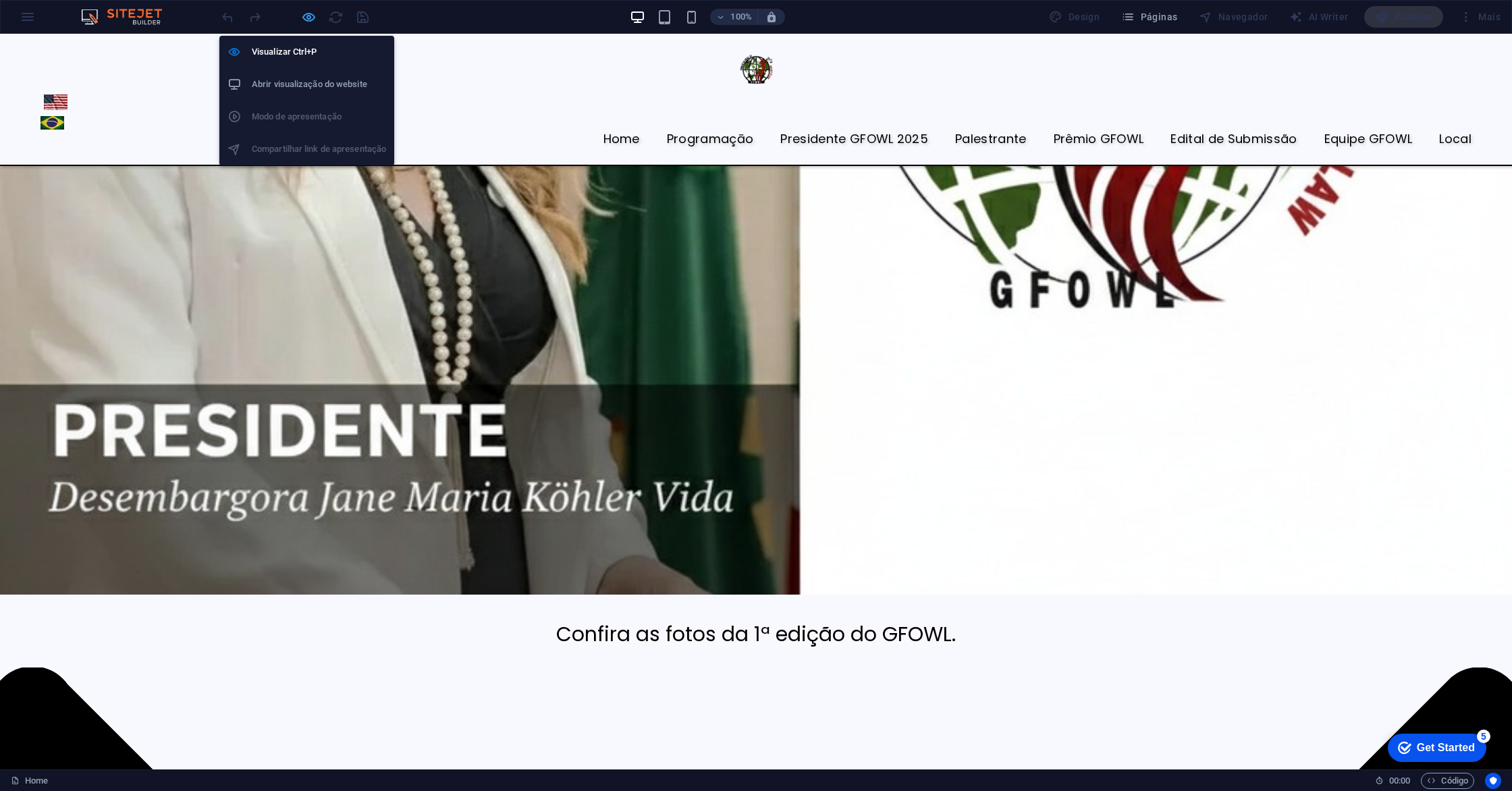
click at [306, 16] on icon "button" at bounding box center [309, 17] width 15 height 15
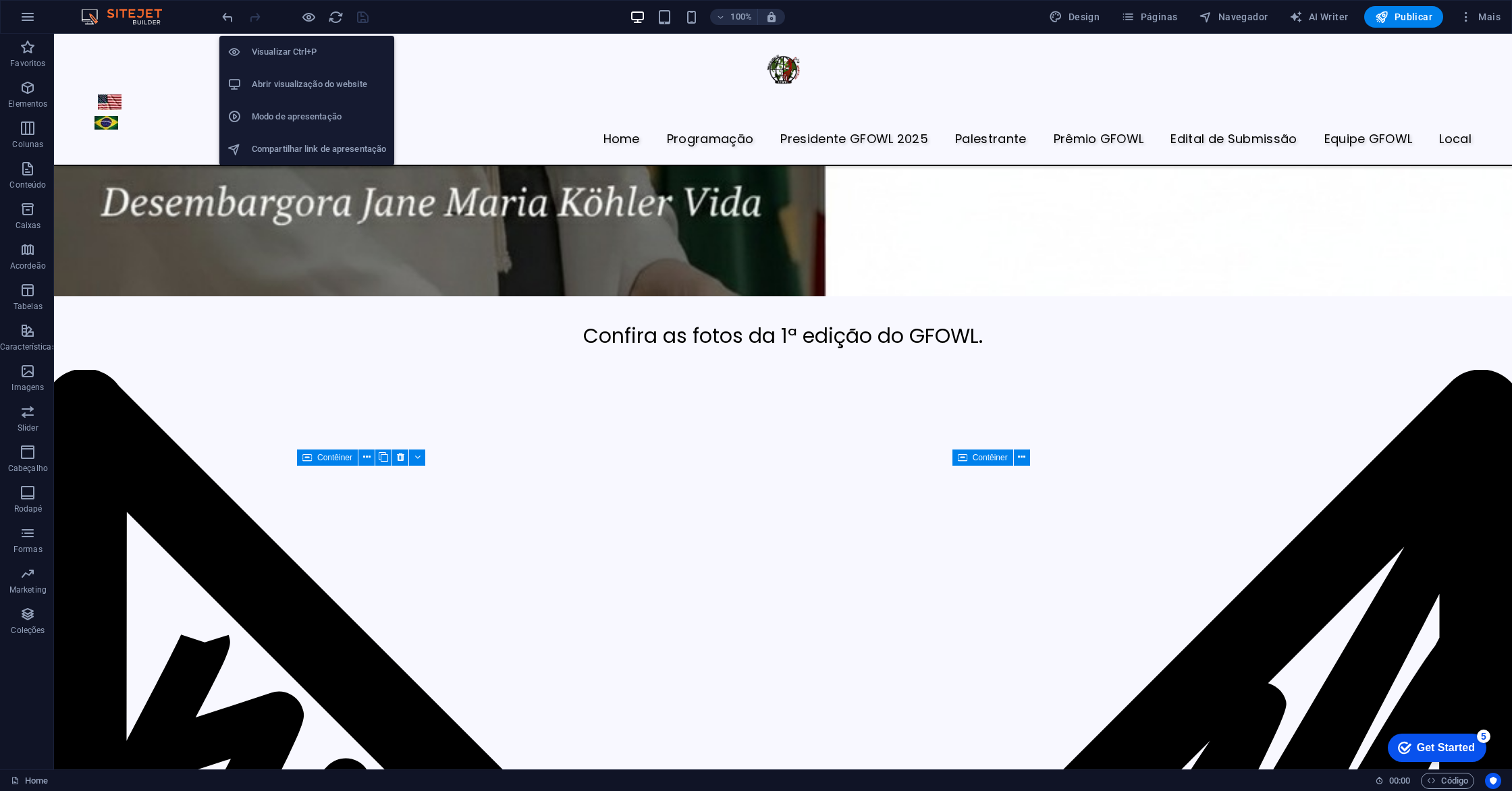
click at [281, 122] on h6 "Modo de apresentação" at bounding box center [319, 117] width 134 height 16
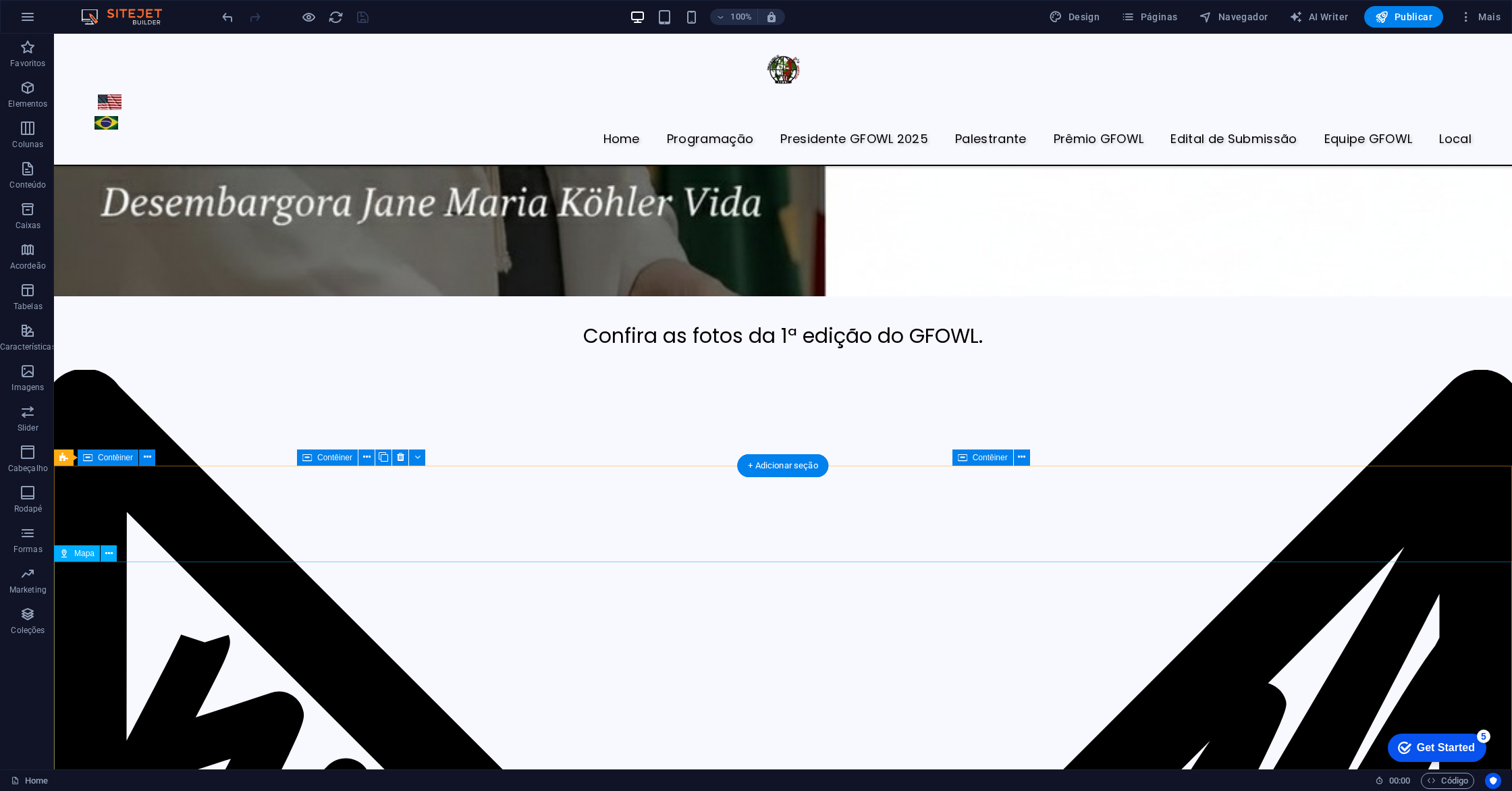
click at [105, 554] on icon at bounding box center [109, 553] width 8 height 14
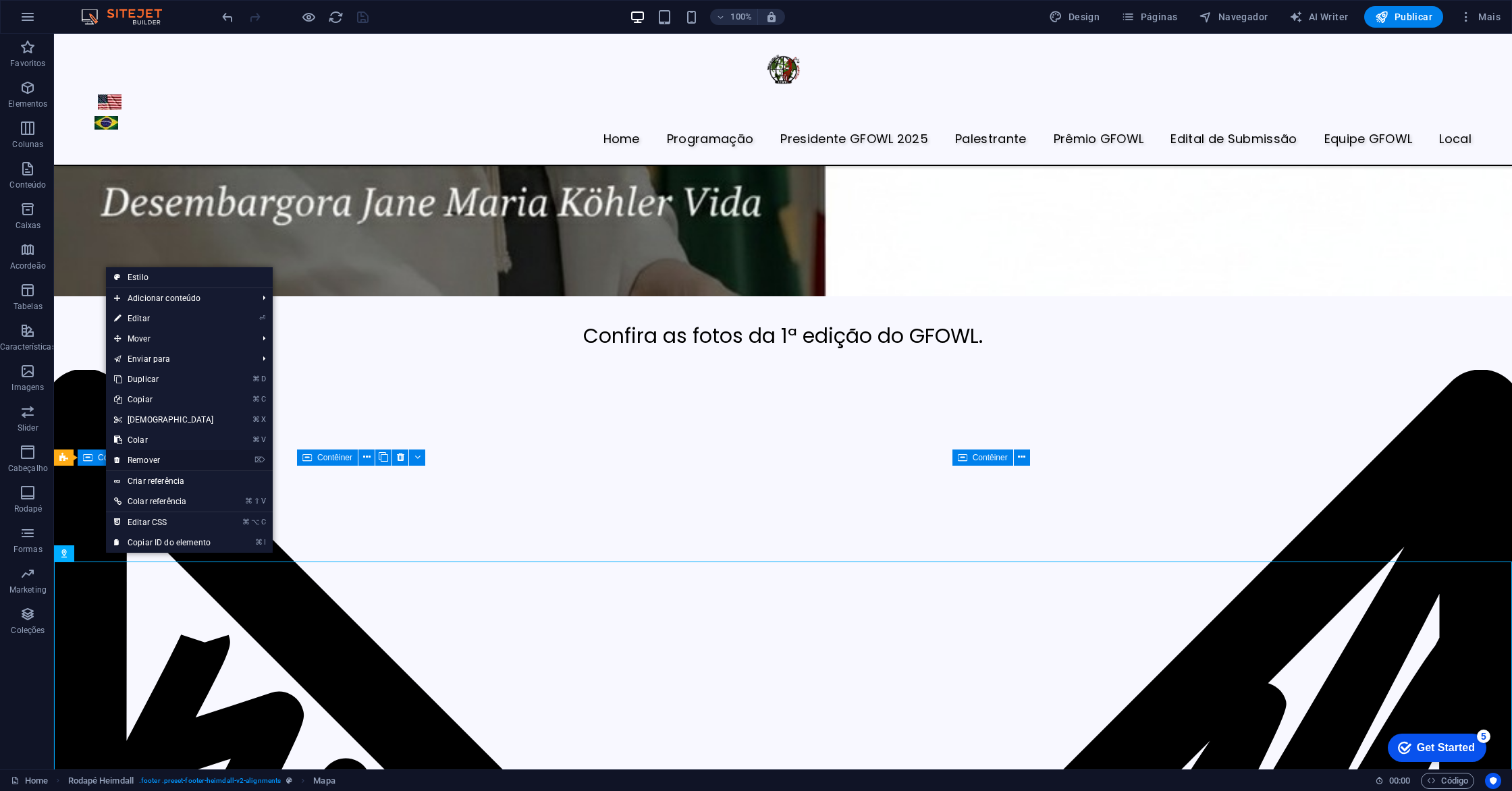
drag, startPoint x: 176, startPoint y: 460, endPoint x: 122, endPoint y: 426, distance: 63.8
click at [176, 460] on link "⌦ Remover" at bounding box center [164, 460] width 116 height 20
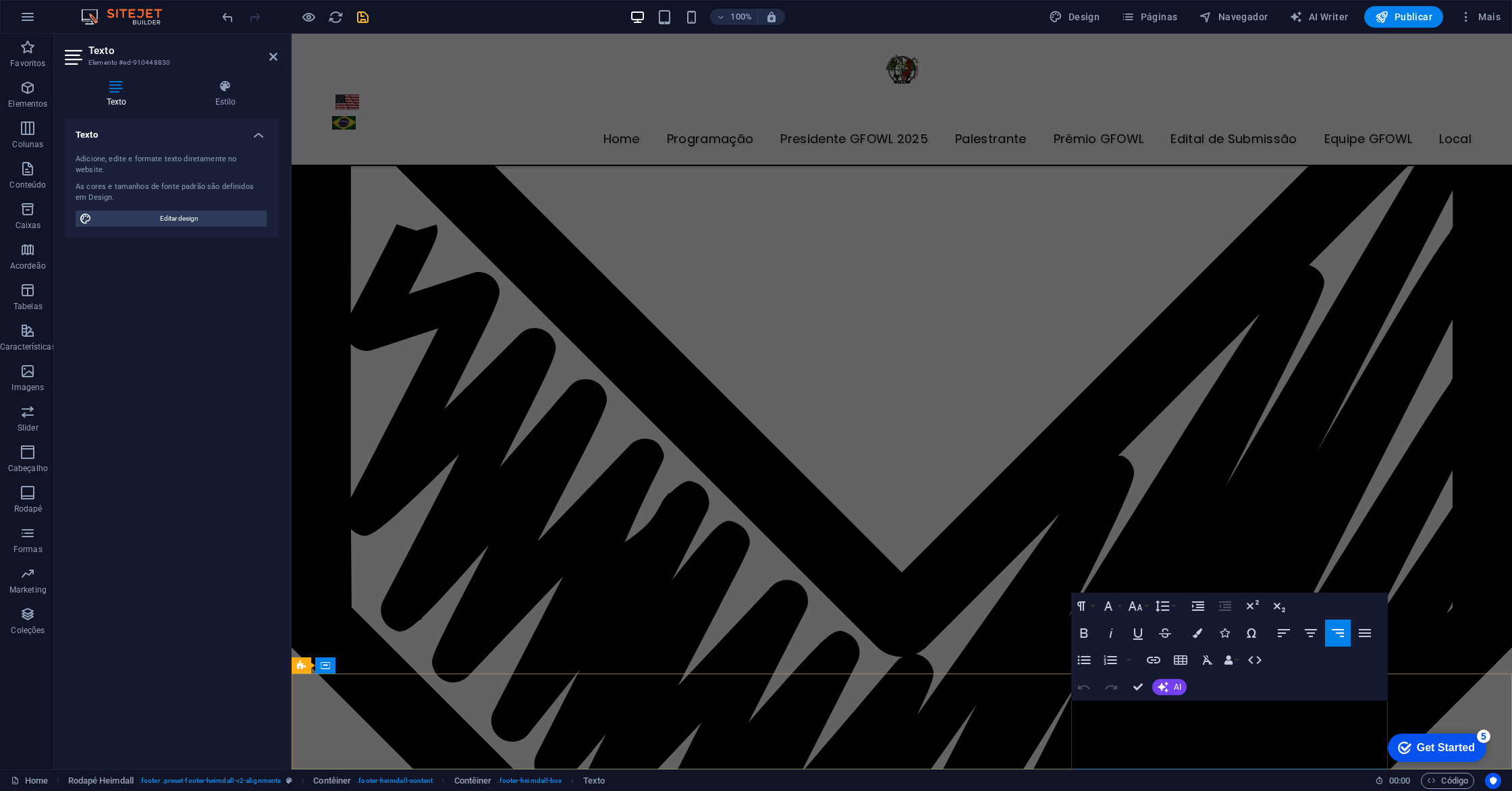
scroll to position [4527, 0]
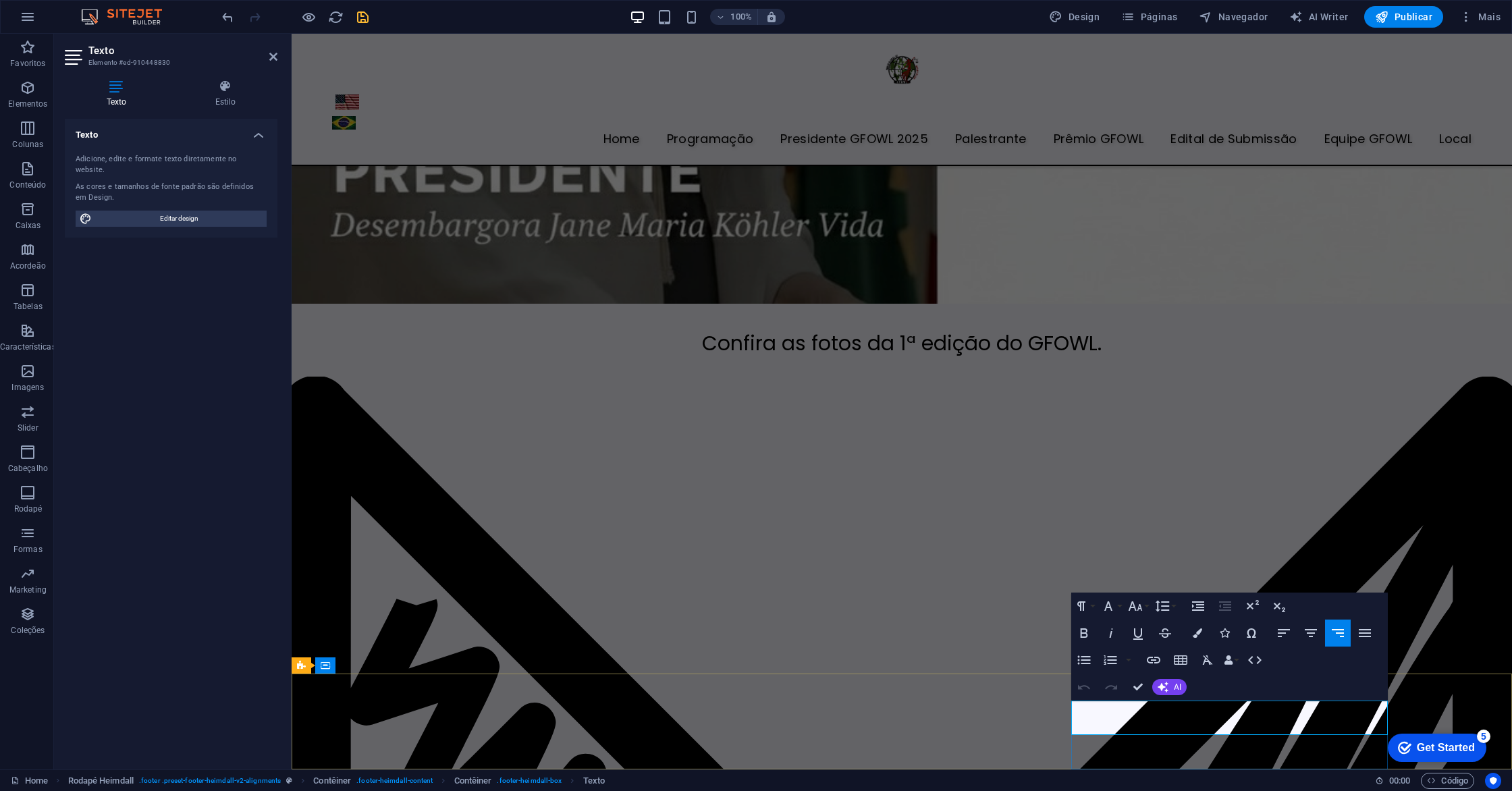
drag, startPoint x: 1198, startPoint y: 726, endPoint x: 1387, endPoint y: 728, distance: 189.0
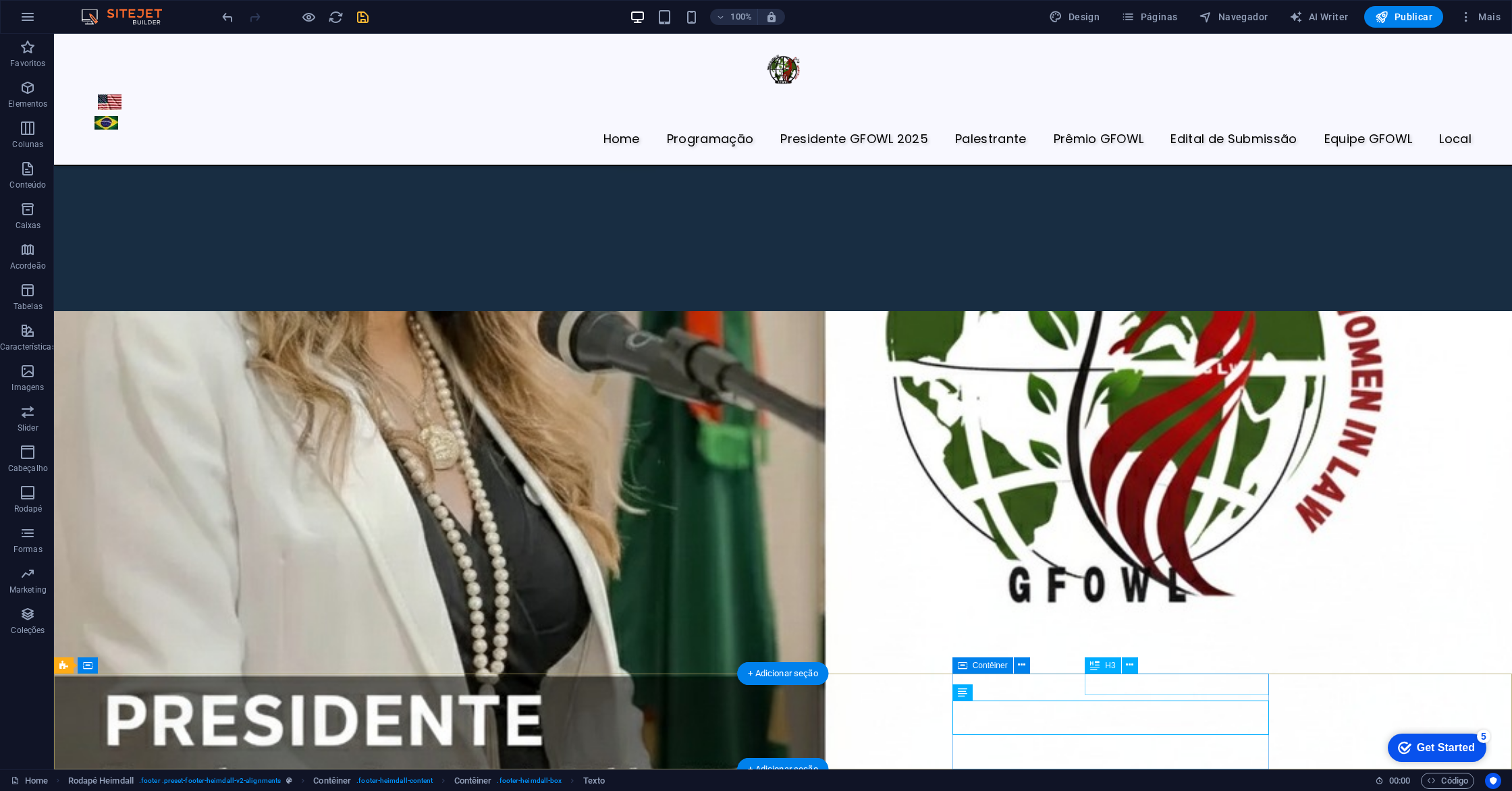
scroll to position [4901, 0]
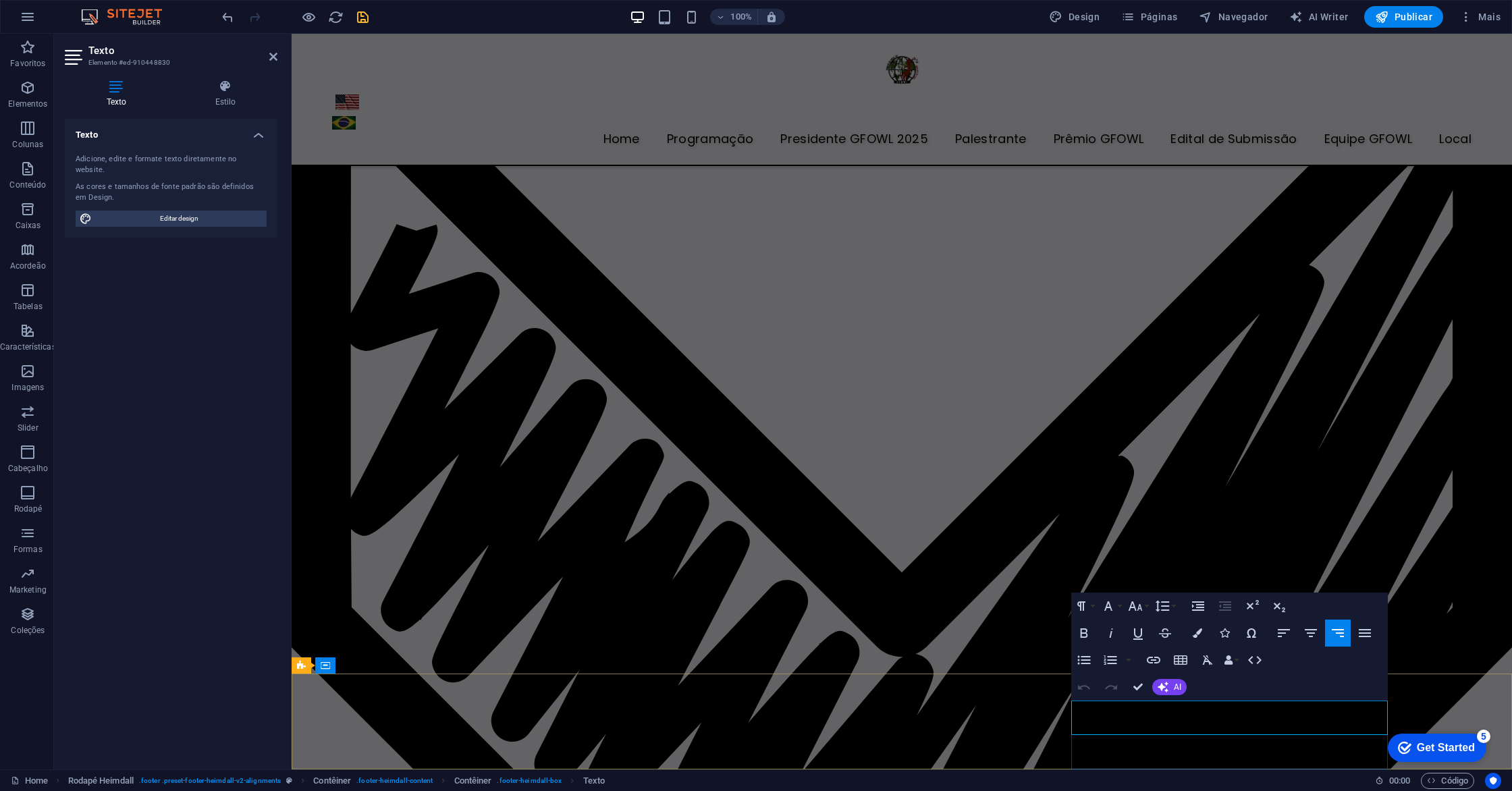
scroll to position [4527, 0]
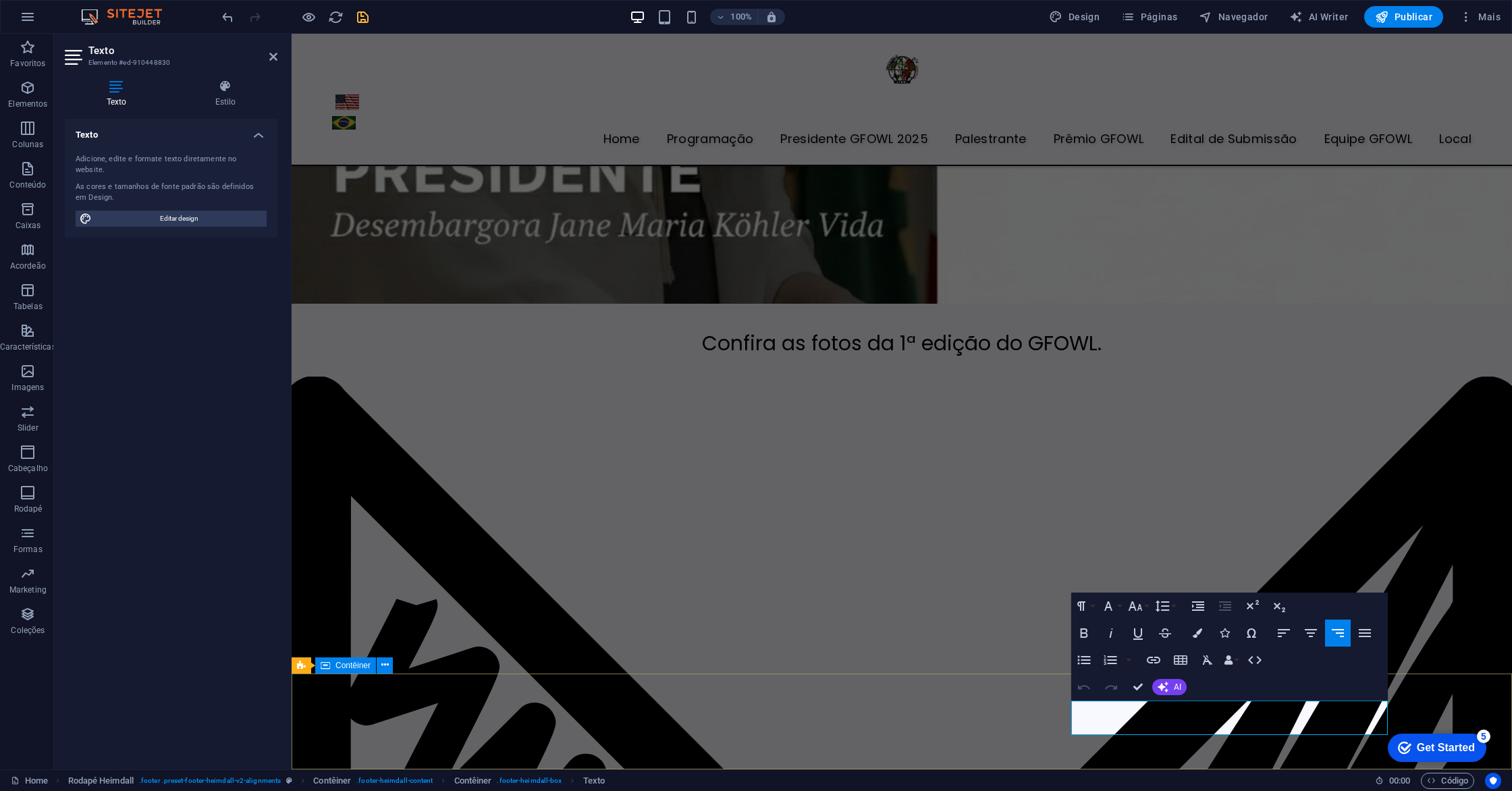
drag, startPoint x: 1130, startPoint y: 714, endPoint x: 1397, endPoint y: 733, distance: 267.7
click at [1286, 629] on icon "button" at bounding box center [1283, 633] width 16 height 16
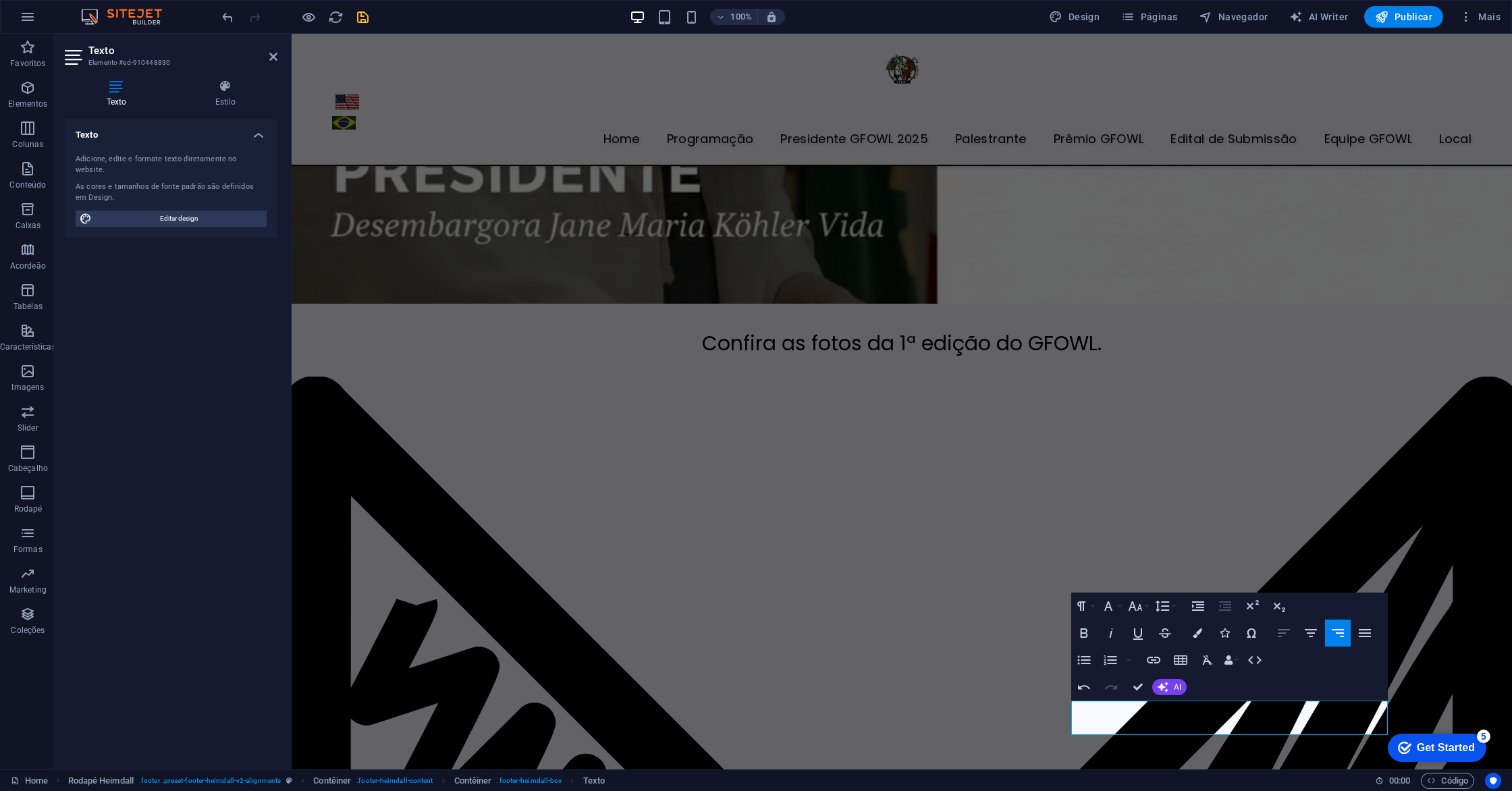
click at [1283, 632] on icon "button" at bounding box center [1283, 633] width 12 height 8
click at [1167, 687] on icon "button" at bounding box center [1162, 686] width 11 height 11
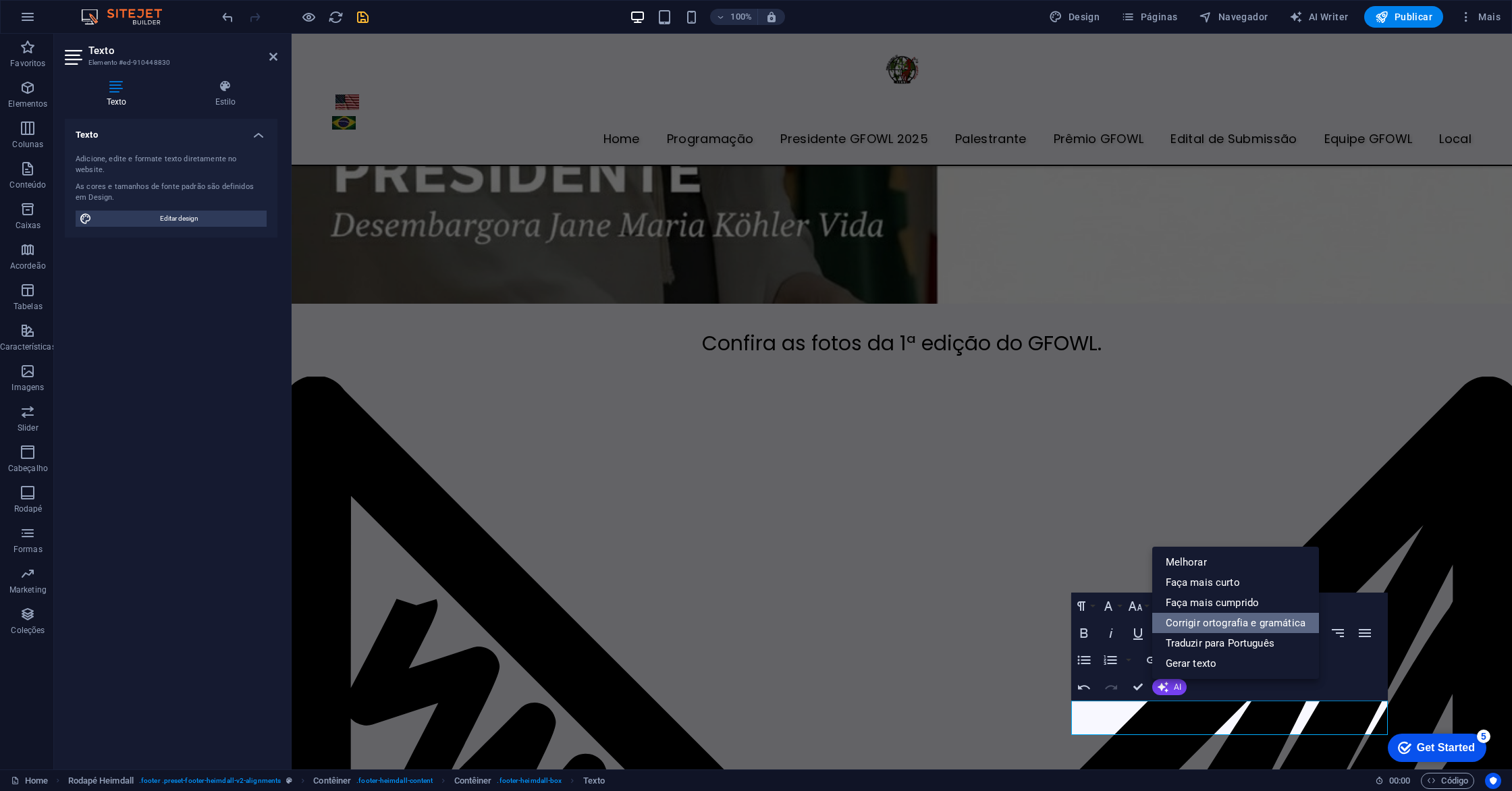
click at [1250, 622] on link "Corrigir ortografia e gramática" at bounding box center [1235, 622] width 167 height 20
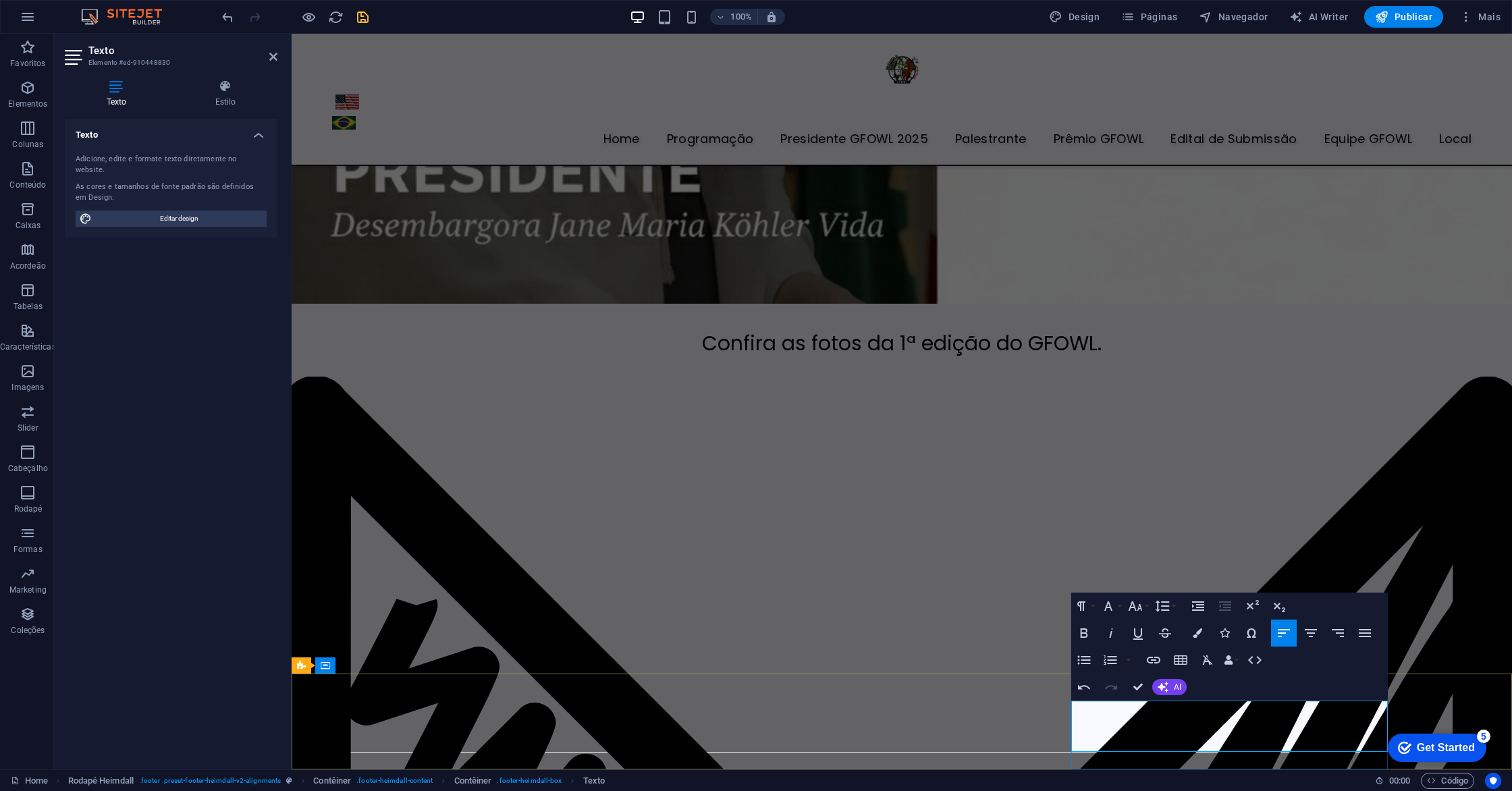
click at [1172, 688] on button "AI" at bounding box center [1169, 687] width 34 height 16
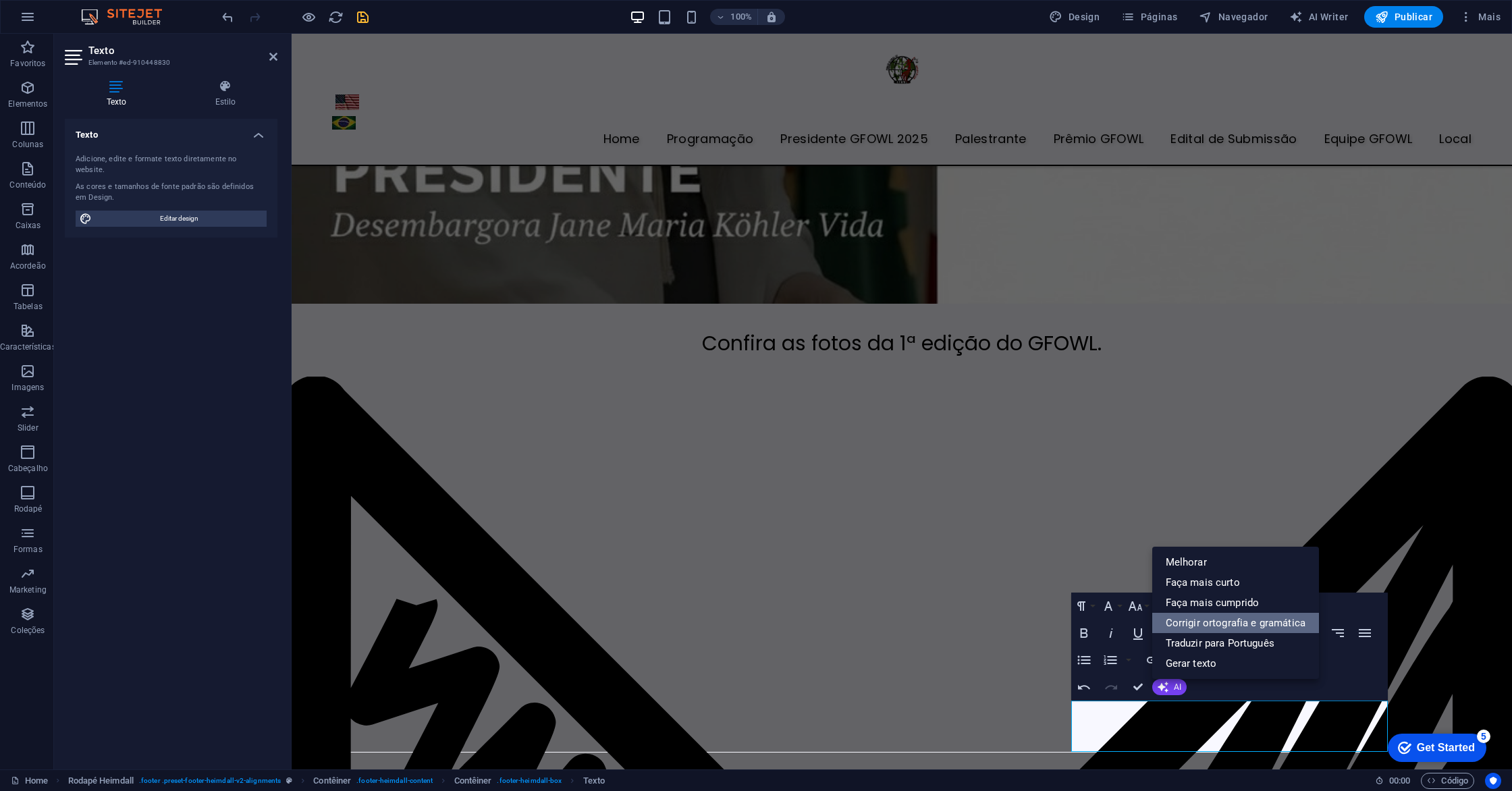
click at [1253, 625] on link "Corrigir ortografia e gramática" at bounding box center [1235, 622] width 167 height 20
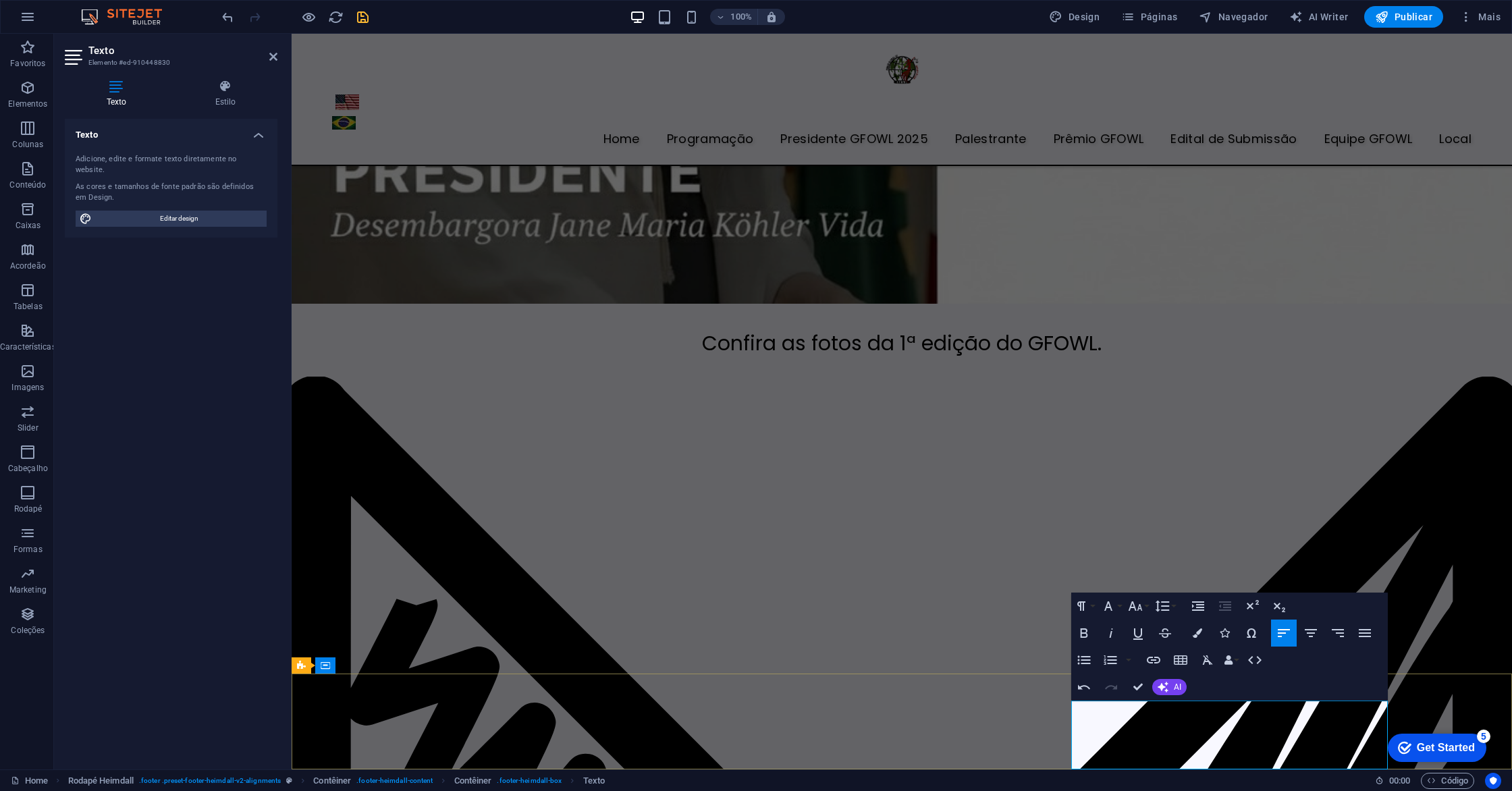
drag, startPoint x: 1072, startPoint y: 743, endPoint x: 1075, endPoint y: 732, distance: 11.4
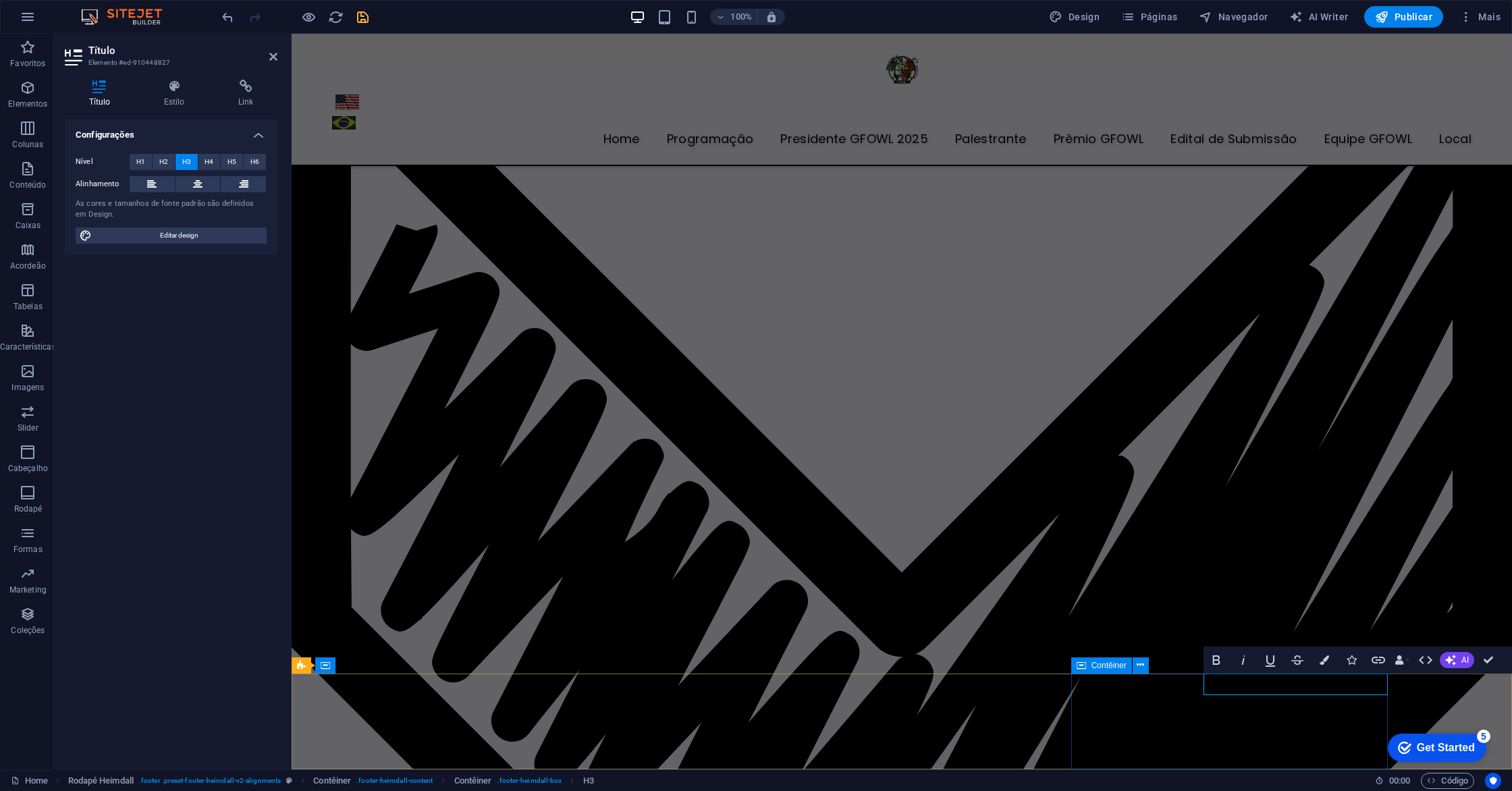
scroll to position [4527, 0]
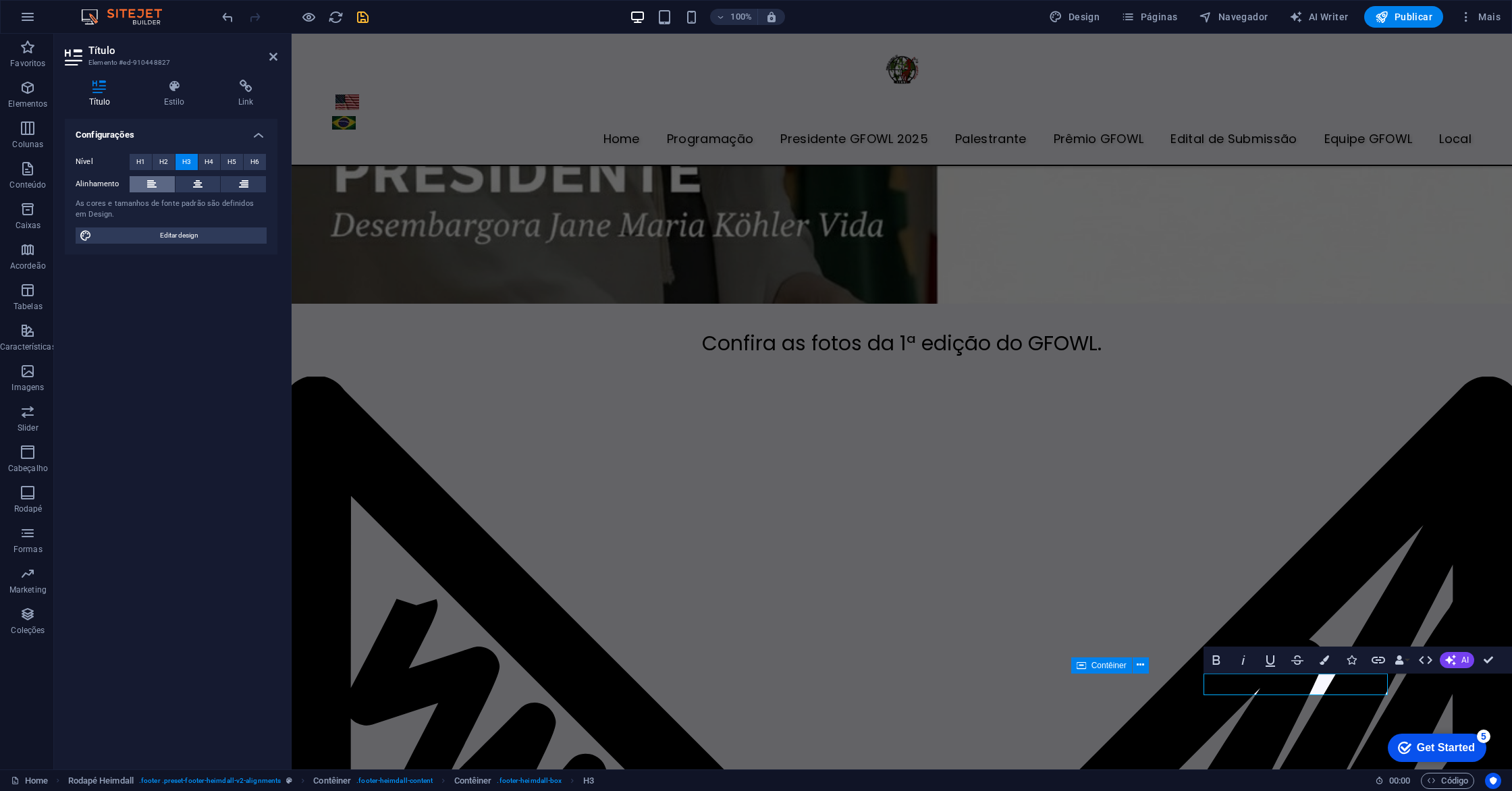
click at [148, 184] on icon at bounding box center [151, 184] width 9 height 16
click at [157, 162] on button "H2" at bounding box center [164, 162] width 23 height 16
click at [177, 160] on button "H3" at bounding box center [187, 162] width 23 height 16
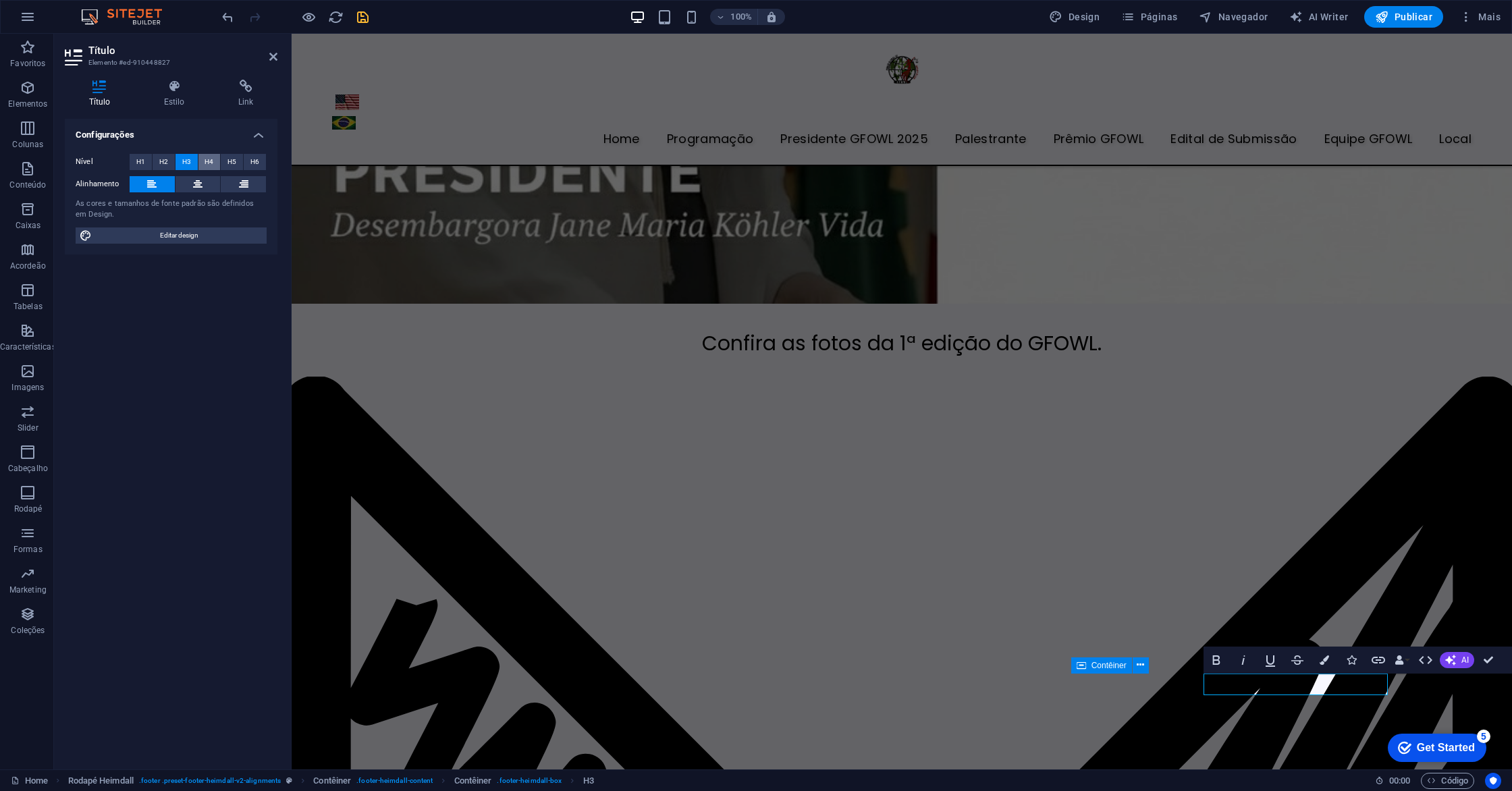
click at [210, 160] on span "H4" at bounding box center [209, 162] width 8 height 16
click at [184, 160] on span "H3" at bounding box center [186, 162] width 8 height 16
click at [202, 186] on icon at bounding box center [197, 184] width 9 height 16
click at [241, 186] on icon at bounding box center [243, 184] width 9 height 16
click at [144, 182] on button at bounding box center [152, 184] width 45 height 16
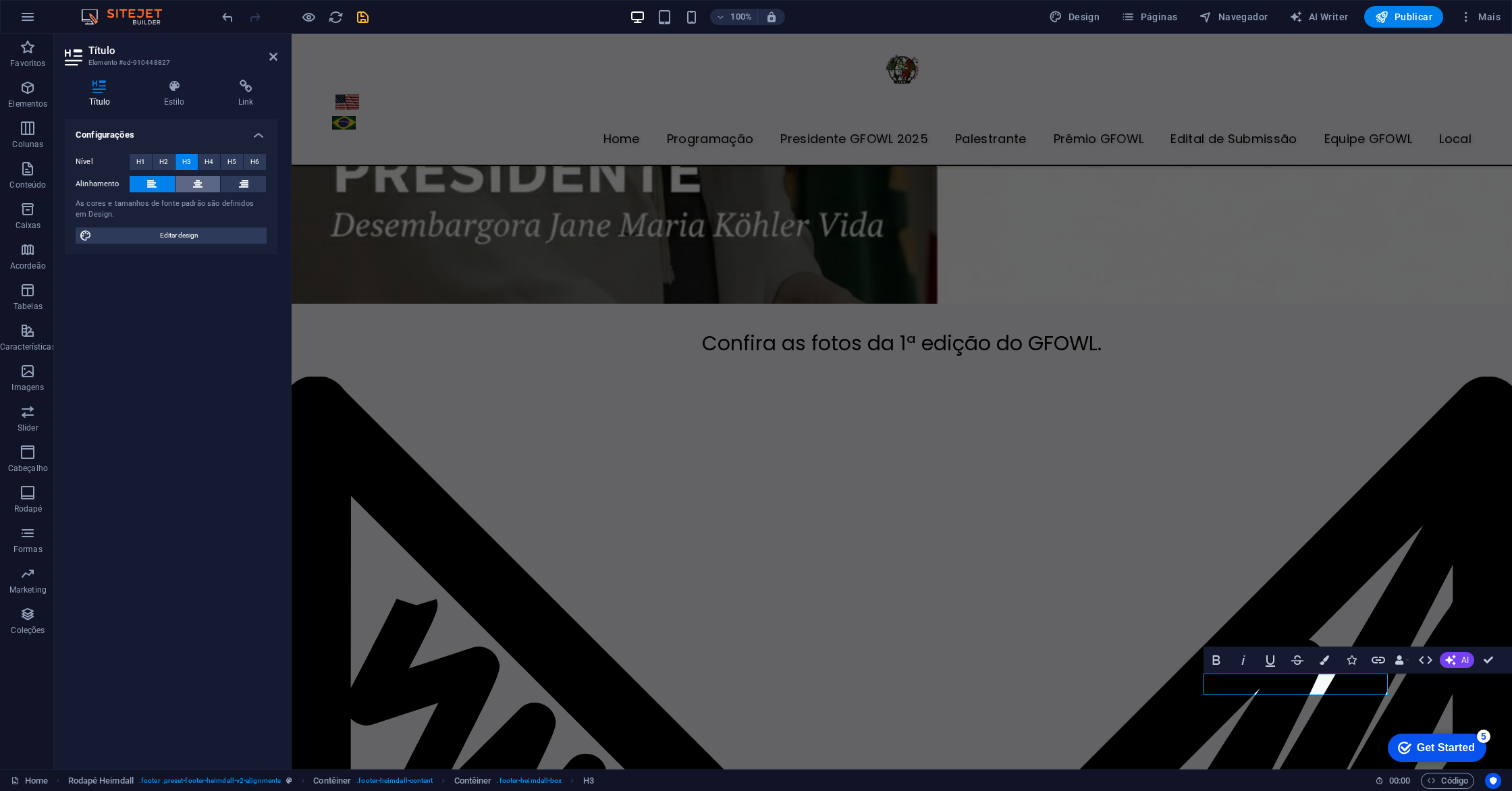
click at [189, 184] on button at bounding box center [198, 184] width 45 height 16
click at [366, 15] on icon "save" at bounding box center [363, 17] width 15 height 15
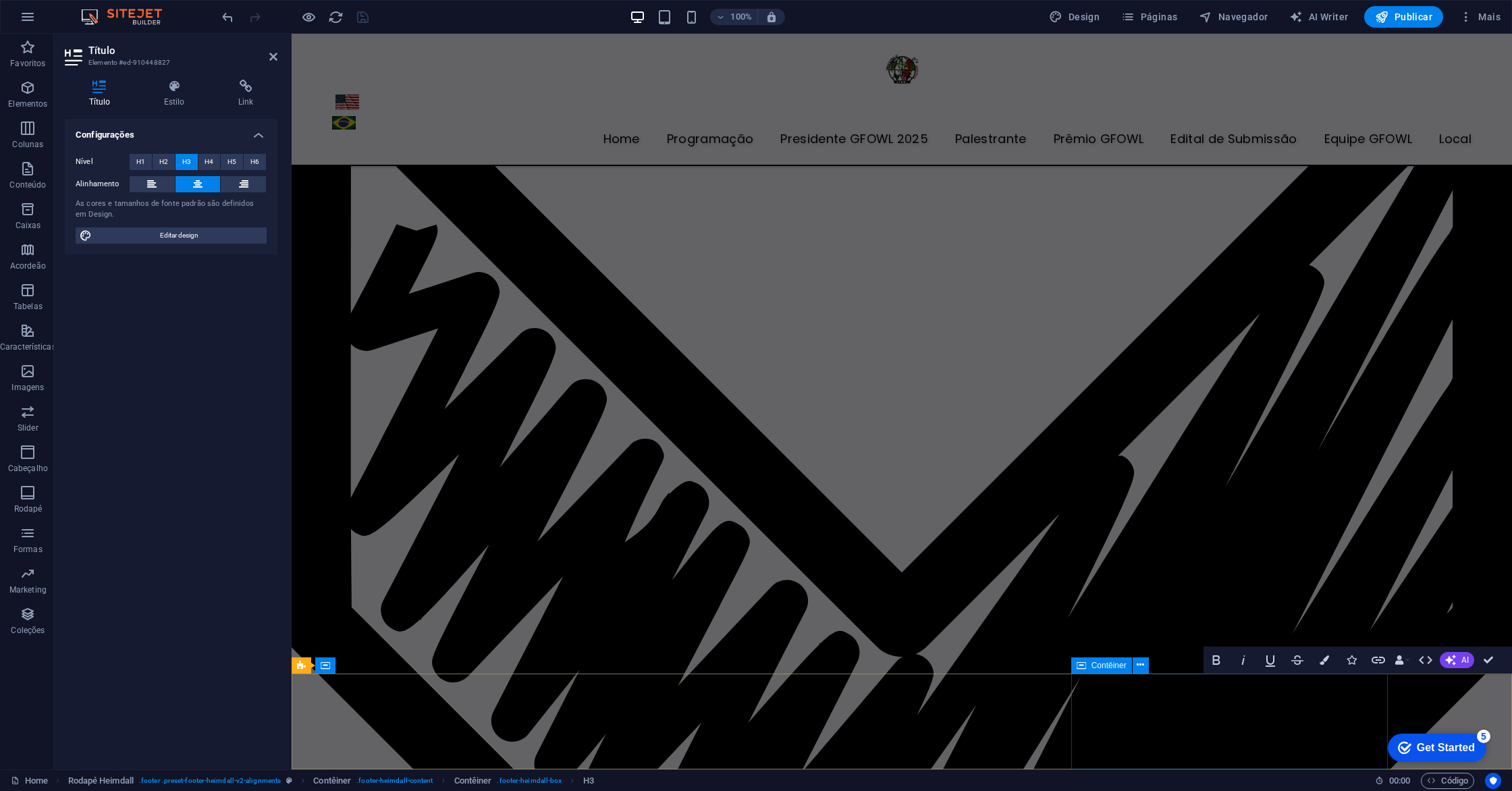
scroll to position [4527, 0]
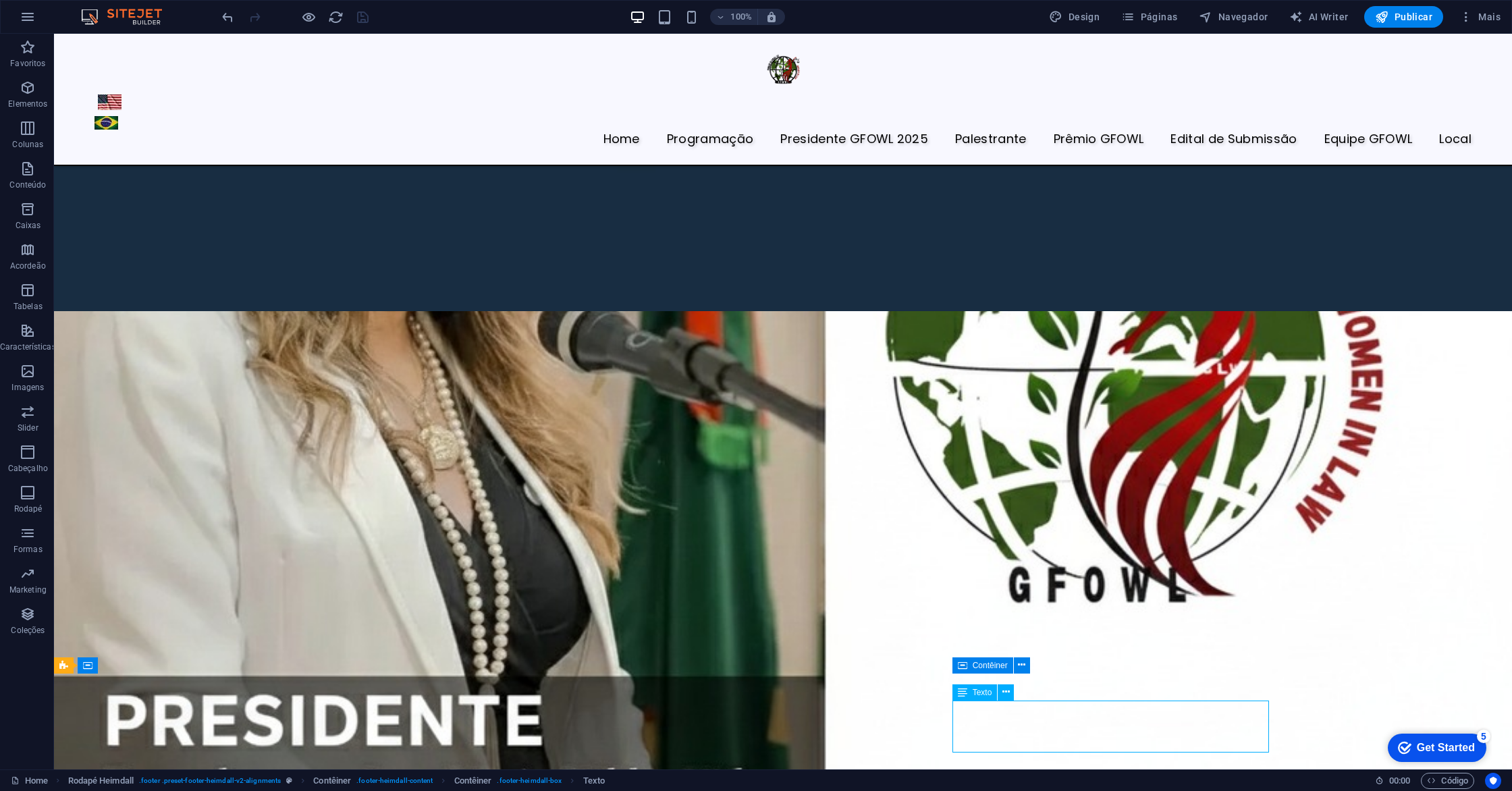
scroll to position [4901, 0]
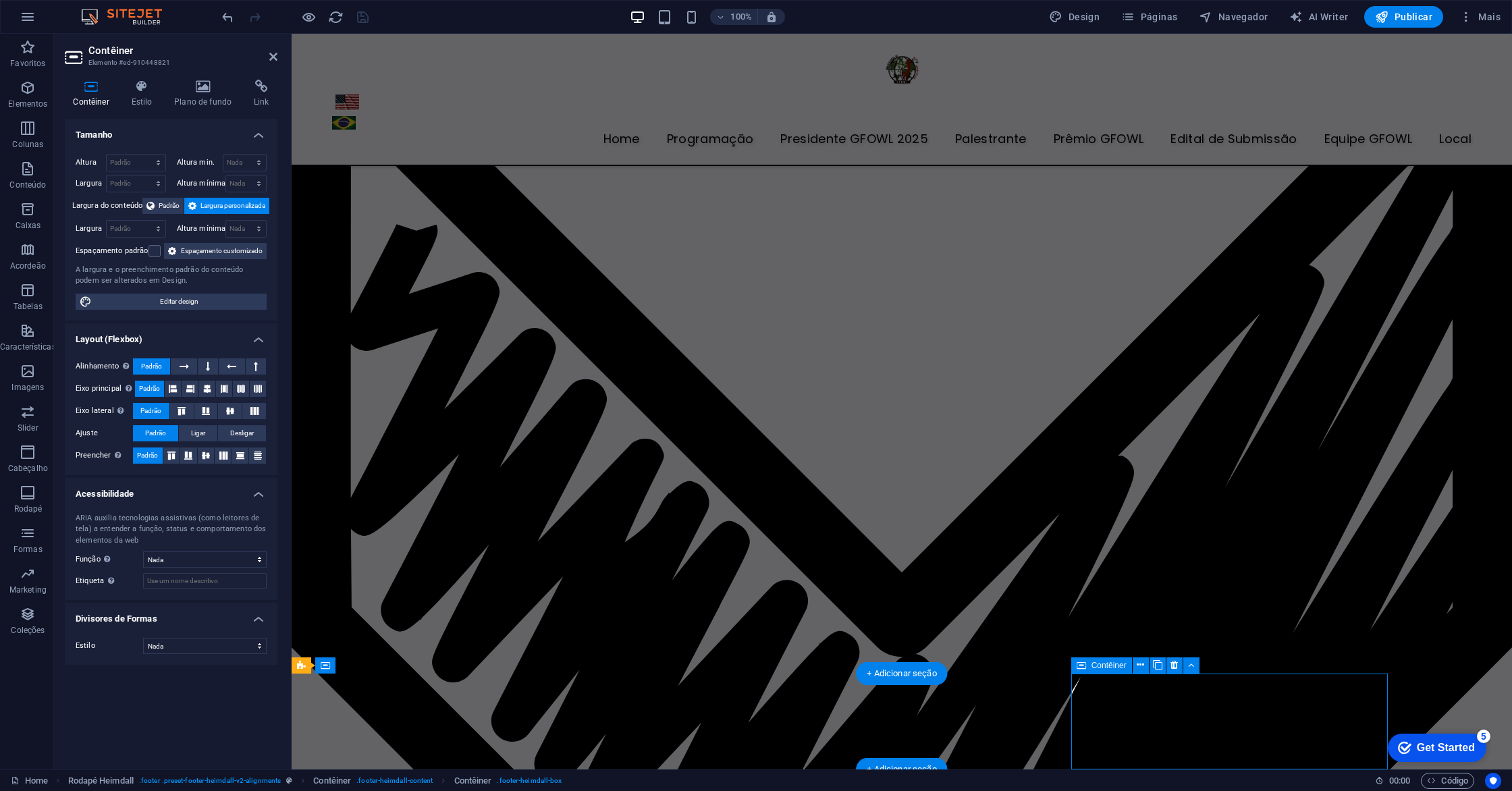
scroll to position [4527, 0]
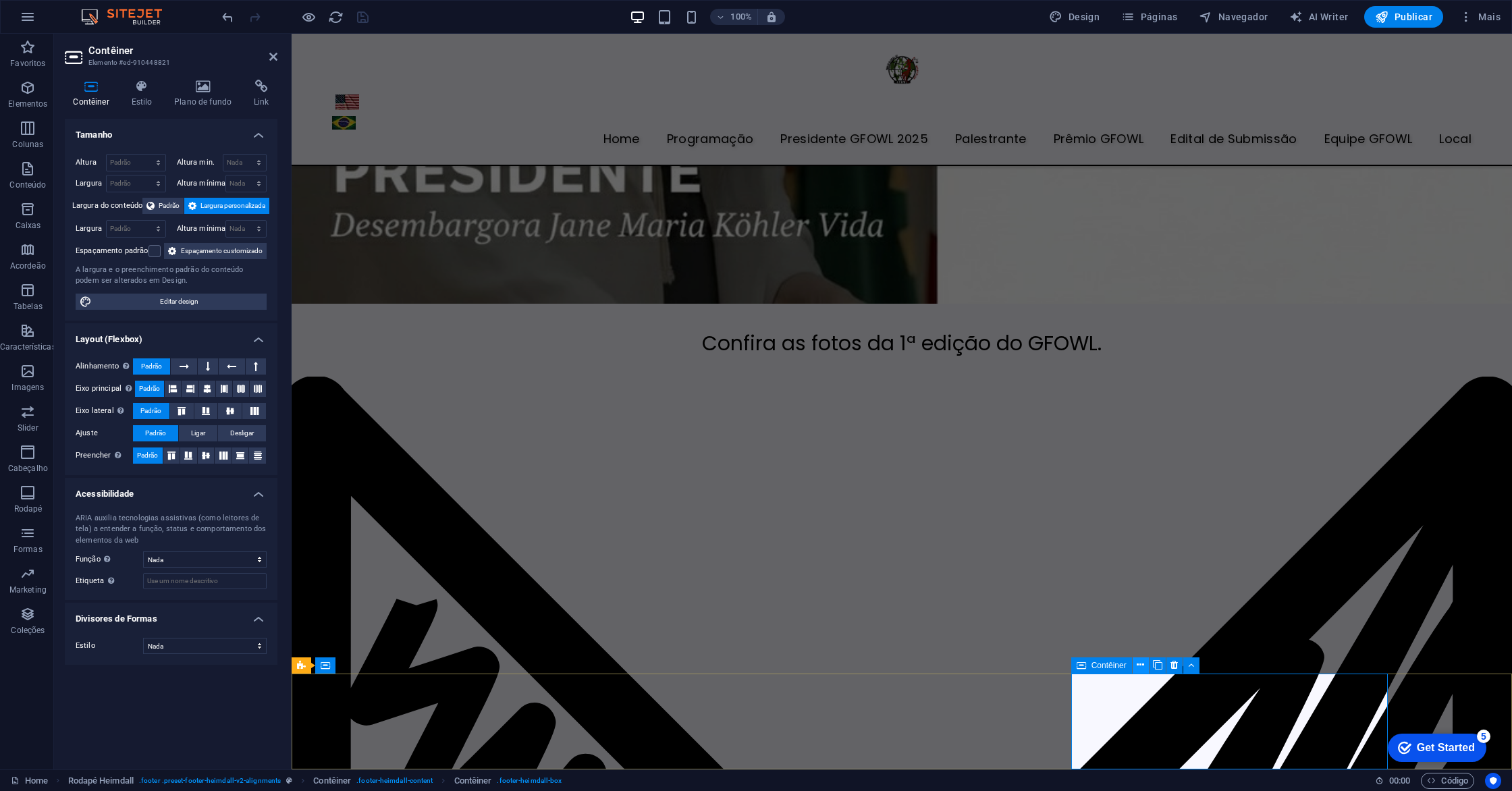
click at [1139, 664] on icon at bounding box center [1140, 665] width 8 height 14
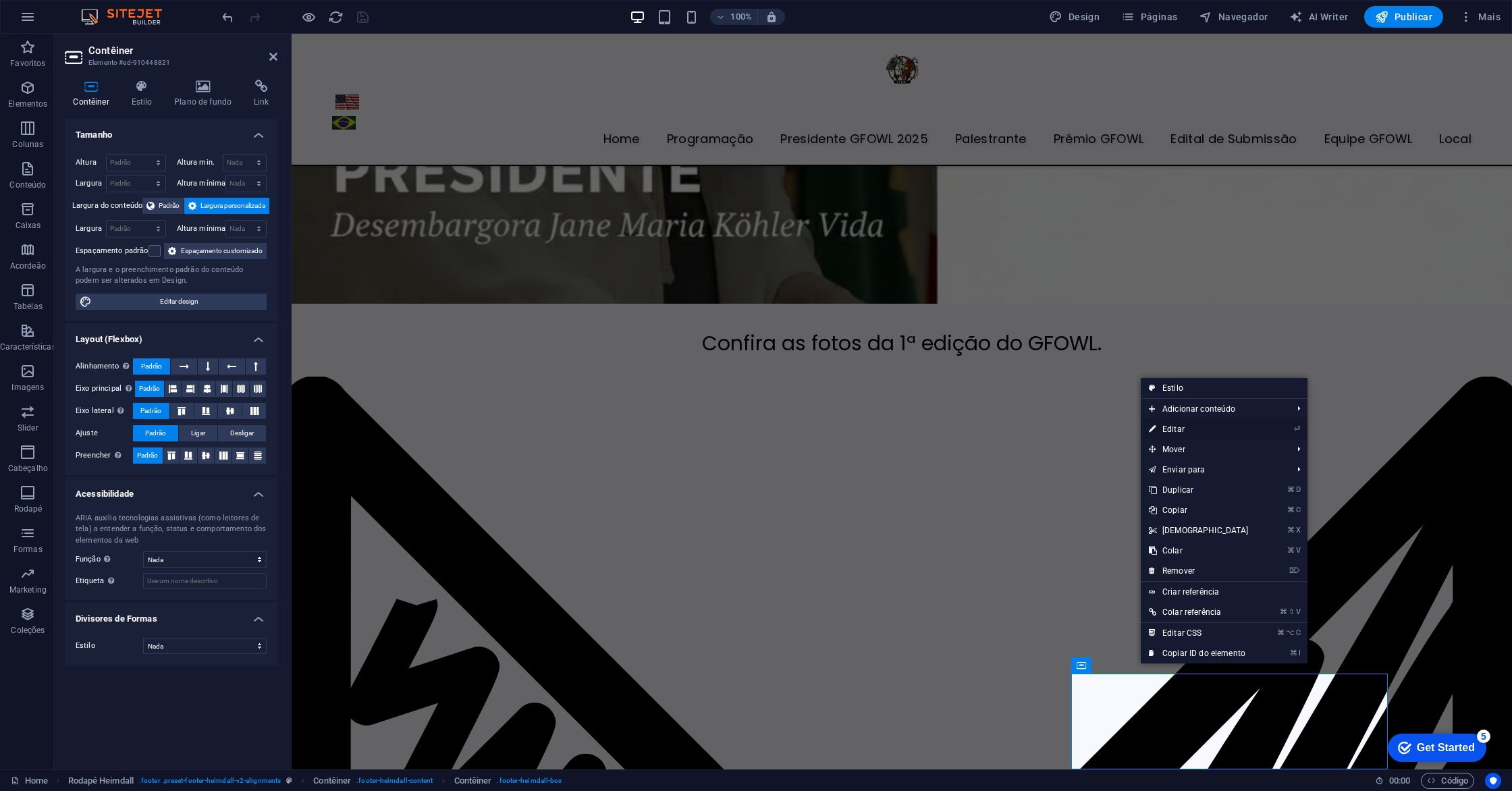
click at [1185, 425] on link "⏎ Editar" at bounding box center [1198, 429] width 116 height 20
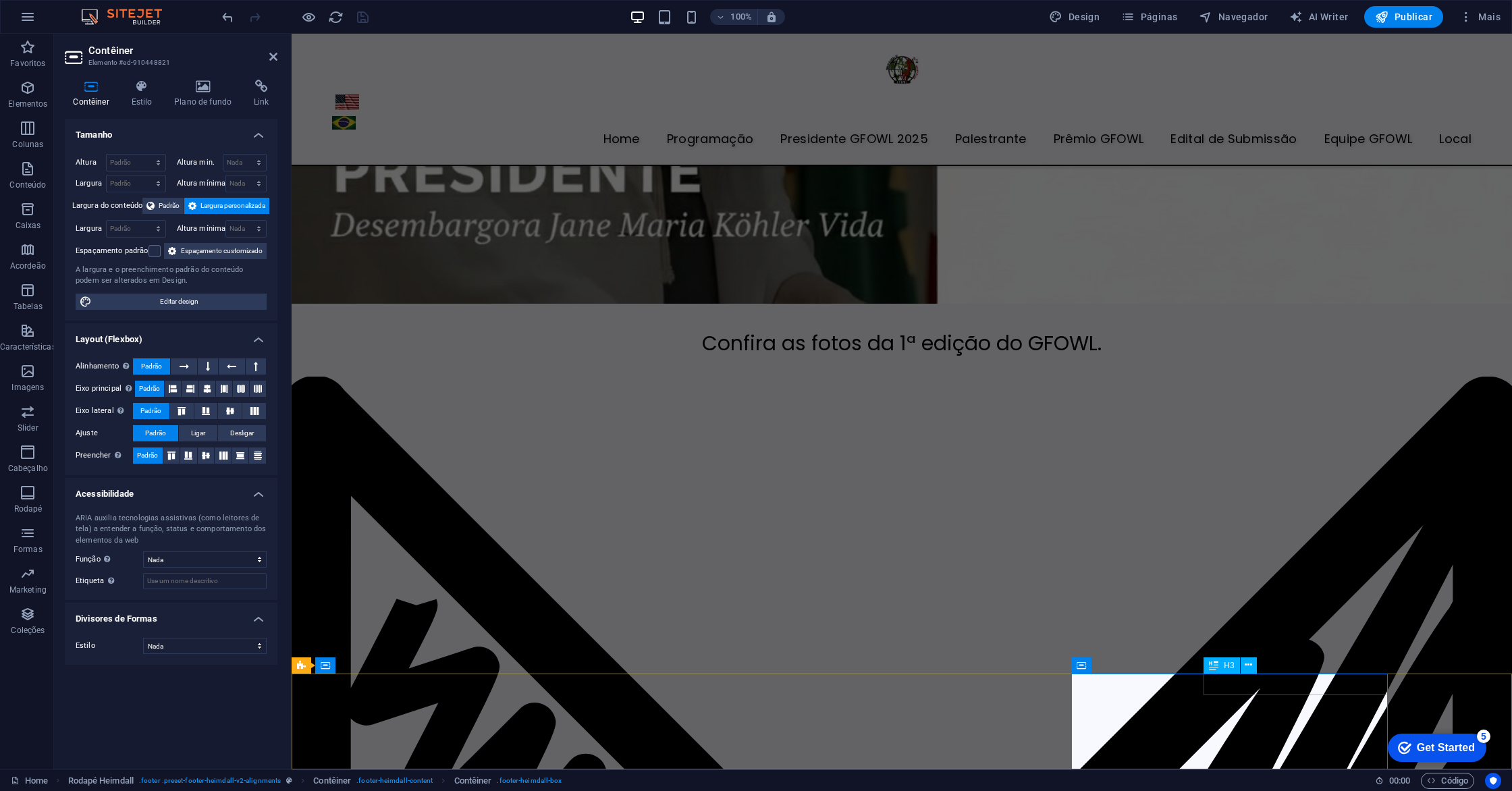
click at [1248, 664] on icon at bounding box center [1248, 665] width 8 height 14
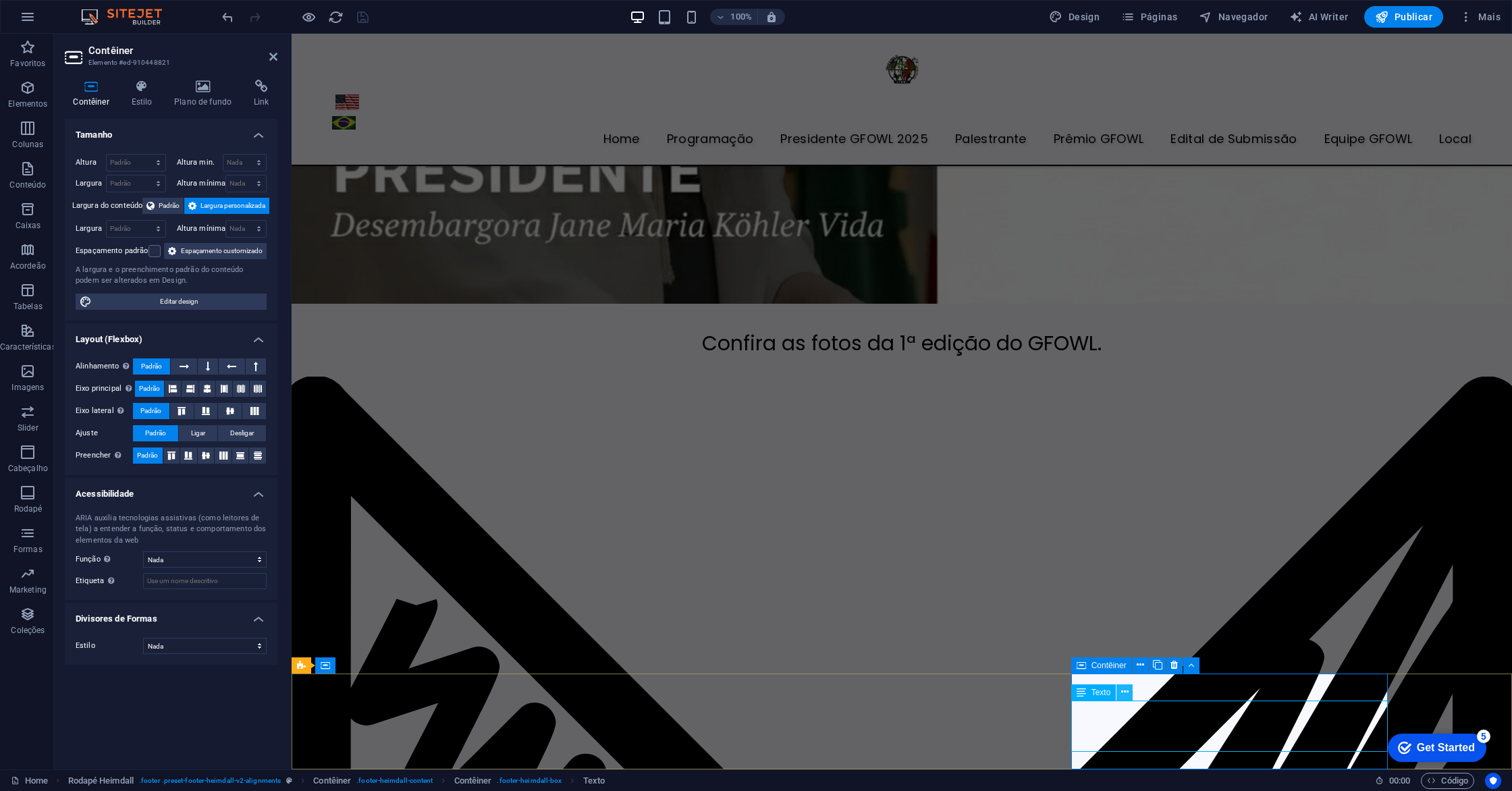
click at [1123, 690] on icon at bounding box center [1125, 692] width 8 height 14
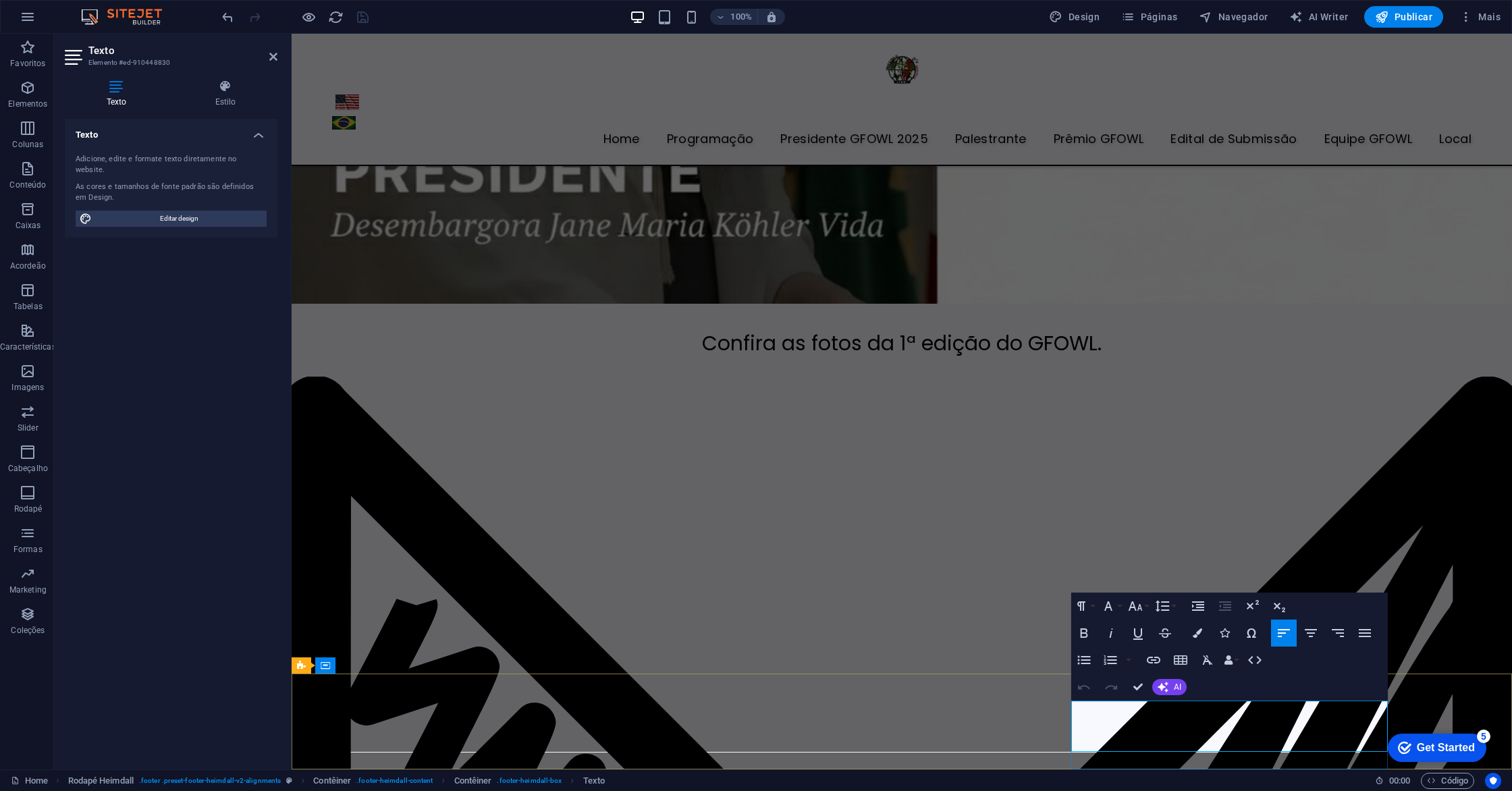
drag, startPoint x: 1274, startPoint y: 735, endPoint x: 1073, endPoint y: 711, distance: 202.4
click at [1310, 636] on icon "button" at bounding box center [1310, 633] width 12 height 8
click at [1345, 635] on icon "button" at bounding box center [1338, 633] width 16 height 16
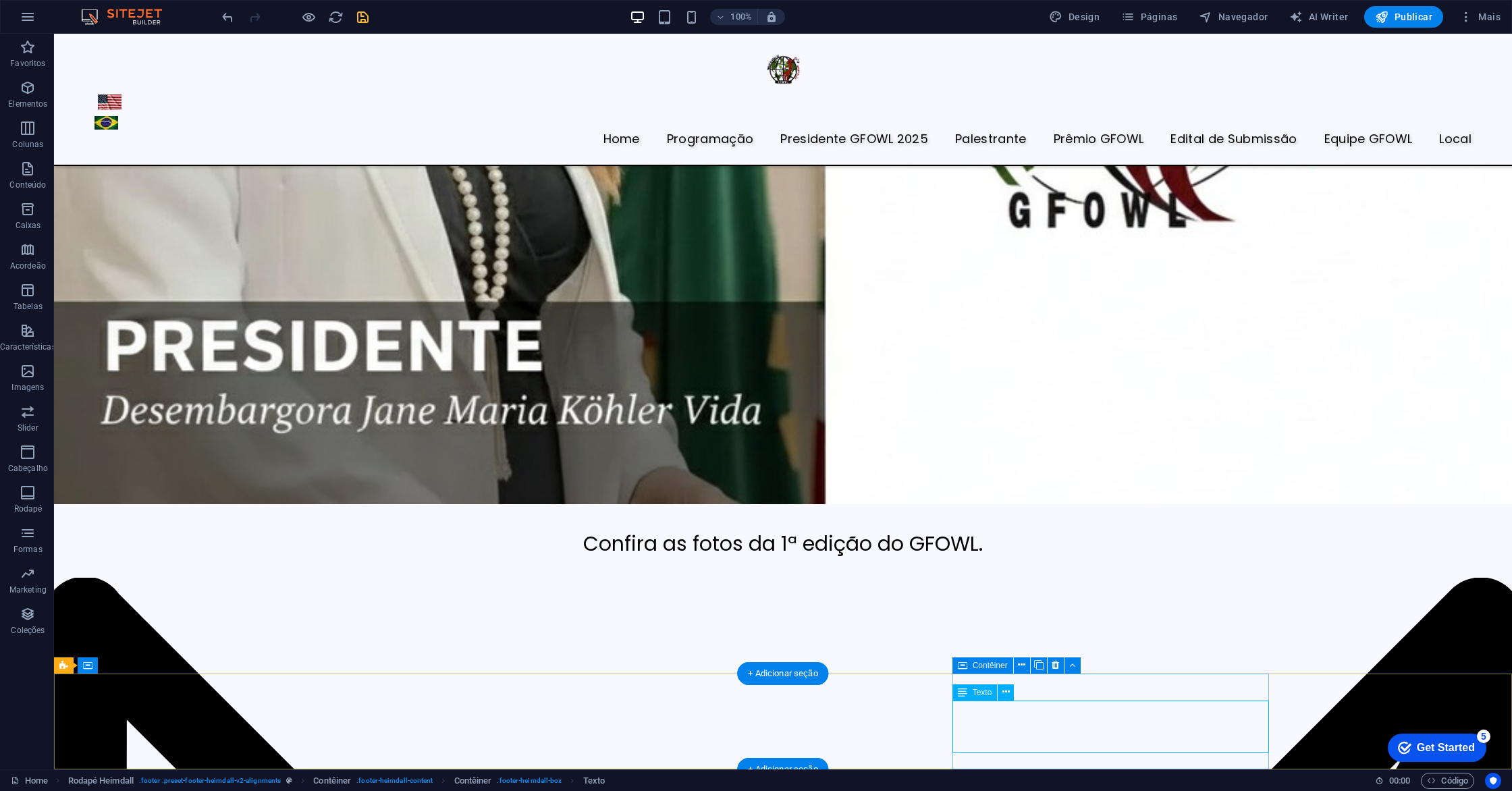
drag, startPoint x: 1127, startPoint y: 726, endPoint x: 890, endPoint y: 726, distance: 237.0
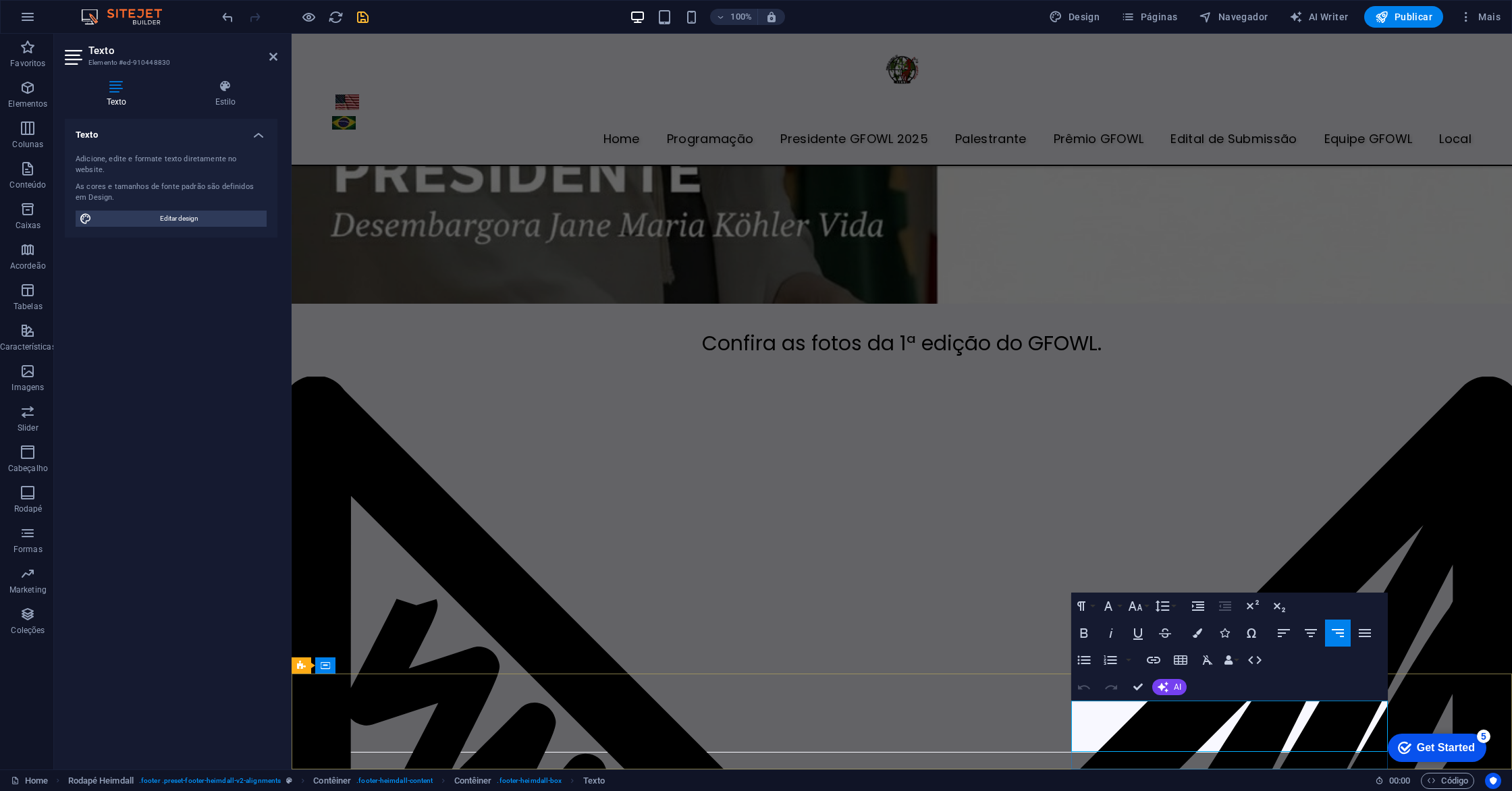
click at [1366, 636] on icon "button" at bounding box center [1364, 633] width 12 height 8
click at [1334, 630] on icon "button" at bounding box center [1338, 633] width 16 height 16
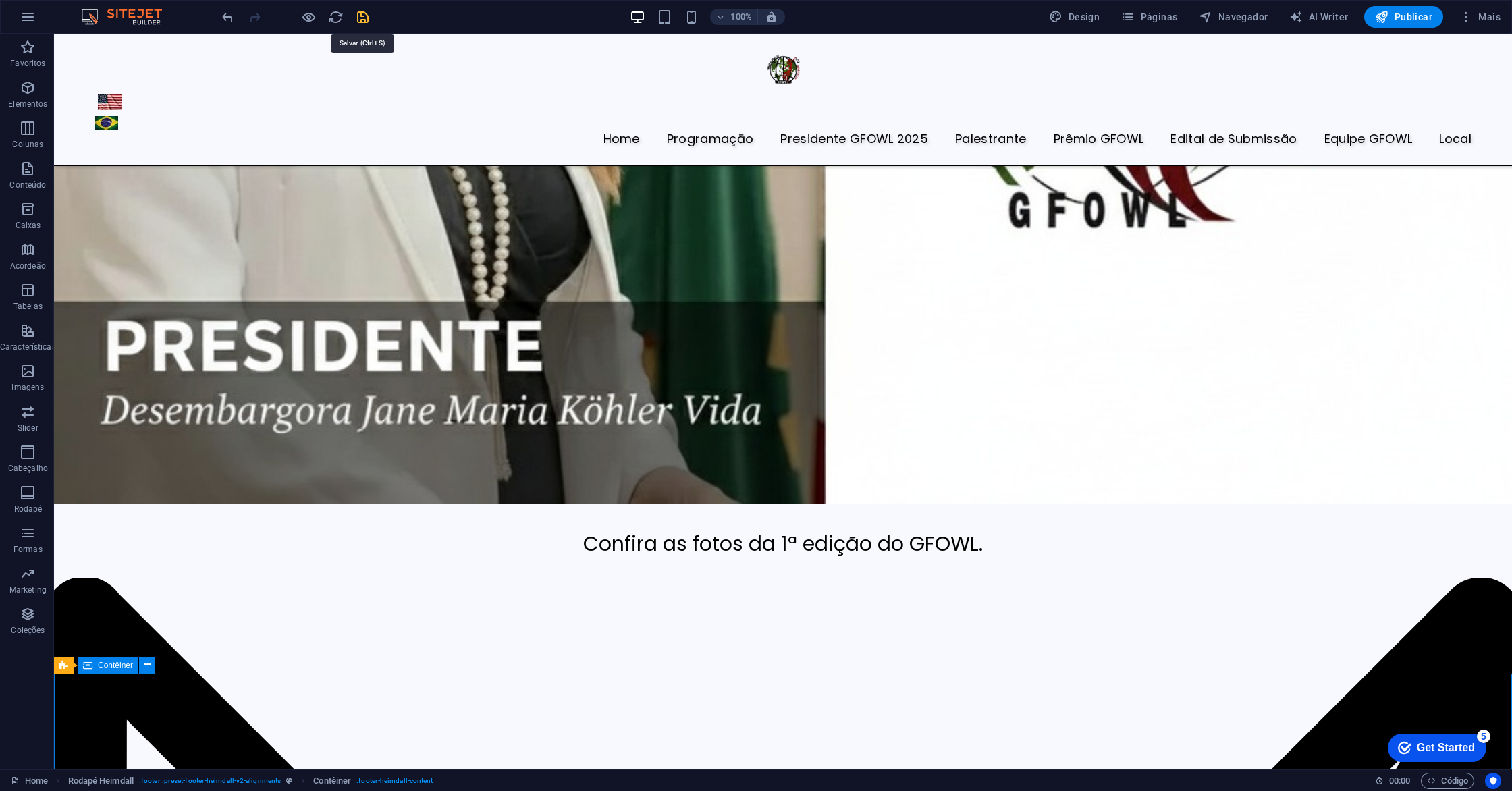
click at [357, 15] on icon "save" at bounding box center [363, 17] width 15 height 15
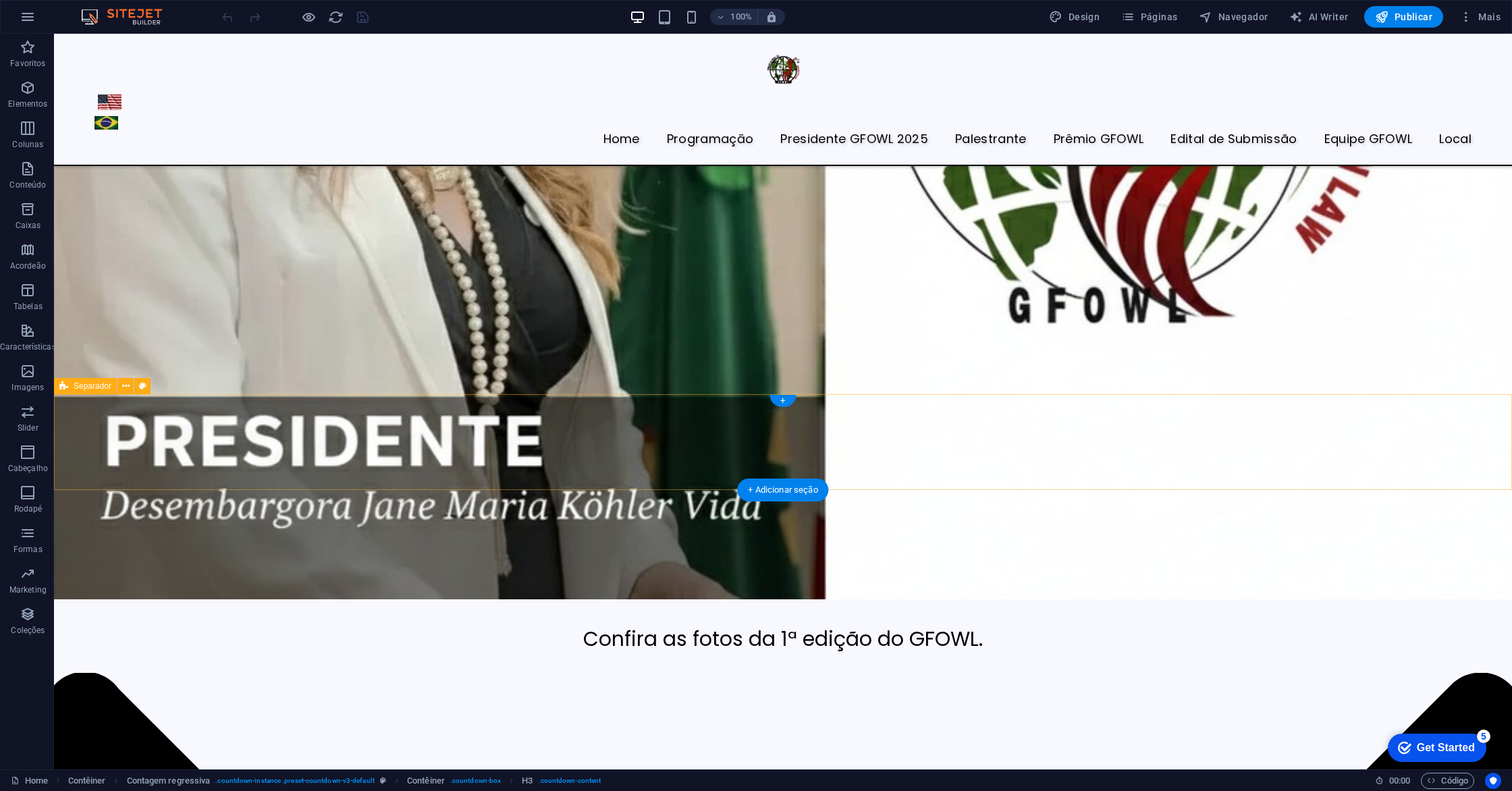
scroll to position [4901, 0]
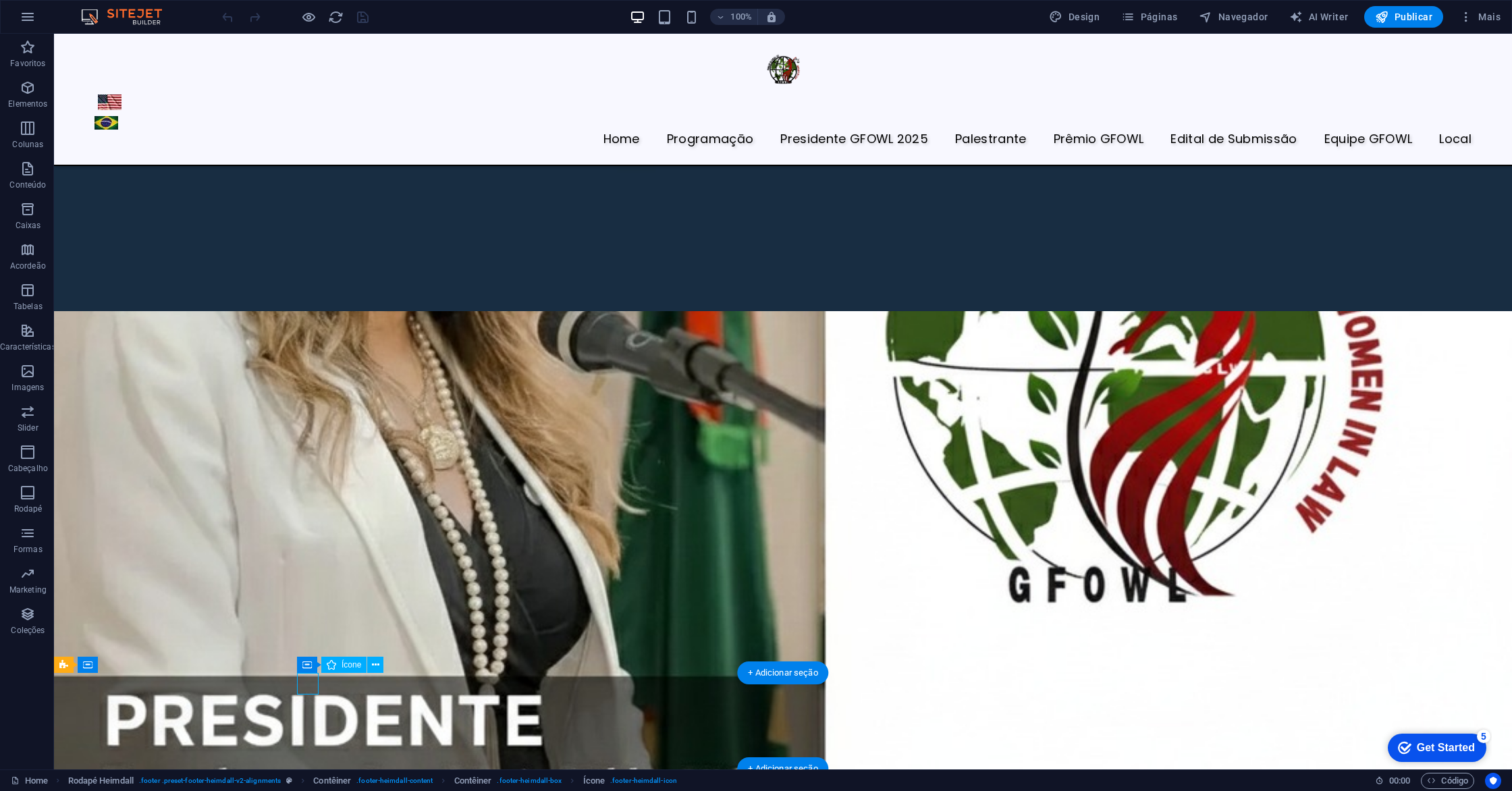
select select "xMidYMid"
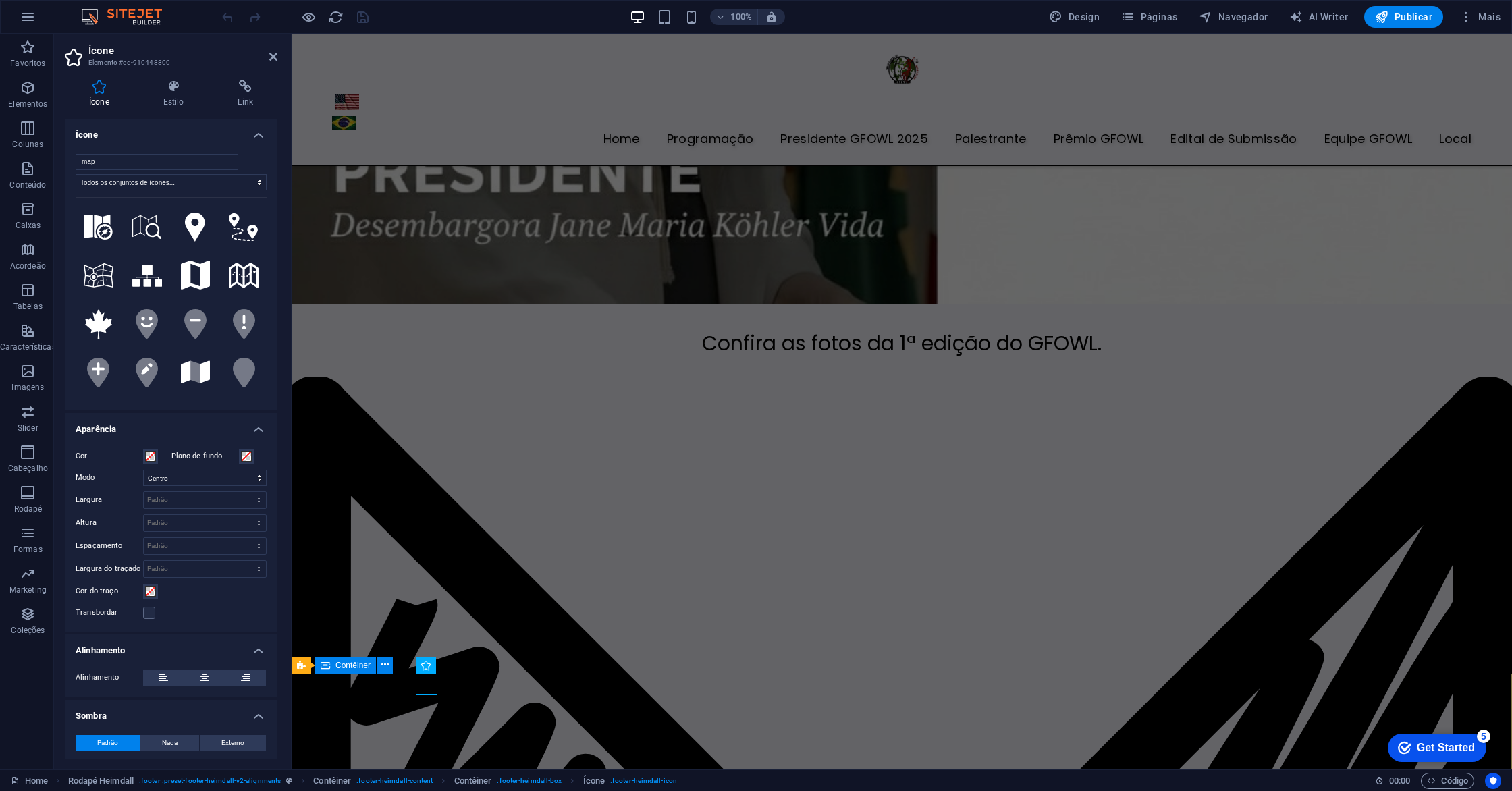
scroll to position [4901, 0]
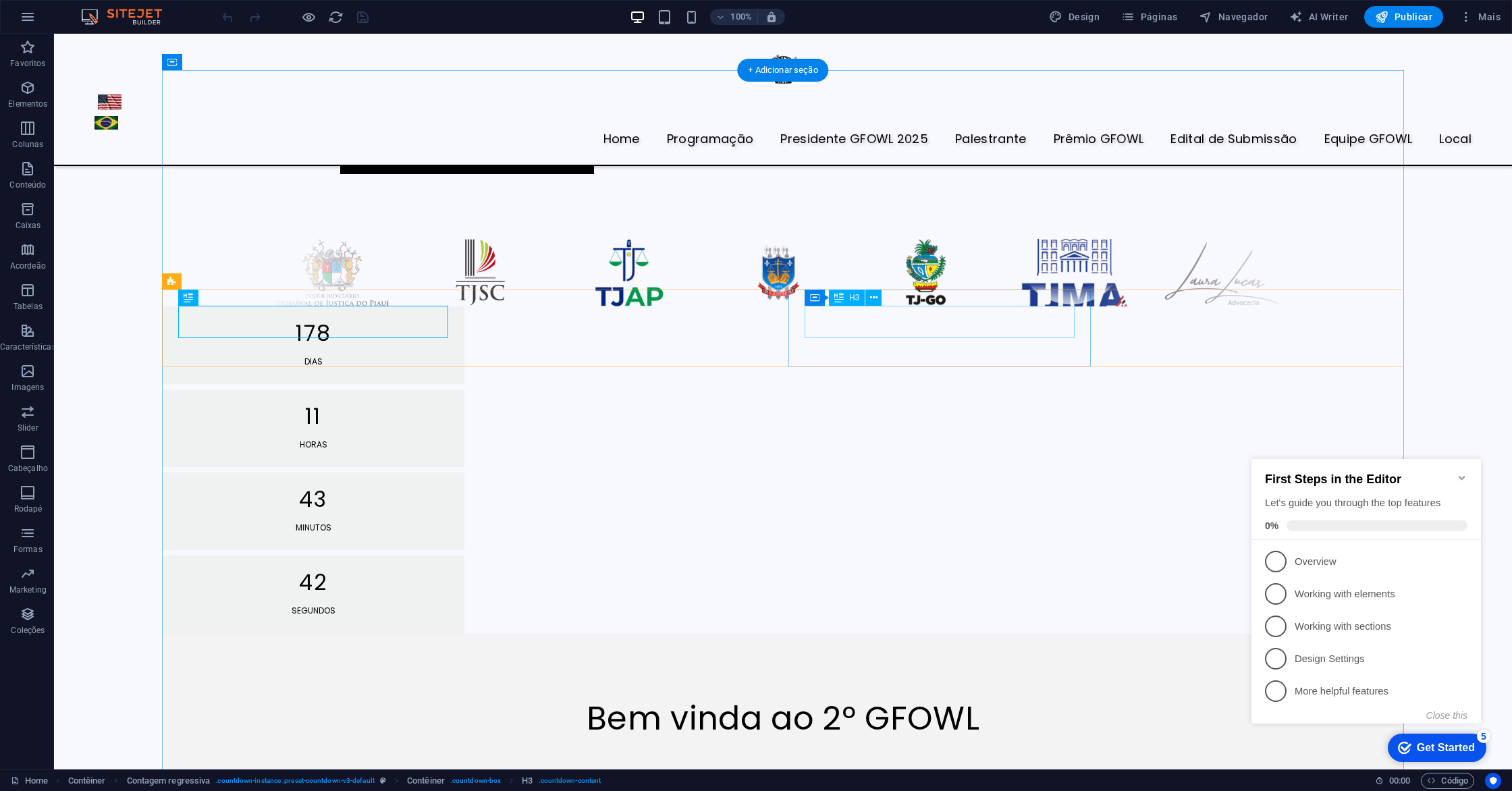
scroll to position [780, 0]
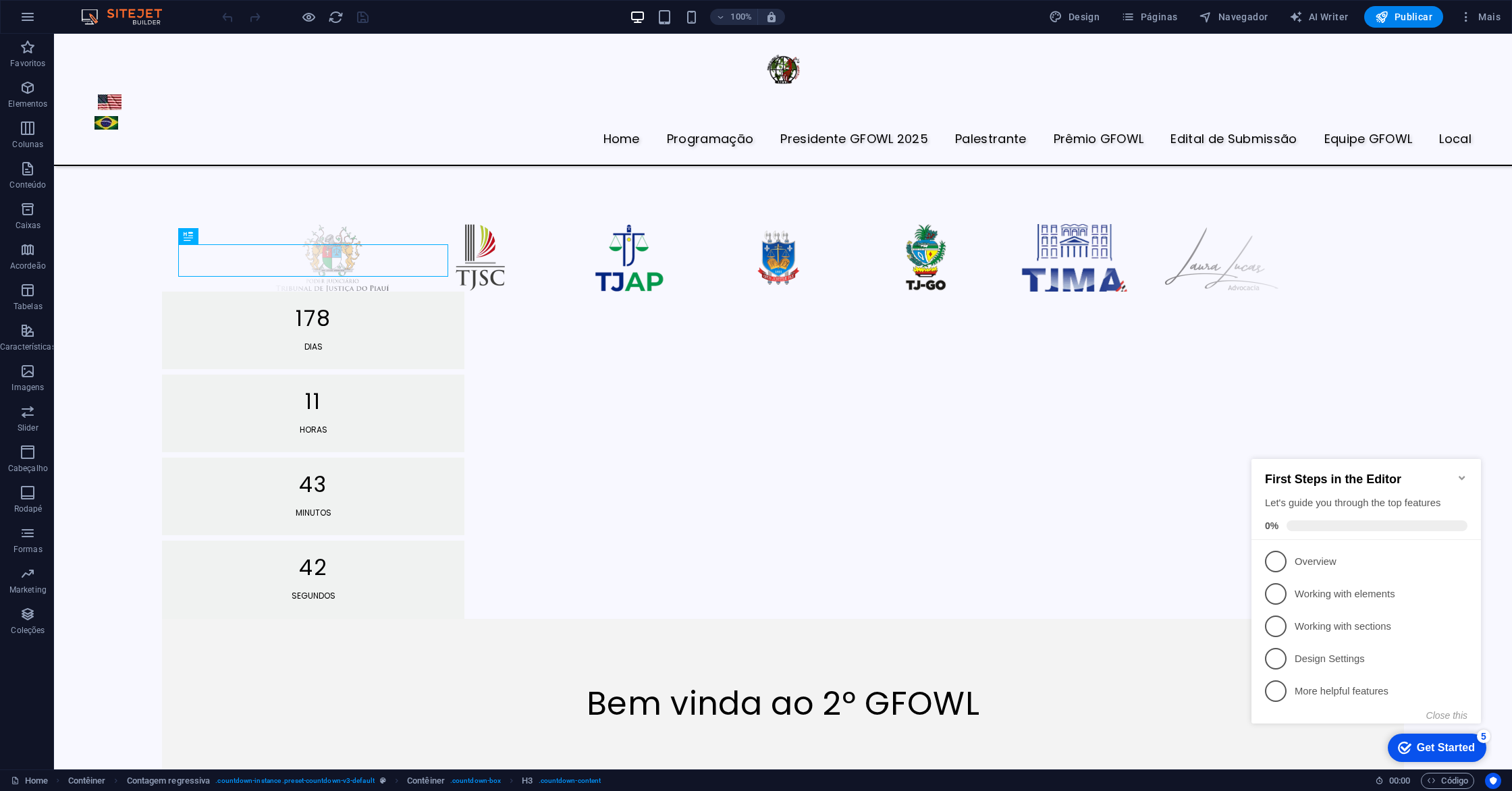
click at [1459, 472] on icon "Minimize checklist" at bounding box center [1461, 477] width 11 height 11
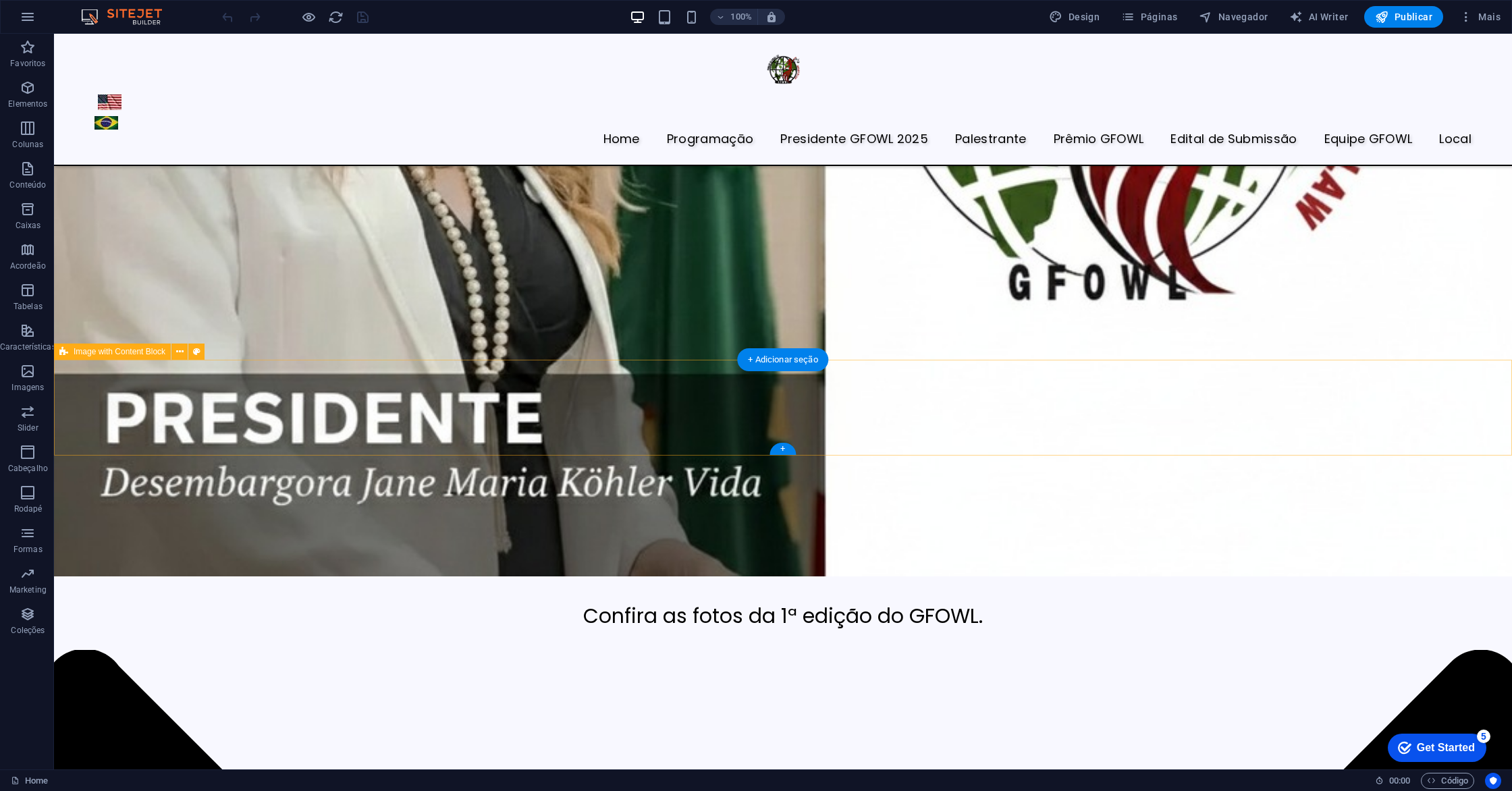
scroll to position [4901, 0]
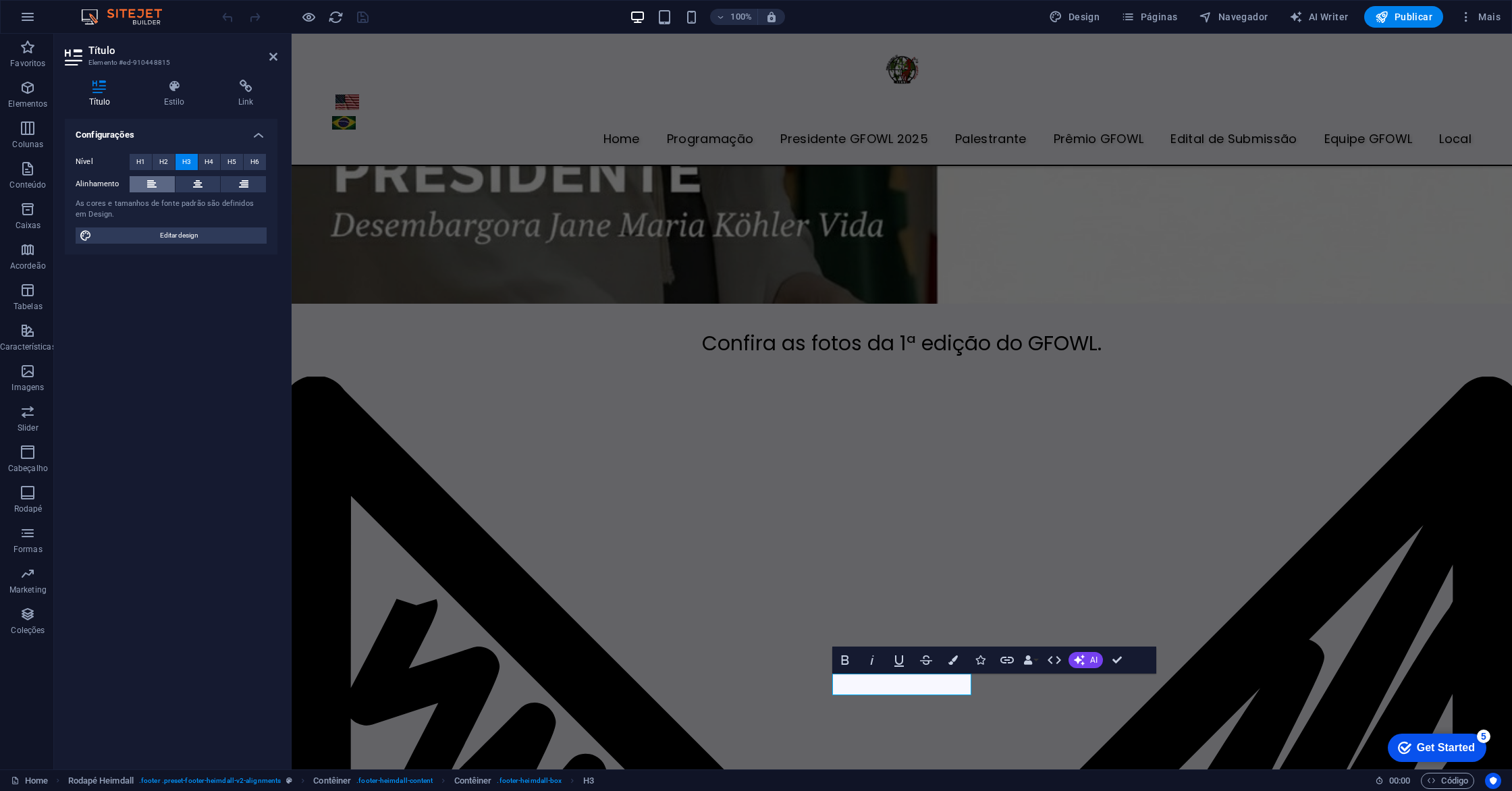
click at [153, 185] on icon at bounding box center [151, 184] width 9 height 16
click at [1006, 659] on icon "button" at bounding box center [1006, 660] width 16 height 16
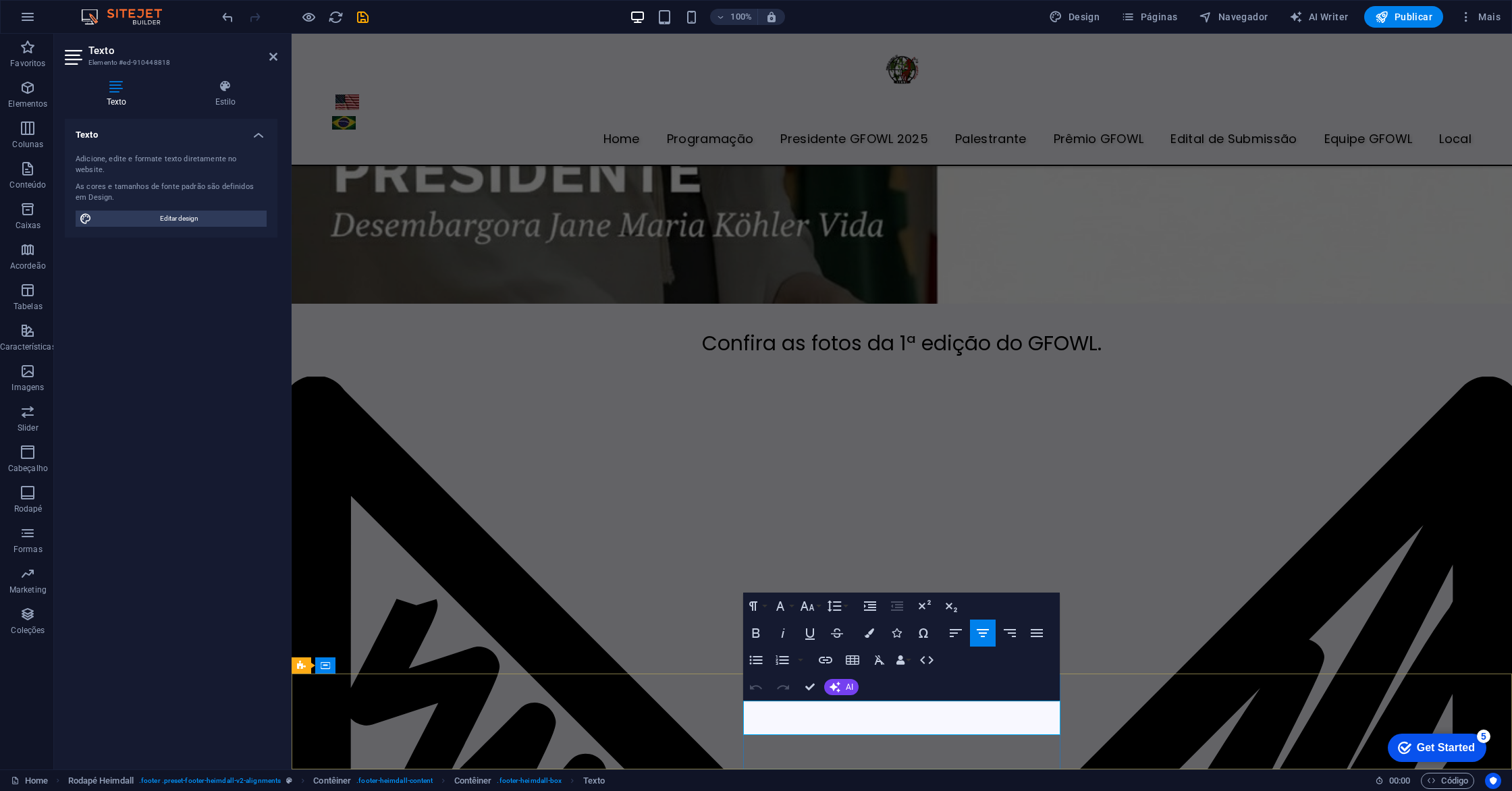
drag, startPoint x: 835, startPoint y: 714, endPoint x: 996, endPoint y: 722, distance: 161.2
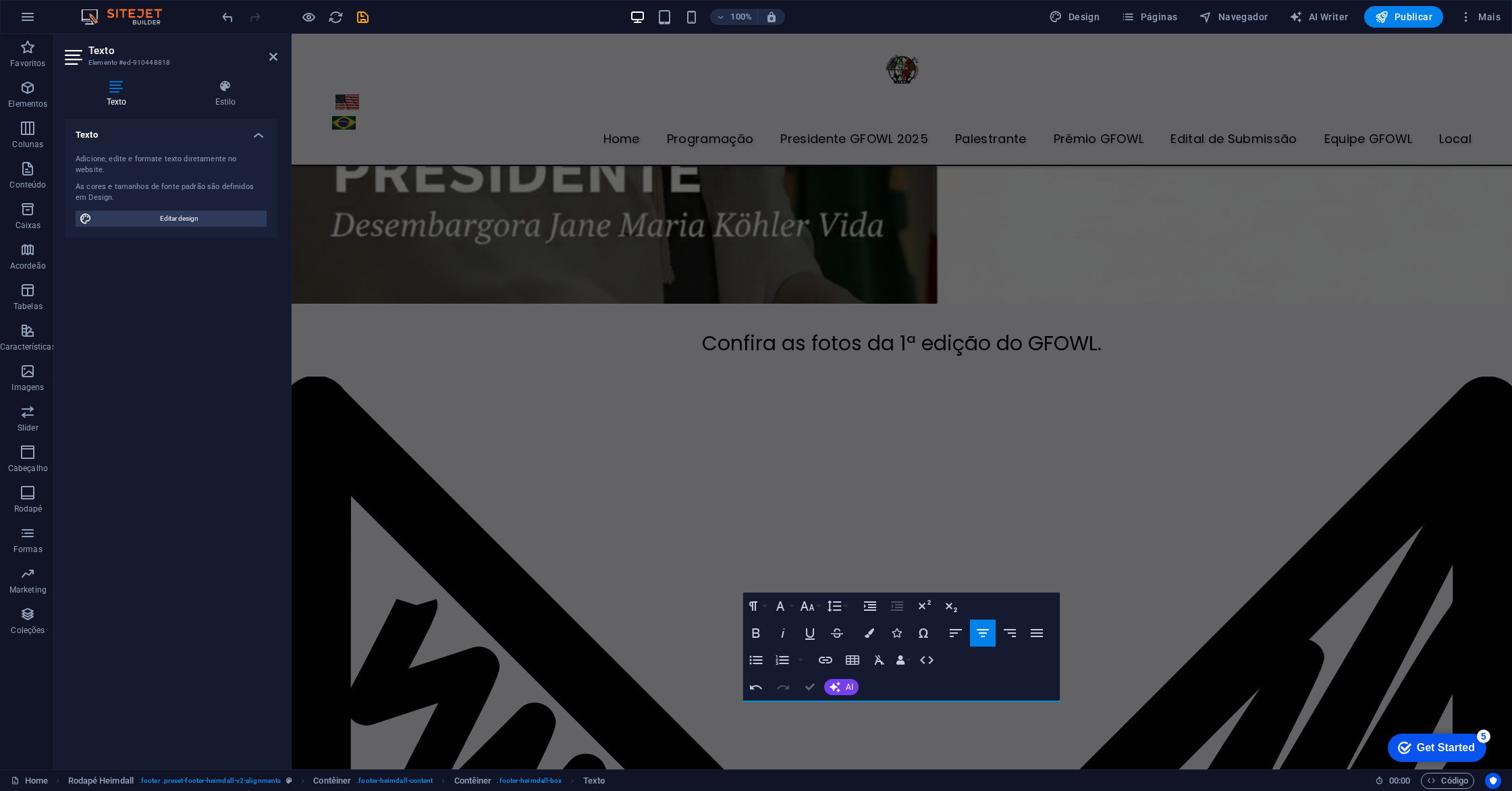
scroll to position [4901, 0]
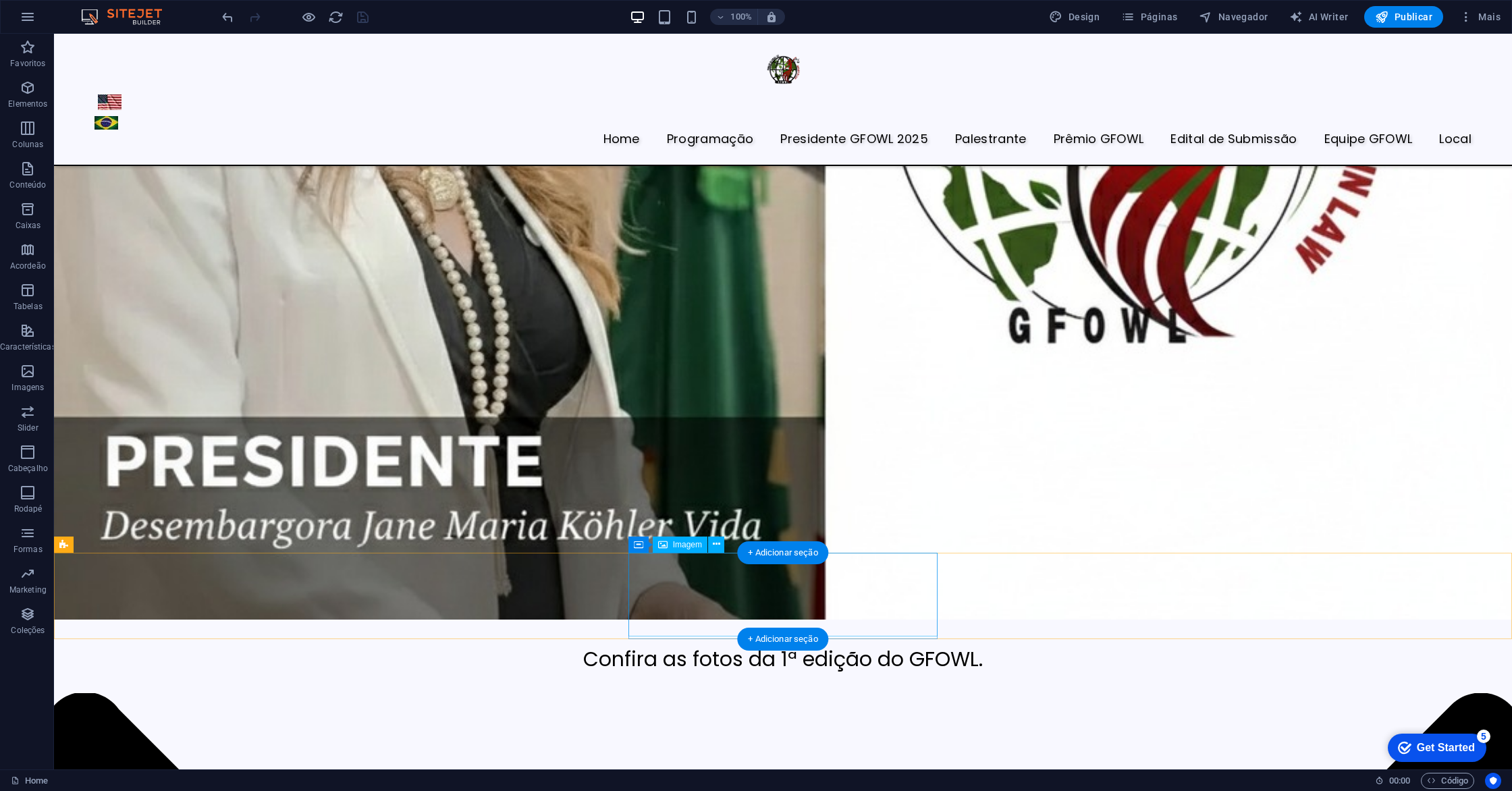
scroll to position [4788, 0]
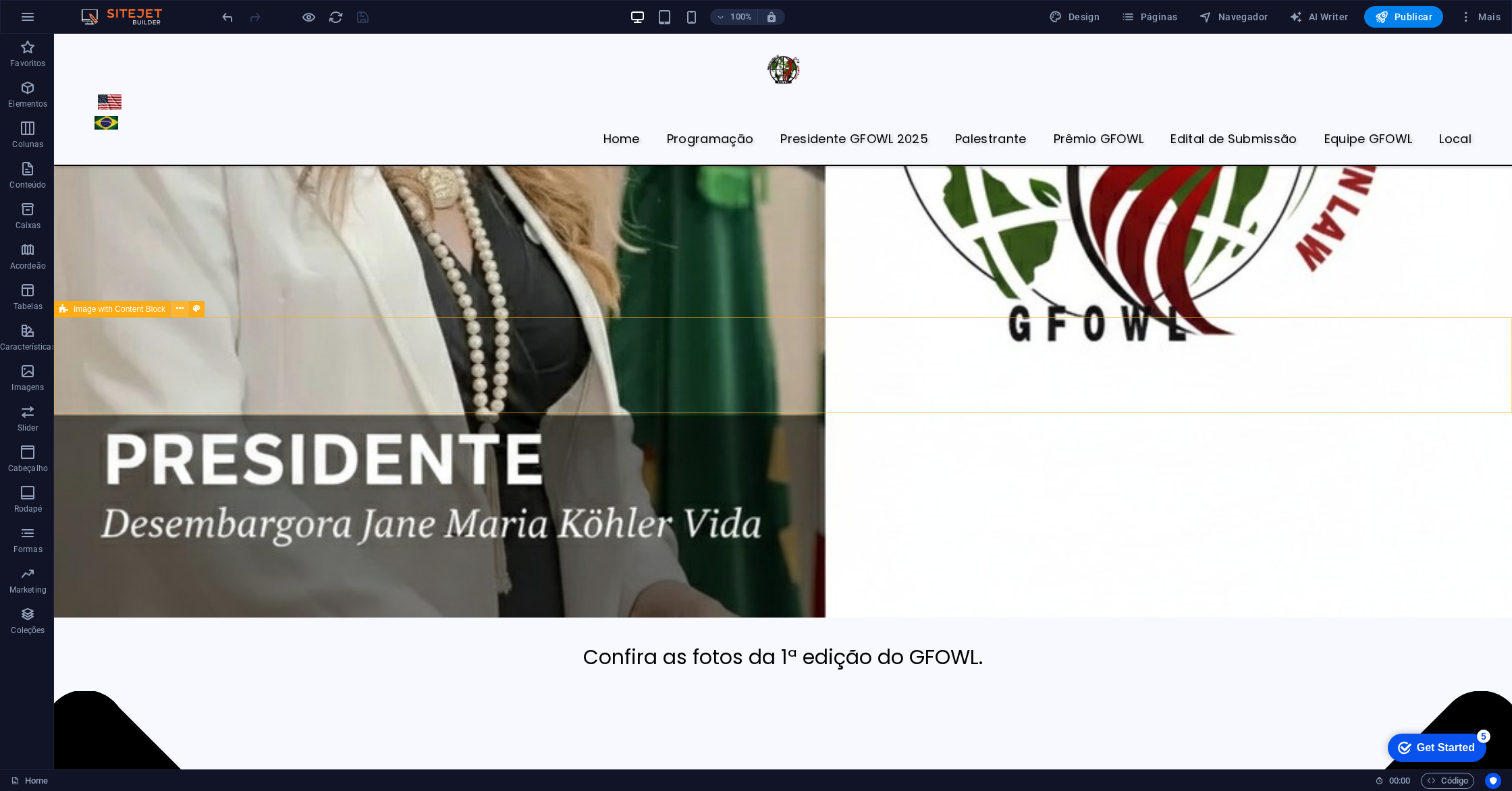
click at [178, 307] on icon at bounding box center [179, 309] width 8 height 14
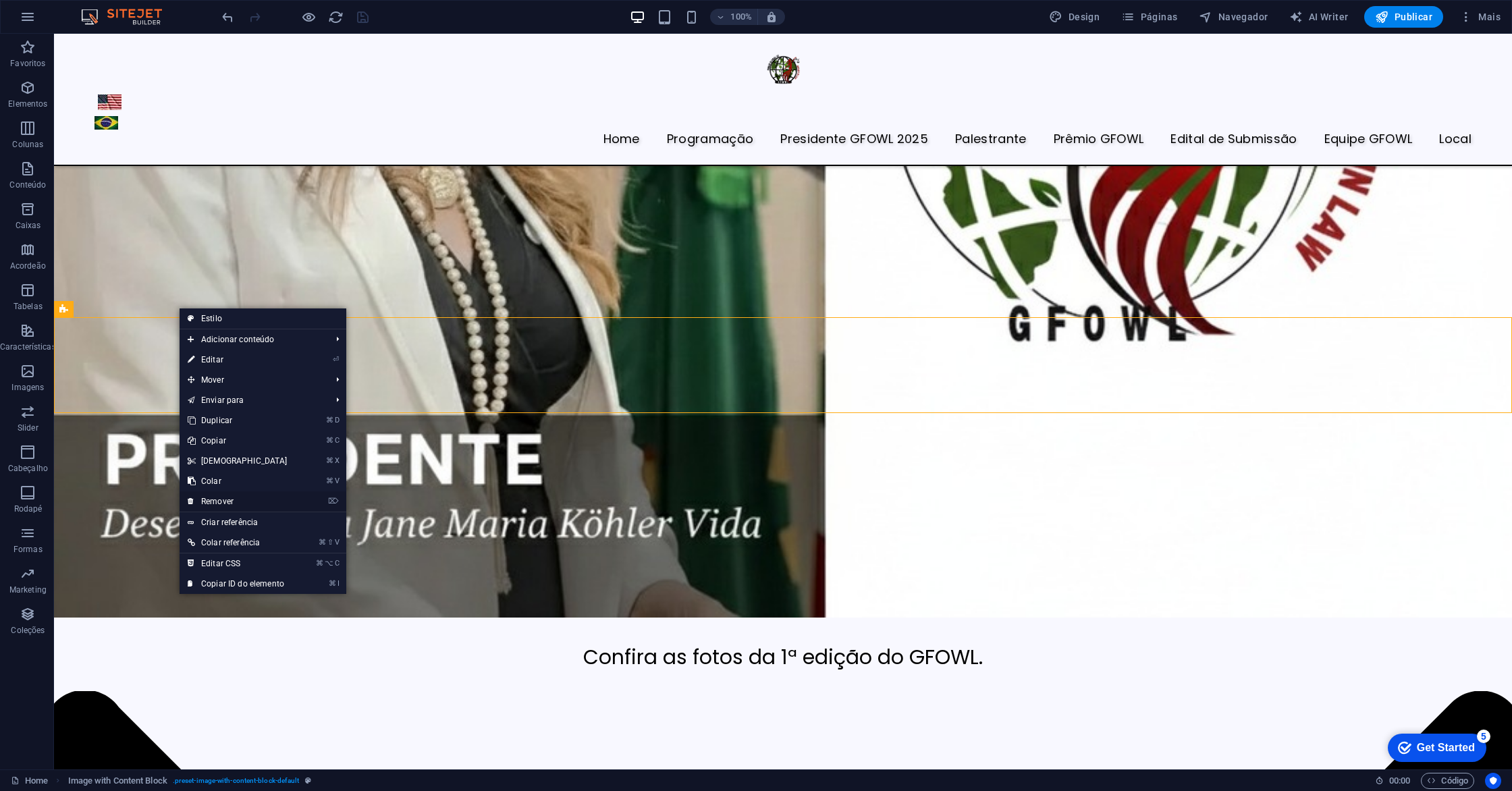
click at [226, 499] on link "⌦ Remover" at bounding box center [237, 501] width 116 height 20
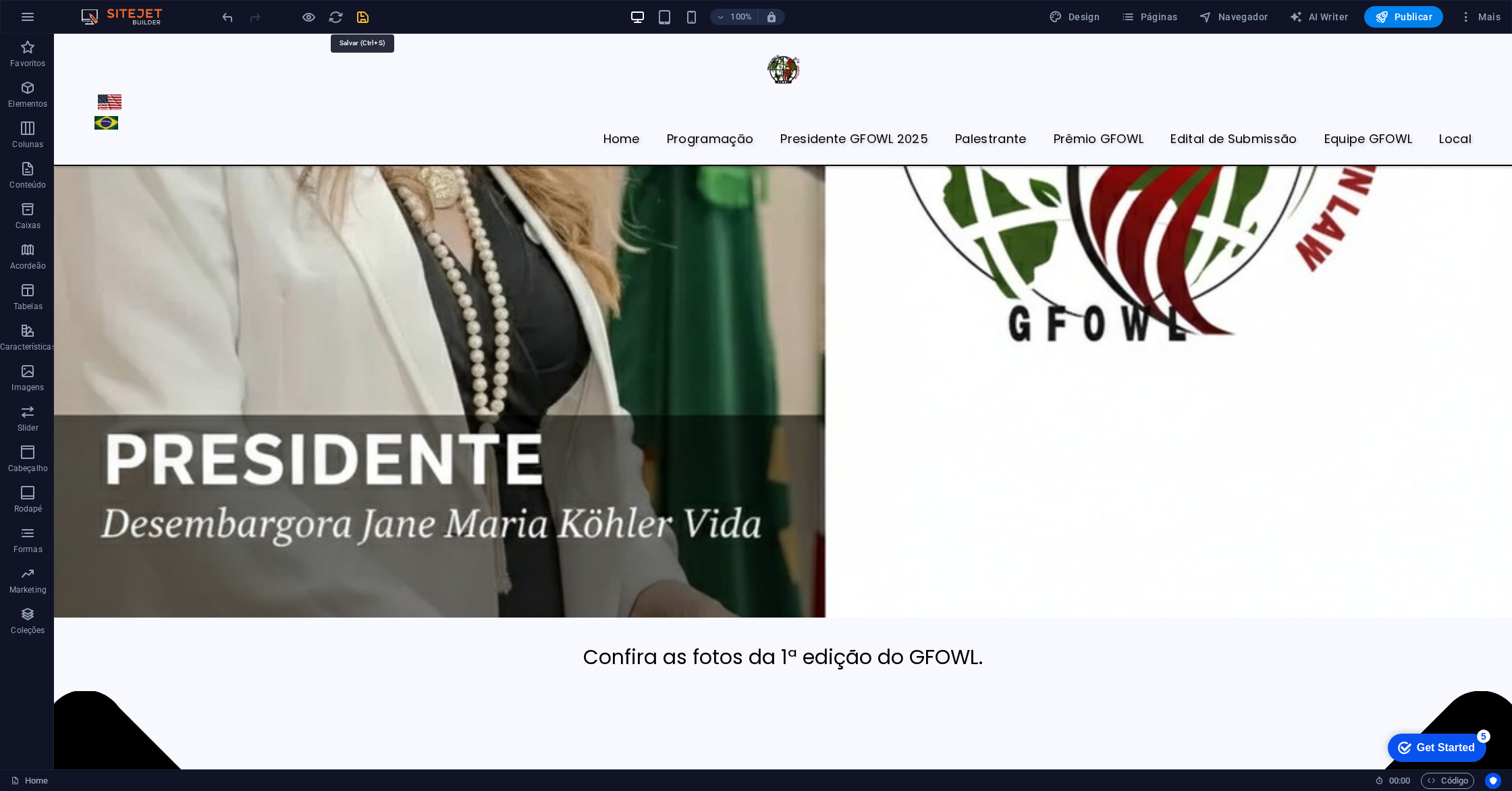
click at [364, 15] on icon "save" at bounding box center [363, 17] width 15 height 15
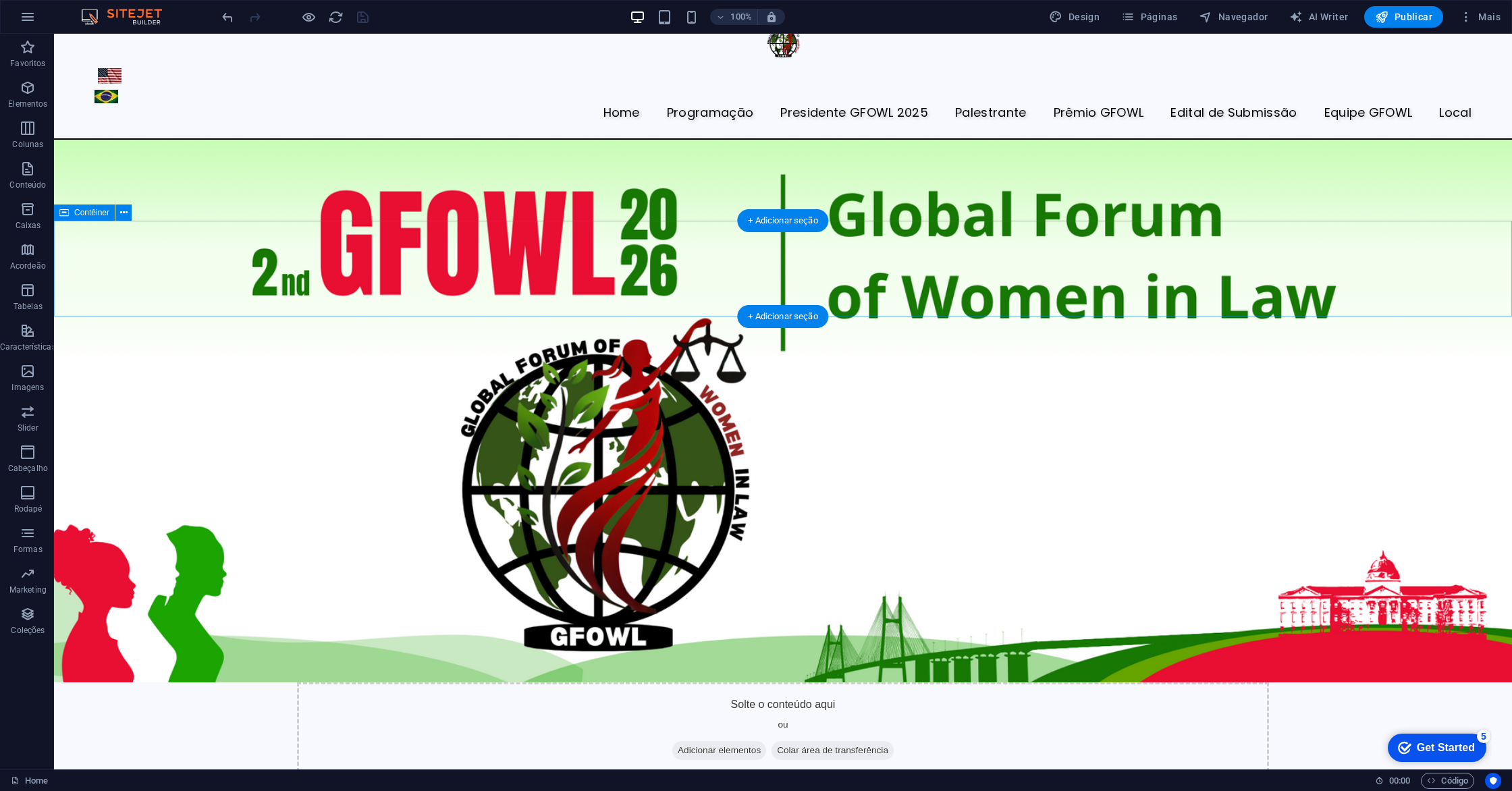
scroll to position [0, 0]
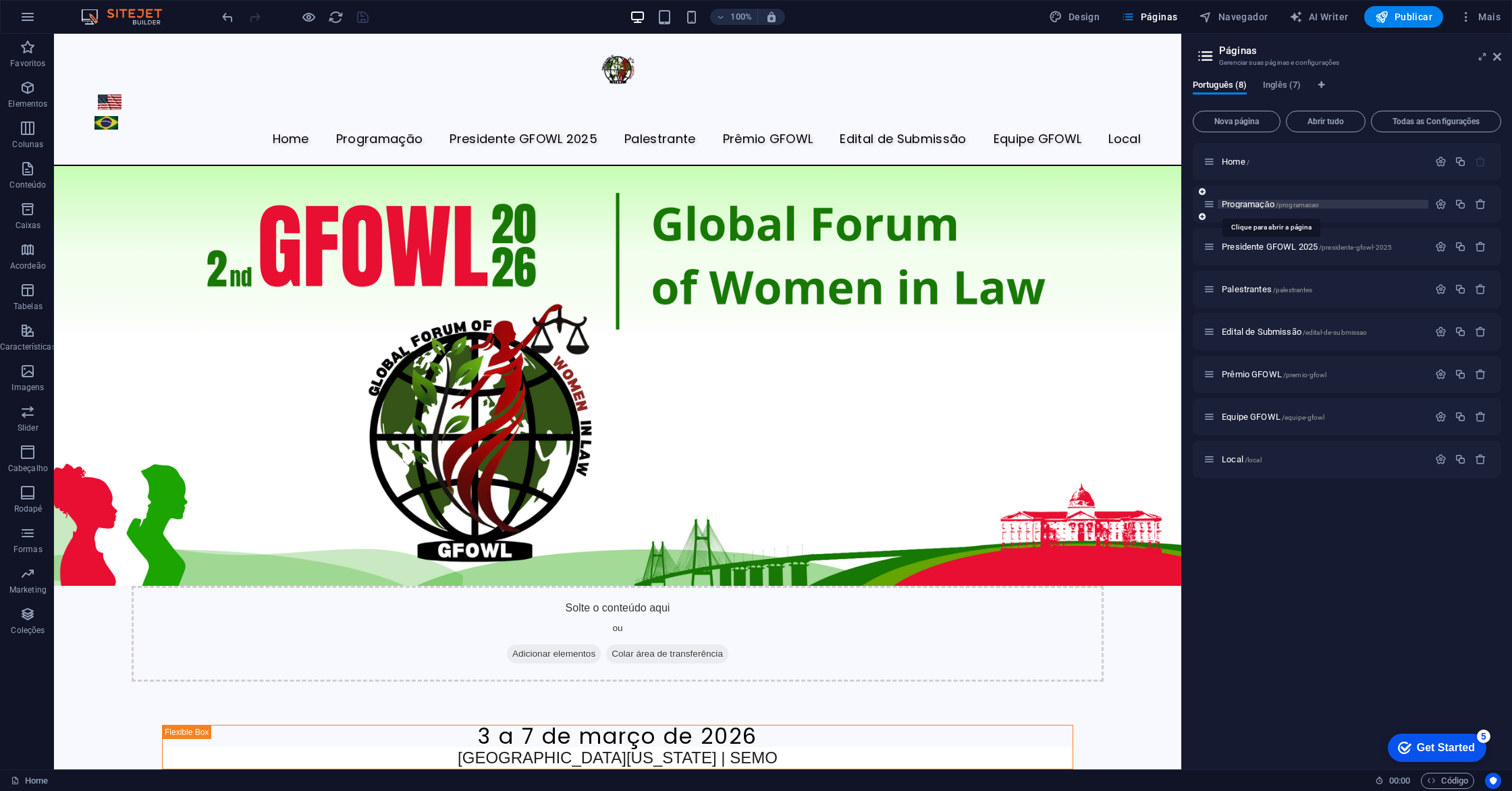
click at [1238, 200] on span "Programaçāo /programacao" at bounding box center [1270, 204] width 97 height 10
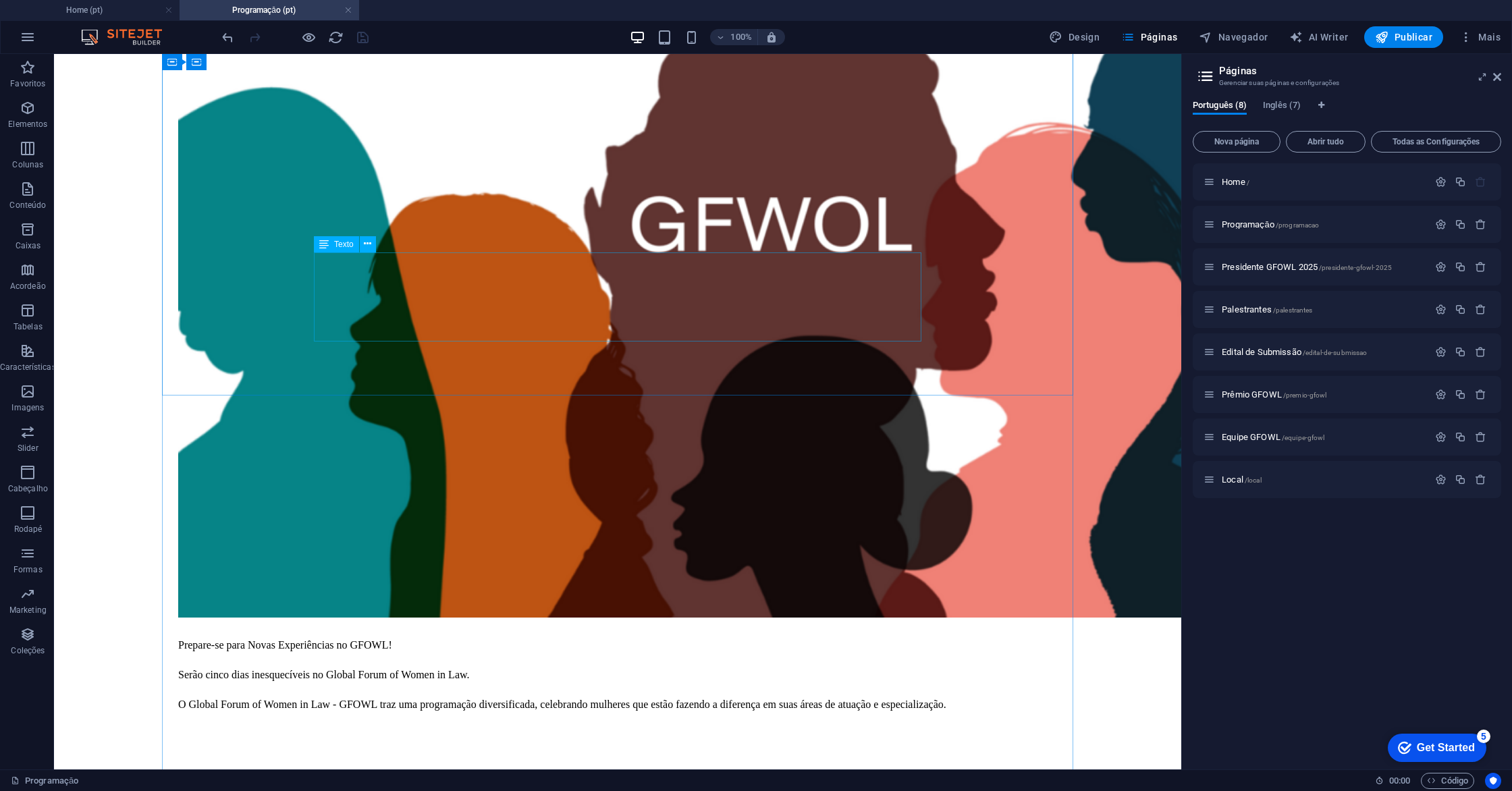
scroll to position [444, 0]
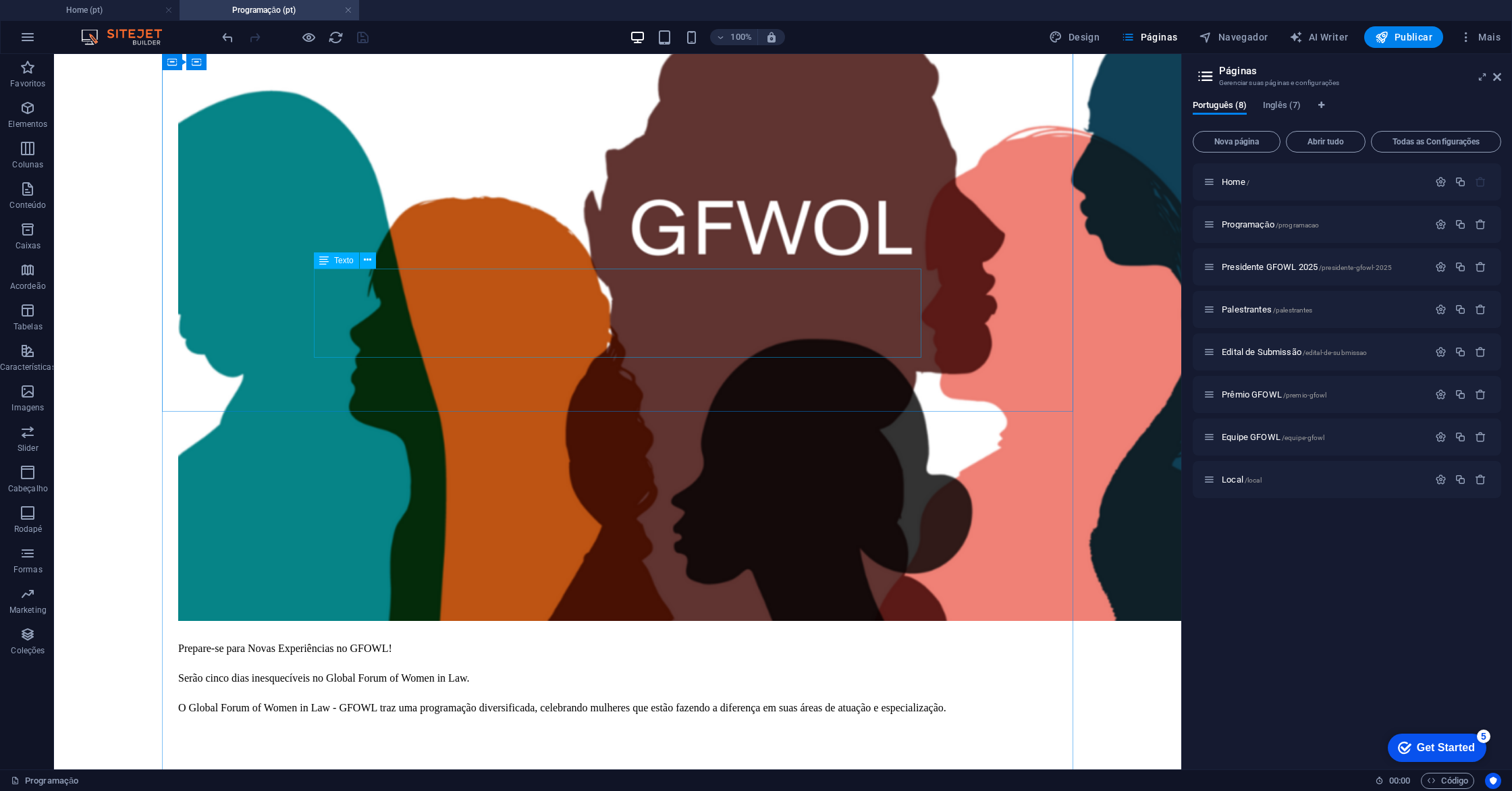
click at [490, 641] on div "Prepare-se para Novas Experiências no GFOWL! Serão cinco dias inesquecíveis no …" at bounding box center [617, 679] width 879 height 75
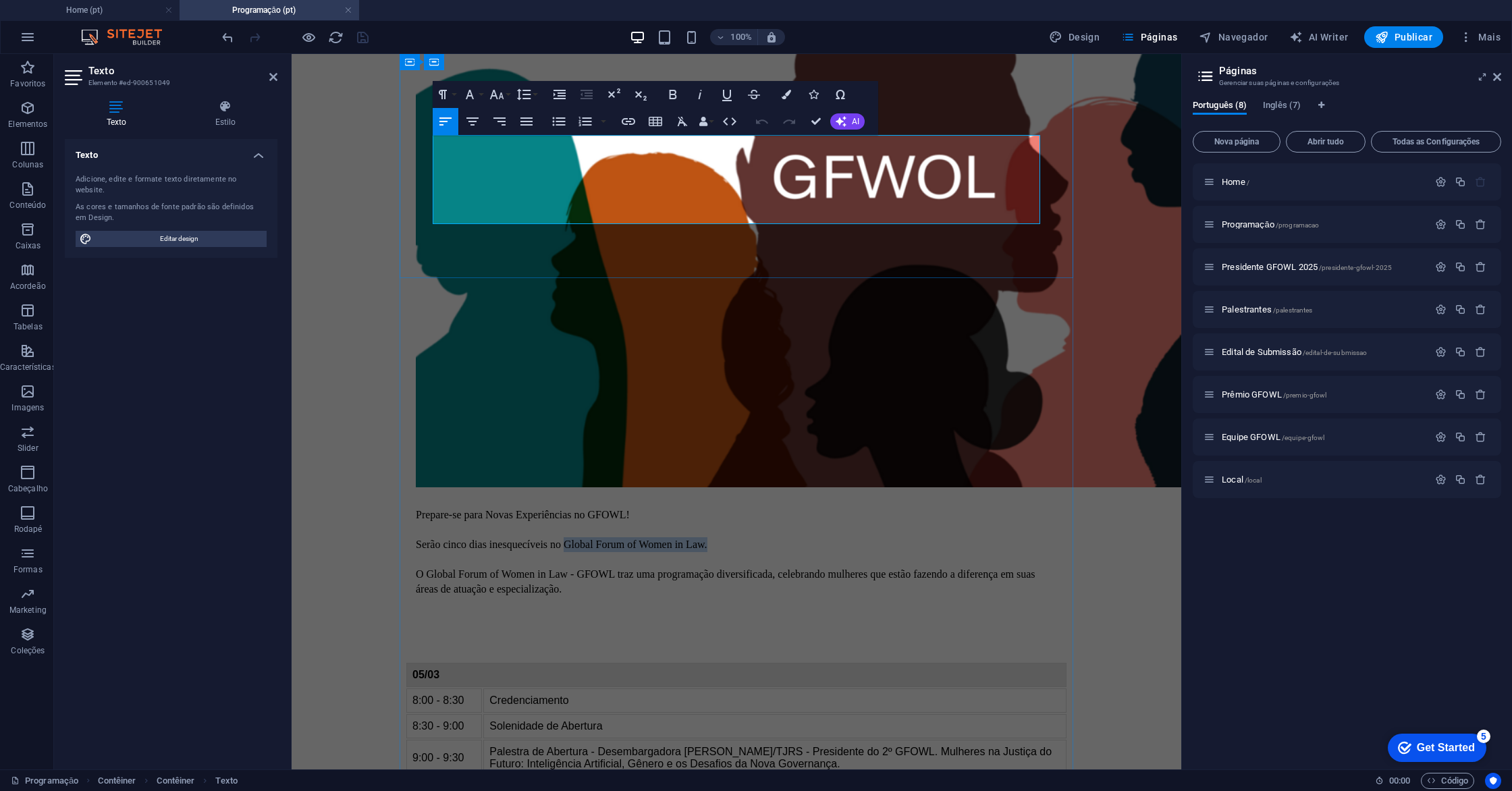
drag, startPoint x: 579, startPoint y: 172, endPoint x: 730, endPoint y: 172, distance: 151.0
click at [730, 508] on p "Prepare-se para Novas Experiências no GFOWL! Serão cinco dias inesquecíveis no …" at bounding box center [736, 552] width 641 height 89
copy p "Global Forum of Women in Law."
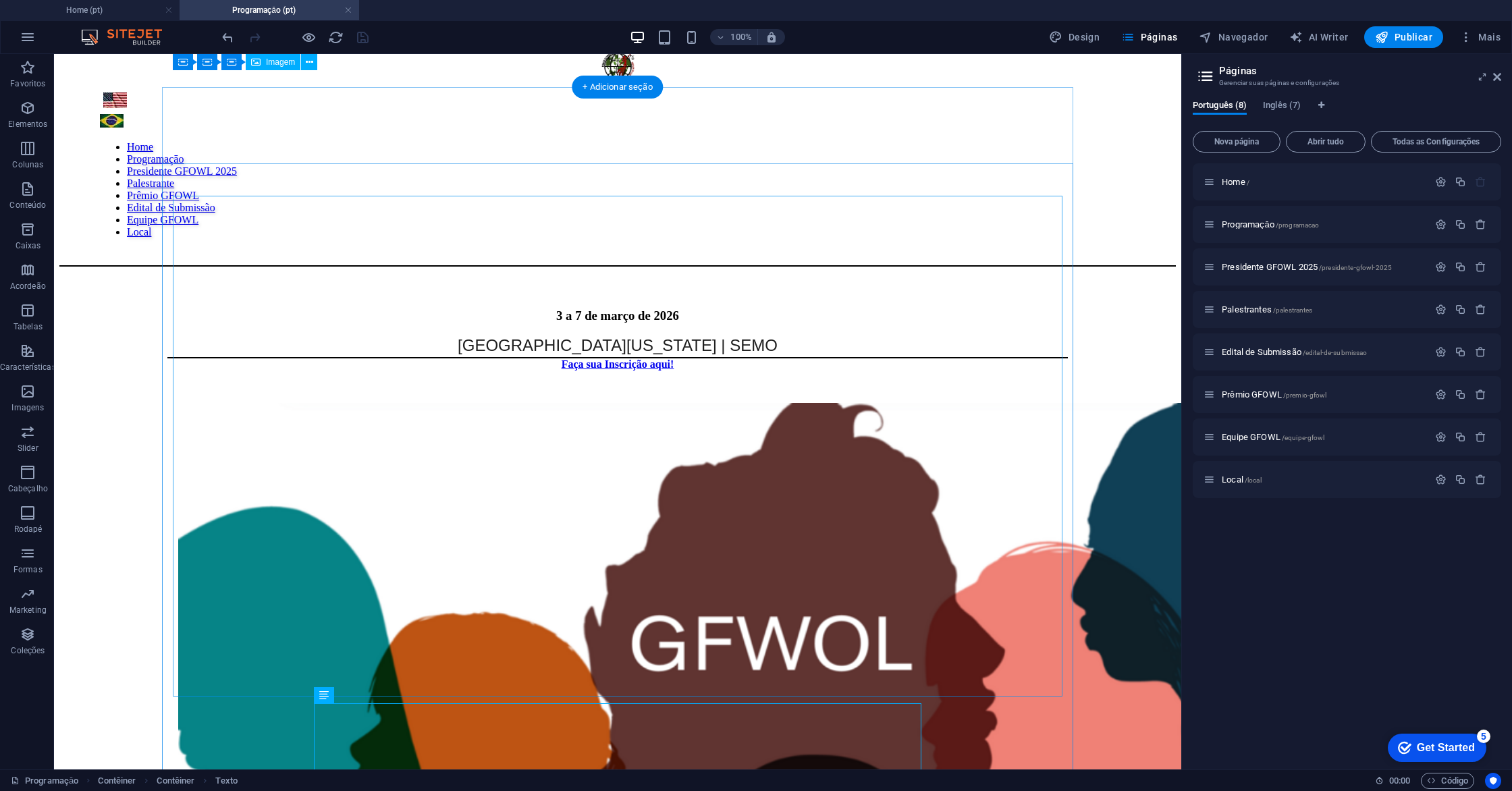
scroll to position [0, 0]
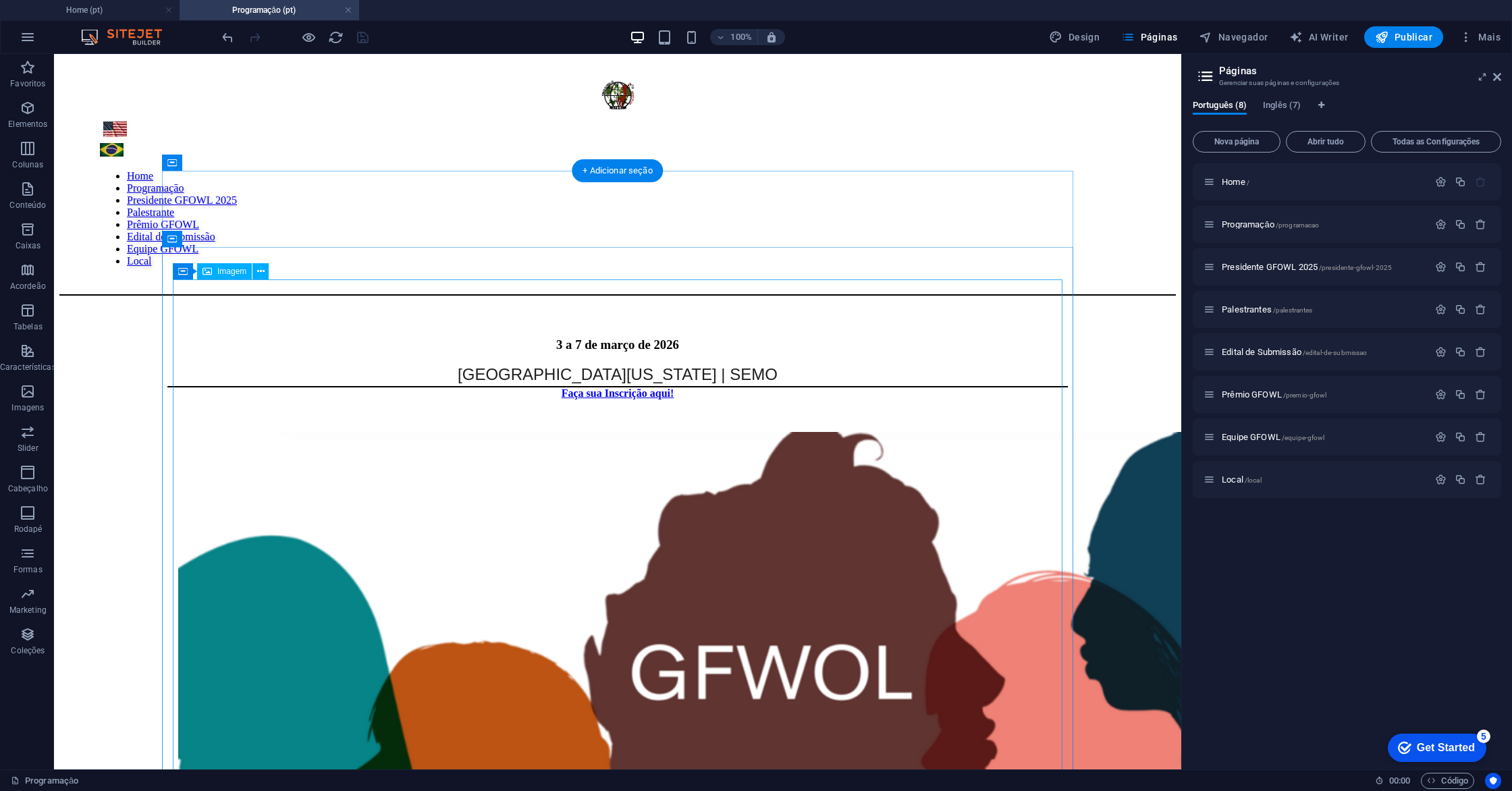
click at [555, 435] on figure at bounding box center [617, 750] width 879 height 636
drag, startPoint x: 555, startPoint y: 435, endPoint x: 317, endPoint y: 435, distance: 238.0
click at [555, 435] on figure at bounding box center [617, 750] width 879 height 636
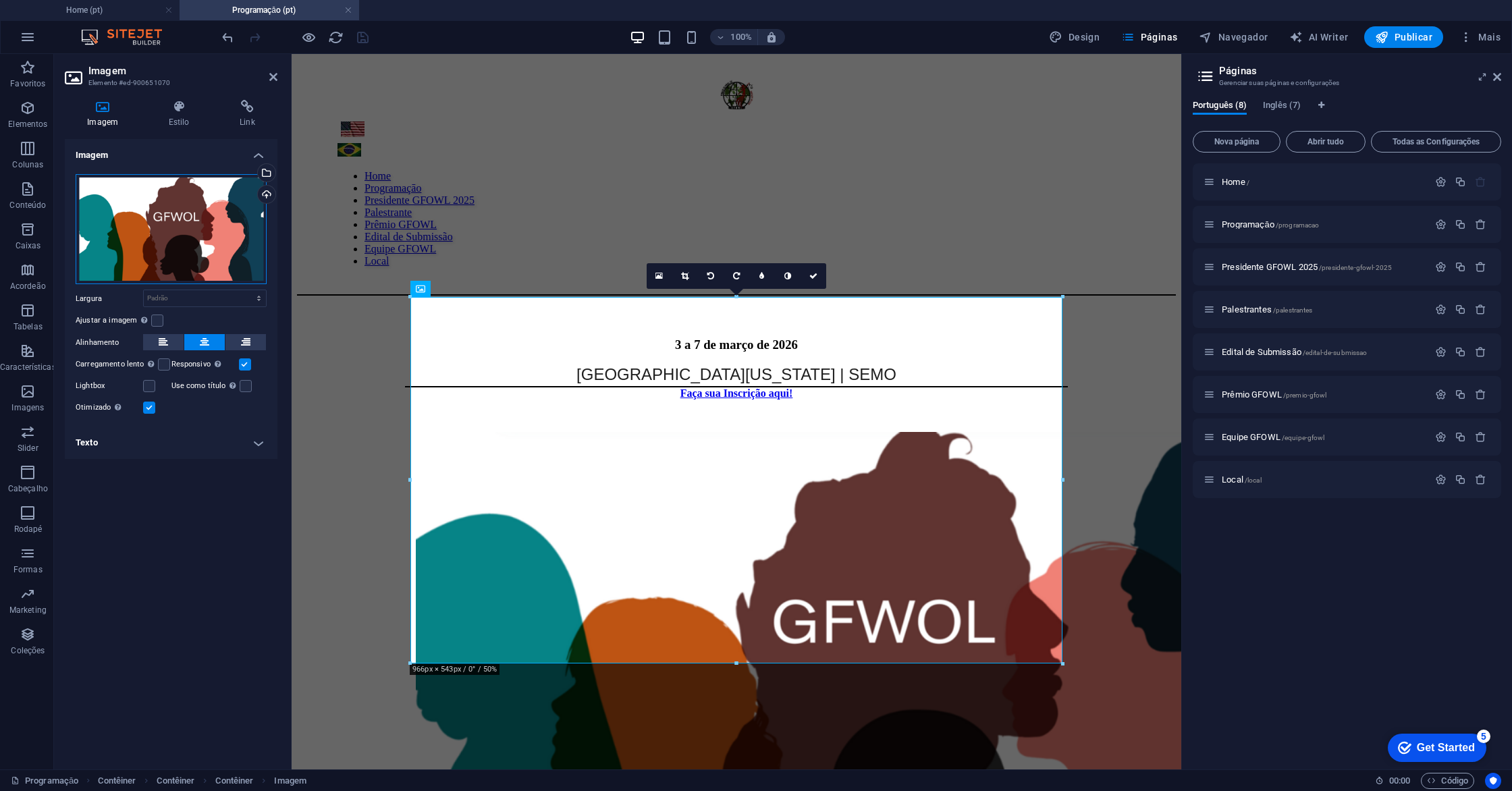
click at [161, 224] on div "Arraste os arquivos aqui, clique para escolher os arquivos ou selecione os arqu…" at bounding box center [171, 229] width 191 height 110
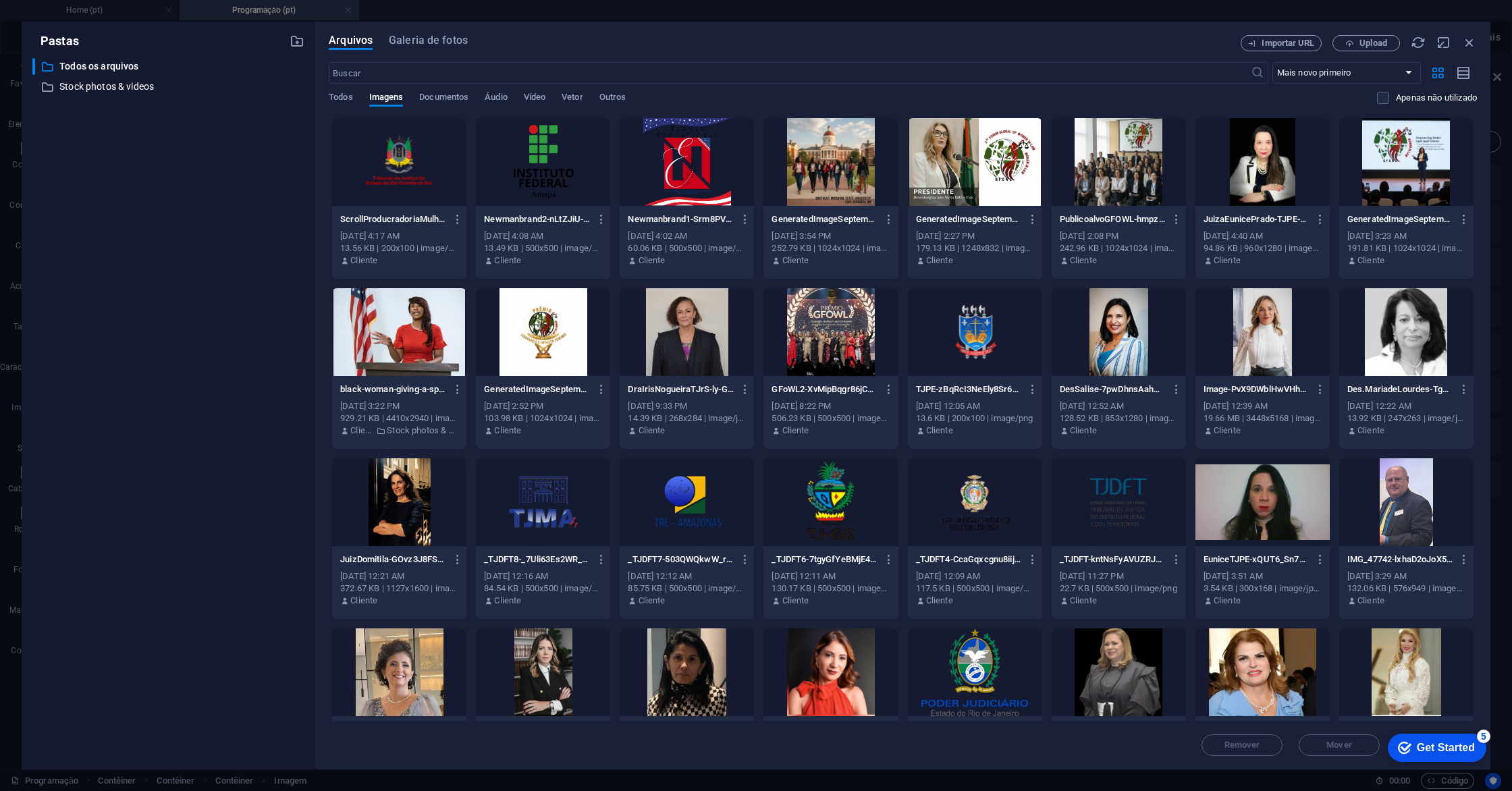
click at [1114, 37] on div "Arquivos Galeria de fotos" at bounding box center [784, 42] width 912 height 15
click at [1474, 43] on icon "button" at bounding box center [1469, 42] width 15 height 15
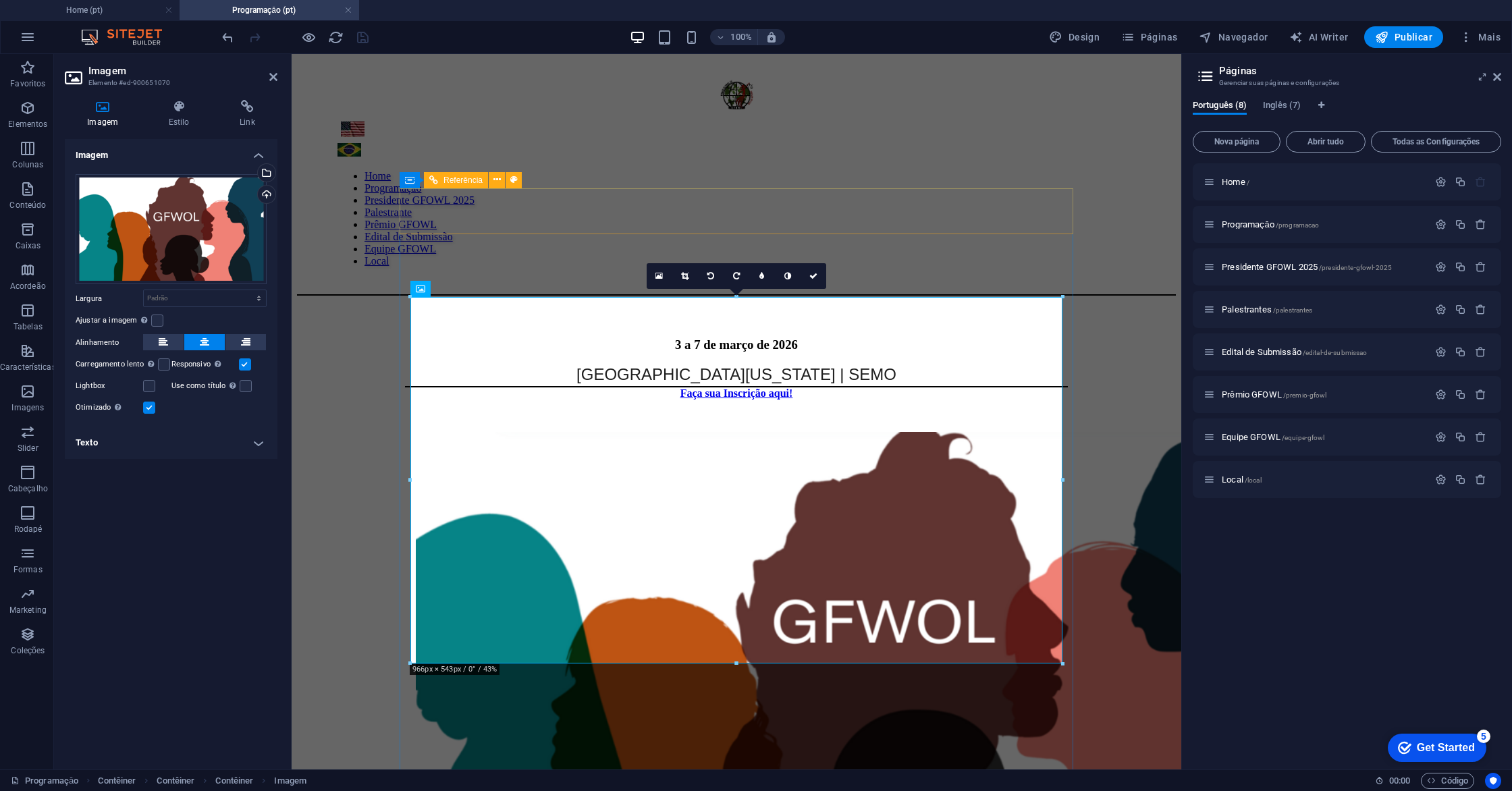
click at [608, 339] on div "3 a 7 de março de 2026 Southeast Missouri State University | SEMO" at bounding box center [736, 362] width 662 height 47
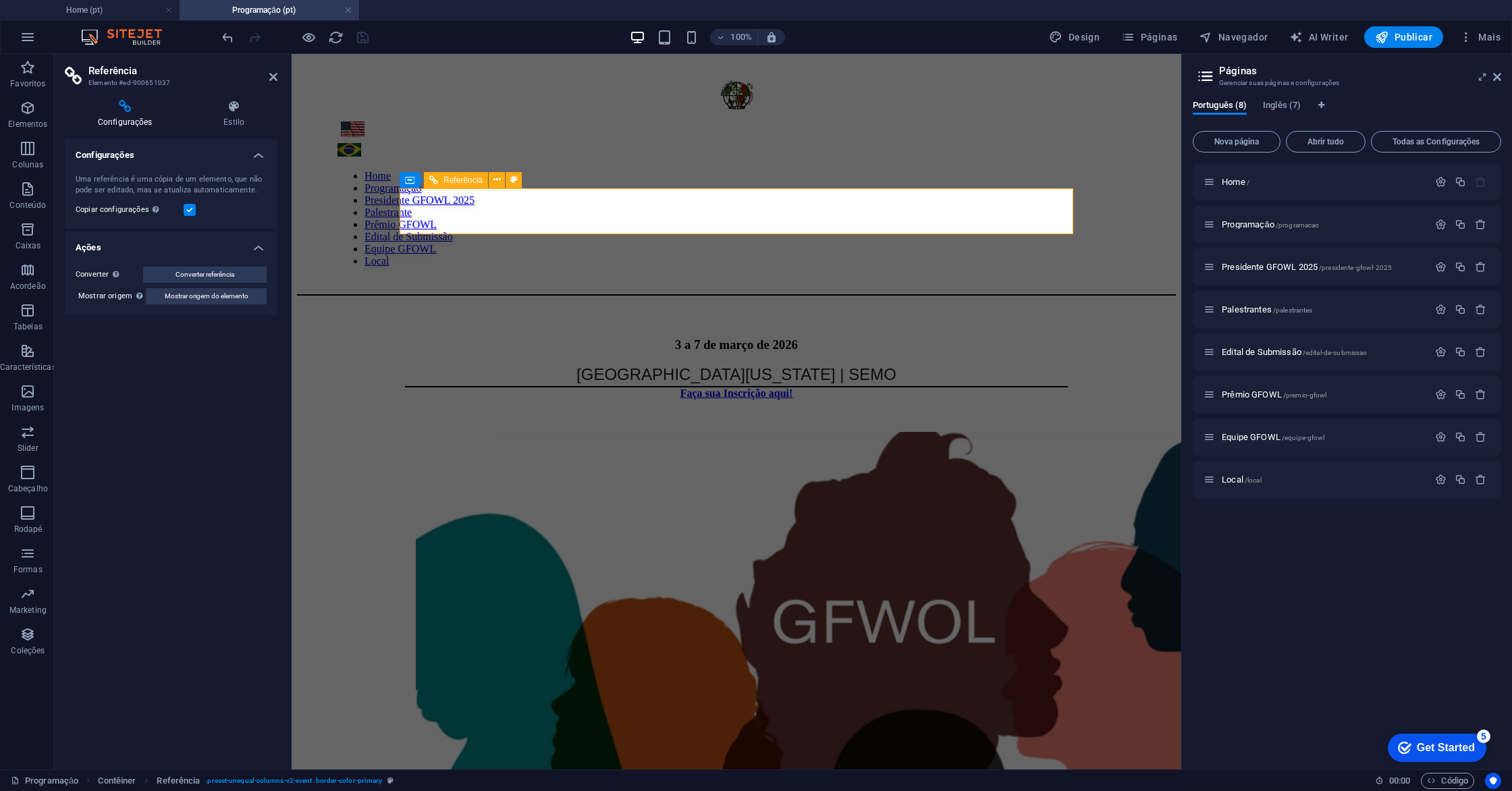
click at [597, 339] on h3 "3 a 7 de março de 2026" at bounding box center [736, 345] width 662 height 13
drag, startPoint x: 587, startPoint y: 199, endPoint x: 875, endPoint y: 205, distance: 288.1
click at [875, 339] on h3 "3 a 7 de março de 2026" at bounding box center [736, 345] width 662 height 13
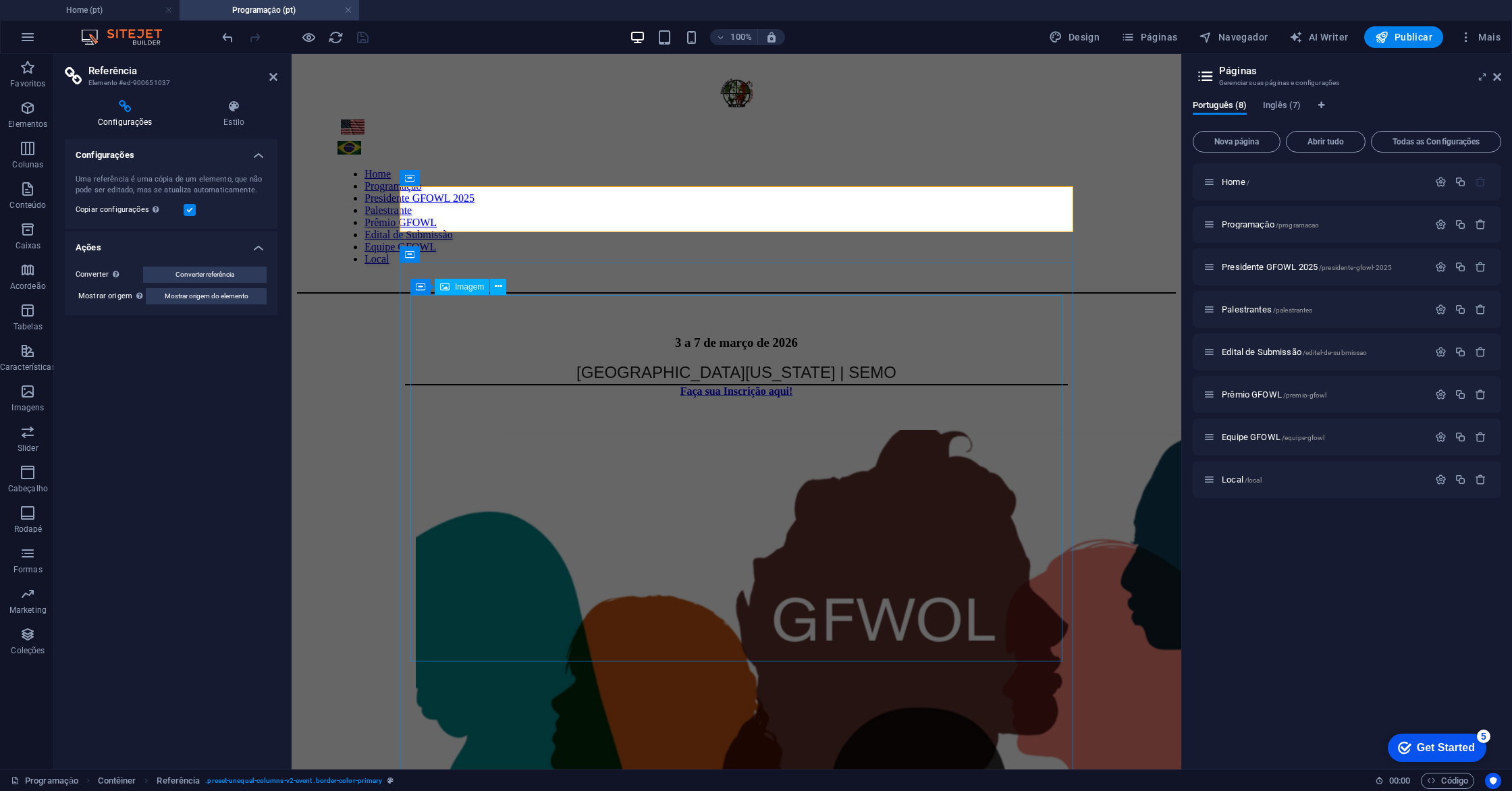
click at [714, 430] on figure at bounding box center [736, 681] width 641 height 503
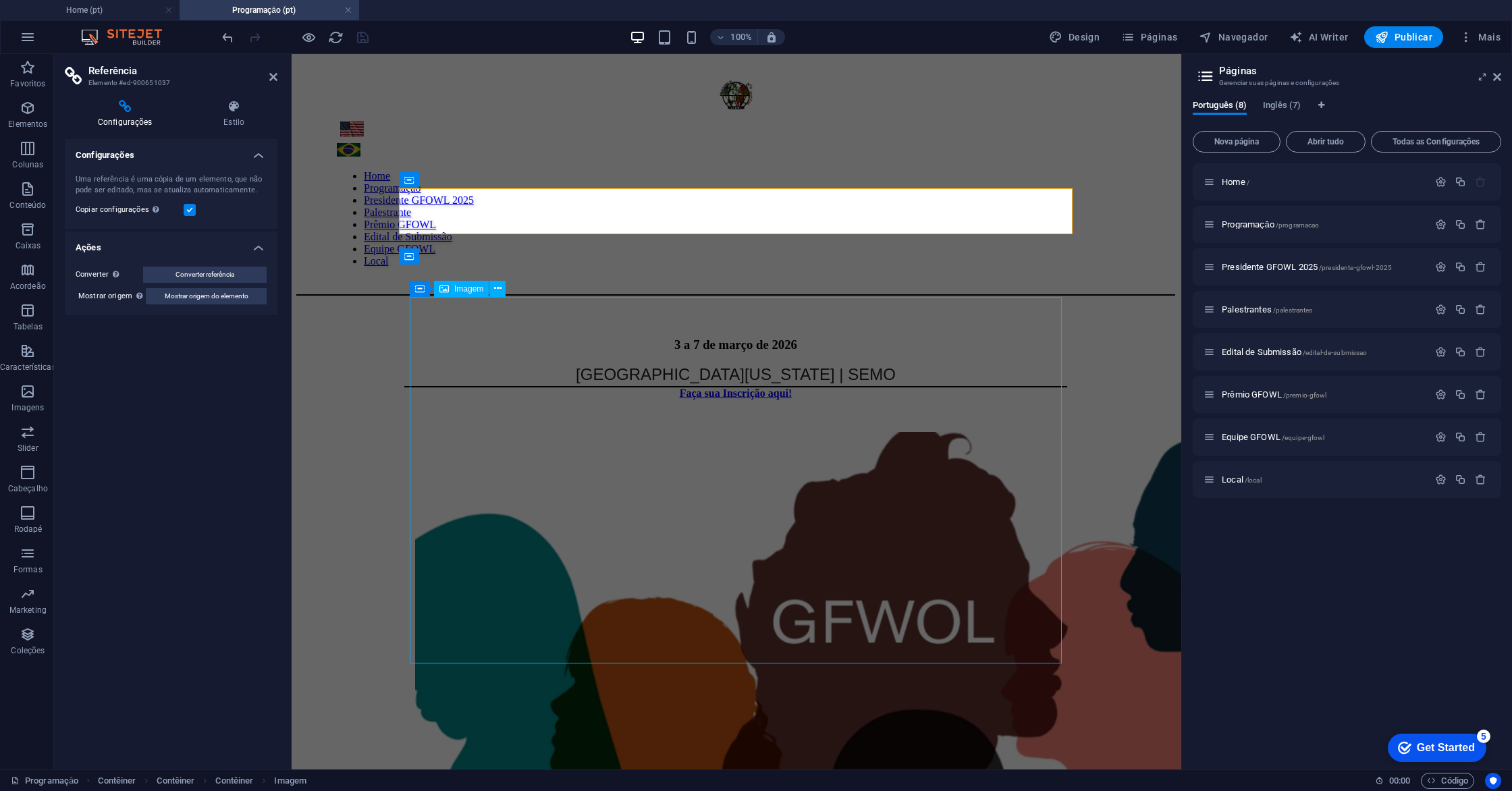
click at [714, 432] on figure at bounding box center [736, 683] width 641 height 503
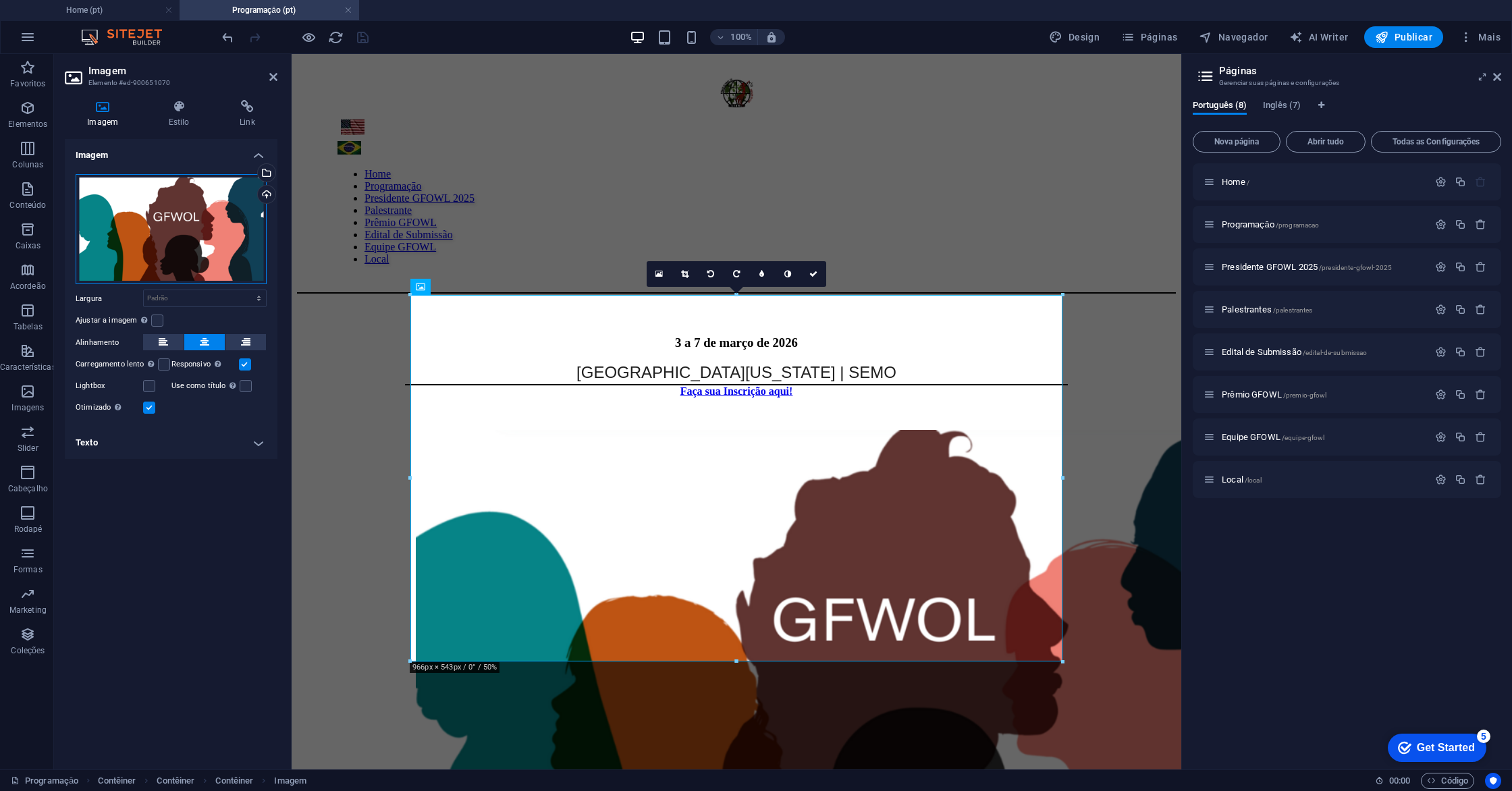
click at [175, 223] on div "Arraste os arquivos aqui, clique para escolher os arquivos ou selecione os arqu…" at bounding box center [171, 229] width 191 height 110
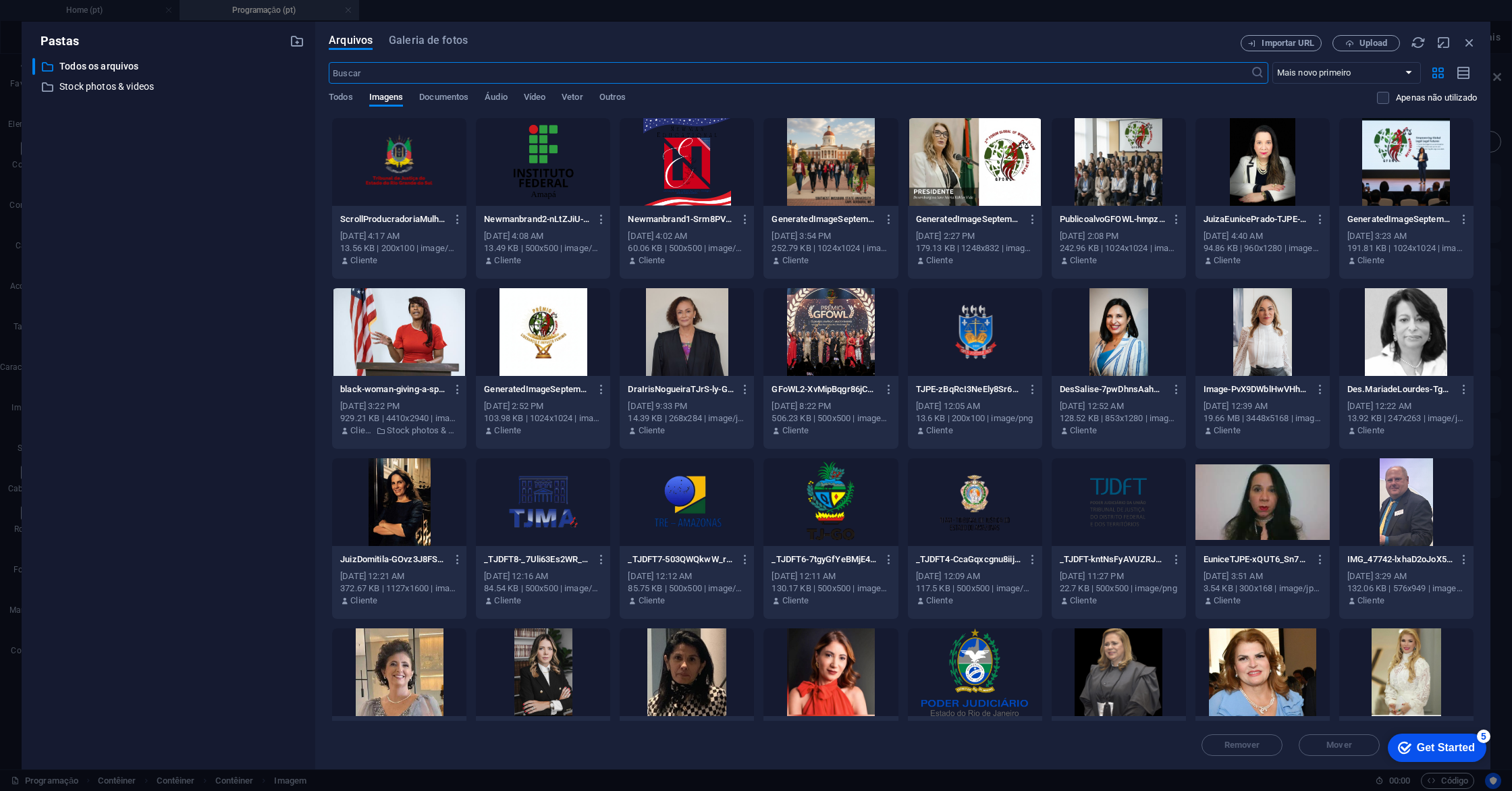
click at [1155, 36] on div "Arquivos Galeria de fotos" at bounding box center [784, 42] width 912 height 15
click at [1369, 44] on span "Upload" at bounding box center [1373, 44] width 27 height 8
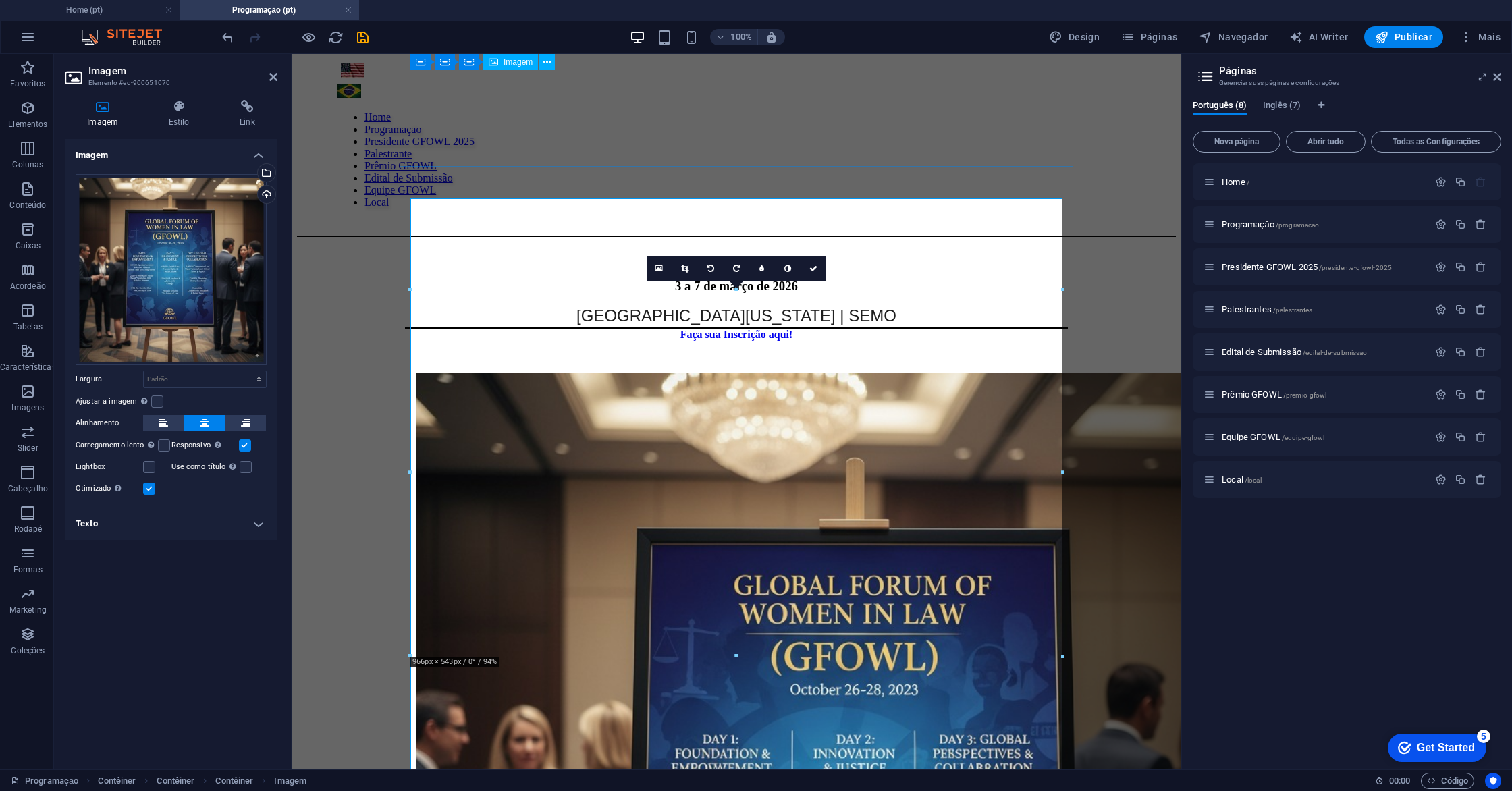
scroll to position [0, 0]
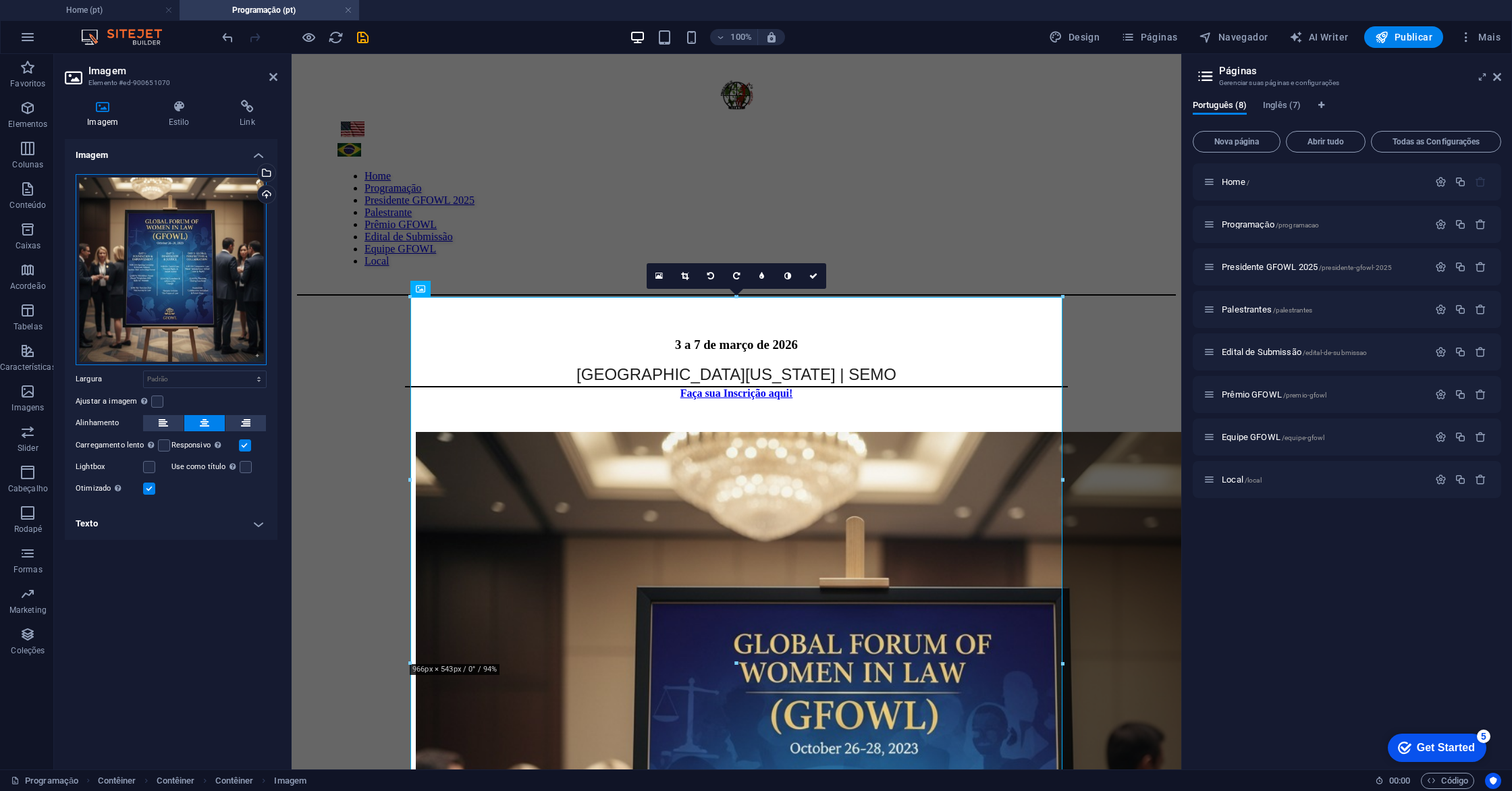
click at [219, 224] on div "Arraste os arquivos aqui, clique para escolher os arquivos ou selecione os arqu…" at bounding box center [171, 270] width 191 height 191
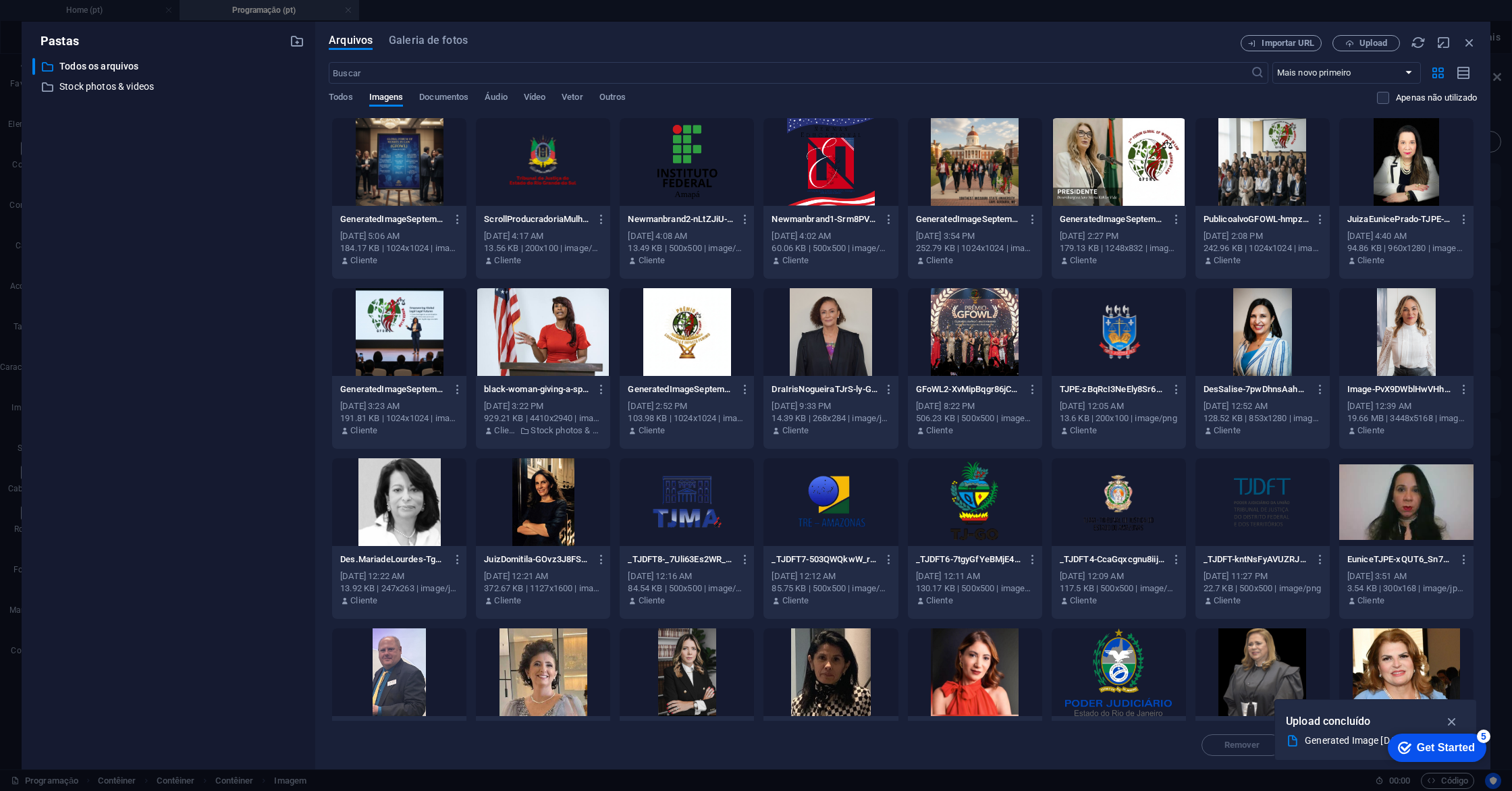
click at [219, 224] on div "​ Todos os arquivos Todos os arquivos ​ Stock photos & videos Stock photos & vi…" at bounding box center [168, 409] width 272 height 700
click at [459, 213] on icon "button" at bounding box center [458, 219] width 13 height 12
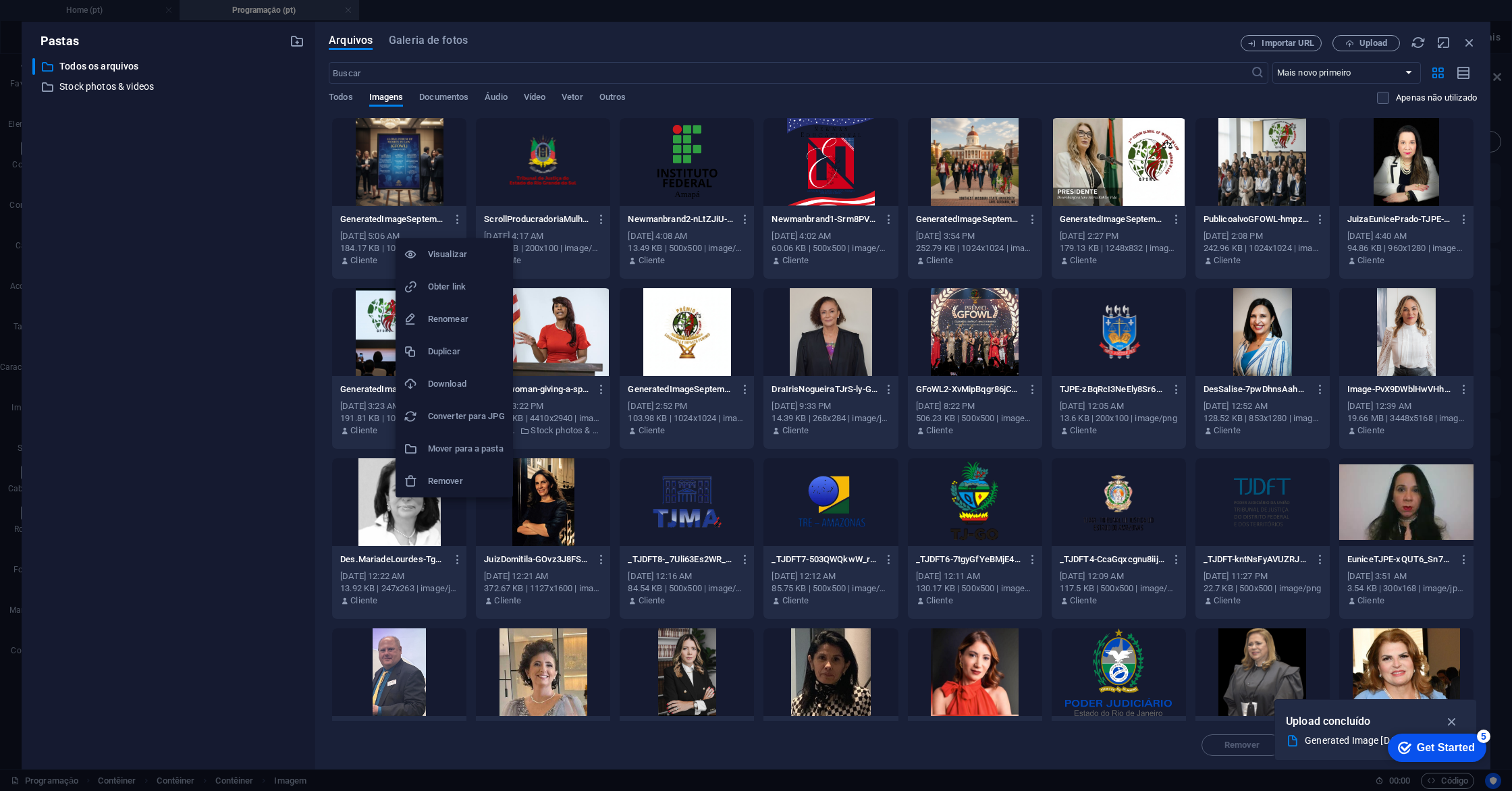
click at [445, 482] on h6 "Remover" at bounding box center [466, 481] width 77 height 16
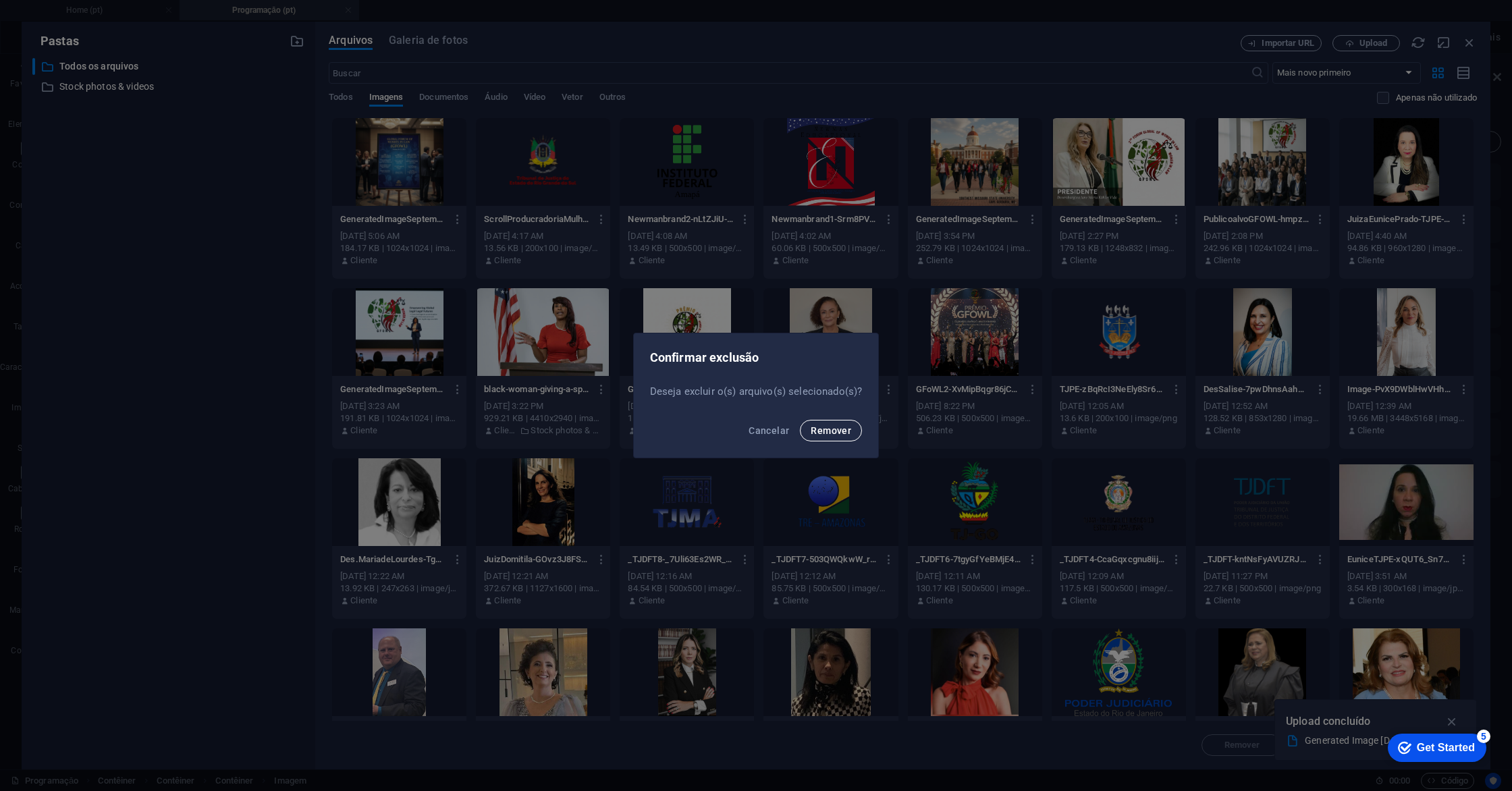
click at [831, 432] on span "Remover" at bounding box center [831, 430] width 41 height 11
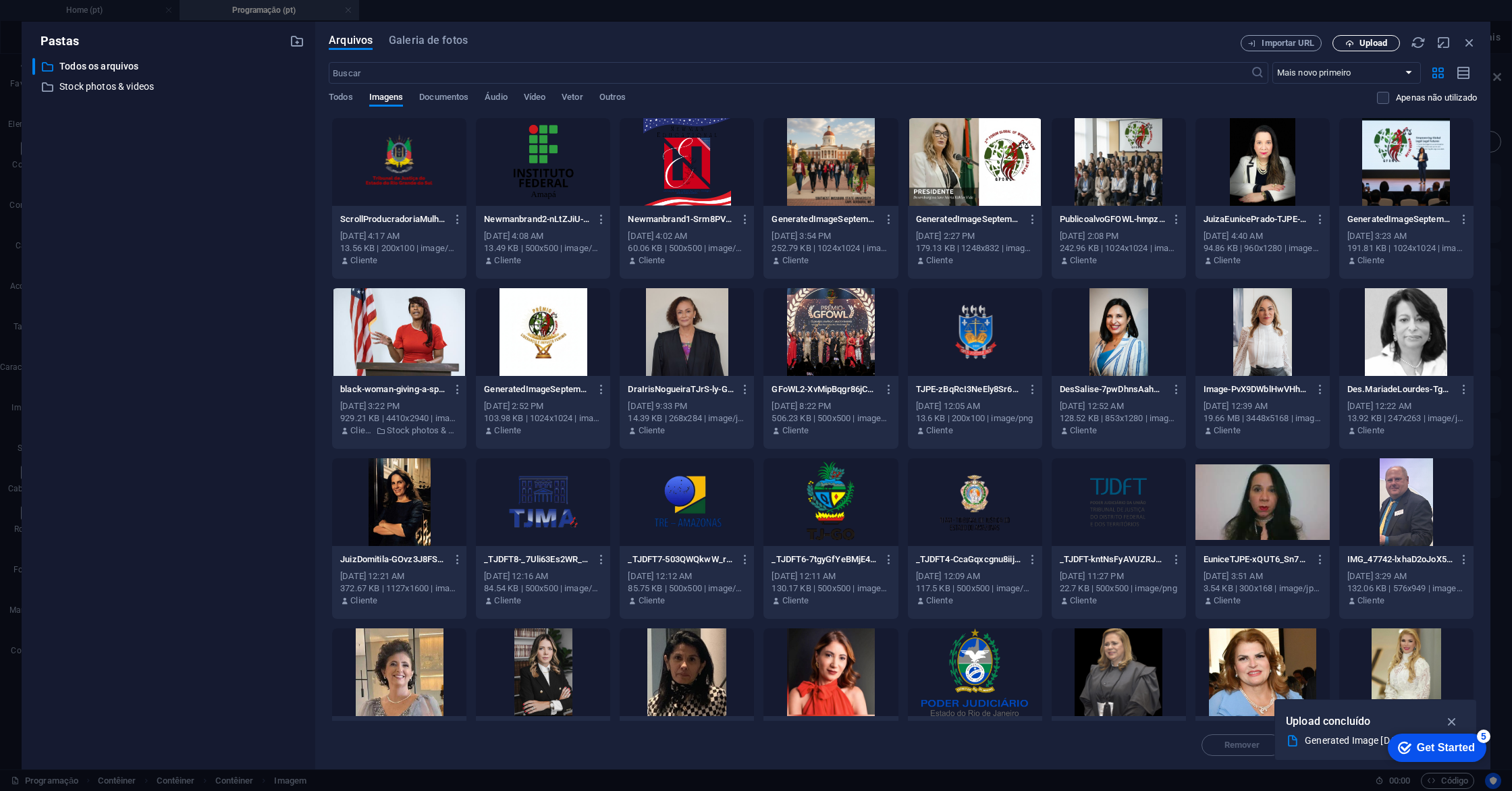
click at [1356, 35] on button "Upload" at bounding box center [1366, 43] width 68 height 16
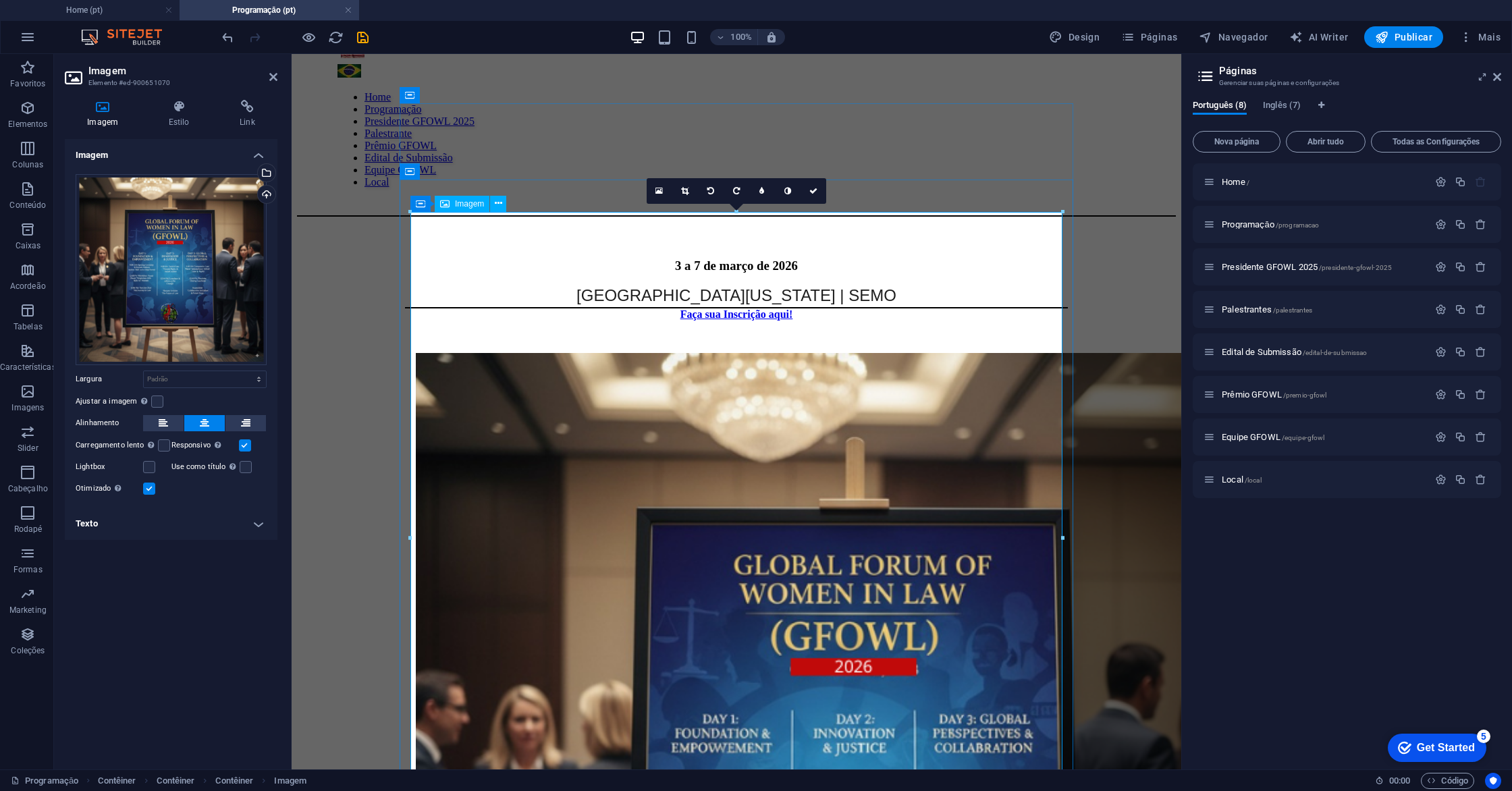
scroll to position [85, 0]
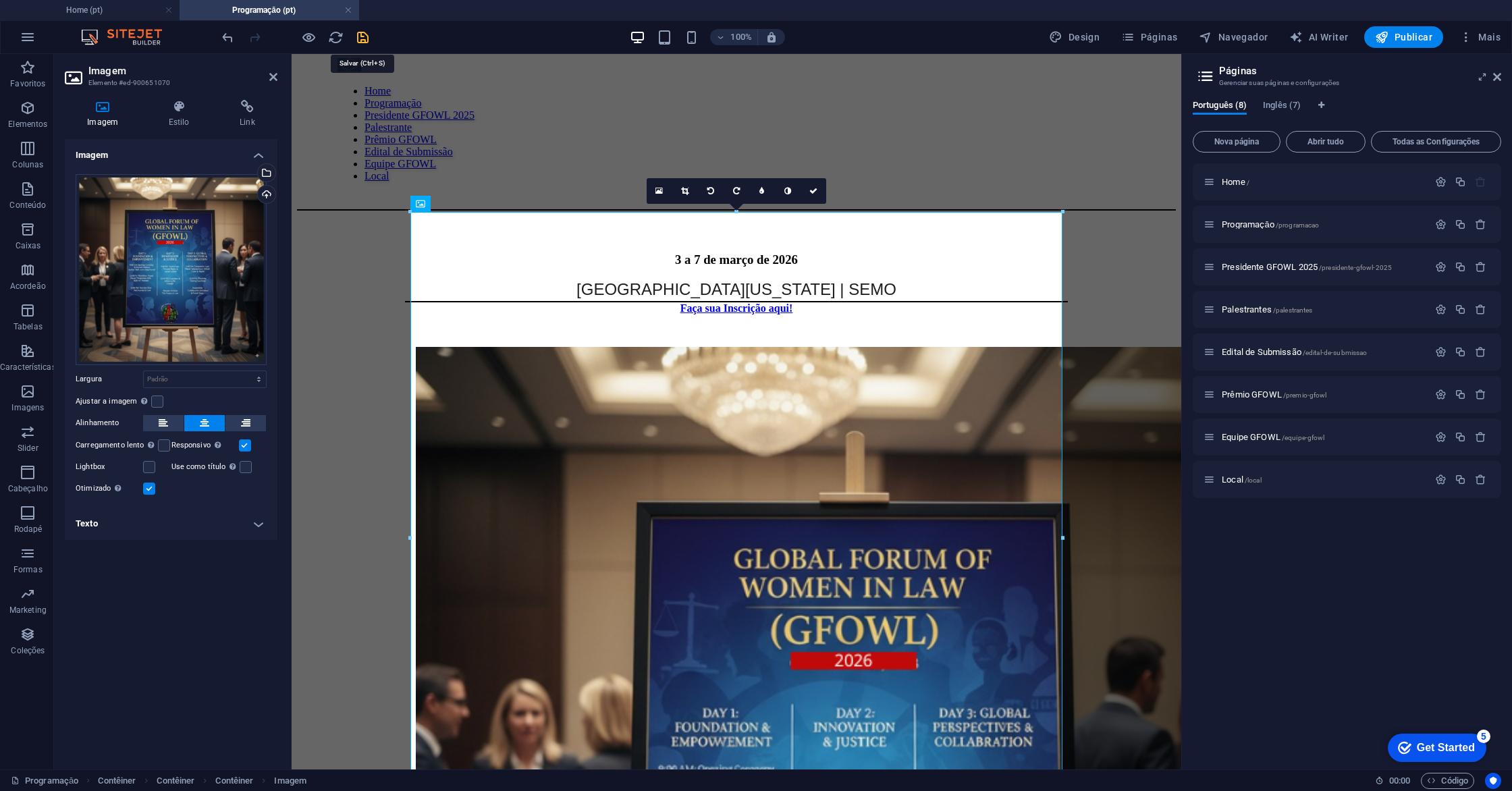
click at [361, 43] on icon "save" at bounding box center [363, 37] width 15 height 15
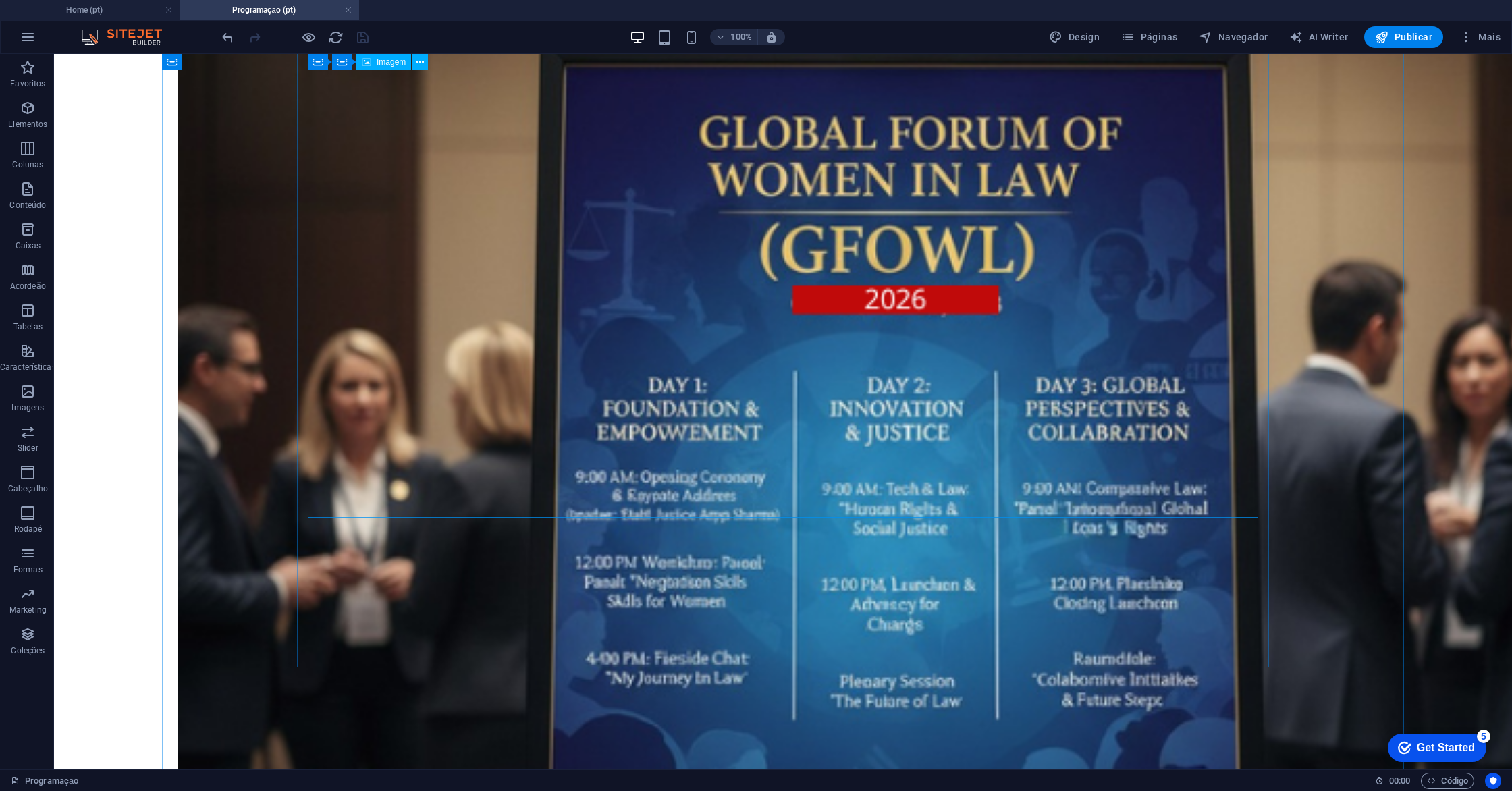
scroll to position [699, 0]
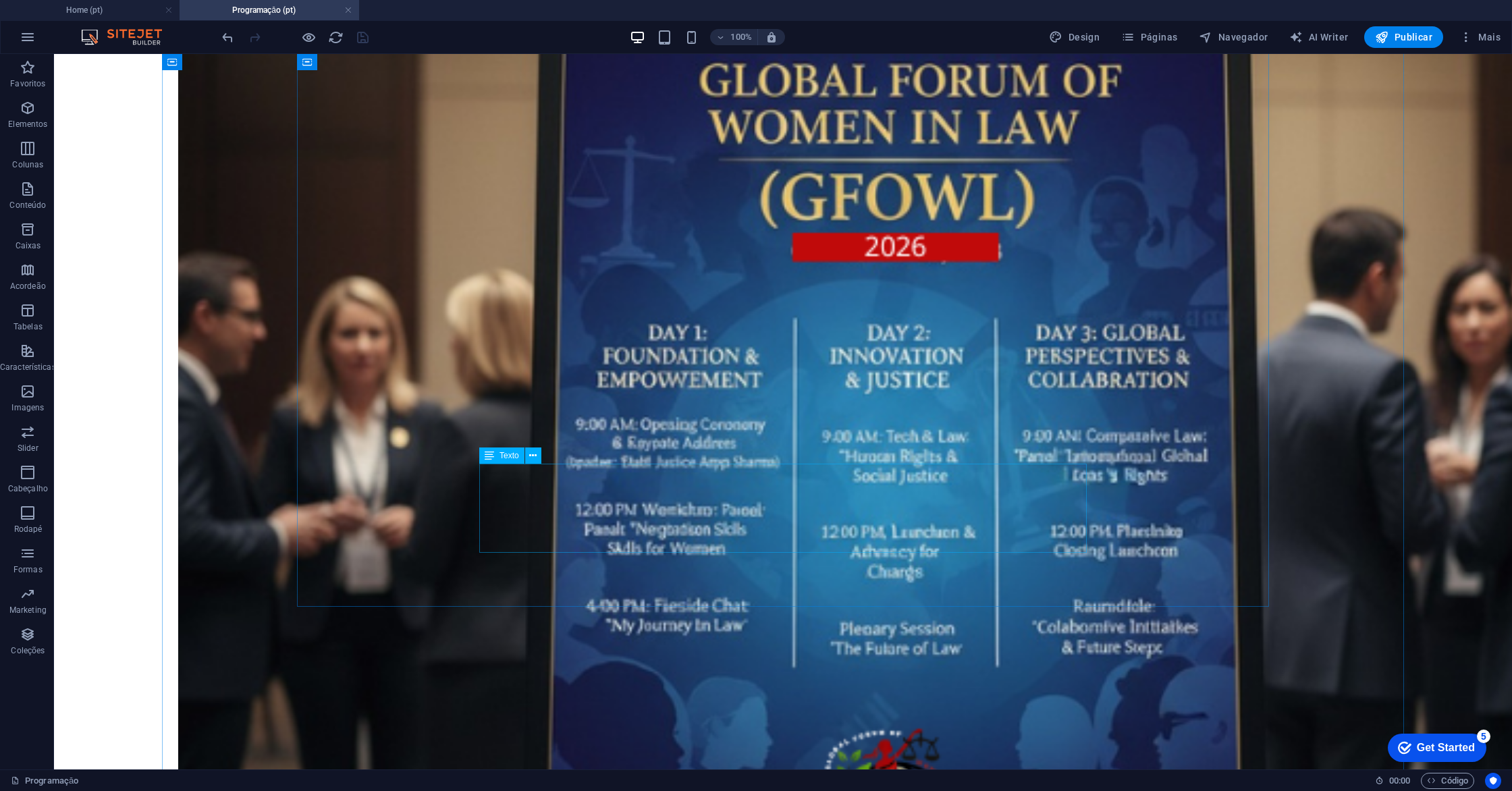
click at [25, 117] on span "Elementos" at bounding box center [28, 116] width 56 height 32
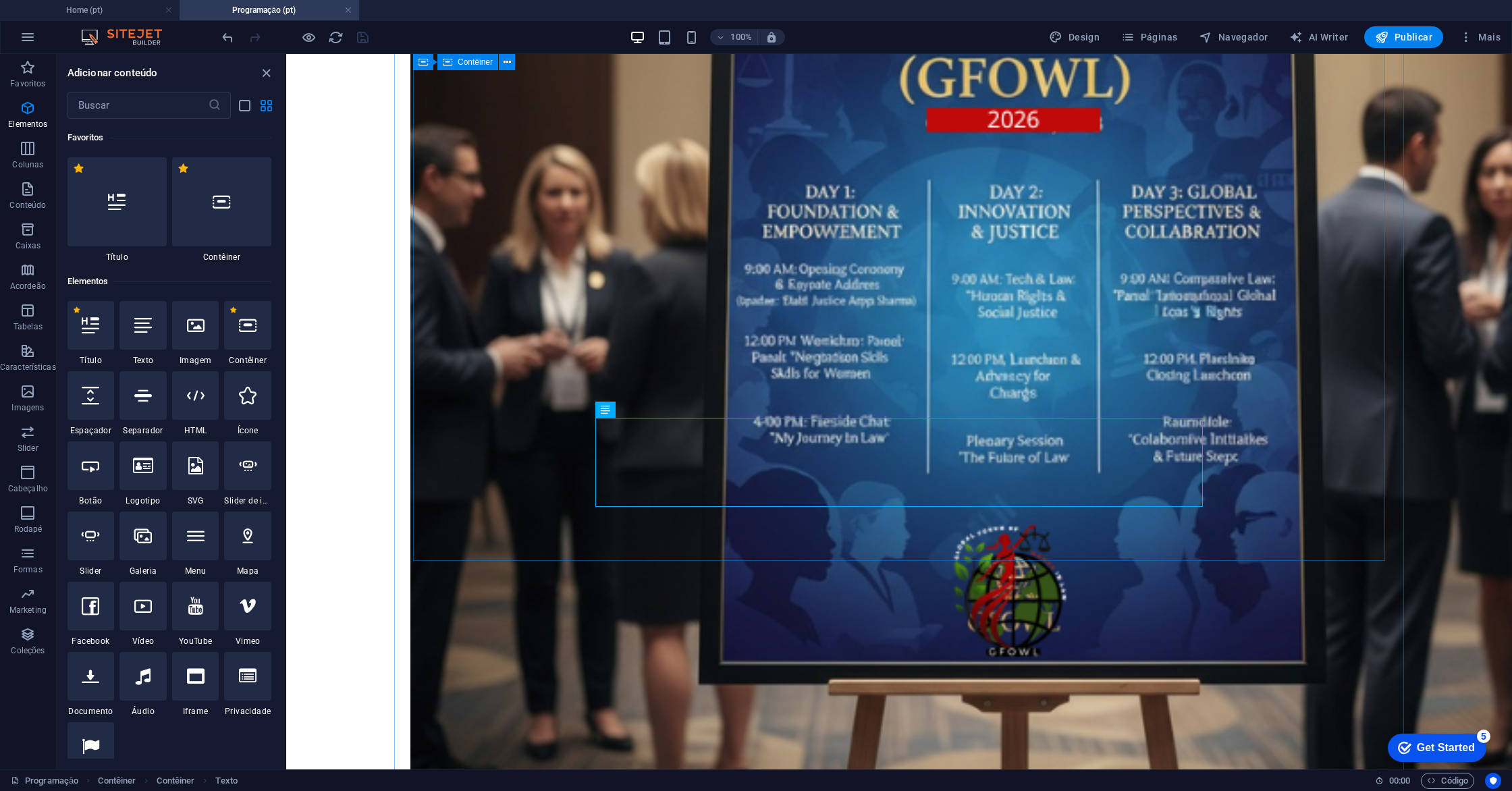
scroll to position [746, 0]
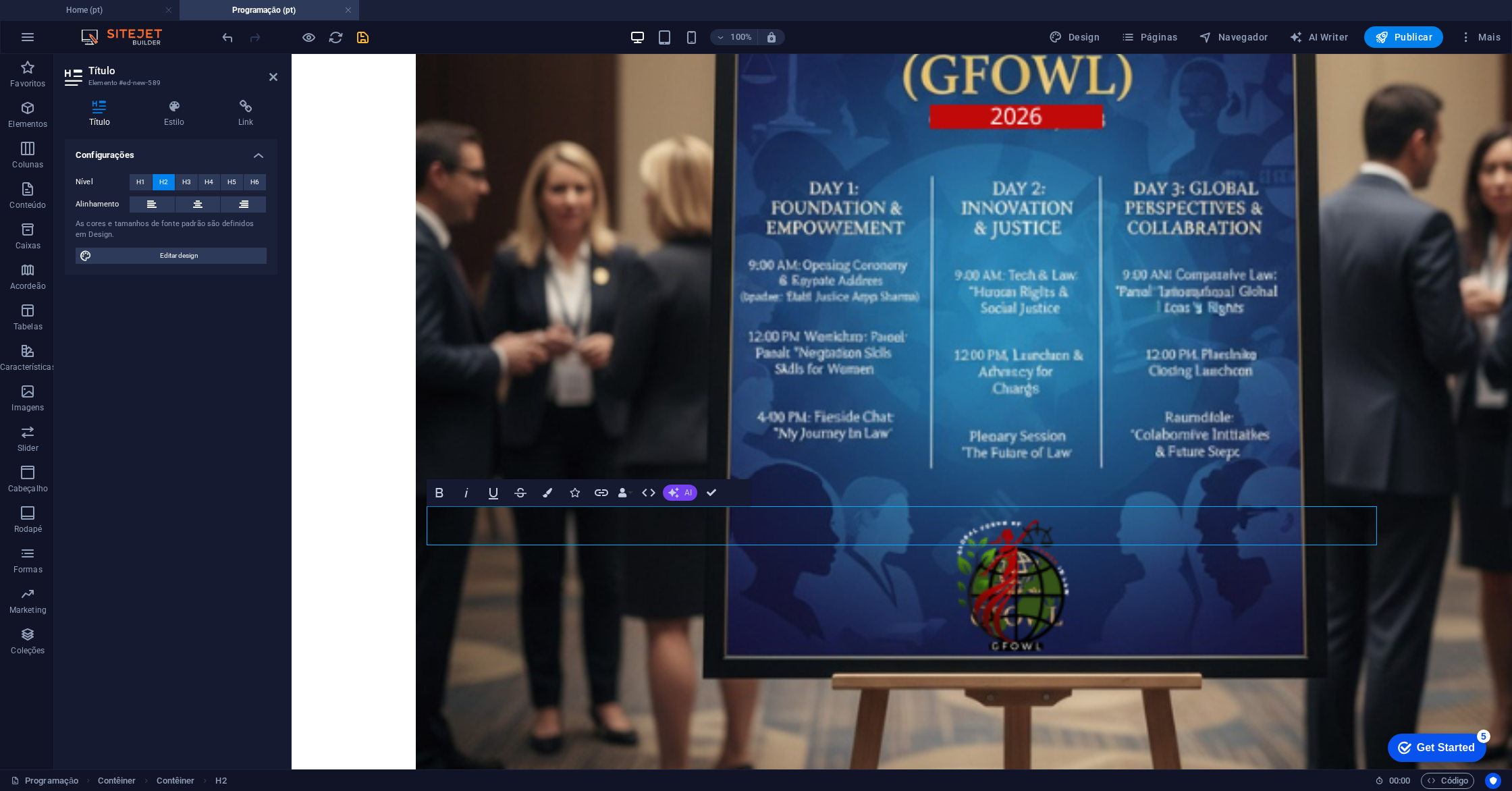
click at [687, 495] on span "AI" at bounding box center [688, 493] width 8 height 8
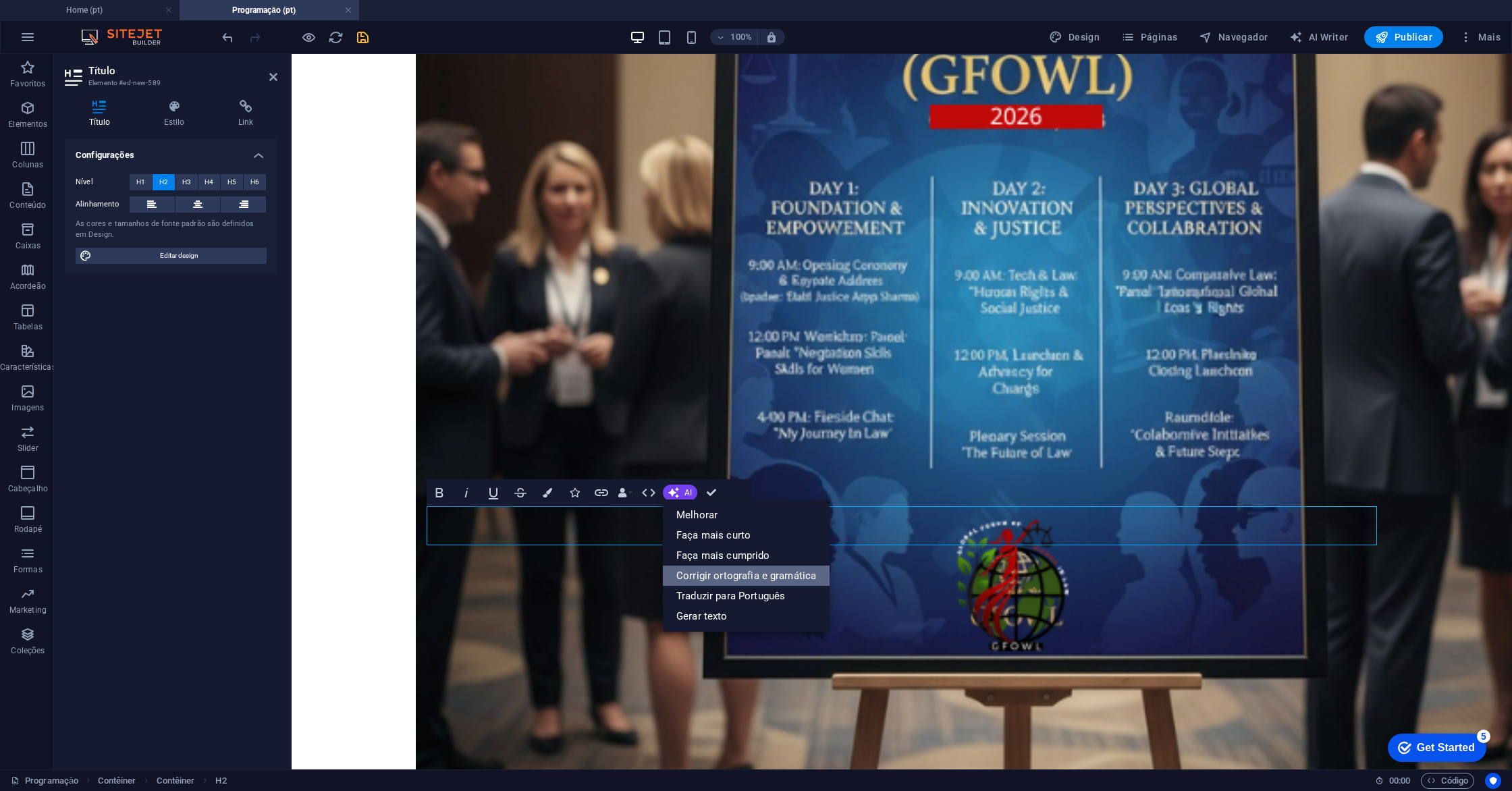
click at [723, 579] on link "Corrigir ortografia e gramática" at bounding box center [745, 575] width 167 height 20
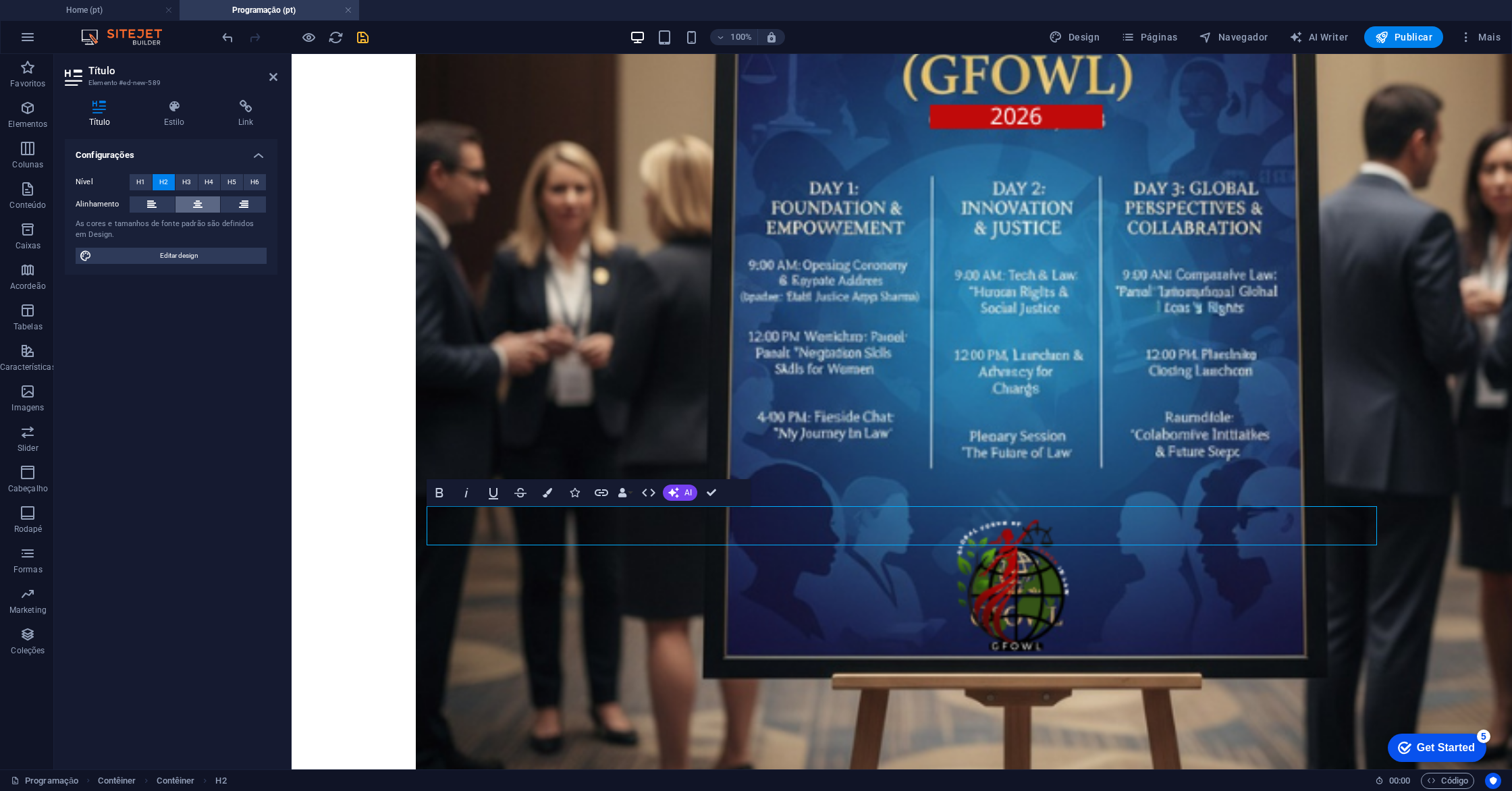
click at [193, 207] on icon at bounding box center [197, 204] width 9 height 16
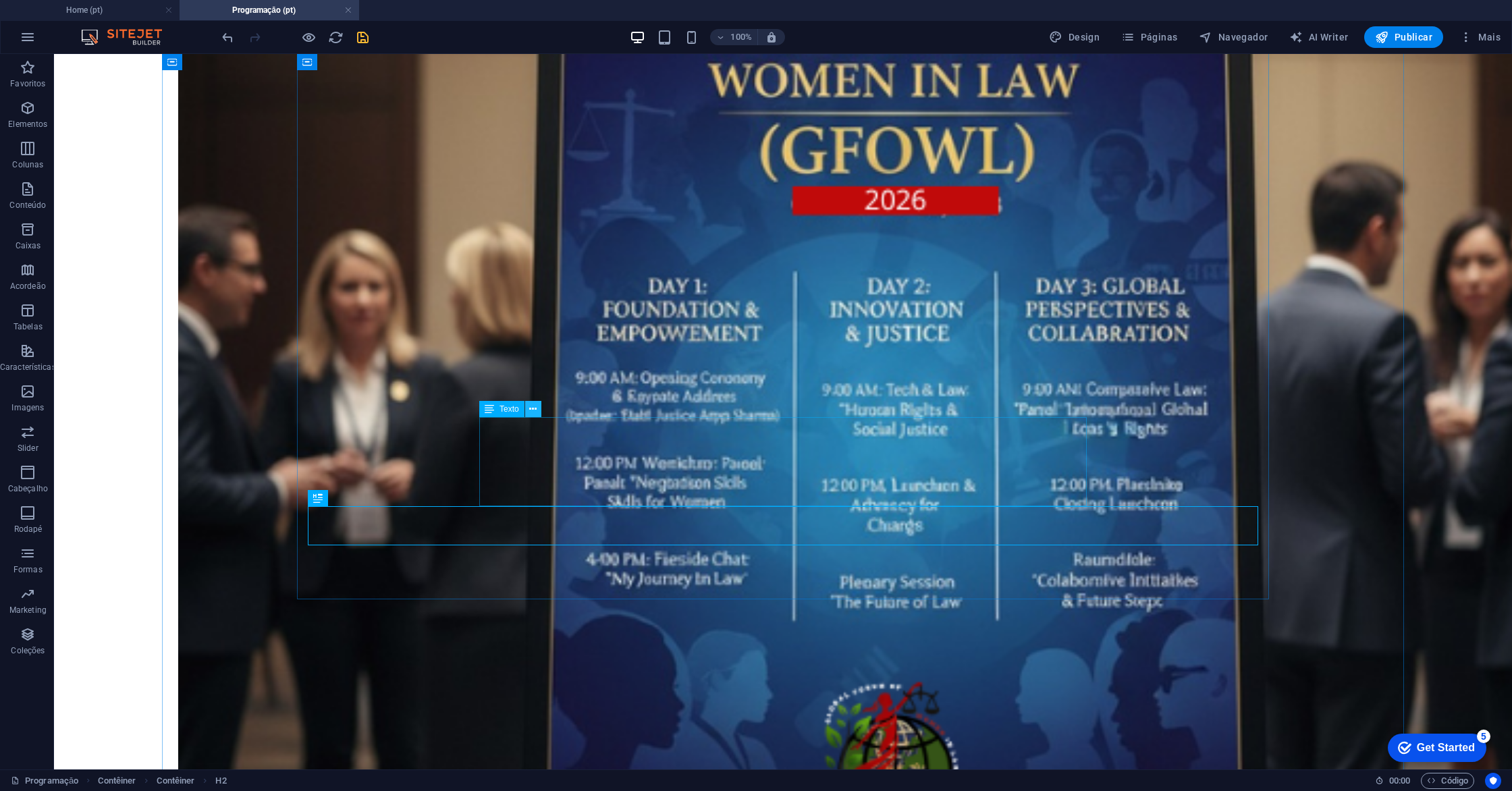
click at [534, 409] on icon at bounding box center [532, 409] width 8 height 14
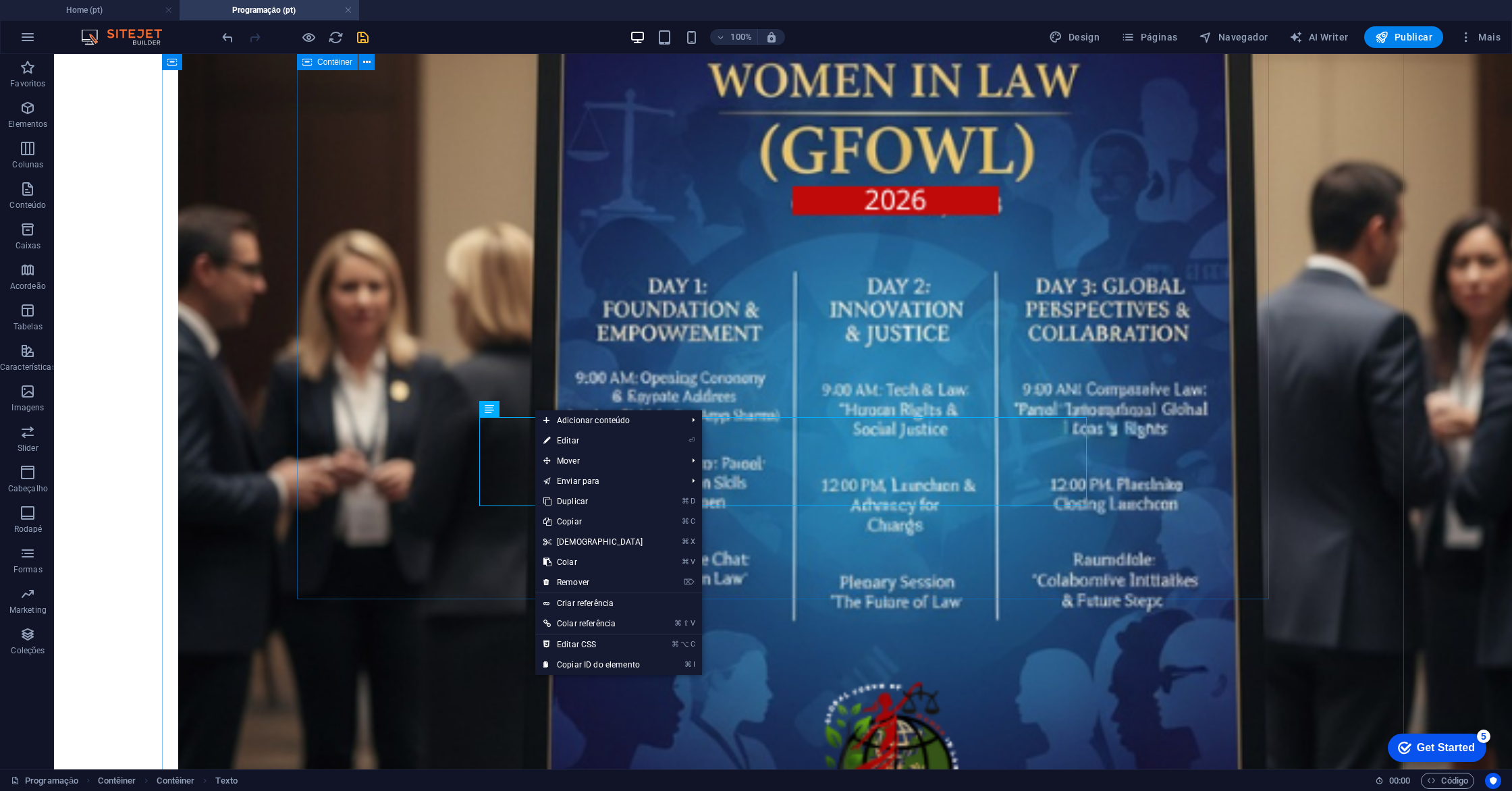
click at [415, 451] on div "Prepare-se para Novas Experiências no GFOWL! Serão cinco dias inesquecíveis no …" at bounding box center [783, 496] width 1231 height 1684
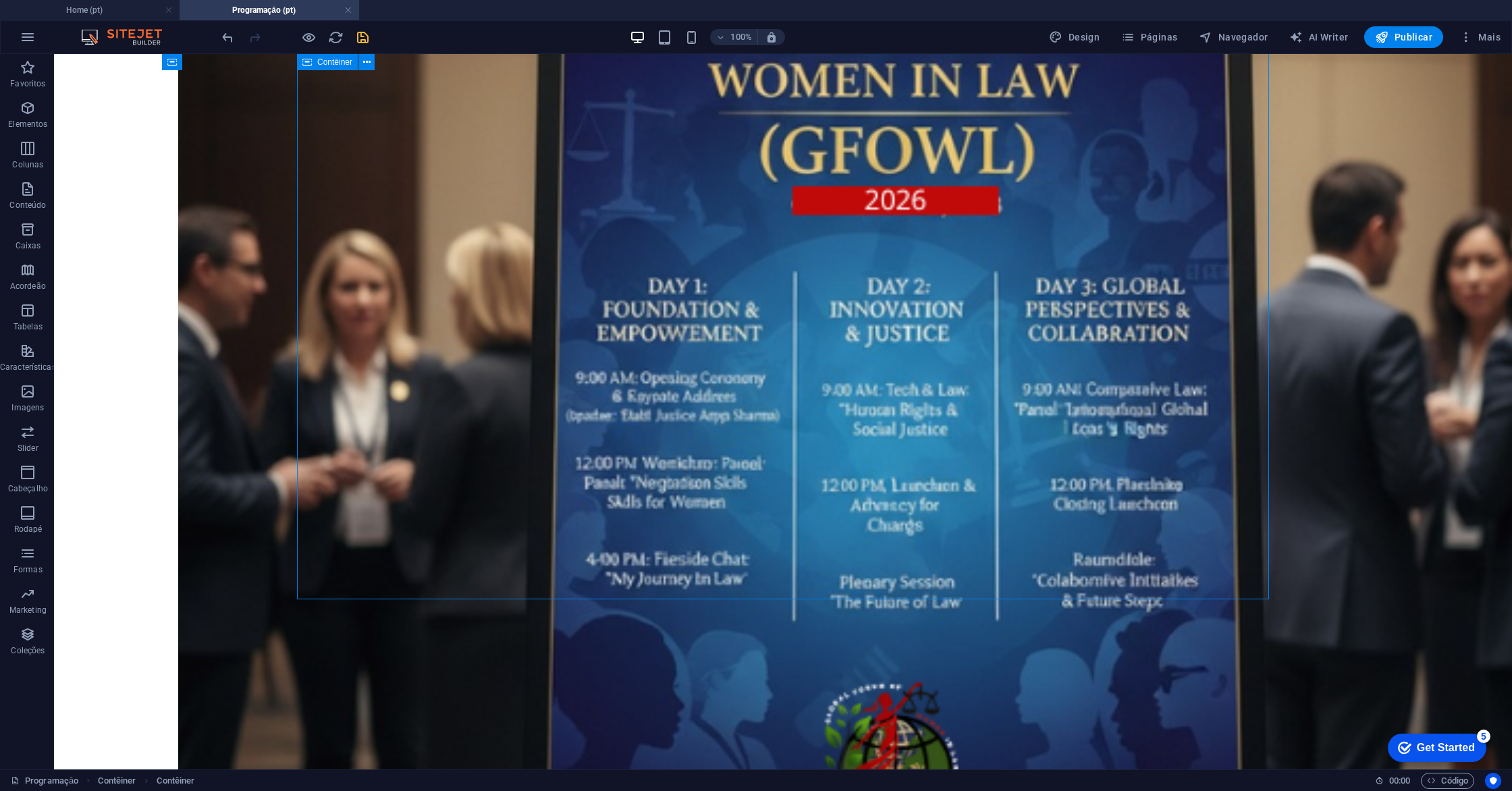
click at [457, 454] on div "Prepare-se para Novas Experiências no GFOWL! Serão cinco dias inesquecíveis no …" at bounding box center [783, 496] width 1231 height 1684
click at [534, 410] on icon at bounding box center [532, 409] width 8 height 14
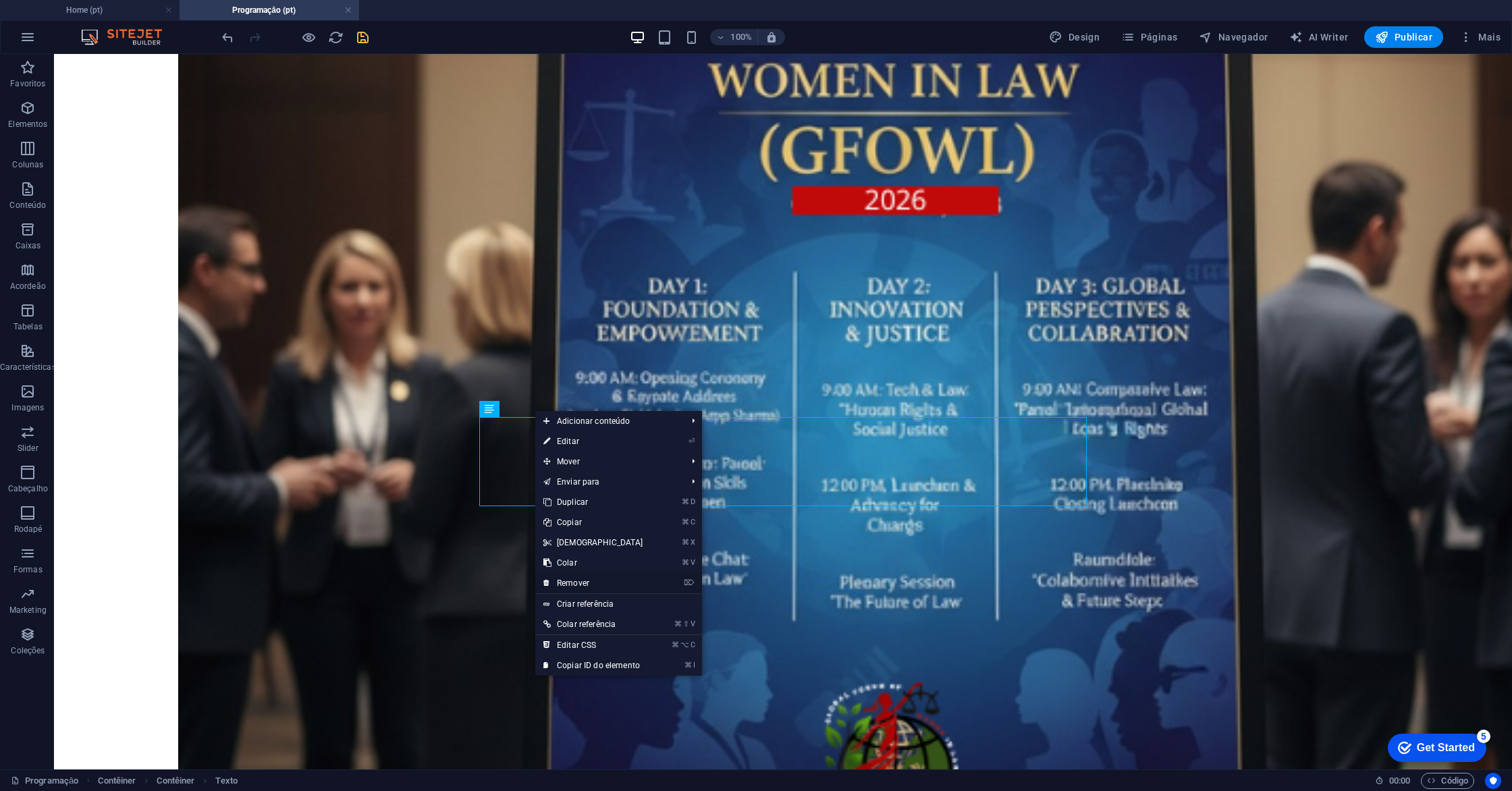
click at [580, 577] on link "⌦ Remover" at bounding box center [593, 583] width 116 height 20
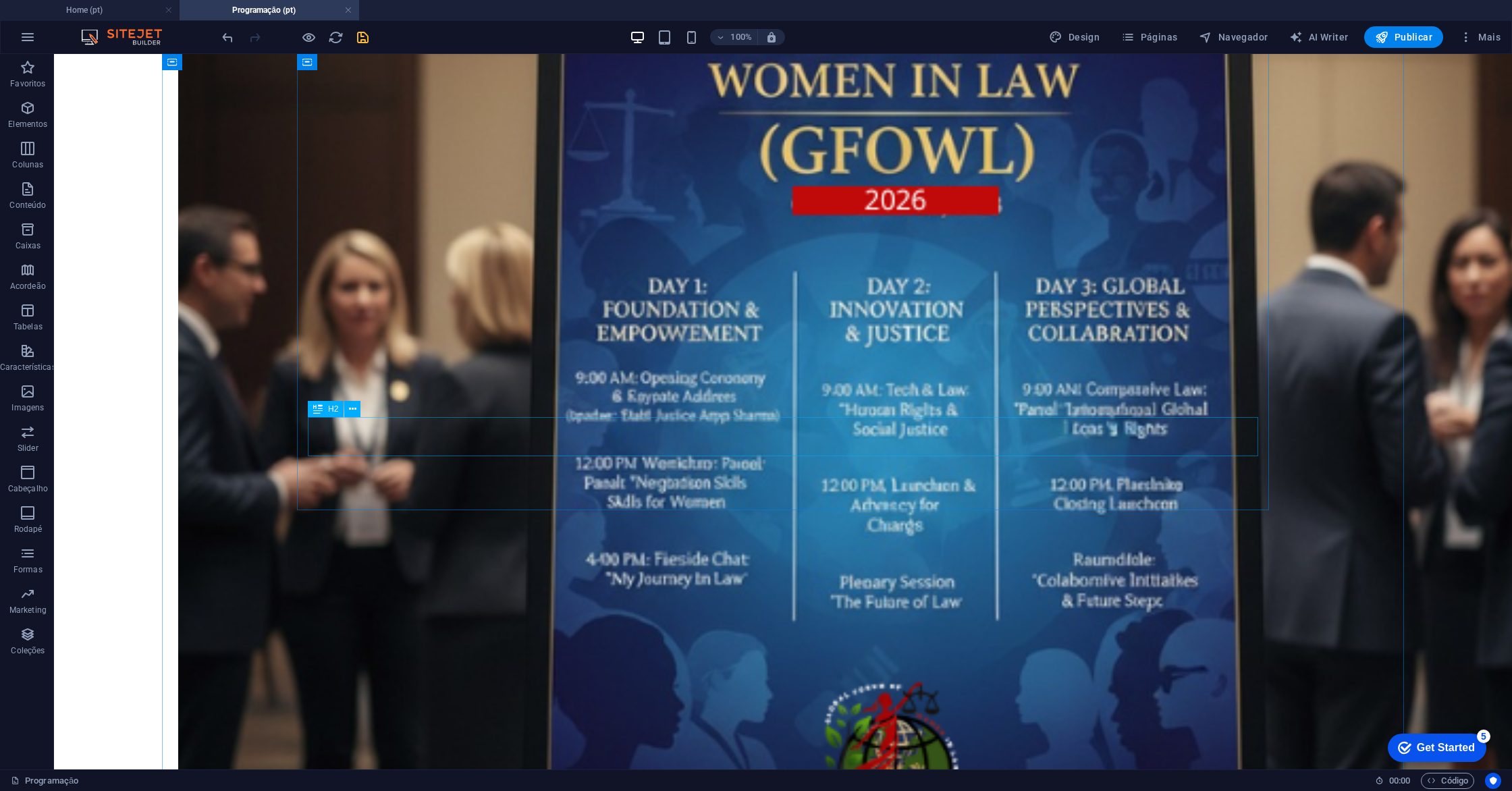
click at [363, 39] on icon "save" at bounding box center [363, 37] width 15 height 15
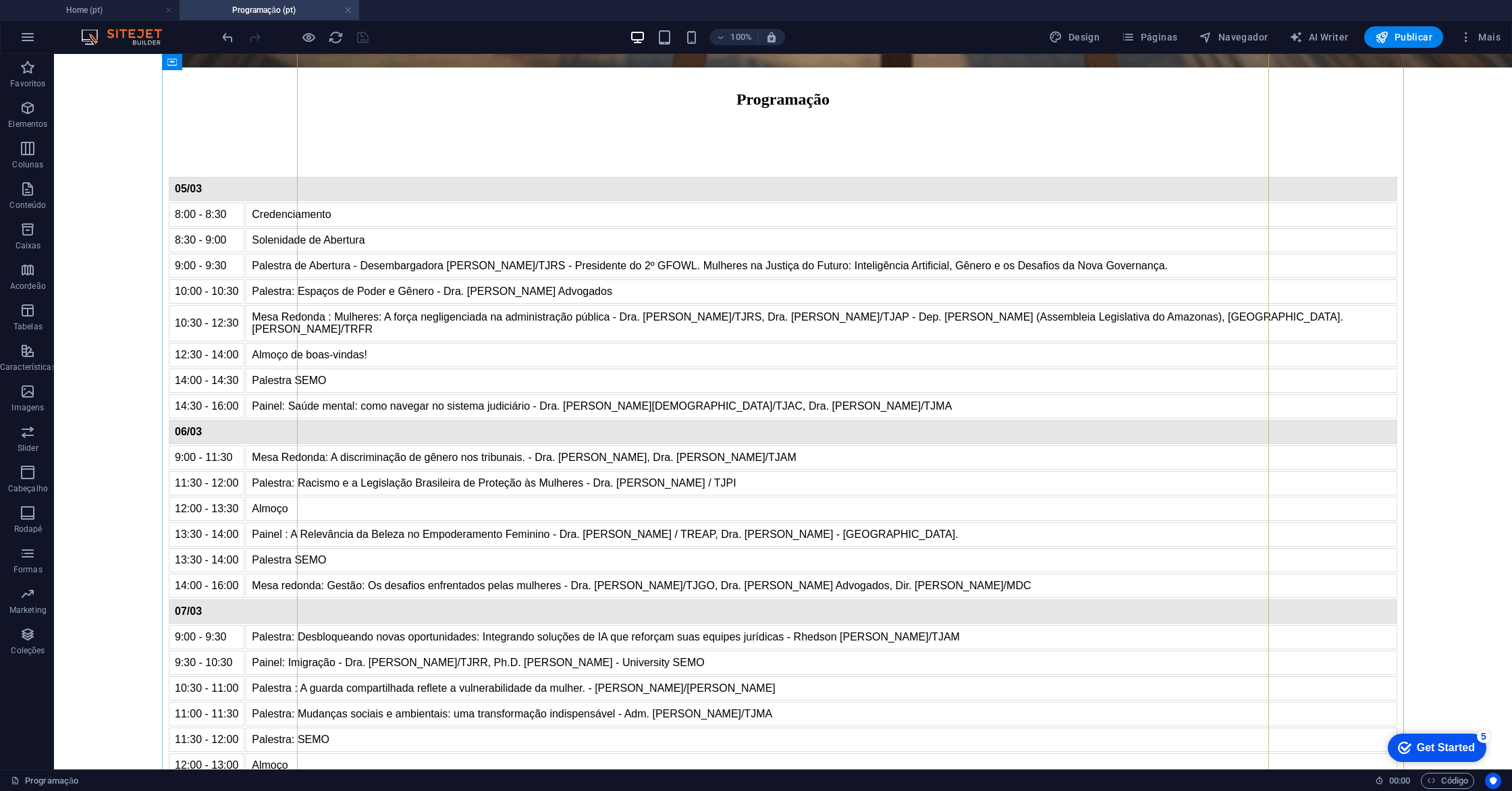
scroll to position [1981, 0]
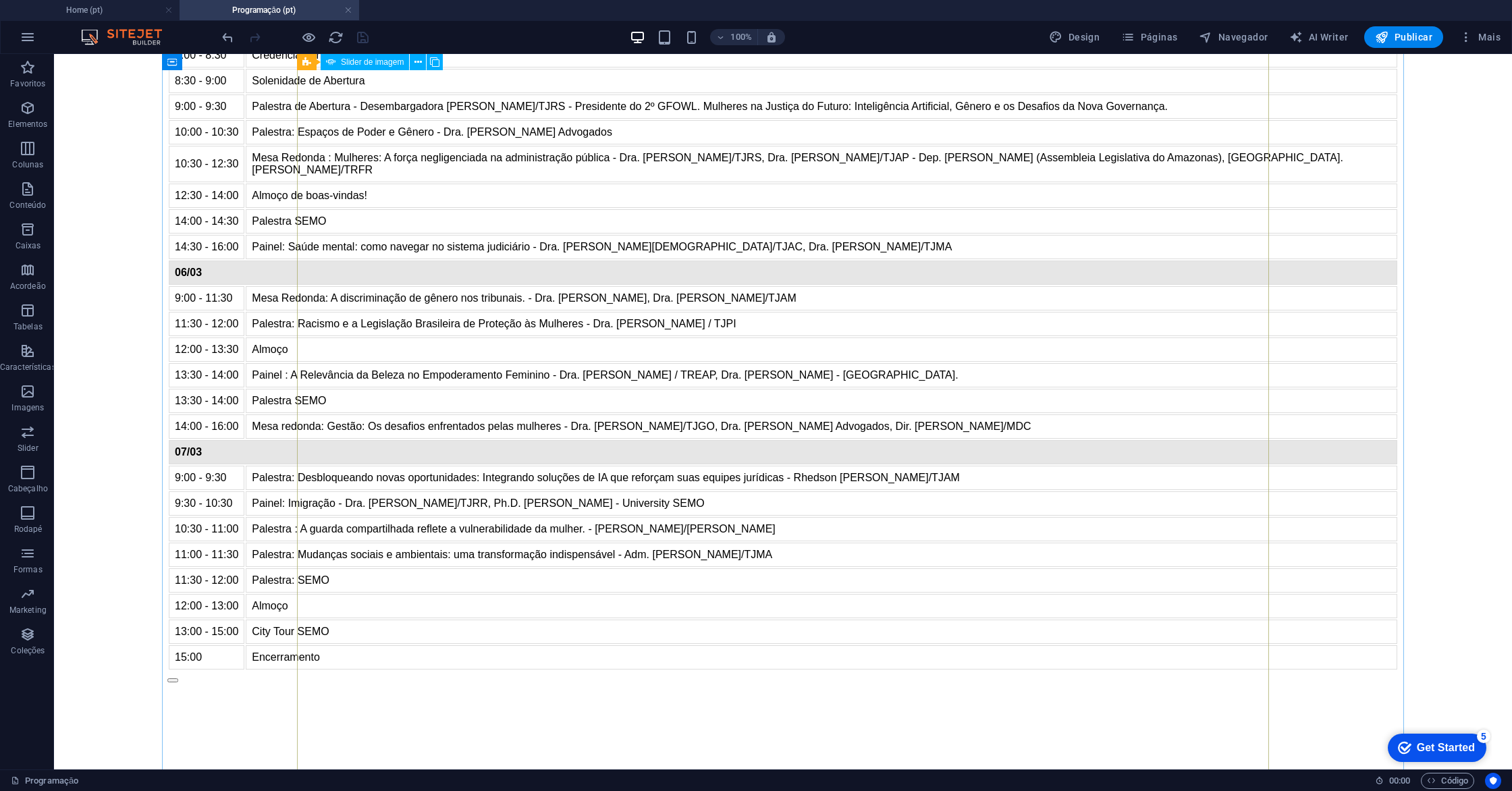
click at [178, 679] on button "button" at bounding box center [172, 681] width 11 height 4
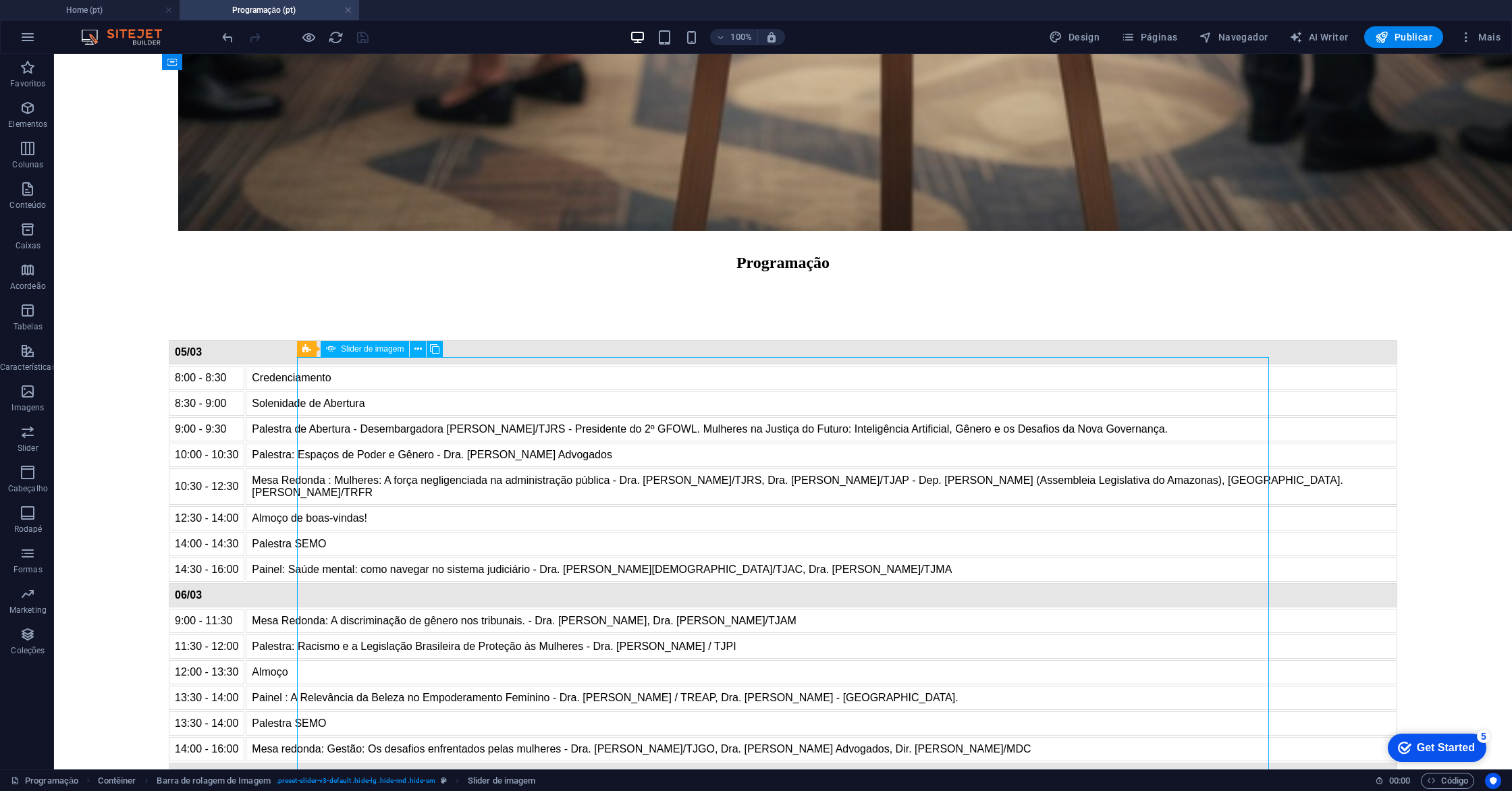
scroll to position [1652, 0]
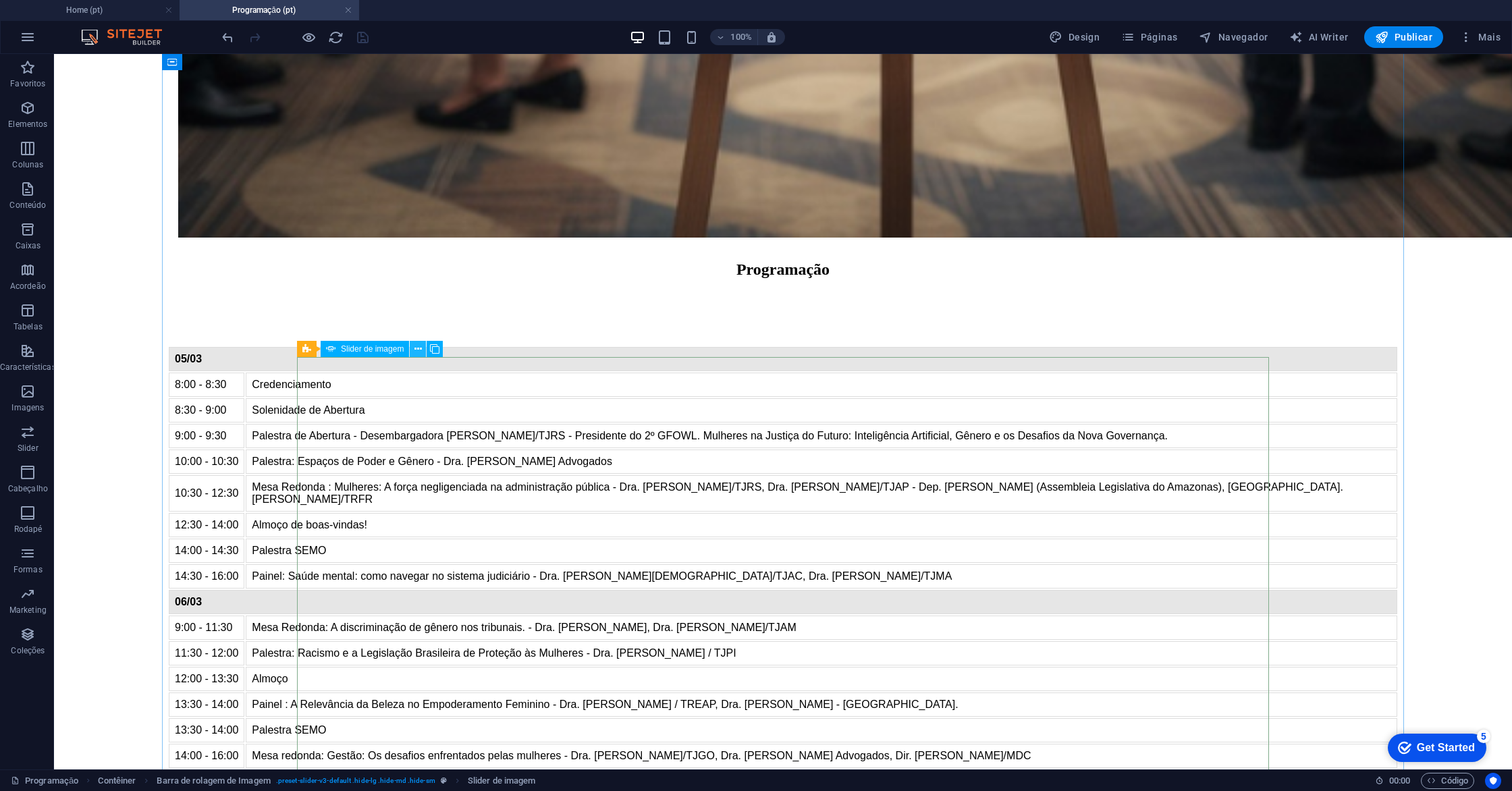
click at [421, 350] on icon at bounding box center [418, 349] width 8 height 14
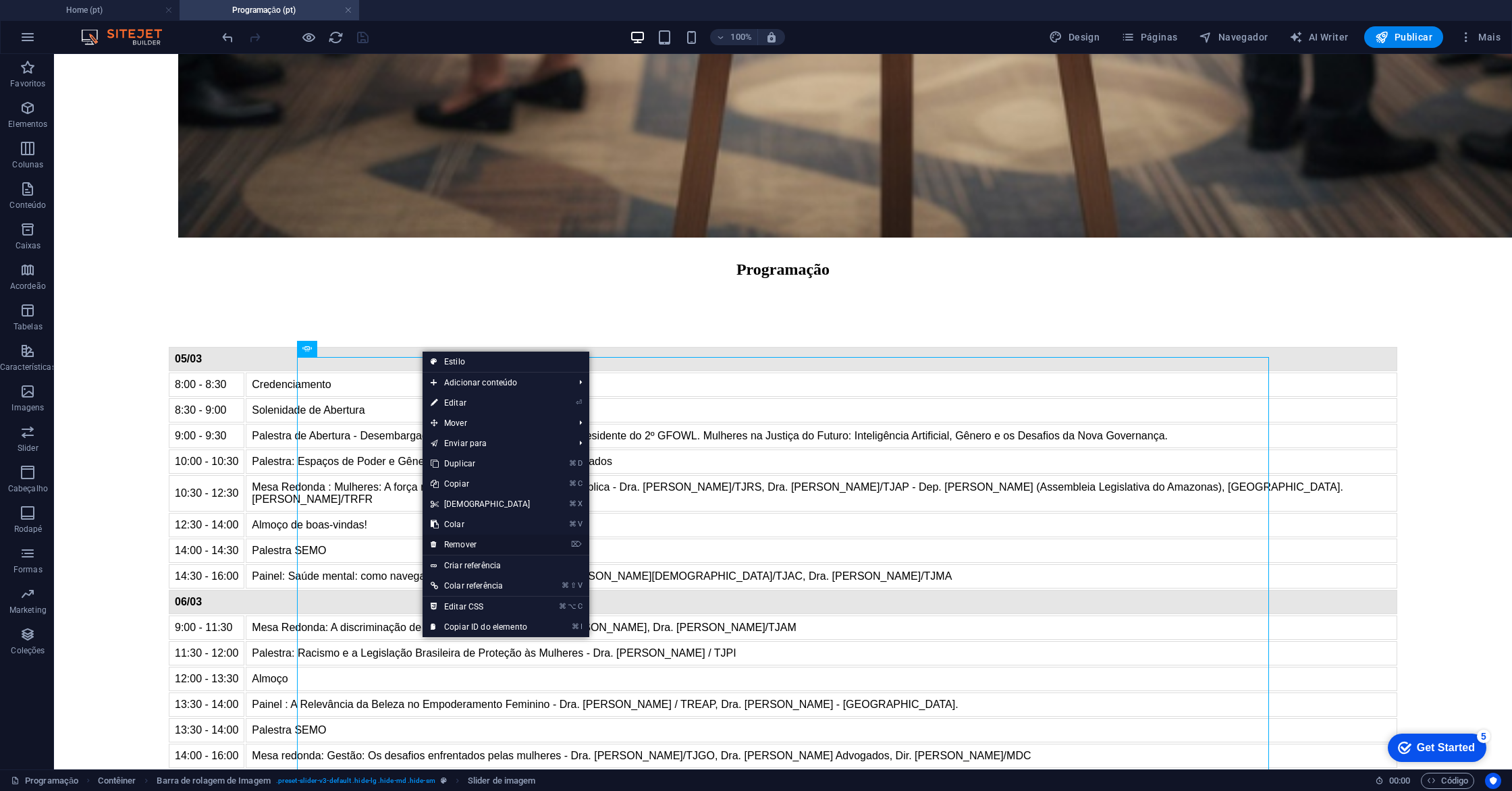
click at [475, 542] on link "⌦ Remover" at bounding box center [480, 544] width 116 height 20
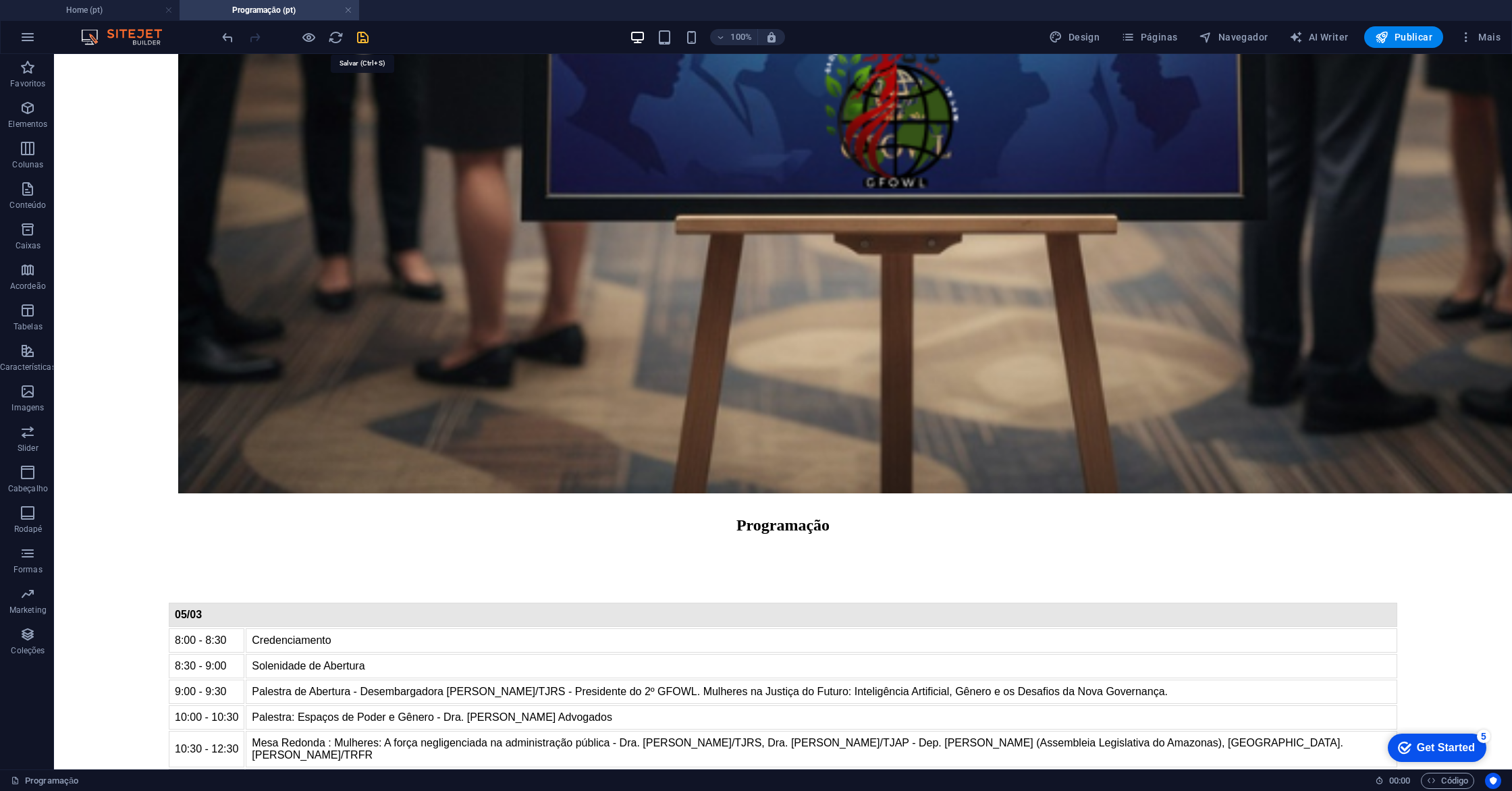
click at [366, 37] on icon "save" at bounding box center [363, 37] width 15 height 15
click at [435, 606] on icon at bounding box center [436, 605] width 8 height 14
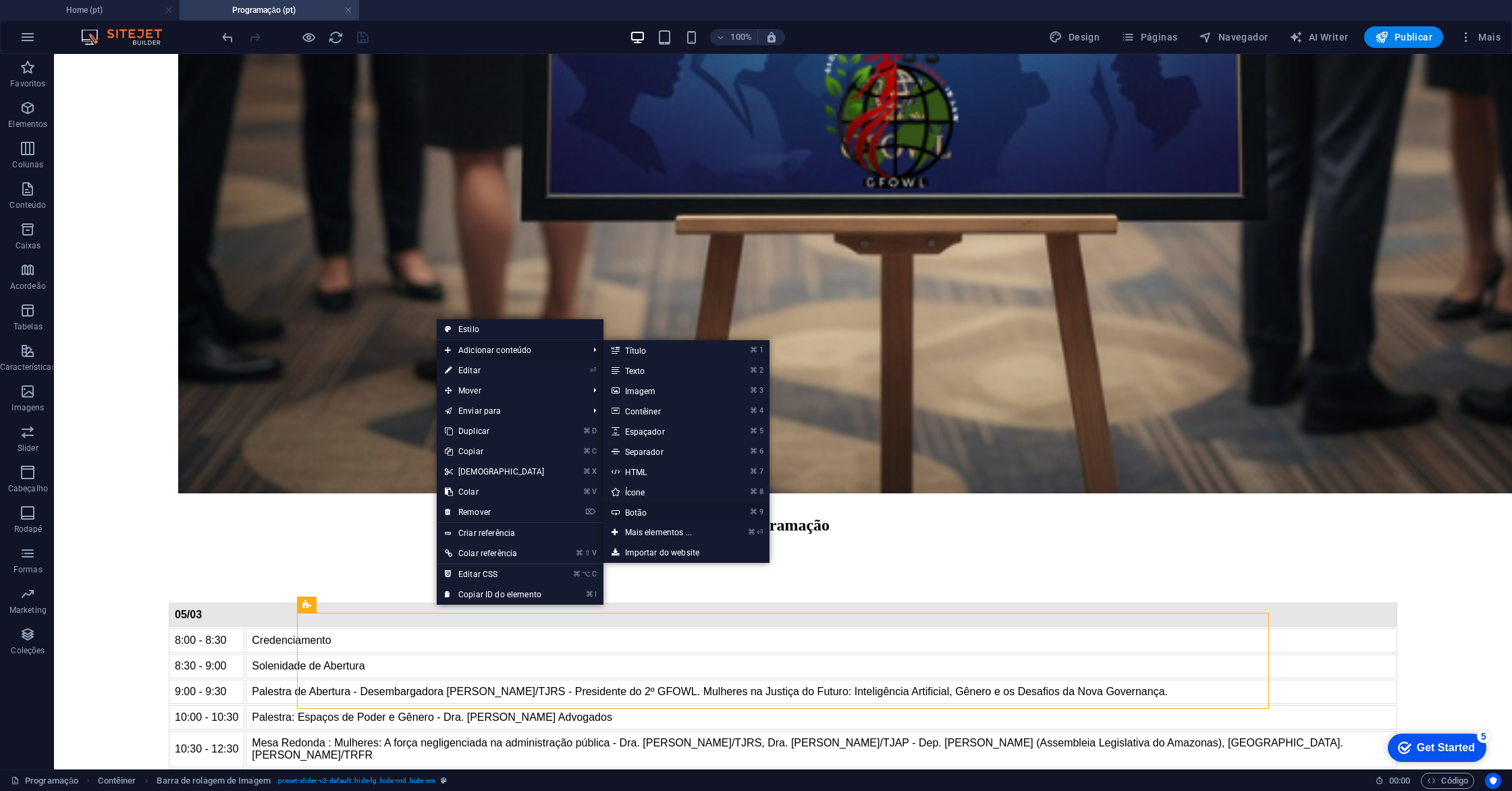
click at [651, 515] on link "⌘ 9 Botão" at bounding box center [661, 512] width 116 height 20
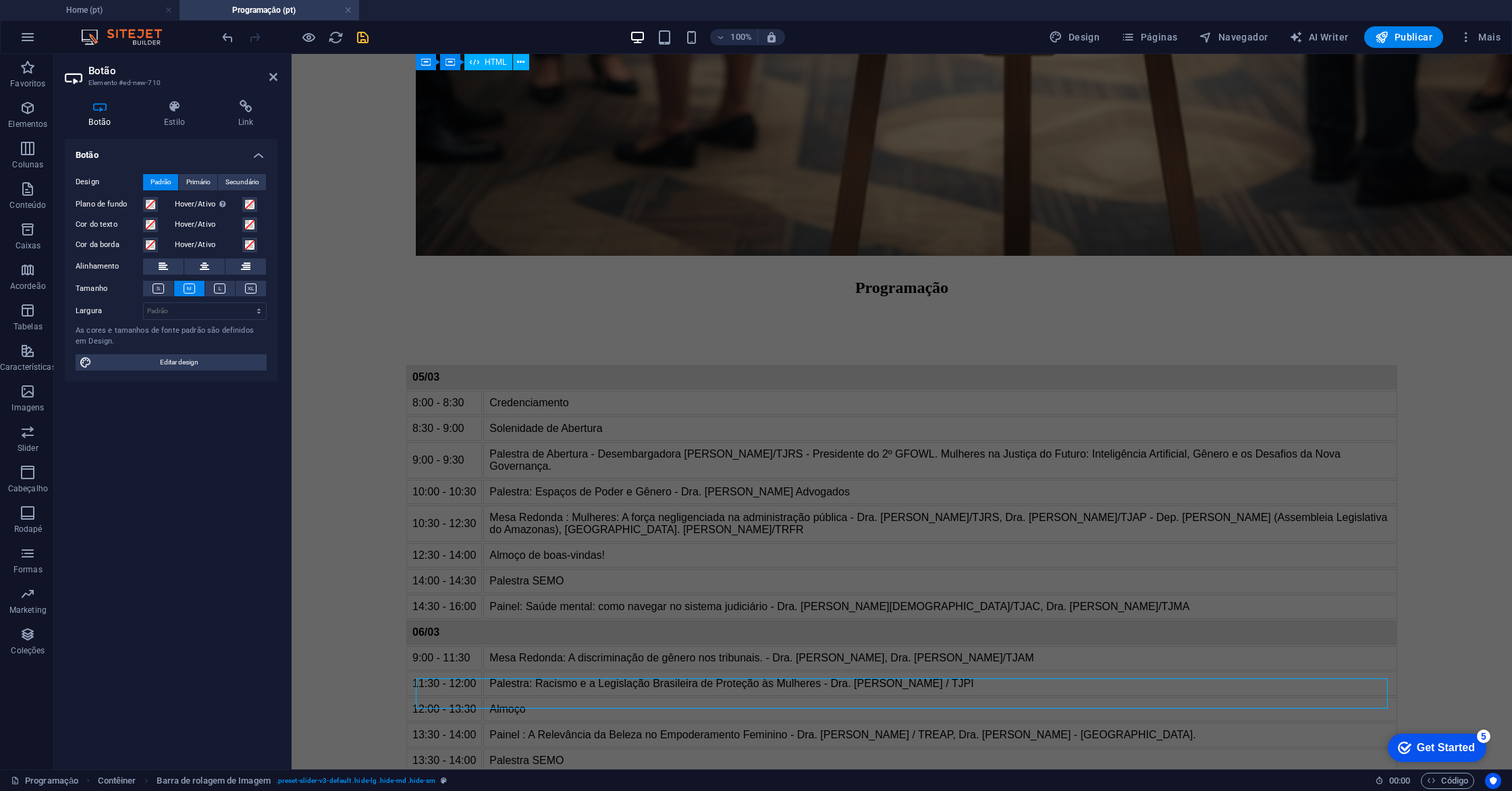
scroll to position [1332, 0]
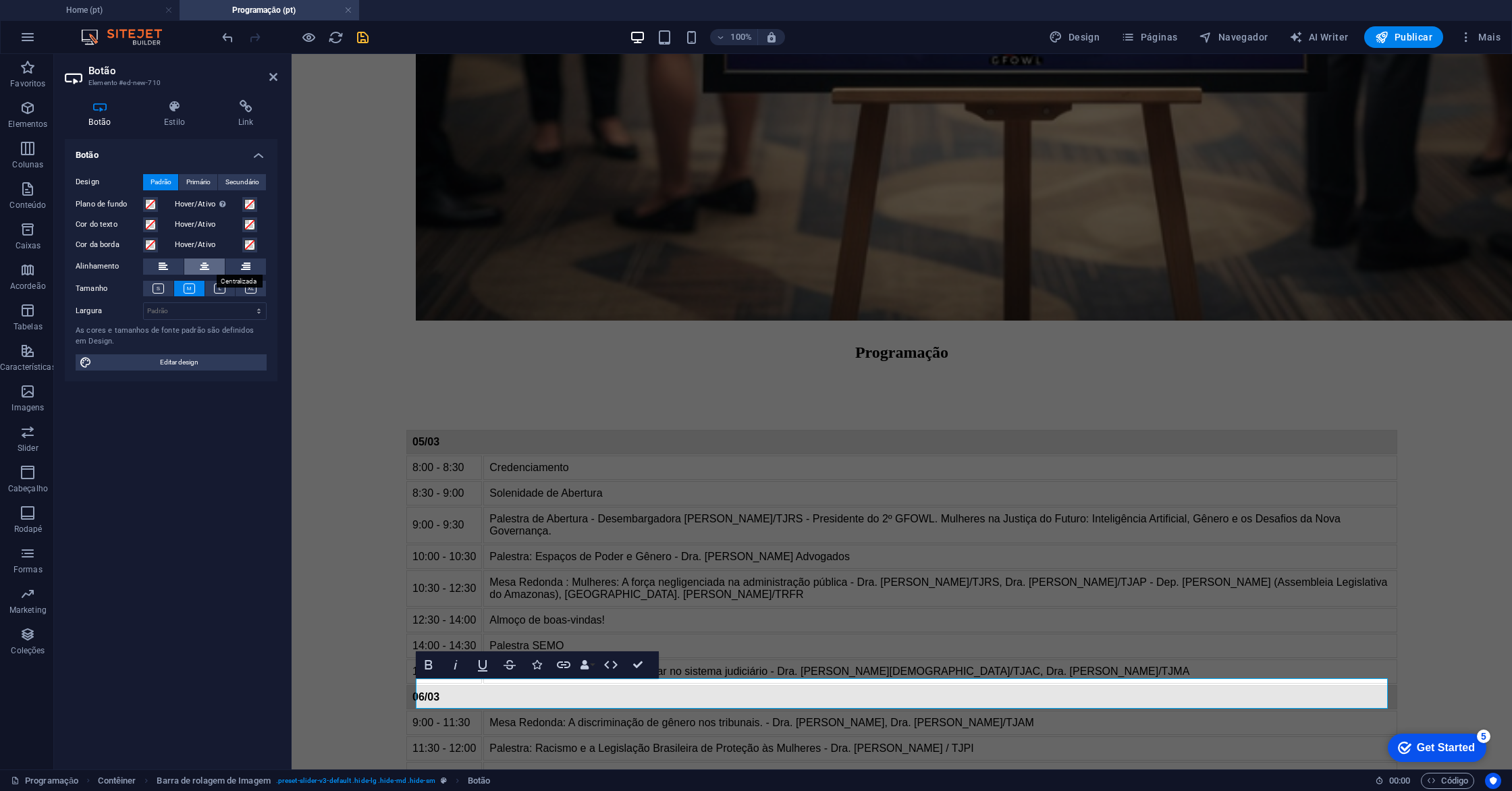
click at [203, 269] on icon at bounding box center [204, 266] width 9 height 16
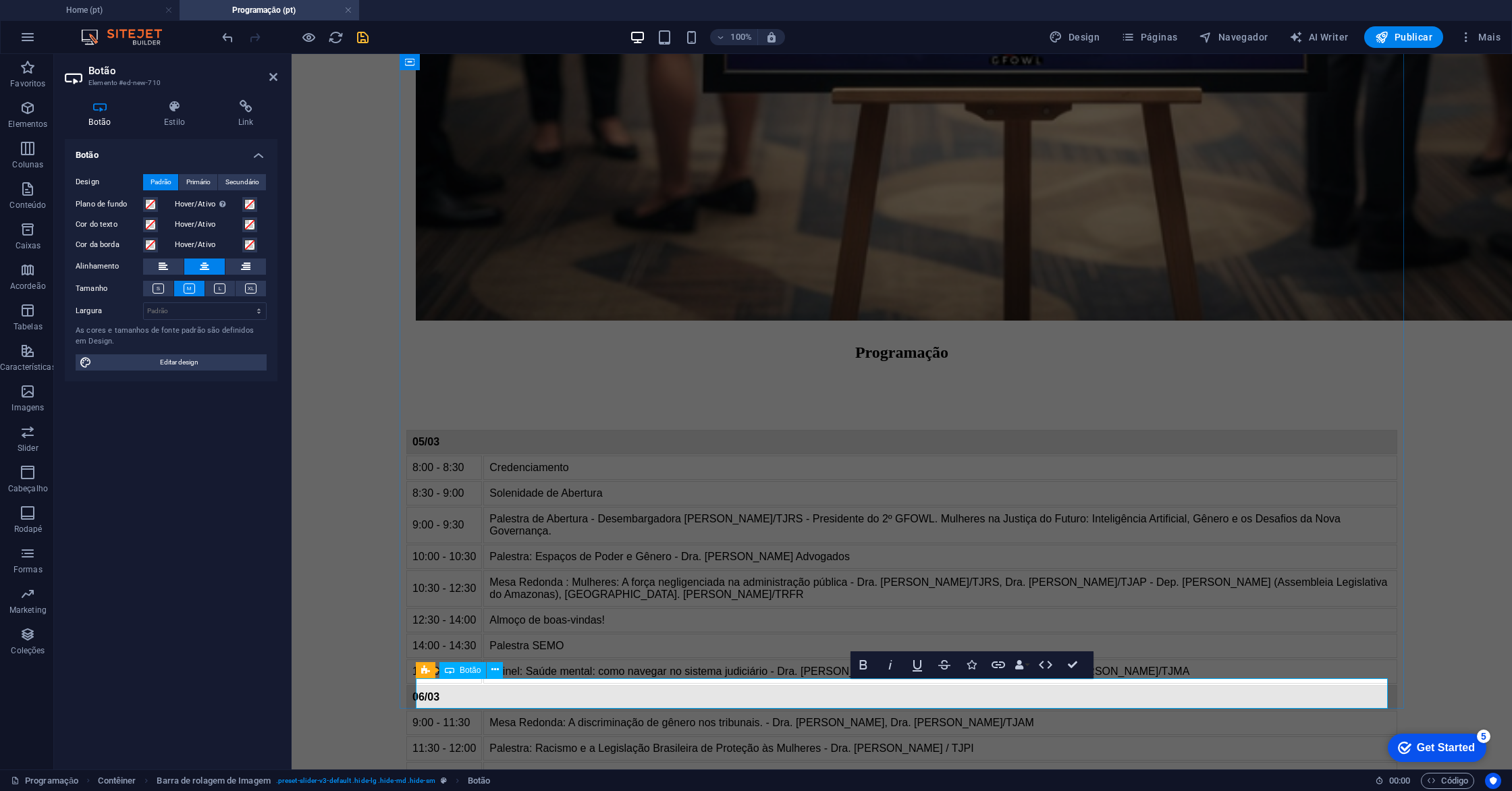
drag, startPoint x: 933, startPoint y: 696, endPoint x: 864, endPoint y: 695, distance: 69.0
click at [862, 669] on icon "button" at bounding box center [863, 664] width 8 height 9
click at [184, 115] on h4 "Estilo" at bounding box center [178, 114] width 75 height 28
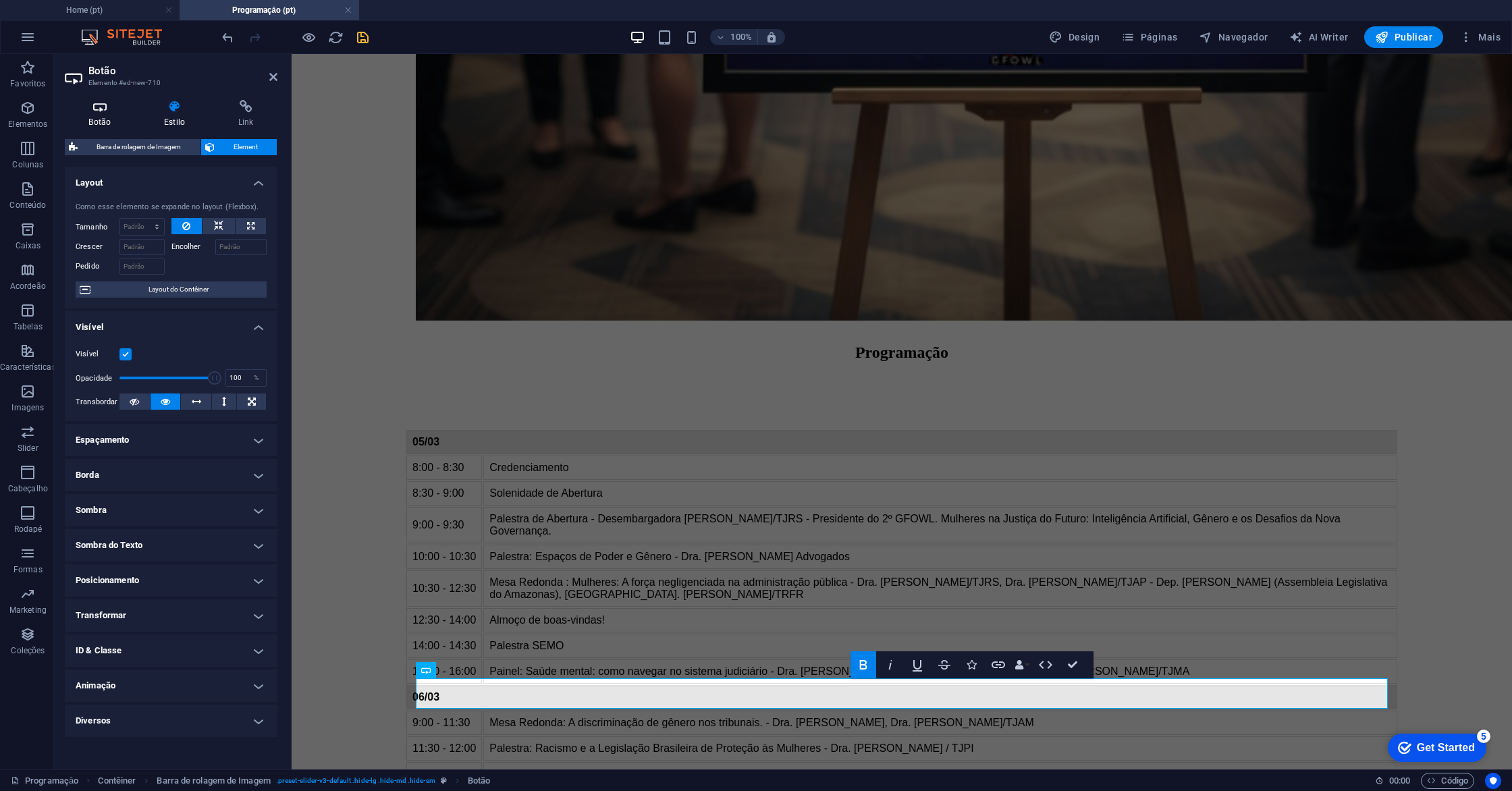
click at [106, 110] on icon at bounding box center [100, 106] width 70 height 13
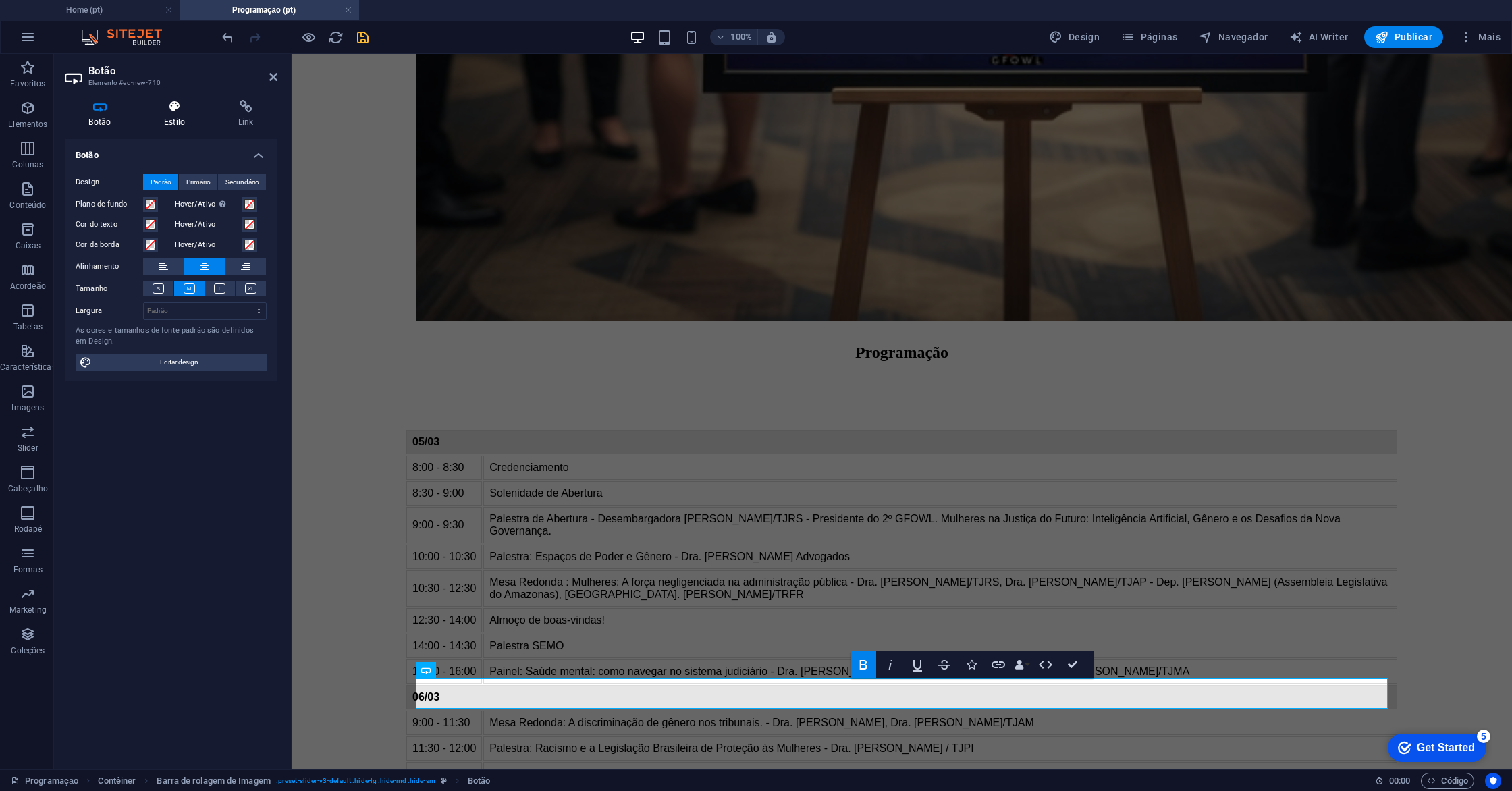
click at [181, 117] on h4 "Estilo" at bounding box center [178, 114] width 75 height 28
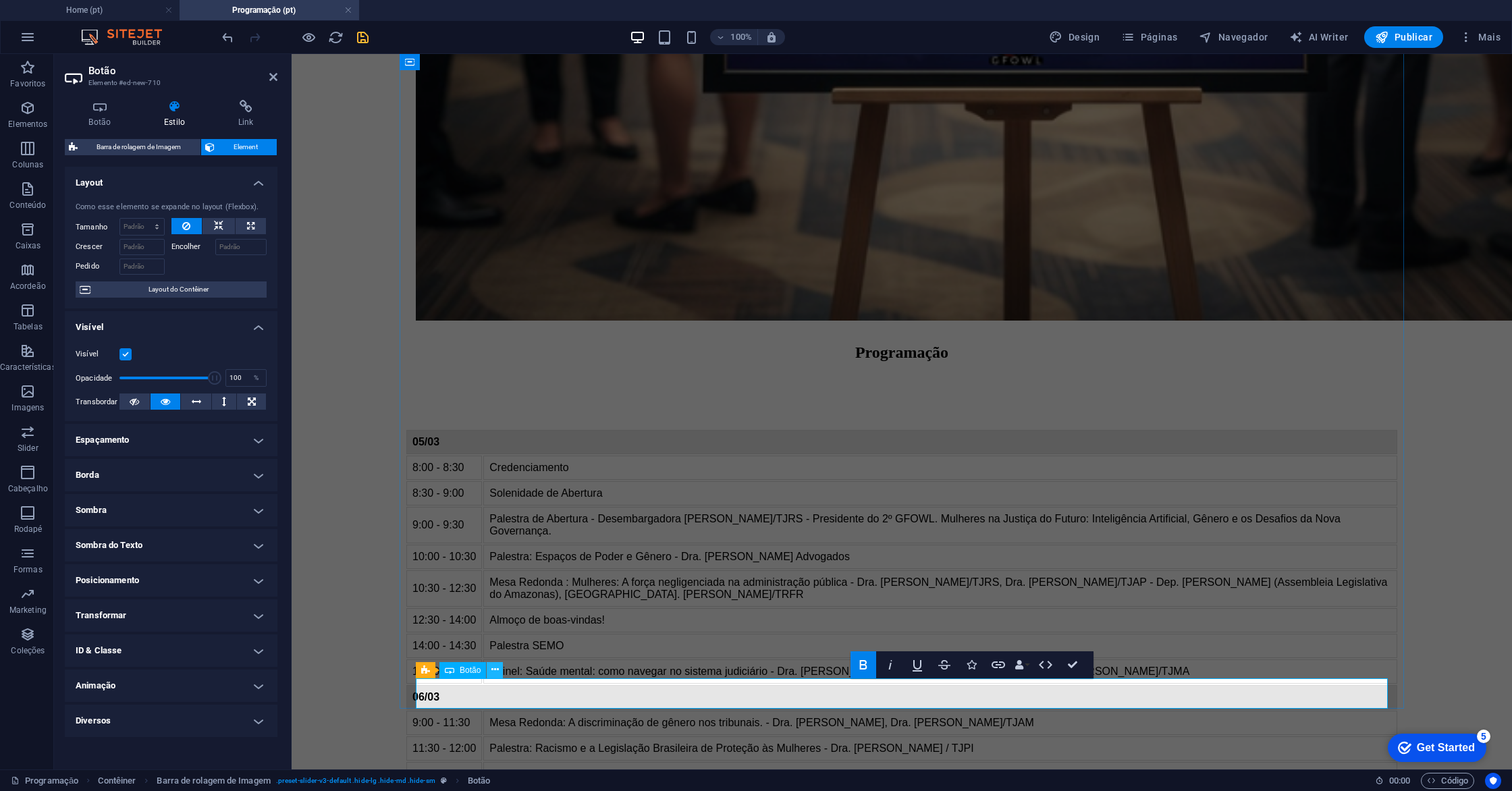
click at [494, 670] on icon at bounding box center [495, 669] width 8 height 14
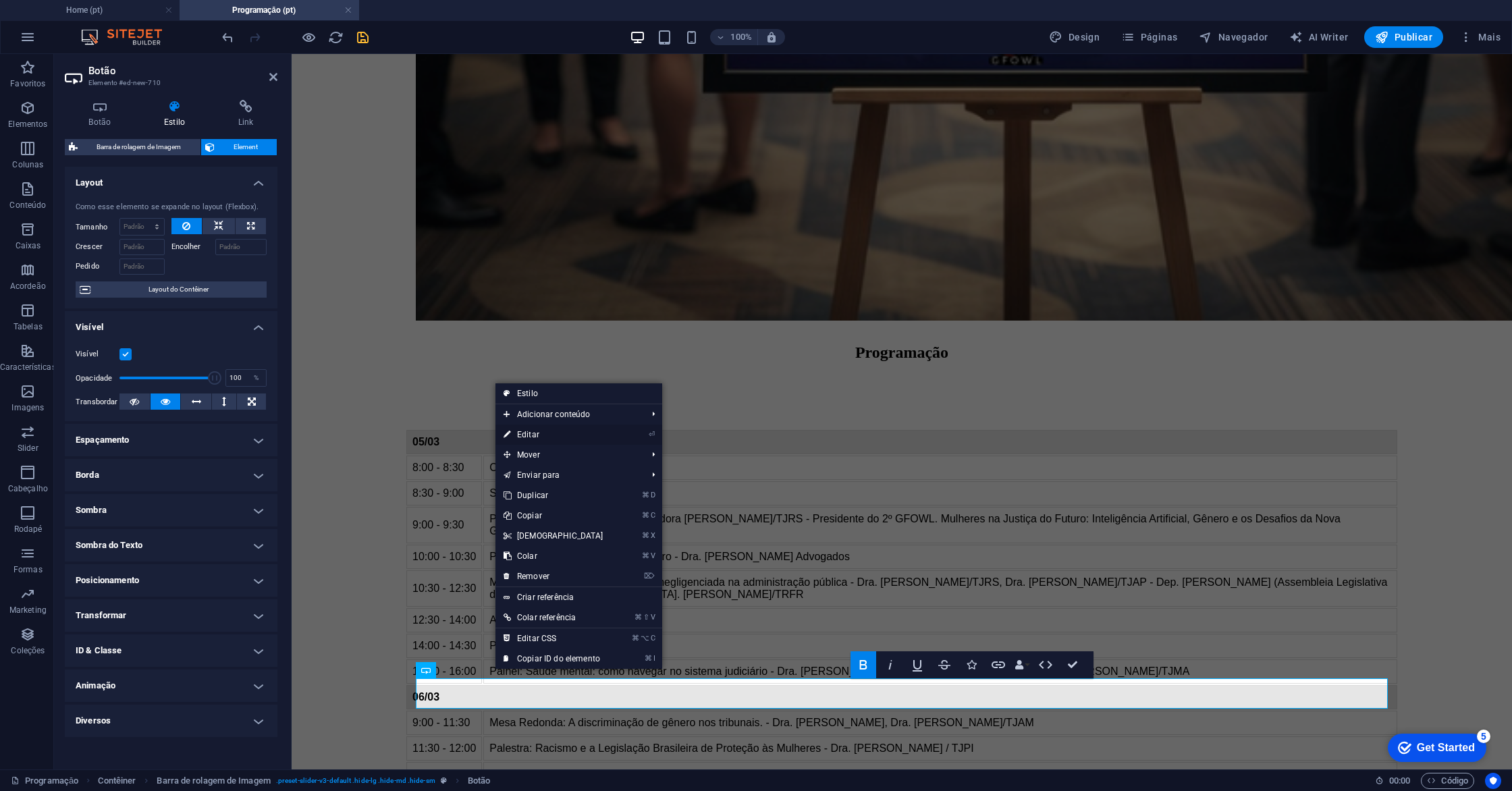
click at [548, 430] on link "⏎ Editar" at bounding box center [553, 435] width 116 height 20
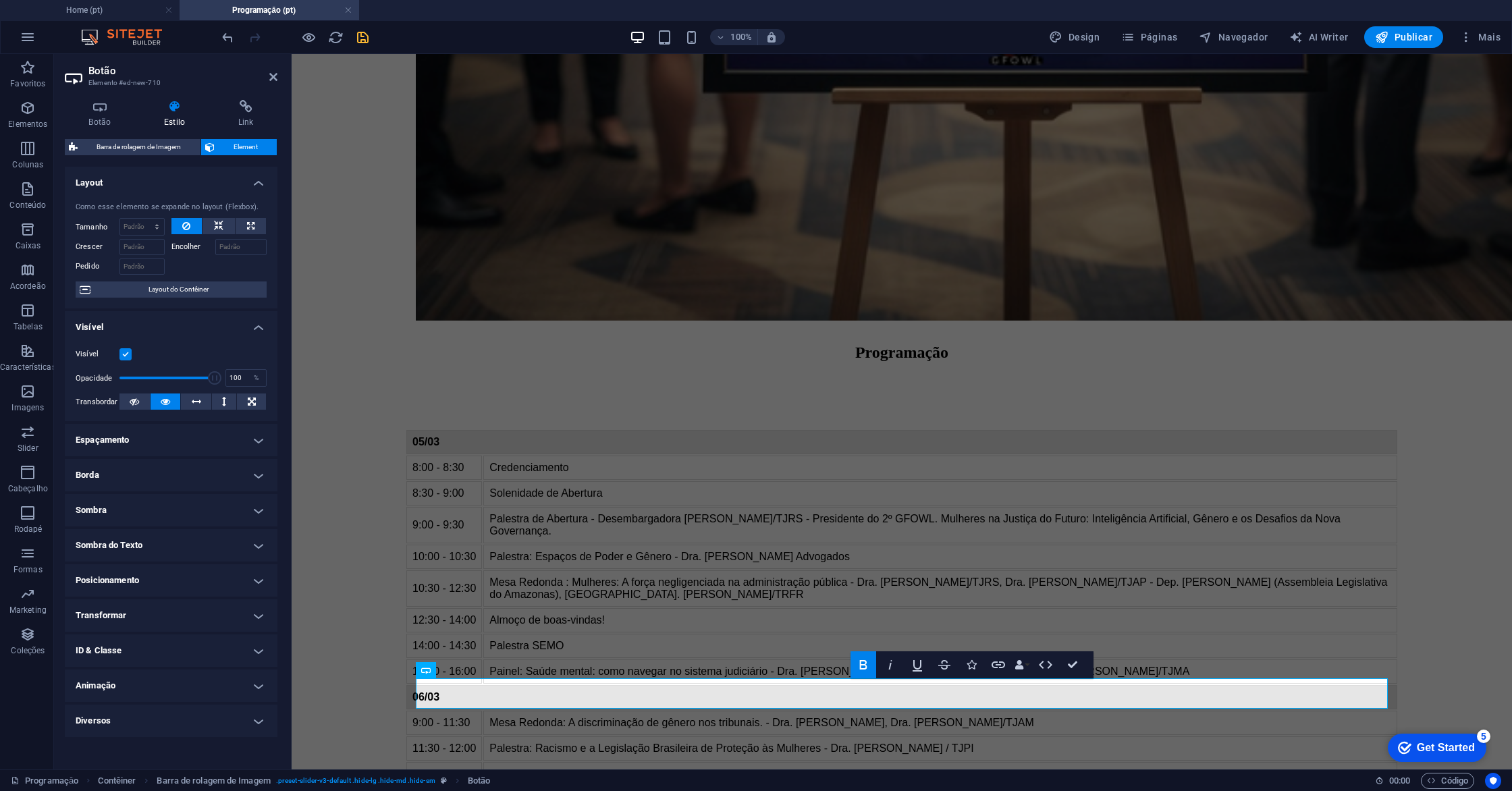
click at [169, 108] on icon at bounding box center [175, 106] width 69 height 13
click at [184, 553] on h4 "Sombra do Texto" at bounding box center [171, 545] width 212 height 32
click at [155, 515] on h4 "Sombra" at bounding box center [171, 510] width 212 height 32
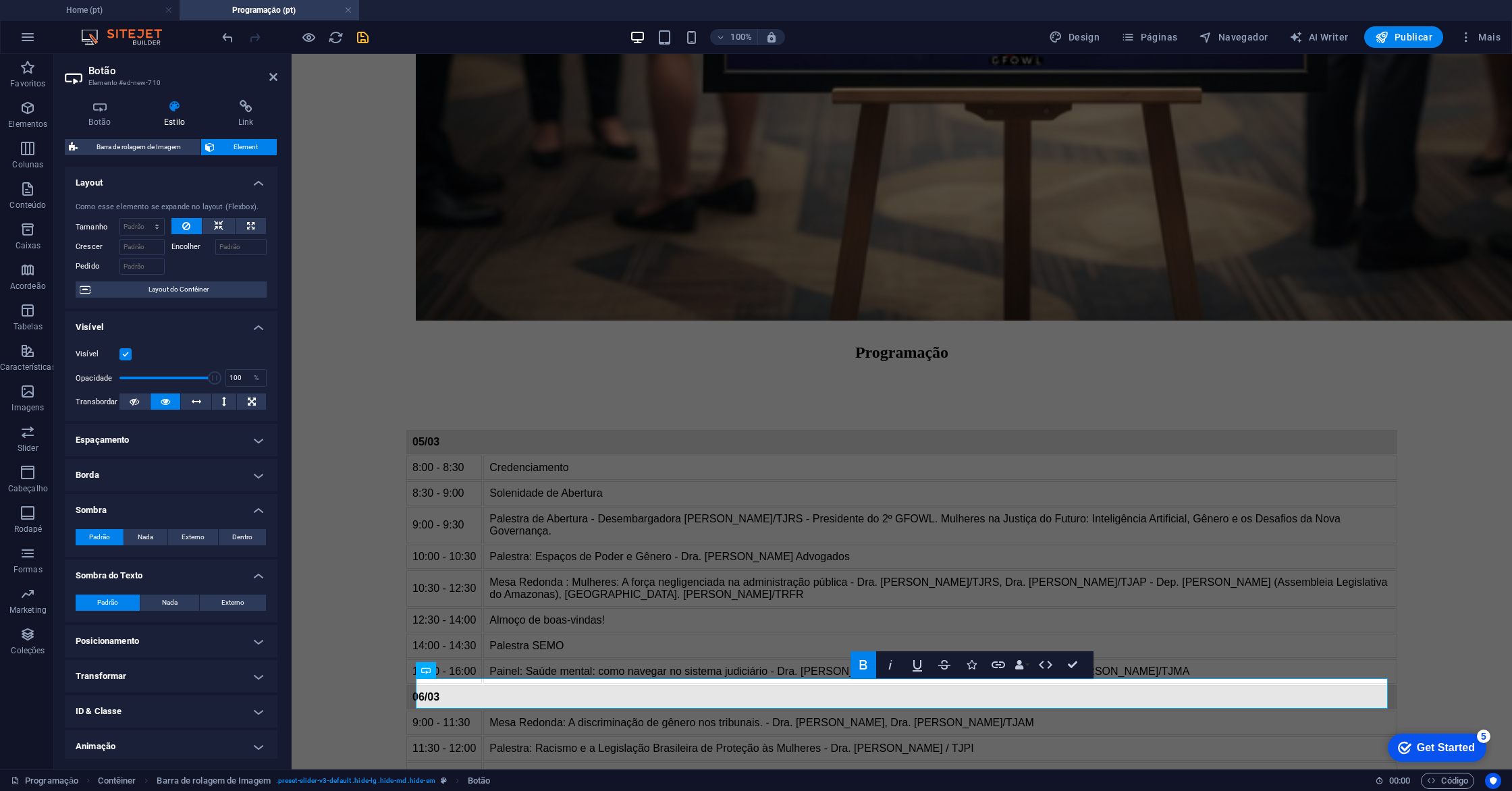
click at [152, 480] on h4 "Borda" at bounding box center [171, 475] width 212 height 32
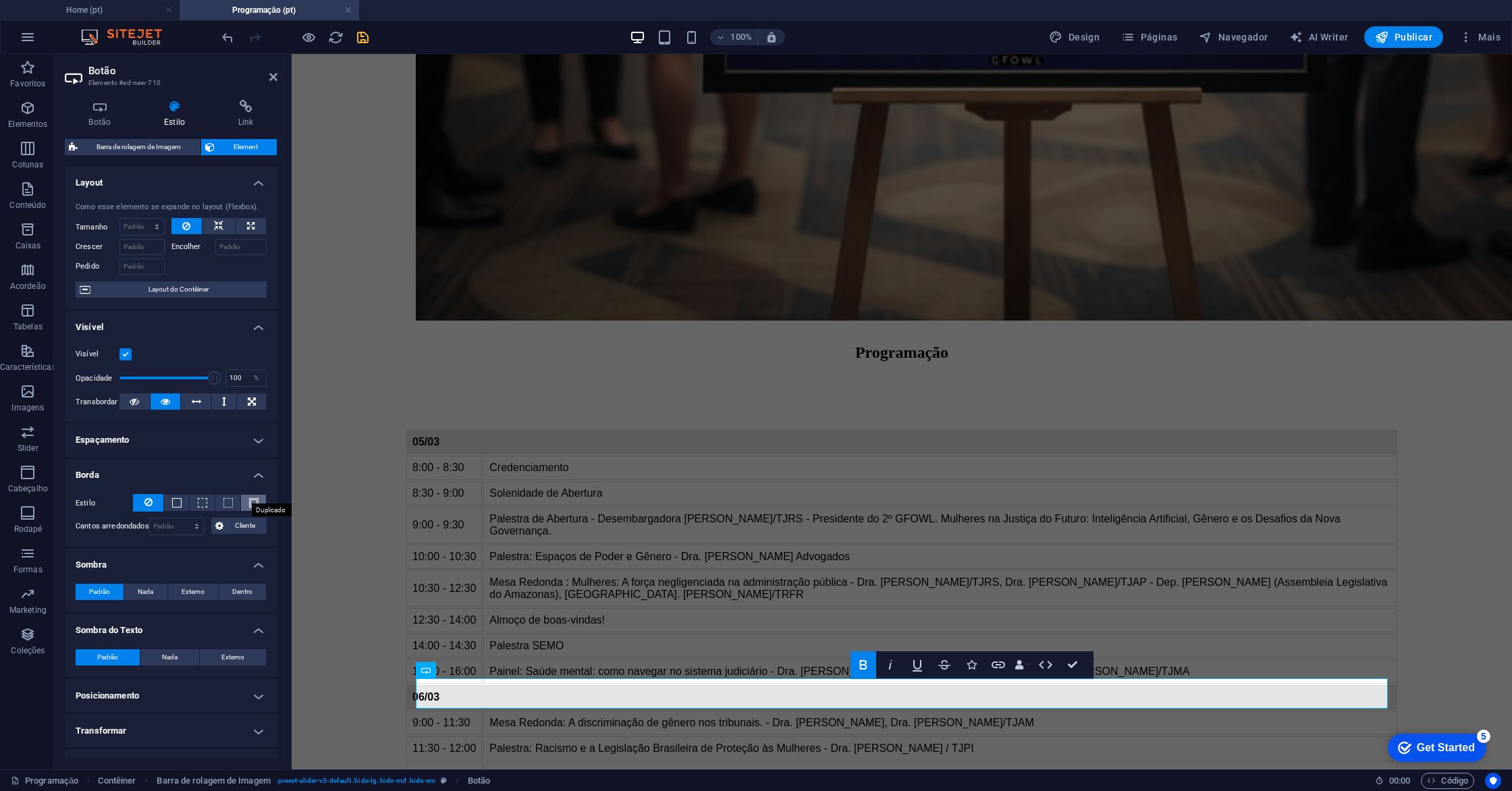
click at [251, 502] on span at bounding box center [253, 502] width 9 height 9
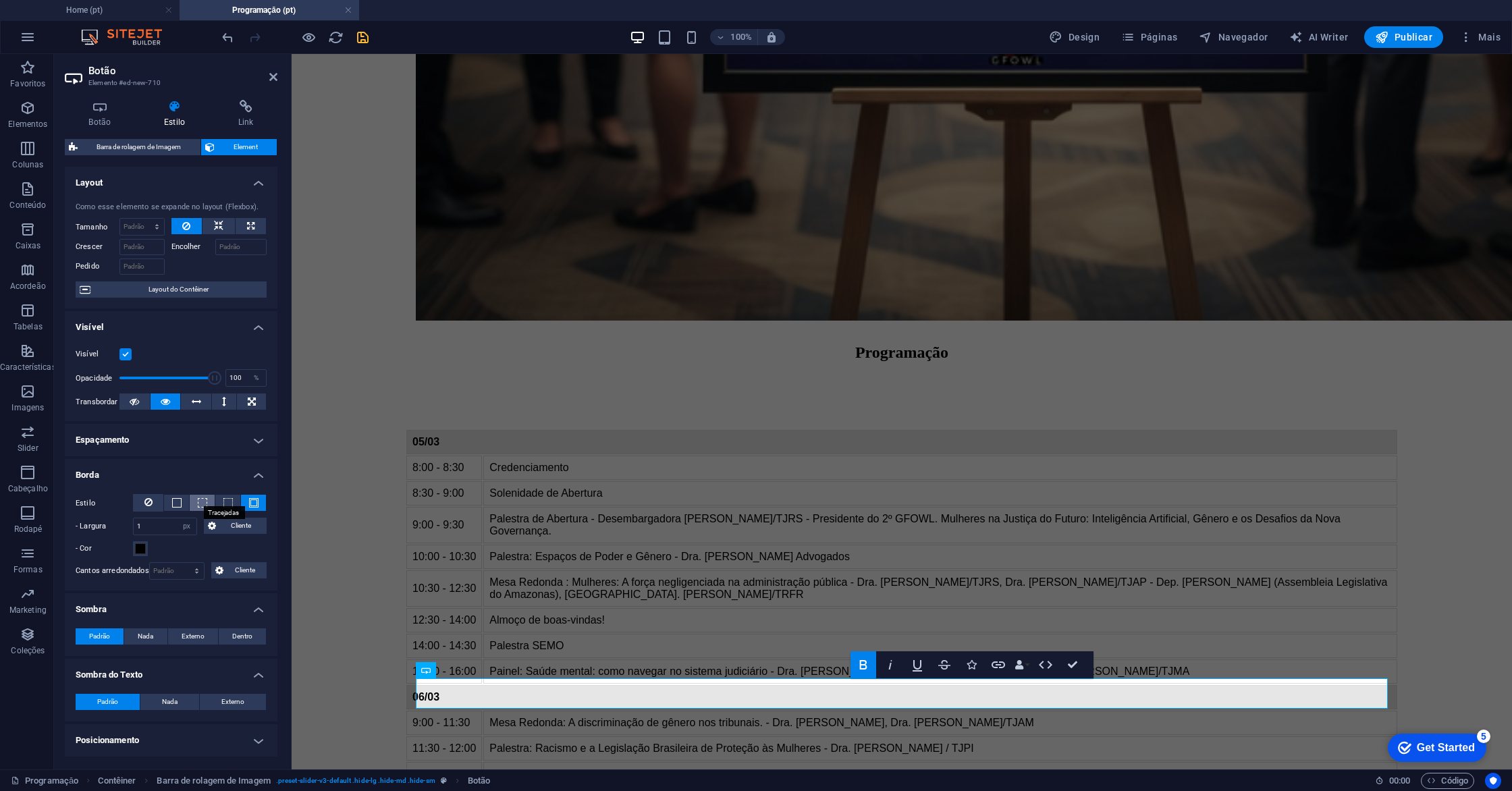
click at [198, 503] on span at bounding box center [202, 502] width 9 height 9
click at [243, 503] on button at bounding box center [254, 503] width 25 height 16
click at [143, 548] on span at bounding box center [140, 548] width 11 height 11
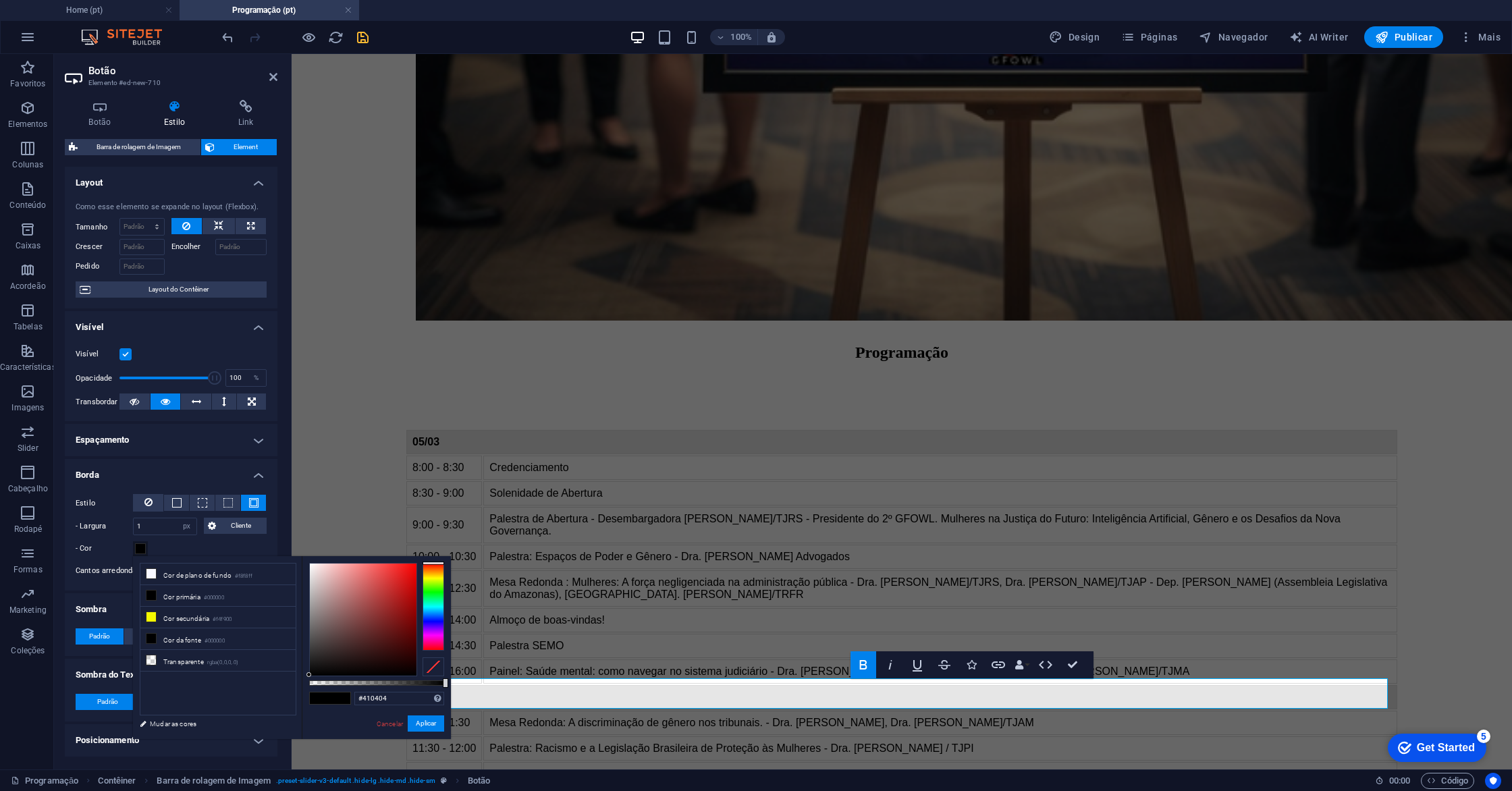
click at [409, 645] on div at bounding box center [364, 619] width 107 height 112
click at [406, 662] on div at bounding box center [364, 619] width 107 height 112
type input "#7f0b0b"
click at [406, 619] on div at bounding box center [364, 619] width 107 height 112
click at [424, 728] on button "Aplicar" at bounding box center [426, 723] width 37 height 16
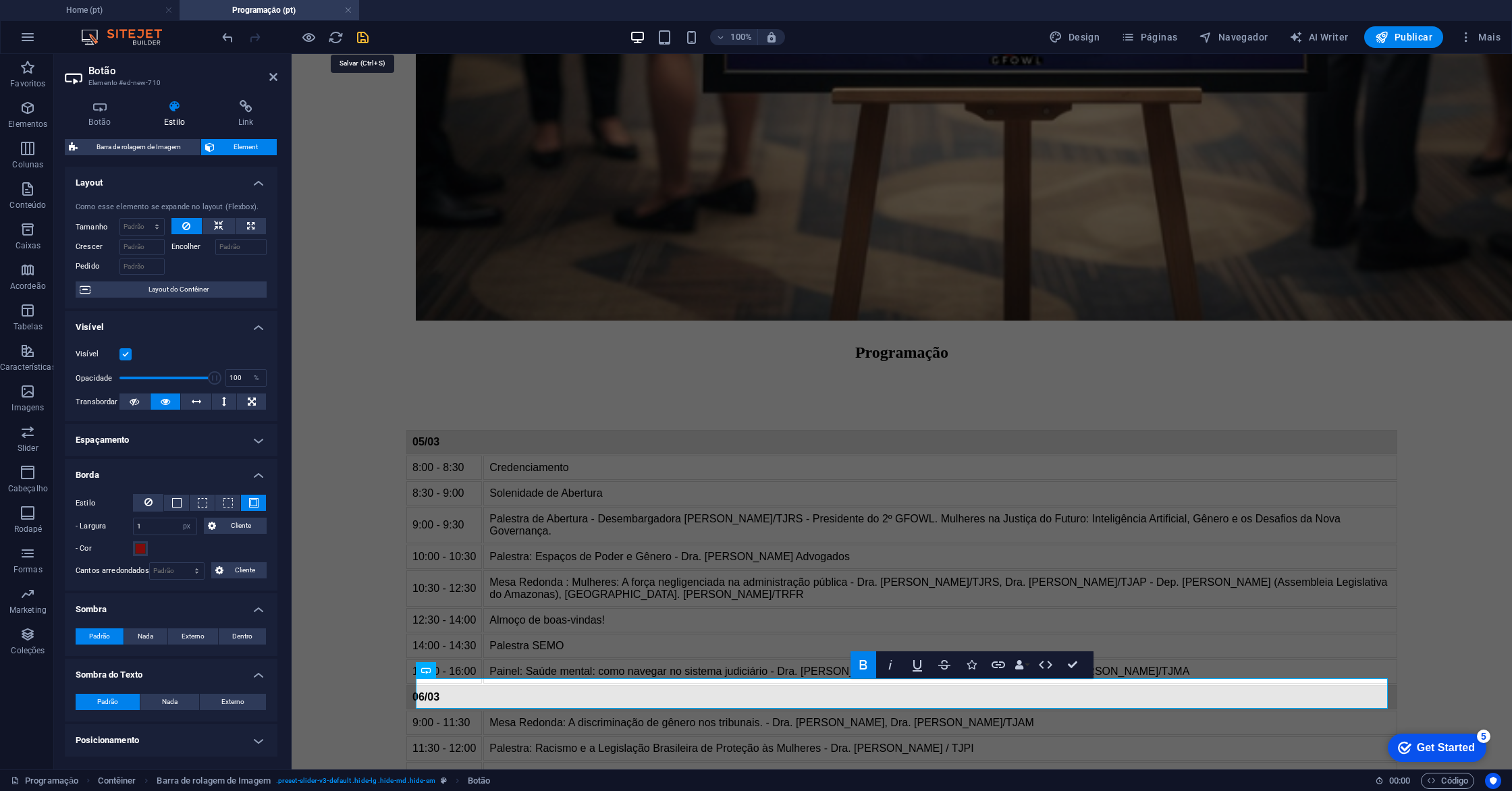
click at [364, 39] on icon "save" at bounding box center [363, 37] width 15 height 15
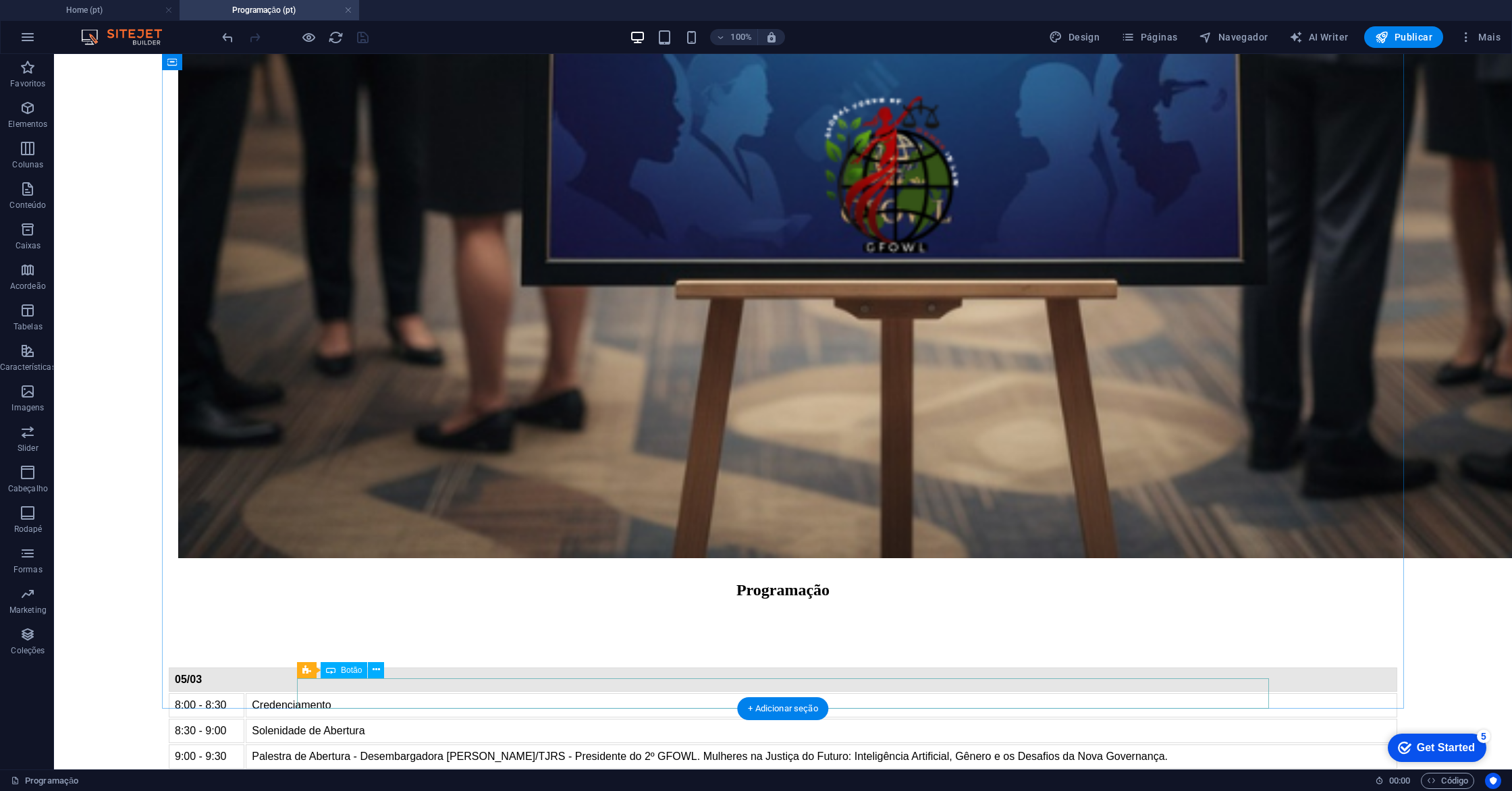
select select "px"
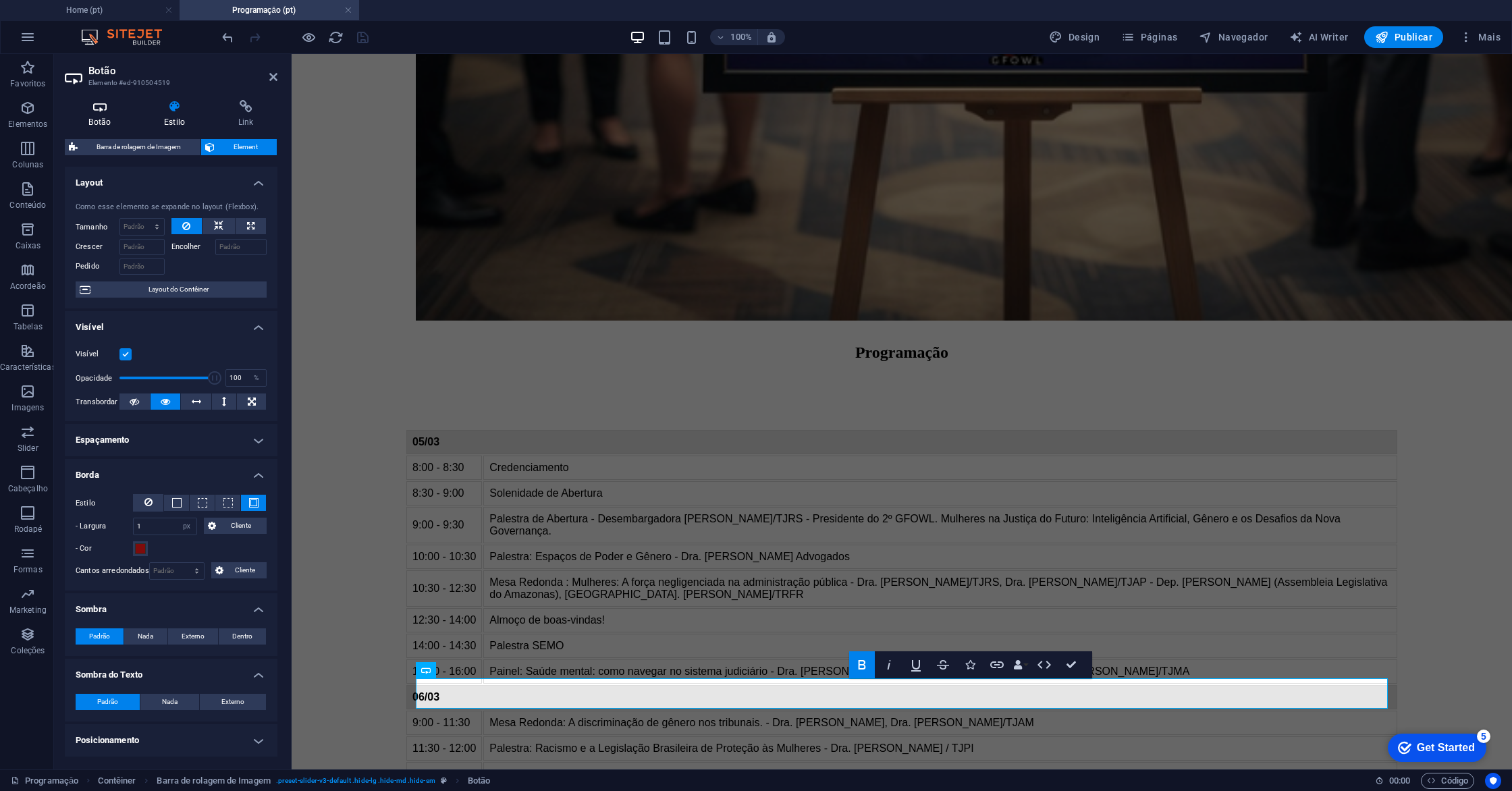
click at [99, 113] on h4 "Botão" at bounding box center [102, 114] width 75 height 28
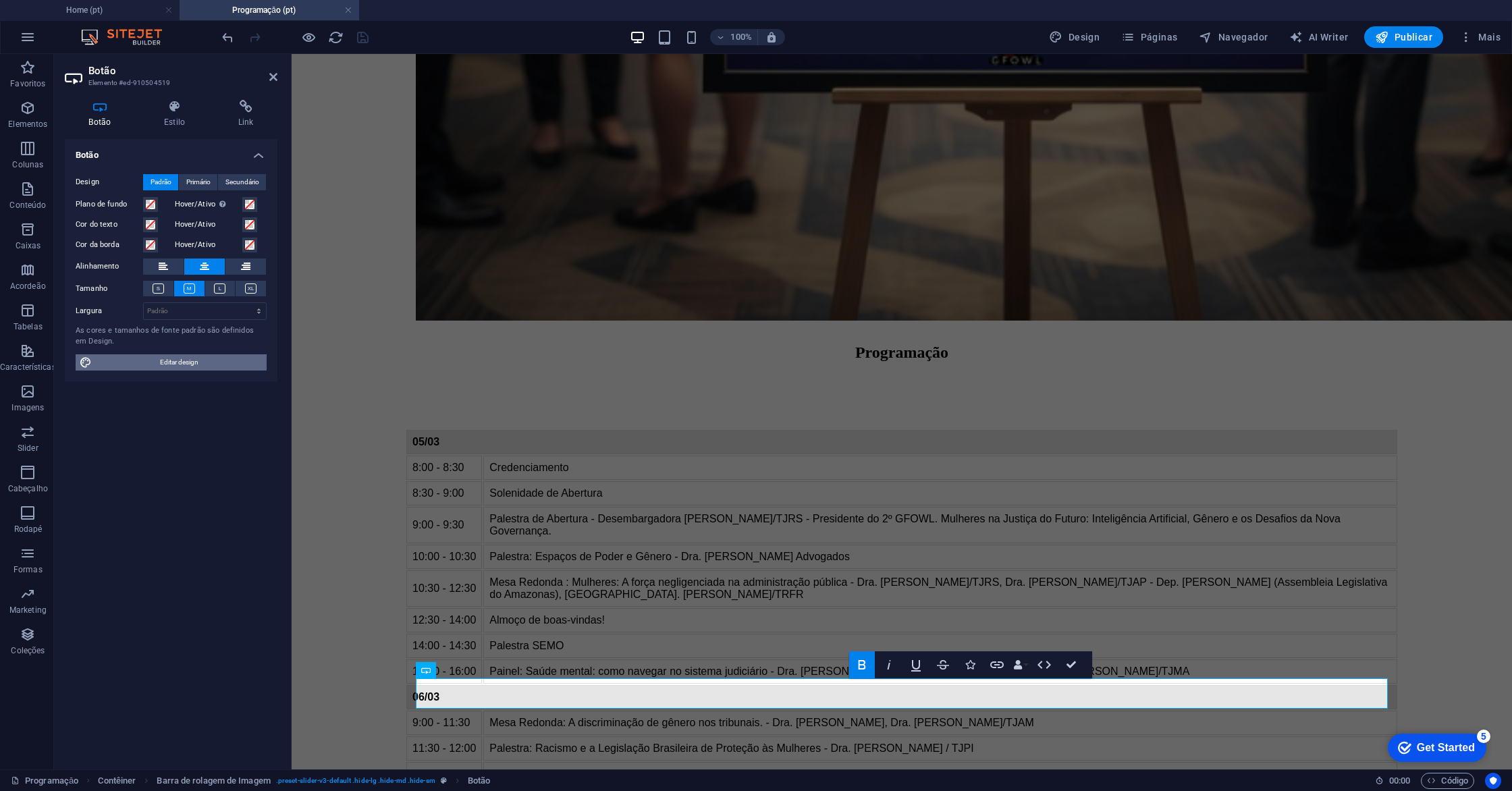
click at [176, 361] on span "Editar design" at bounding box center [179, 362] width 167 height 16
select select "px"
select select "400"
select select "px"
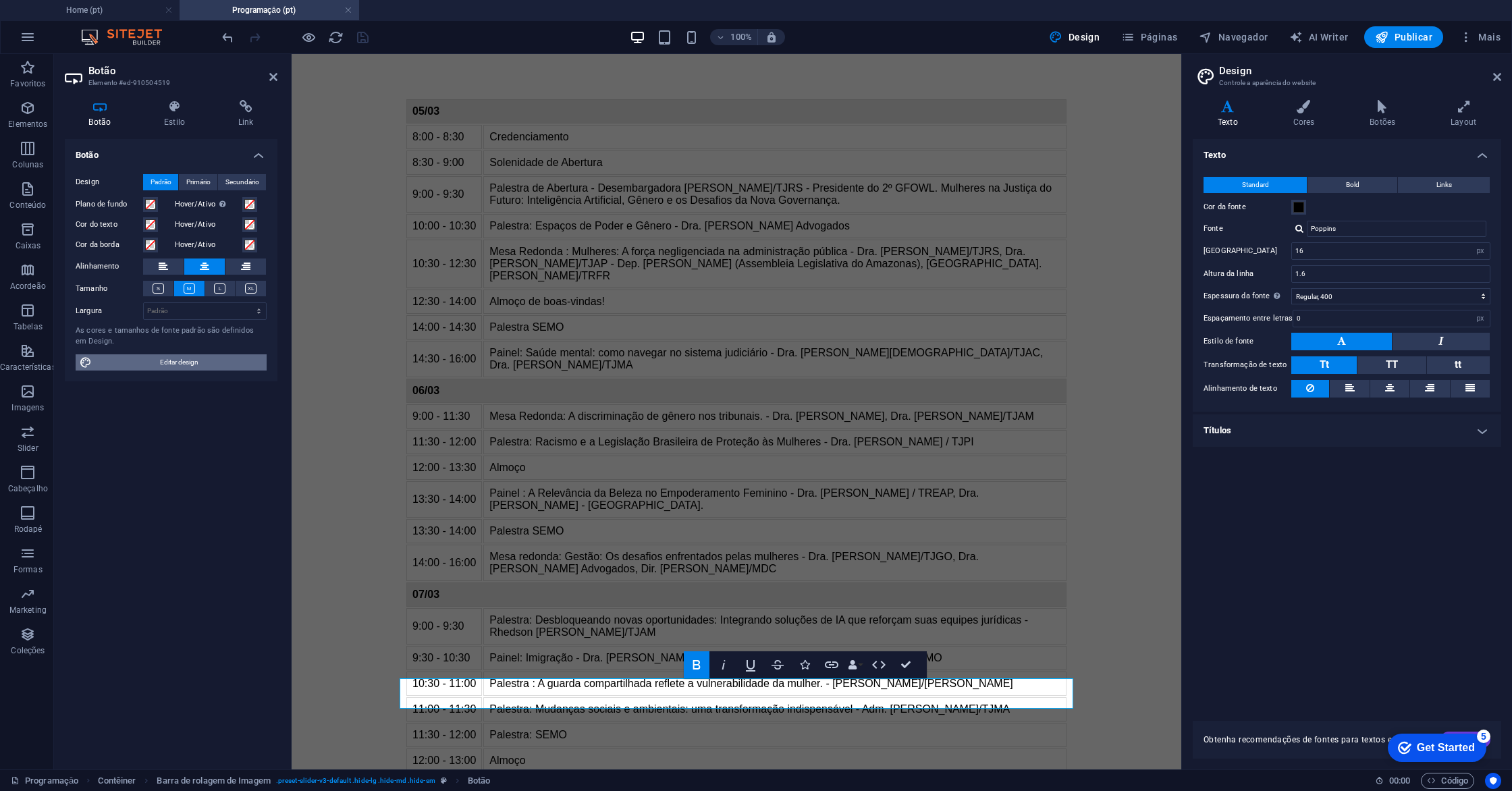
scroll to position [1136, 0]
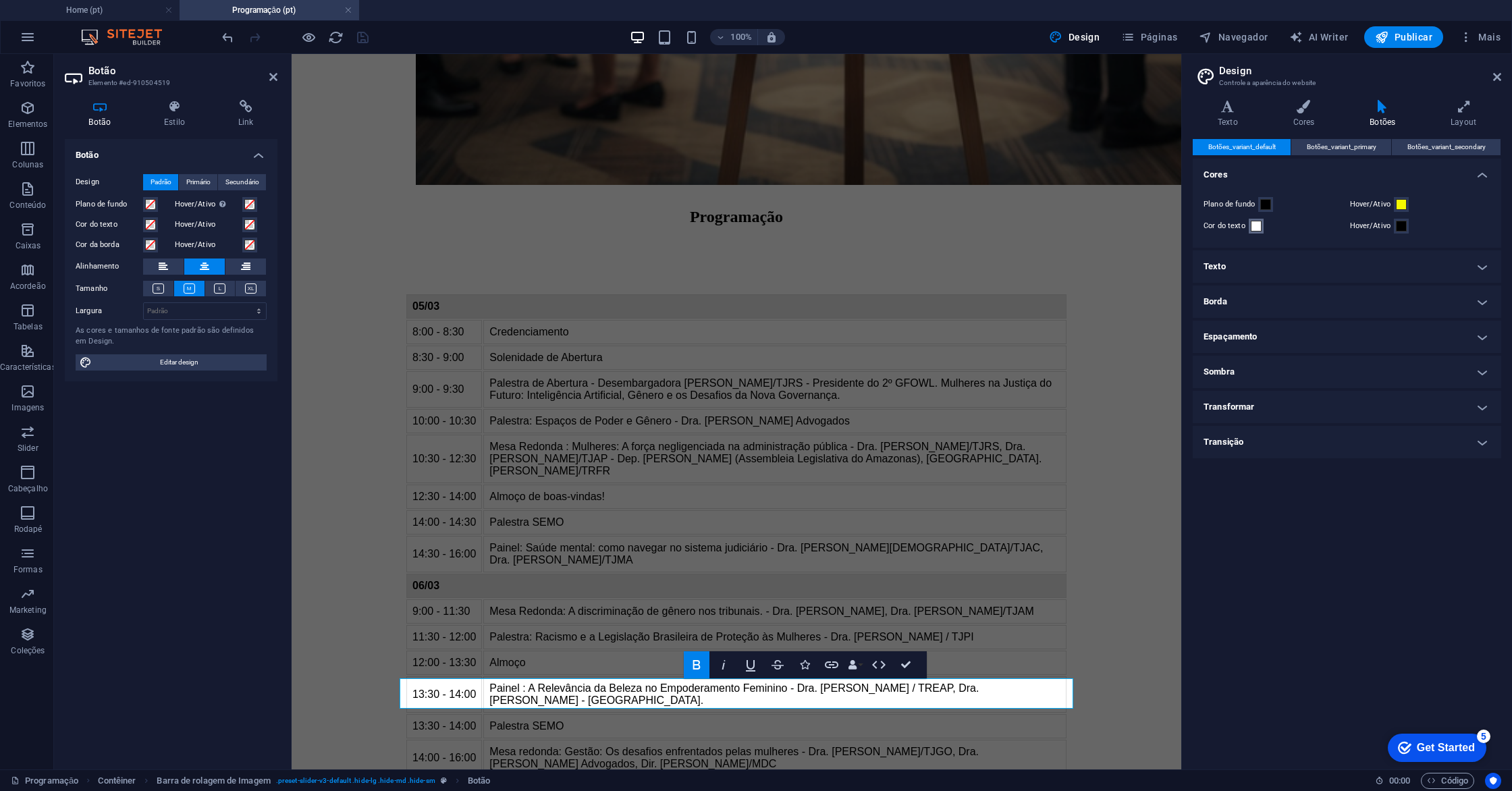
click at [1257, 229] on span at bounding box center [1255, 226] width 11 height 11
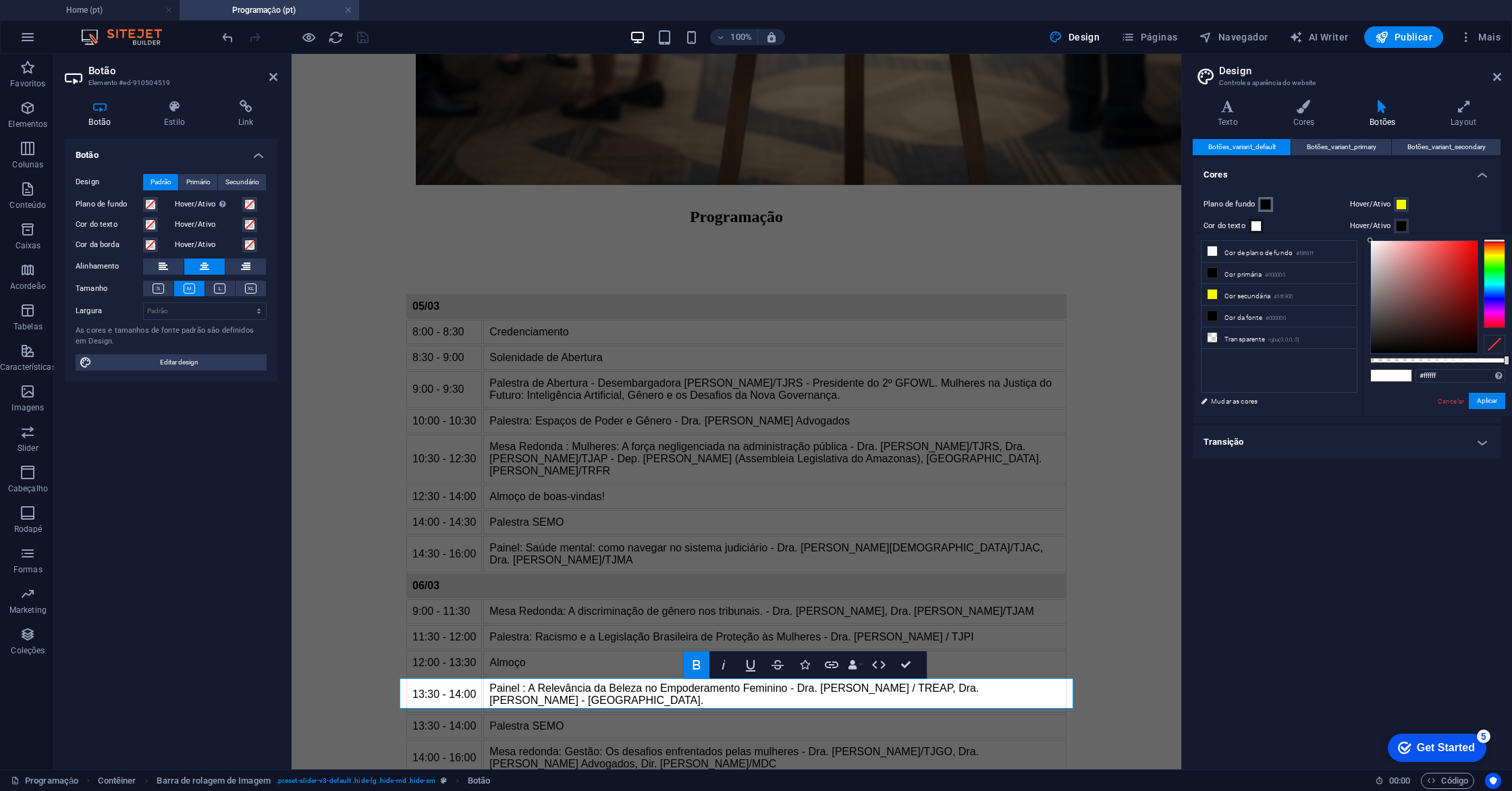
click at [1267, 207] on span at bounding box center [1265, 204] width 11 height 11
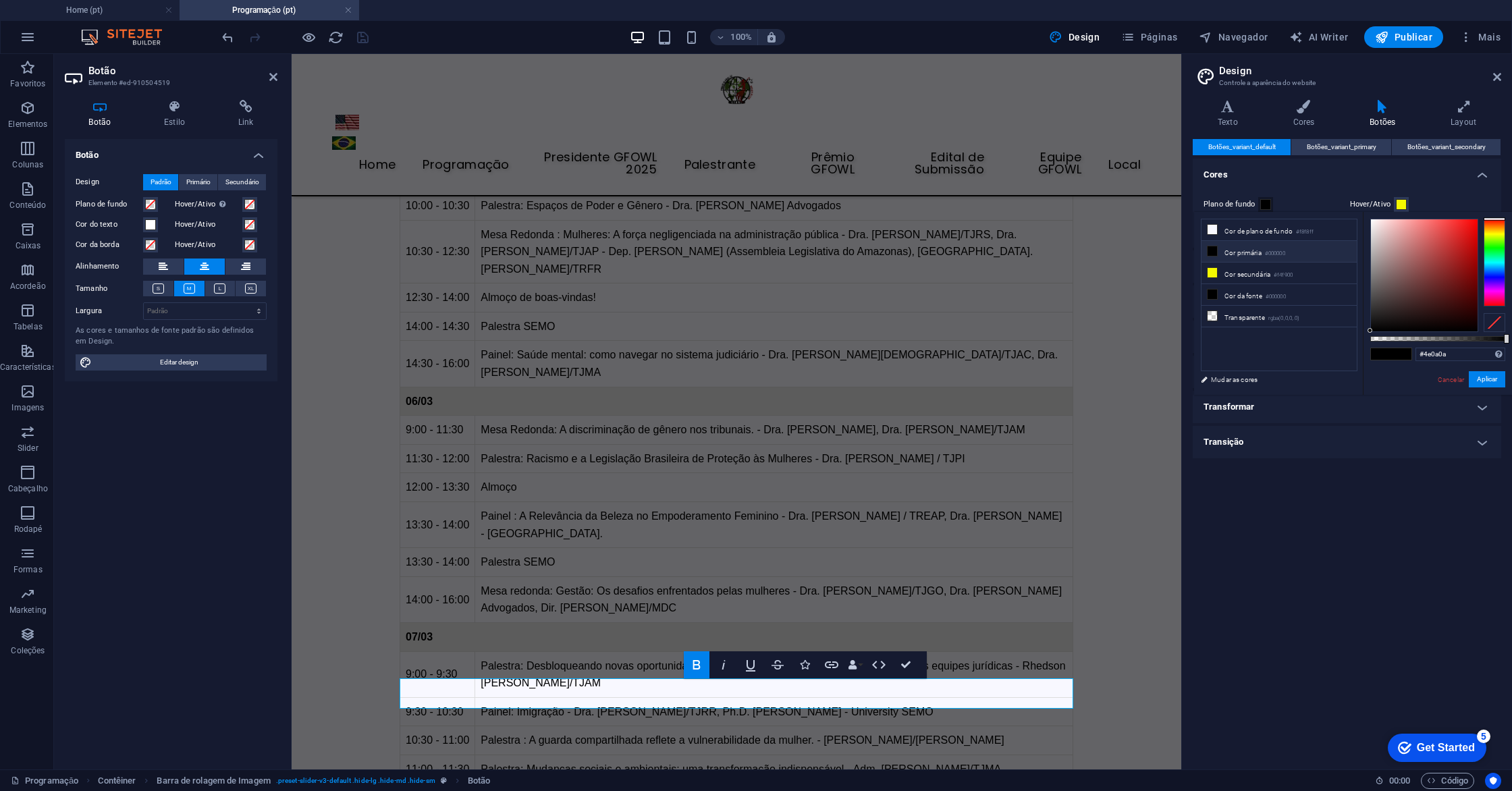
click at [1463, 296] on div at bounding box center [1424, 275] width 107 height 112
click at [1471, 311] on div at bounding box center [1424, 275] width 107 height 112
type input "#710808"
click at [1469, 281] on div at bounding box center [1424, 275] width 107 height 112
click at [1492, 380] on button "Aplicar" at bounding box center [1487, 379] width 37 height 16
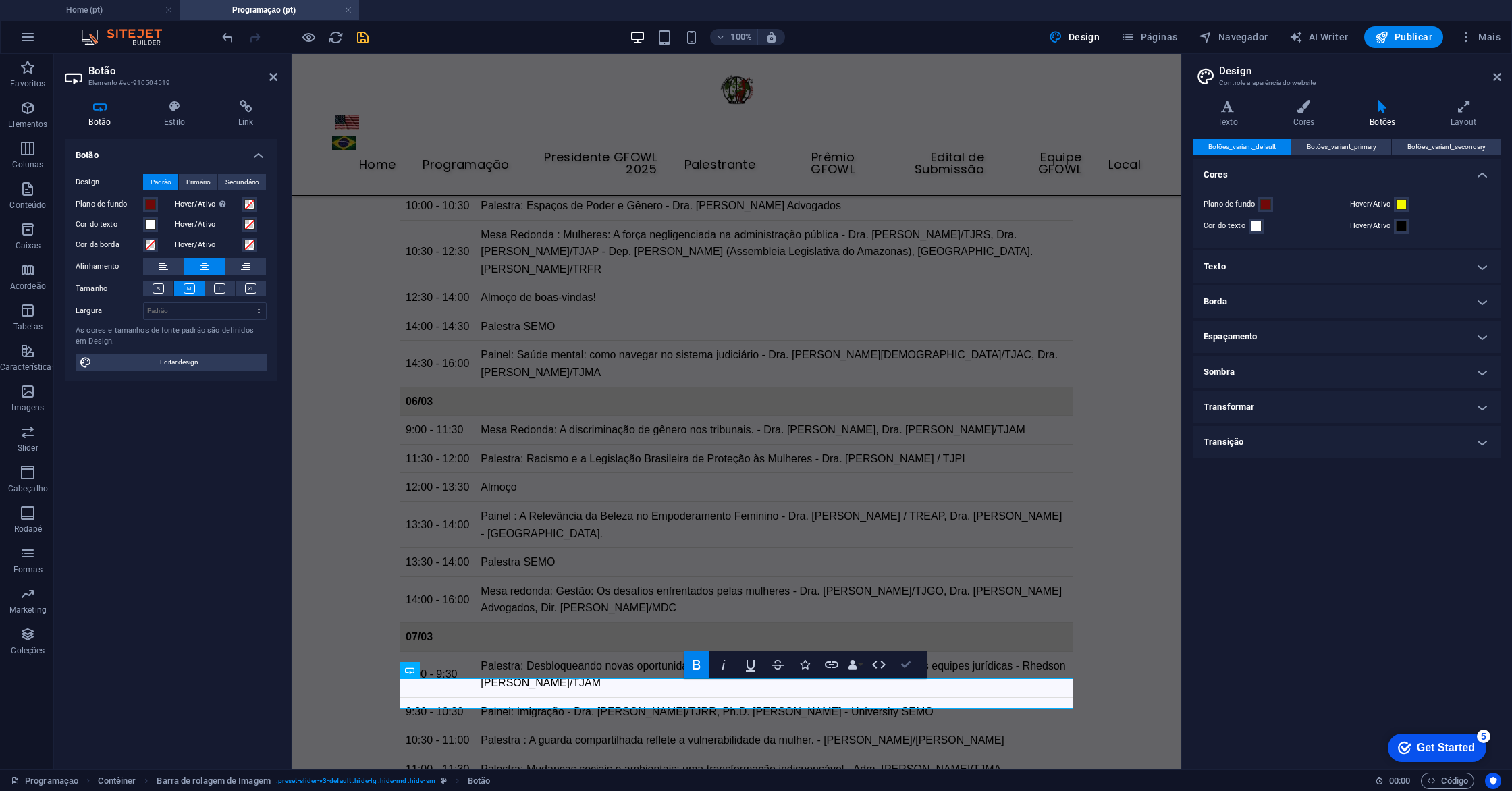
drag, startPoint x: 908, startPoint y: 669, endPoint x: 854, endPoint y: 615, distance: 76.4
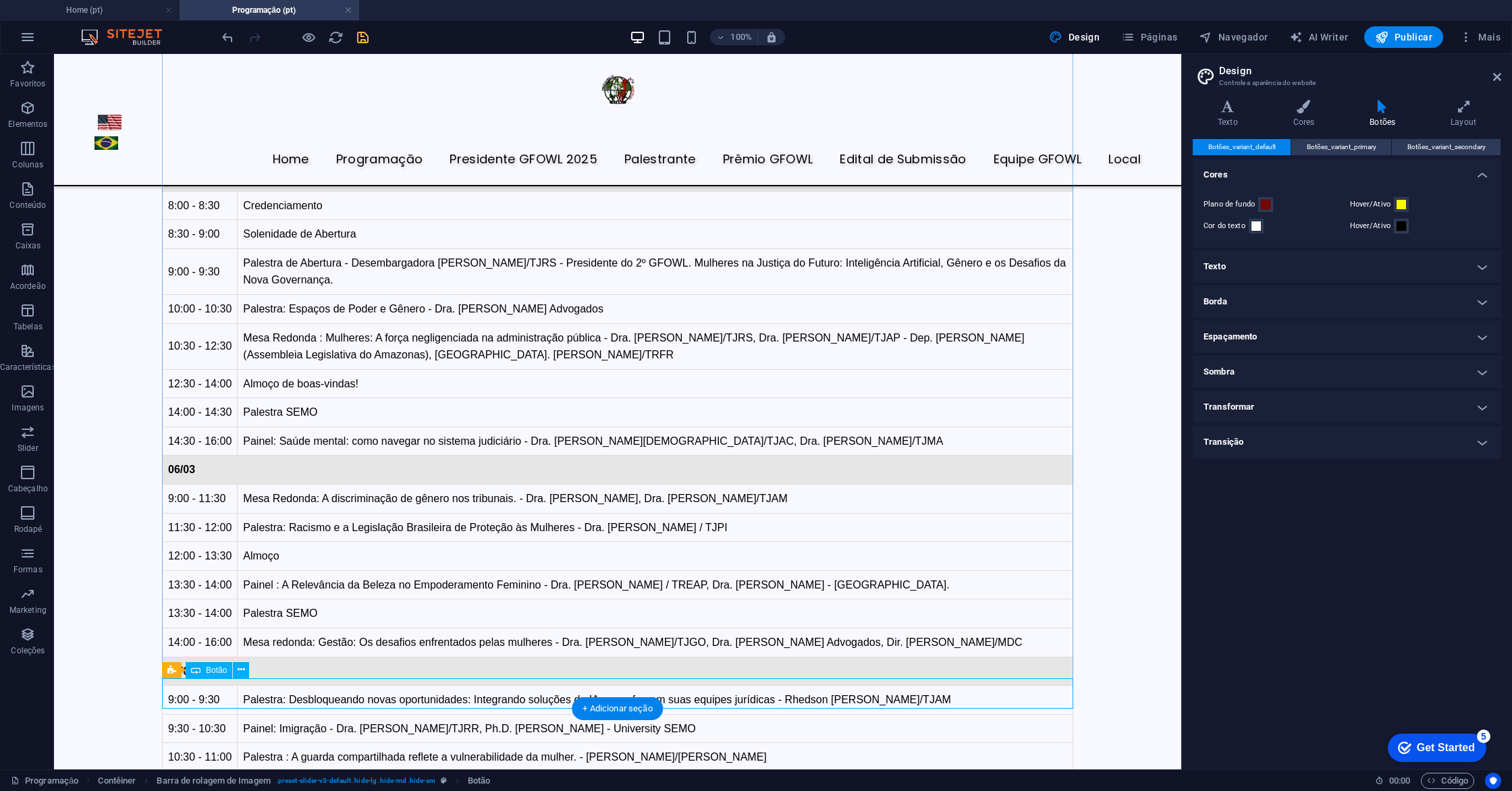
drag, startPoint x: 256, startPoint y: 681, endPoint x: 219, endPoint y: 693, distance: 38.9
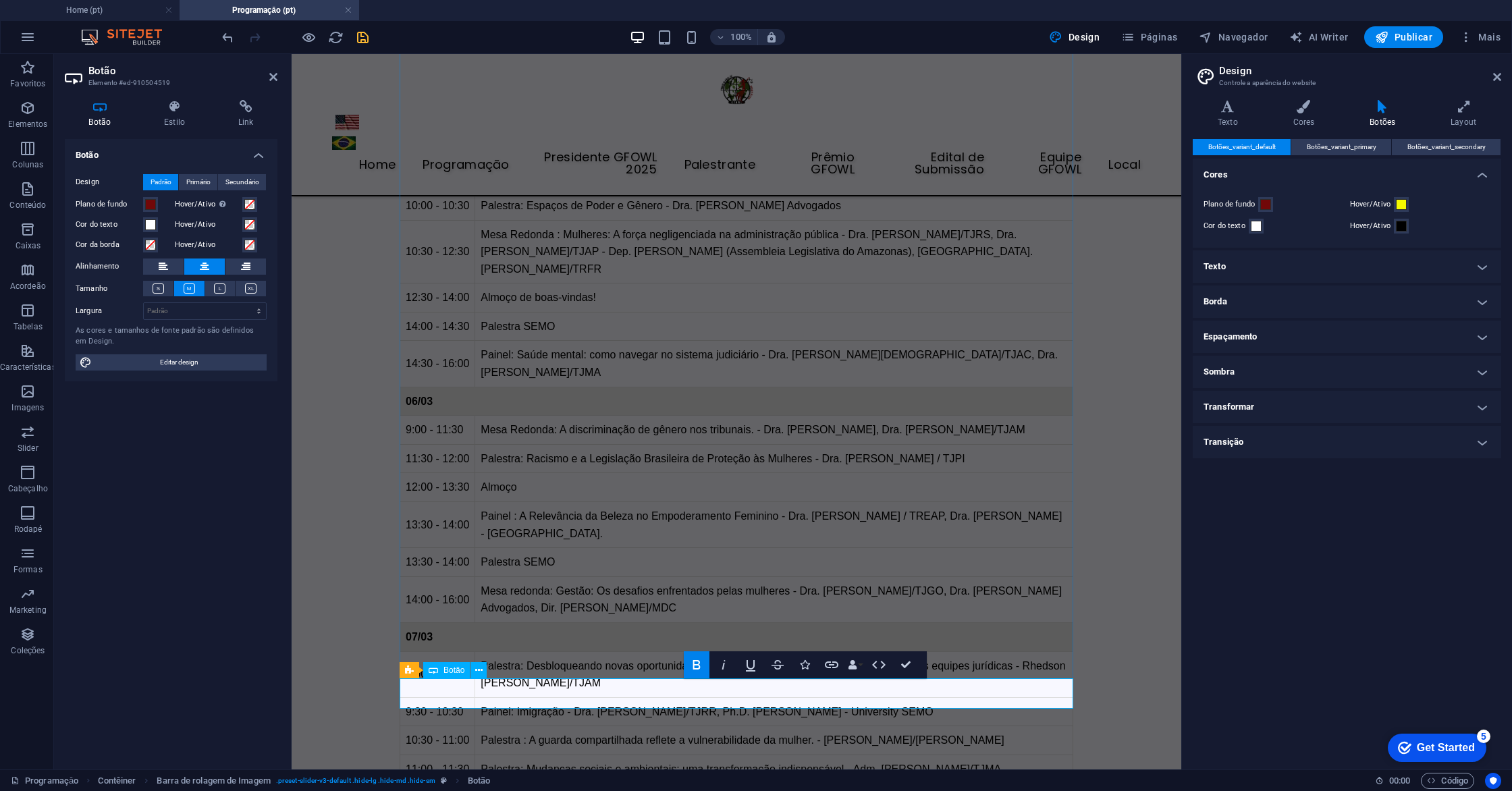
drag, startPoint x: 474, startPoint y: 684, endPoint x: 472, endPoint y: 696, distance: 12.2
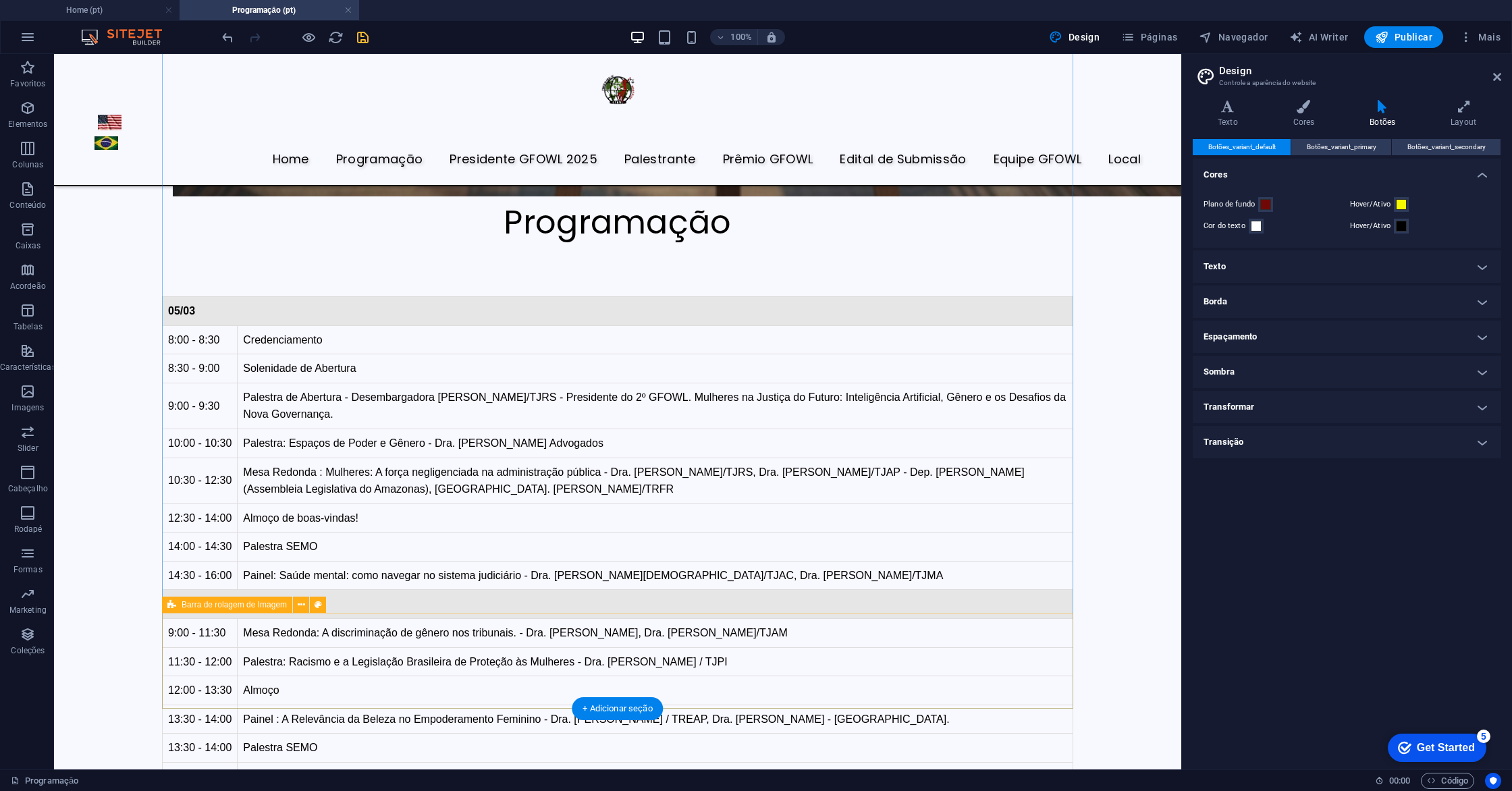
scroll to position [1335, 0]
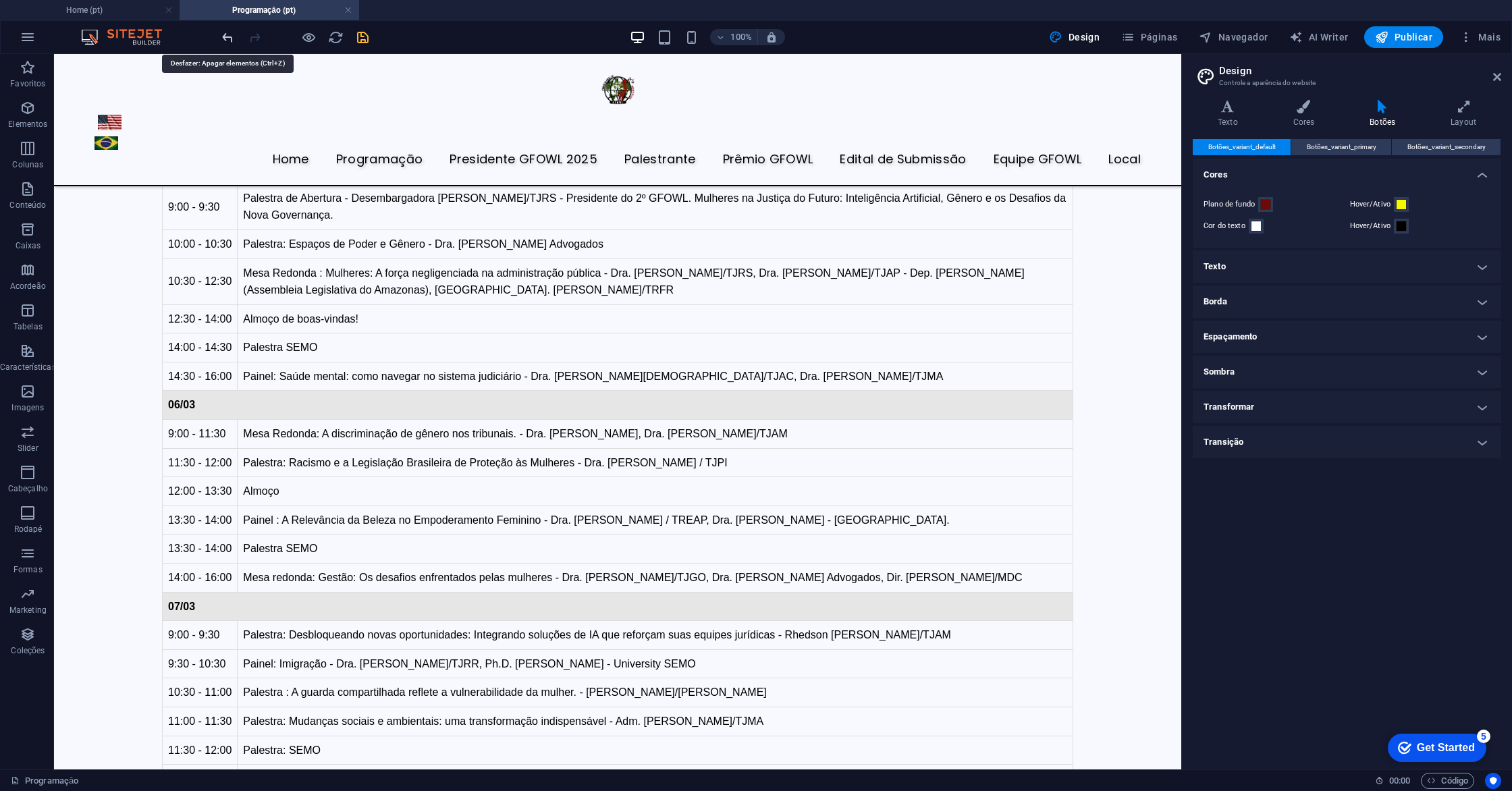
click at [228, 39] on icon "undo" at bounding box center [228, 37] width 15 height 15
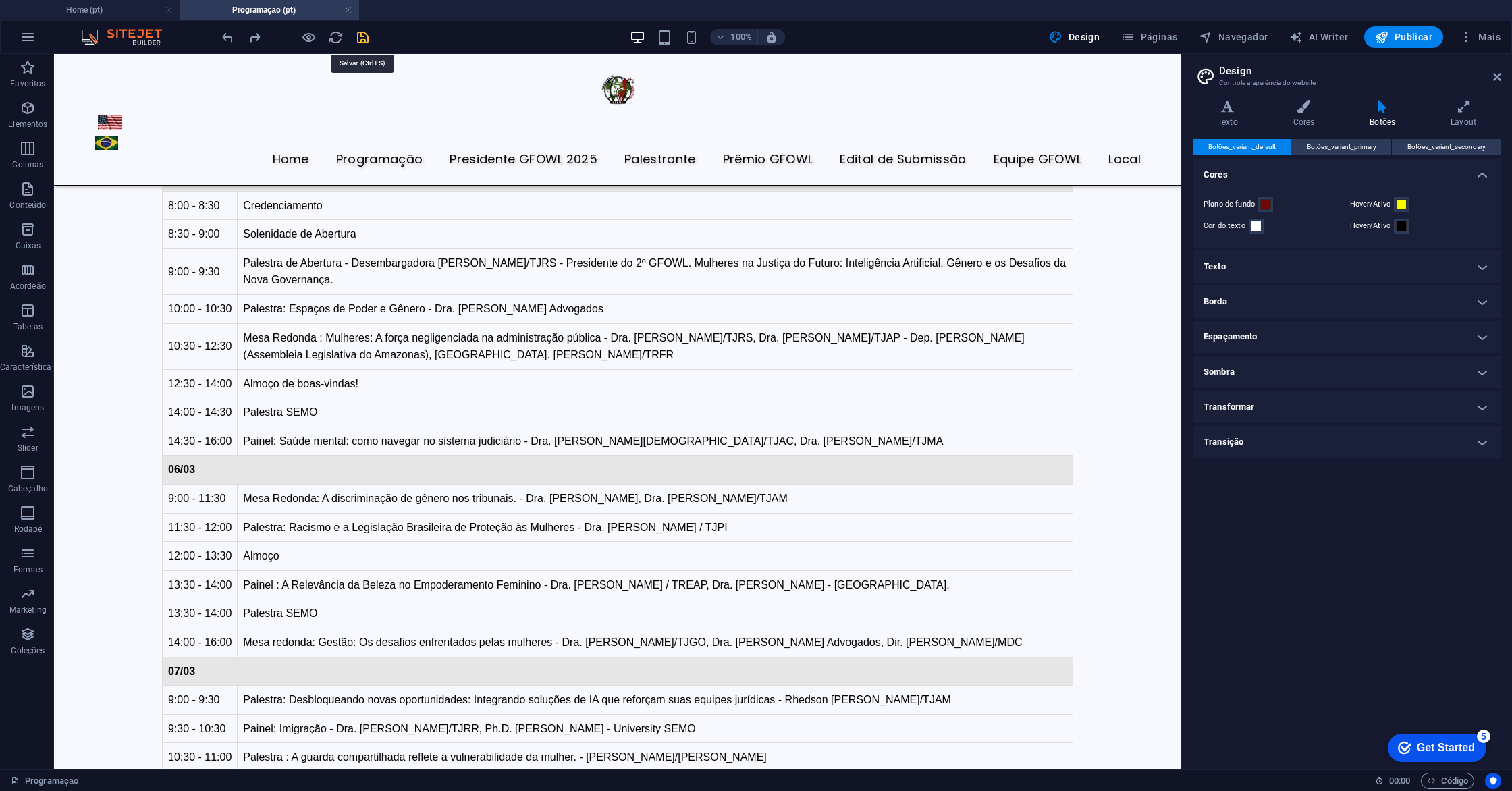
click at [362, 39] on icon "save" at bounding box center [363, 37] width 15 height 15
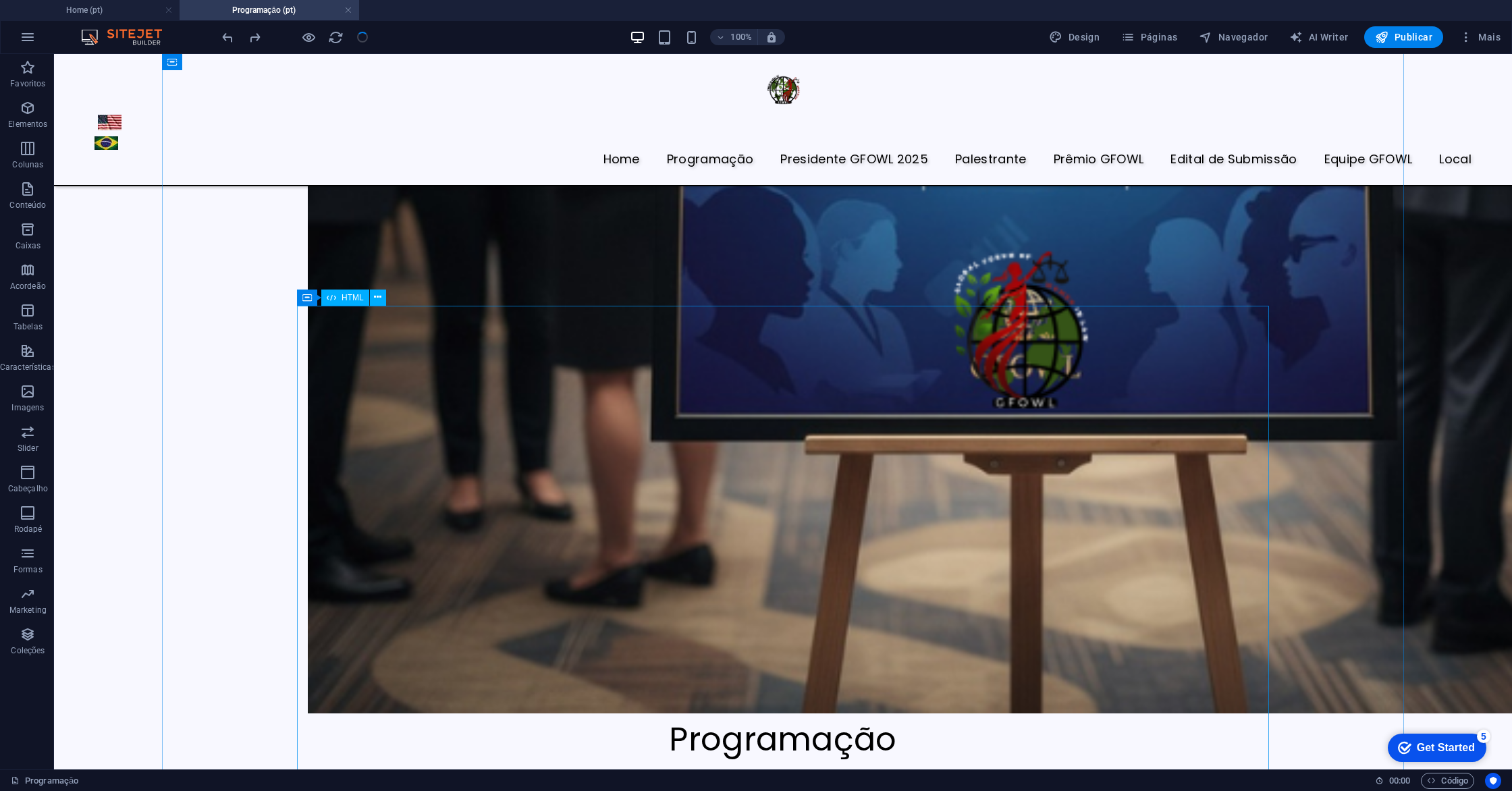
scroll to position [956, 0]
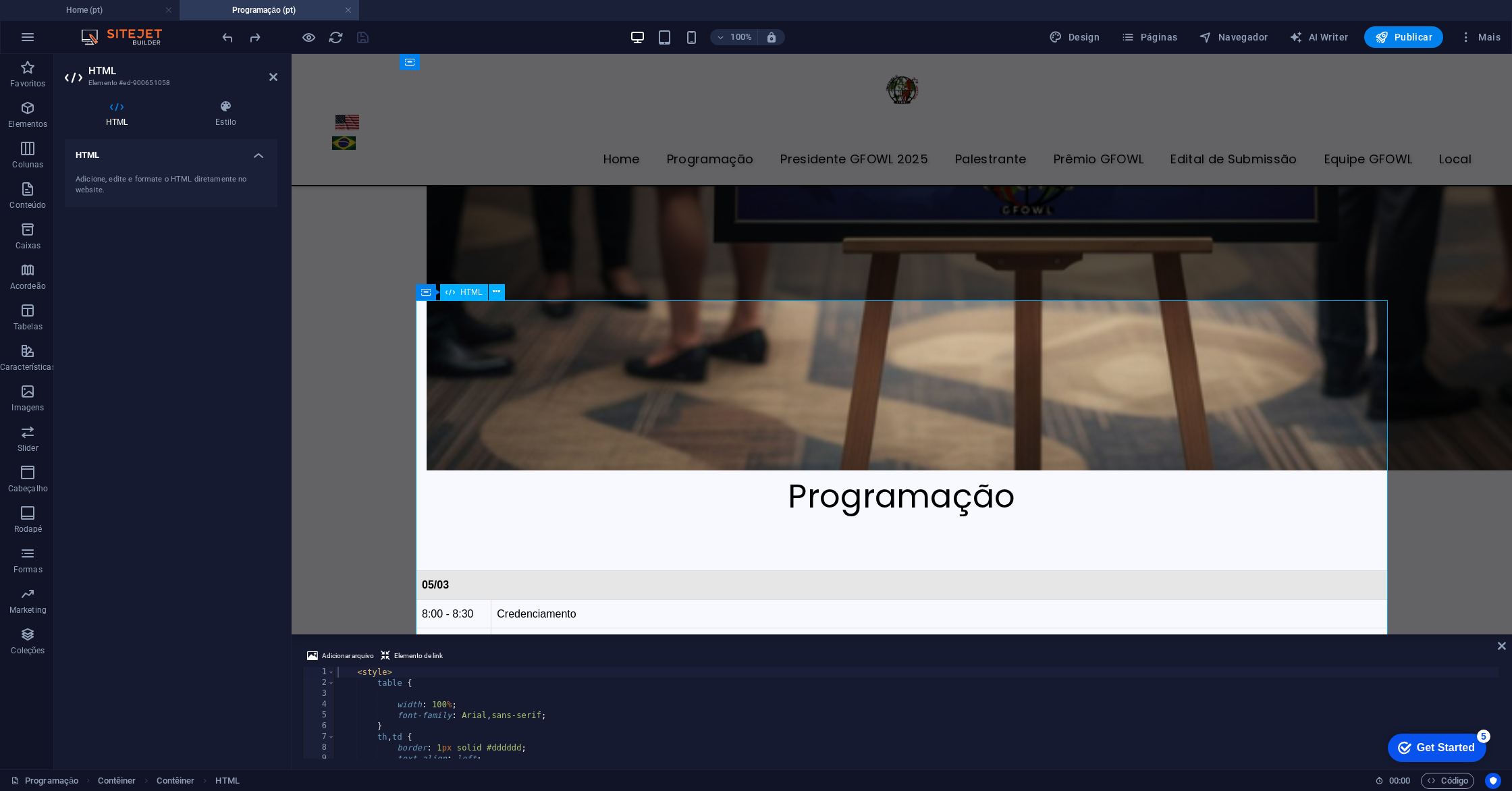
click at [222, 107] on icon at bounding box center [226, 106] width 103 height 13
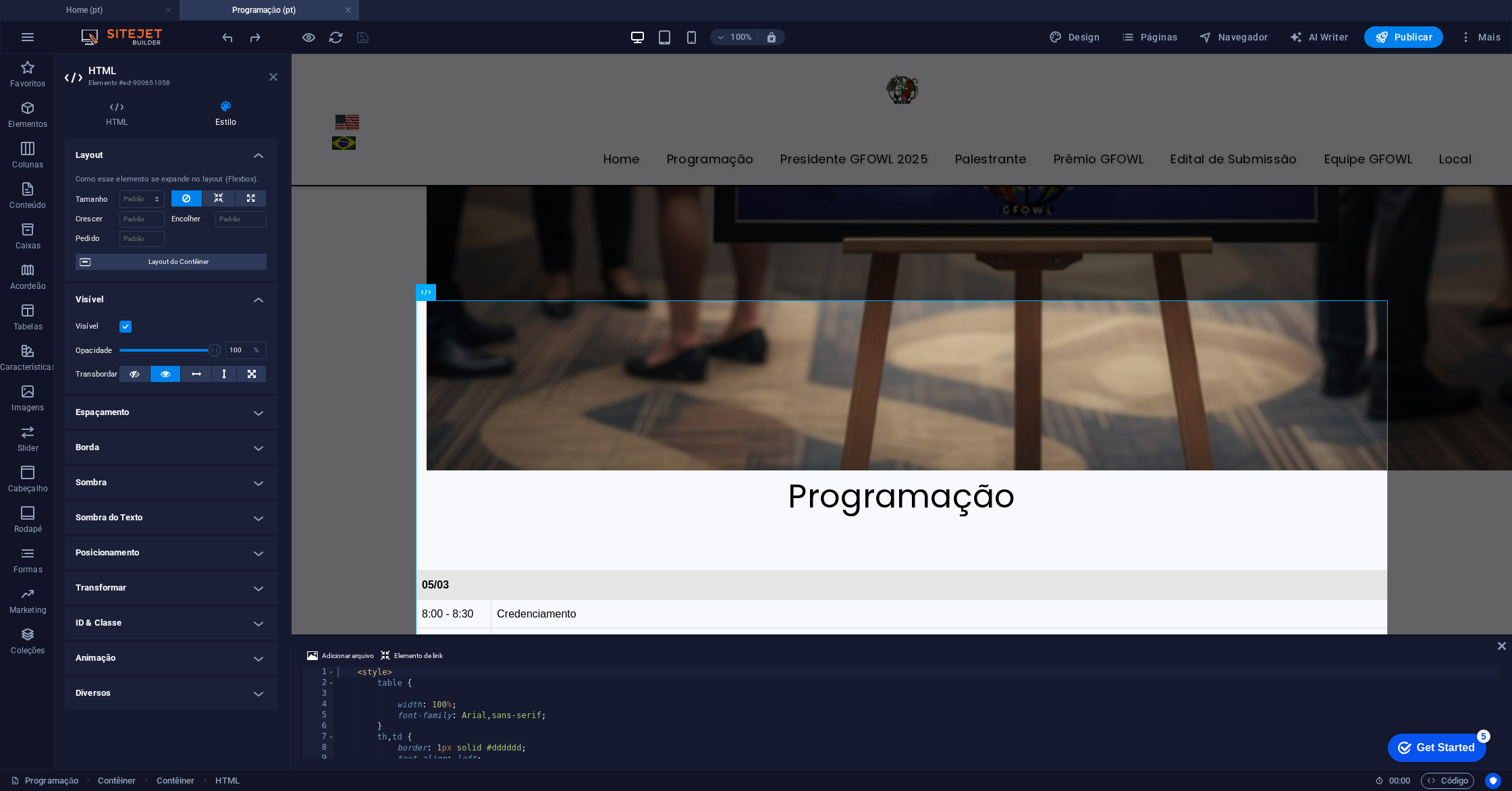
click at [272, 77] on icon at bounding box center [274, 77] width 8 height 11
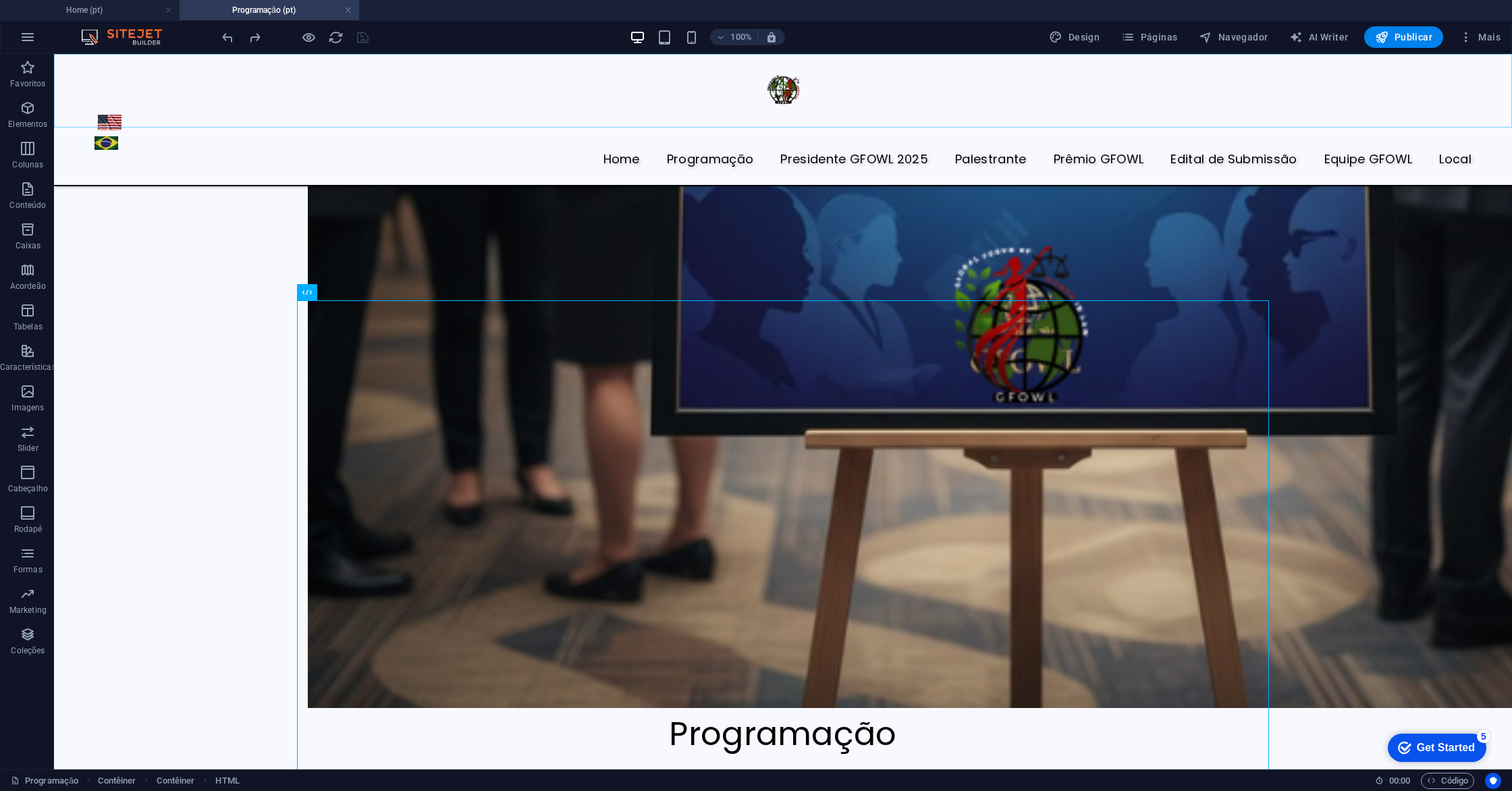
scroll to position [956, 0]
click at [1132, 39] on icon "button" at bounding box center [1127, 37] width 13 height 13
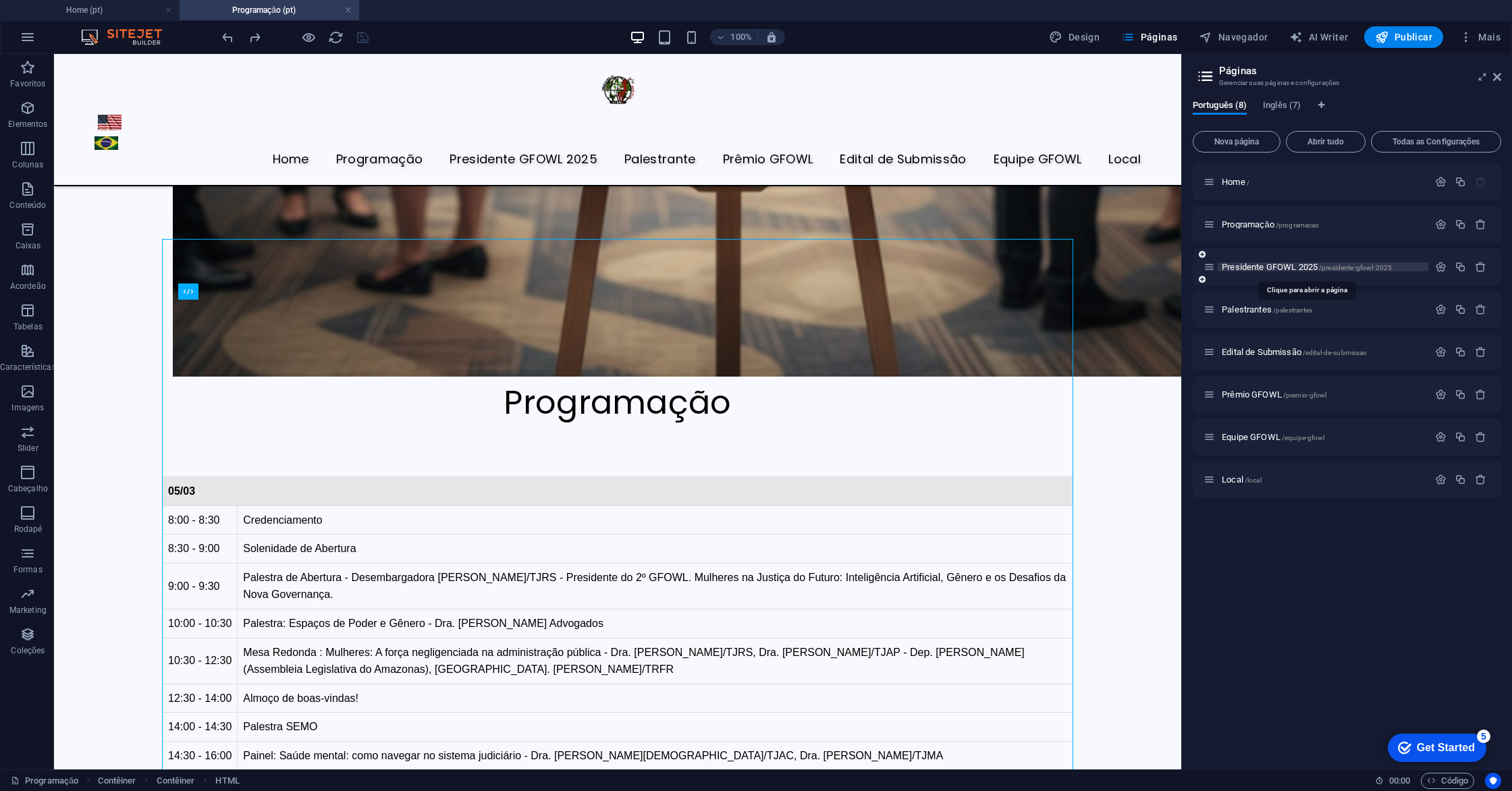
click at [1260, 266] on span "Presidente GFOWL 2025 /presidente-gfowl-2025" at bounding box center [1307, 266] width 170 height 10
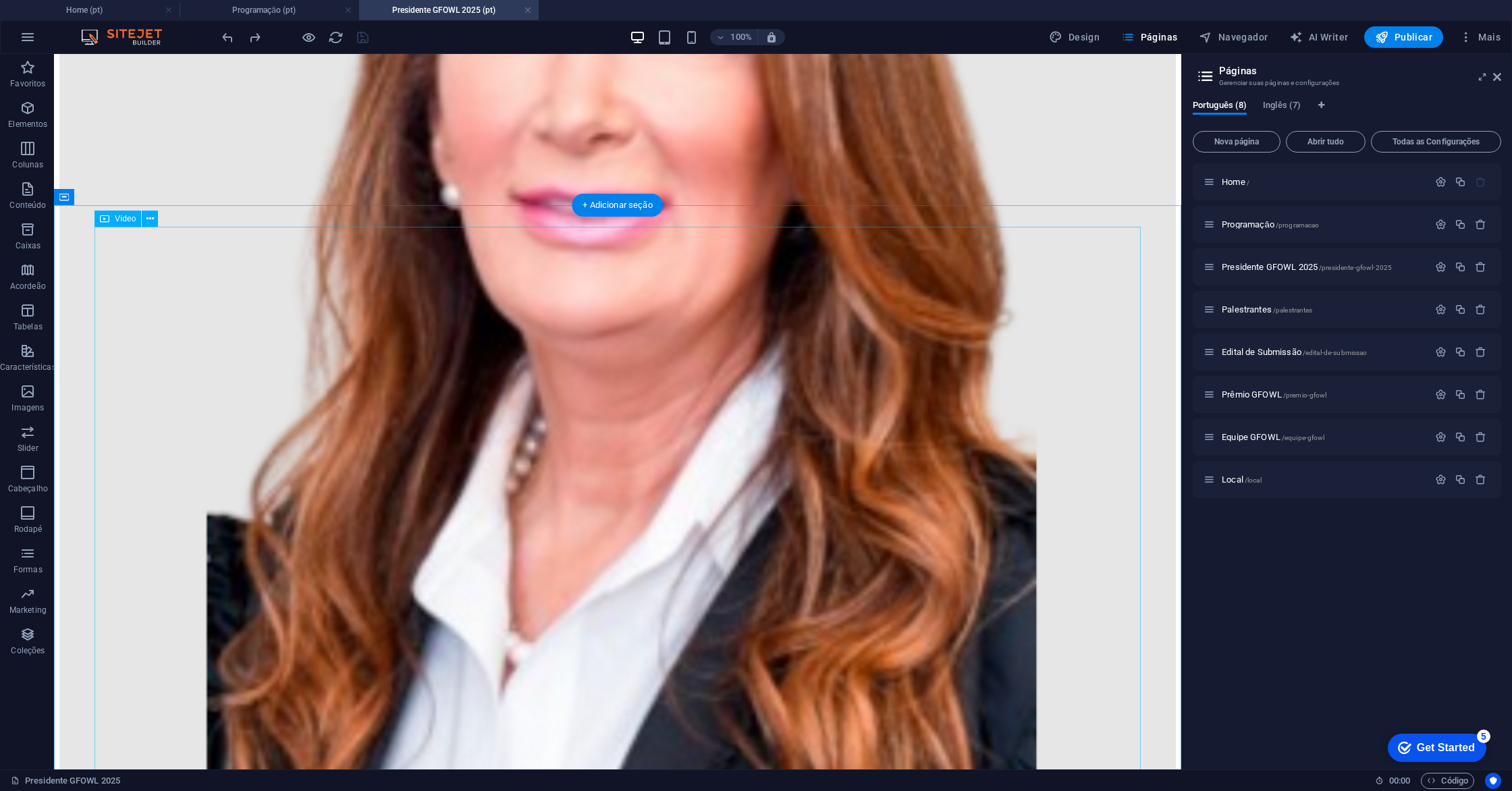
scroll to position [660, 0]
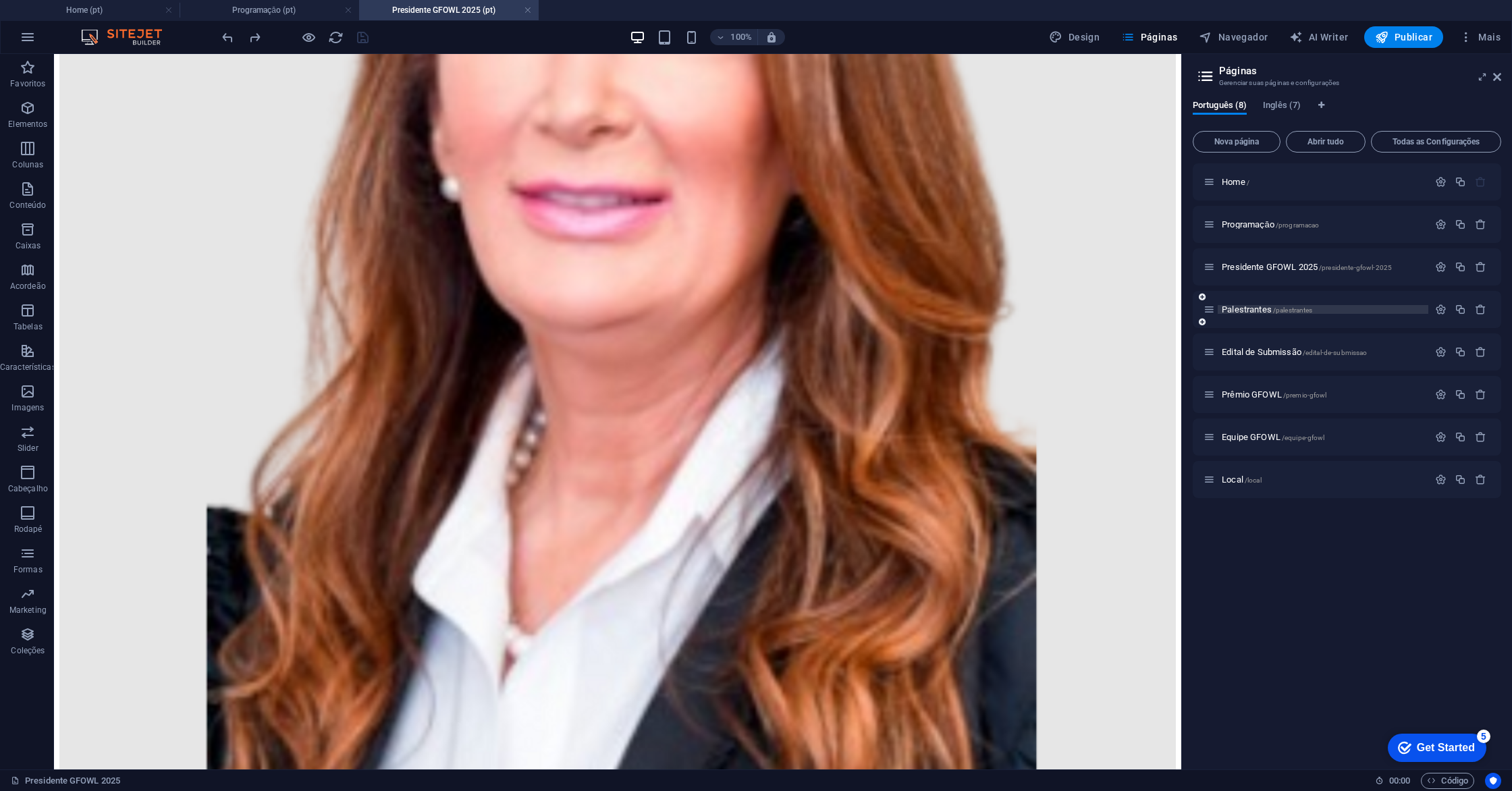
click at [1264, 311] on span "Palestrantes /palestrantes" at bounding box center [1267, 309] width 91 height 10
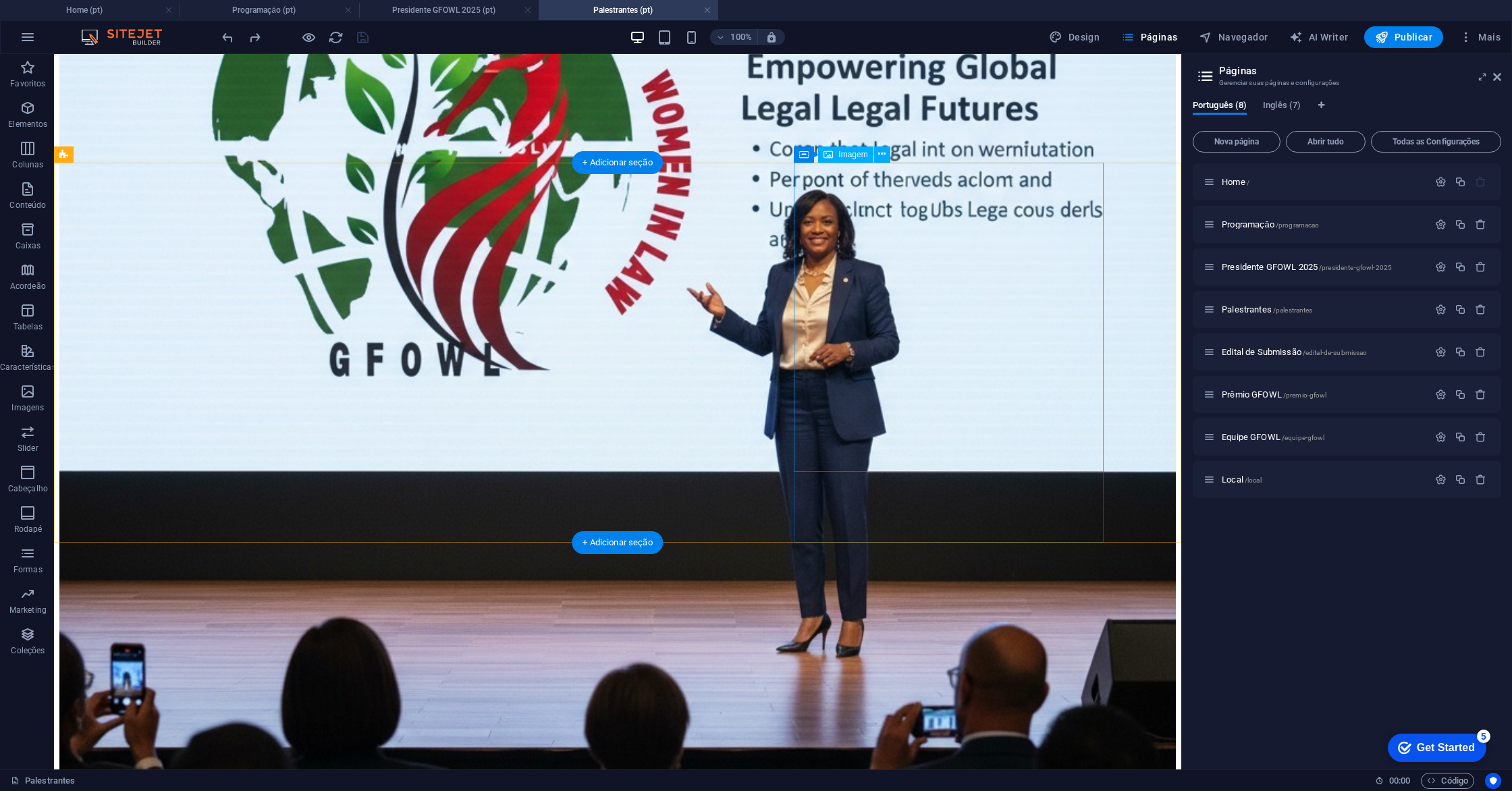
scroll to position [544, 0]
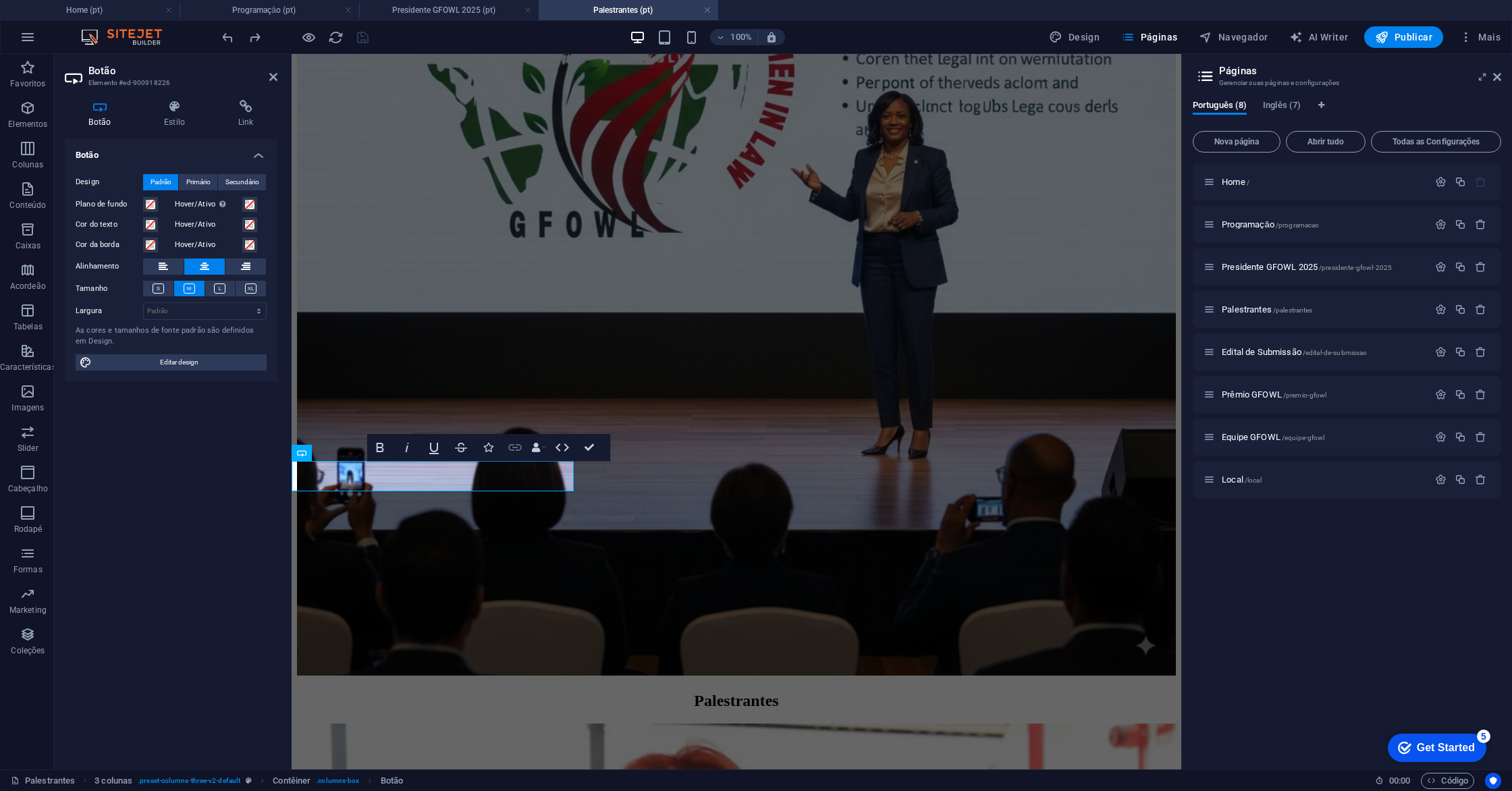
click at [512, 450] on icon "button" at bounding box center [515, 448] width 13 height 7
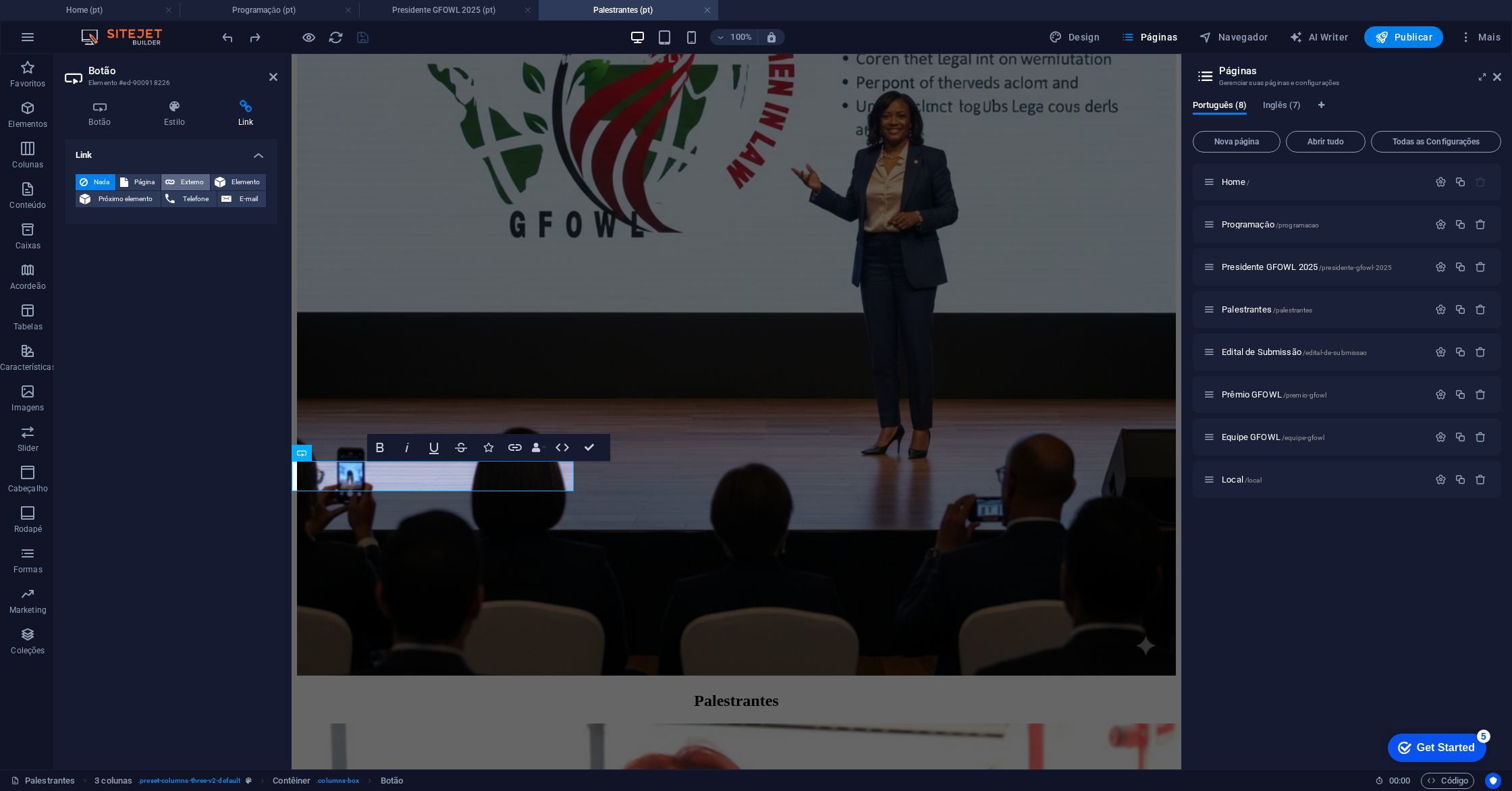
click at [184, 182] on span "Externo" at bounding box center [192, 182] width 27 height 16
select select "blank"
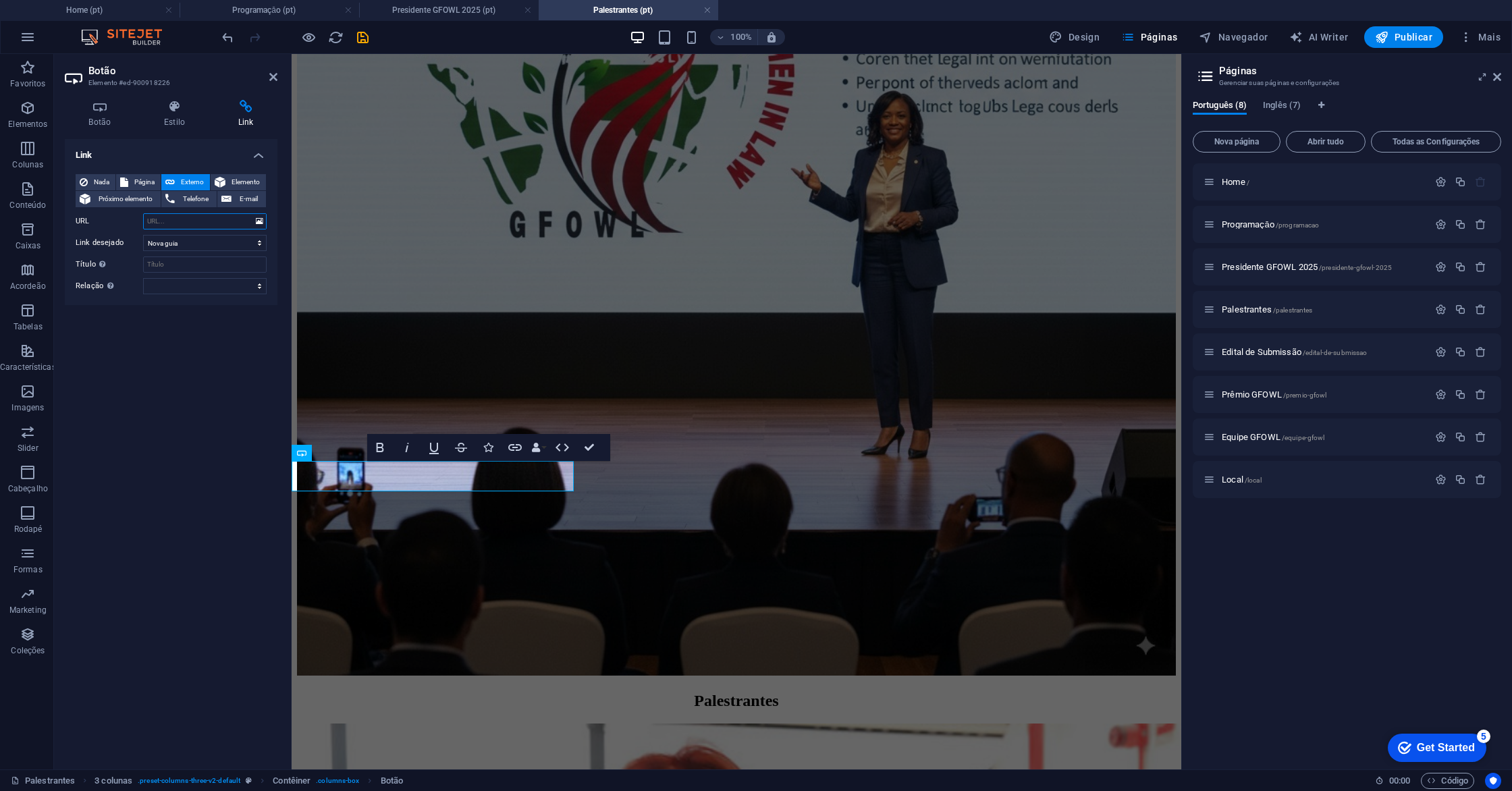
click at [184, 219] on input "URL" at bounding box center [205, 221] width 124 height 16
paste input "https://www.tre-am.jus.br/comunicacao/noticias/2025/Janeiro/novas-dirigentes-do…"
type input "https://www.tre-am.jus.br/comunicacao/noticias/2025/Janeiro/novas-dirigentes-do…"
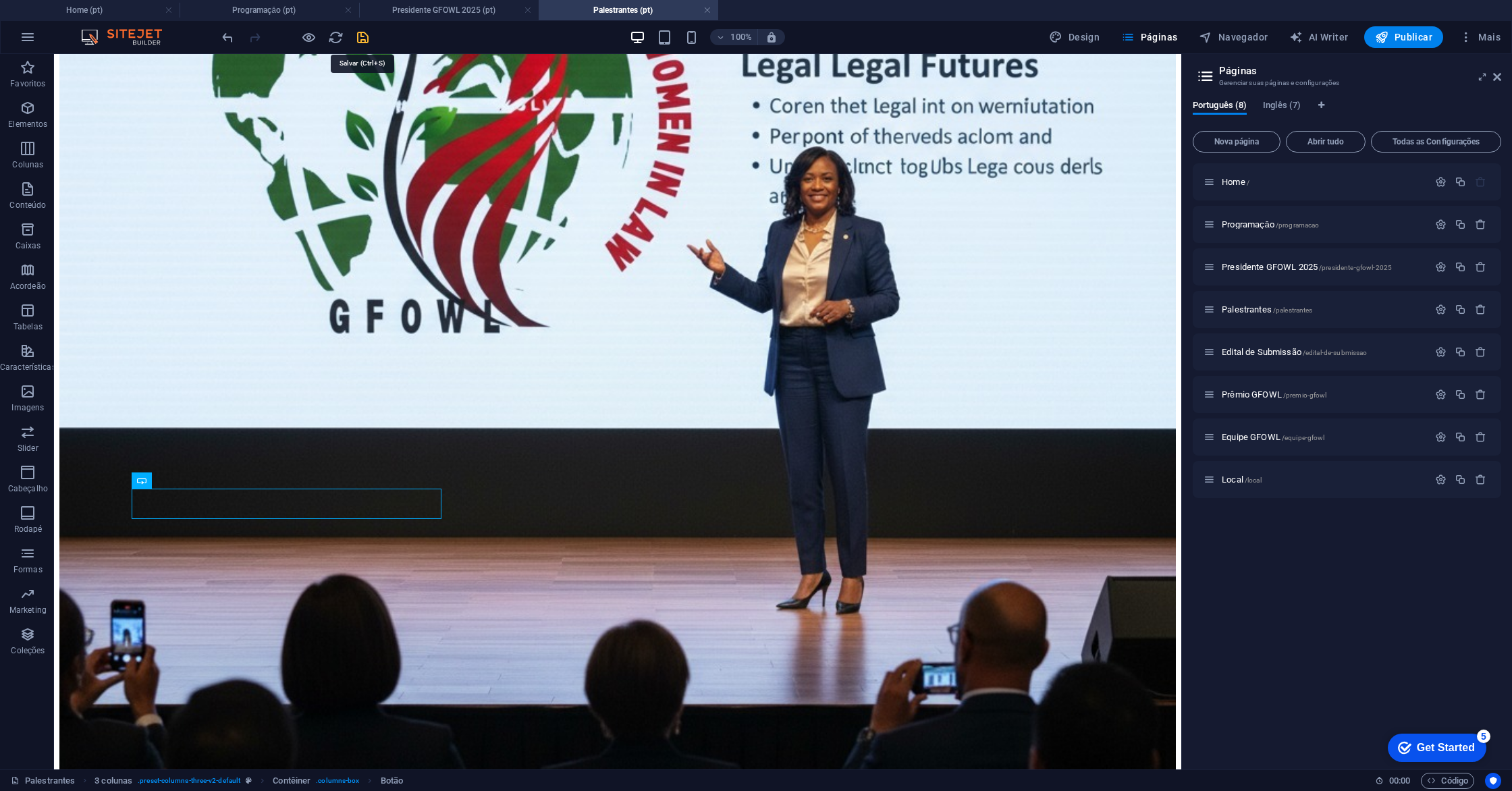
click at [363, 40] on icon "save" at bounding box center [363, 37] width 15 height 15
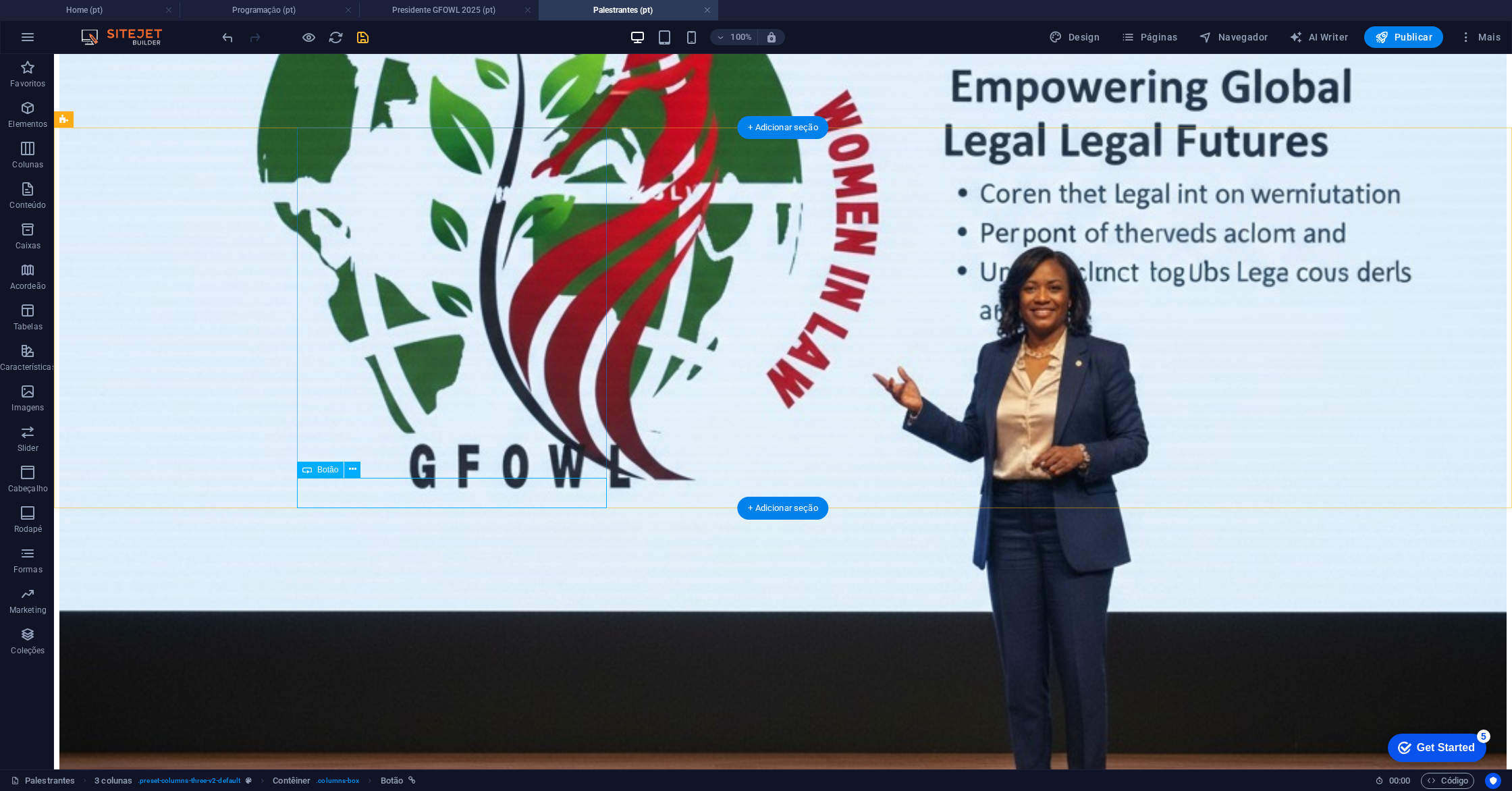
scroll to position [579, 0]
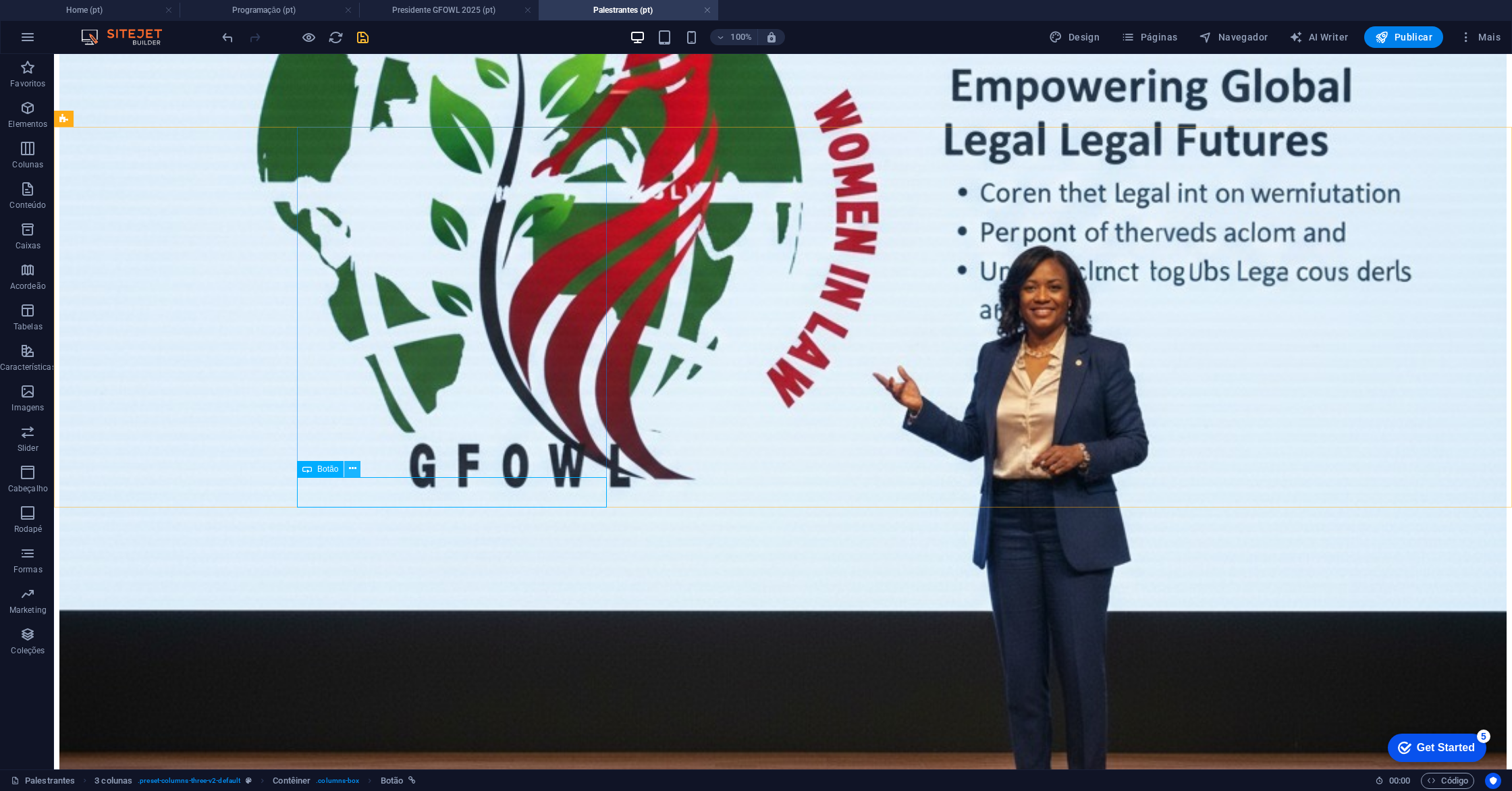
click at [355, 470] on icon at bounding box center [352, 468] width 8 height 14
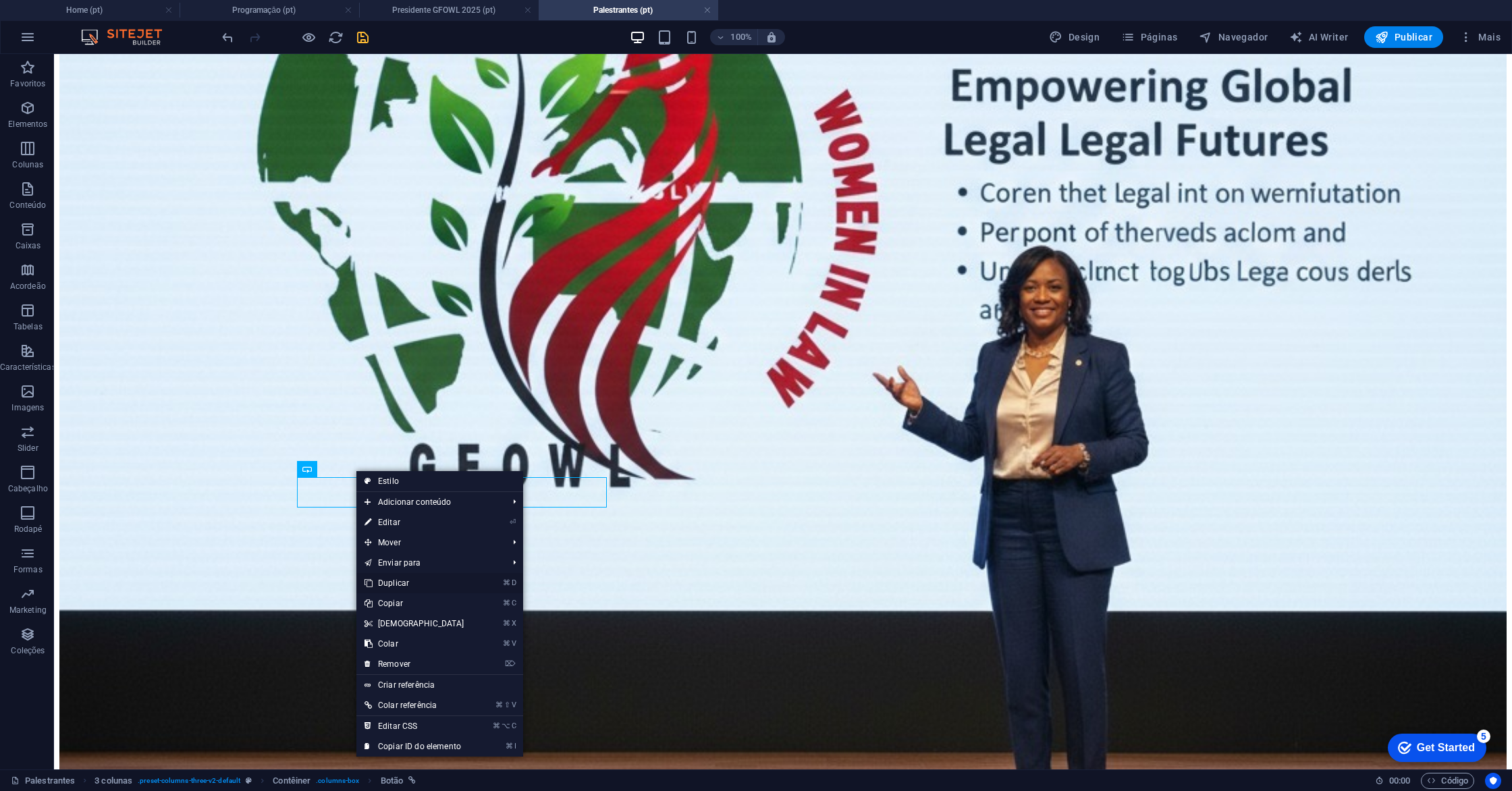
click at [420, 576] on link "⌘ D Duplicar" at bounding box center [414, 583] width 116 height 20
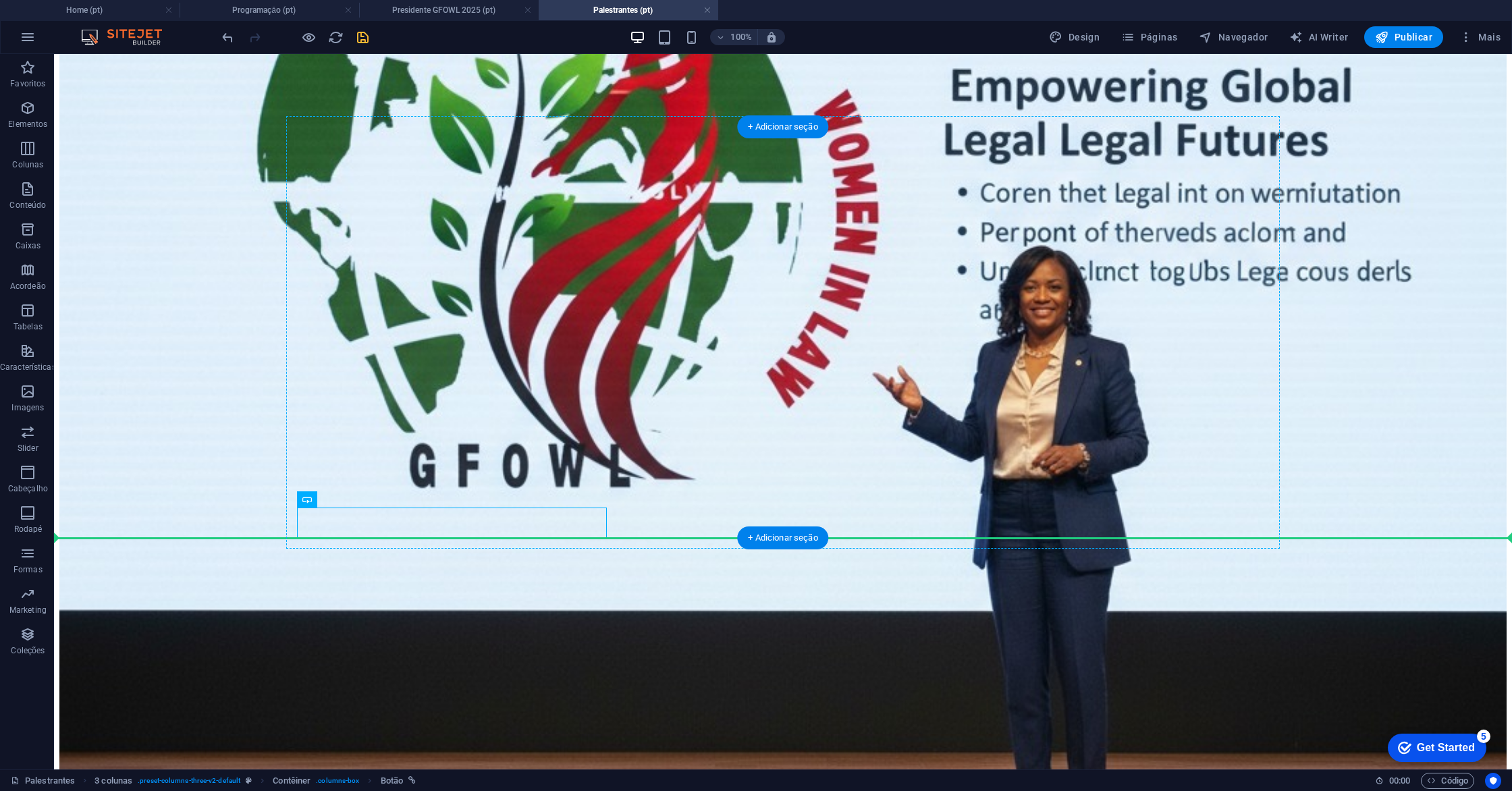
drag, startPoint x: 568, startPoint y: 528, endPoint x: 789, endPoint y: 489, distance: 224.4
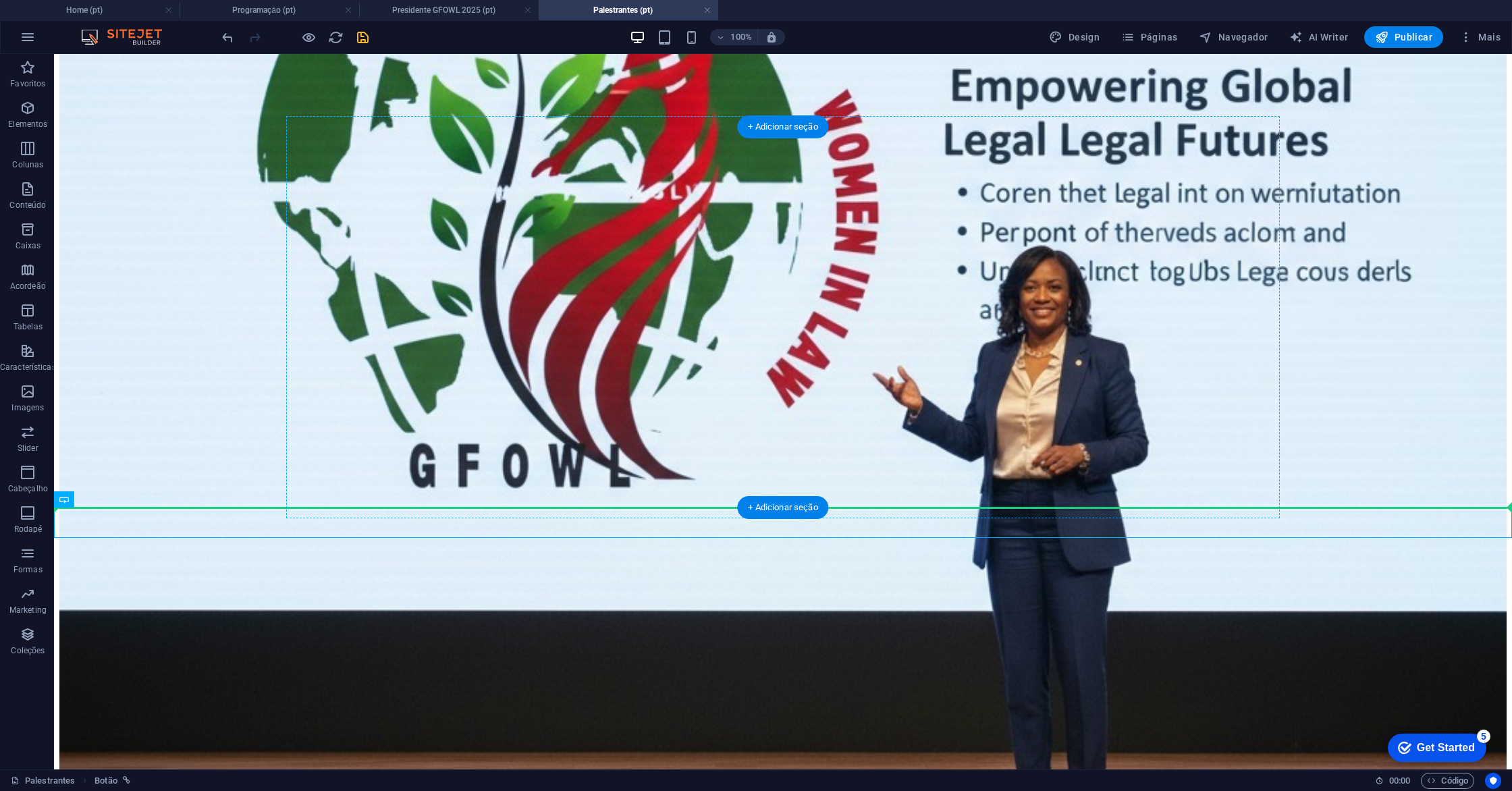
drag, startPoint x: 703, startPoint y: 522, endPoint x: 705, endPoint y: 491, distance: 31.1
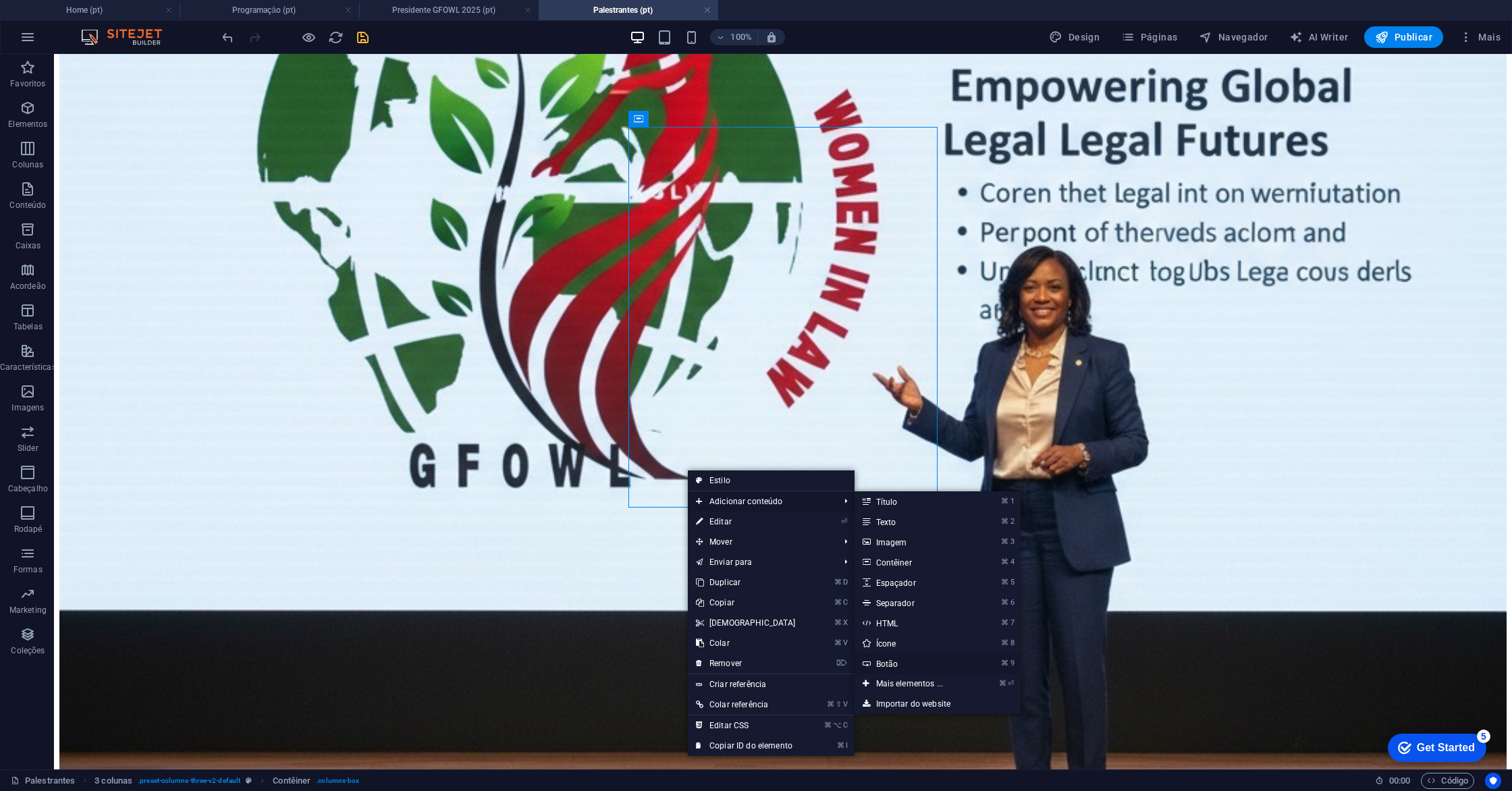
click at [882, 660] on link "⌘ 9 Botão" at bounding box center [912, 663] width 116 height 20
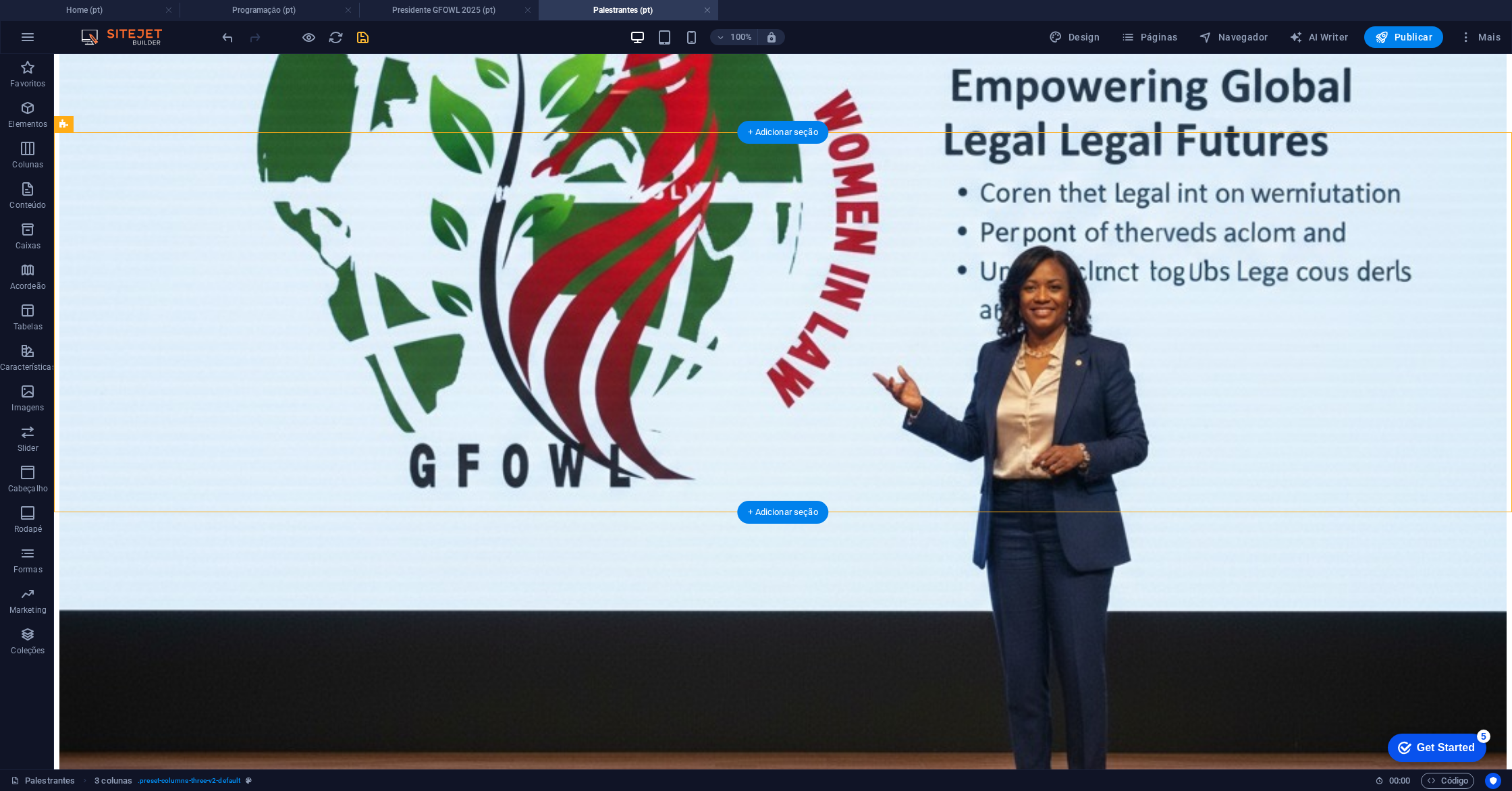
scroll to position [574, 0]
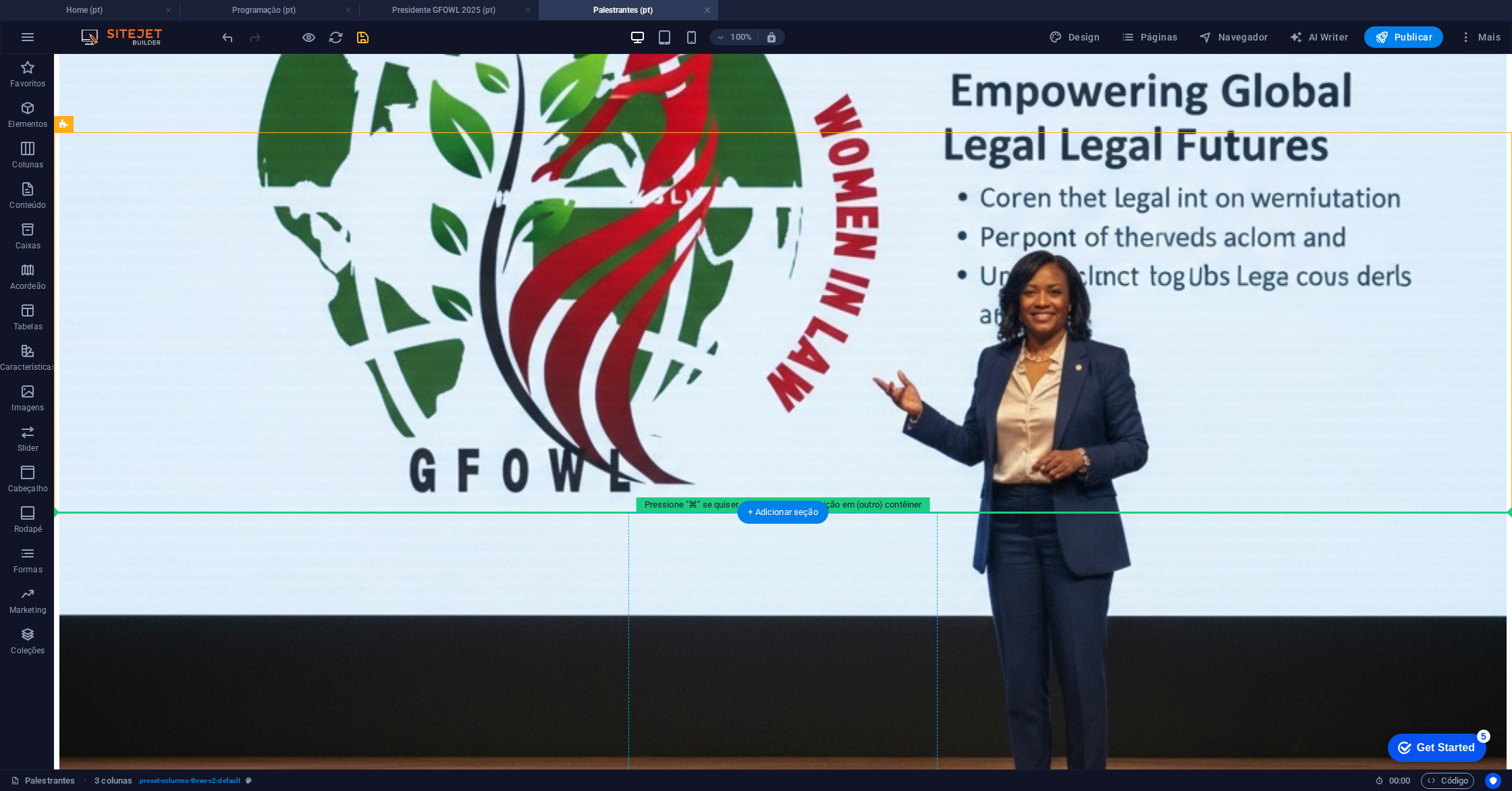
drag, startPoint x: 812, startPoint y: 139, endPoint x: 845, endPoint y: 516, distance: 378.4
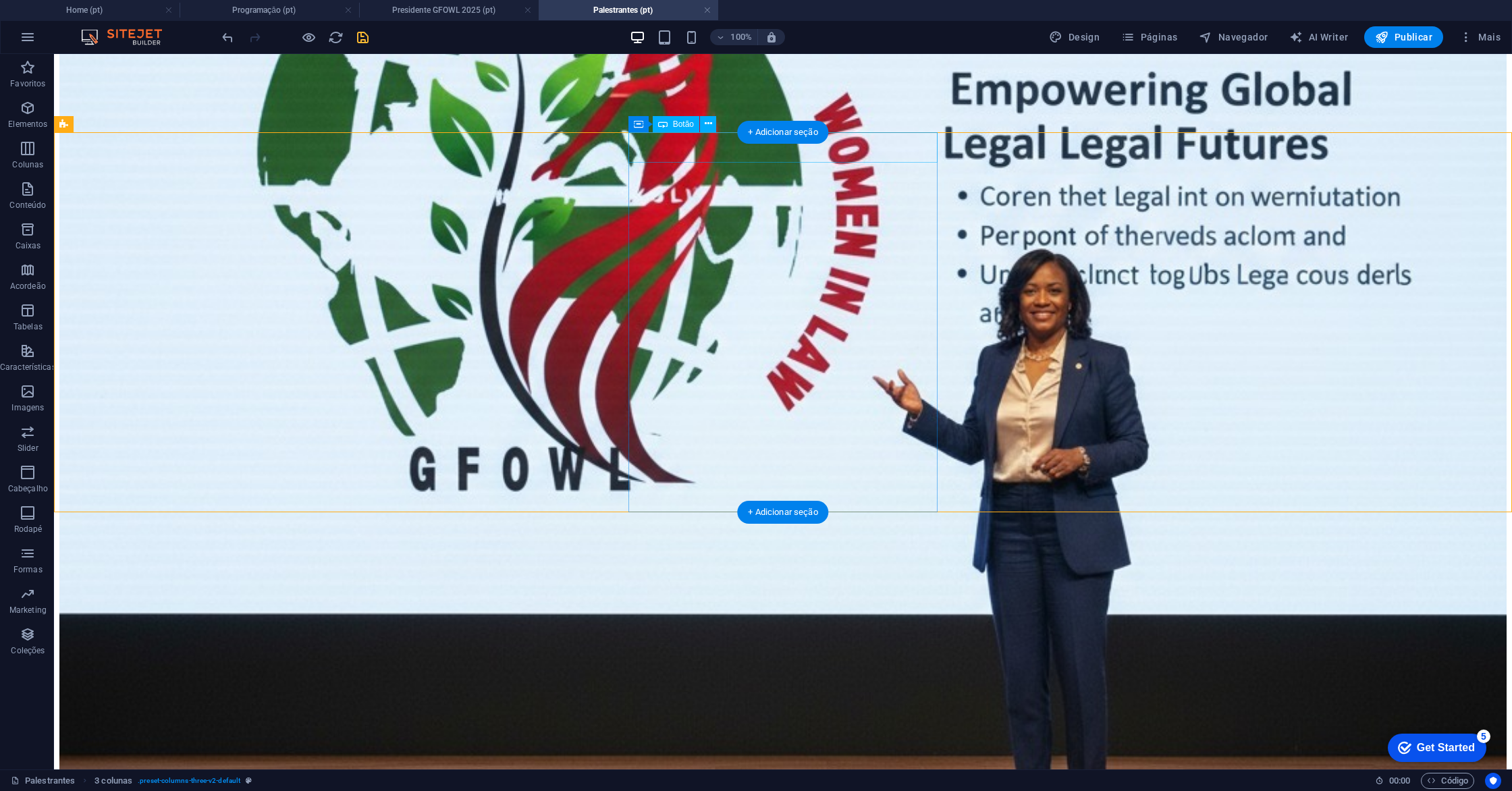
scroll to position [557, 0]
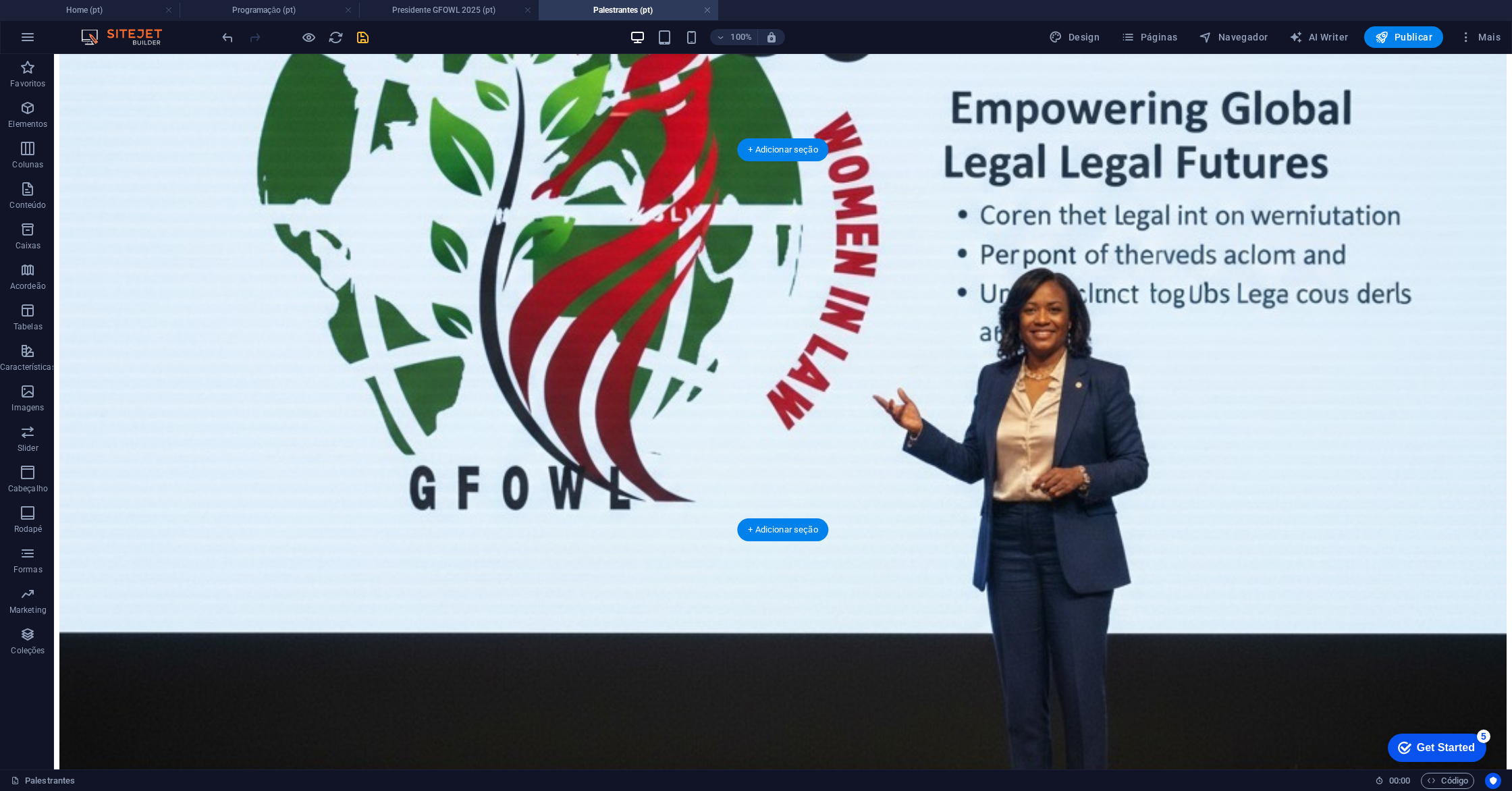
drag, startPoint x: 866, startPoint y: 148, endPoint x: 831, endPoint y: 511, distance: 364.7
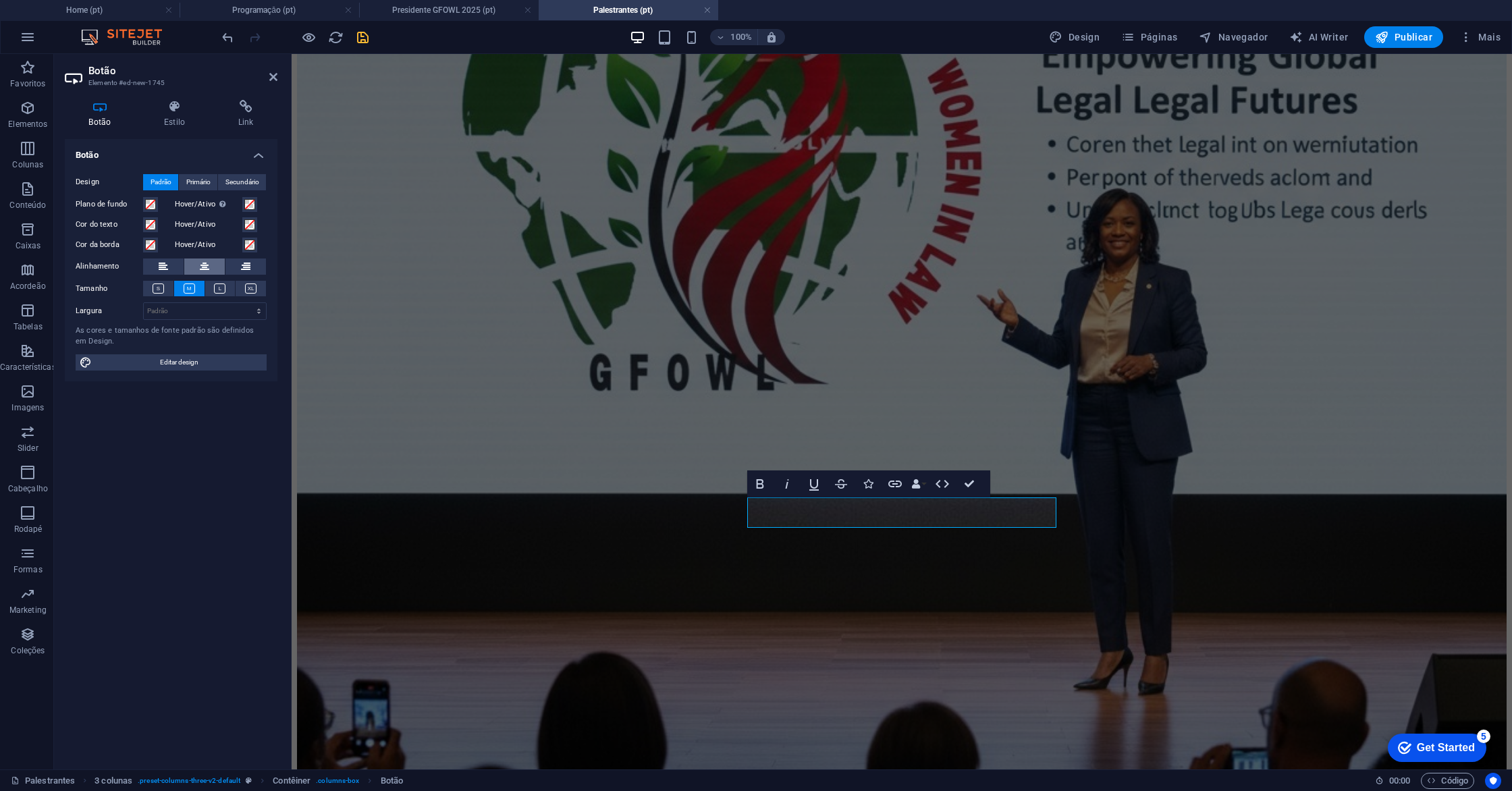
click at [207, 264] on icon at bounding box center [204, 266] width 9 height 16
